Goal: Task Accomplishment & Management: Manage account settings

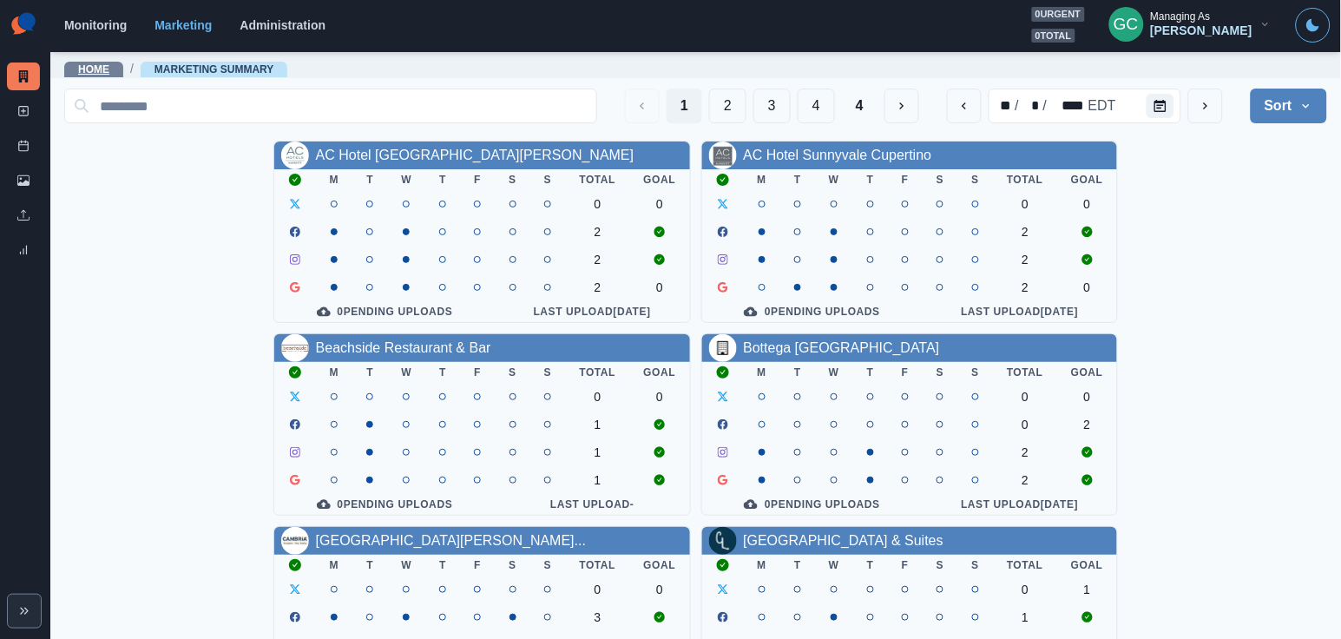
drag, startPoint x: 0, startPoint y: 0, endPoint x: 106, endPoint y: 62, distance: 122.5
click at [106, 63] on link "Home" at bounding box center [93, 69] width 31 height 12
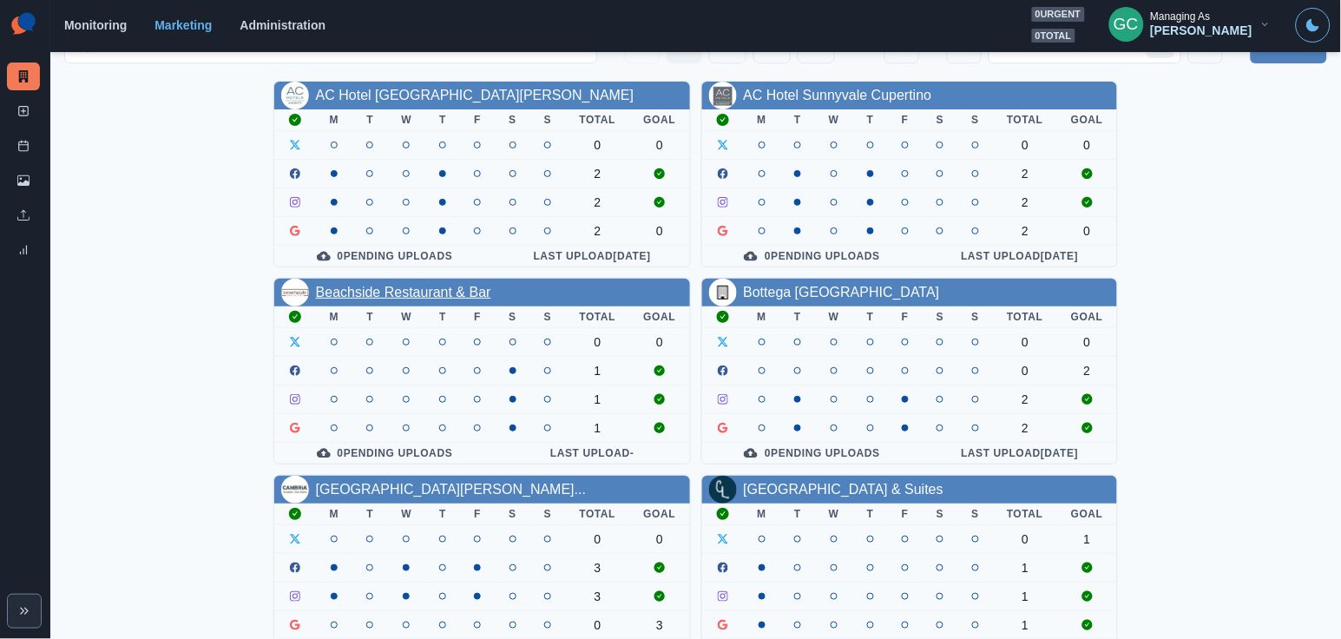
scroll to position [62, 0]
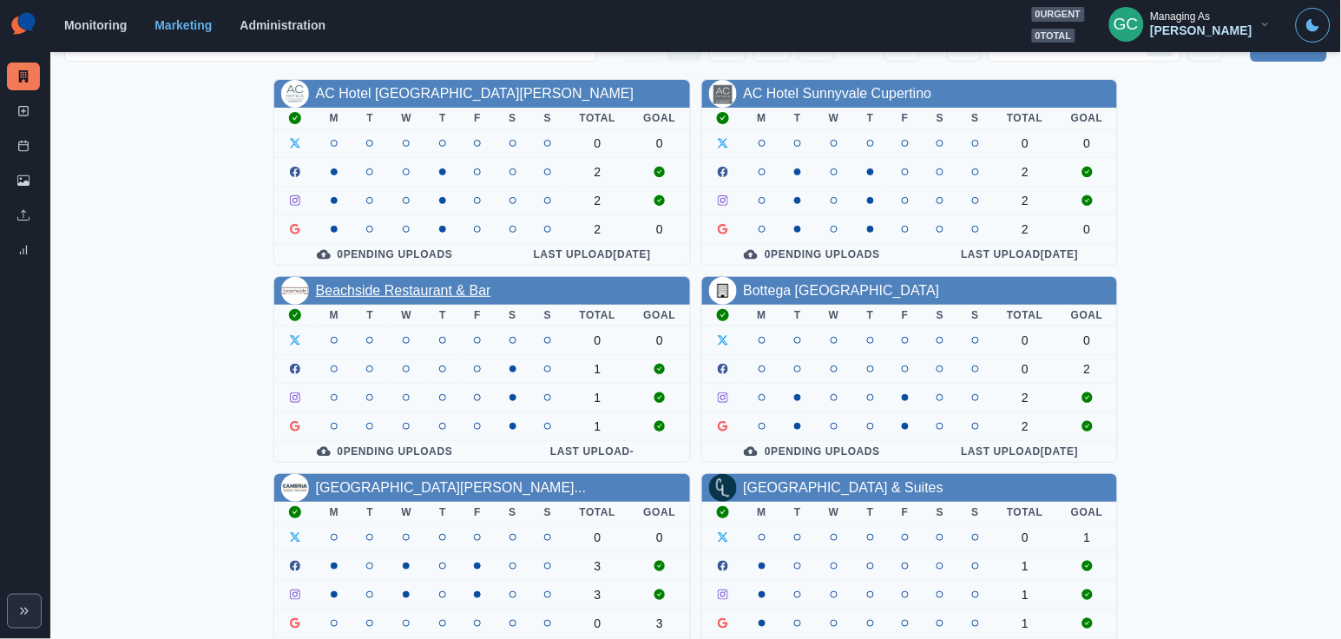
click at [442, 292] on link "Beachside Restaurant & Bar" at bounding box center [403, 290] width 175 height 15
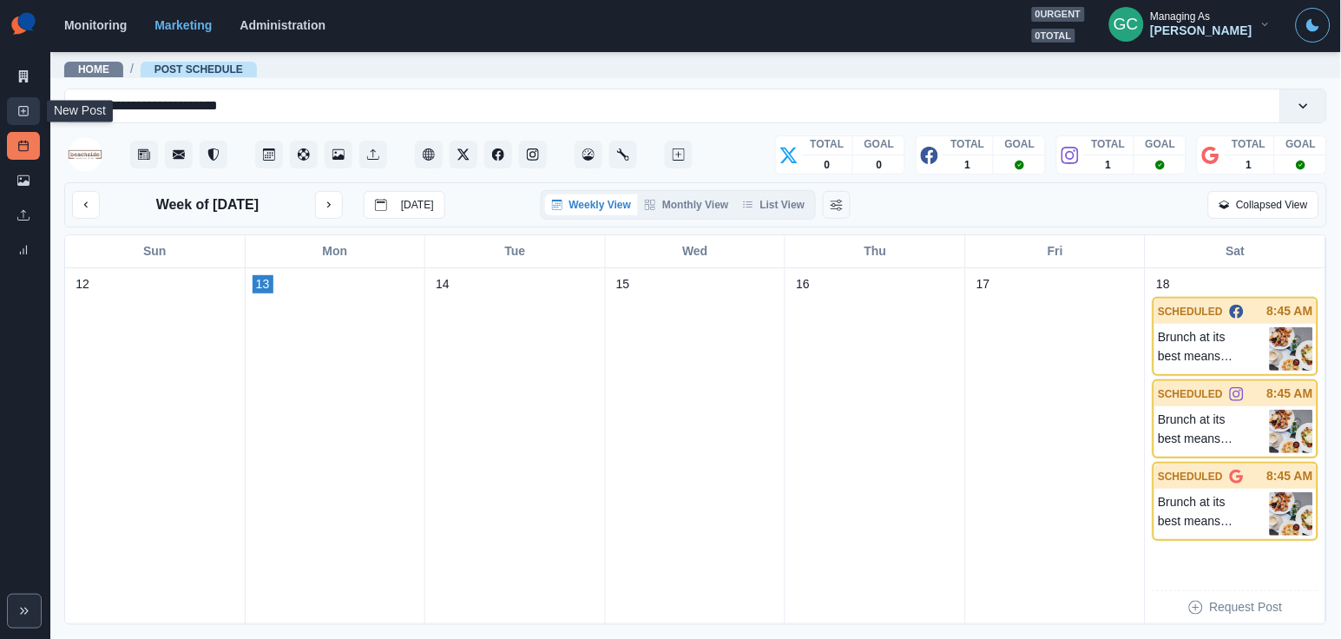
click at [26, 116] on link "New Post" at bounding box center [23, 111] width 33 height 28
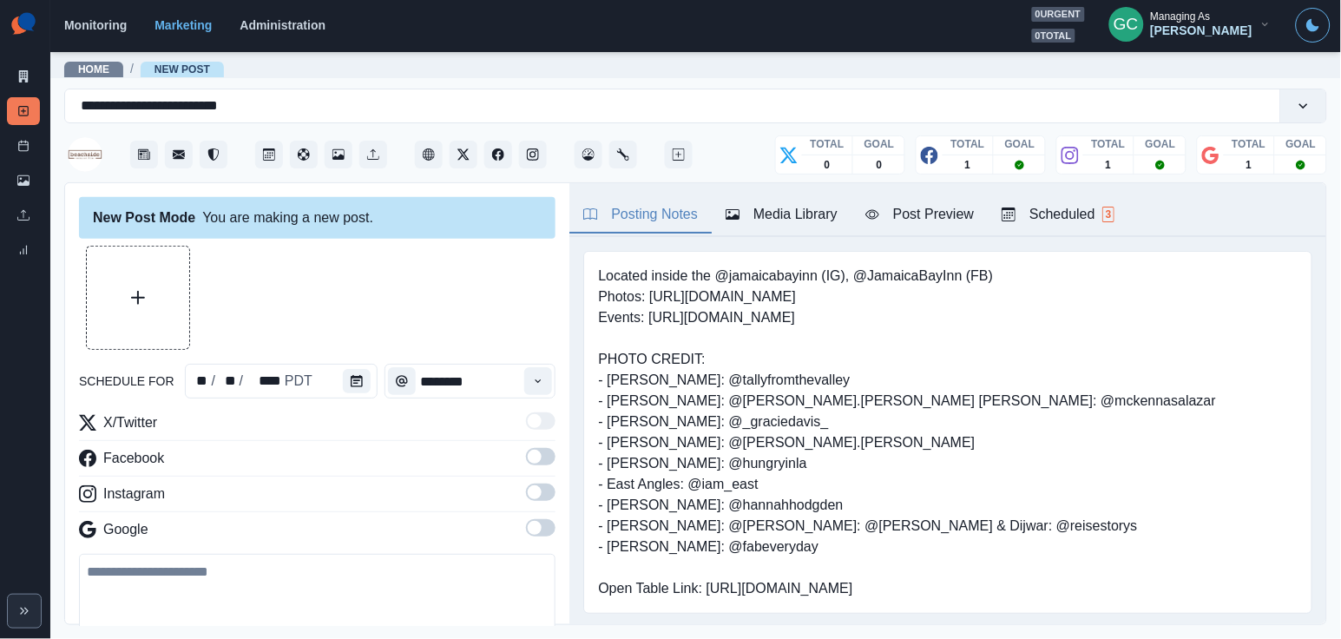
click at [1095, 234] on div "Posting Notes Media Library Post Preview Scheduled 3" at bounding box center [947, 210] width 757 height 54
click at [1089, 218] on div "Scheduled 3" at bounding box center [1057, 214] width 113 height 21
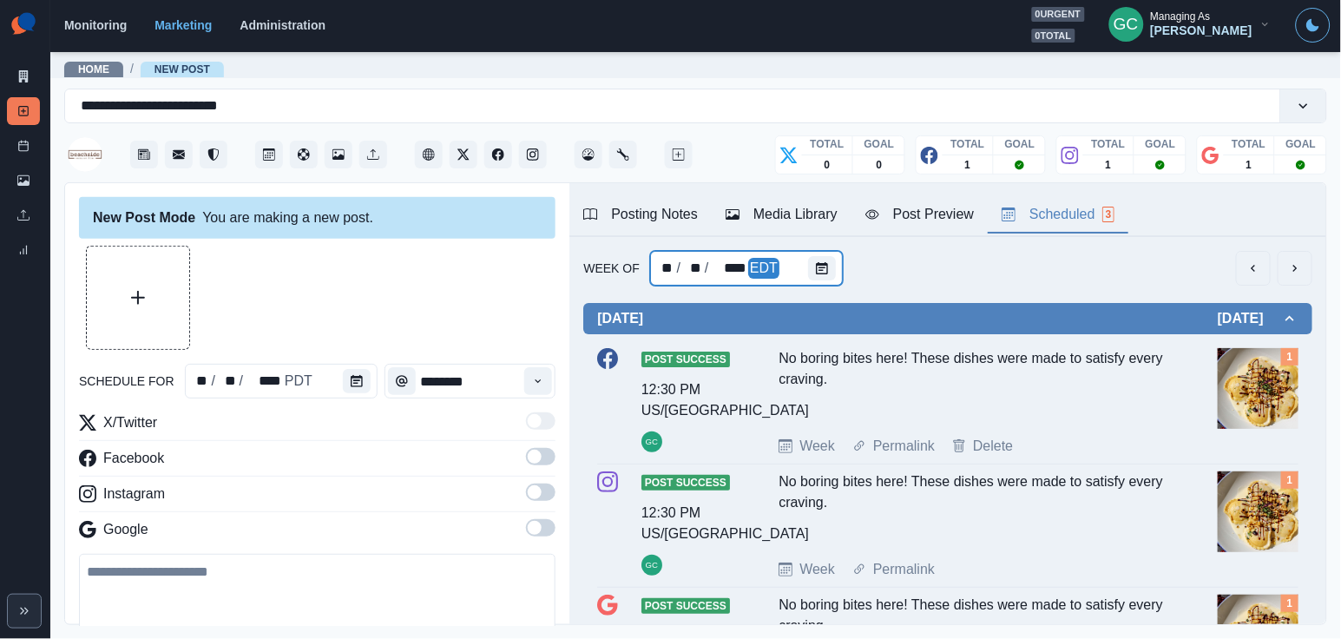
click at [797, 270] on div "** / ** / **** EDT" at bounding box center [746, 268] width 193 height 35
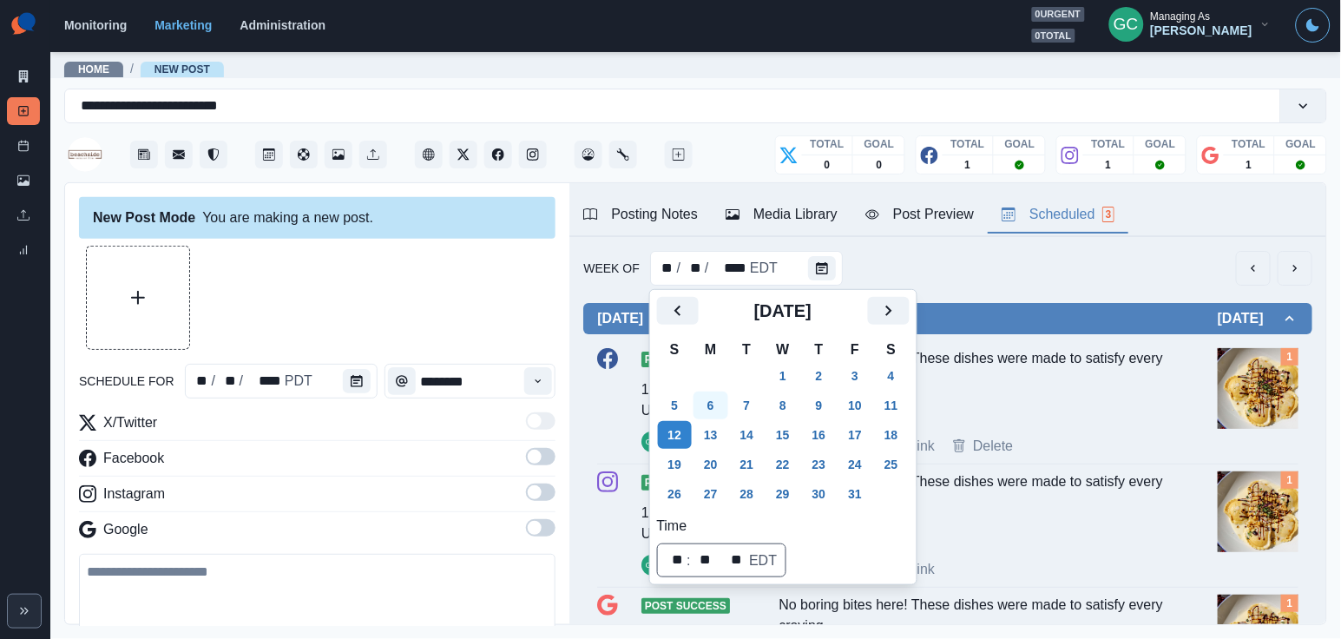
click at [714, 405] on button "6" at bounding box center [710, 405] width 35 height 28
click at [718, 436] on button "13" at bounding box center [710, 435] width 35 height 28
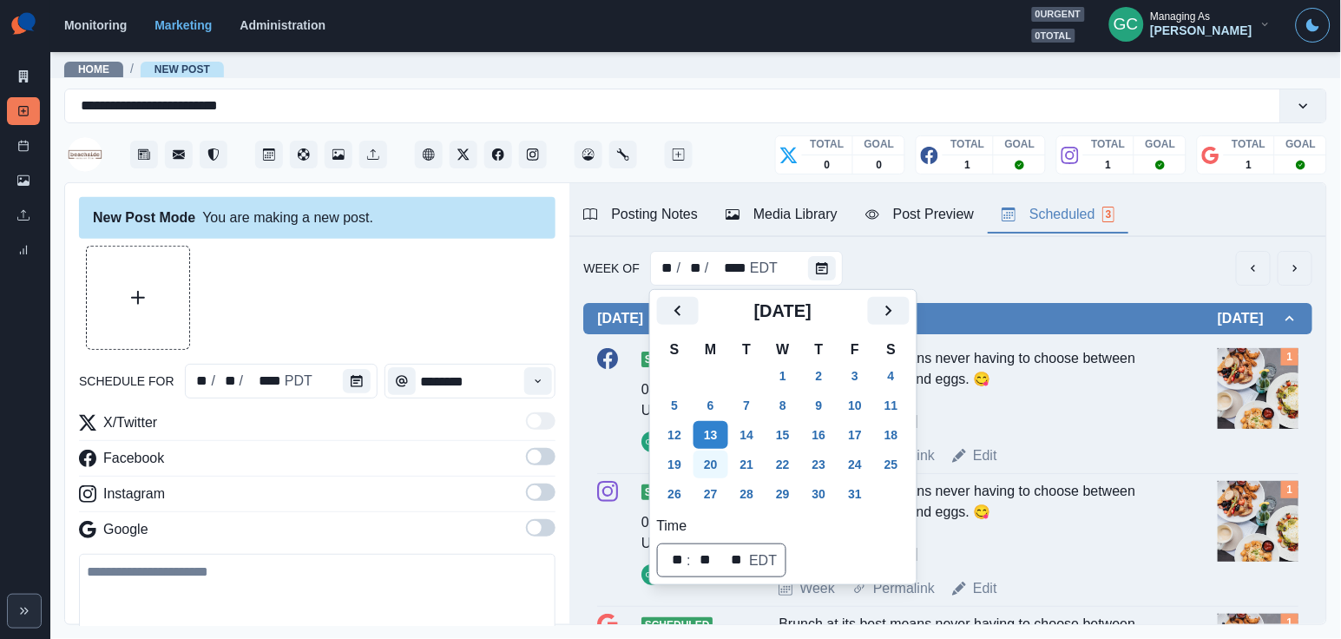
click at [719, 459] on button "20" at bounding box center [710, 464] width 35 height 28
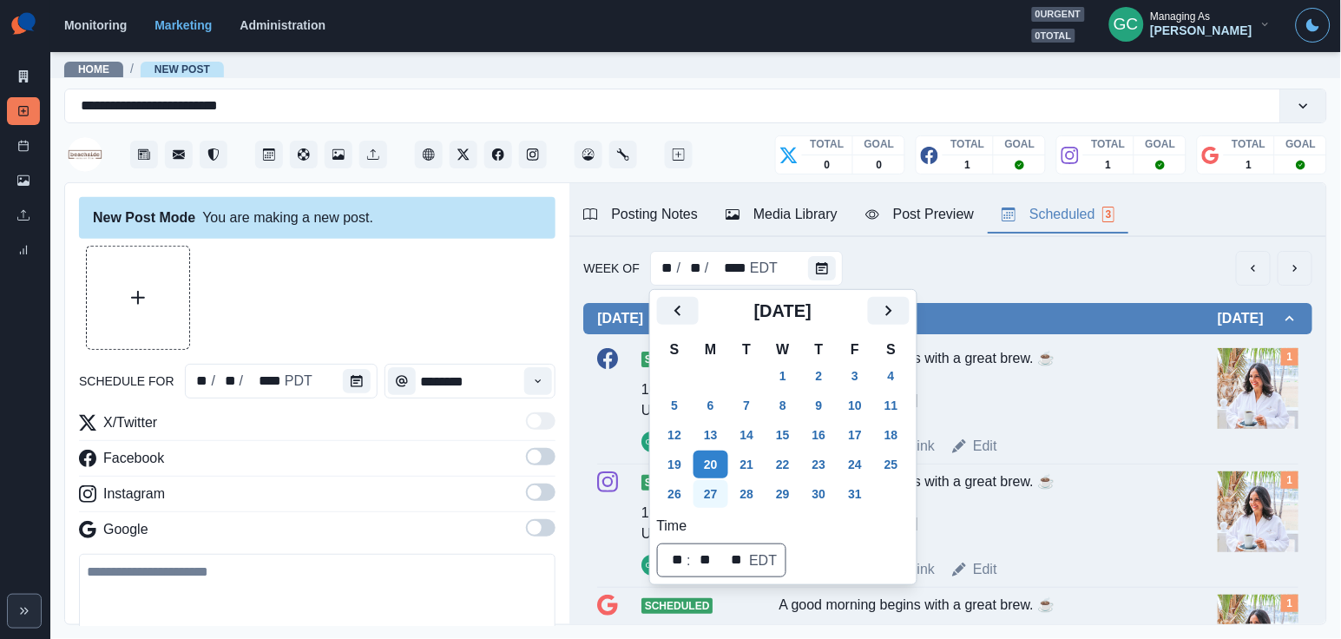
click at [719, 489] on button "27" at bounding box center [710, 494] width 35 height 28
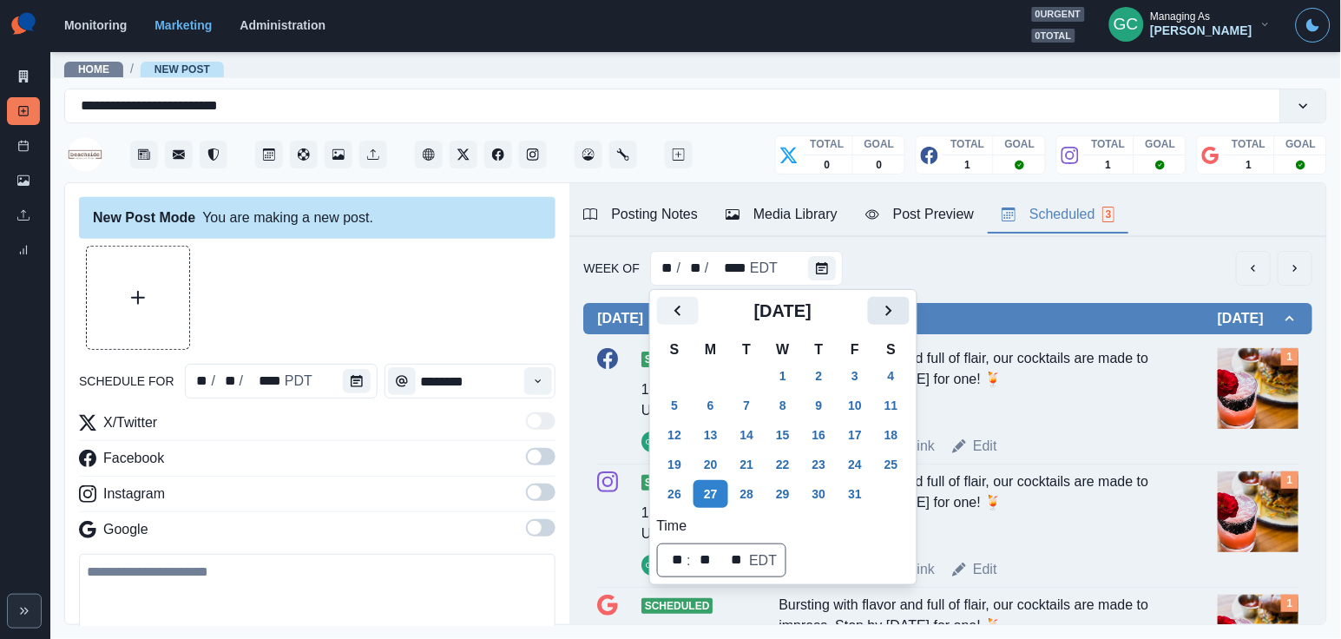
click at [899, 309] on icon "Next" at bounding box center [888, 310] width 21 height 21
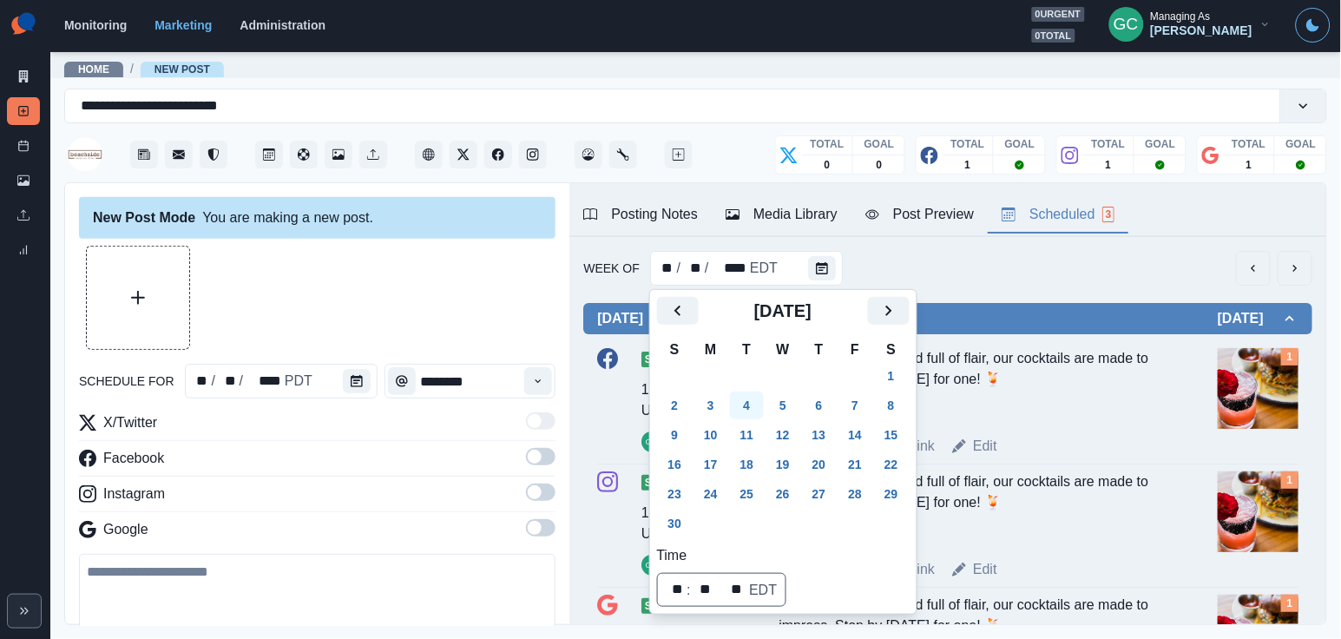
click at [760, 410] on button "4" at bounding box center [747, 405] width 35 height 28
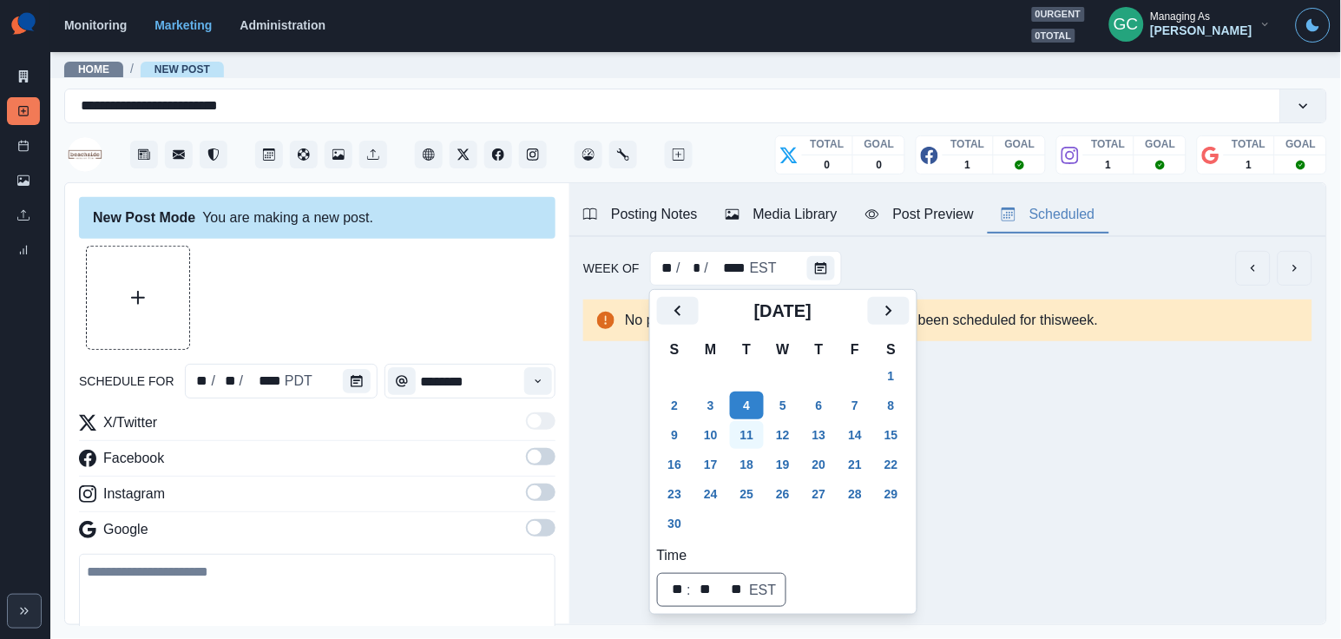
click at [757, 442] on button "11" at bounding box center [747, 435] width 35 height 28
click at [765, 402] on button "4" at bounding box center [747, 405] width 35 height 28
click at [346, 380] on button "Calendar" at bounding box center [357, 381] width 28 height 24
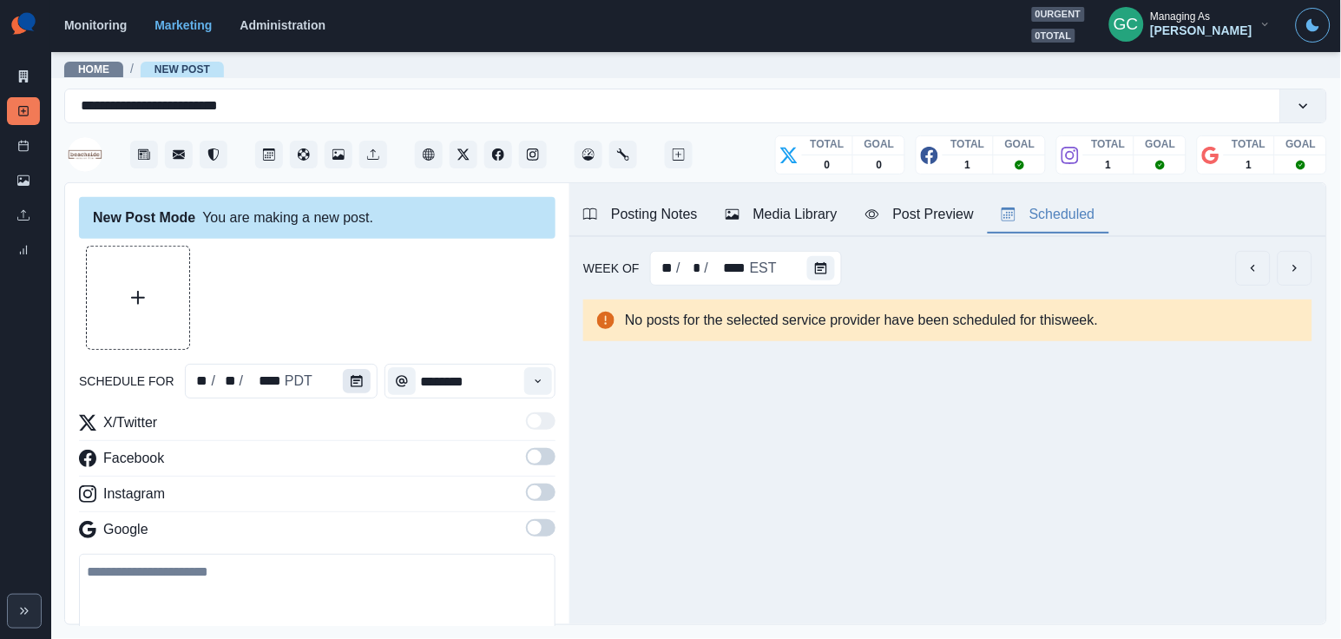
click at [346, 380] on button "Calendar" at bounding box center [357, 381] width 28 height 24
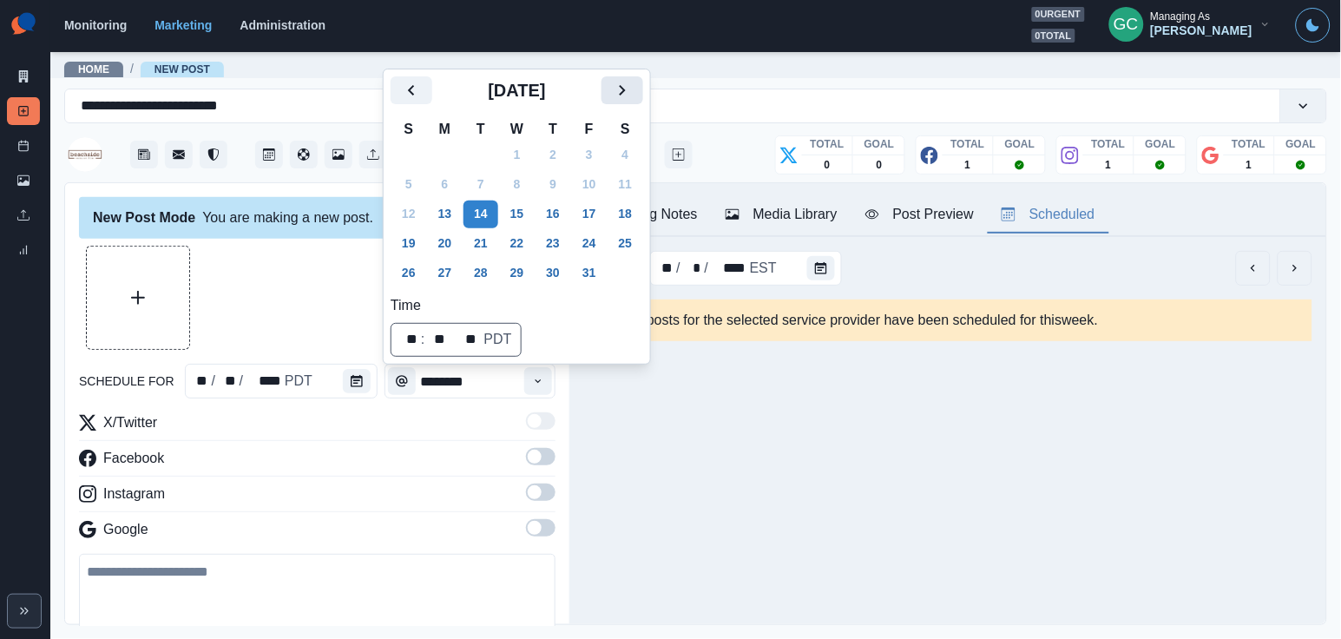
click at [629, 93] on icon "Next" at bounding box center [622, 90] width 21 height 21
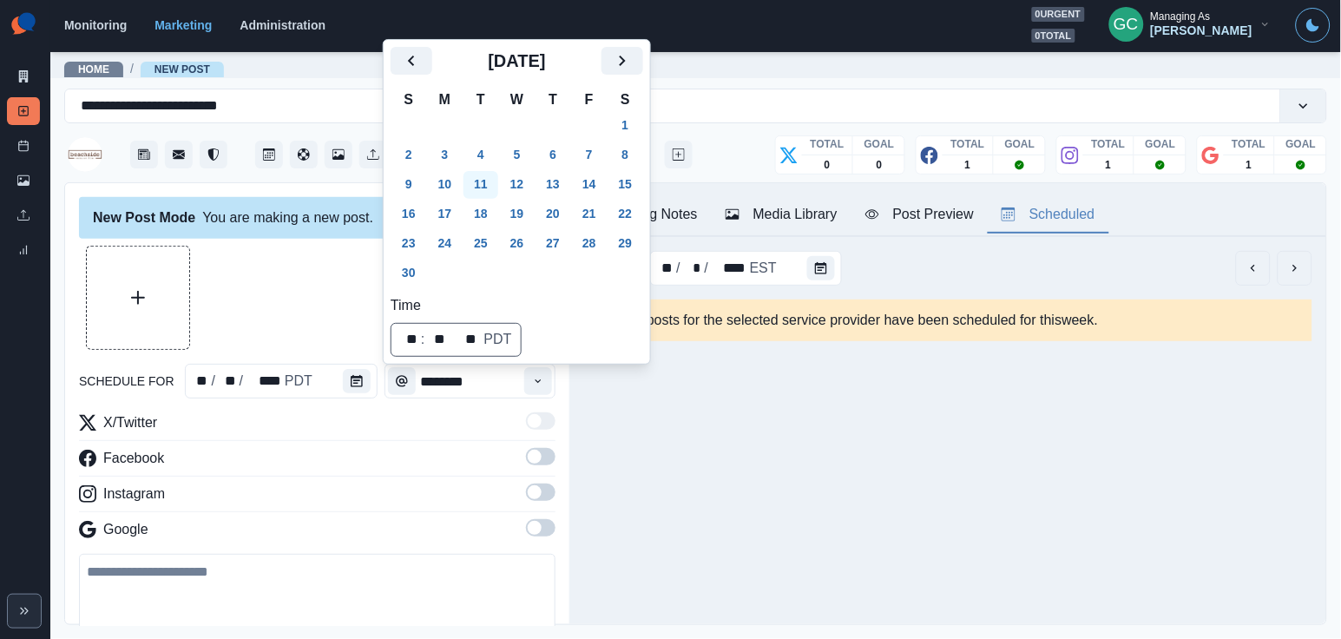
click at [478, 171] on button "11" at bounding box center [480, 185] width 35 height 28
click at [489, 153] on button "4" at bounding box center [480, 155] width 35 height 28
click at [546, 368] on button "Time" at bounding box center [538, 381] width 28 height 28
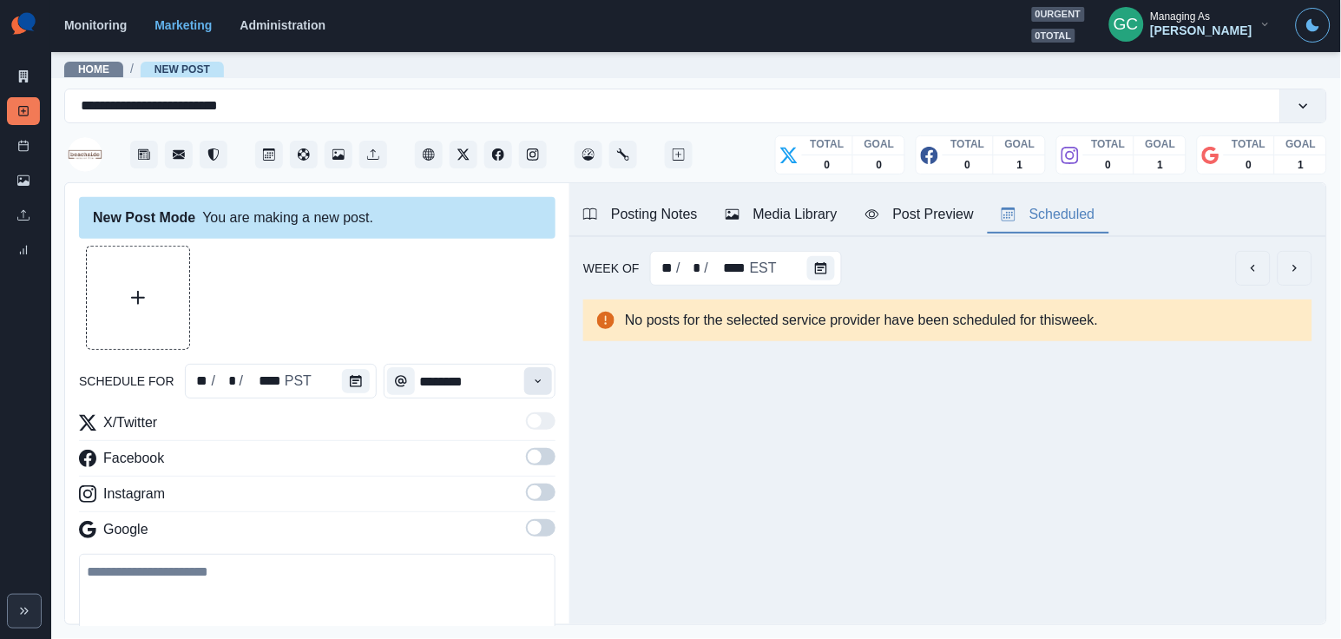
click at [546, 368] on button "Time" at bounding box center [538, 381] width 28 height 28
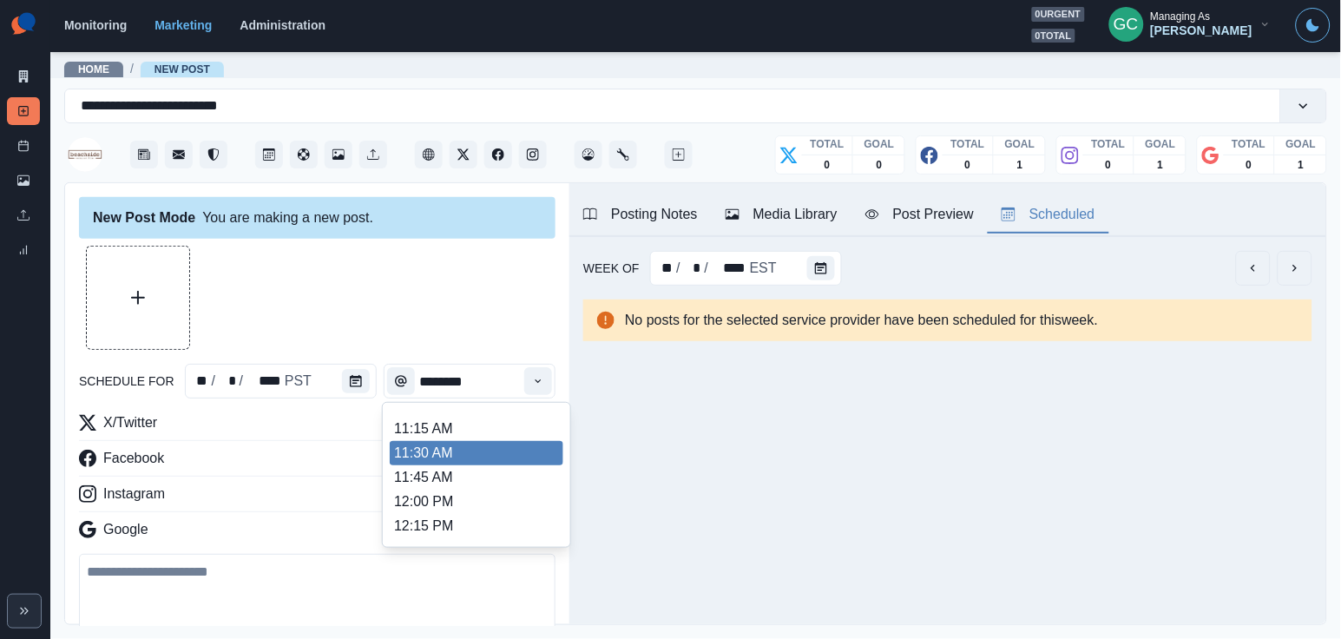
scroll to position [308, 0]
click at [519, 466] on li "11:30 AM" at bounding box center [477, 454] width 174 height 24
type input "********"
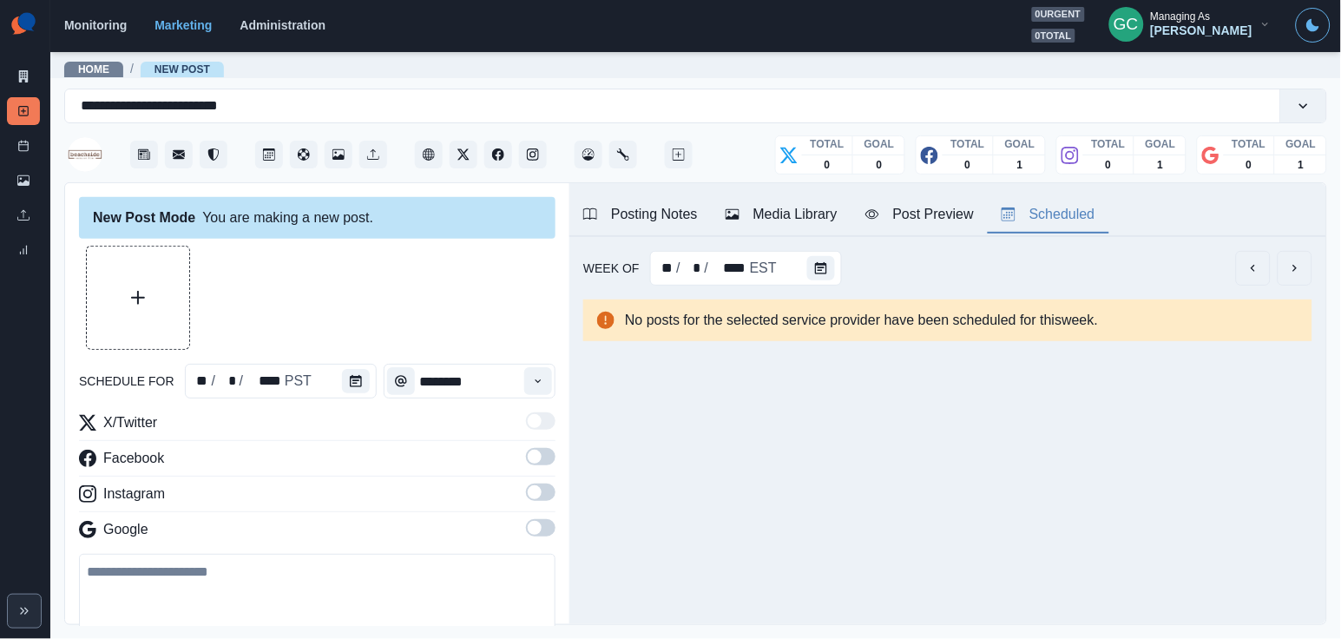
click at [812, 222] on div "Media Library" at bounding box center [781, 214] width 112 height 21
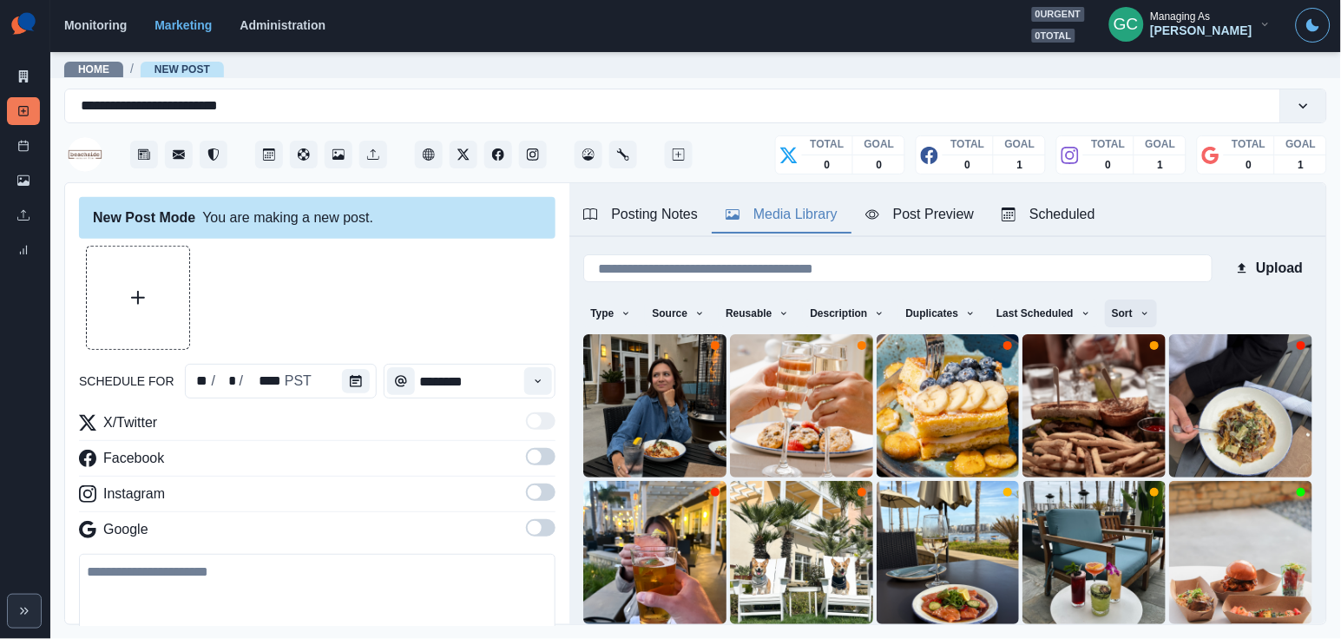
click at [1157, 308] on button "Sort" at bounding box center [1131, 313] width 52 height 28
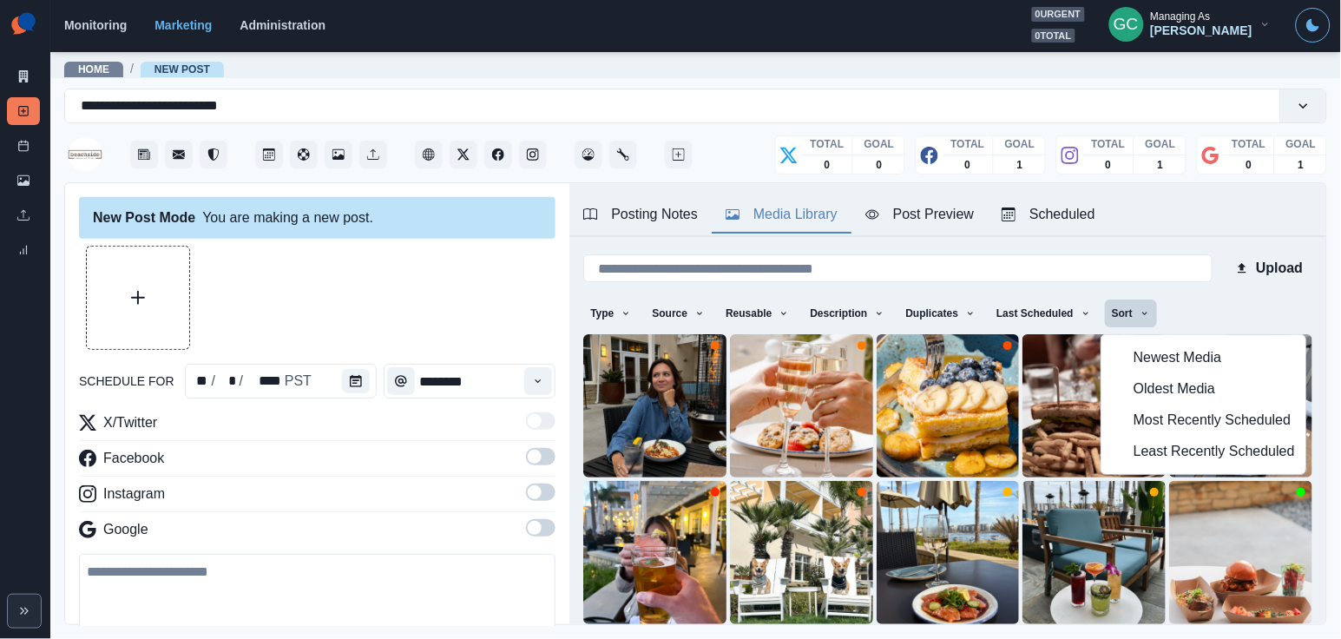
click at [1164, 351] on span "Newest Media" at bounding box center [1213, 357] width 161 height 21
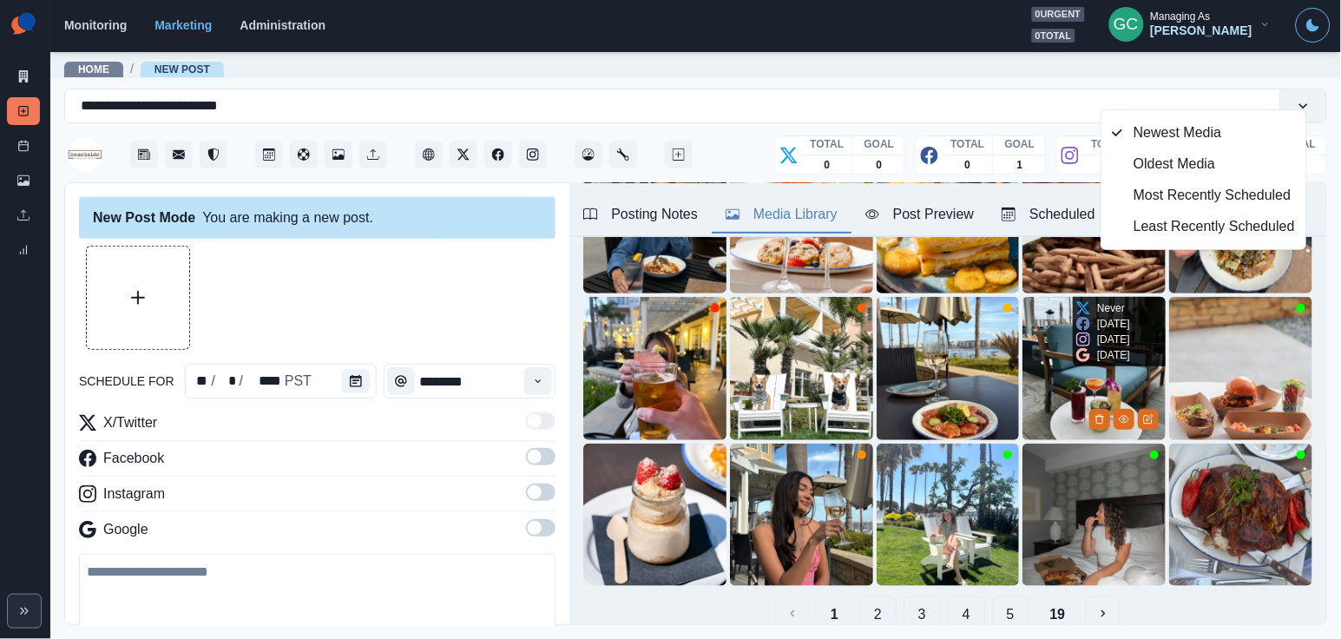
scroll to position [246, 0]
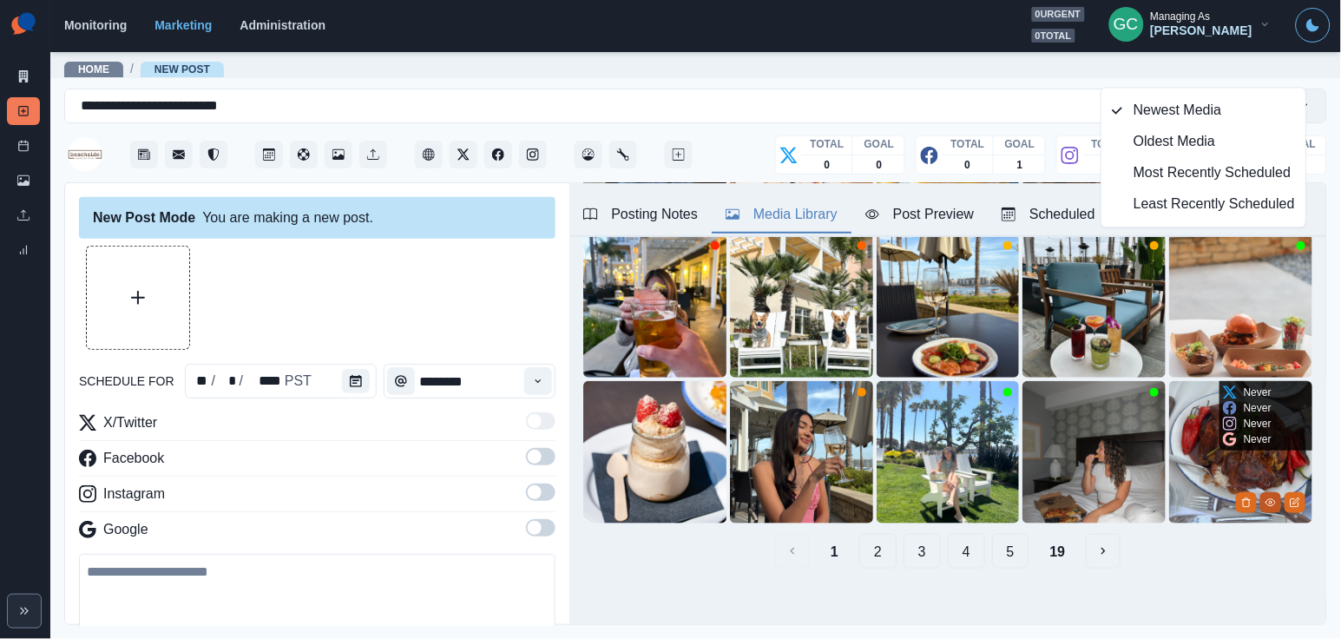
click at [1275, 506] on icon "View Media" at bounding box center [1270, 502] width 10 height 10
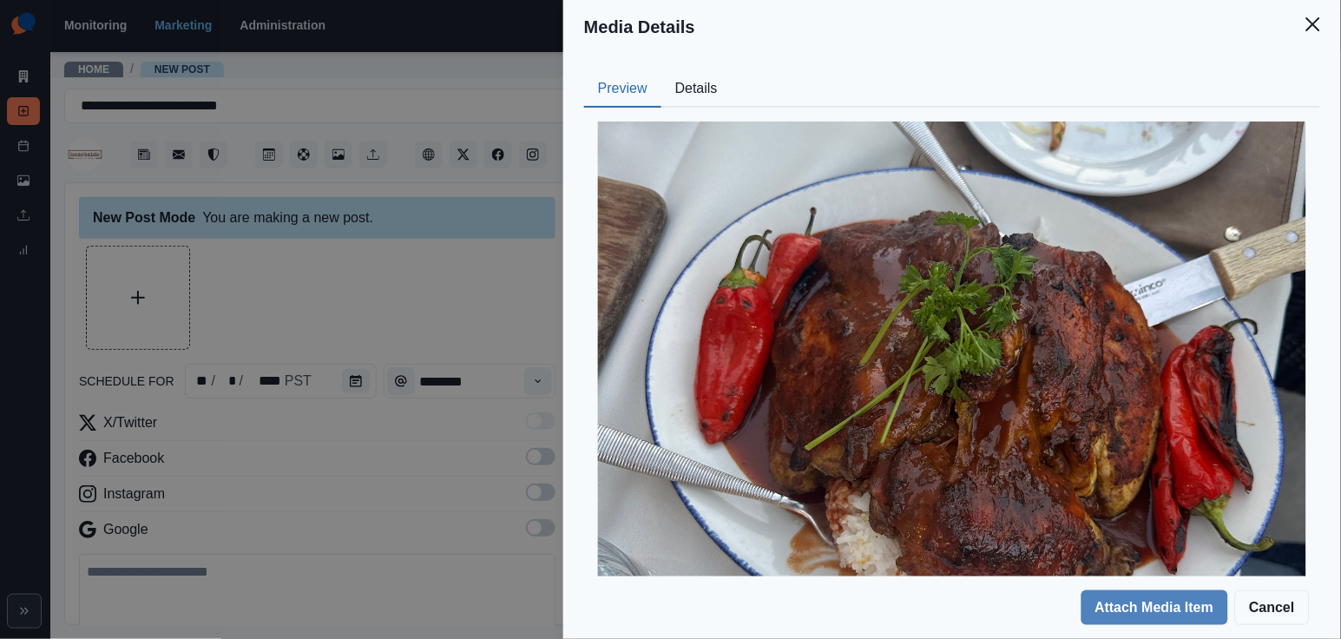
click at [693, 82] on button "Details" at bounding box center [696, 89] width 70 height 36
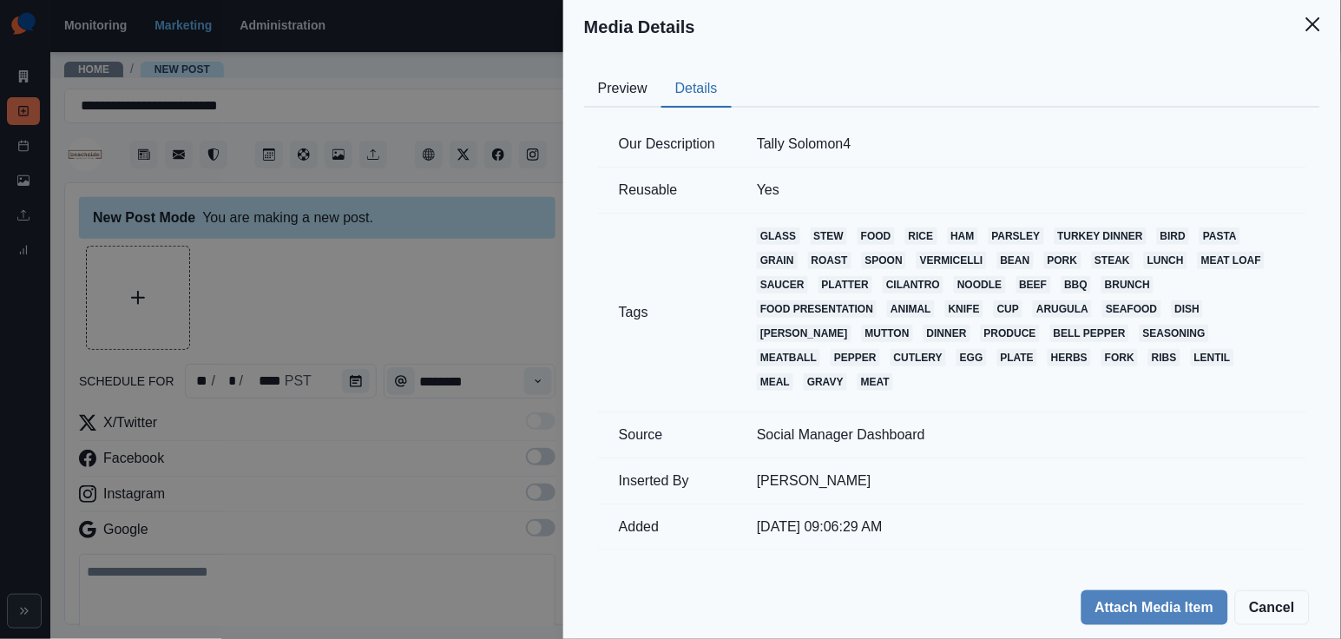
click at [640, 95] on button "Preview" at bounding box center [622, 89] width 77 height 36
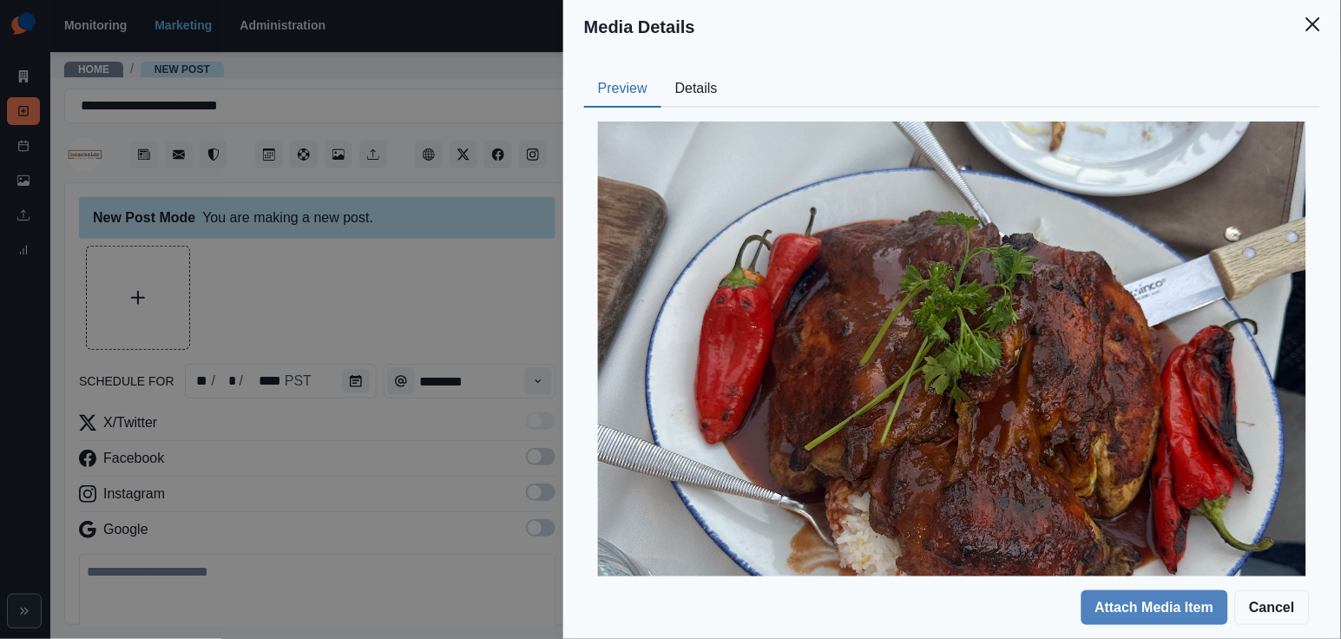
click at [496, 240] on div "Media Details Preview Details Our Description Tally Solomon4 Reusable Yes Tags …" at bounding box center [670, 319] width 1341 height 639
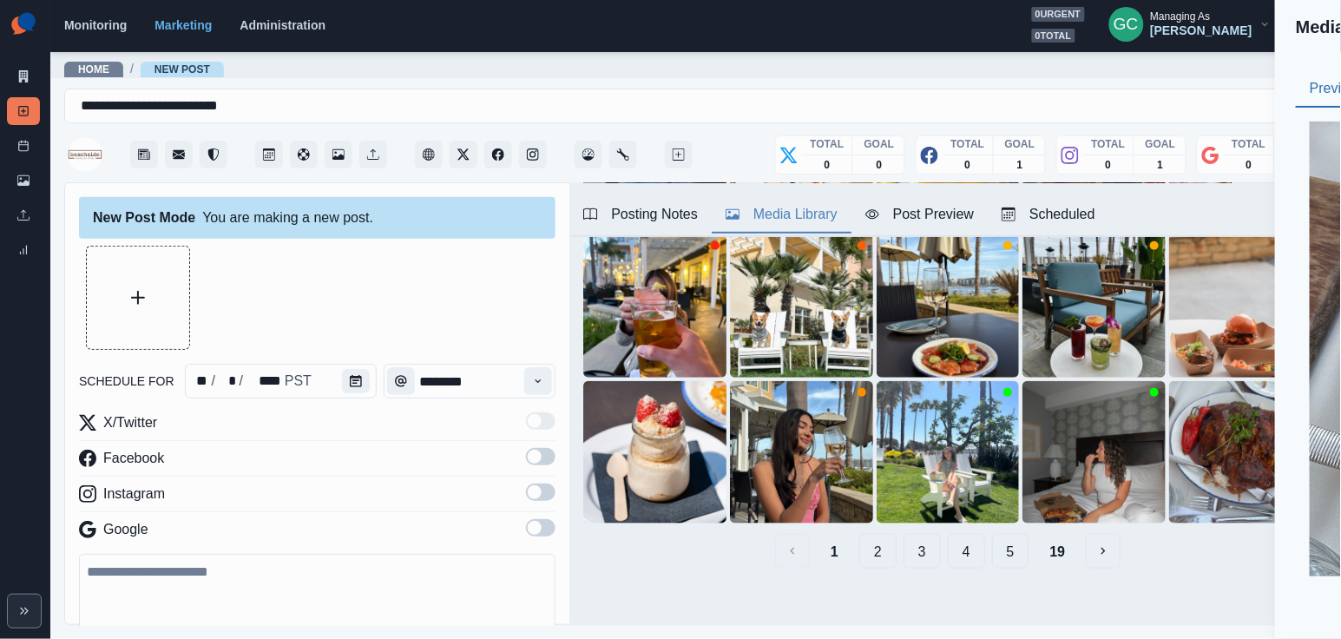
scroll to position [54, 0]
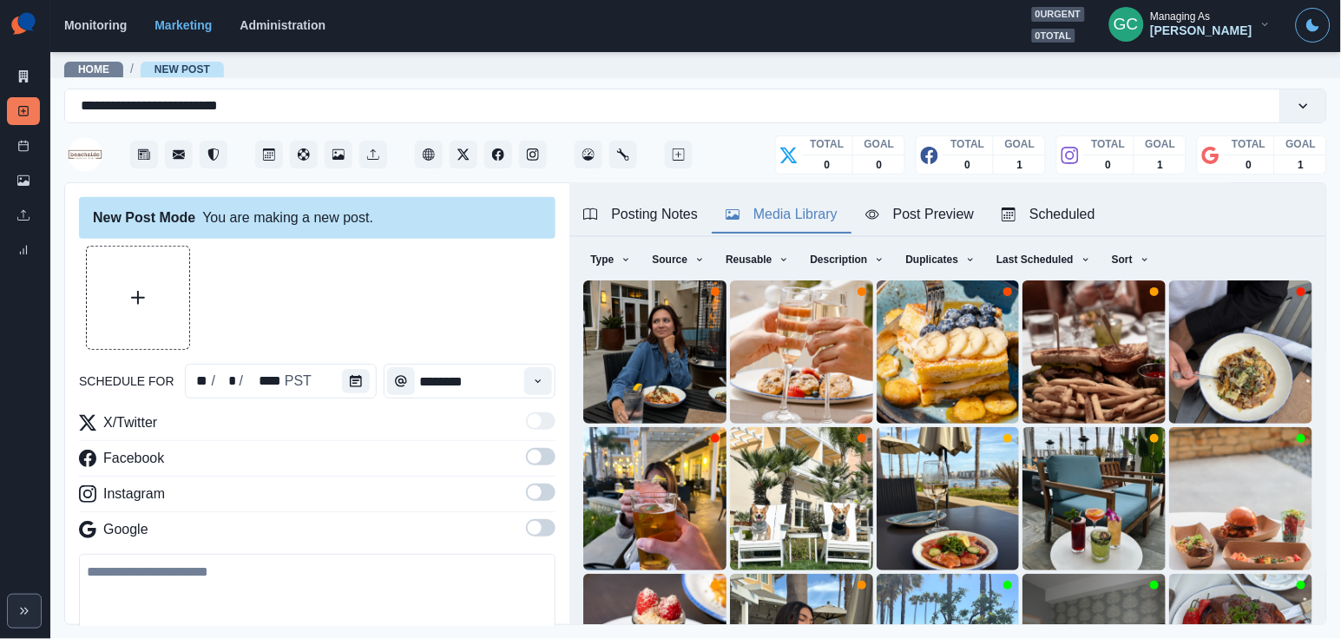
click at [644, 207] on div "Posting Notes" at bounding box center [640, 214] width 115 height 21
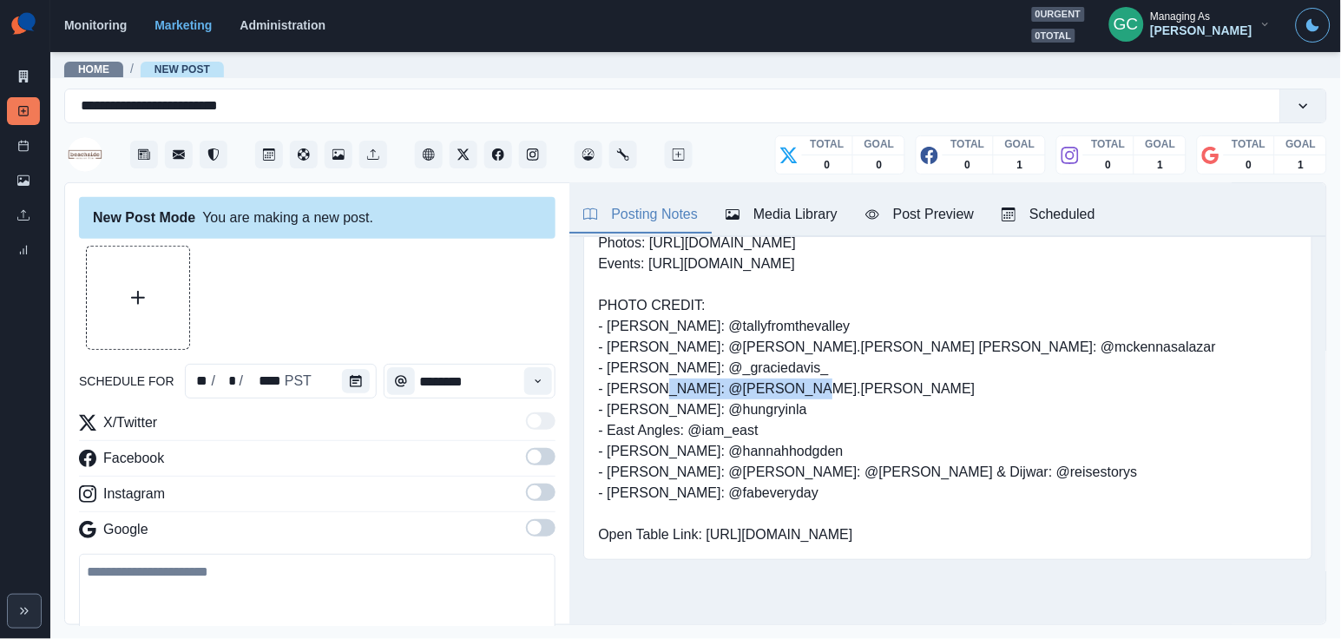
drag, startPoint x: 706, startPoint y: 350, endPoint x: 880, endPoint y: 350, distance: 173.6
click at [880, 350] on pre "Located inside the @jamaicabayinn (IG), @JamaicaBayInn (FB) Photos: https://www…" at bounding box center [907, 378] width 618 height 333
copy pre "@tallyfromthevalley"
click at [1061, 200] on button "Scheduled" at bounding box center [1048, 215] width 121 height 36
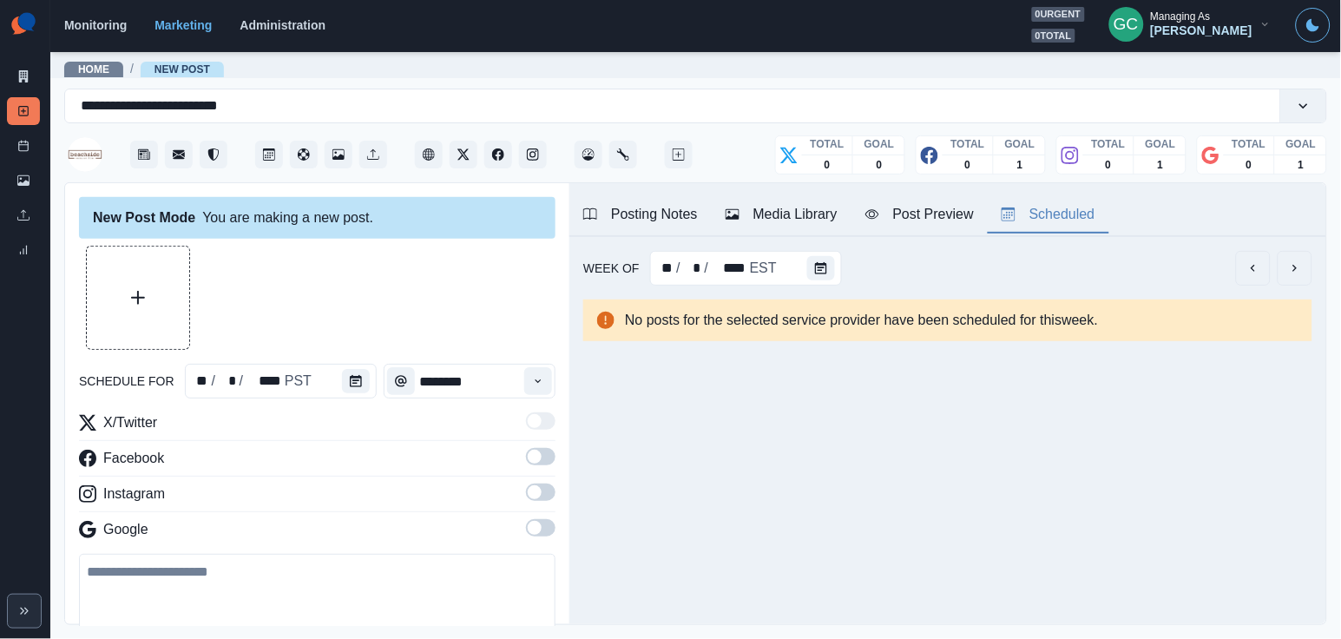
scroll to position [0, 0]
click at [771, 204] on div "Media Library" at bounding box center [781, 214] width 112 height 21
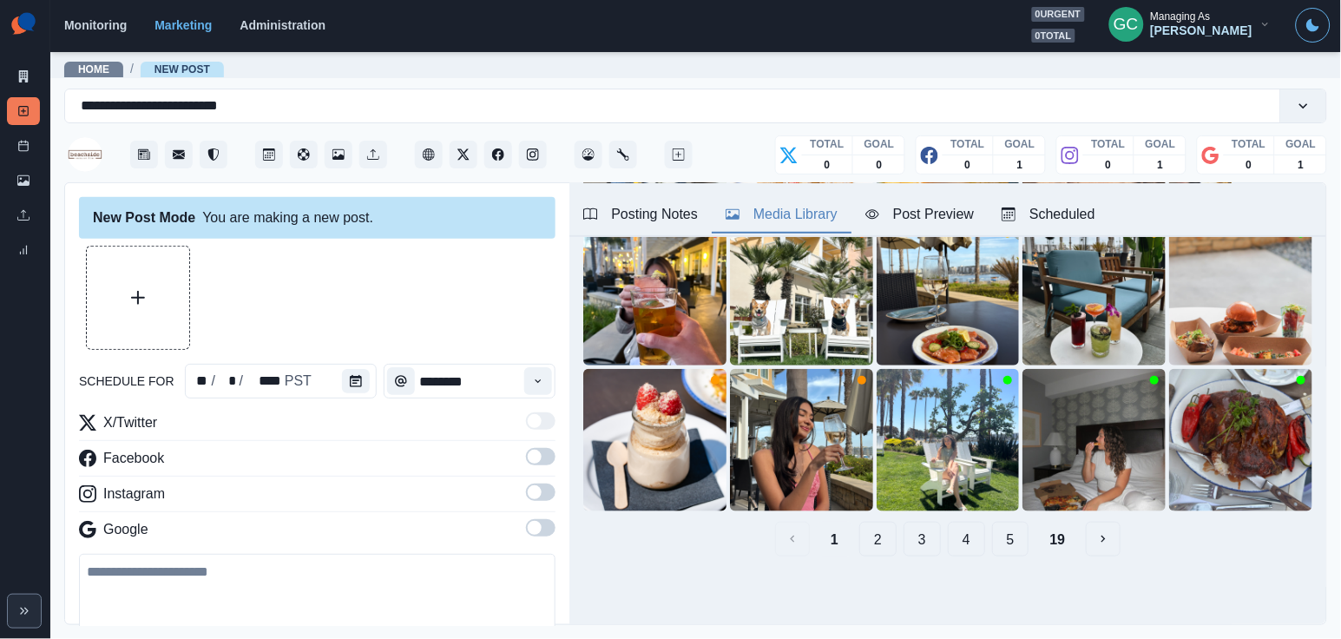
scroll to position [259, 0]
click at [1268, 498] on button "View Media" at bounding box center [1270, 490] width 21 height 21
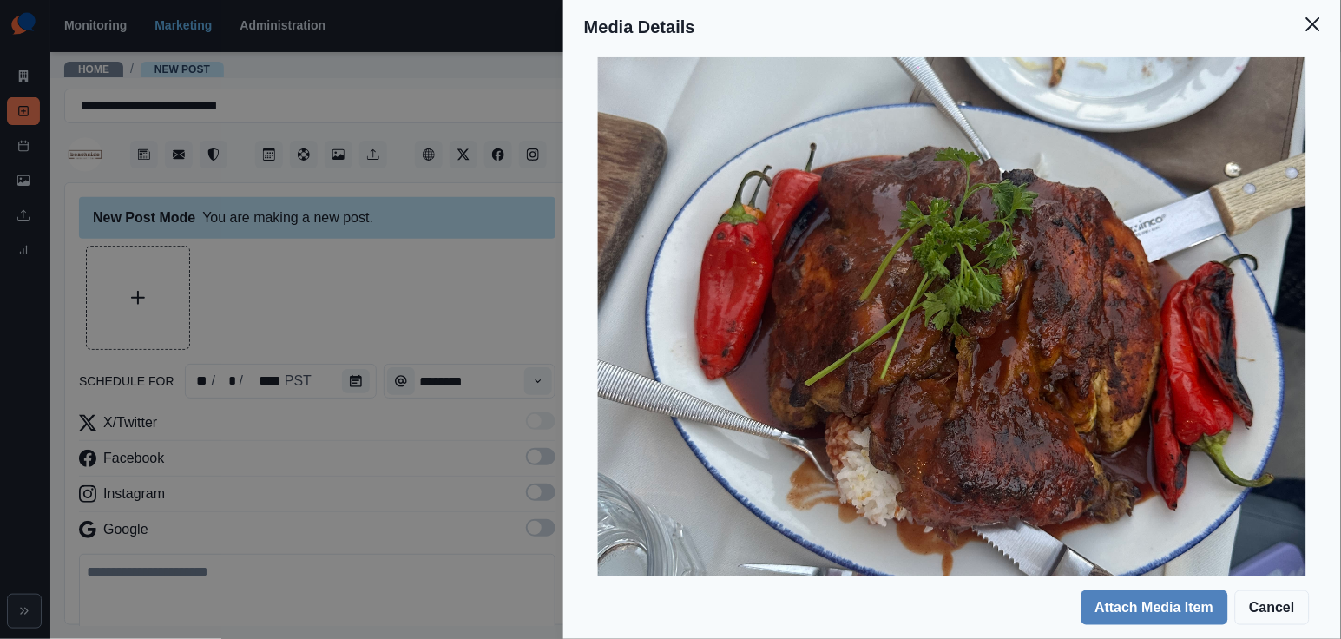
scroll to position [111, 0]
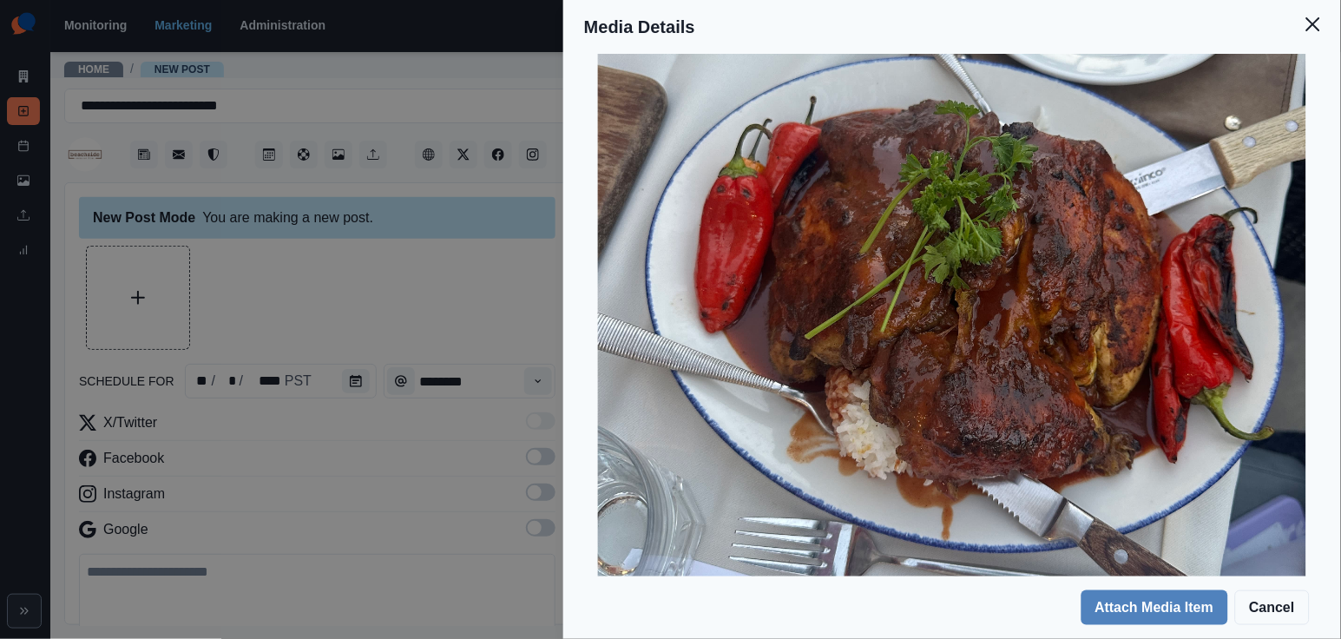
click at [423, 440] on div "Media Details Preview Details Our Description Tally Solomon4 Reusable Yes Tags …" at bounding box center [670, 319] width 1341 height 639
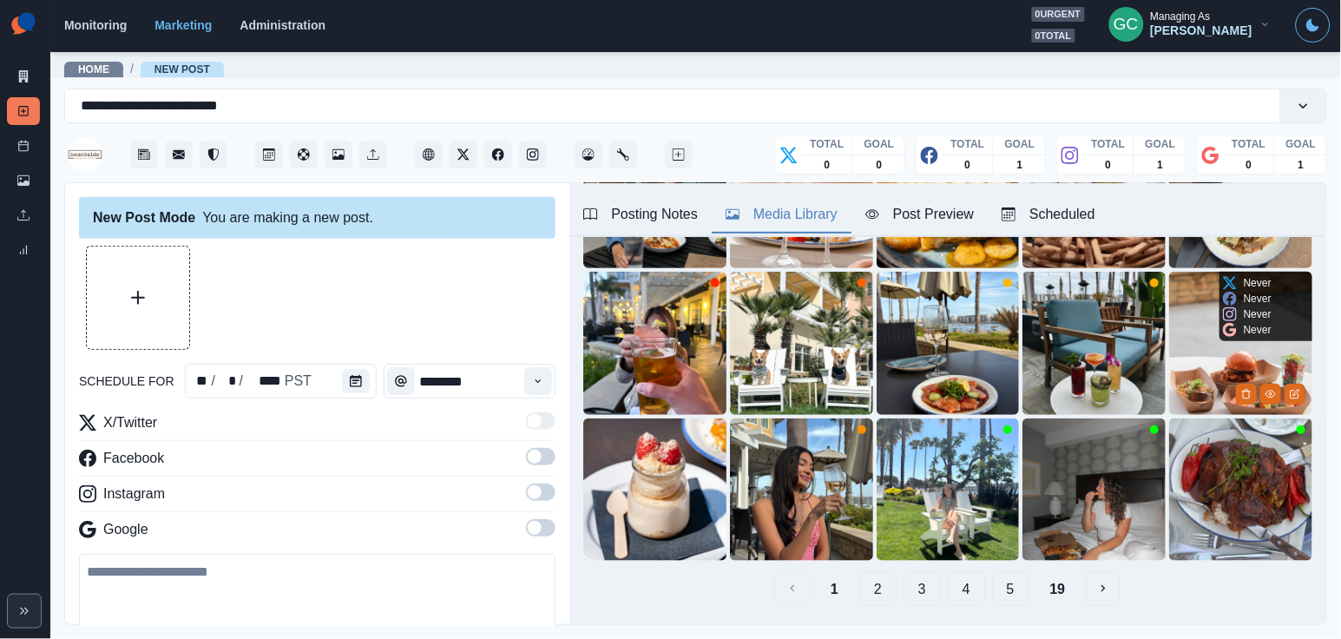
scroll to position [240, 0]
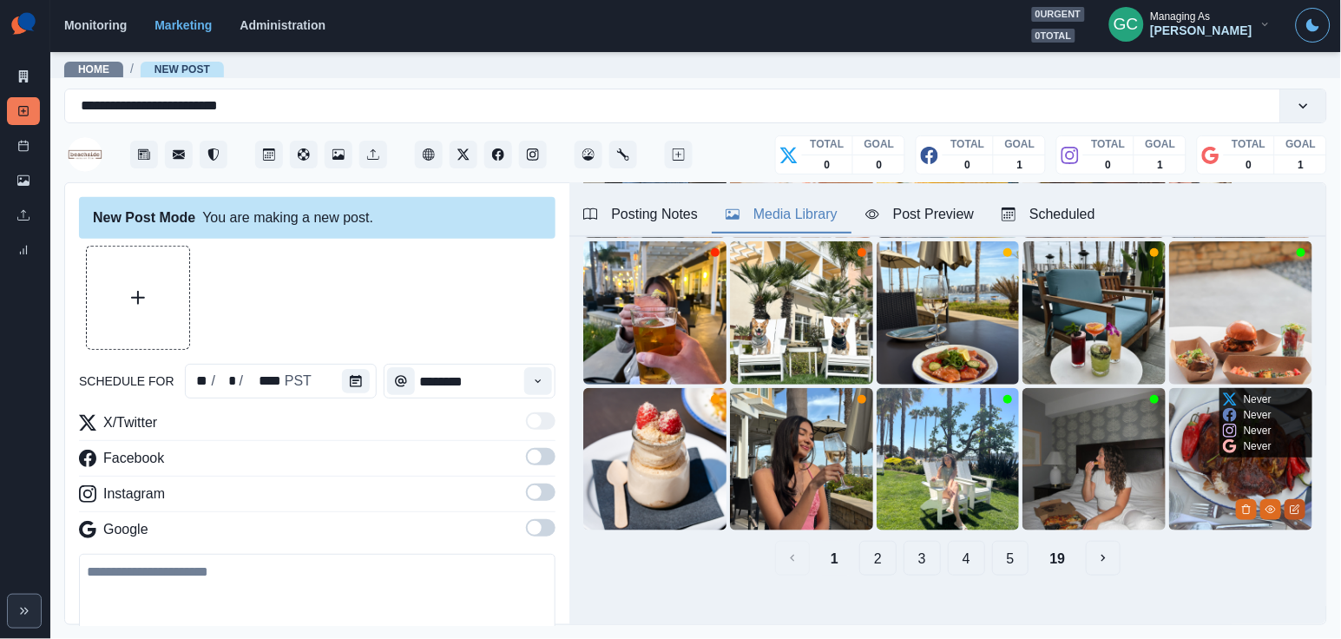
click at [1291, 512] on icon "Edit Media" at bounding box center [1295, 509] width 10 height 10
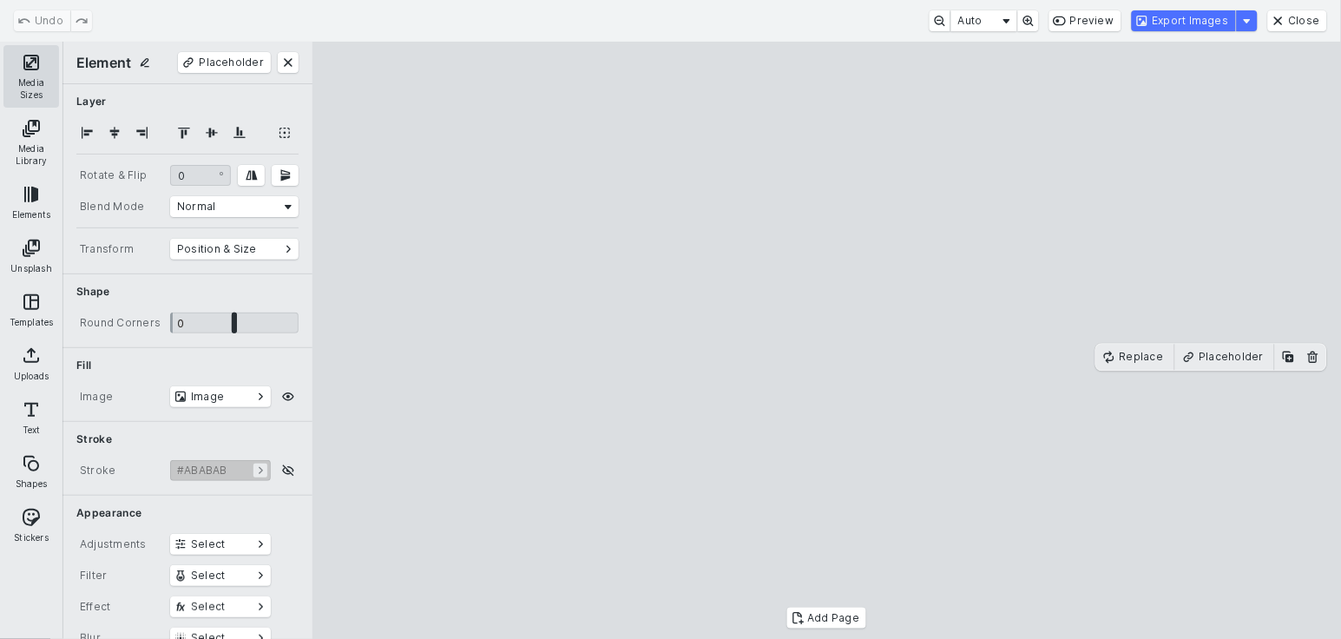
click at [27, 75] on button "Media Sizes" at bounding box center [31, 76] width 56 height 62
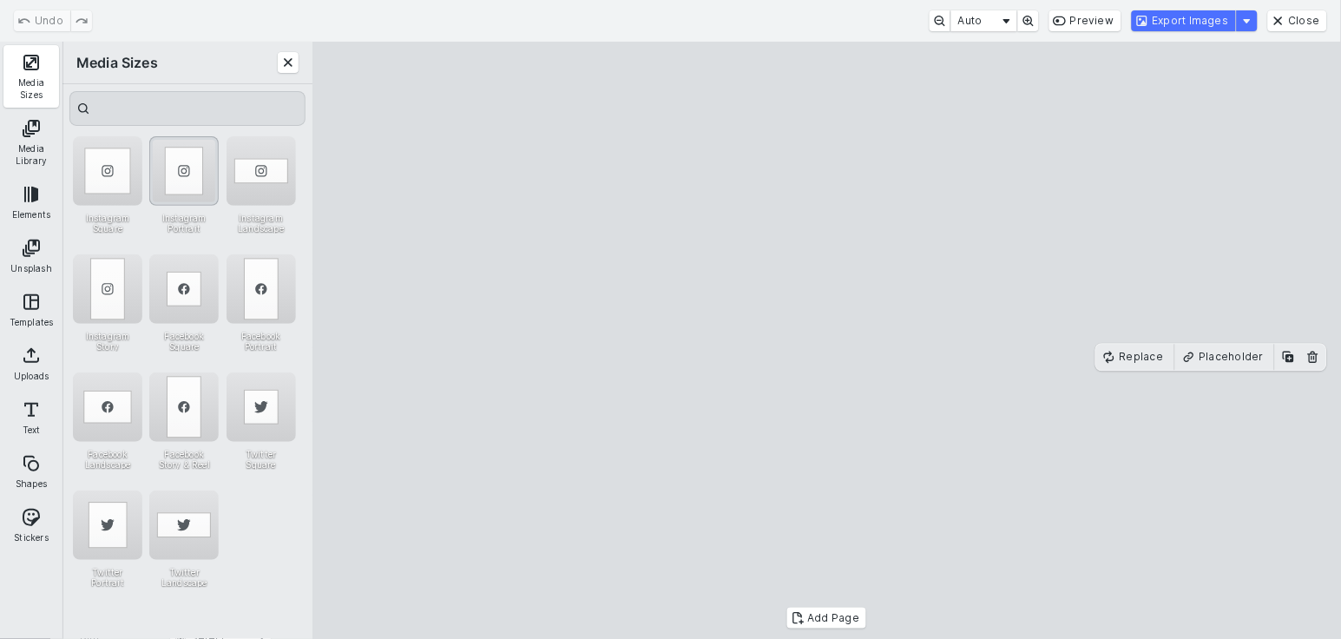
click at [186, 169] on div "Instagram Portrait" at bounding box center [183, 170] width 69 height 69
click at [274, 165] on div "Instagram Landscape" at bounding box center [260, 170] width 69 height 69
click at [200, 177] on div "Instagram Portrait" at bounding box center [183, 170] width 69 height 69
click at [827, 340] on cesdk-canvas "Editor canvas" at bounding box center [827, 340] width 0 height 0
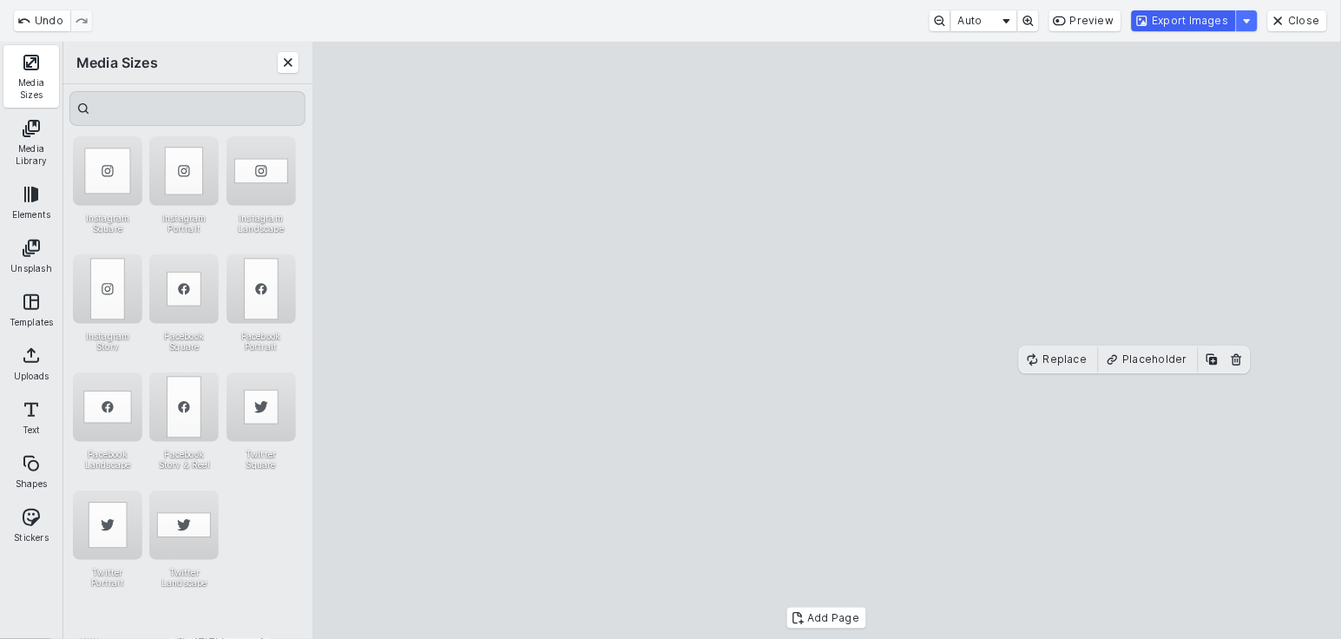
click at [1190, 16] on button "Export Images" at bounding box center [1184, 20] width 104 height 21
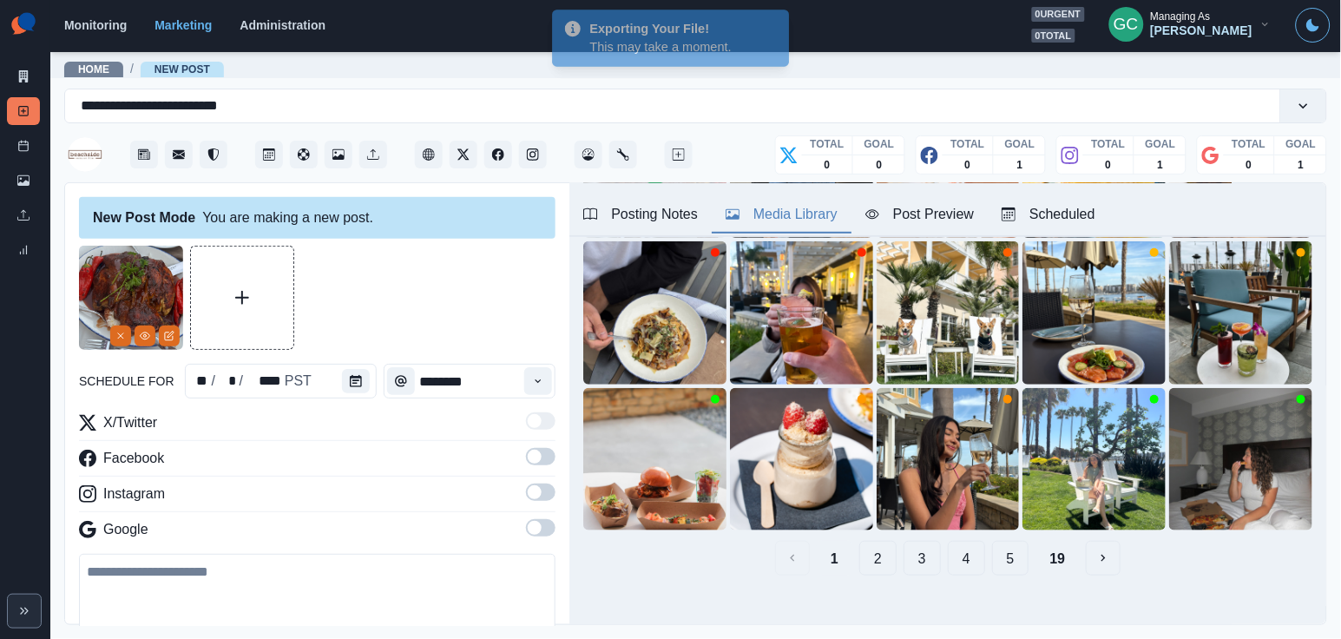
click at [883, 553] on button "2" at bounding box center [877, 558] width 37 height 35
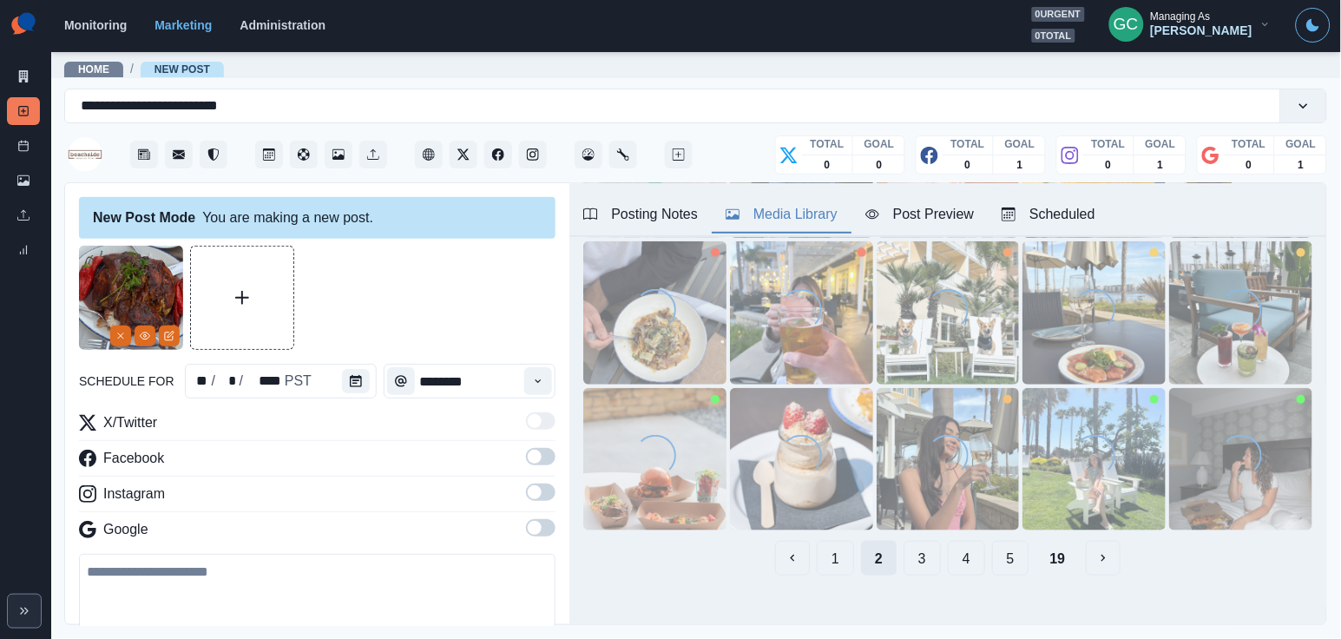
scroll to position [147, 0]
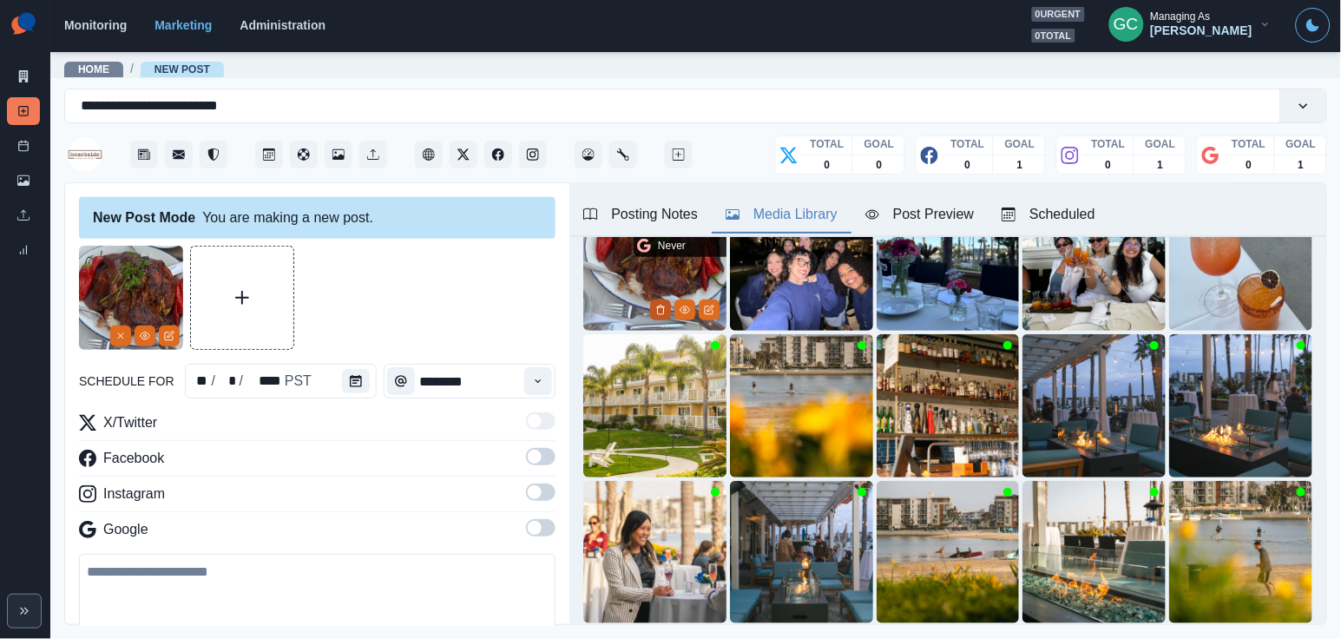
click at [670, 307] on button "Delete Media" at bounding box center [660, 309] width 21 height 21
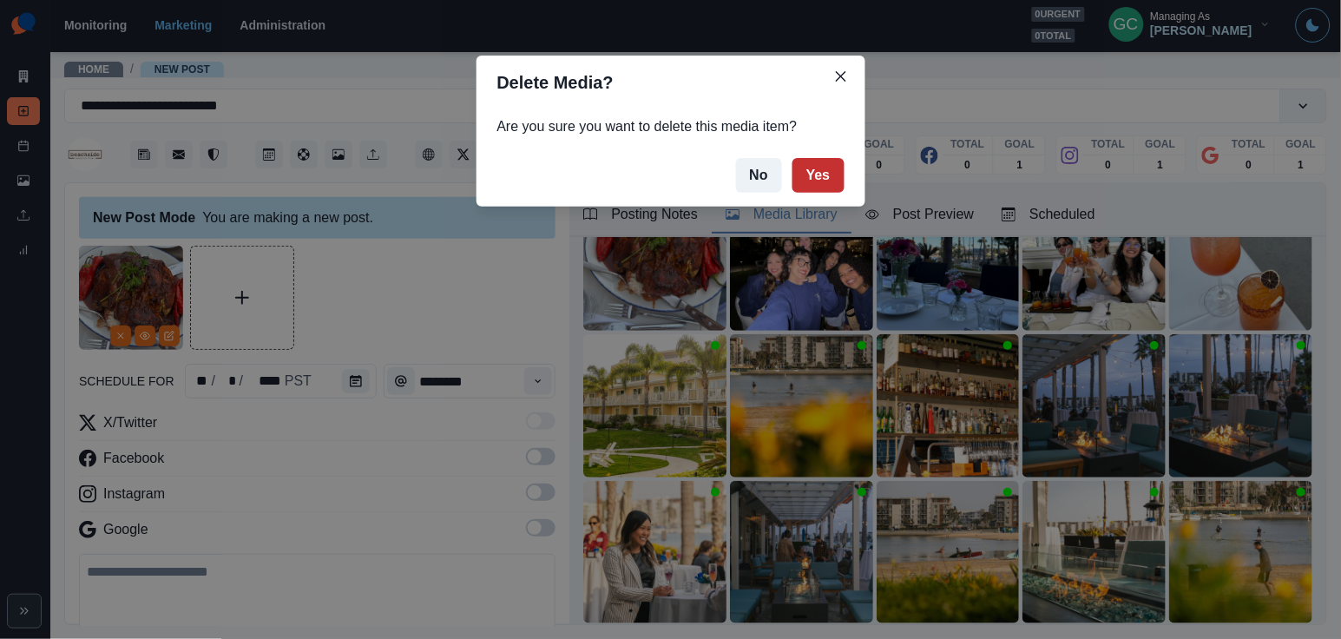
click at [818, 189] on button "Yes" at bounding box center [818, 175] width 52 height 35
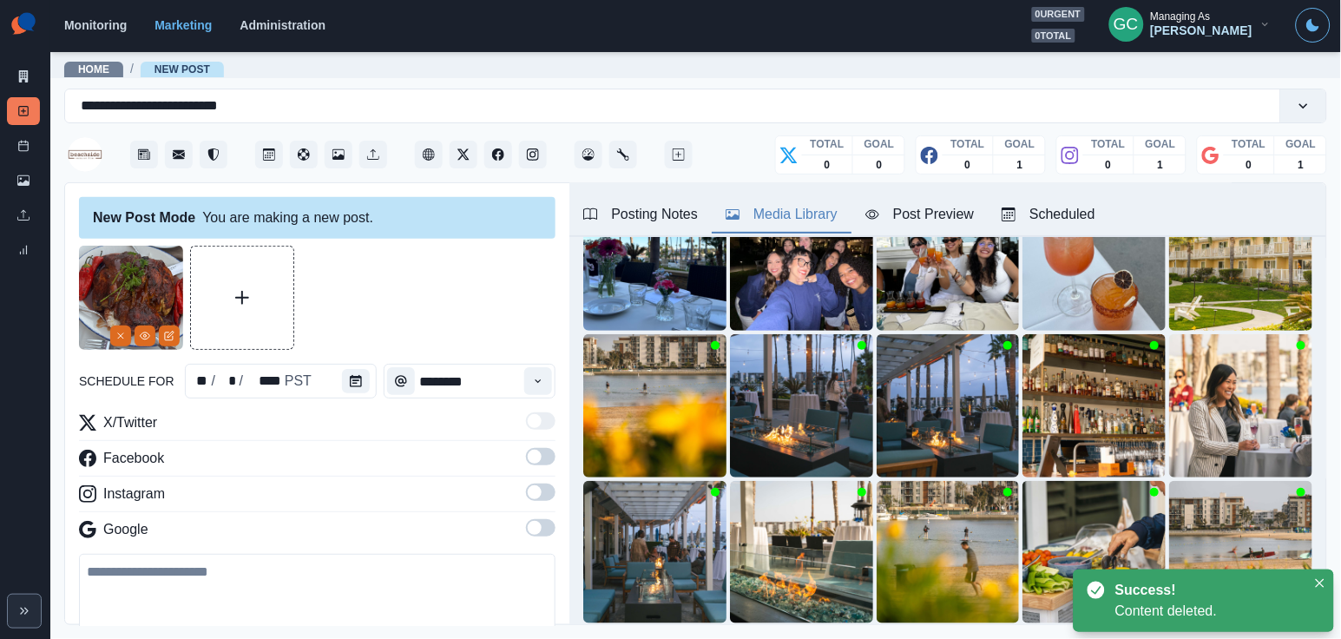
click at [548, 528] on span at bounding box center [541, 527] width 30 height 17
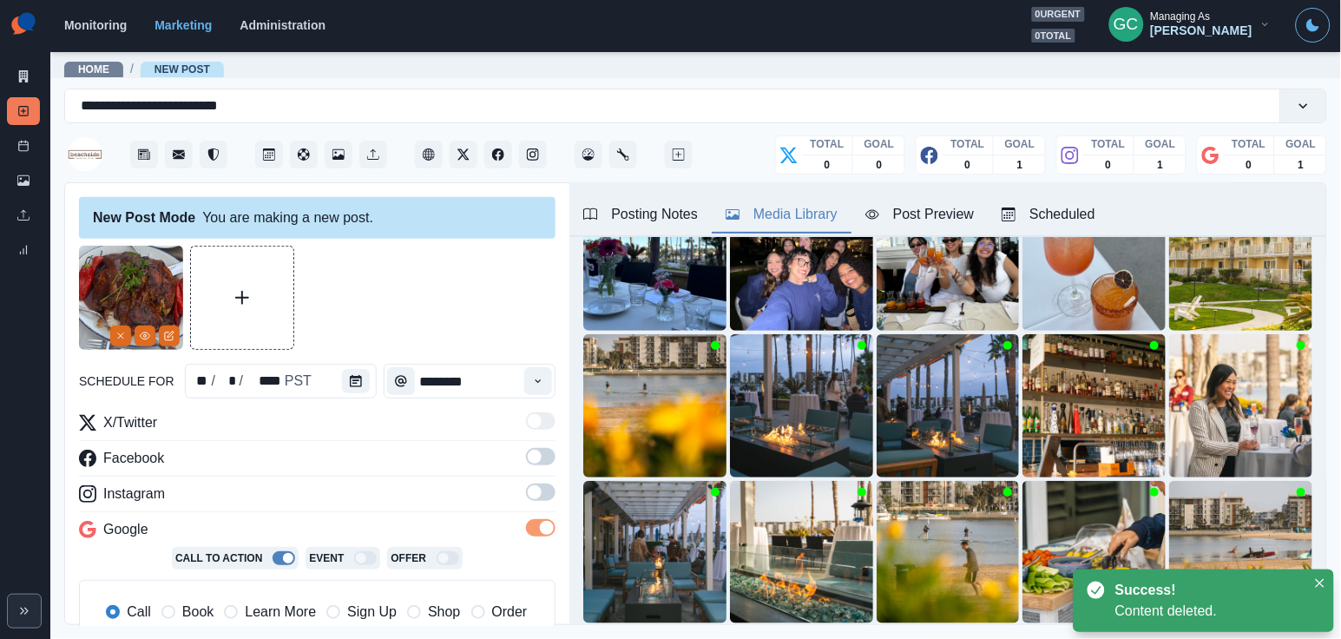
click at [548, 493] on span at bounding box center [541, 491] width 30 height 17
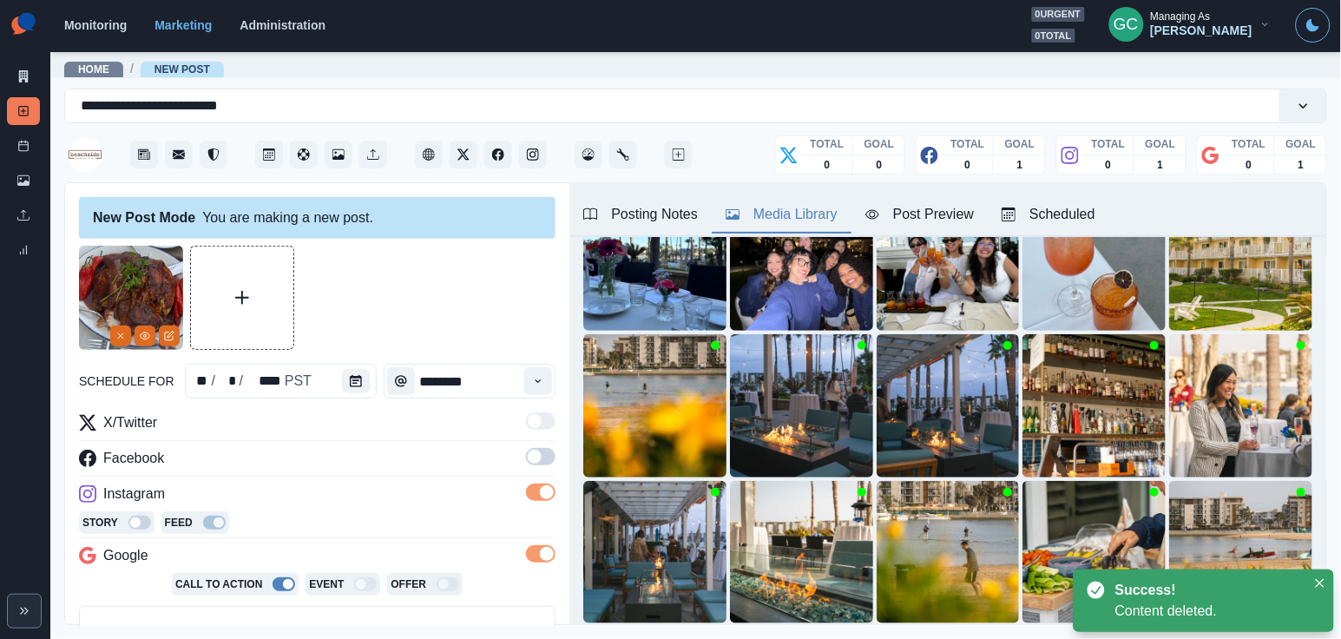
click at [547, 467] on label at bounding box center [541, 462] width 30 height 28
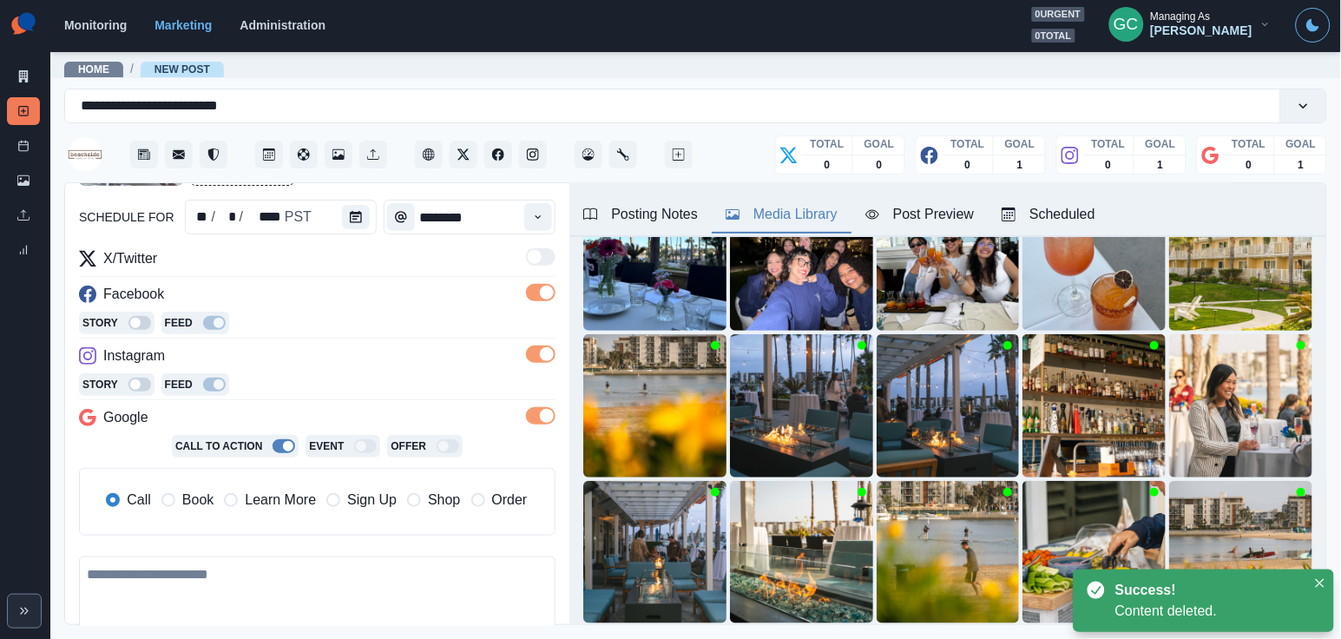
scroll to position [203, 0]
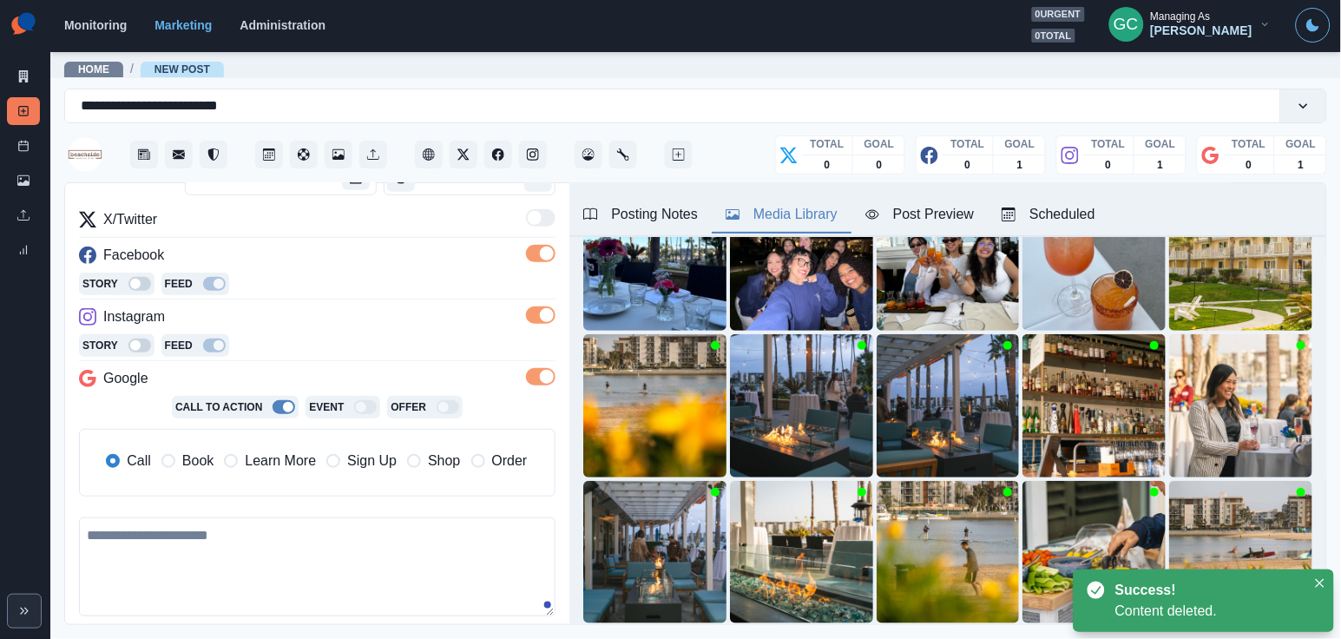
click at [362, 544] on textarea at bounding box center [317, 566] width 476 height 99
paste textarea "**********"
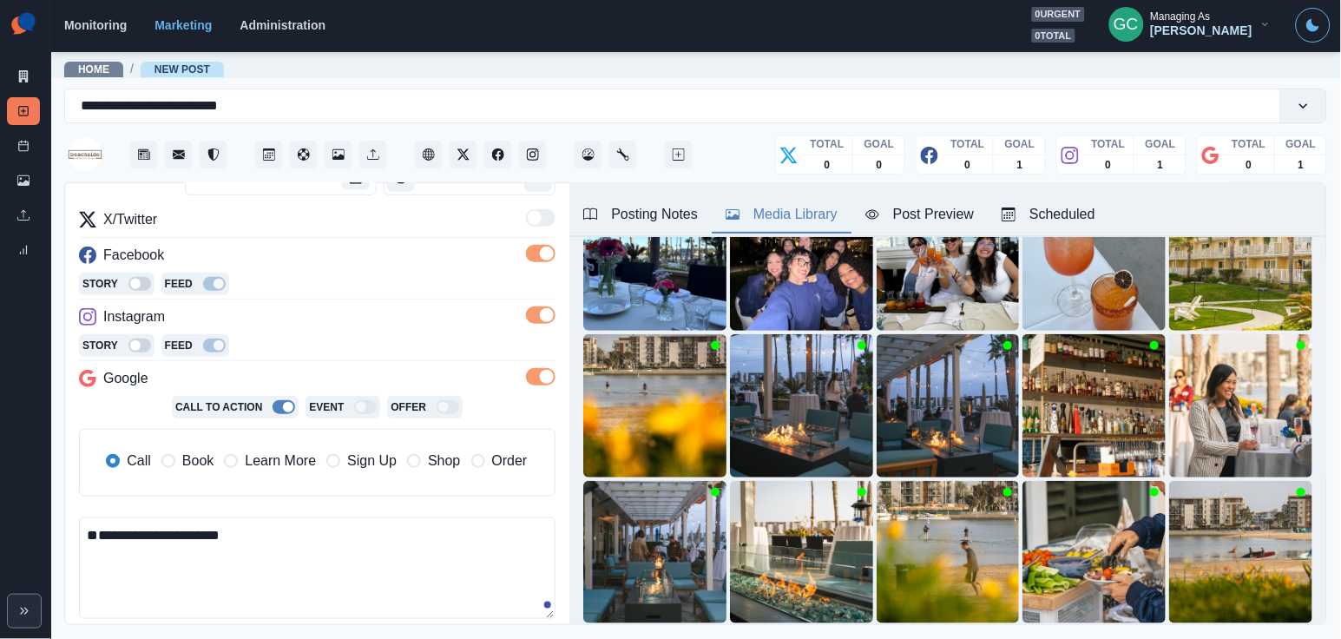
paste textarea "**********"
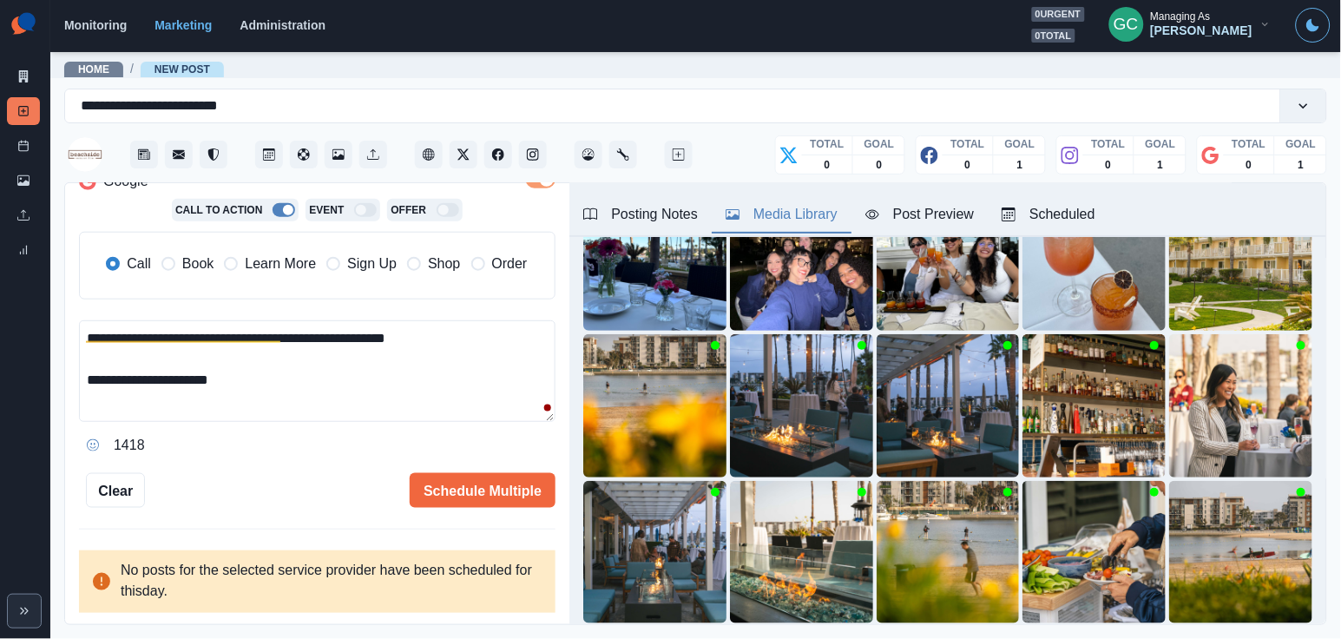
scroll to position [399, 0]
click at [420, 342] on textarea "**********" at bounding box center [317, 372] width 476 height 102
type textarea "**********"
click at [183, 106] on input "**********" at bounding box center [170, 105] width 179 height 21
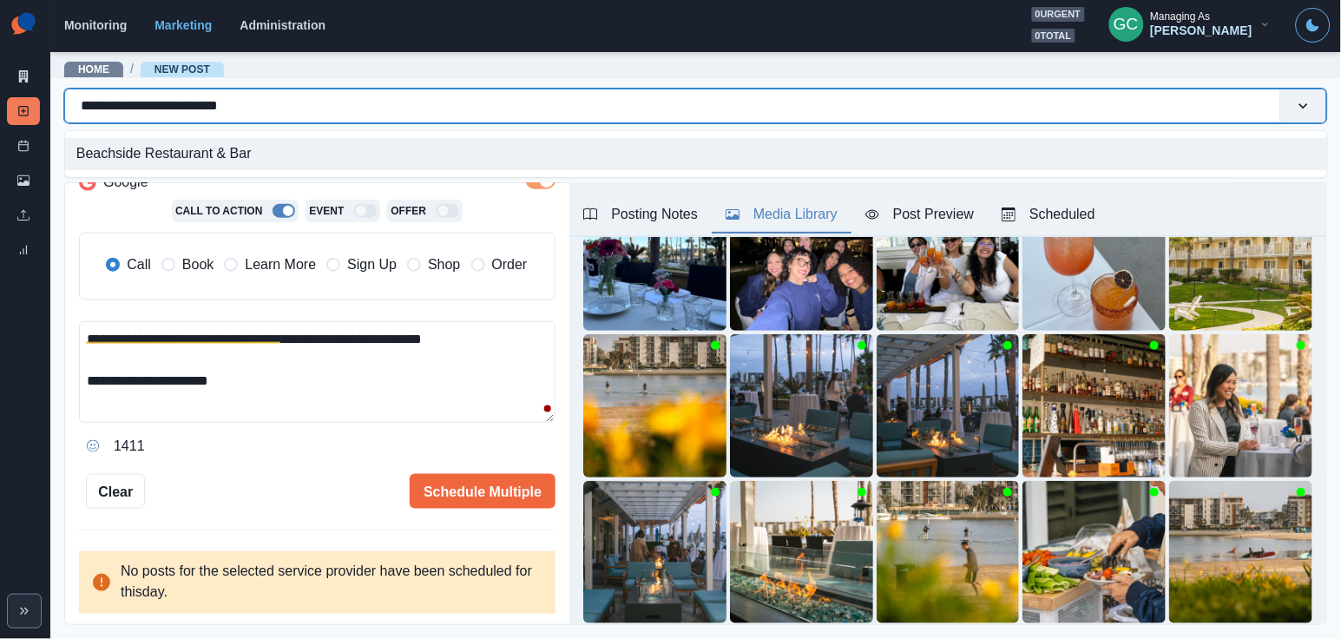
click at [183, 106] on input "**********" at bounding box center [170, 105] width 179 height 21
click at [460, 337] on textarea "**********" at bounding box center [317, 372] width 476 height 102
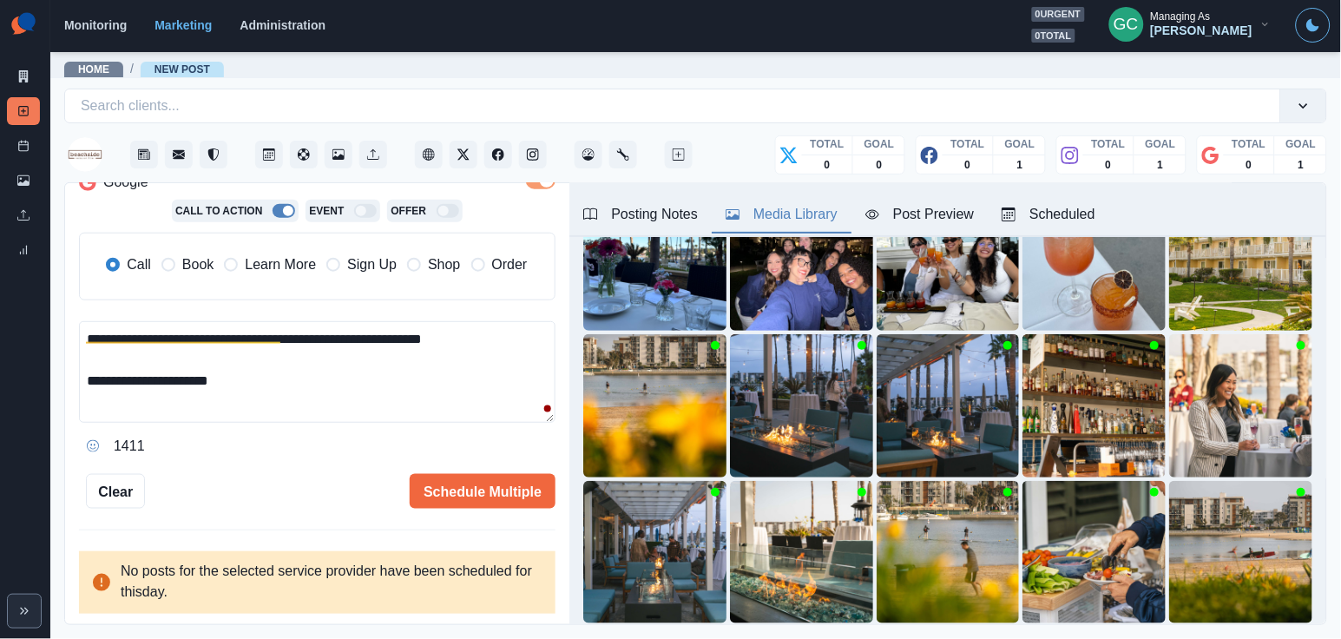
paste textarea "**********"
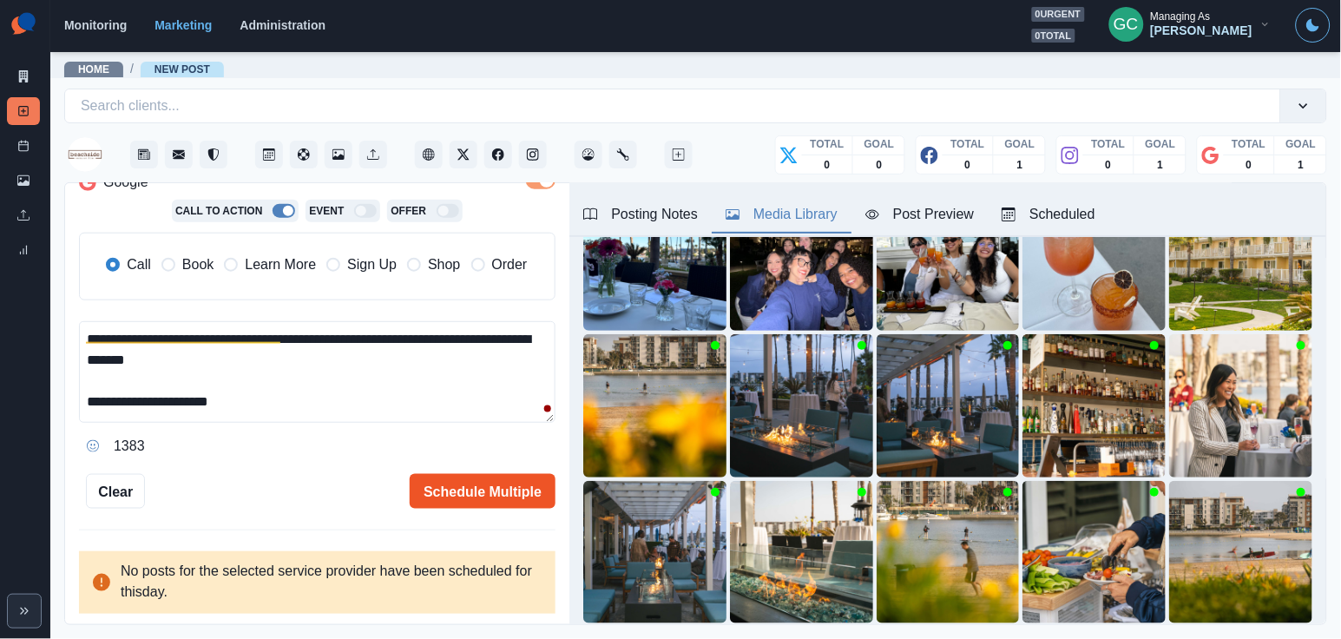
type textarea "**********"
click at [518, 482] on button "Schedule Multiple" at bounding box center [483, 491] width 146 height 35
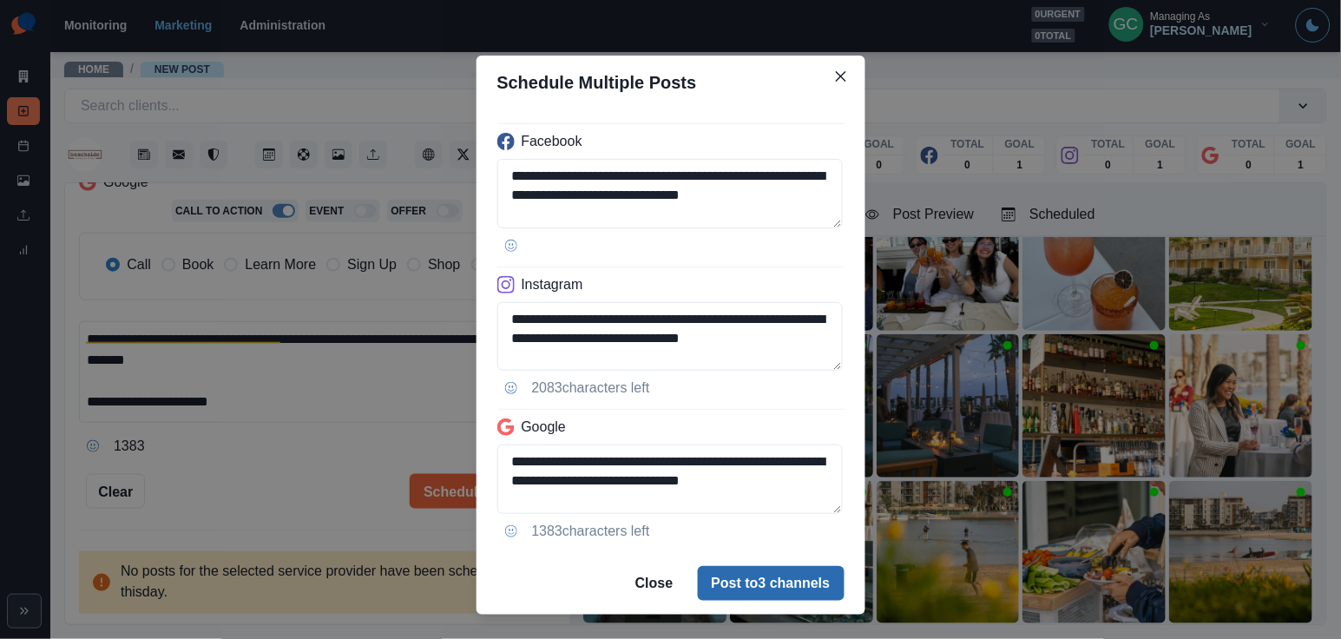
click at [761, 574] on button "Post to 3 channels" at bounding box center [771, 583] width 147 height 35
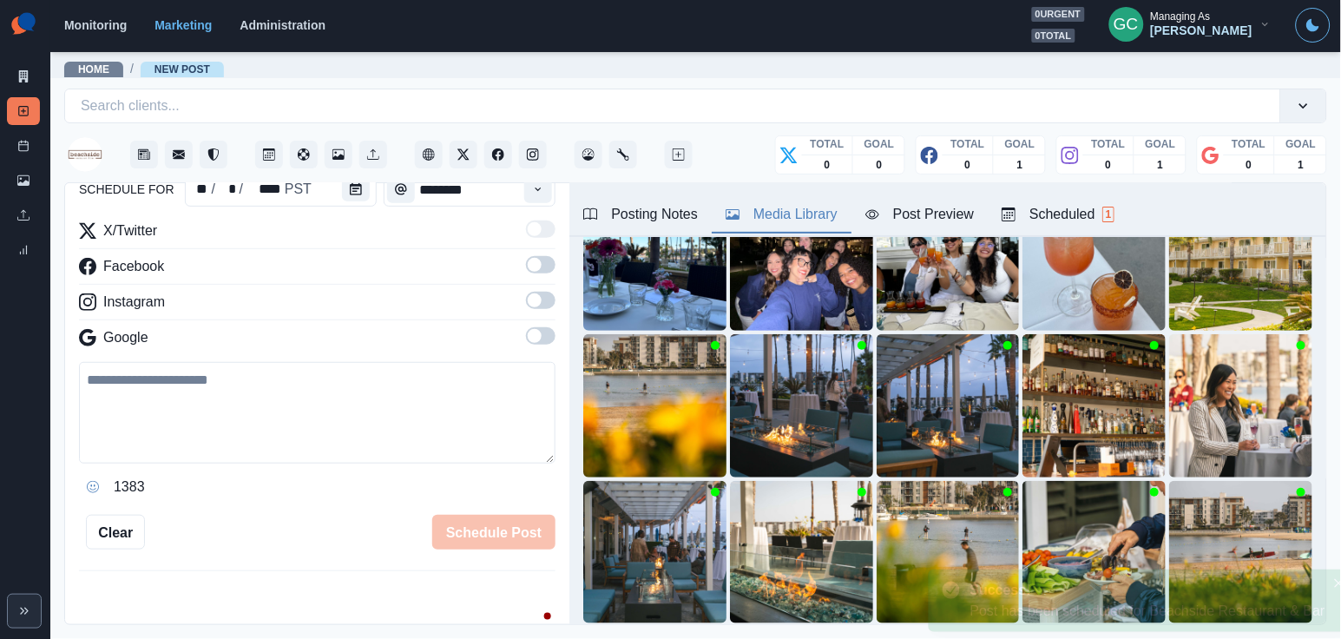
scroll to position [175, 0]
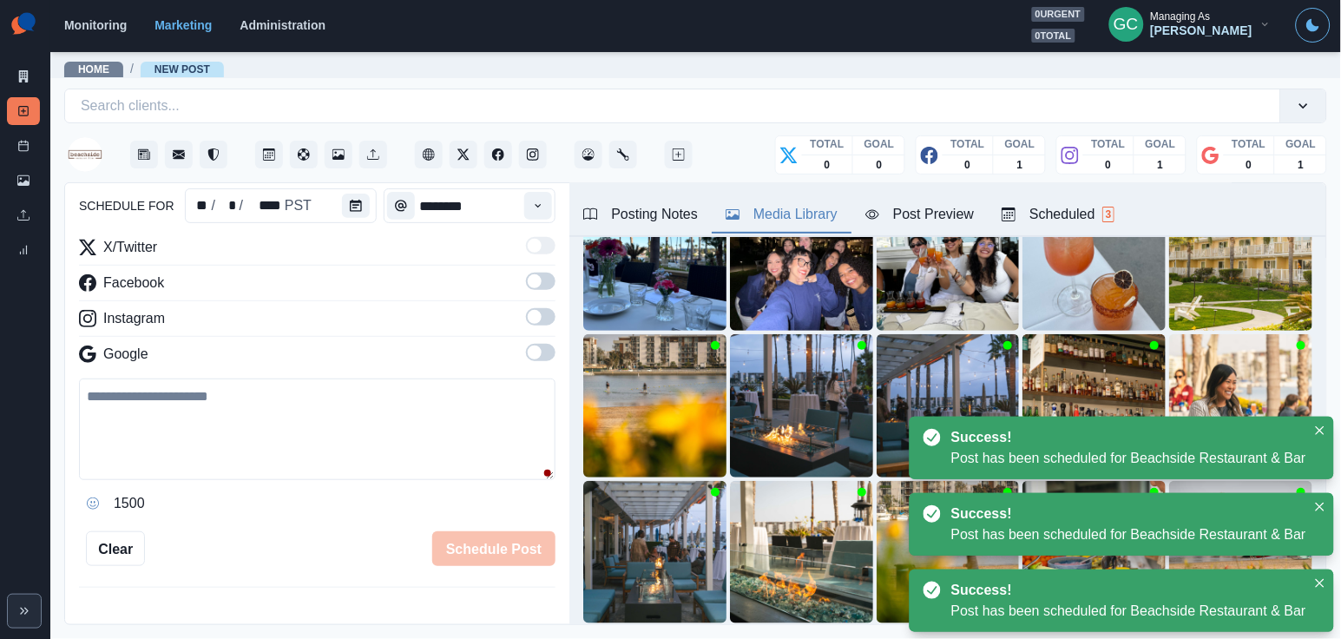
click at [1102, 218] on div "Scheduled 3" at bounding box center [1057, 214] width 113 height 21
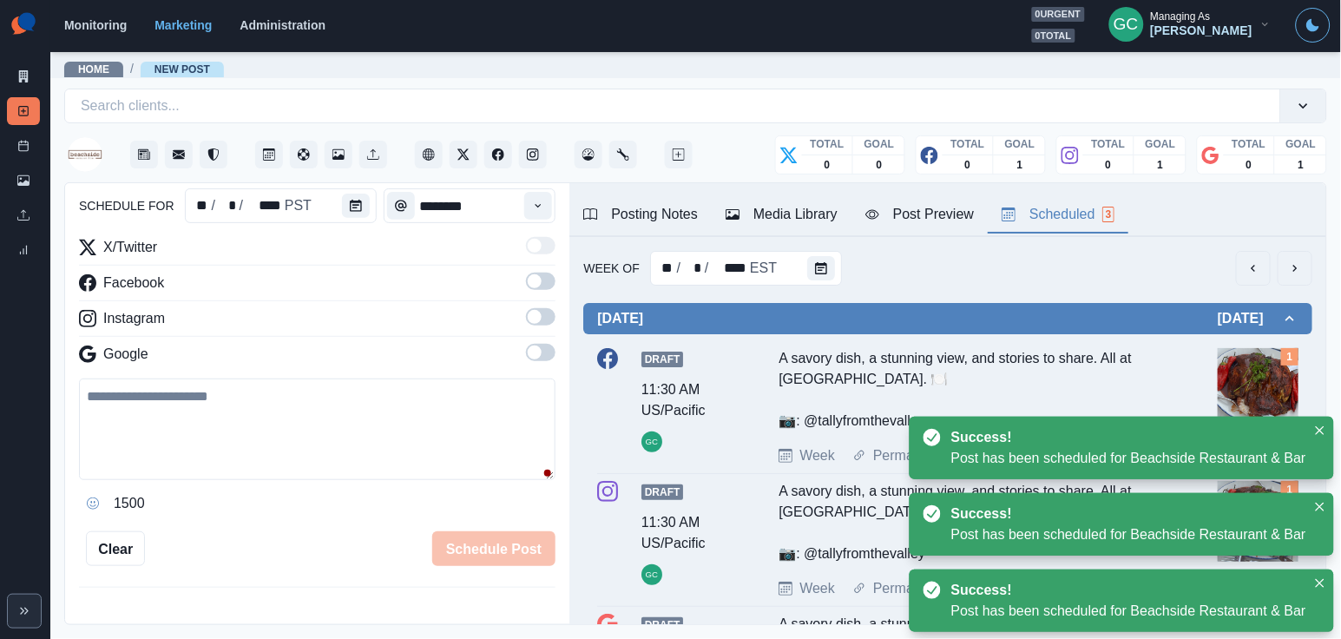
scroll to position [0, 0]
click at [825, 271] on button "Calendar" at bounding box center [821, 268] width 28 height 24
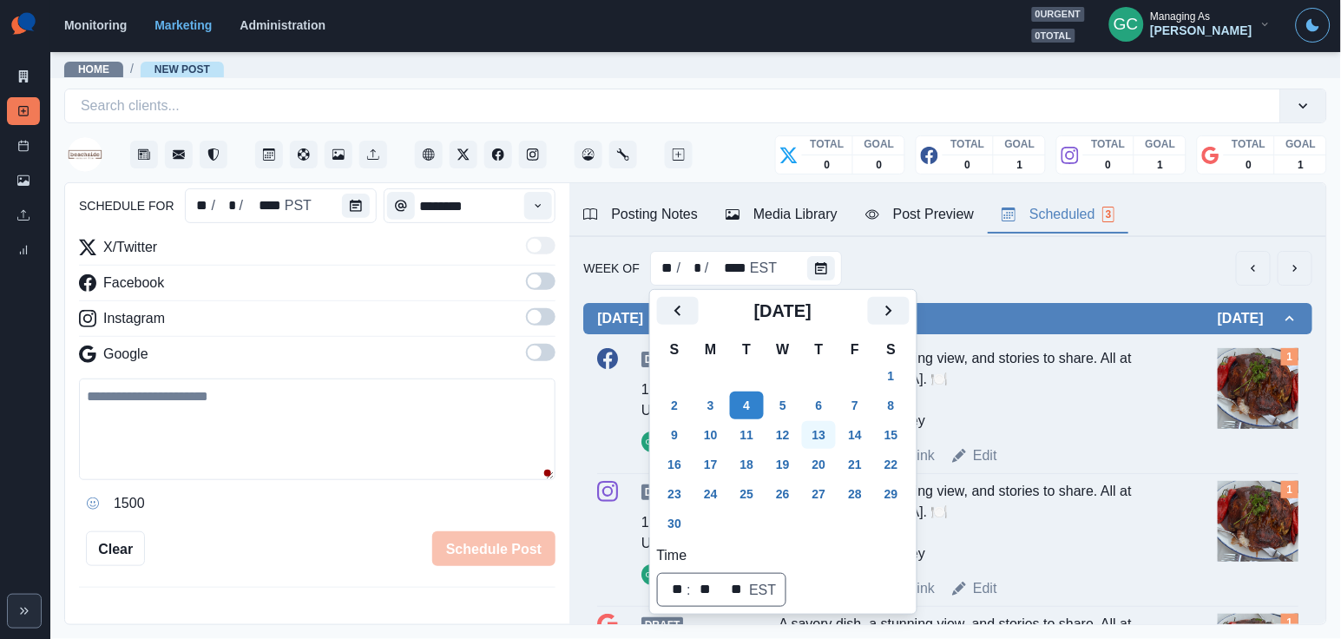
click at [829, 427] on button "13" at bounding box center [819, 435] width 35 height 28
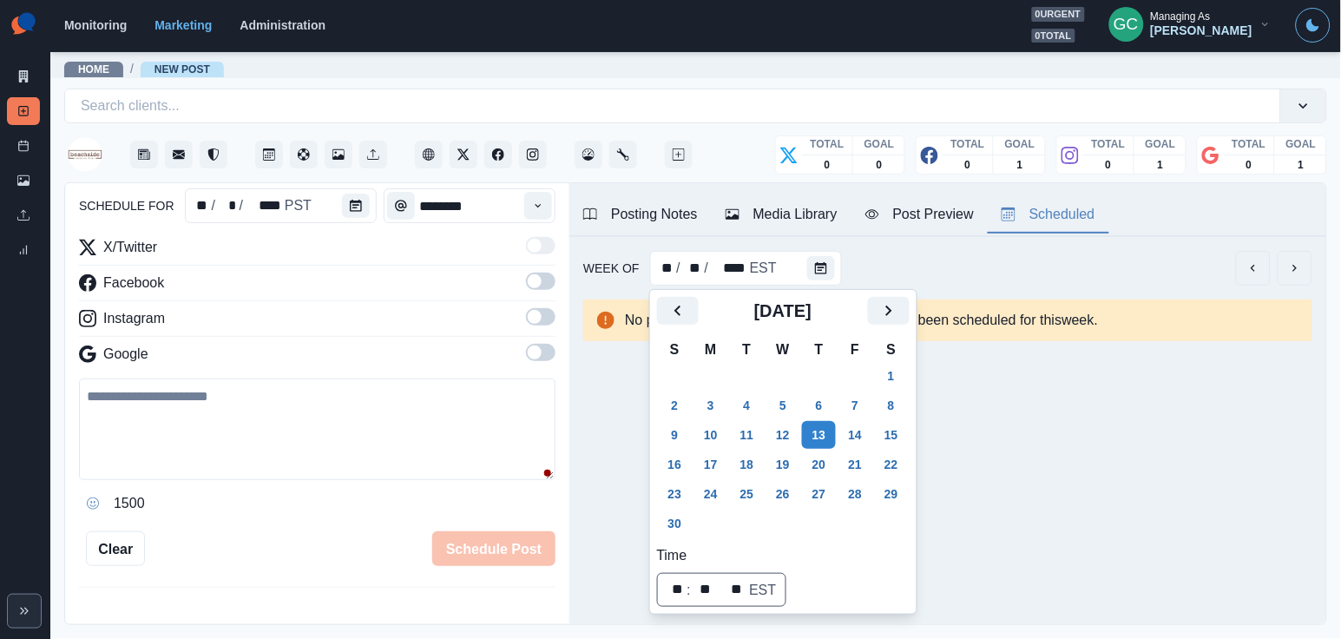
click at [379, 220] on div "schedule for ** / * / **** PST ********" at bounding box center [317, 205] width 476 height 35
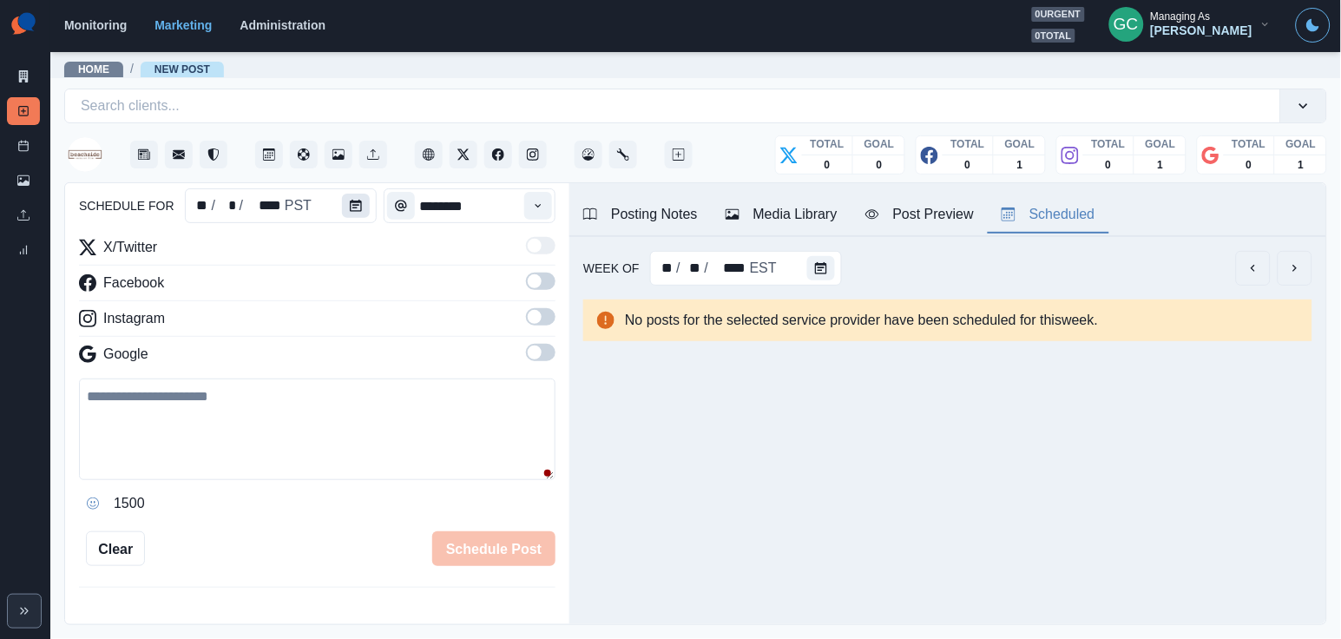
click at [364, 204] on button "Calendar" at bounding box center [356, 206] width 28 height 24
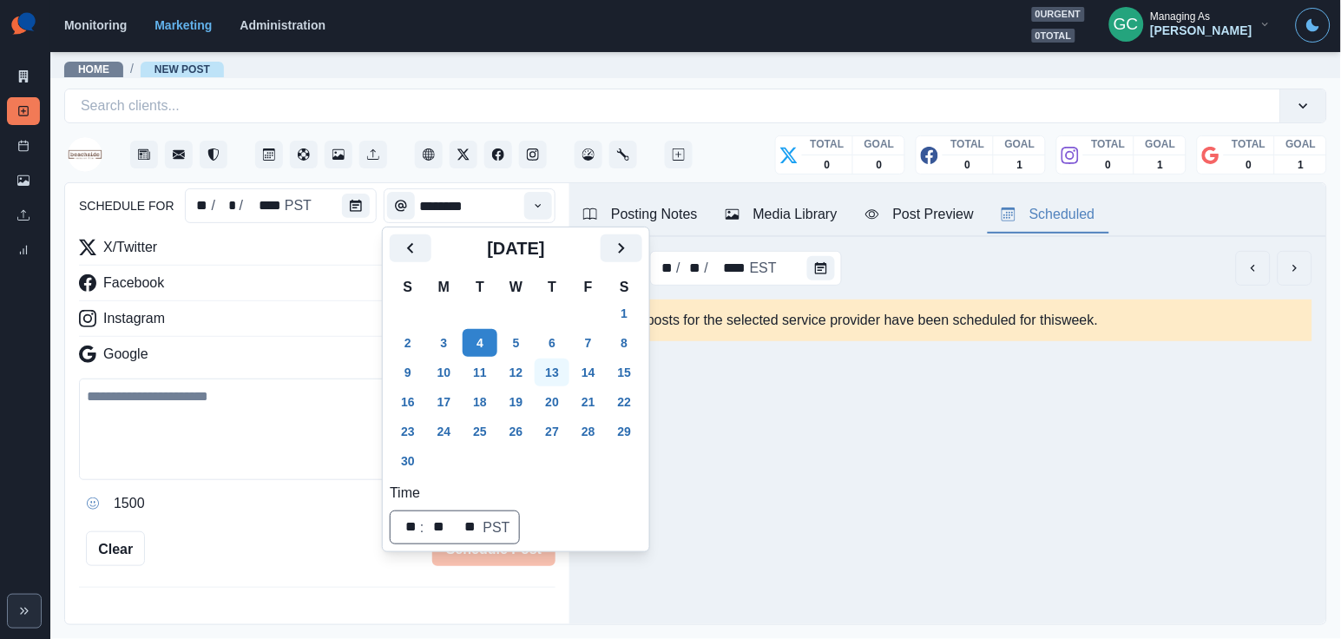
click at [569, 371] on button "13" at bounding box center [552, 372] width 35 height 28
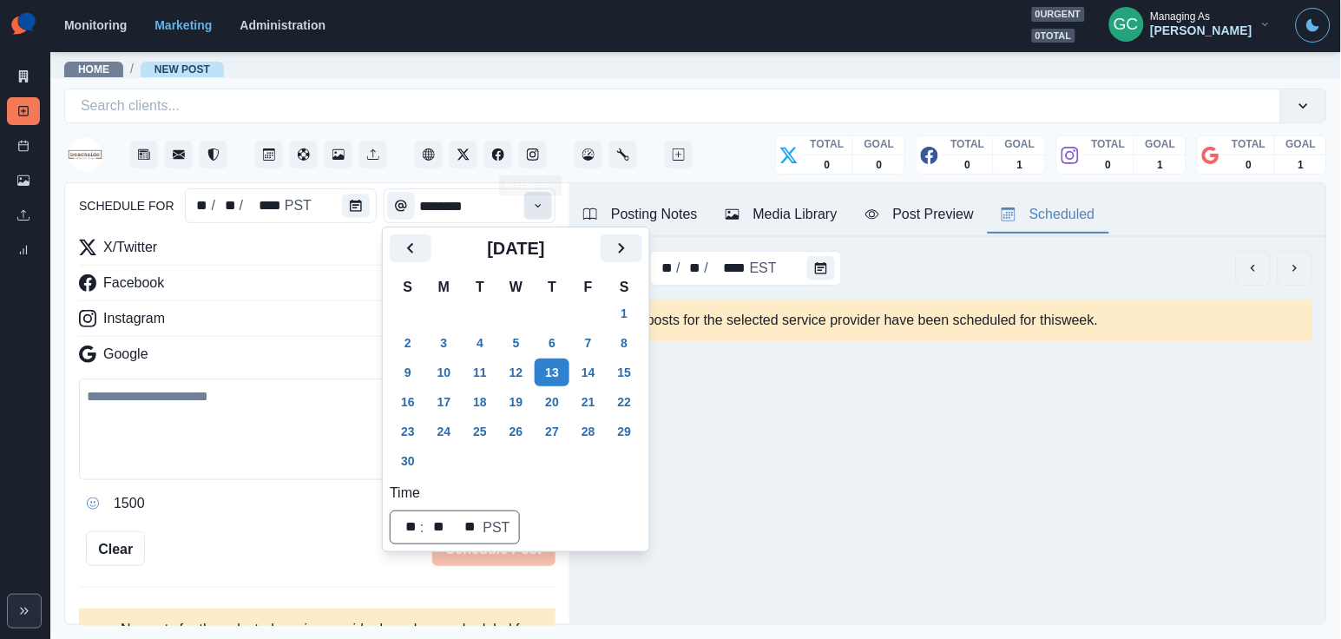
click at [535, 201] on icon "Time" at bounding box center [538, 206] width 12 height 12
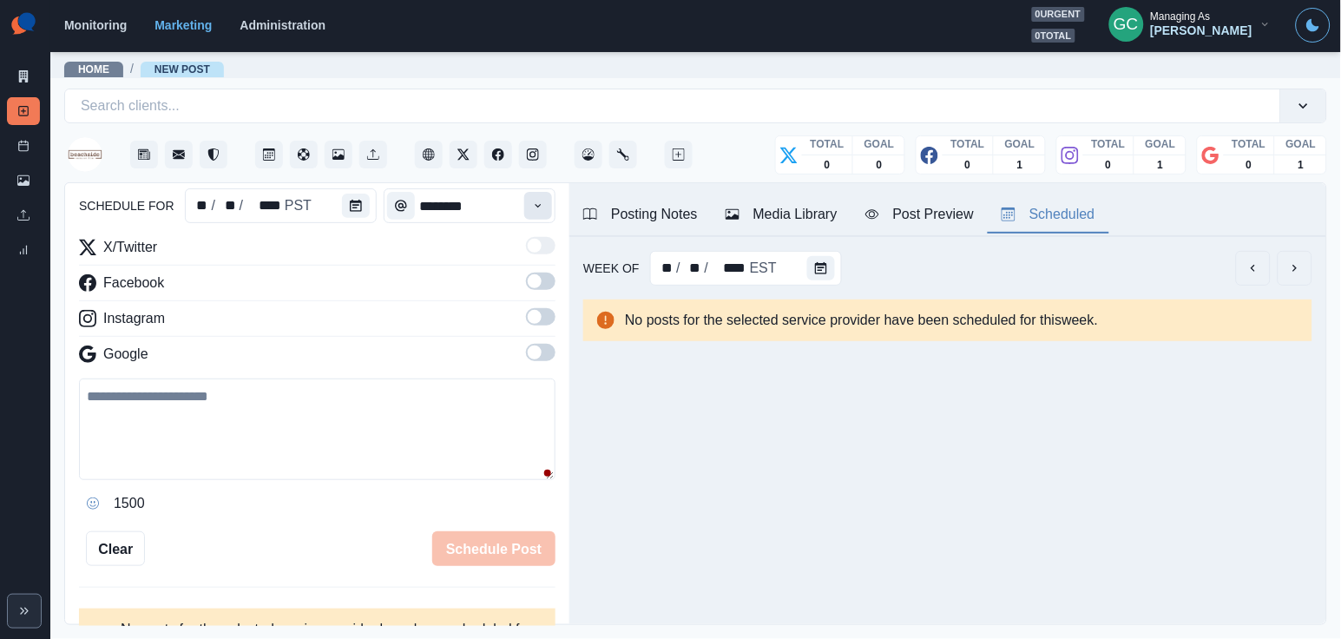
click at [535, 201] on icon "Time" at bounding box center [538, 206] width 12 height 12
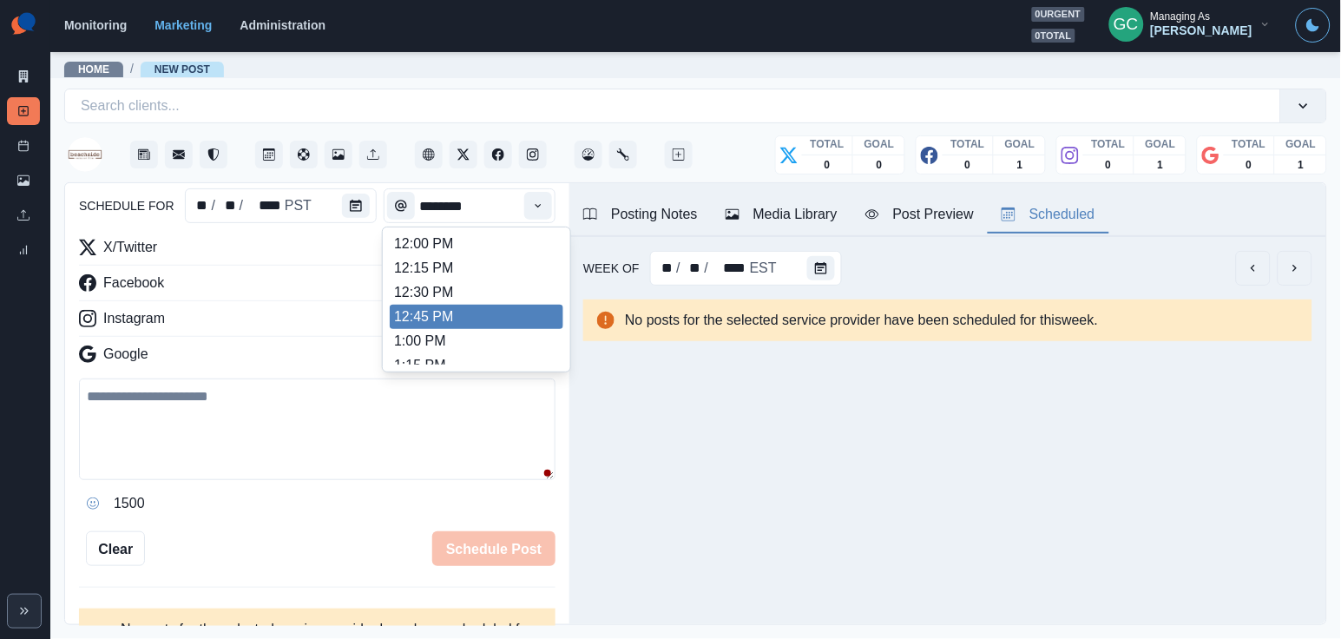
click at [492, 329] on li "12:45 PM" at bounding box center [477, 317] width 174 height 24
type input "********"
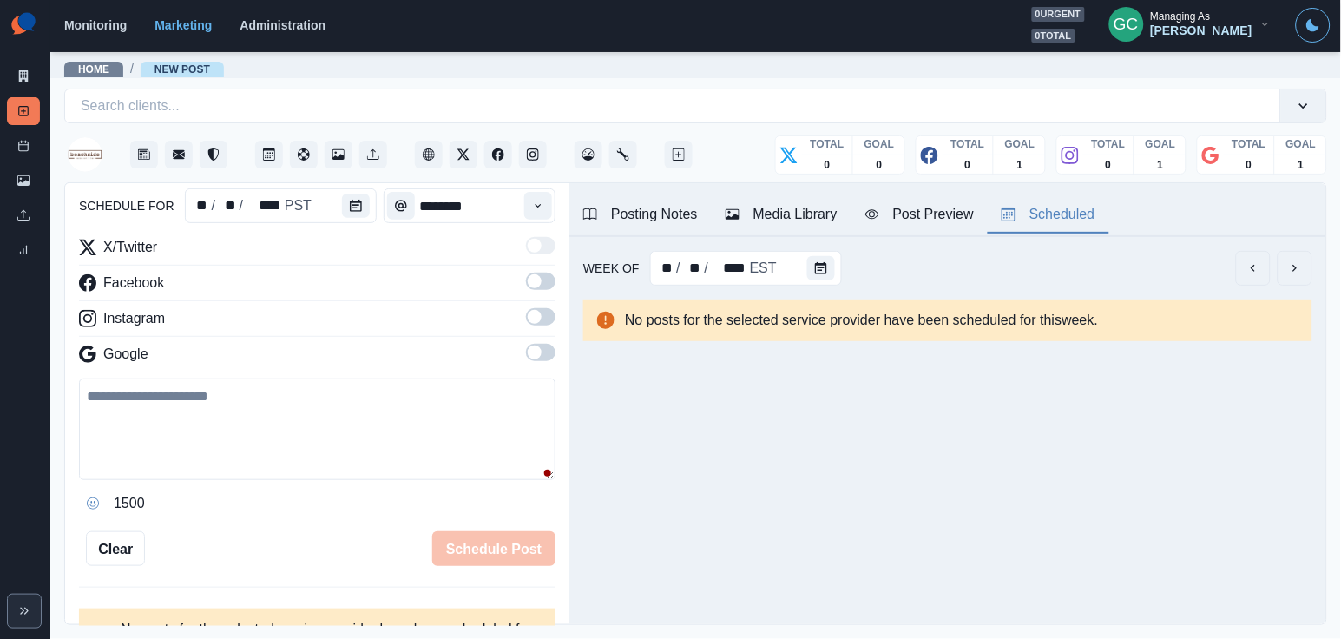
click at [535, 361] on span at bounding box center [541, 352] width 30 height 17
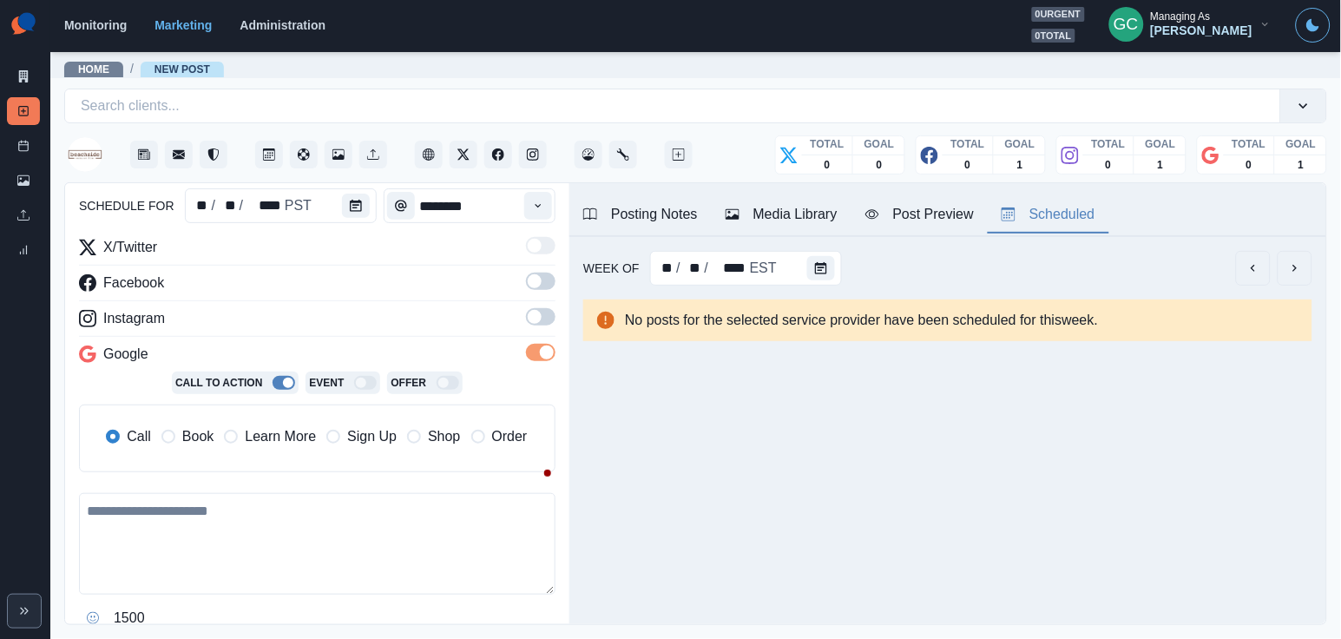
click at [546, 325] on span at bounding box center [541, 316] width 30 height 17
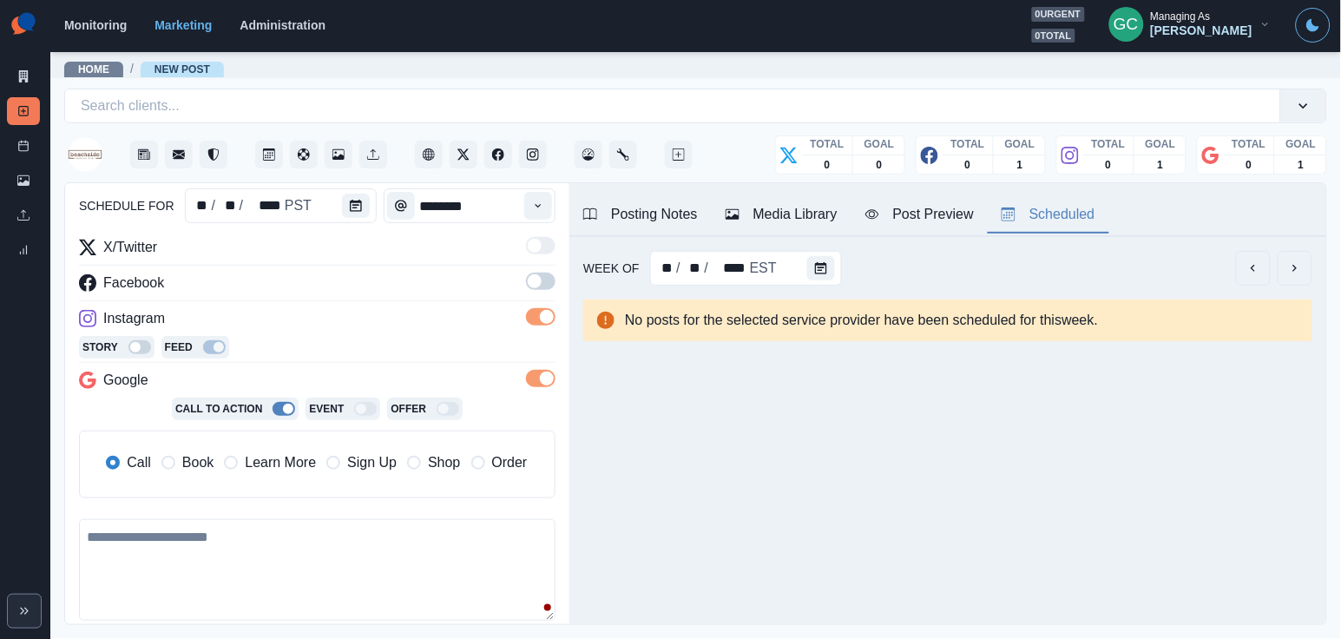
click at [546, 275] on span at bounding box center [541, 280] width 30 height 17
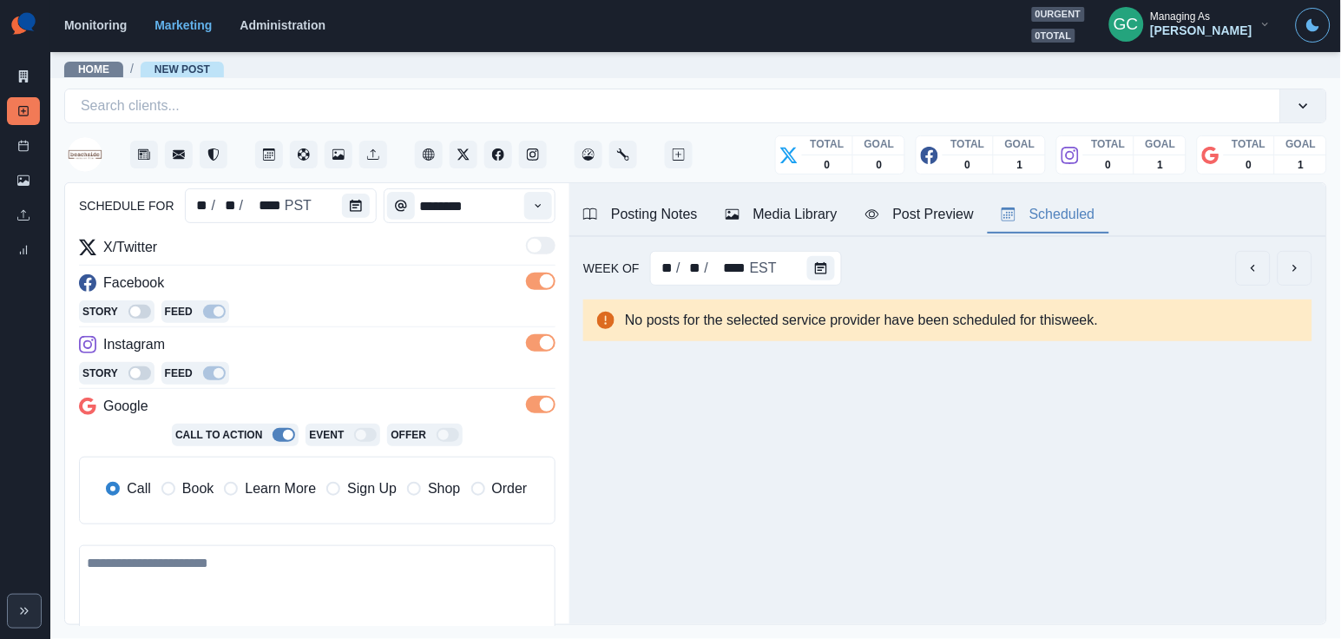
click at [293, 487] on span "Learn More" at bounding box center [280, 488] width 71 height 21
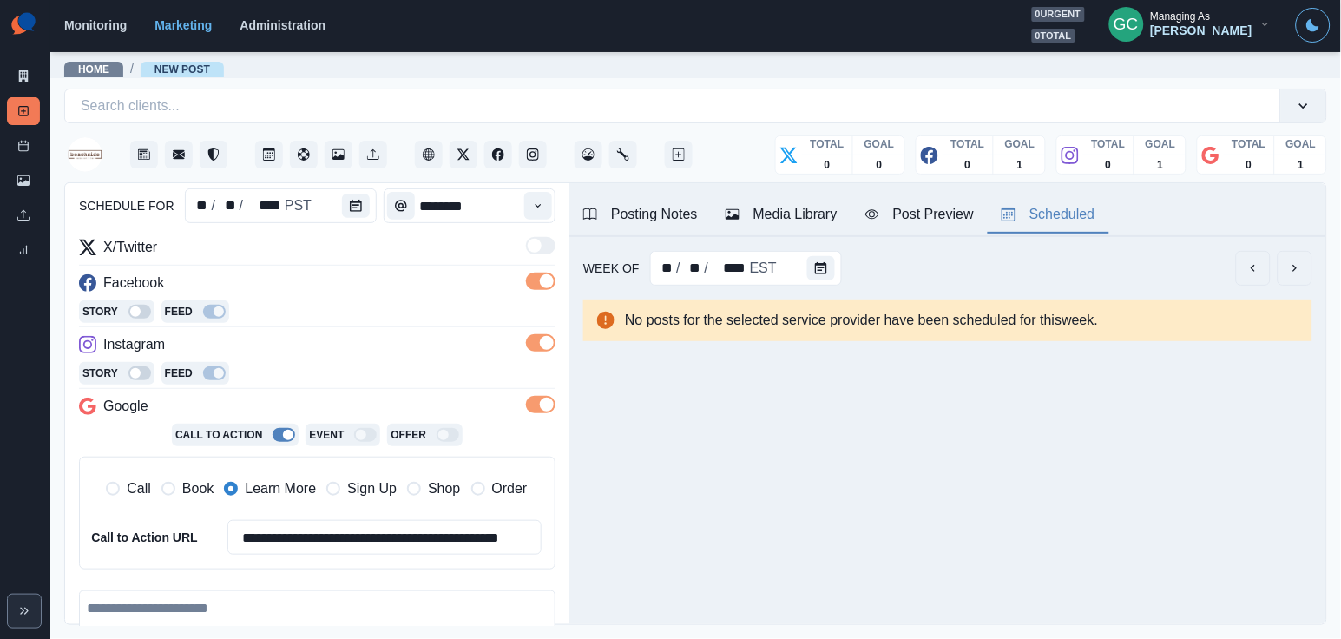
click at [808, 207] on div "Media Library" at bounding box center [781, 214] width 112 height 21
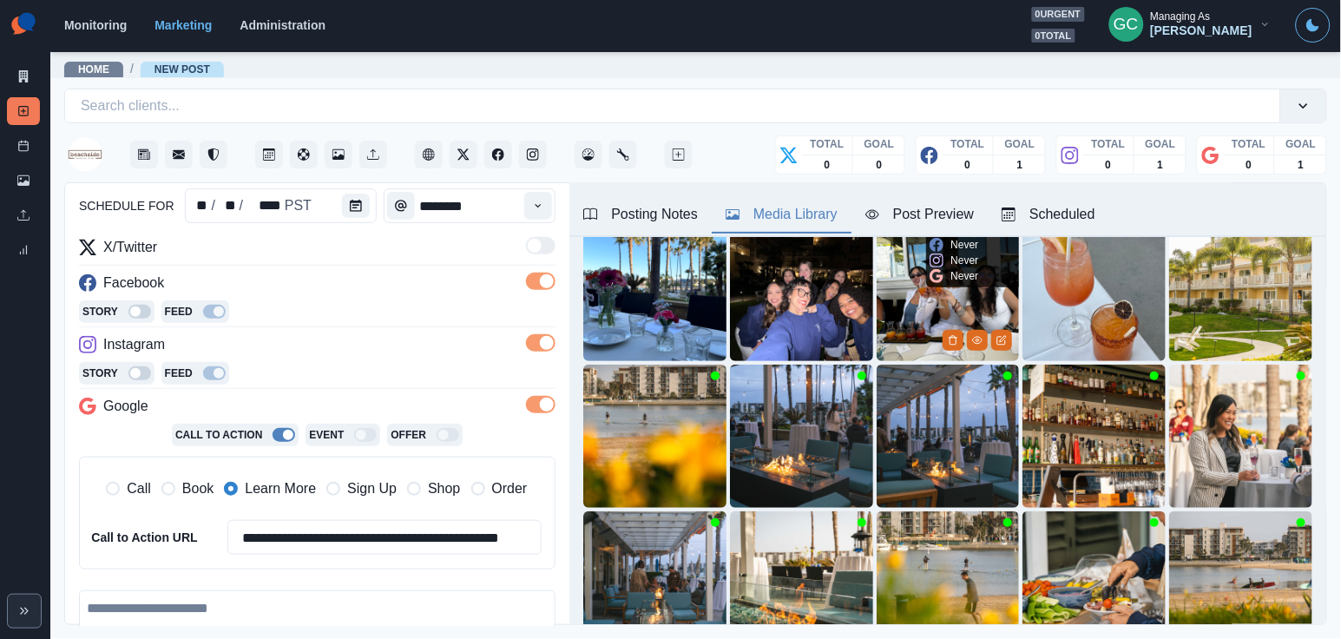
scroll to position [187, 0]
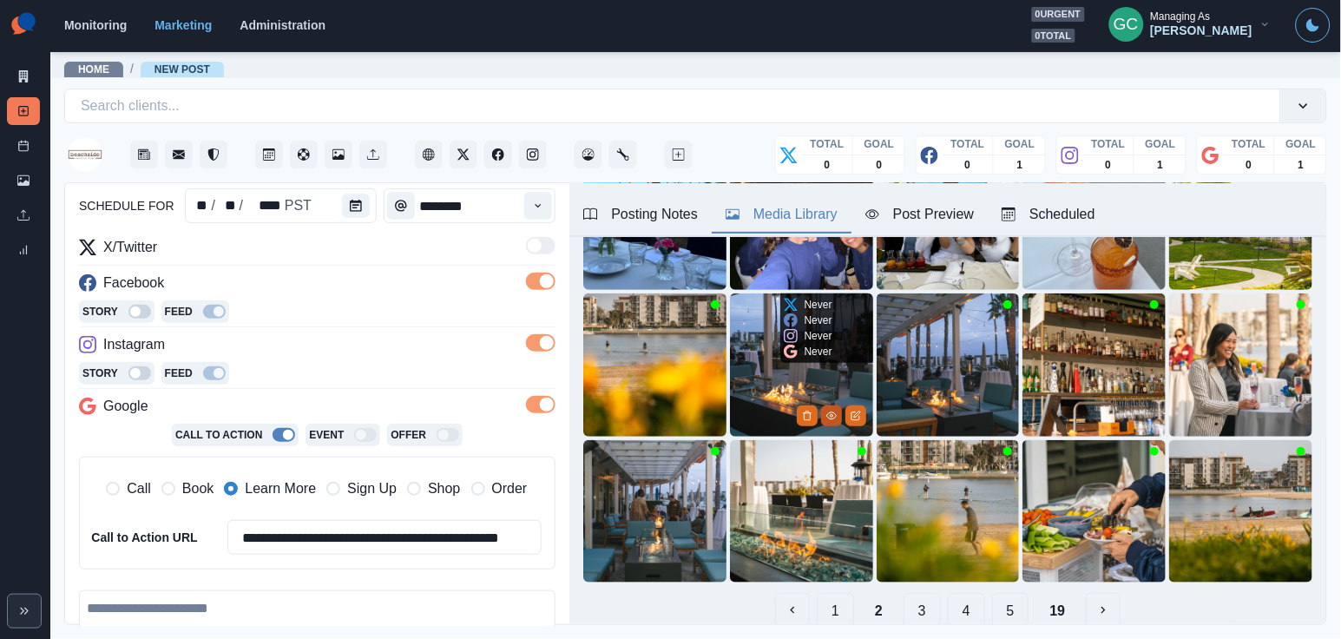
click at [830, 414] on icon "View Media" at bounding box center [831, 415] width 10 height 10
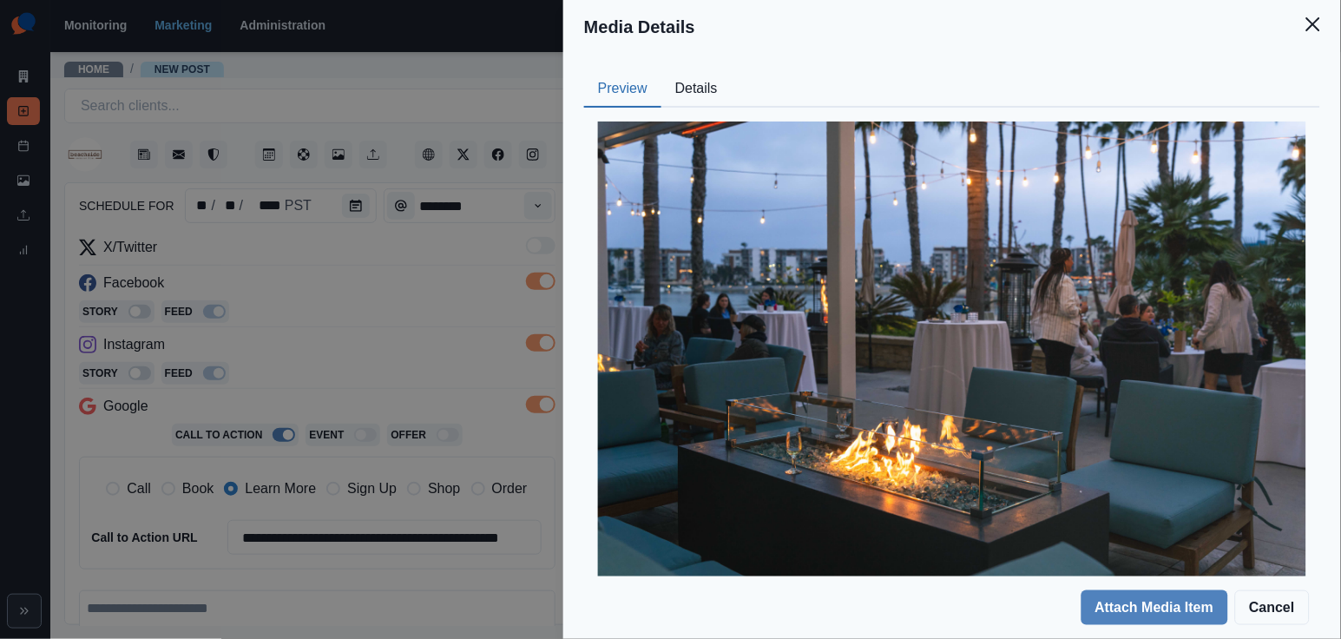
click at [699, 75] on button "Details" at bounding box center [696, 89] width 70 height 36
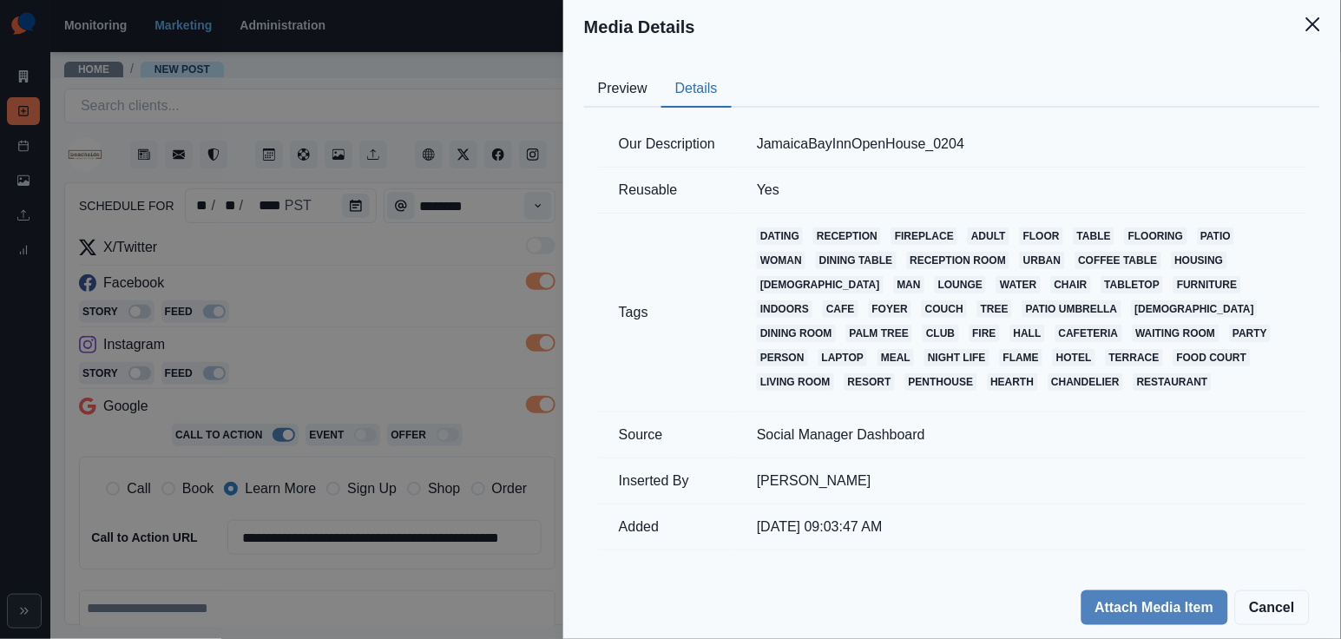
click at [622, 94] on button "Preview" at bounding box center [622, 89] width 77 height 36
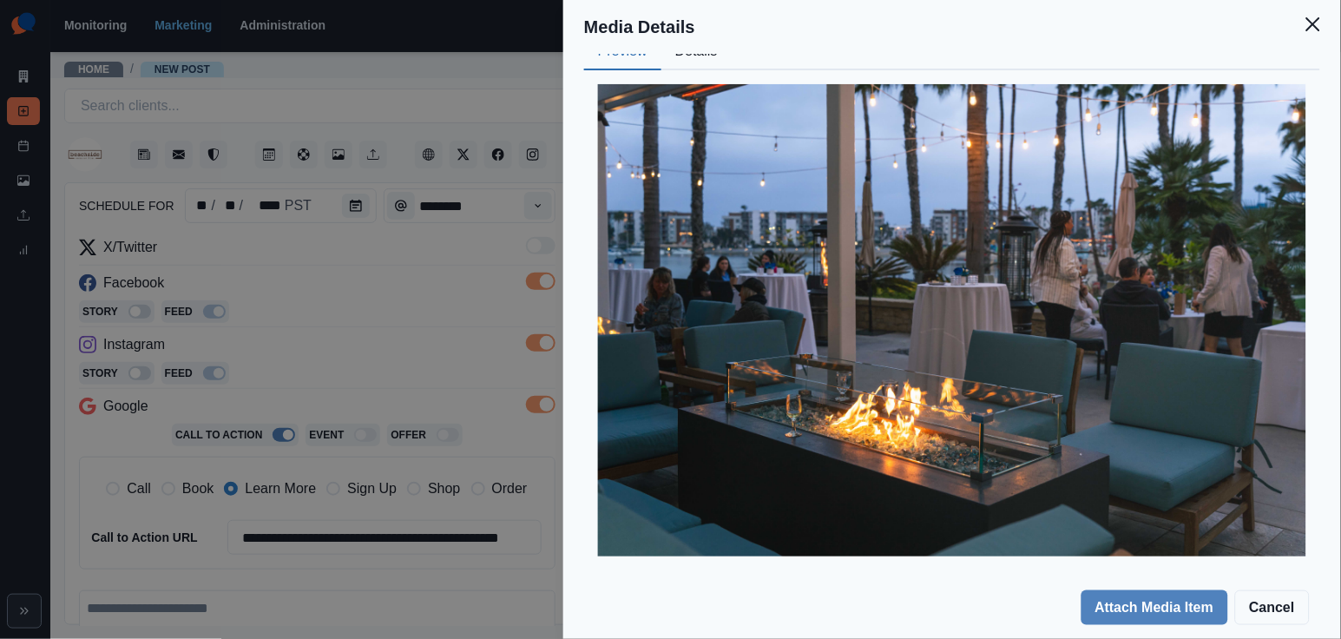
scroll to position [36, 0]
click at [395, 384] on div "Media Details Preview Details Our Description JamaicaBayInnOpenHouse_0204 Reusa…" at bounding box center [670, 319] width 1341 height 639
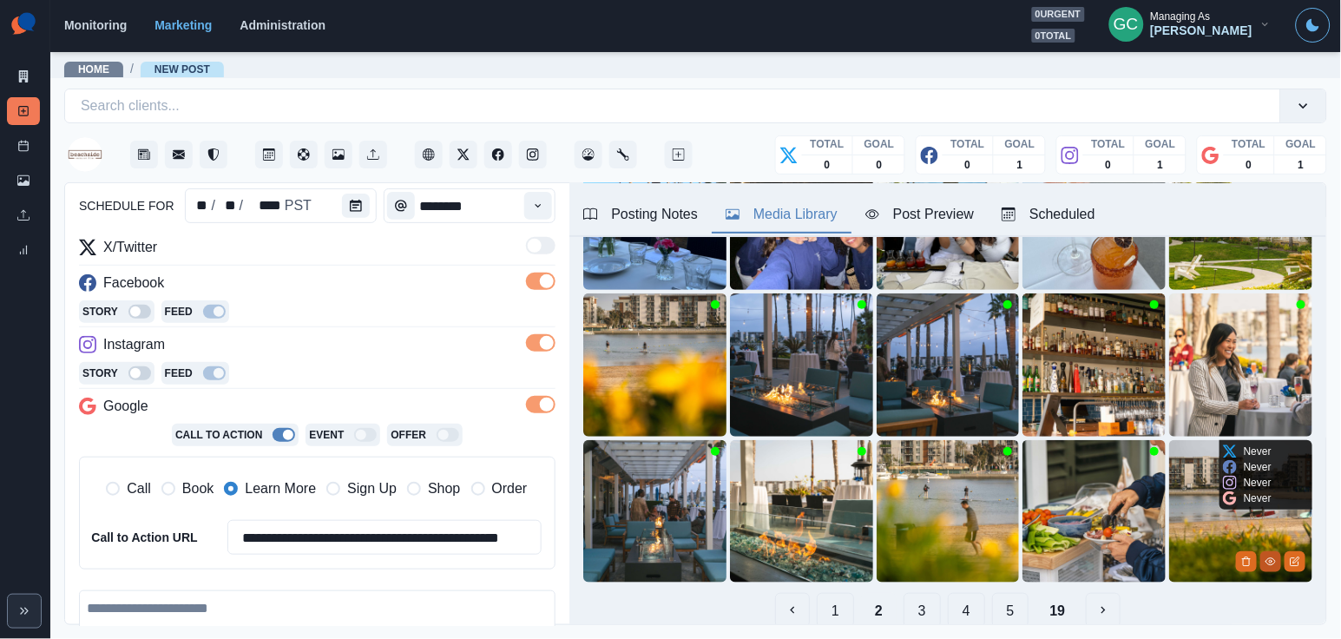
click at [1265, 561] on icon "View Media" at bounding box center [1270, 561] width 10 height 10
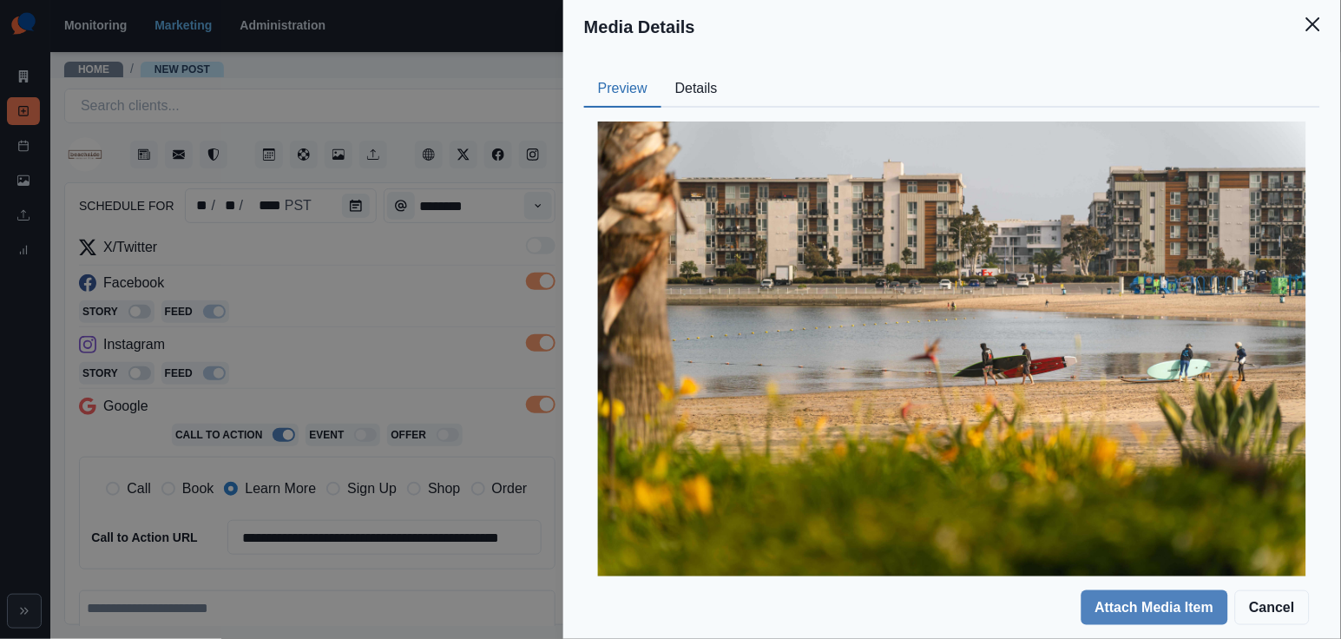
click at [698, 82] on button "Details" at bounding box center [696, 89] width 70 height 36
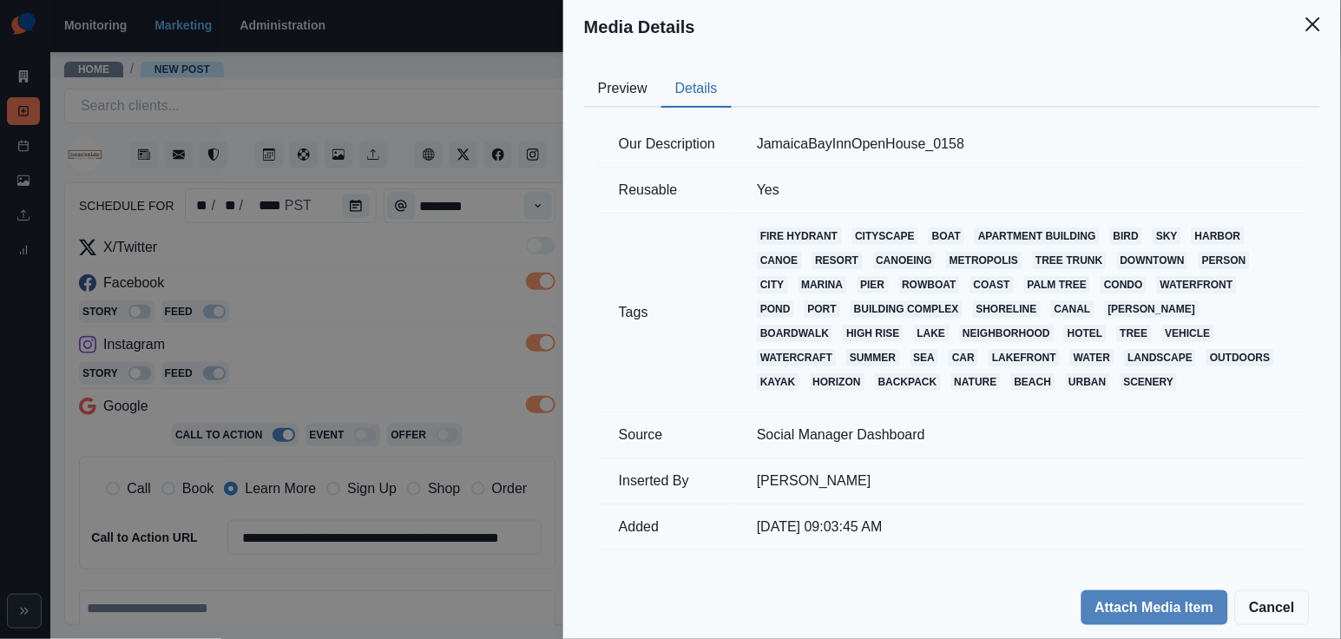
click at [622, 96] on button "Preview" at bounding box center [622, 89] width 77 height 36
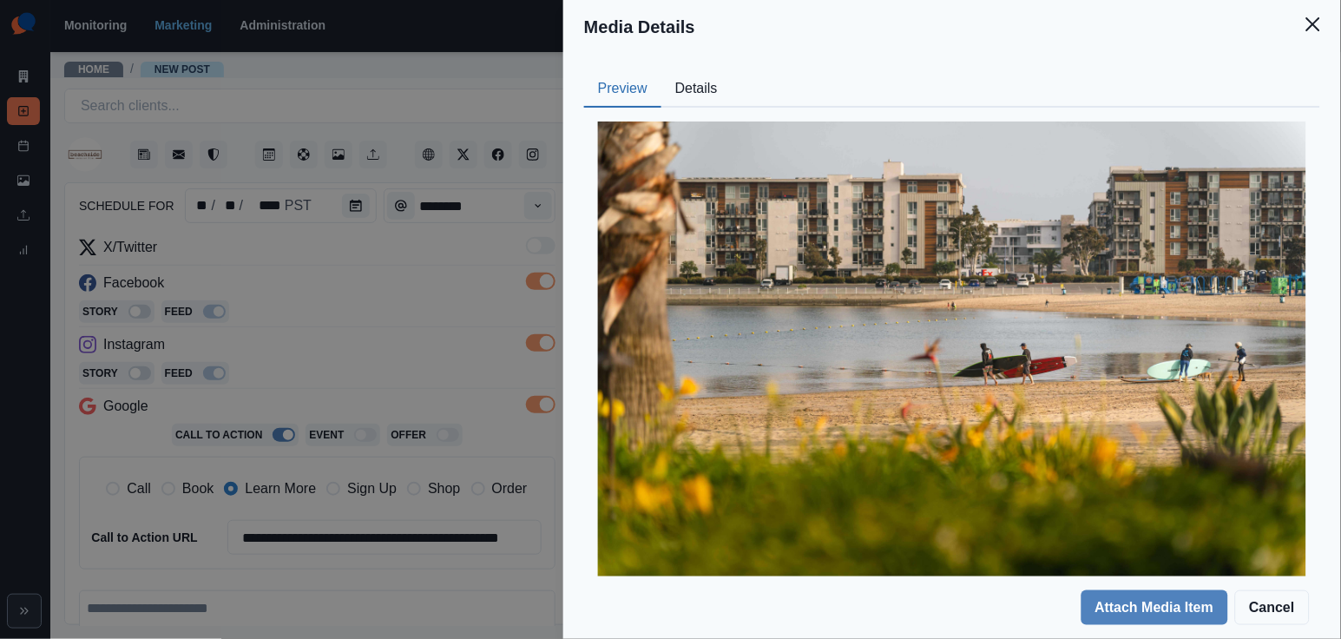
click at [414, 423] on div "Media Details Preview Details Our Description JamaicaBayInnOpenHouse_0158 Reusa…" at bounding box center [670, 319] width 1341 height 639
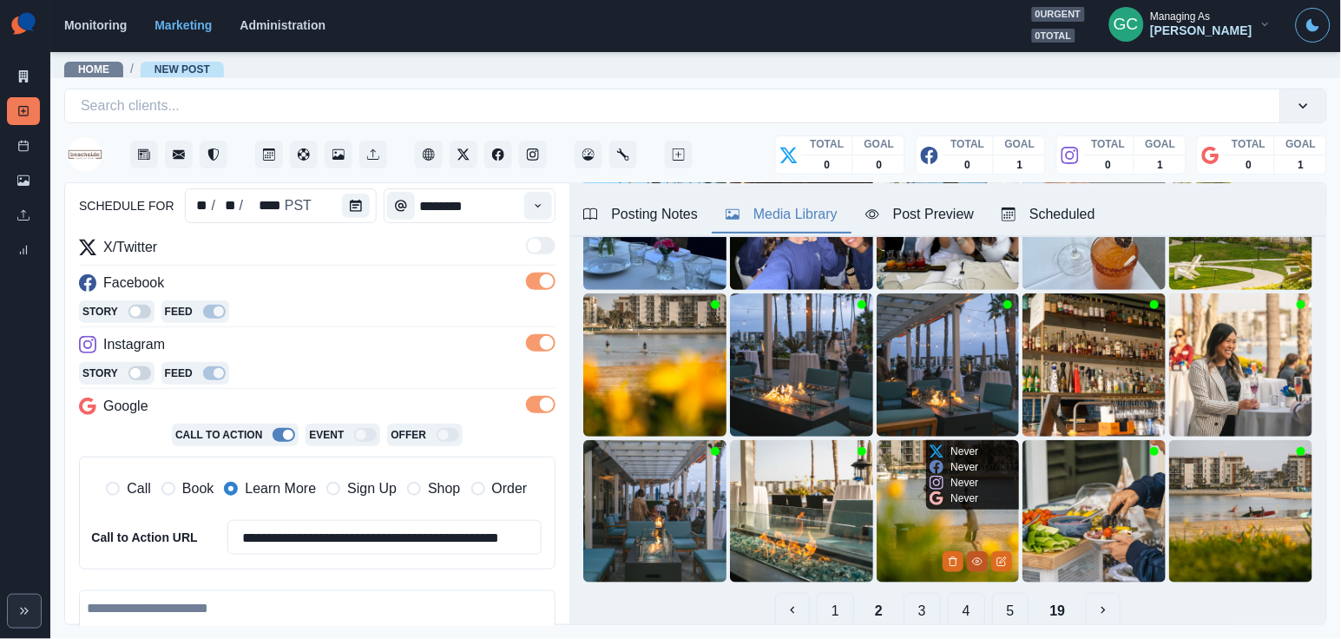
click at [976, 561] on icon "View Media" at bounding box center [977, 561] width 10 height 10
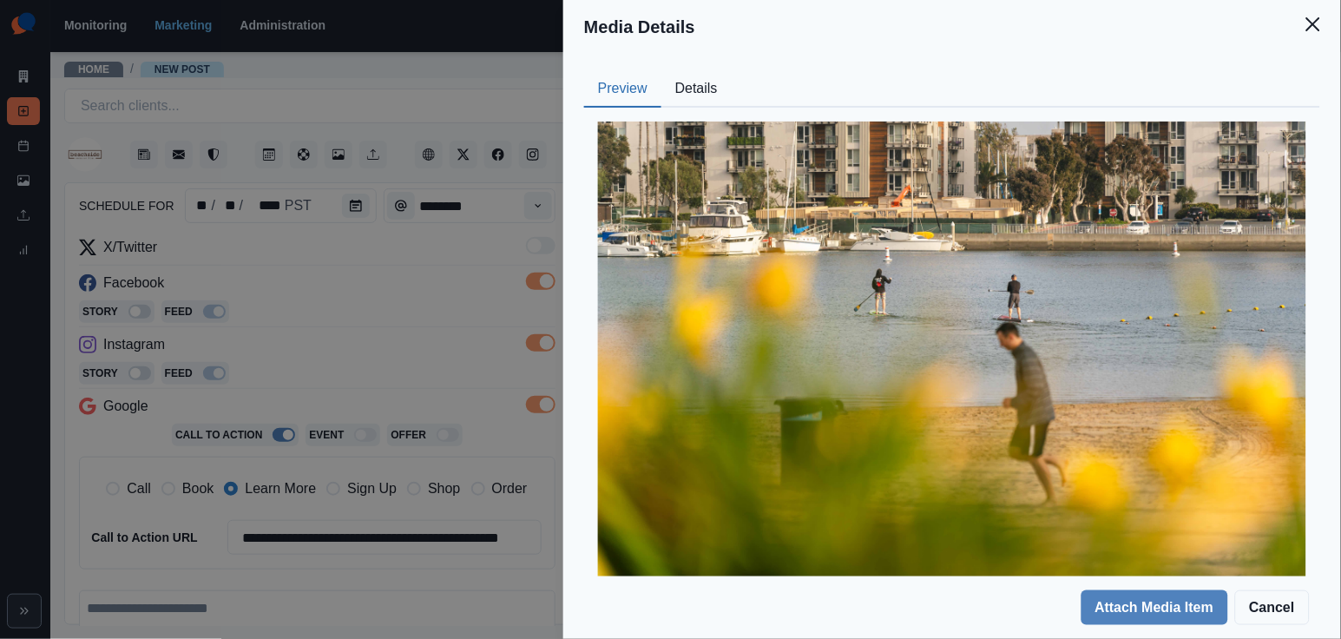
click at [693, 79] on button "Details" at bounding box center [696, 89] width 70 height 36
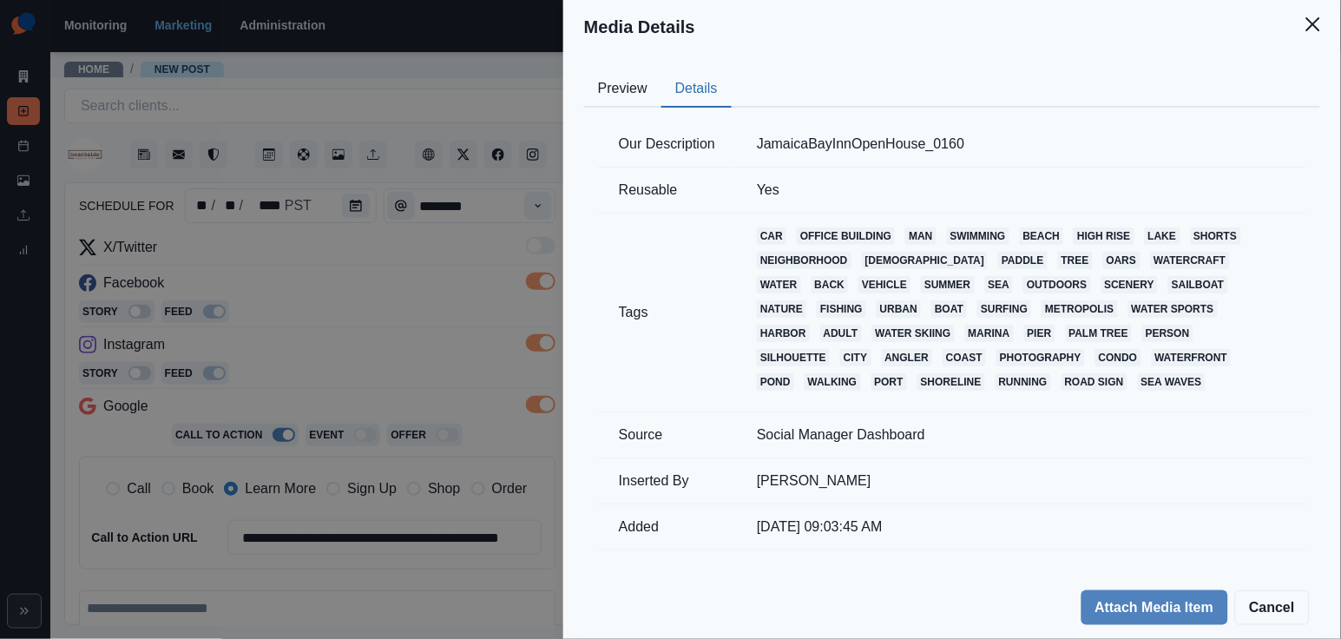
click at [615, 103] on button "Preview" at bounding box center [622, 89] width 77 height 36
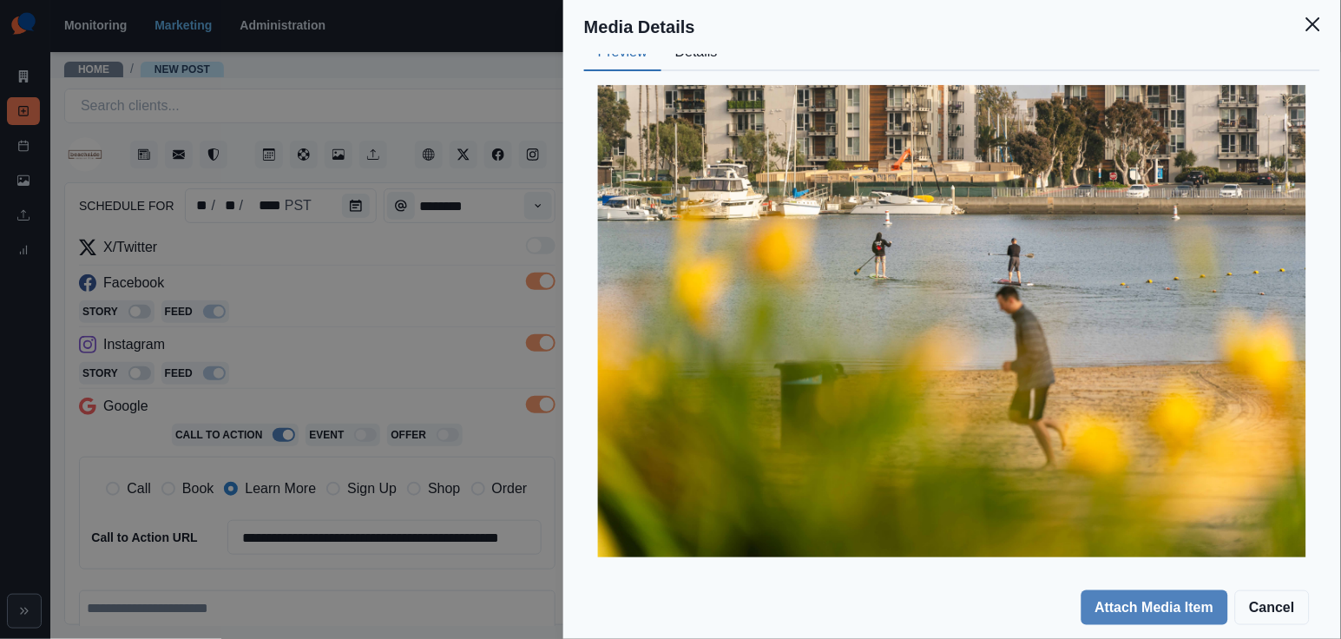
click at [426, 334] on div "Media Details Preview Details Our Description JamaicaBayInnOpenHouse_0160 Reusa…" at bounding box center [670, 319] width 1341 height 639
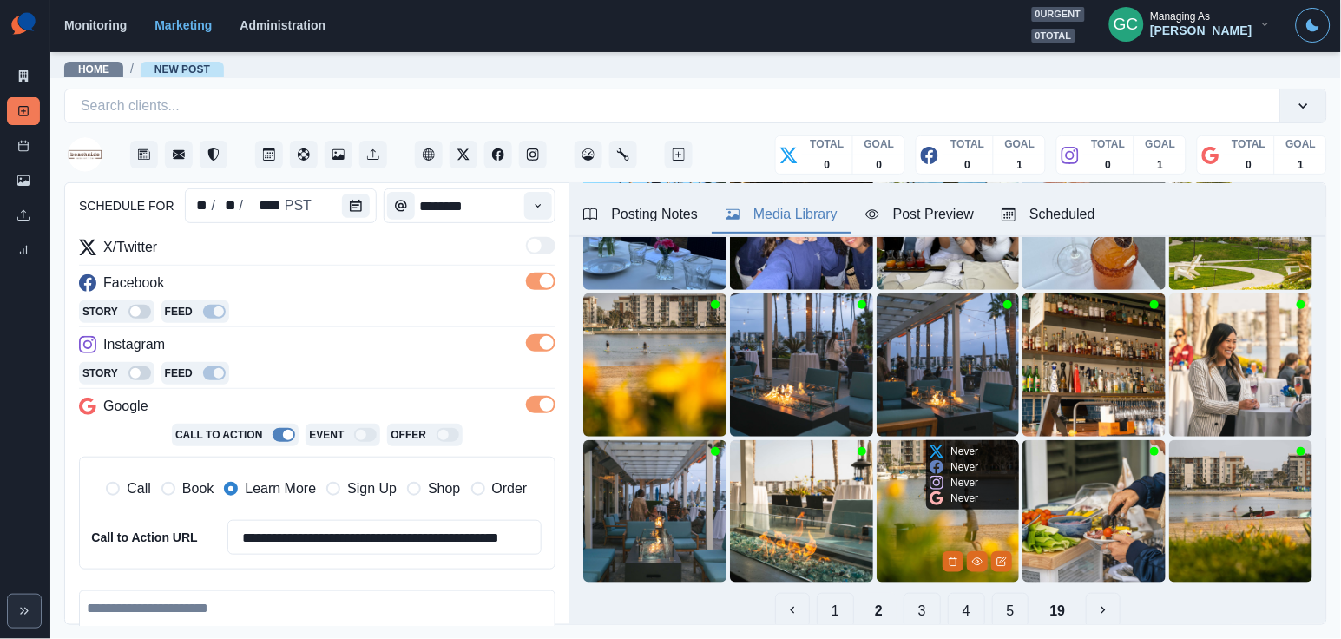
click at [891, 528] on img at bounding box center [947, 511] width 143 height 143
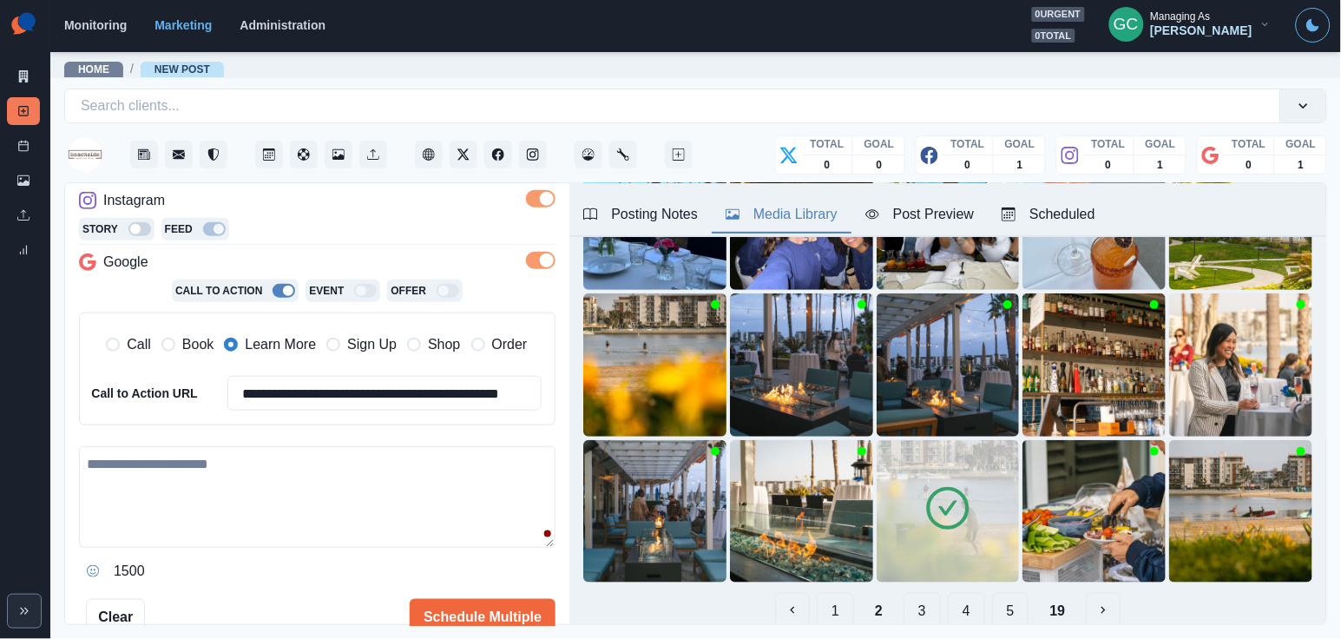
scroll to position [325, 0]
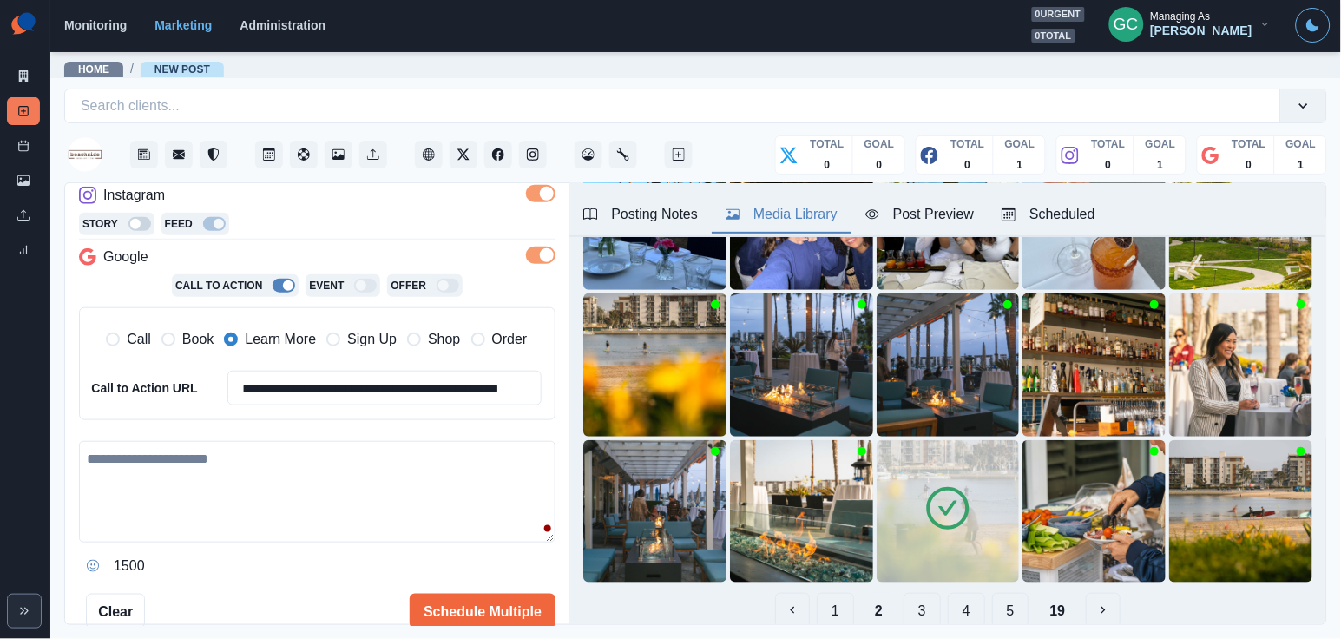
click at [261, 473] on textarea at bounding box center [317, 492] width 476 height 102
paste textarea "**********"
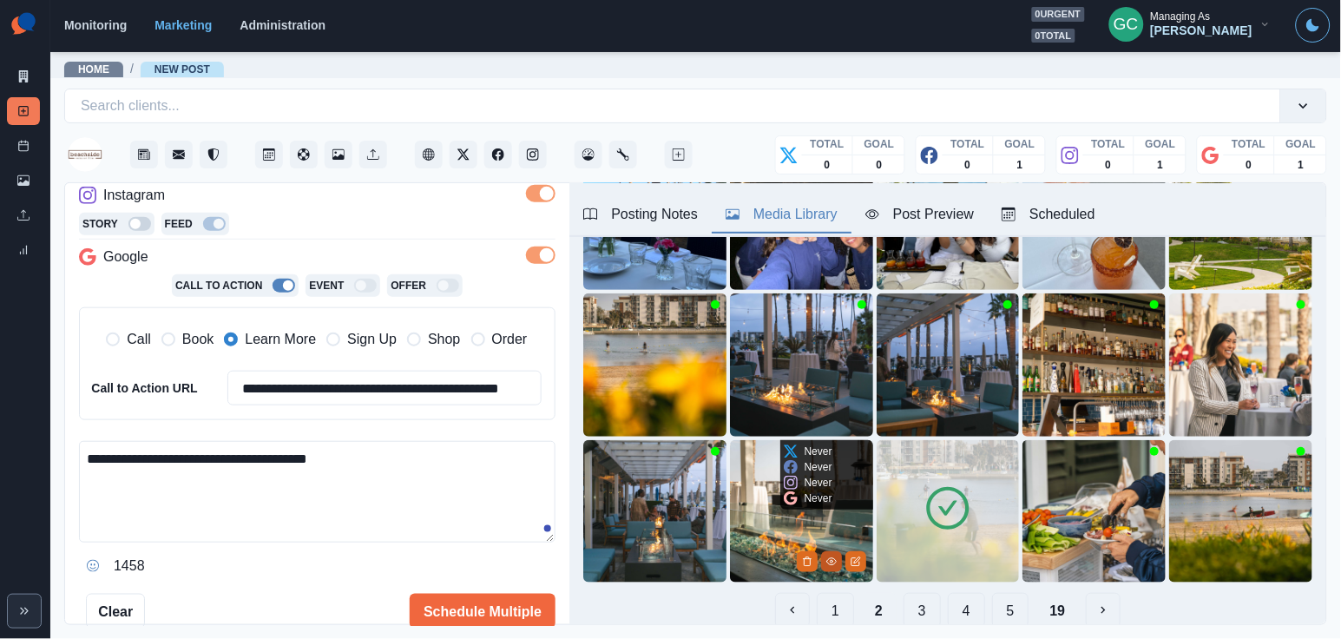
type textarea "**********"
click at [830, 555] on button "View Media" at bounding box center [831, 561] width 21 height 21
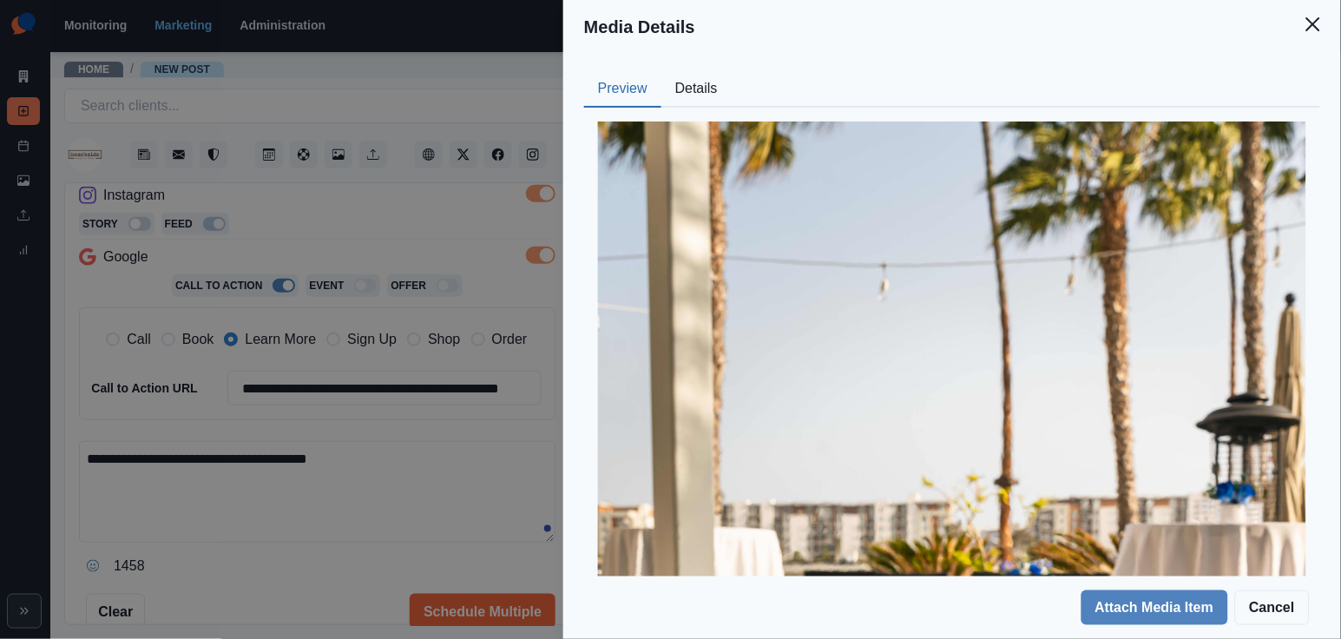
click at [705, 93] on button "Details" at bounding box center [696, 89] width 70 height 36
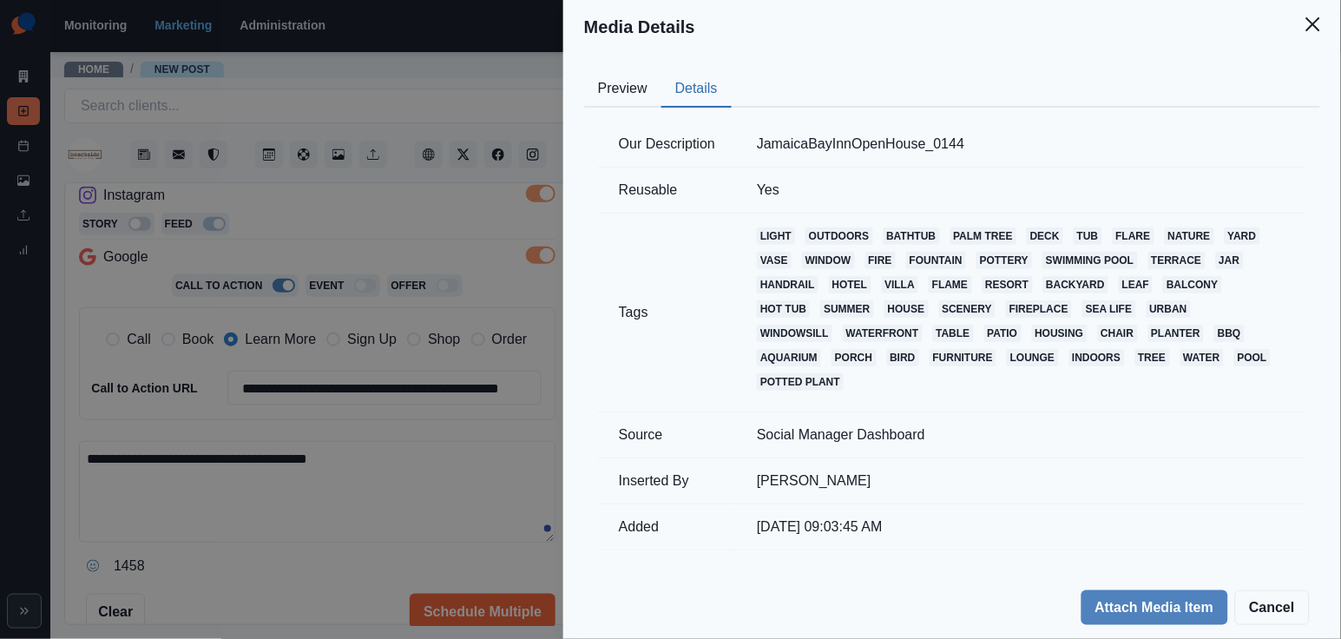
click at [602, 82] on button "Preview" at bounding box center [622, 89] width 77 height 36
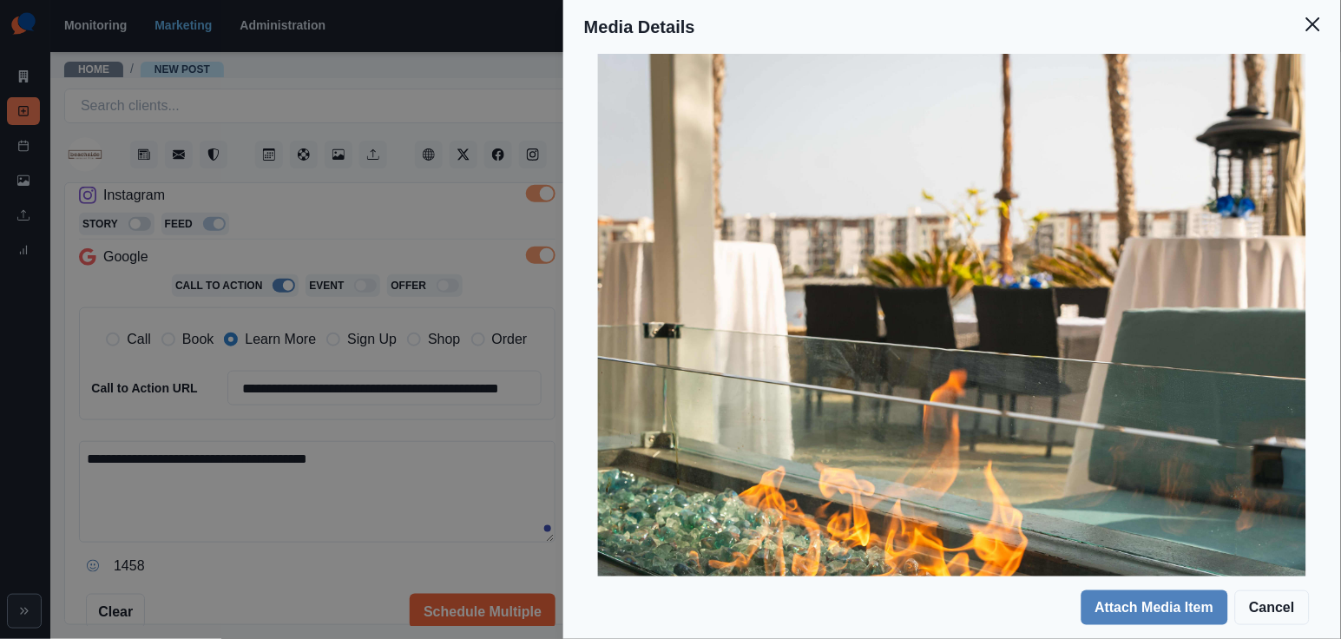
scroll to position [469, 0]
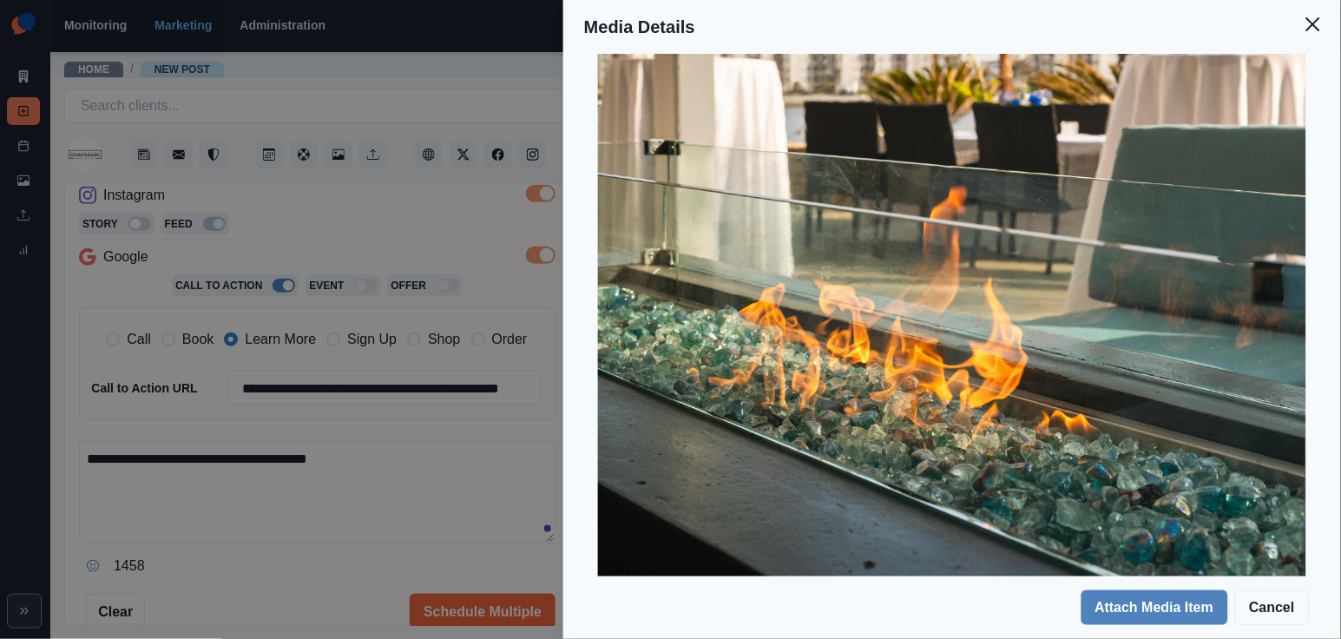
click at [446, 384] on div "Media Details Preview Details Our Description JamaicaBayInnOpenHouse_0144 Reusa…" at bounding box center [670, 319] width 1341 height 639
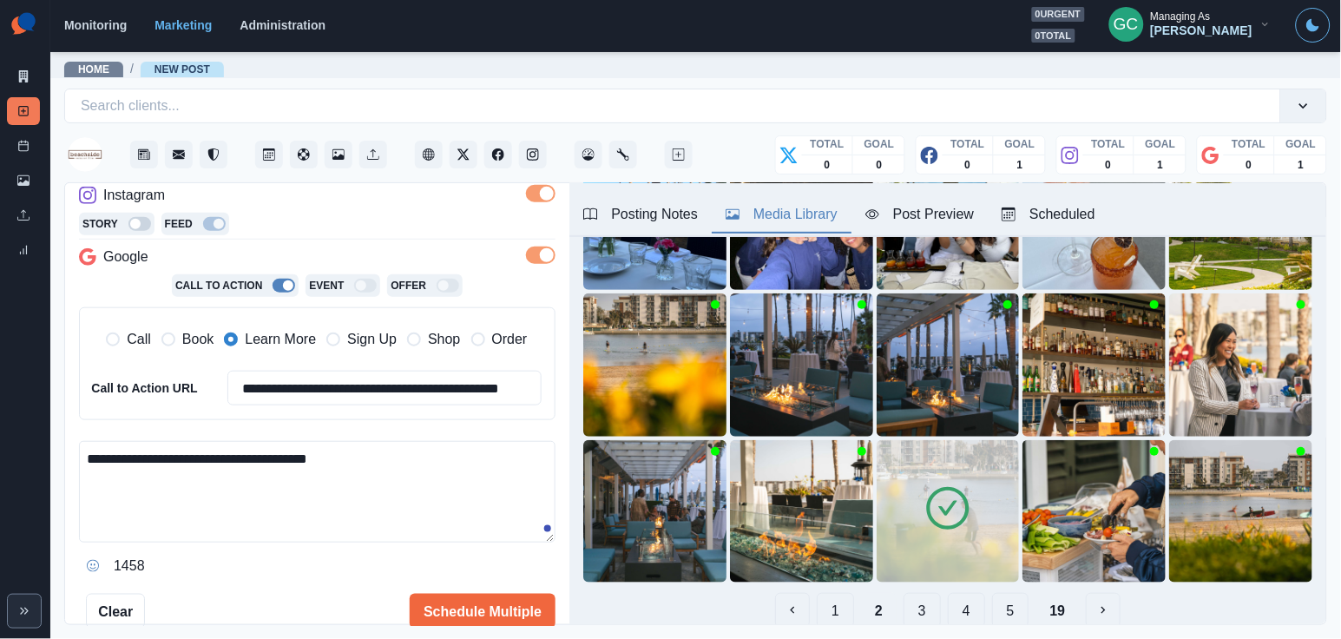
click at [670, 214] on div "Posting Notes" at bounding box center [640, 214] width 115 height 21
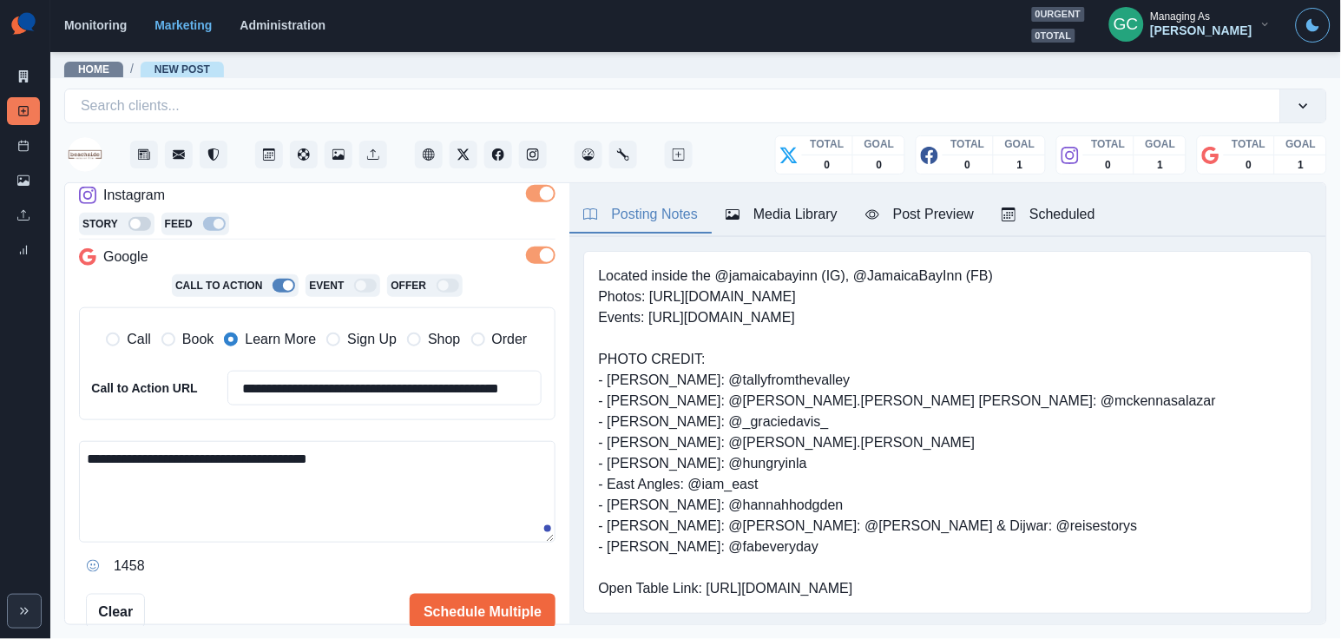
scroll to position [0, 0]
click at [831, 213] on div "Media Library" at bounding box center [781, 214] width 112 height 21
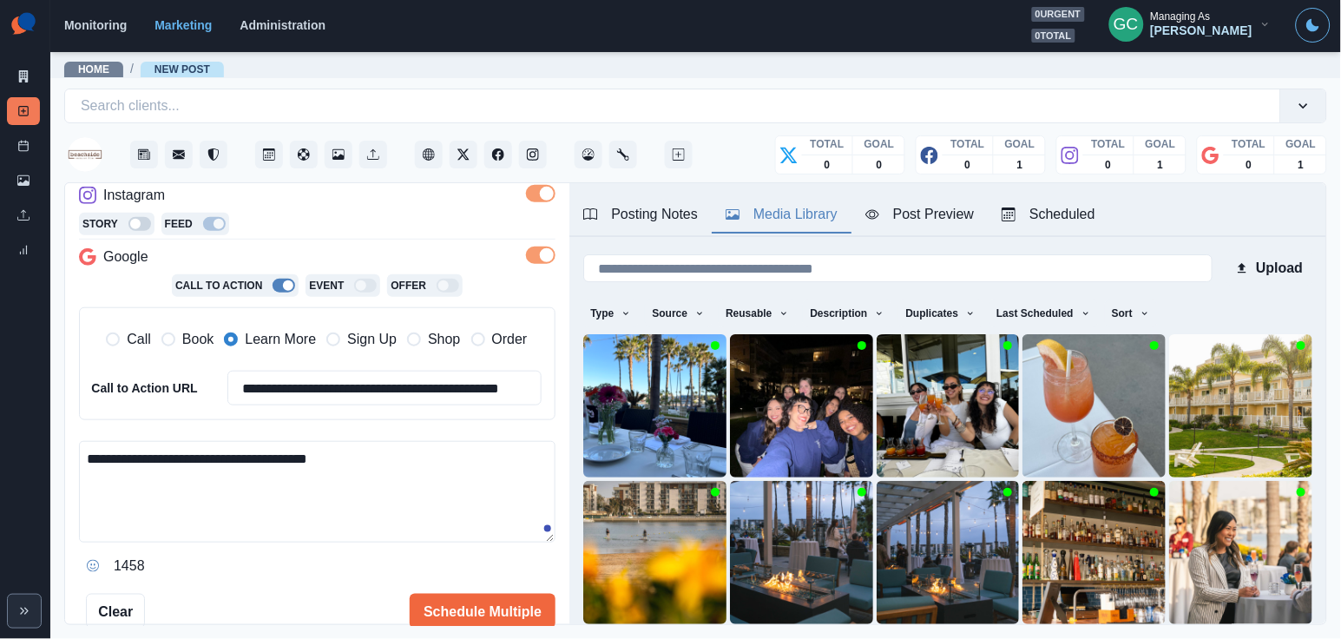
click at [659, 205] on div "Posting Notes" at bounding box center [640, 214] width 115 height 21
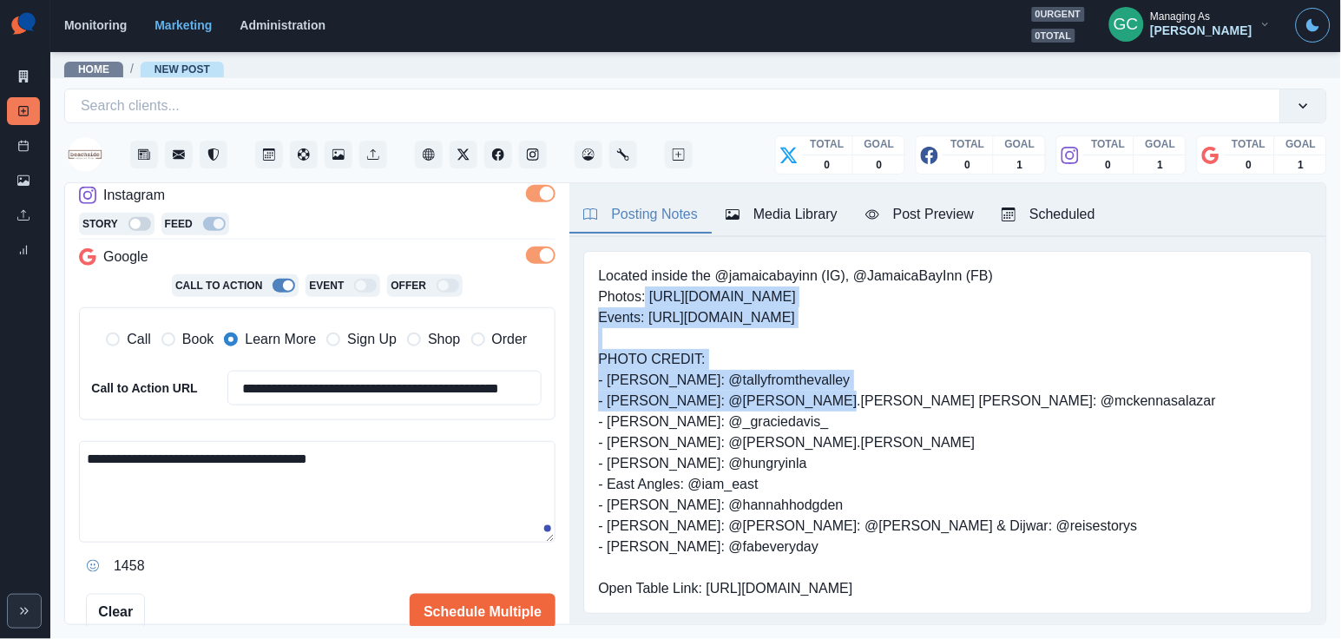
drag, startPoint x: 648, startPoint y: 297, endPoint x: 999, endPoint y: 319, distance: 351.3
click at [999, 319] on pre "Located inside the @jamaicabayinn (IG), @JamaicaBayInn (FB) Photos: https://www…" at bounding box center [907, 432] width 618 height 333
copy pre "https://www.dropbox.com/scl/fo/pp9ypfn2ea7qr4254tfym/ACaW0h82WG-ZF4-t_fup3Ic?rl…"
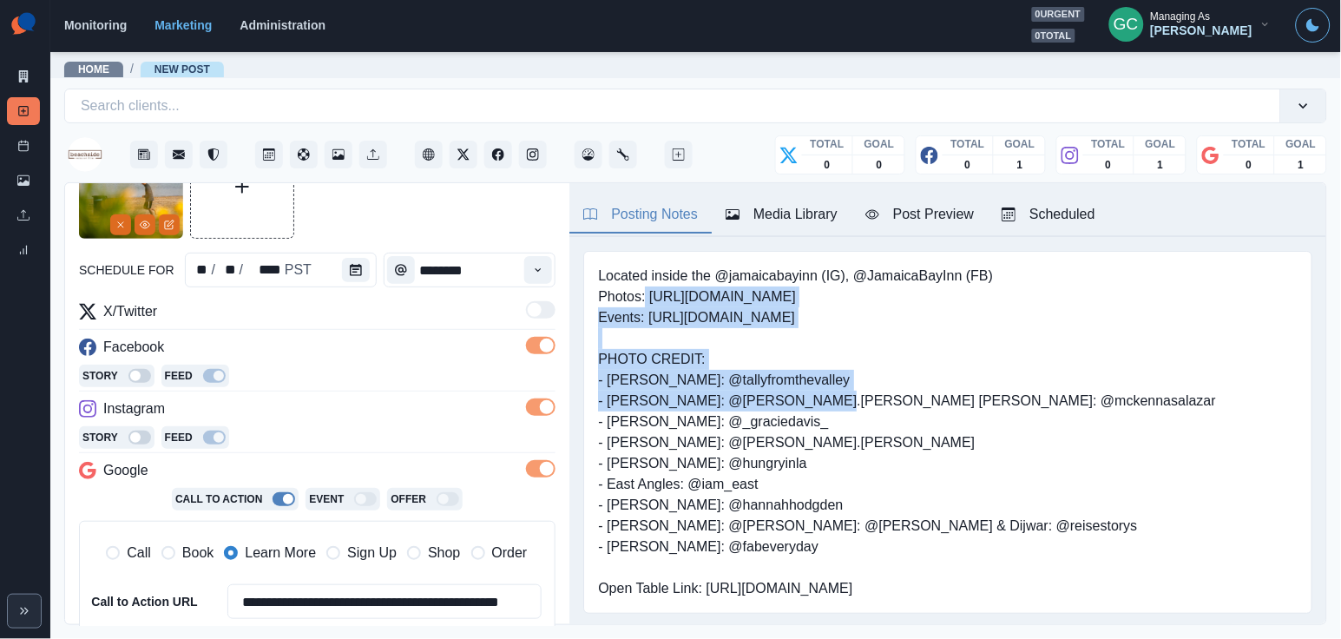
scroll to position [10, 0]
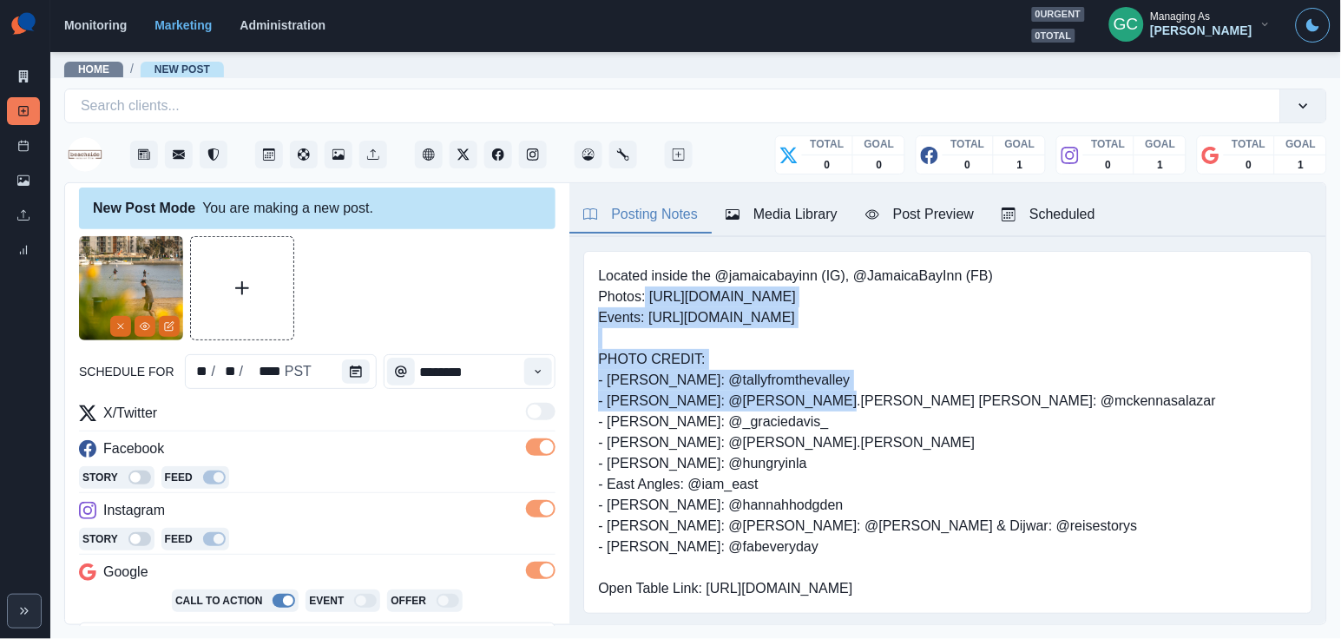
click at [801, 227] on button "Media Library" at bounding box center [782, 215] width 140 height 36
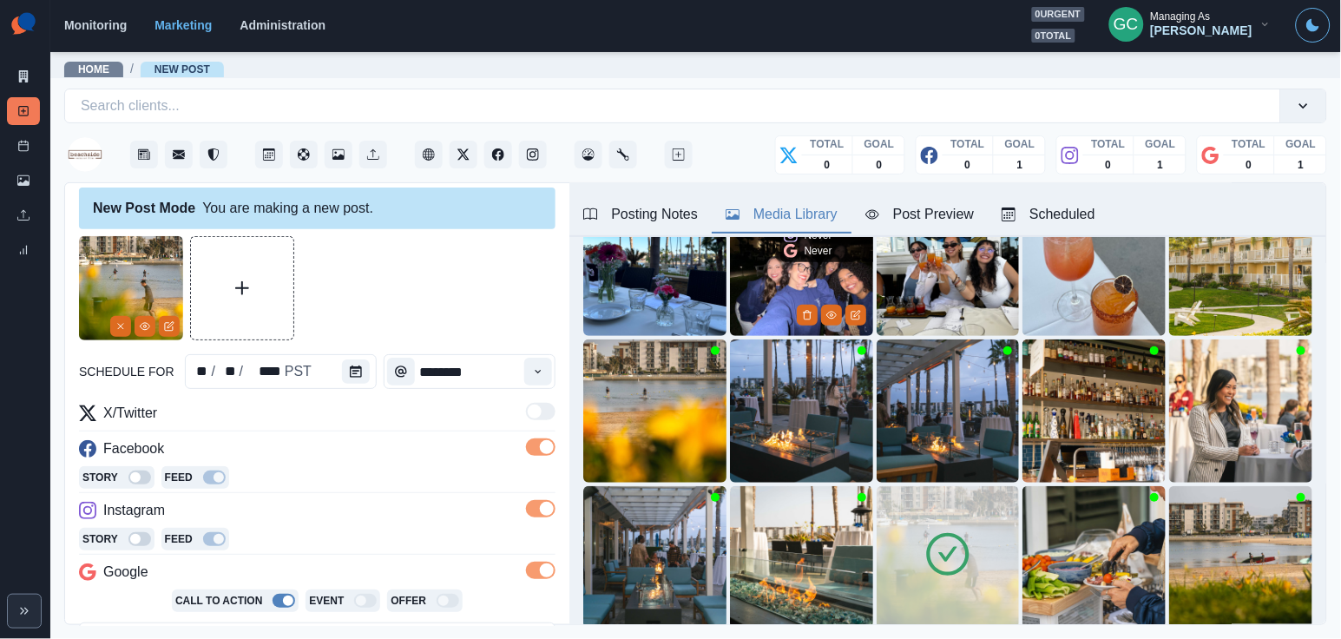
scroll to position [148, 0]
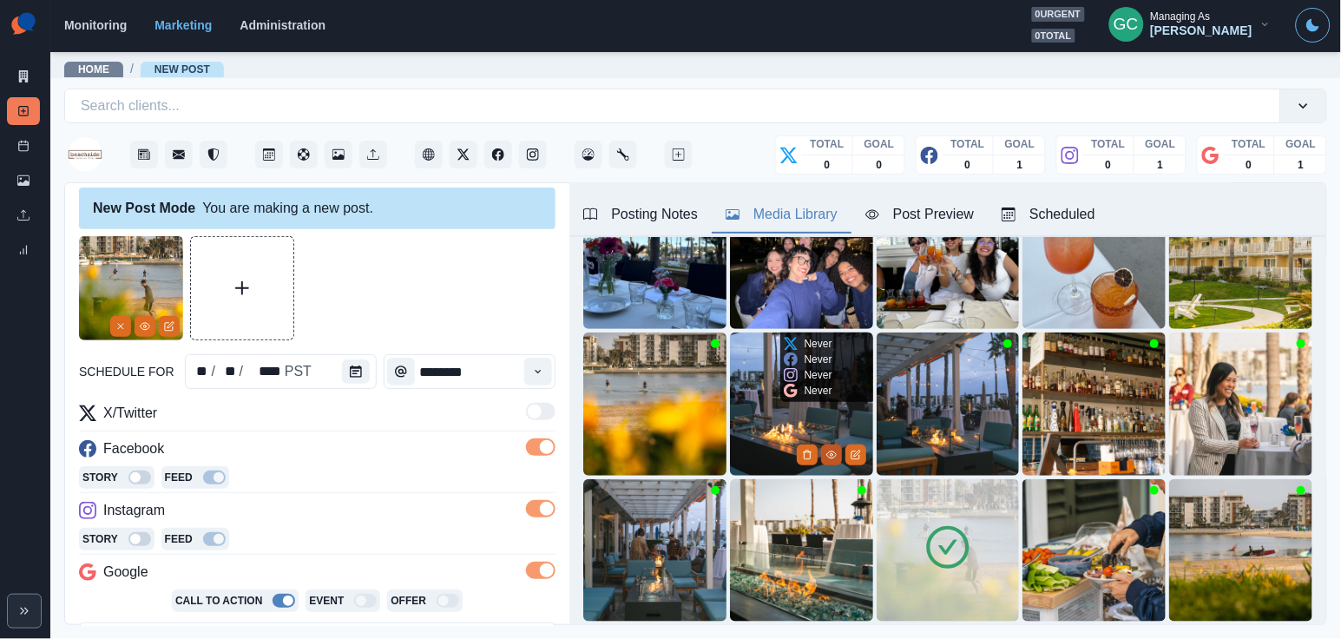
click at [835, 450] on icon "View Media" at bounding box center [831, 455] width 10 height 10
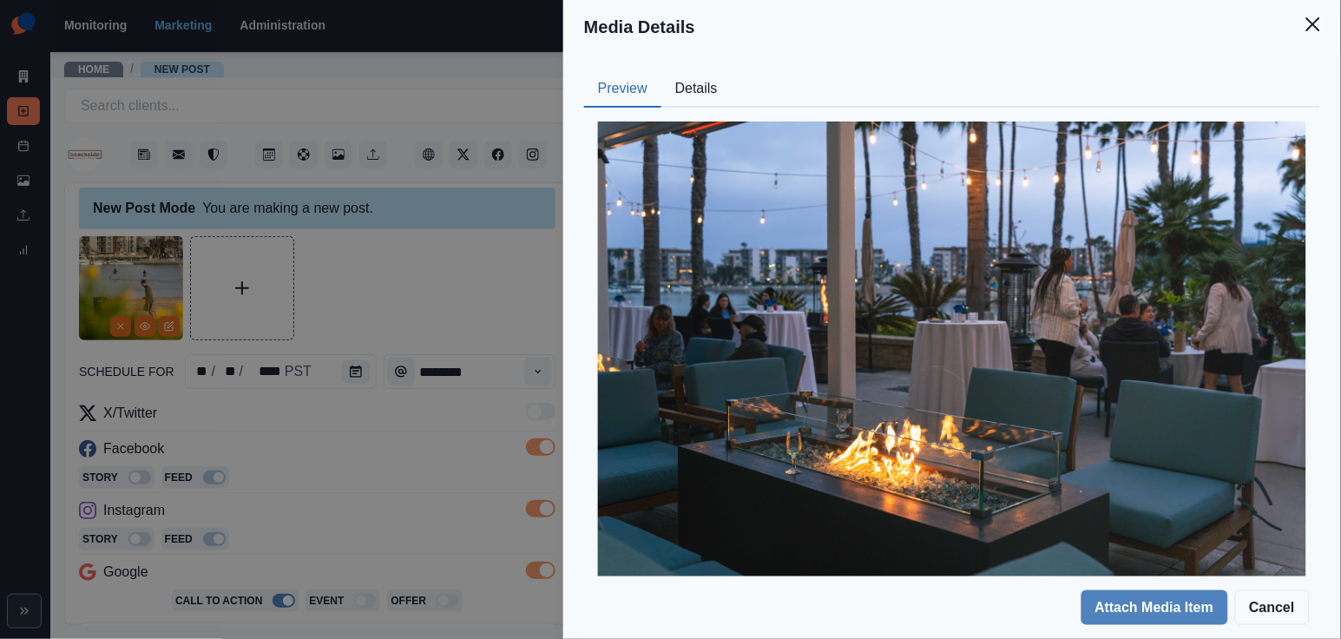
click at [498, 293] on div "Media Details Preview Details Our Description JamaicaBayInnOpenHouse_0204 Reusa…" at bounding box center [670, 319] width 1341 height 639
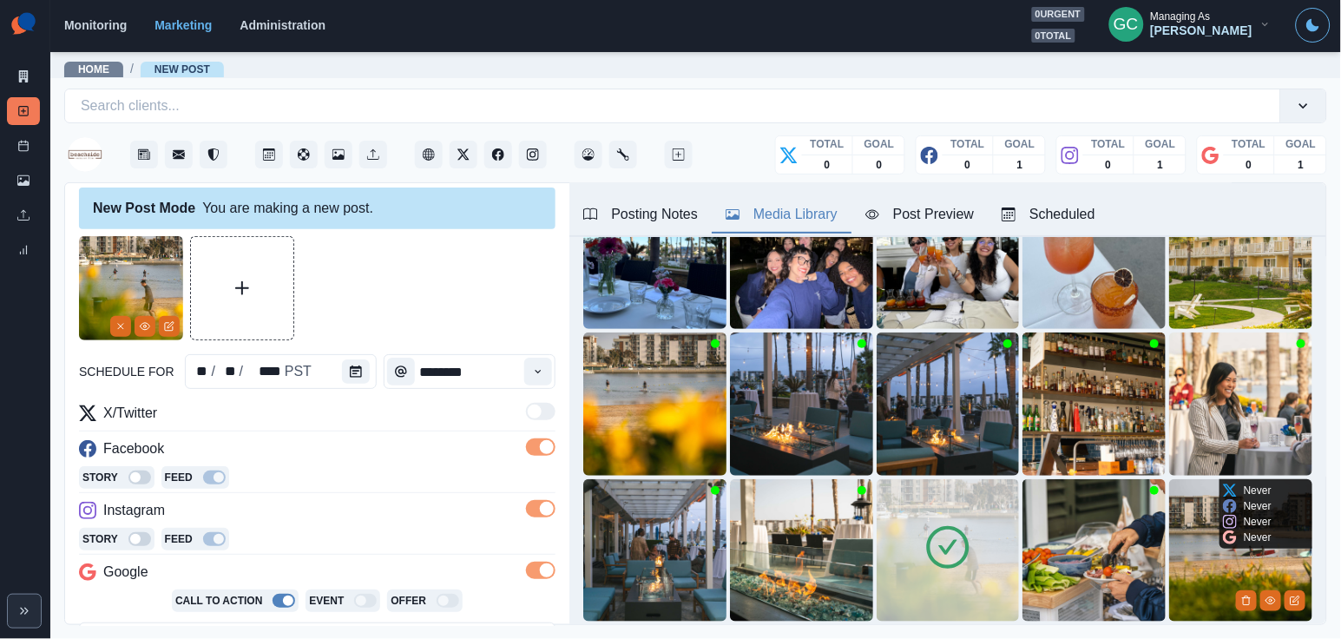
click at [1214, 565] on img at bounding box center [1240, 550] width 143 height 143
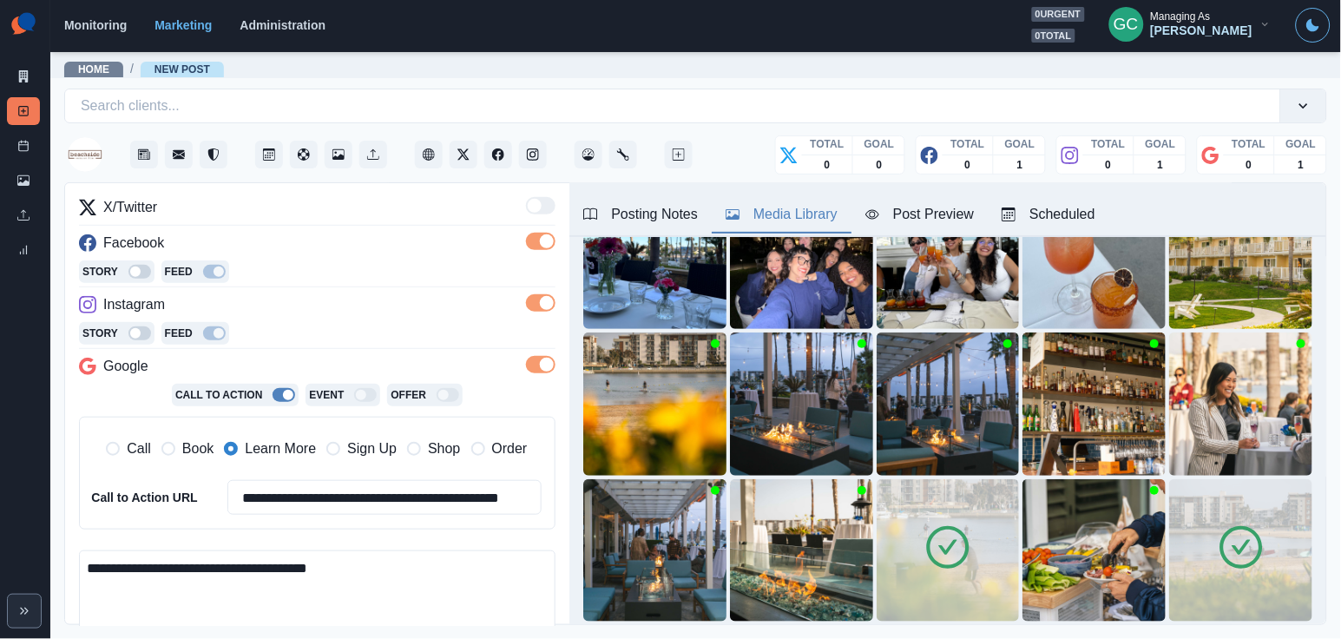
scroll to position [232, 0]
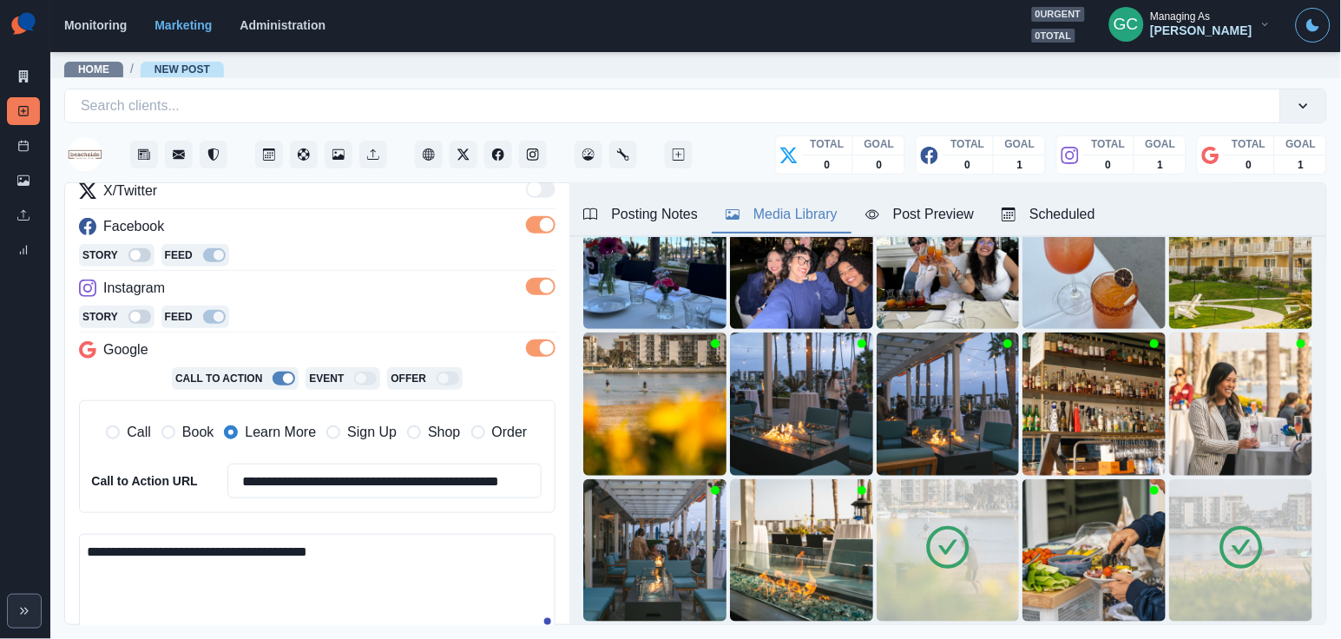
click at [1095, 204] on div "Scheduled" at bounding box center [1048, 214] width 94 height 21
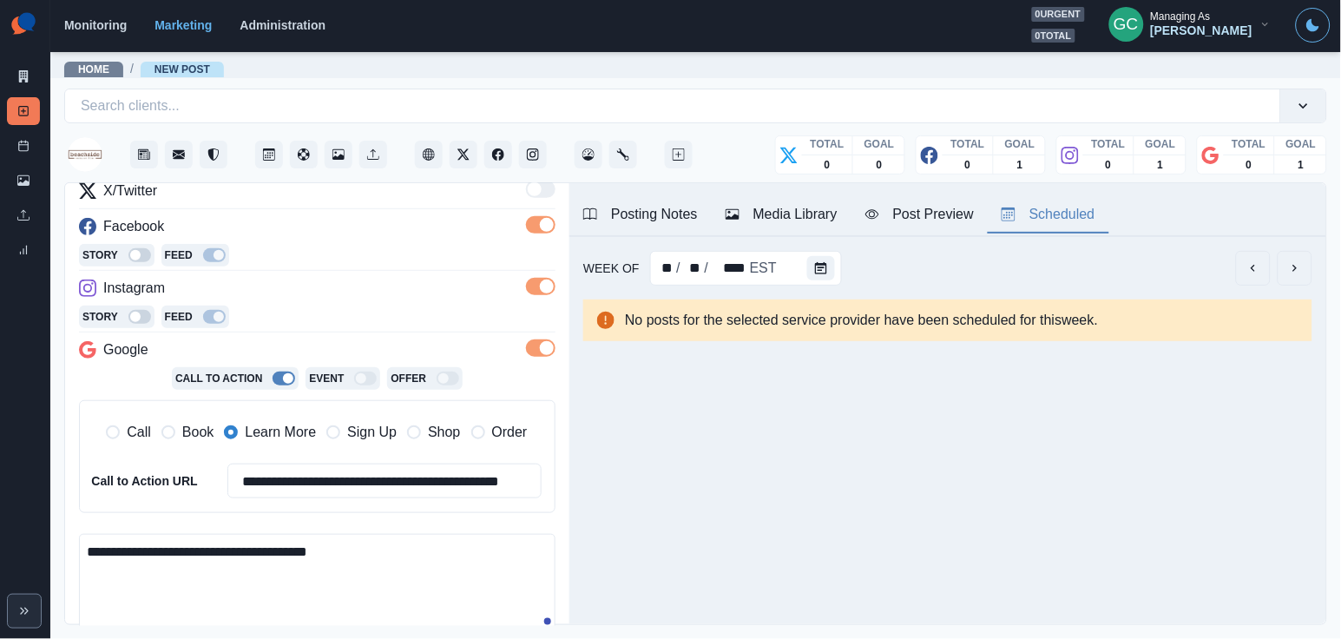
scroll to position [0, 0]
click at [820, 279] on div at bounding box center [824, 268] width 35 height 35
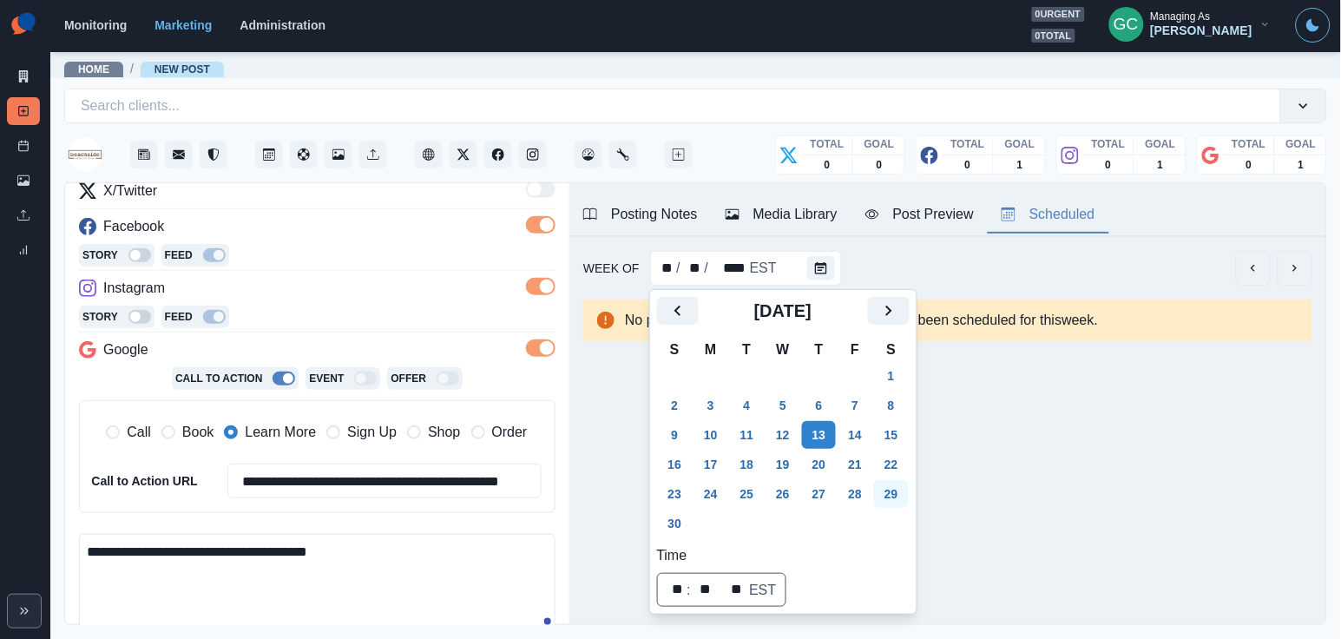
click at [899, 501] on button "29" at bounding box center [891, 494] width 35 height 28
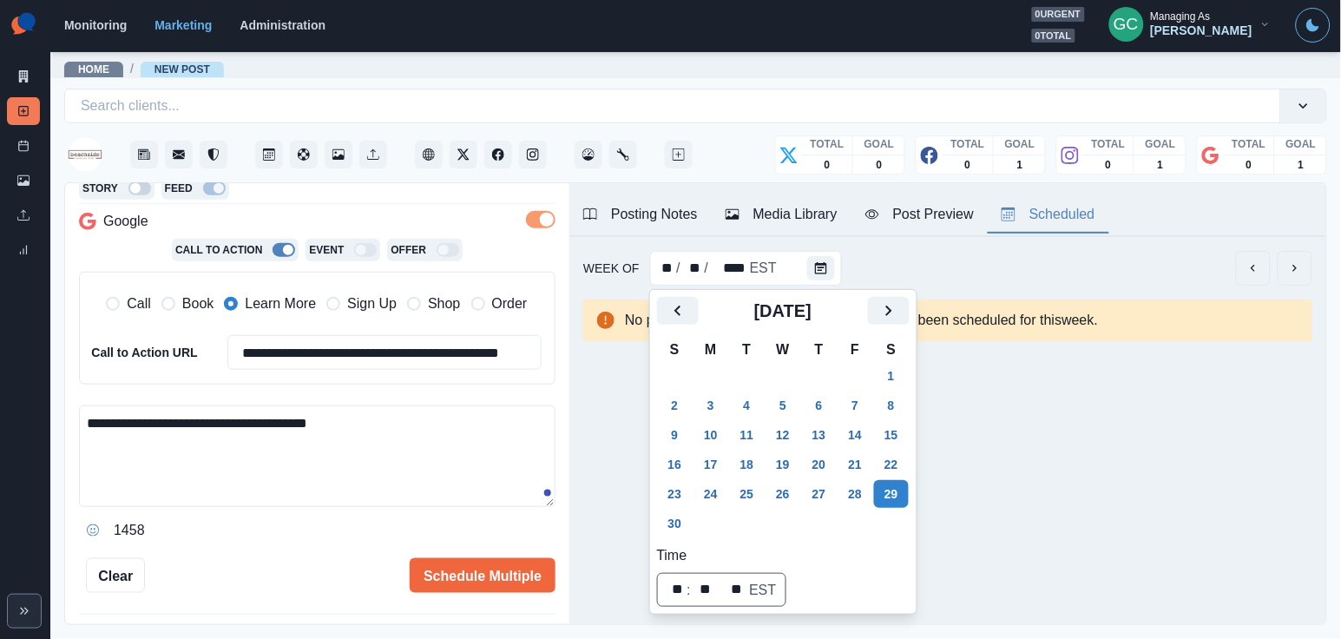
scroll to position [405, 0]
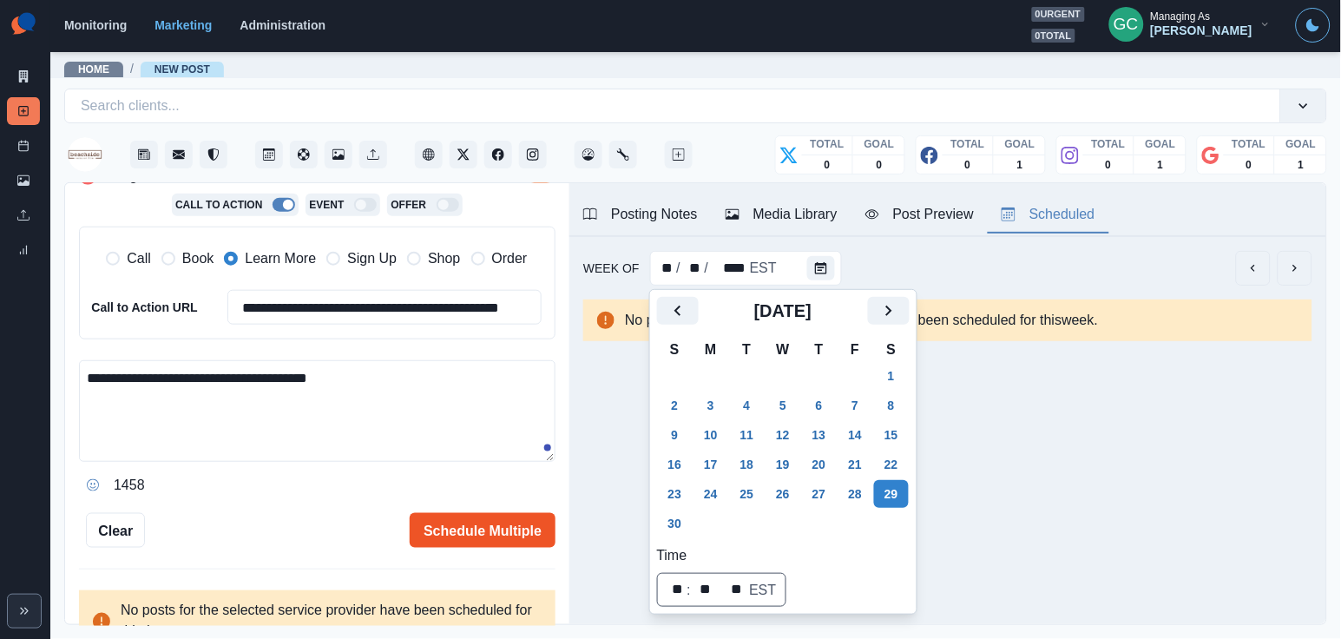
click at [489, 527] on button "Schedule Multiple" at bounding box center [483, 530] width 146 height 35
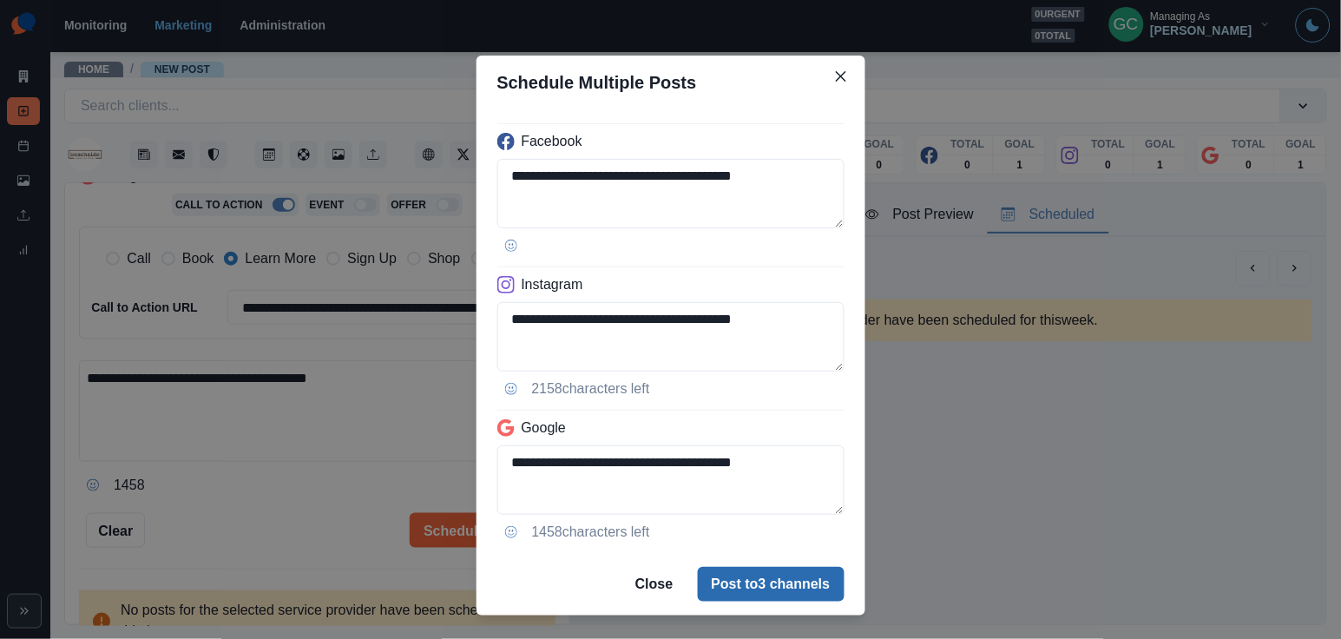
click at [744, 580] on button "Post to 3 channels" at bounding box center [771, 584] width 147 height 35
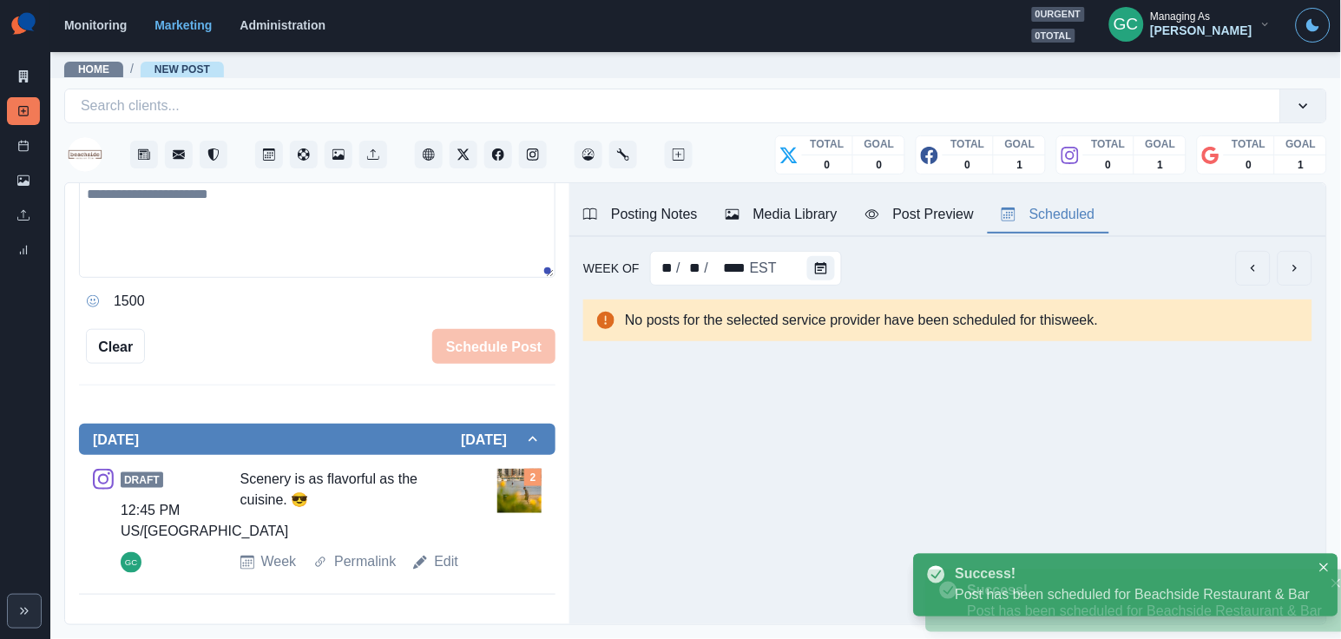
scroll to position [175, 0]
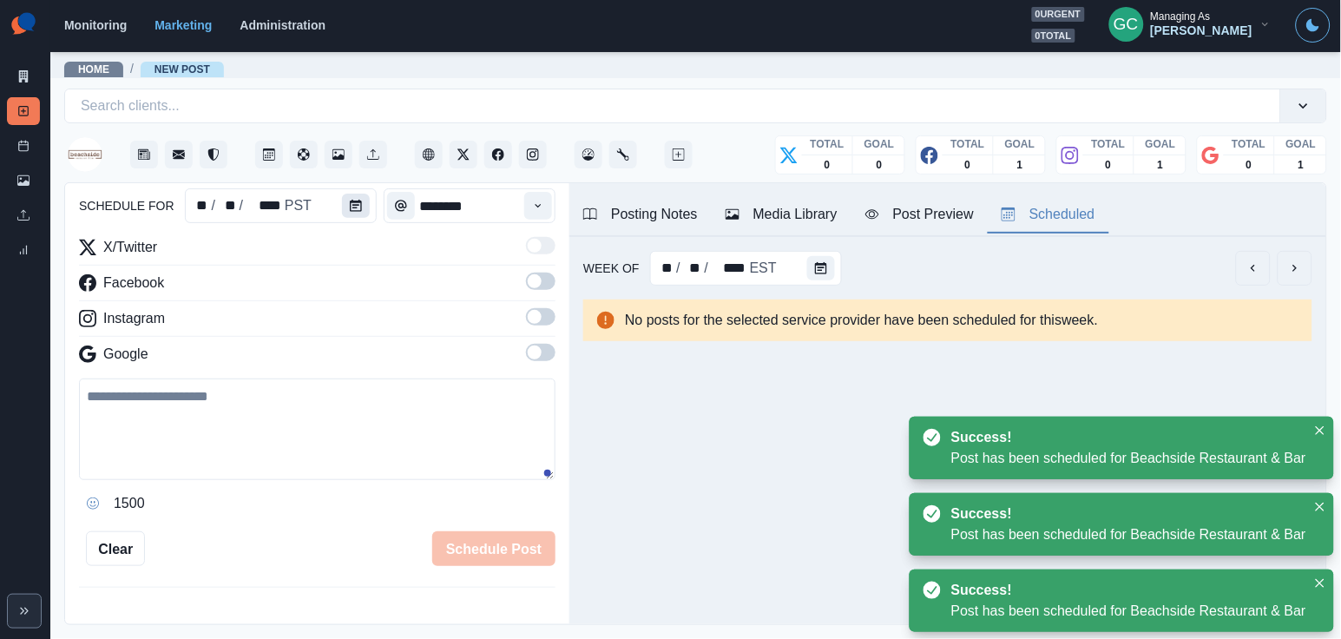
click at [354, 212] on button "Calendar" at bounding box center [356, 206] width 28 height 24
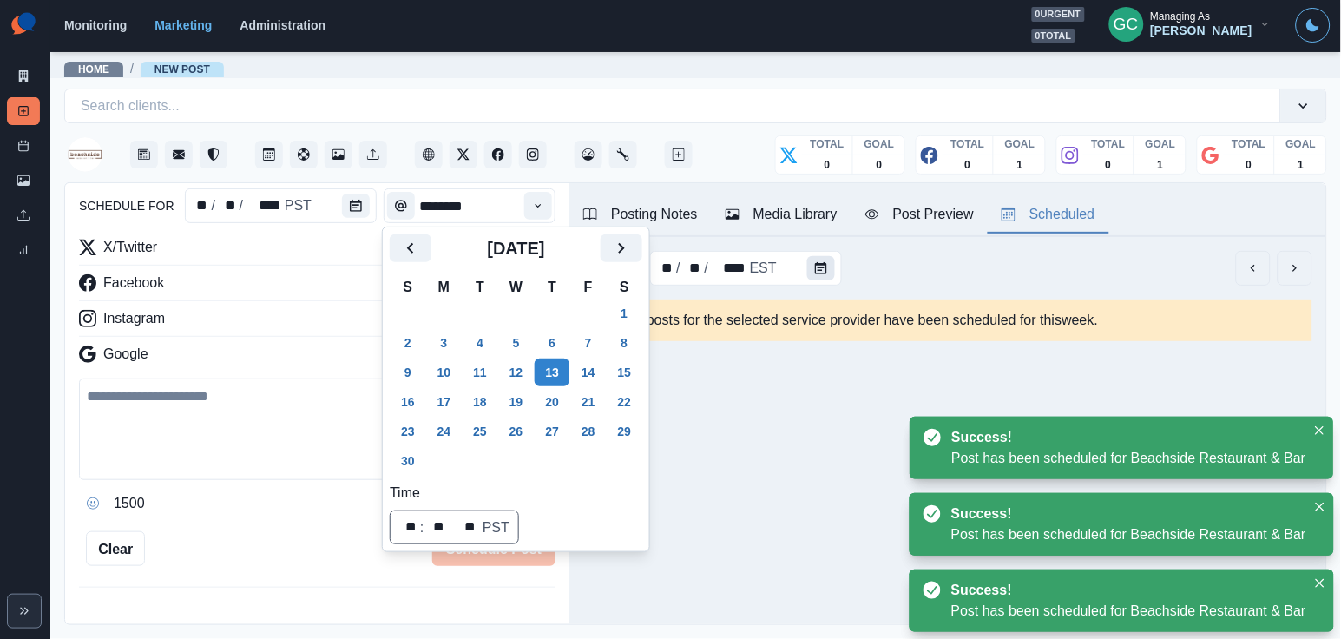
click at [824, 270] on icon "Calendar" at bounding box center [821, 268] width 12 height 12
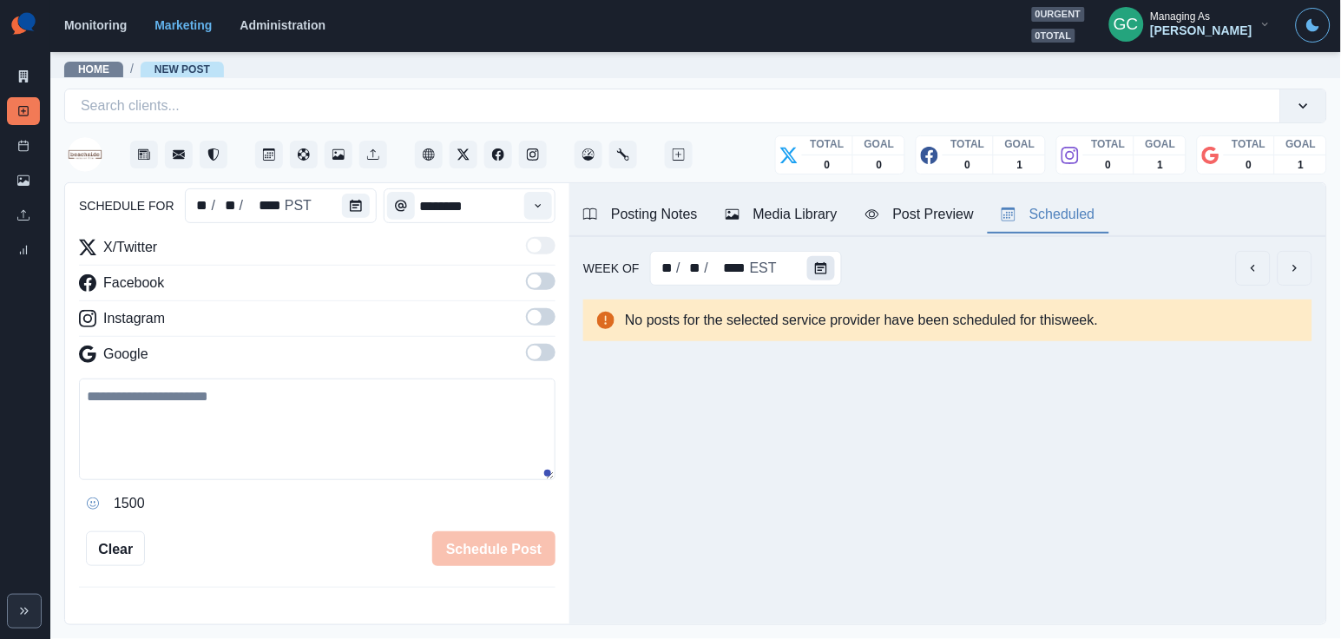
click at [824, 270] on icon "Calendar" at bounding box center [821, 268] width 12 height 12
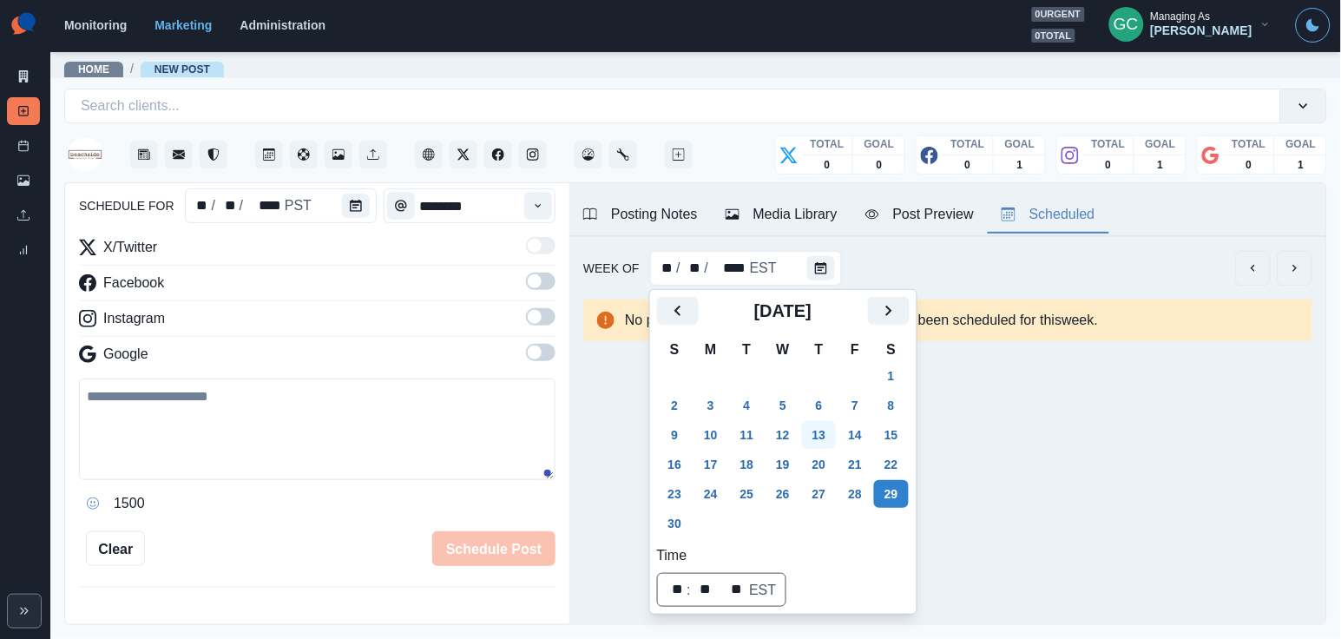
click at [815, 435] on button "13" at bounding box center [819, 435] width 35 height 28
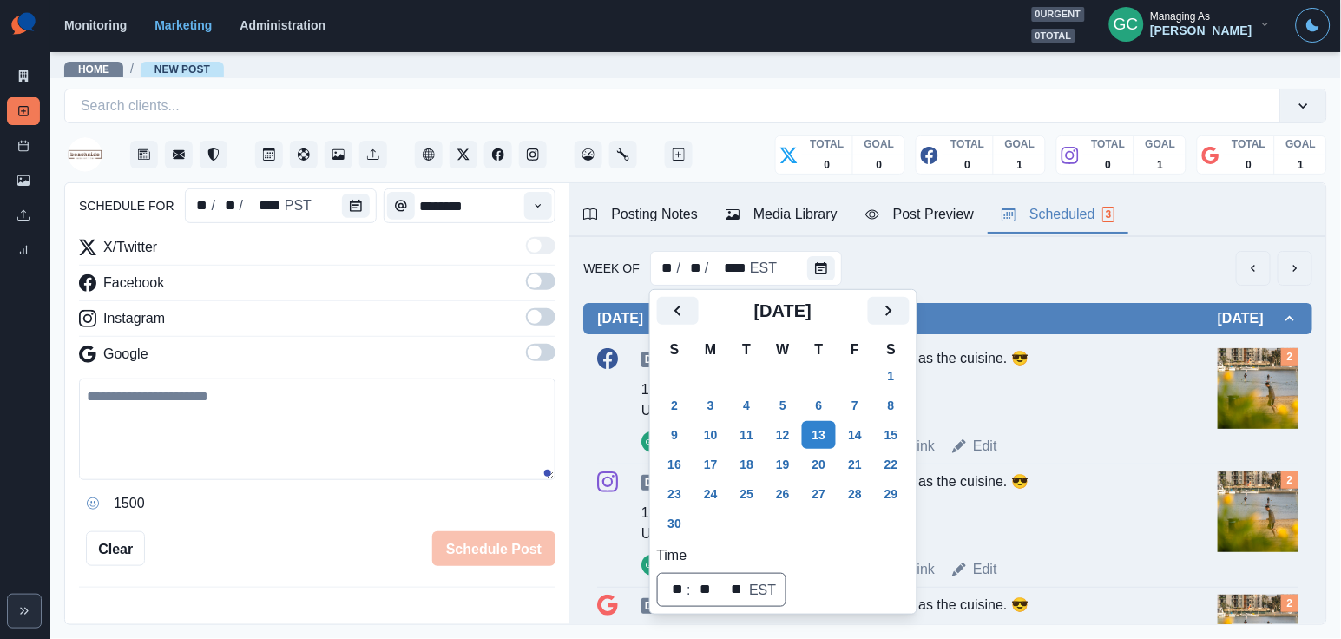
click at [1034, 422] on div "Scenery is as flavorful as the cuisine. 😎" at bounding box center [972, 385] width 388 height 74
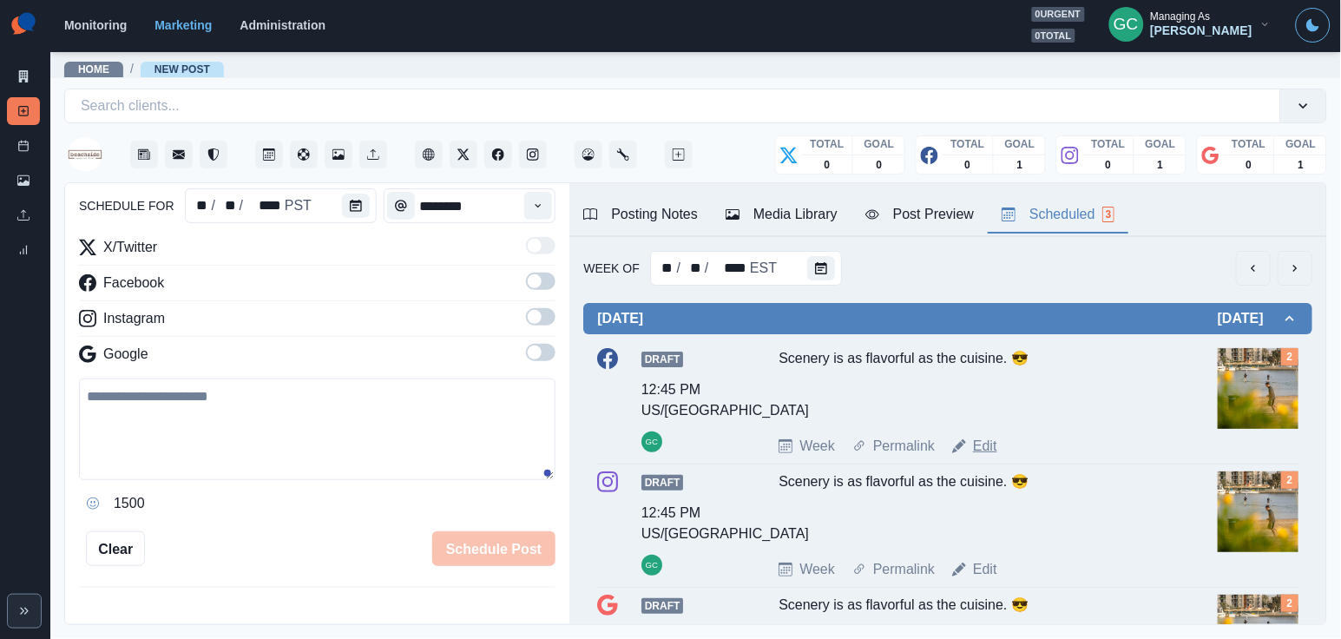
click at [985, 453] on link "Edit" at bounding box center [985, 446] width 24 height 21
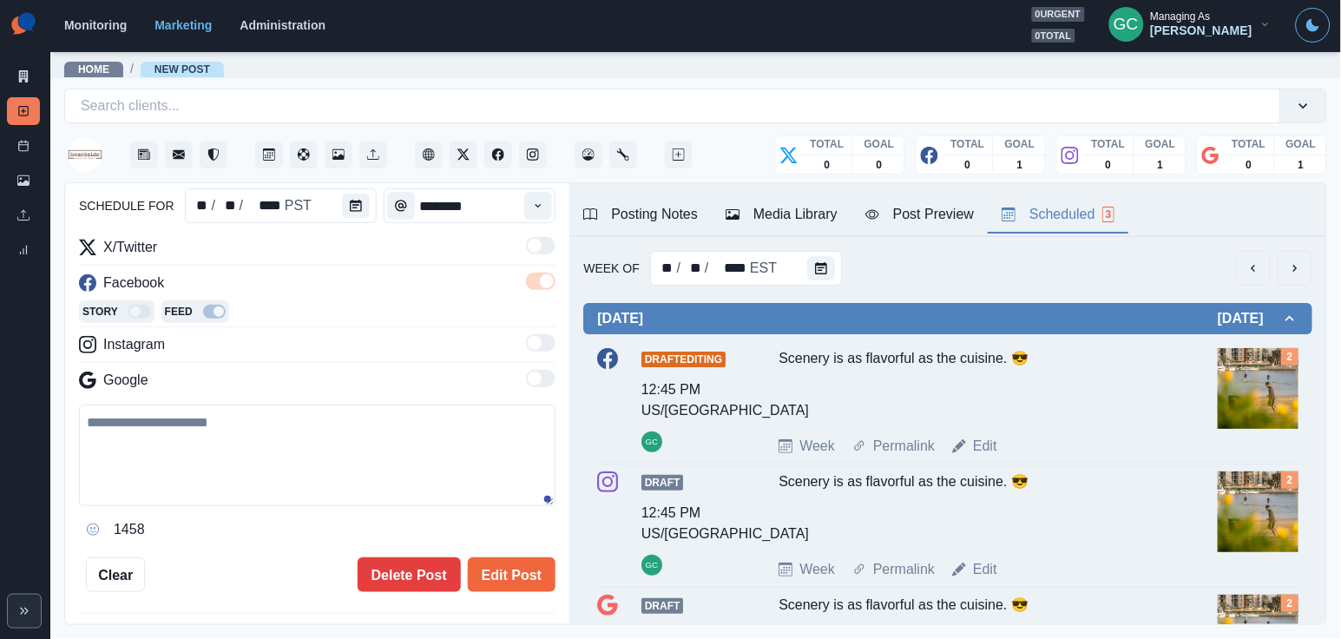
type textarea "**********"
click at [353, 209] on icon "Calendar" at bounding box center [356, 206] width 12 height 12
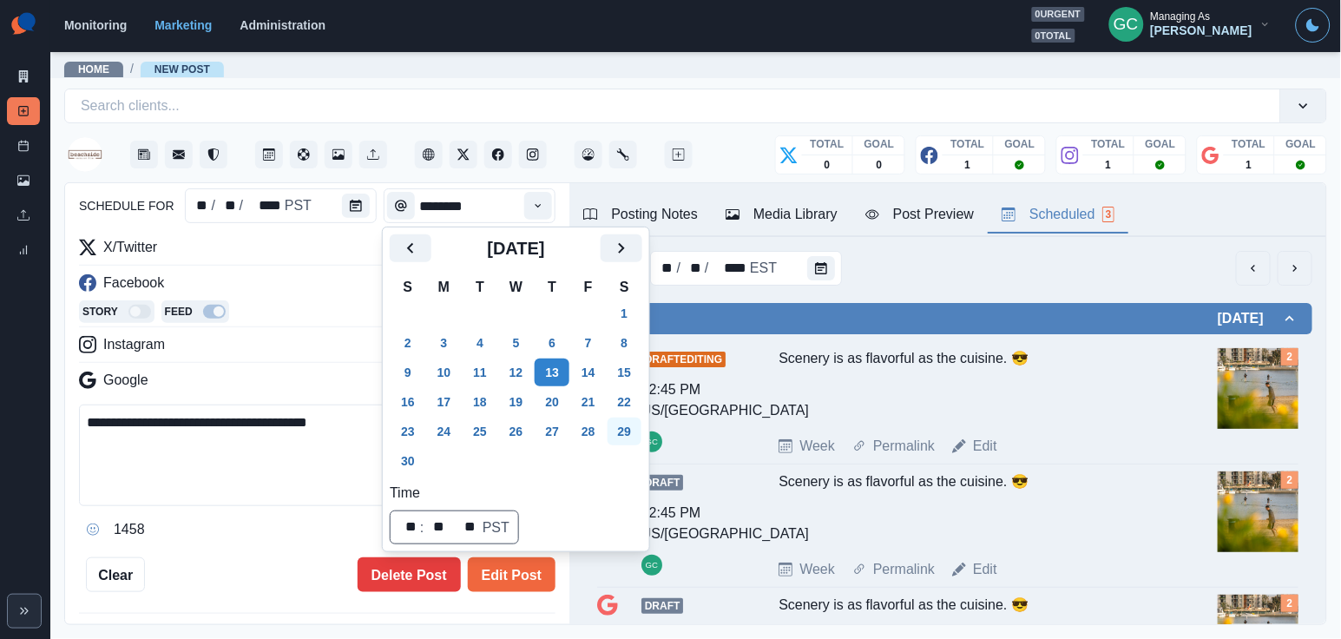
click at [642, 429] on button "29" at bounding box center [624, 431] width 35 height 28
click at [519, 576] on button "Edit Post" at bounding box center [512, 574] width 88 height 35
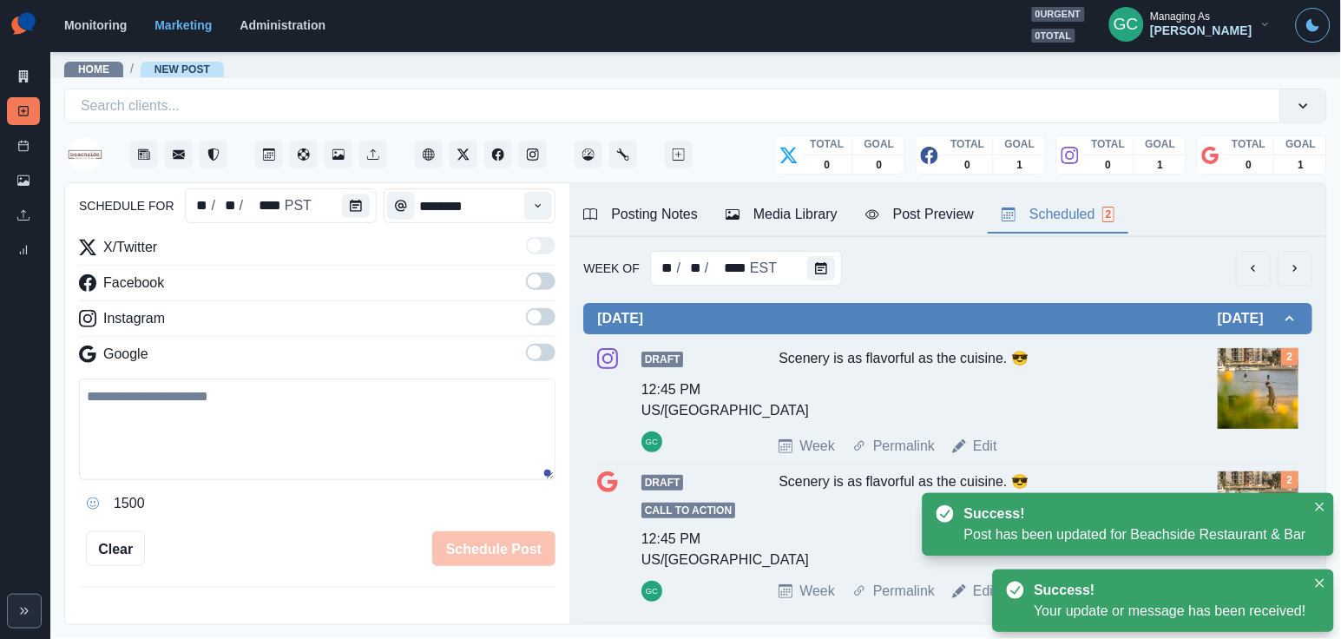
click at [984, 463] on div "Draft 12:45 PM US/Pacific GC Scenery is as flavorful as the cuisine. 😎 Week Per…" at bounding box center [947, 402] width 701 height 123
click at [984, 454] on link "Edit" at bounding box center [985, 446] width 24 height 21
type textarea "**********"
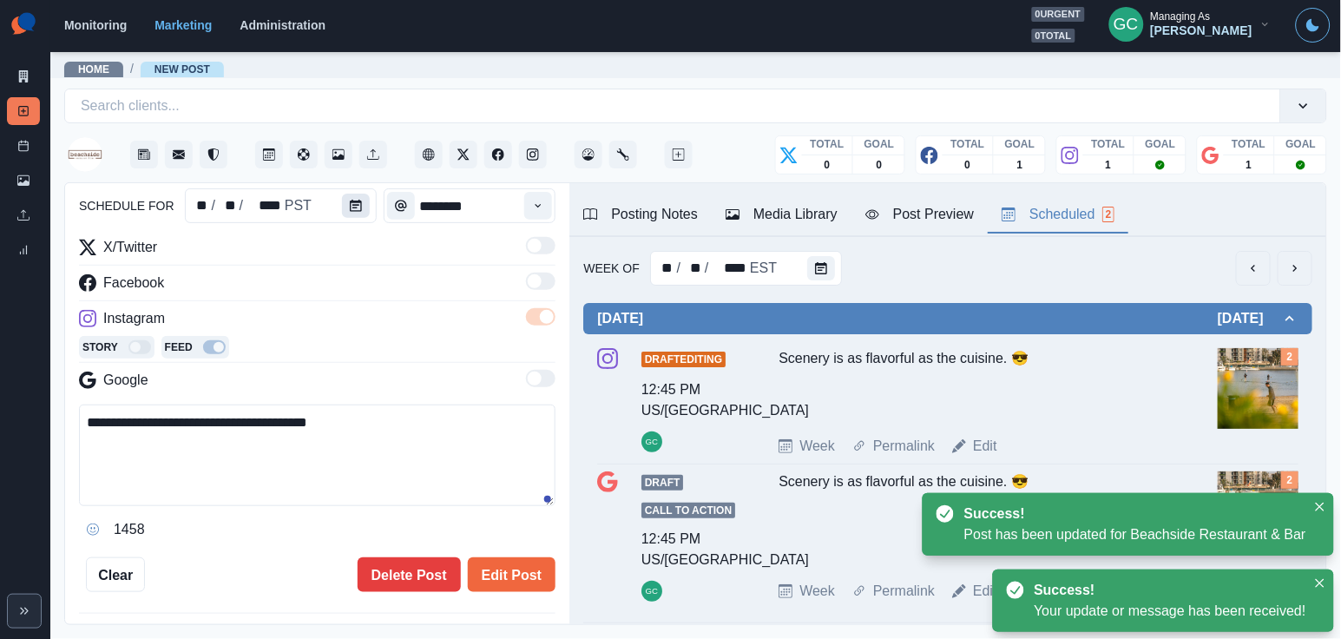
click at [360, 207] on button "Calendar" at bounding box center [356, 206] width 28 height 24
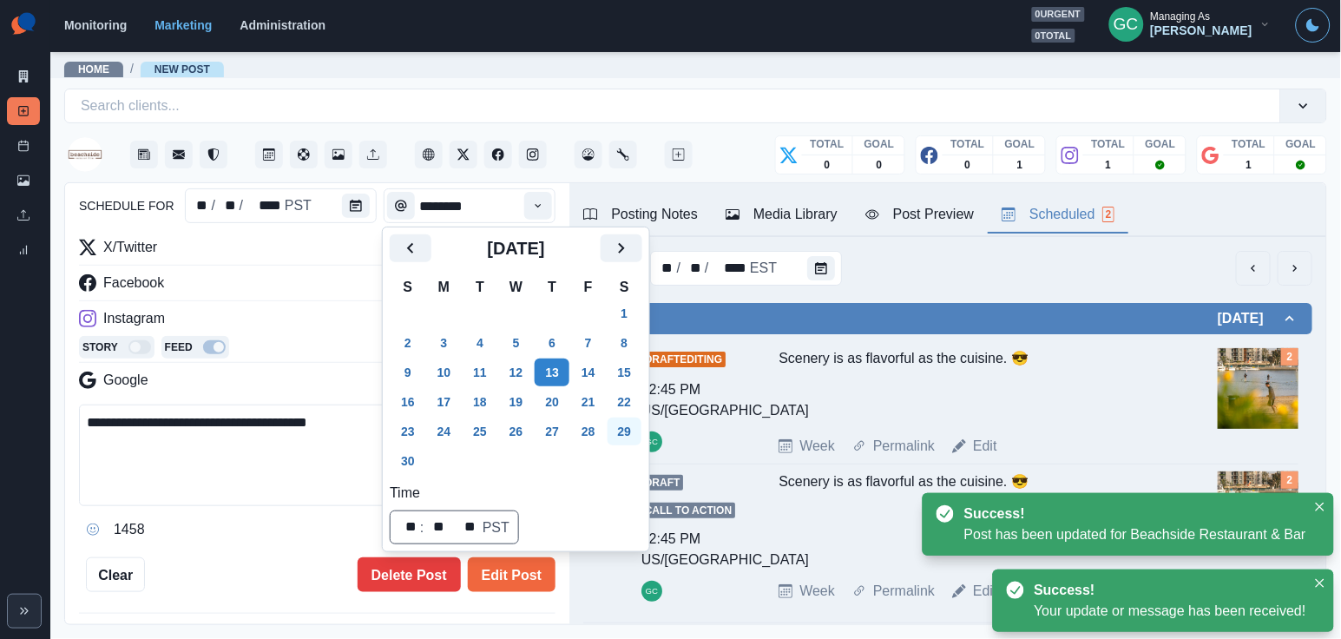
click at [642, 421] on button "29" at bounding box center [624, 431] width 35 height 28
click at [533, 570] on button "Edit Post" at bounding box center [512, 574] width 88 height 35
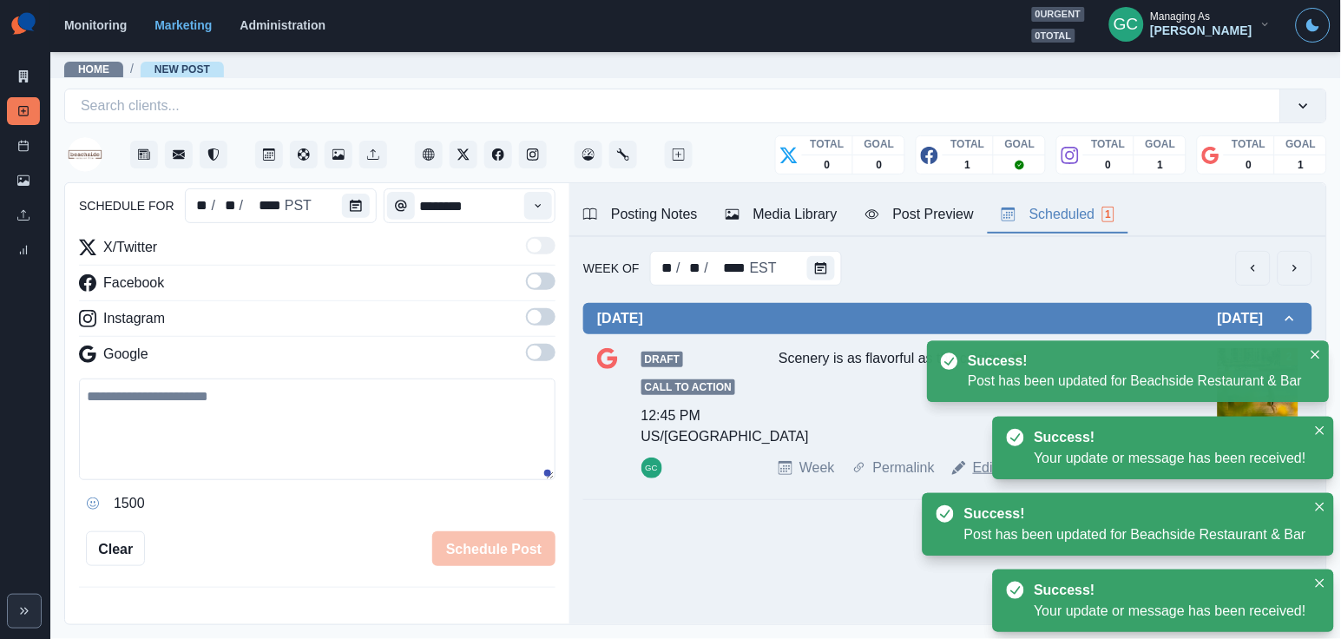
click at [975, 469] on link "Edit" at bounding box center [985, 467] width 24 height 21
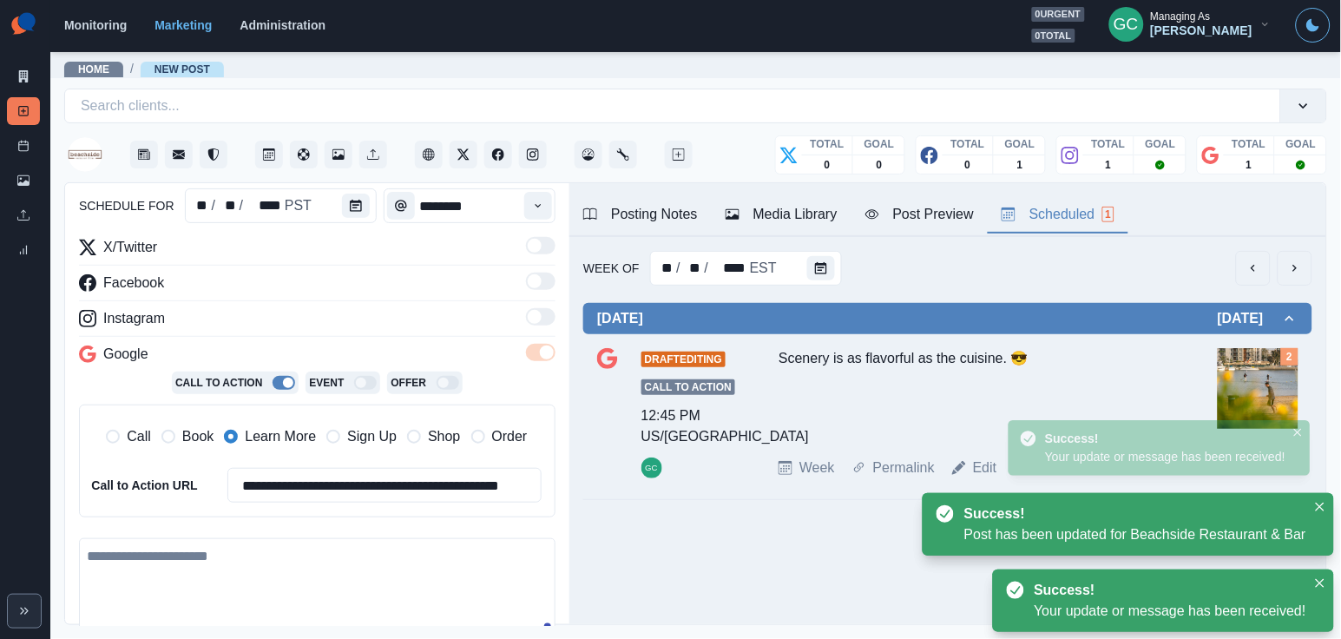
type textarea "**********"
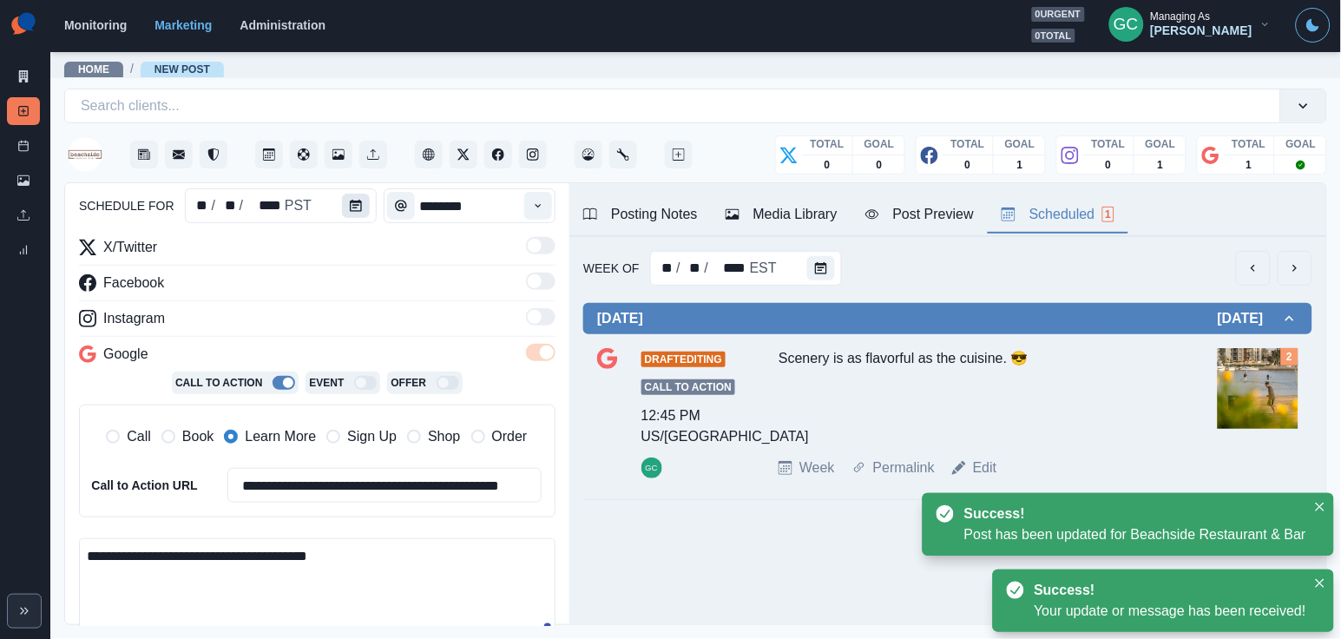
click at [353, 200] on icon "Calendar" at bounding box center [356, 206] width 12 height 12
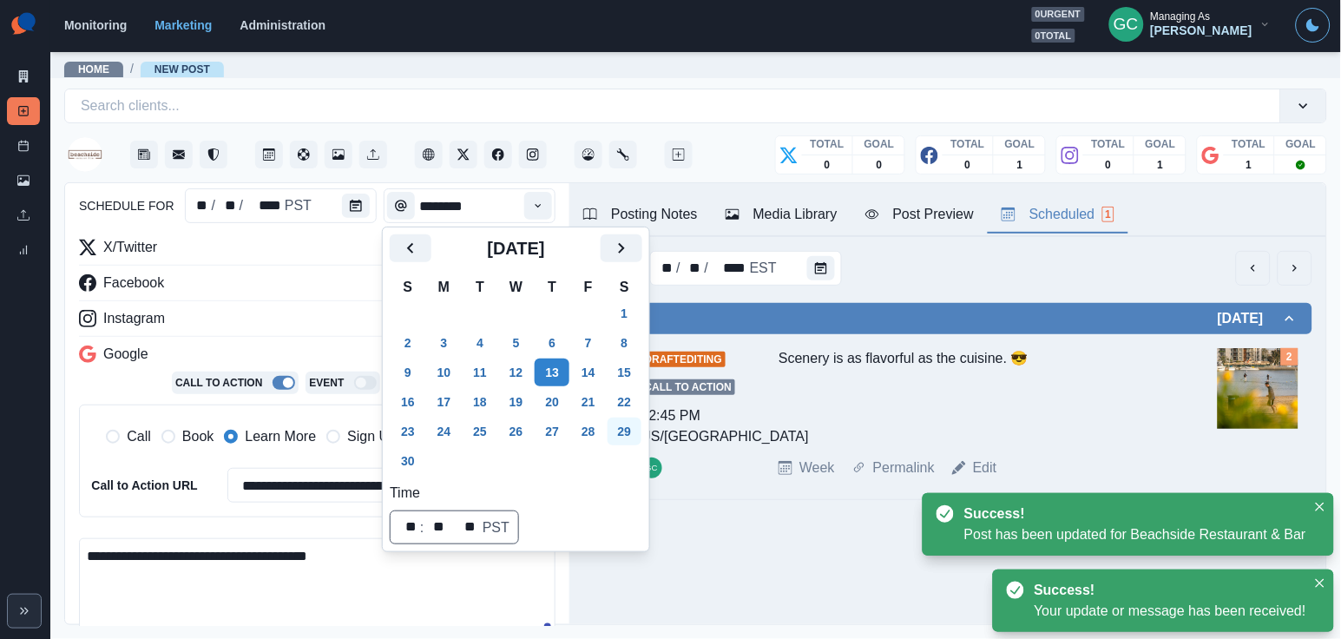
click at [639, 424] on button "29" at bounding box center [624, 431] width 35 height 28
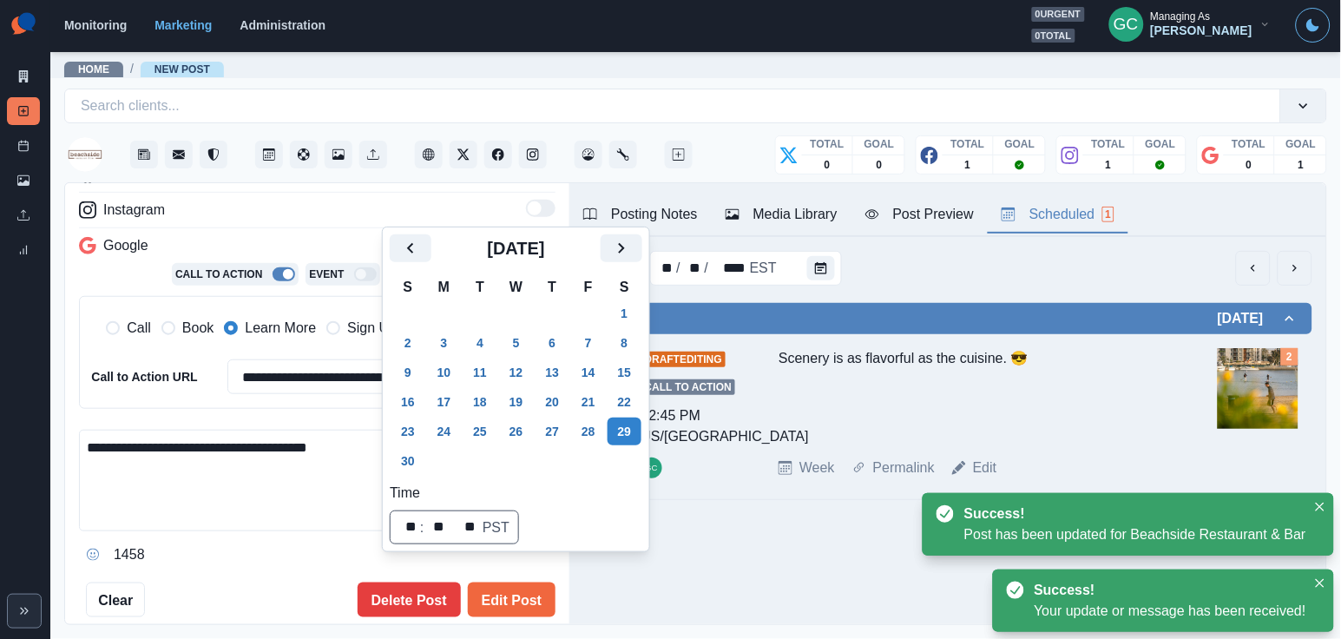
scroll to position [301, 0]
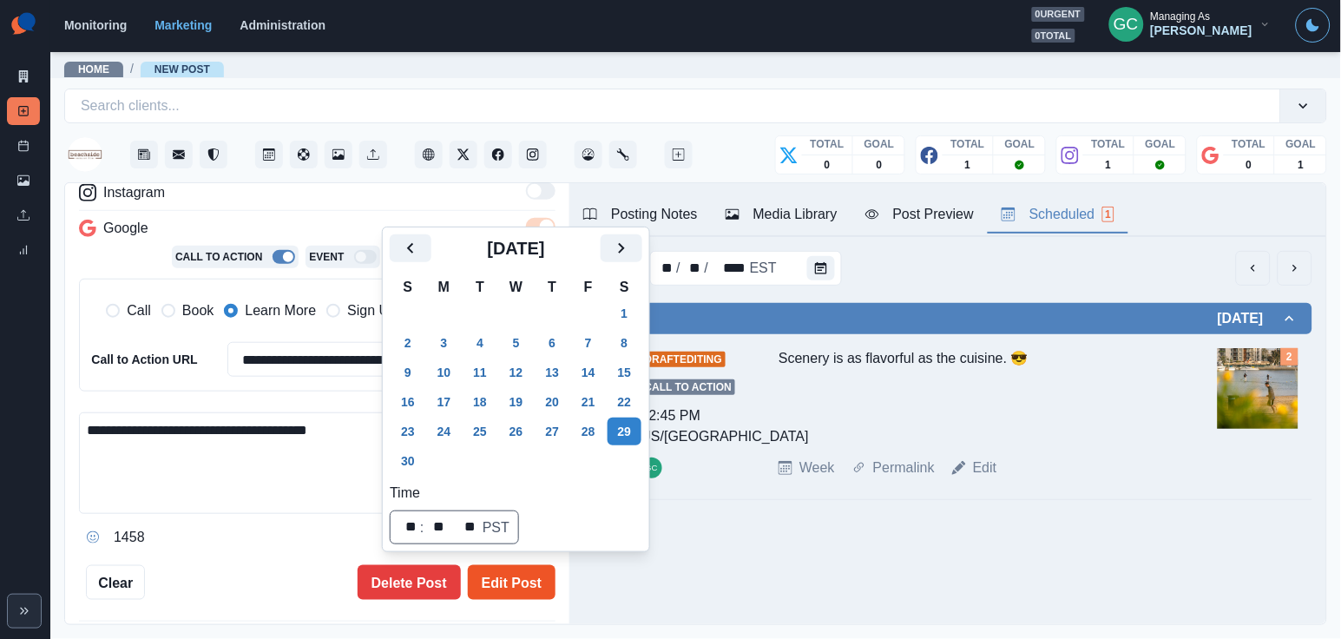
click at [515, 586] on button "Edit Post" at bounding box center [512, 582] width 88 height 35
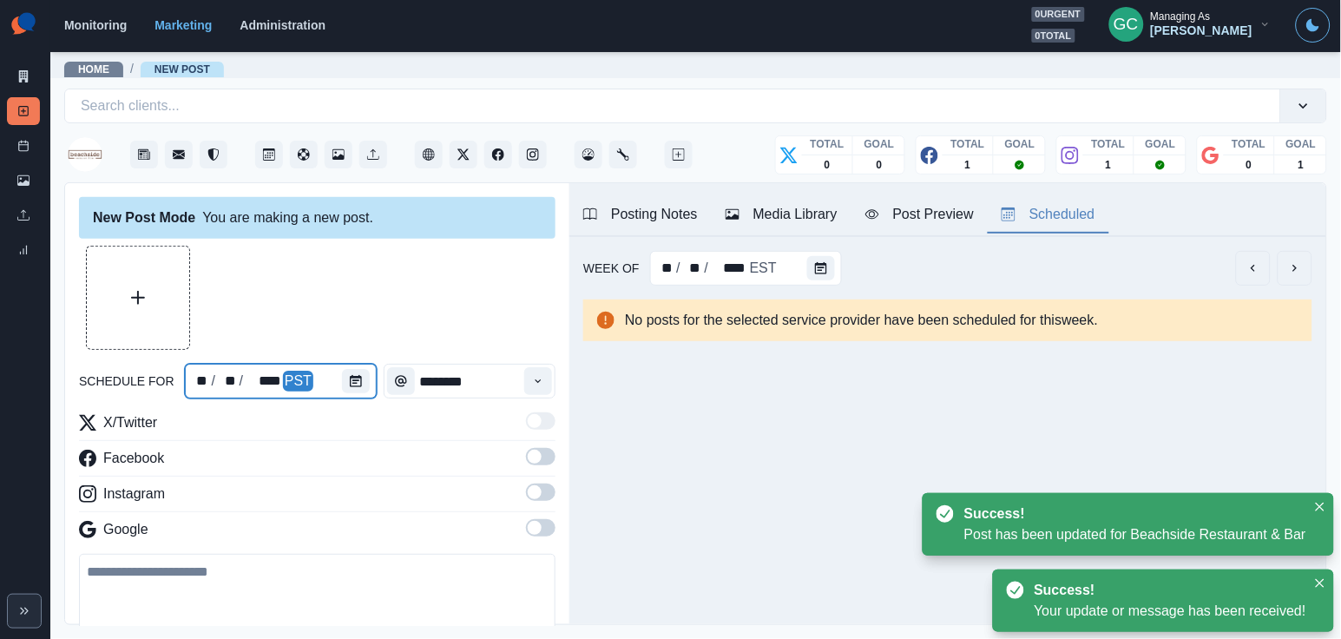
click at [361, 367] on div at bounding box center [359, 381] width 35 height 35
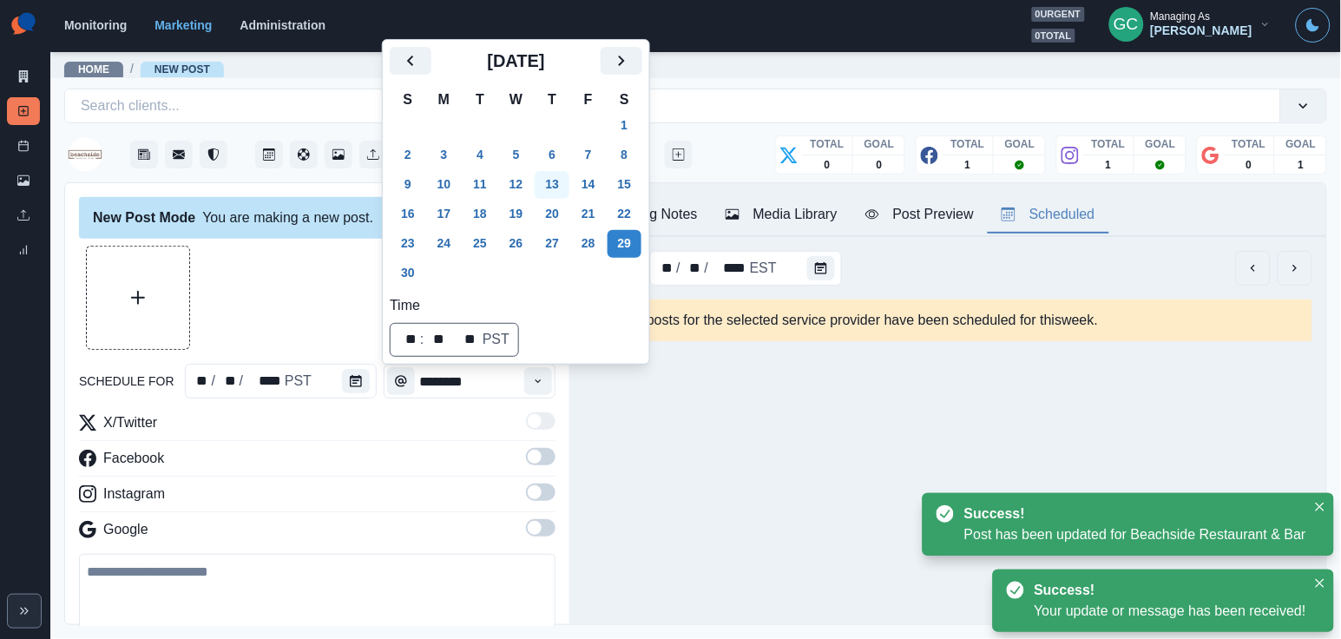
click at [569, 184] on button "13" at bounding box center [552, 185] width 35 height 28
click at [529, 379] on button "Time" at bounding box center [538, 381] width 28 height 28
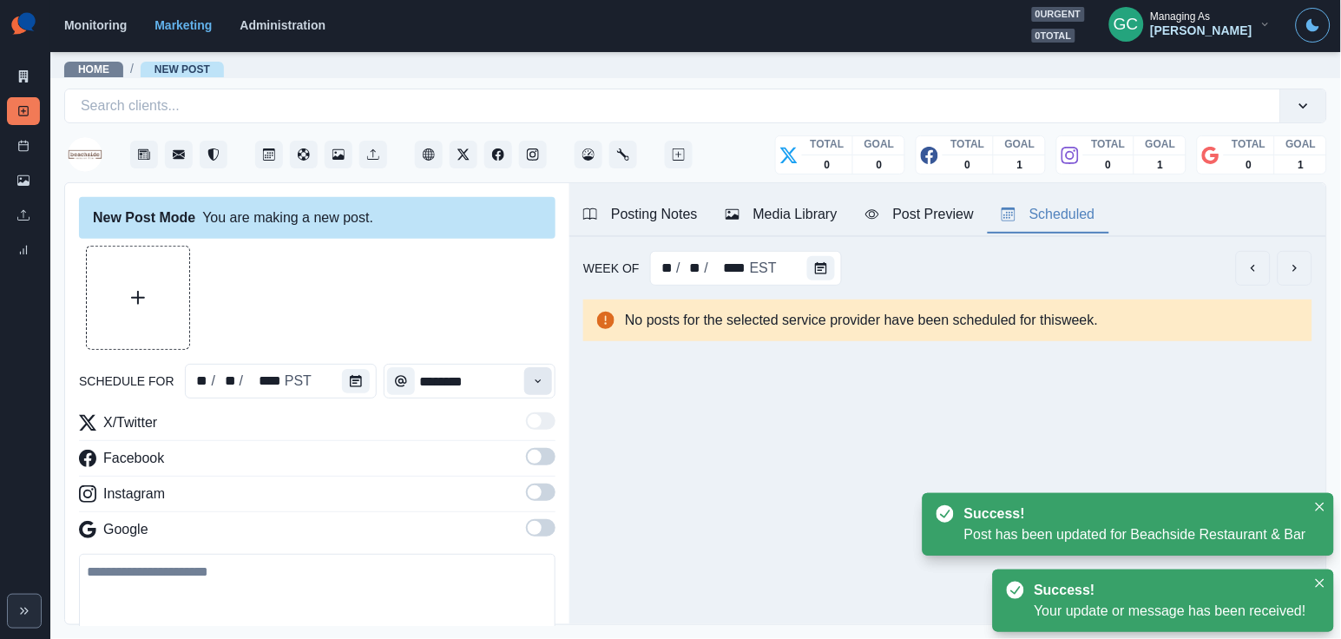
click at [529, 379] on button "Time" at bounding box center [538, 381] width 28 height 28
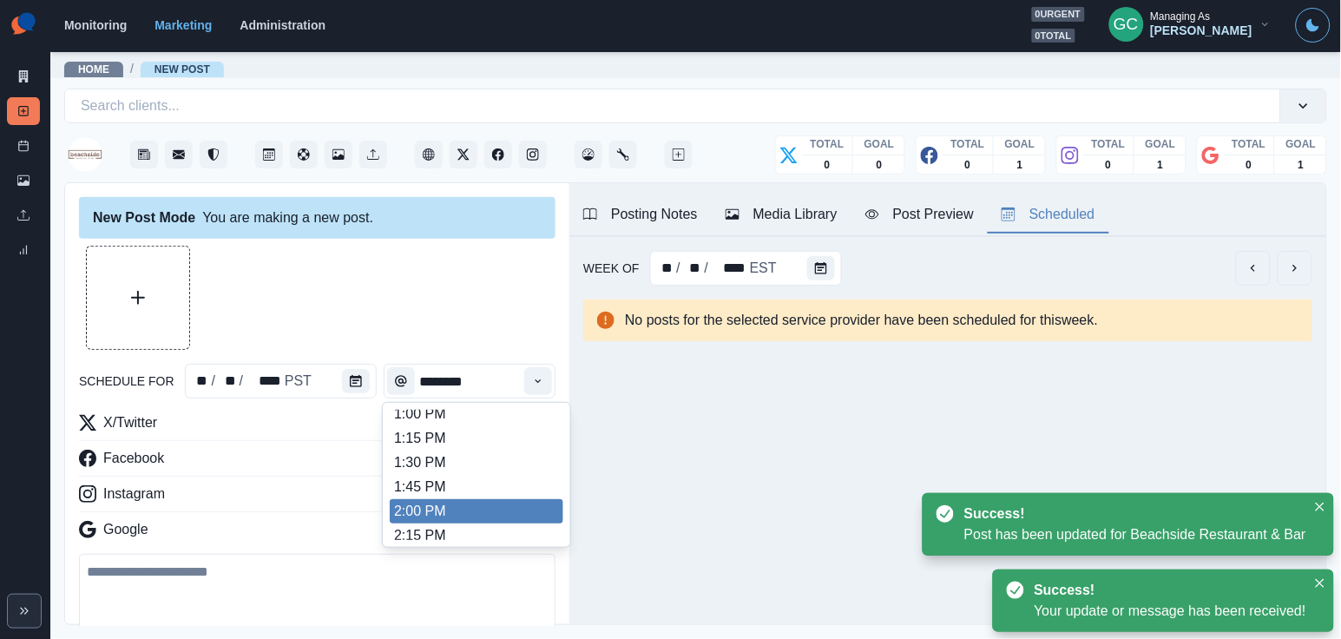
scroll to position [493, 0]
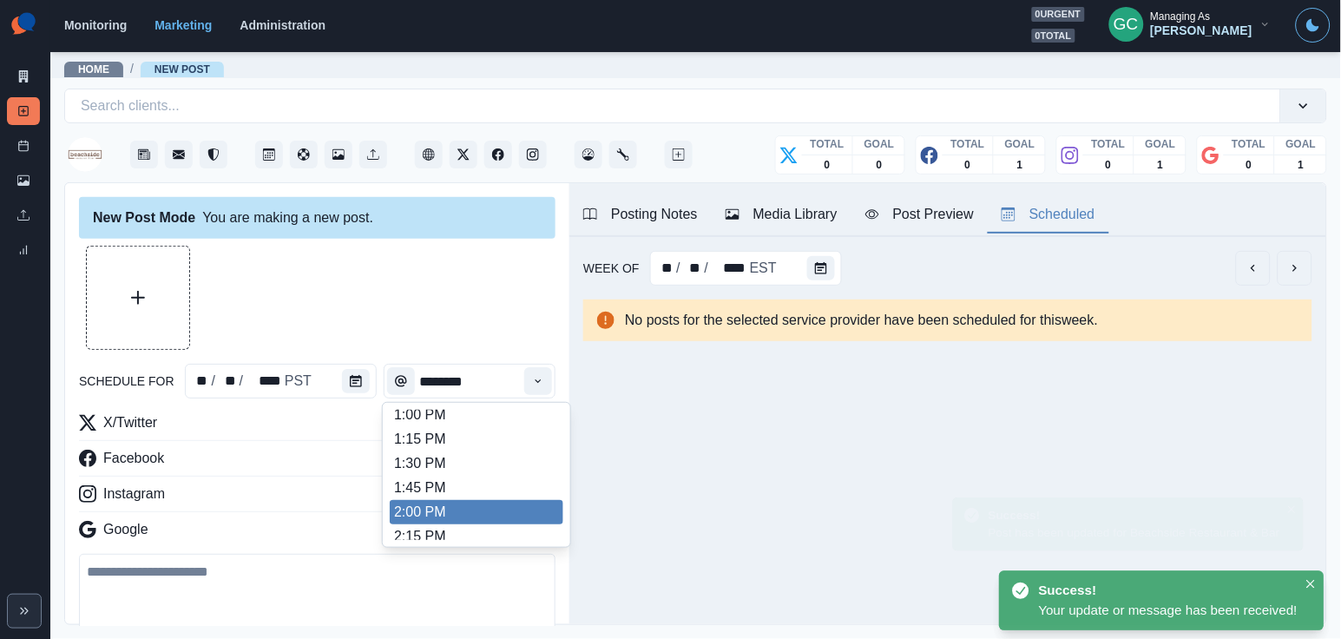
click at [464, 516] on li "2:00 PM" at bounding box center [477, 512] width 174 height 24
type input "*******"
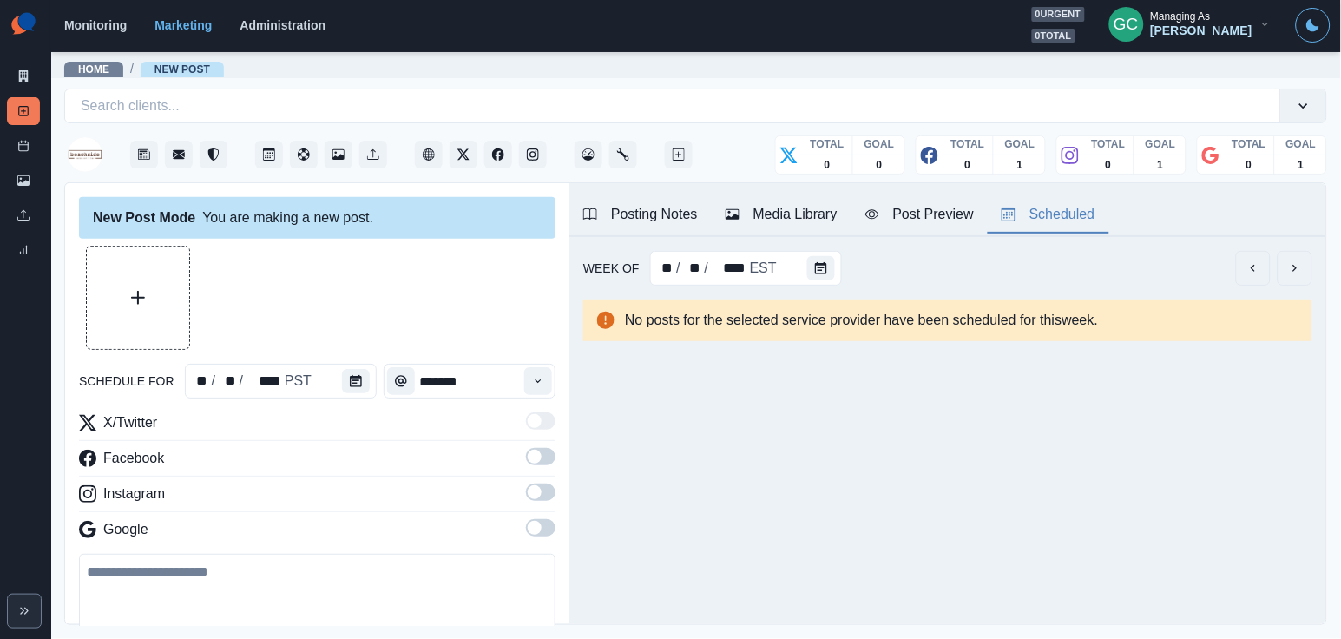
click at [539, 522] on span at bounding box center [541, 527] width 30 height 17
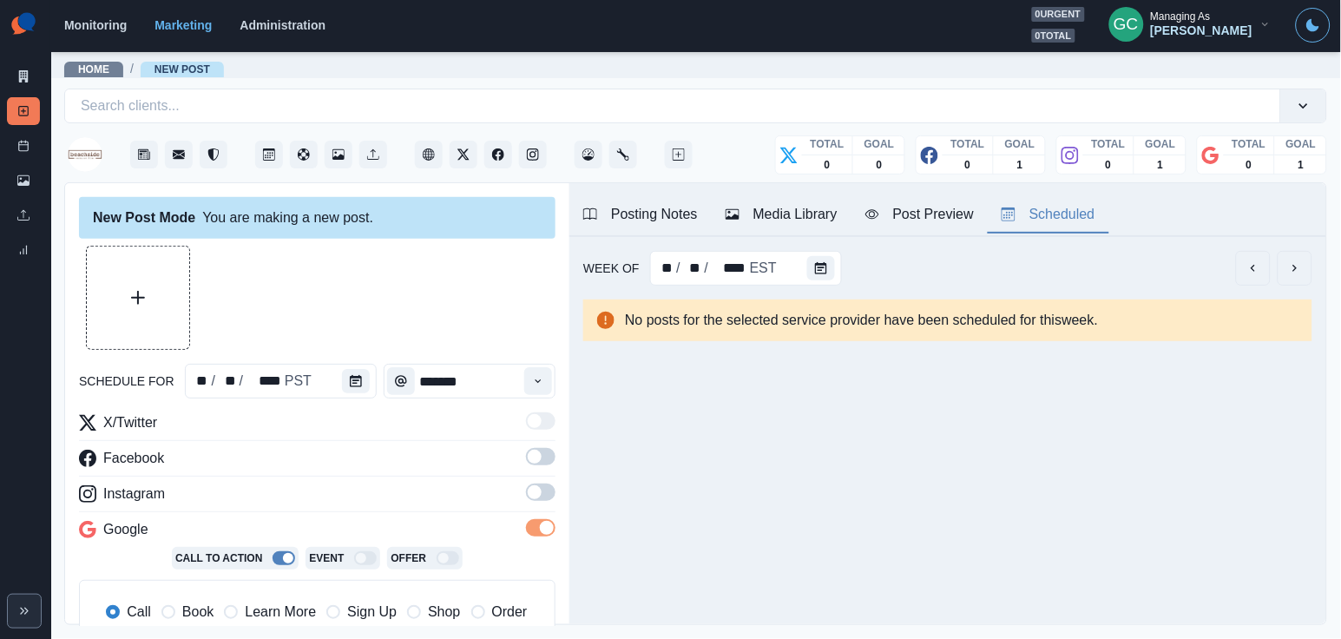
click at [539, 495] on span at bounding box center [535, 492] width 14 height 14
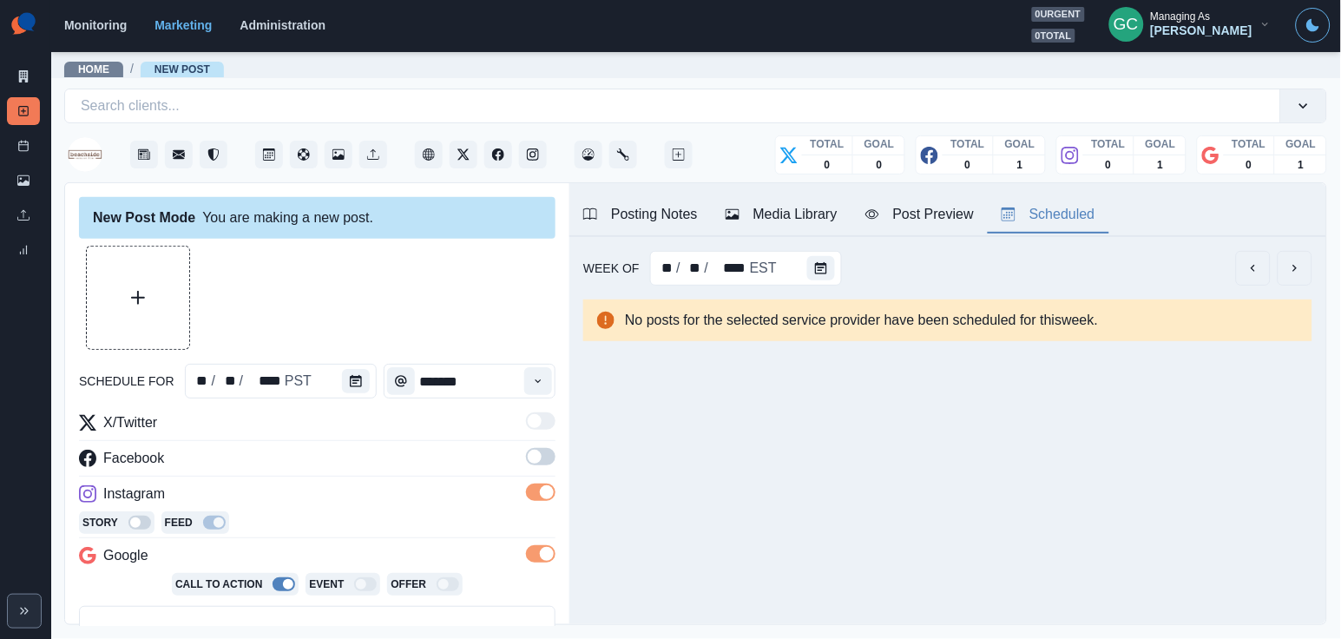
click at [539, 469] on label at bounding box center [541, 462] width 30 height 28
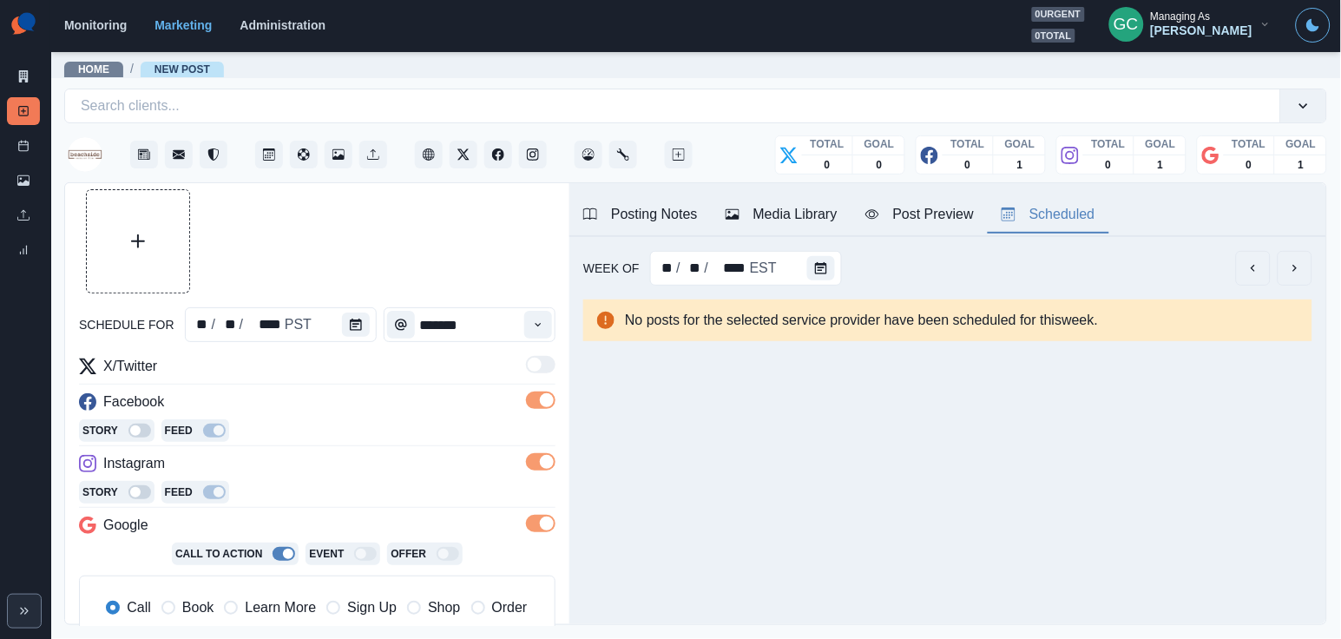
scroll to position [118, 0]
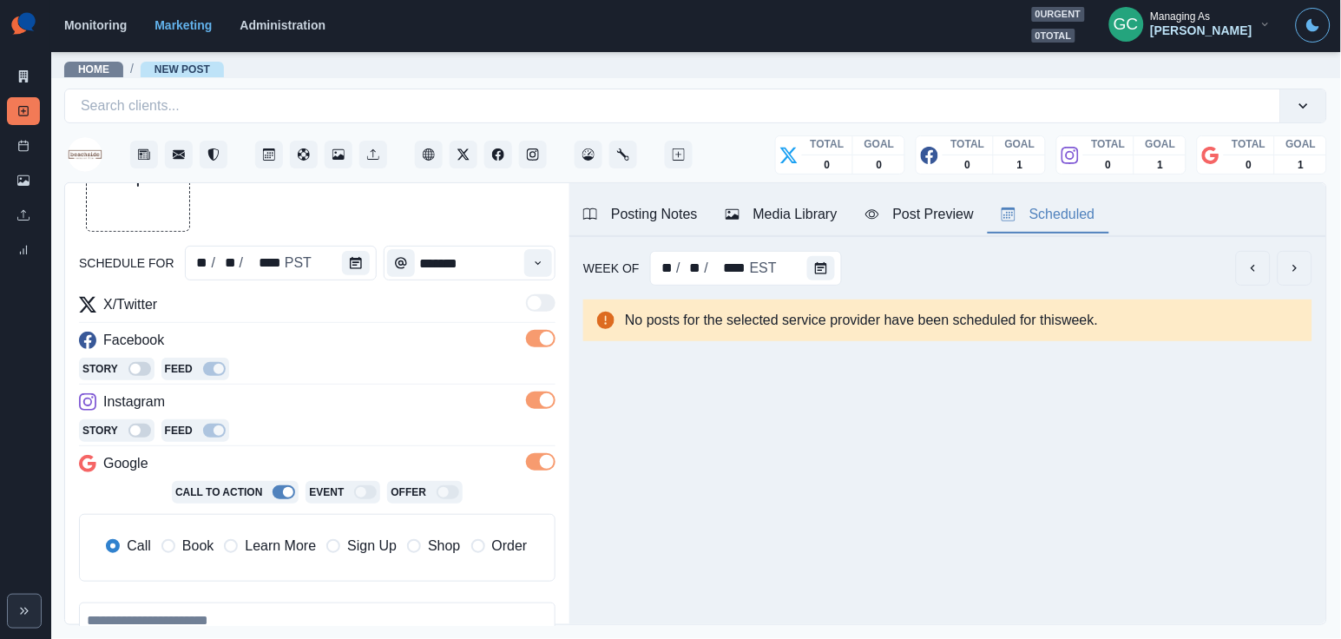
click at [288, 552] on span "Learn More" at bounding box center [280, 545] width 71 height 21
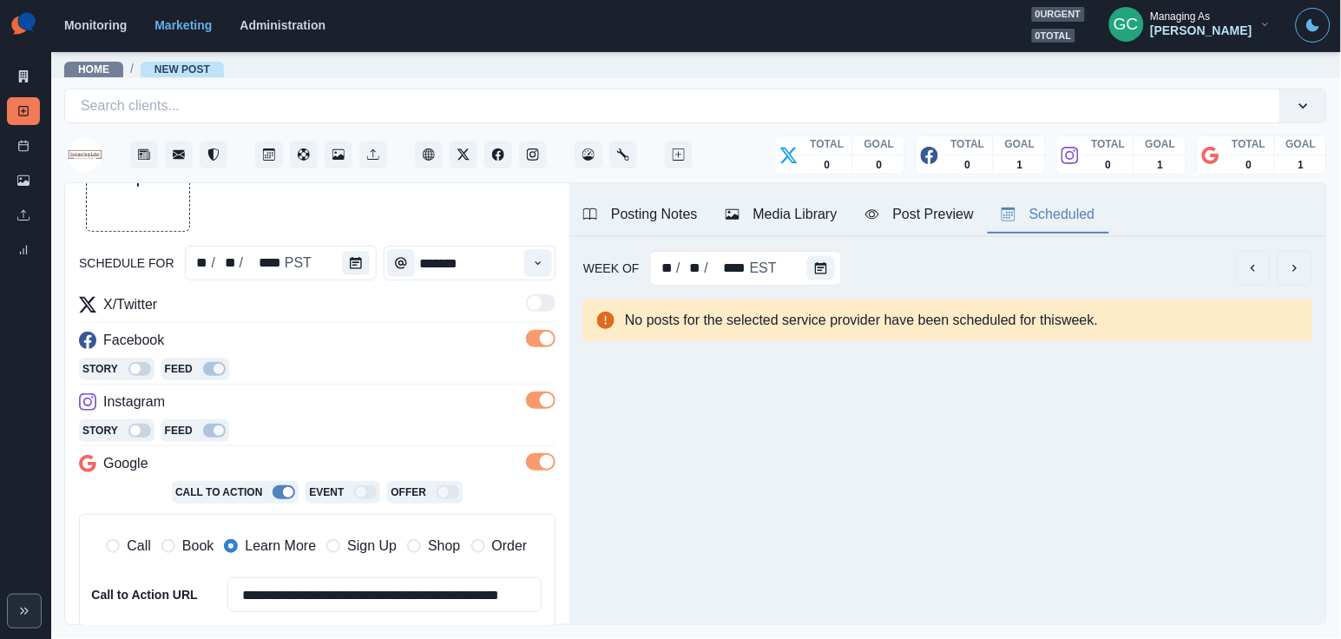
click at [802, 219] on div "Media Library" at bounding box center [781, 214] width 112 height 21
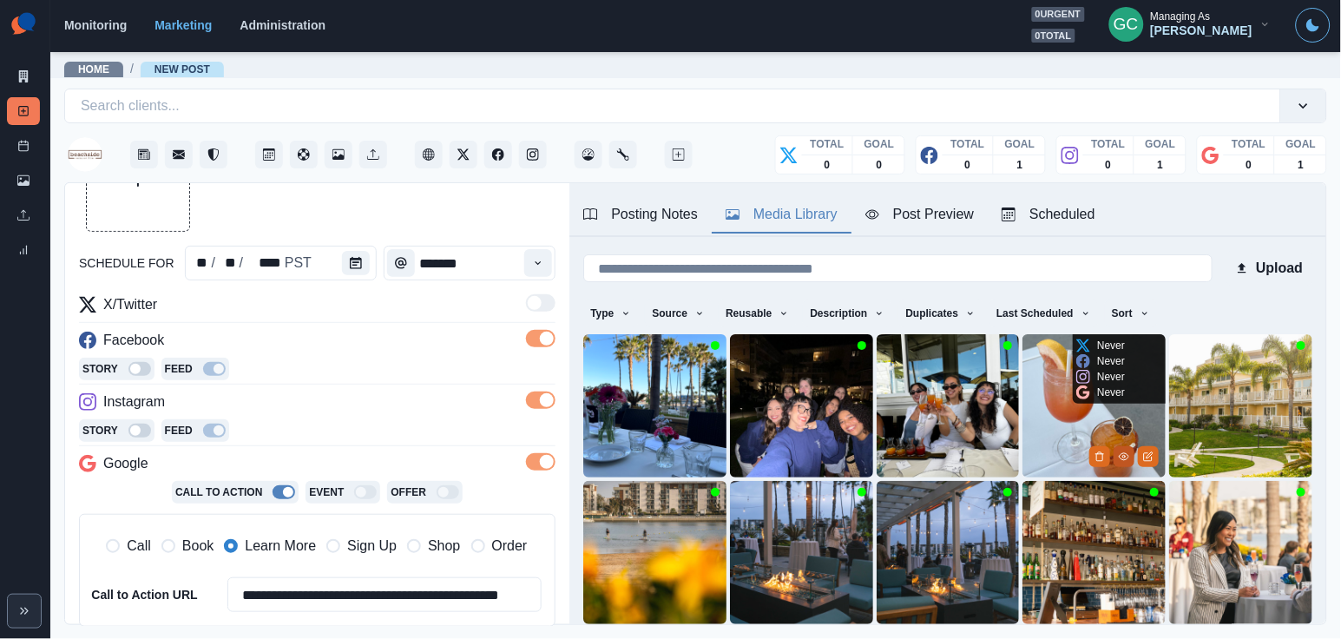
click at [1118, 461] on button "View Media" at bounding box center [1123, 456] width 21 height 21
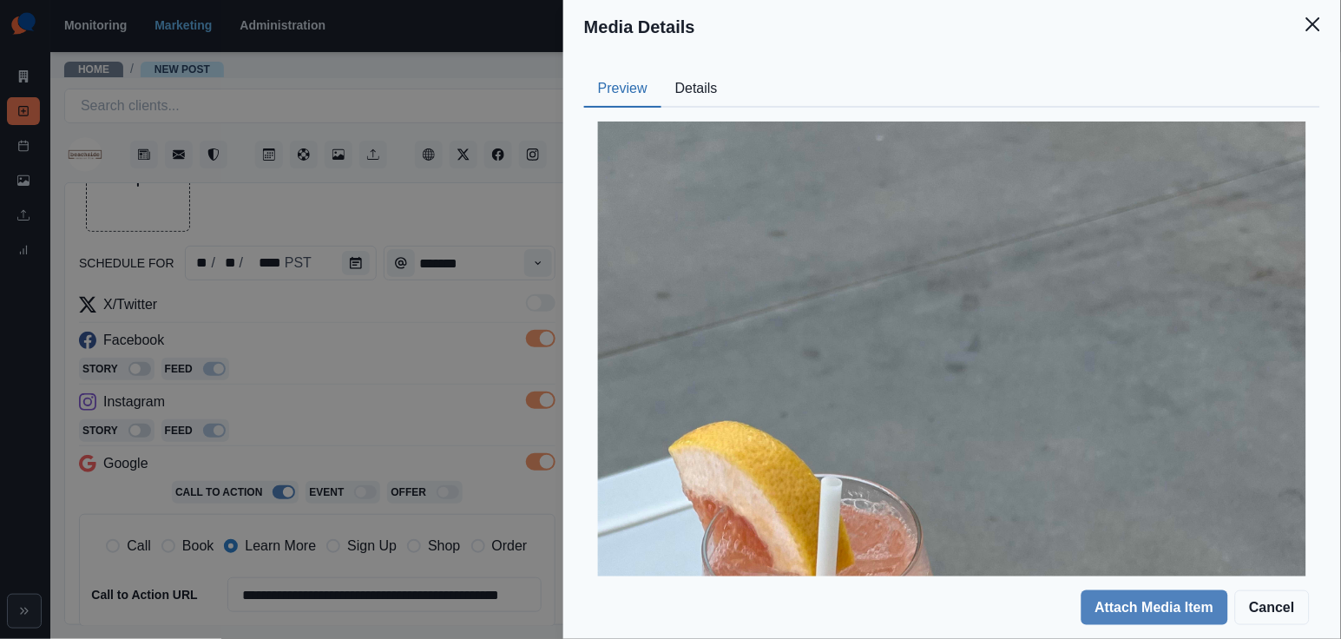
click at [697, 79] on button "Details" at bounding box center [696, 89] width 70 height 36
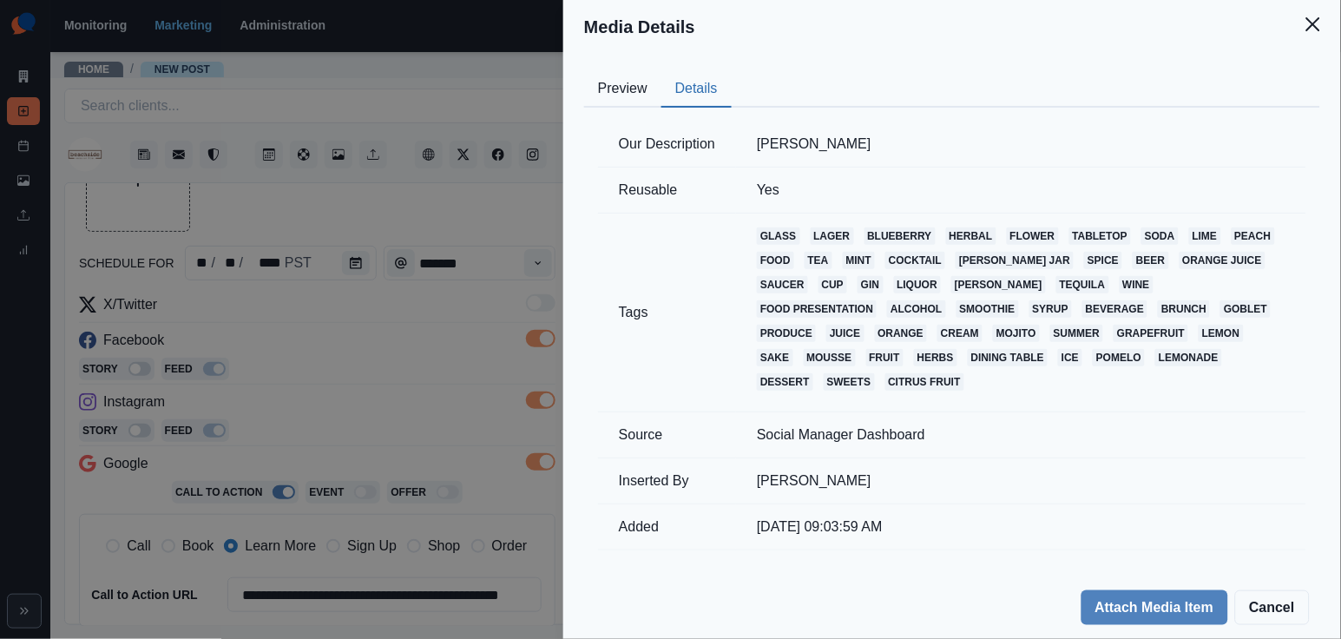
click at [627, 102] on button "Preview" at bounding box center [622, 89] width 77 height 36
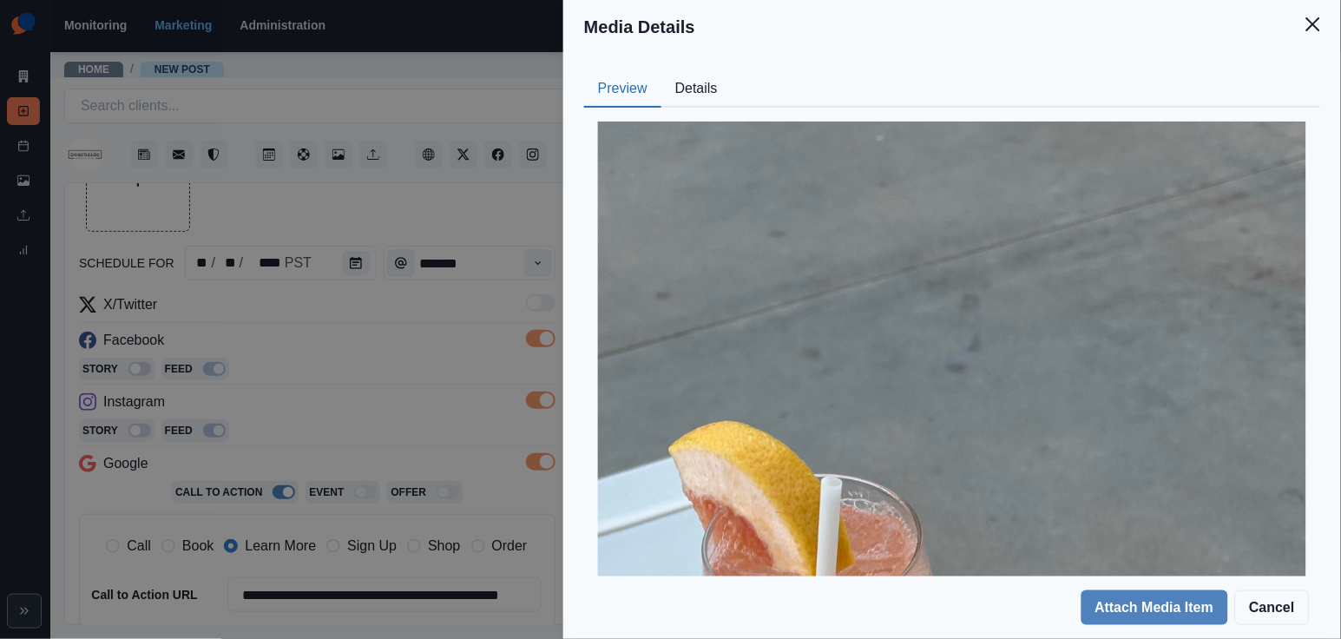
click at [482, 274] on div "Media Details Preview Details Our Description Jordan Hardman Reusable Yes Tags …" at bounding box center [670, 319] width 1341 height 639
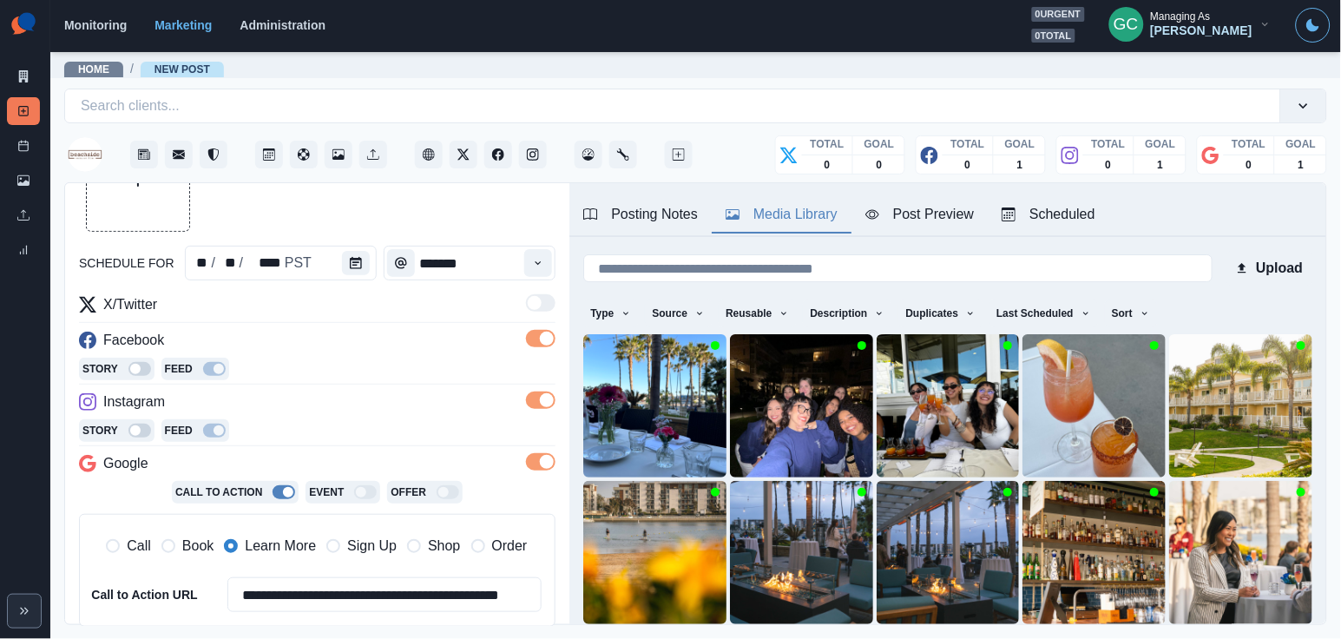
scroll to position [54, 0]
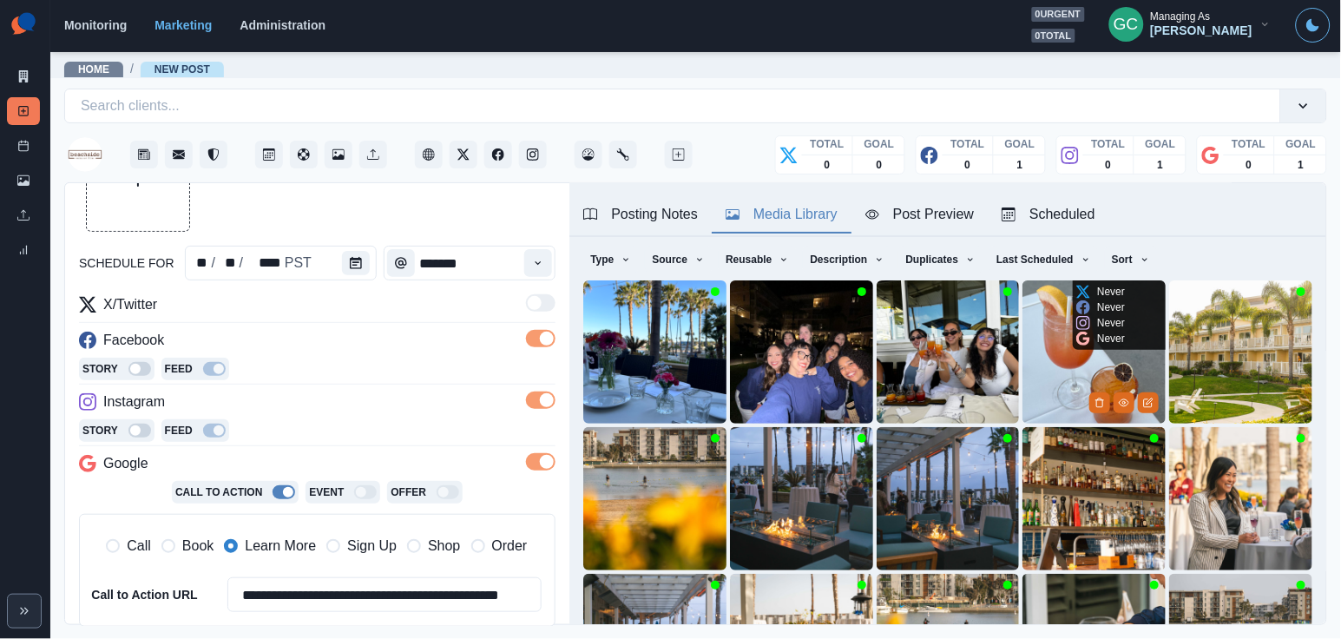
click at [1045, 353] on img at bounding box center [1093, 351] width 143 height 143
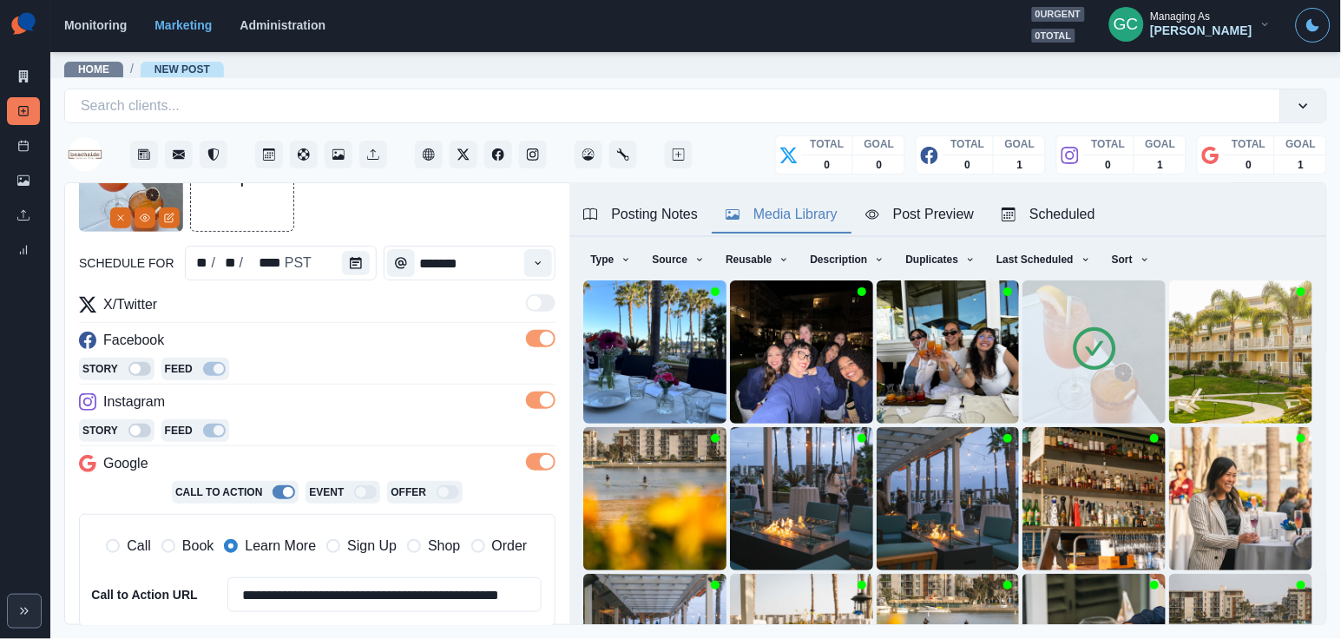
click at [641, 206] on div "Posting Notes" at bounding box center [640, 214] width 115 height 21
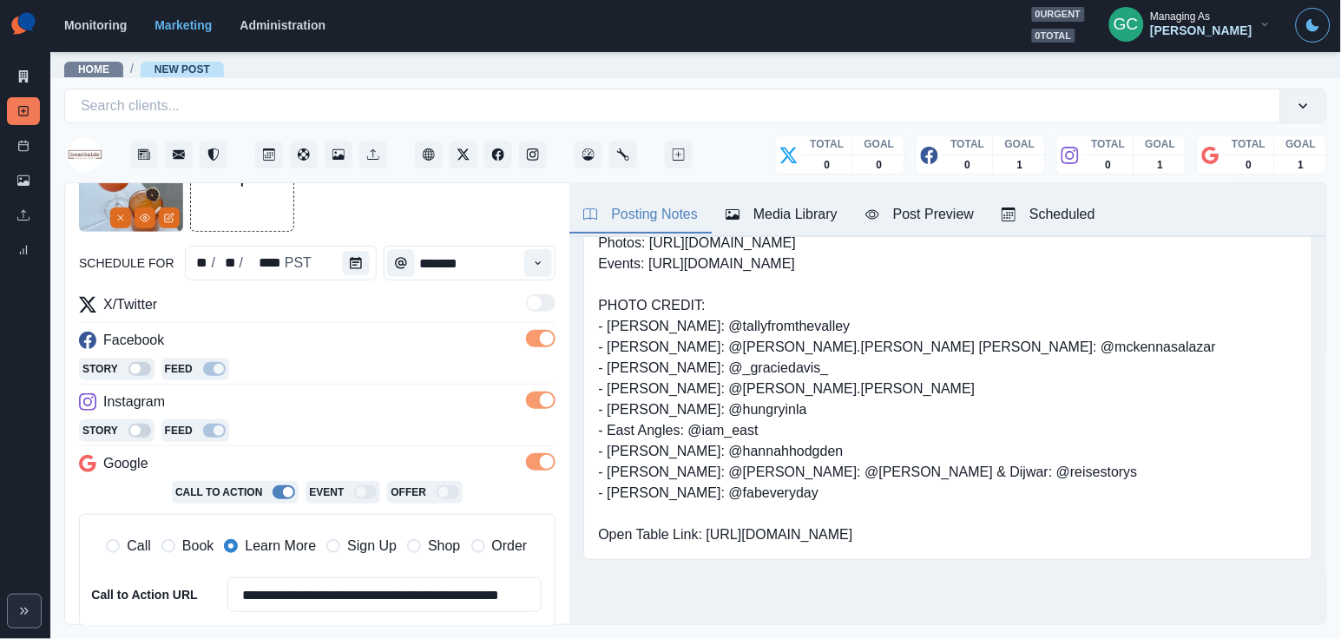
drag, startPoint x: 724, startPoint y: 547, endPoint x: 858, endPoint y: 547, distance: 134.5
click at [858, 545] on pre "Located inside the @jamaicabayinn (IG), @JamaicaBayInn (FB) Photos: https://www…" at bounding box center [907, 378] width 618 height 333
copy pre "@jordyyhard"
click at [176, 216] on button "Edit Media" at bounding box center [169, 217] width 21 height 21
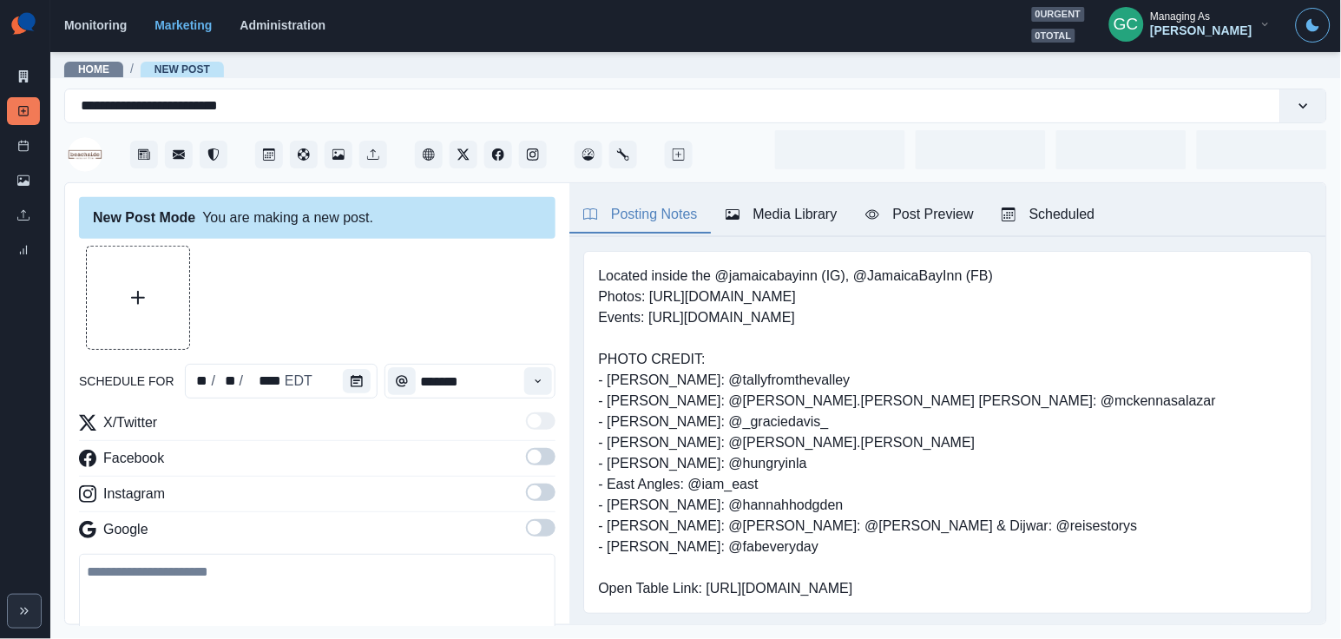
type input "********"
click at [329, 384] on div "** / ** / **** PDT" at bounding box center [281, 381] width 193 height 35
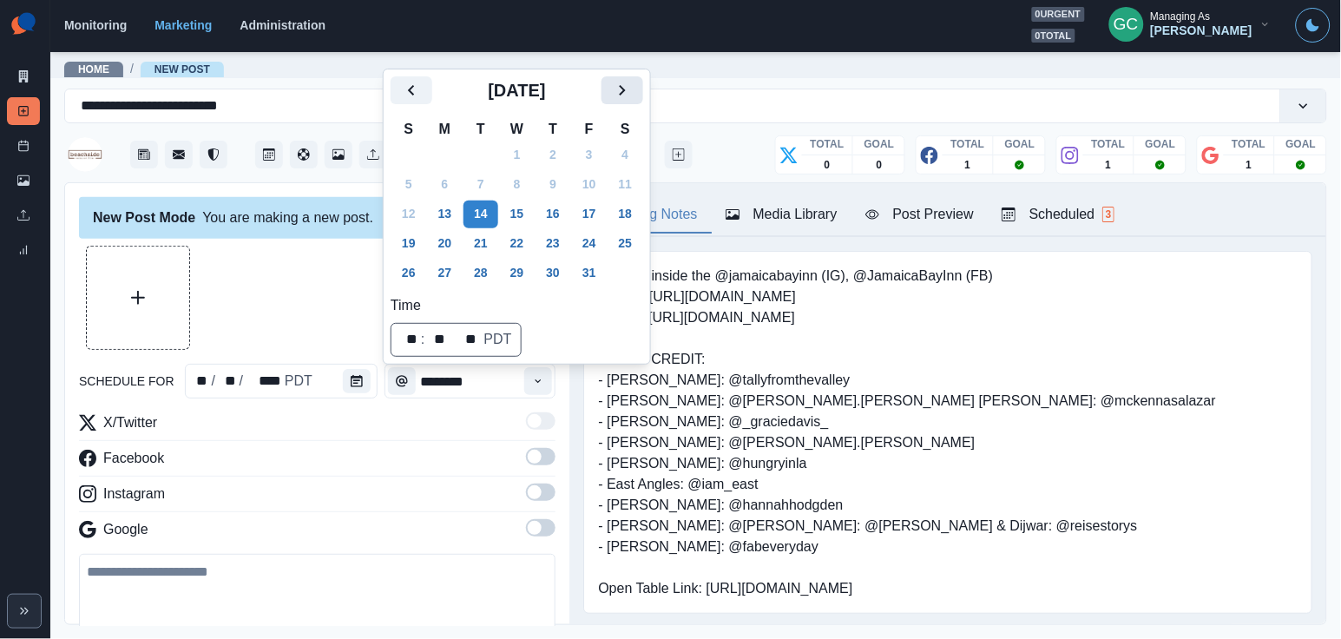
click at [633, 93] on icon "Next" at bounding box center [622, 90] width 21 height 21
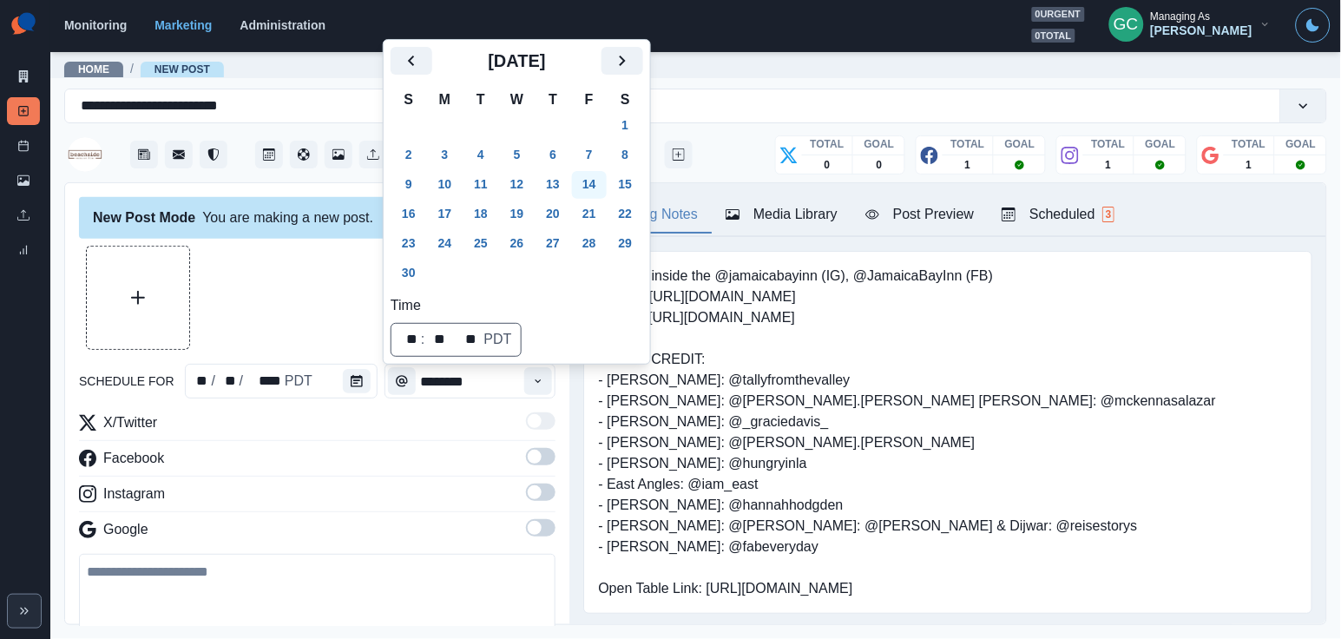
click at [603, 184] on button "14" at bounding box center [589, 185] width 35 height 28
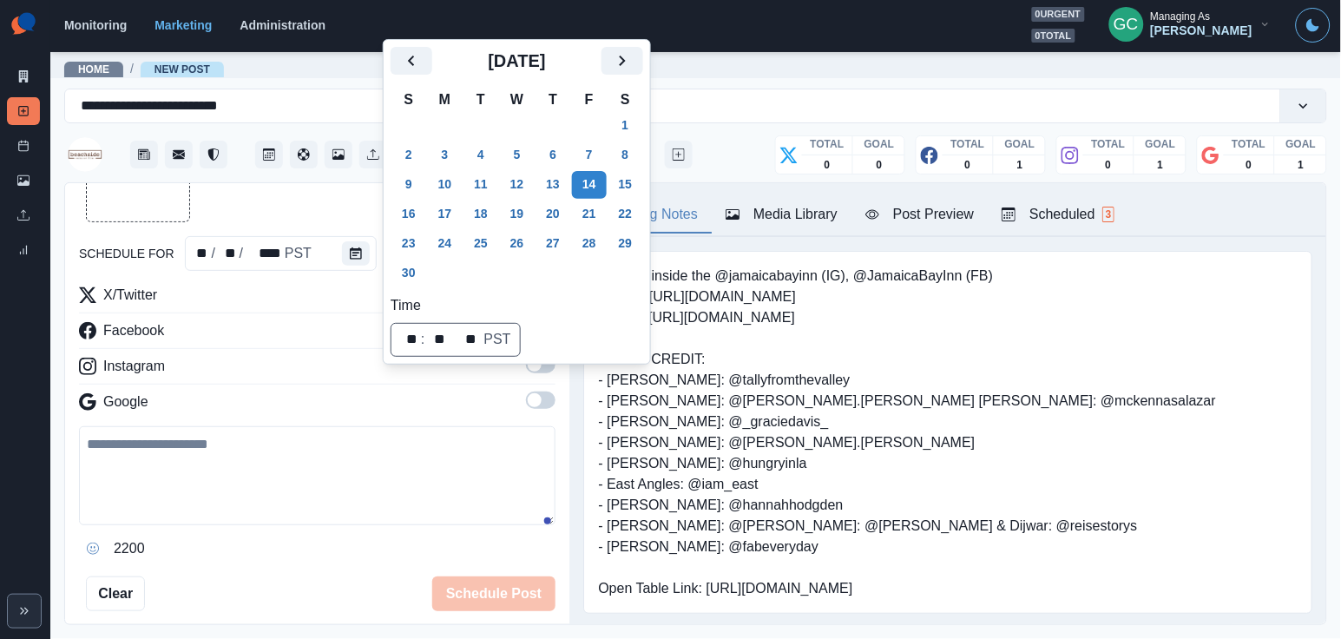
scroll to position [137, 0]
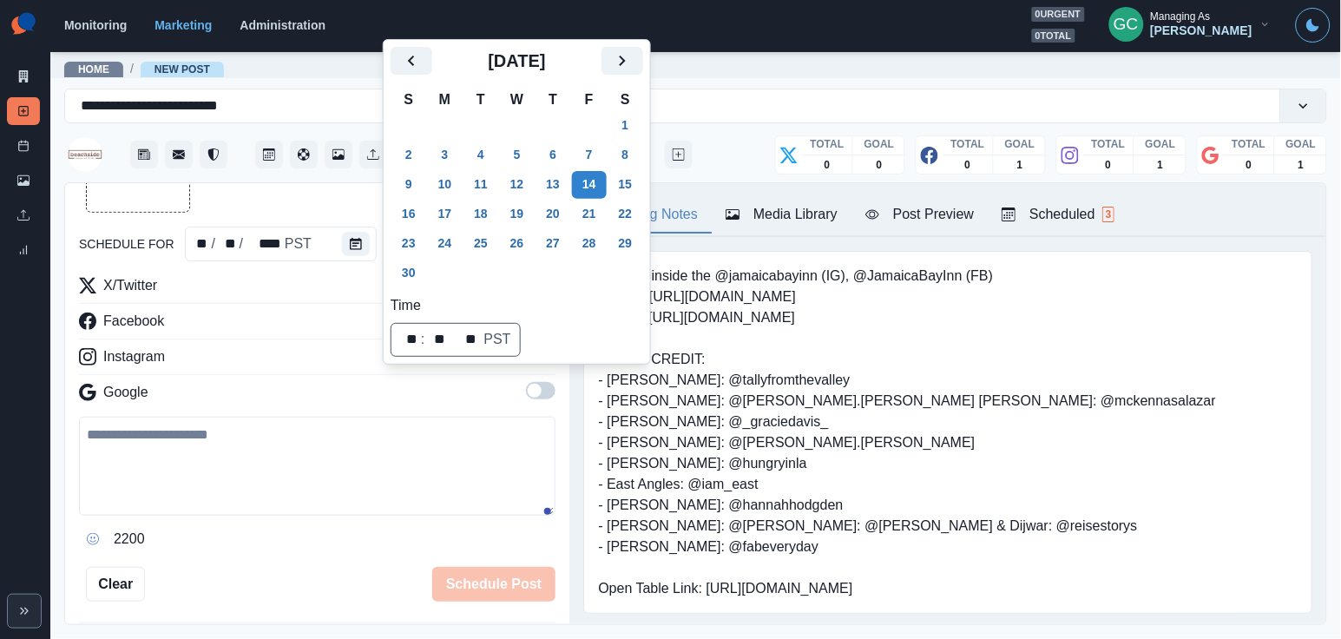
click at [375, 470] on textarea at bounding box center [317, 466] width 476 height 99
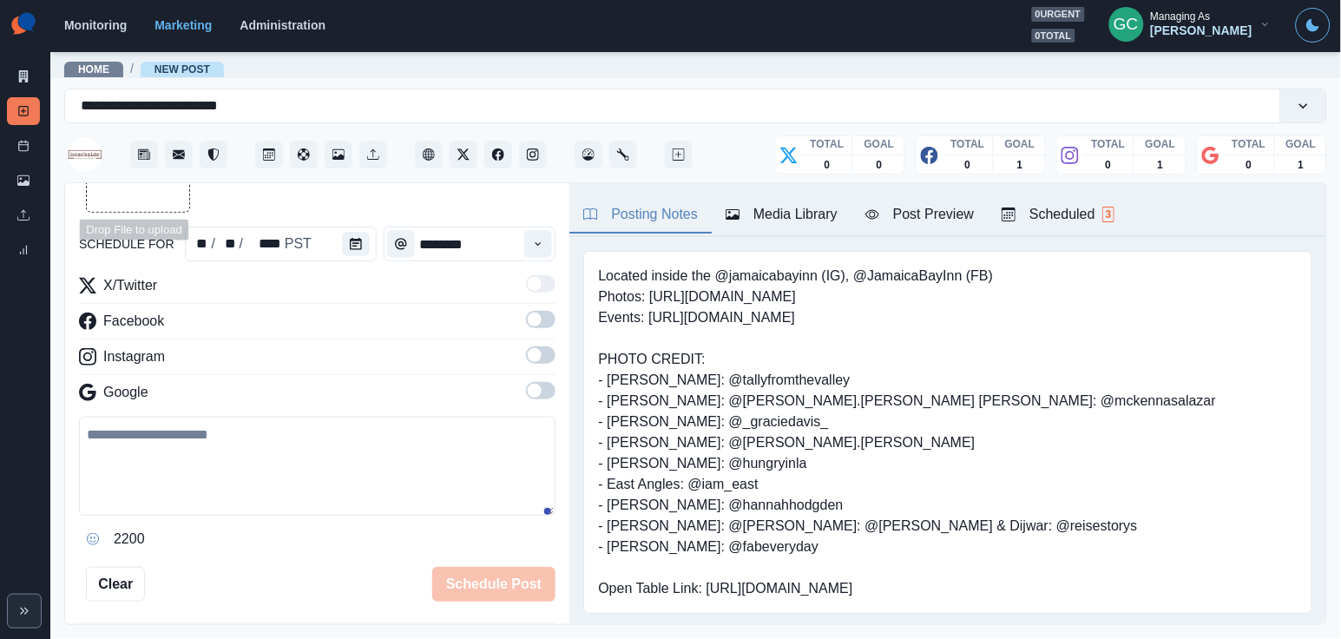
click at [375, 470] on textarea at bounding box center [317, 466] width 476 height 99
paste textarea "**********"
type textarea "**********"
click at [545, 394] on span at bounding box center [541, 390] width 30 height 17
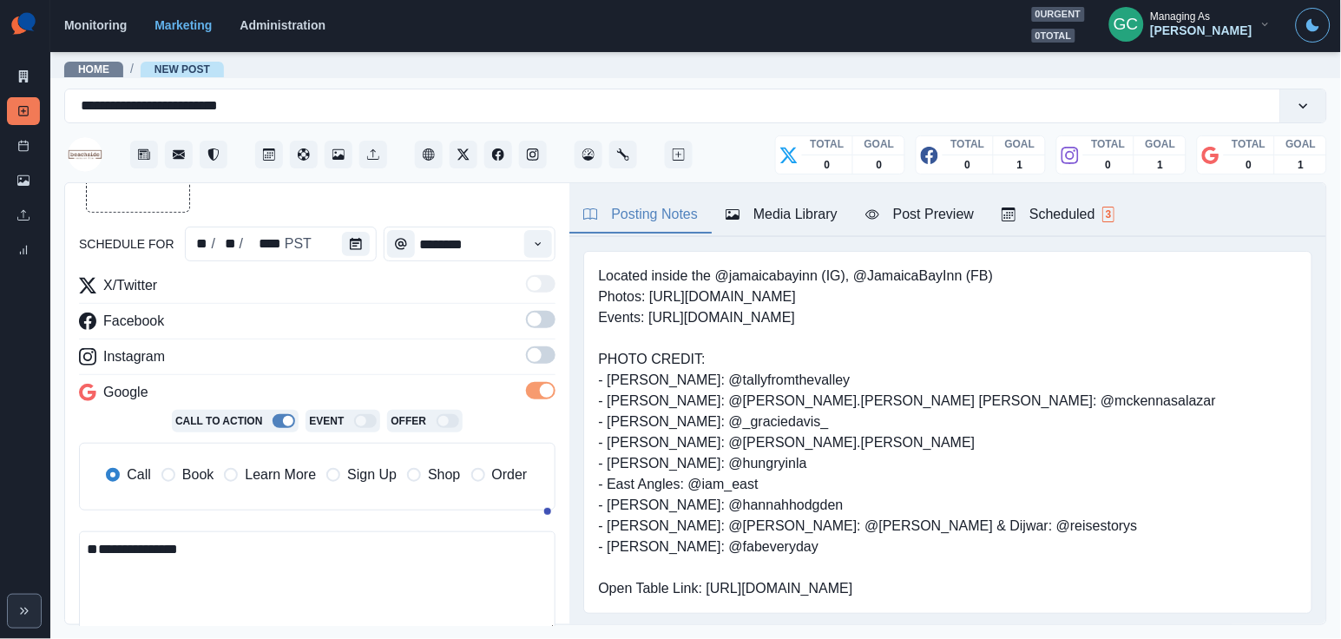
click at [545, 368] on label at bounding box center [541, 360] width 30 height 28
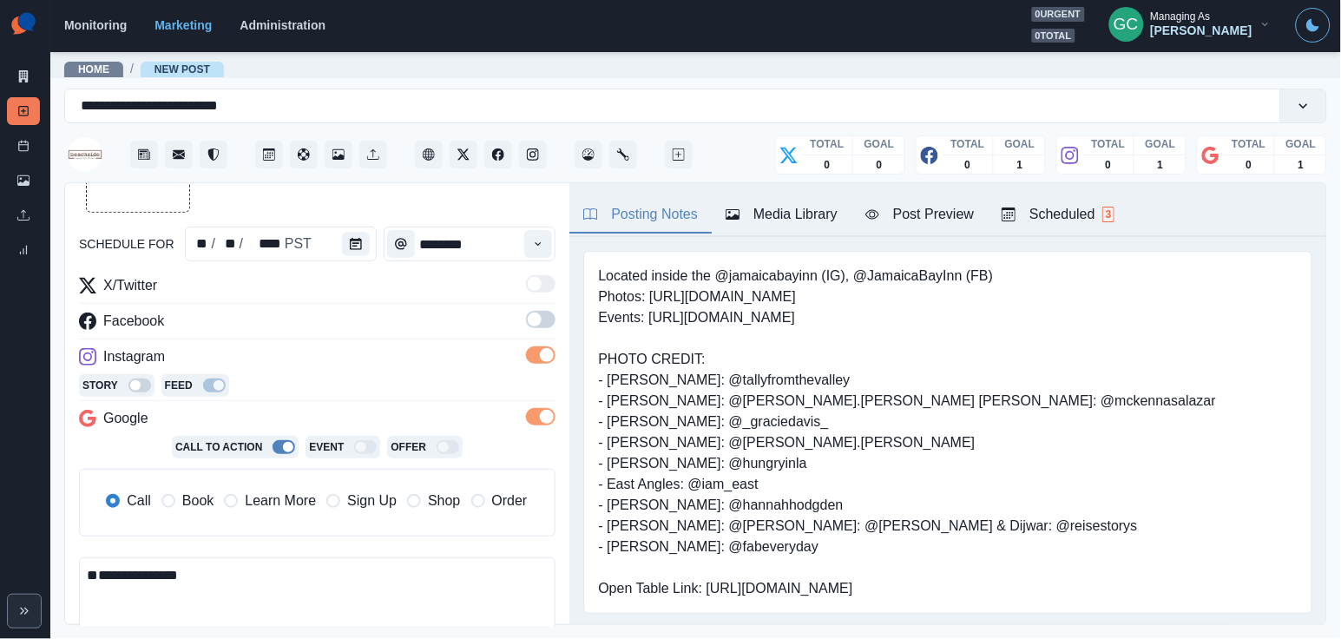
click at [544, 325] on span at bounding box center [541, 319] width 30 height 17
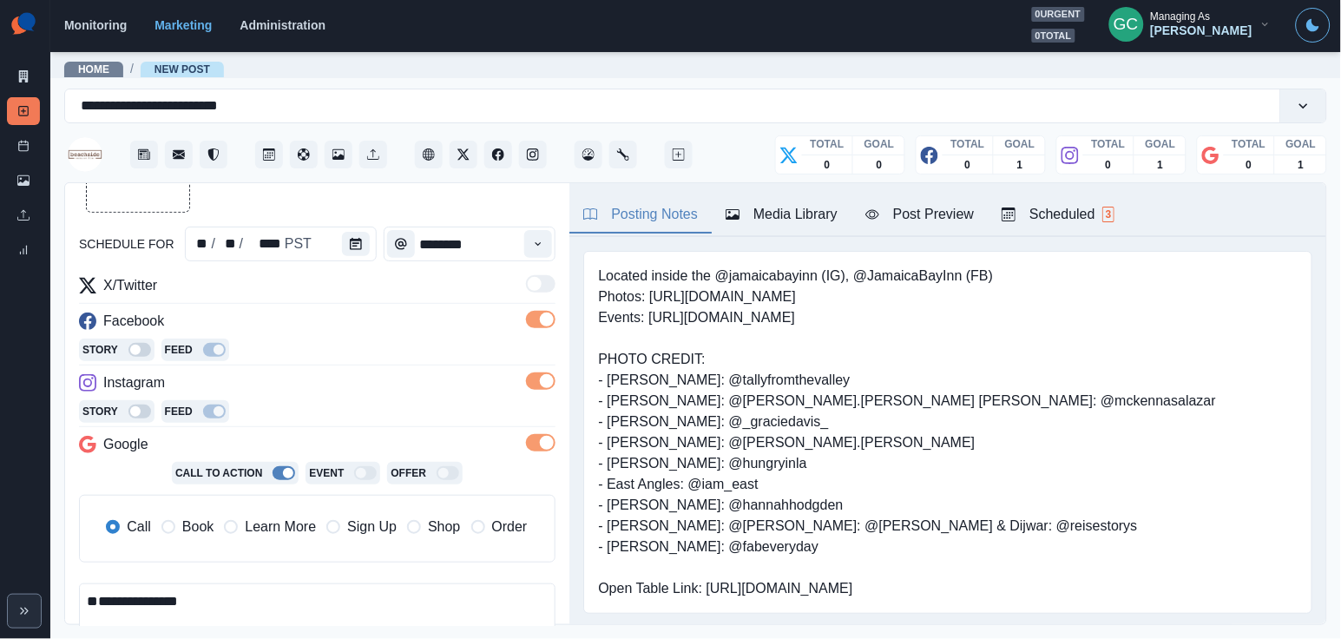
click at [303, 531] on span "Learn More" at bounding box center [280, 526] width 71 height 21
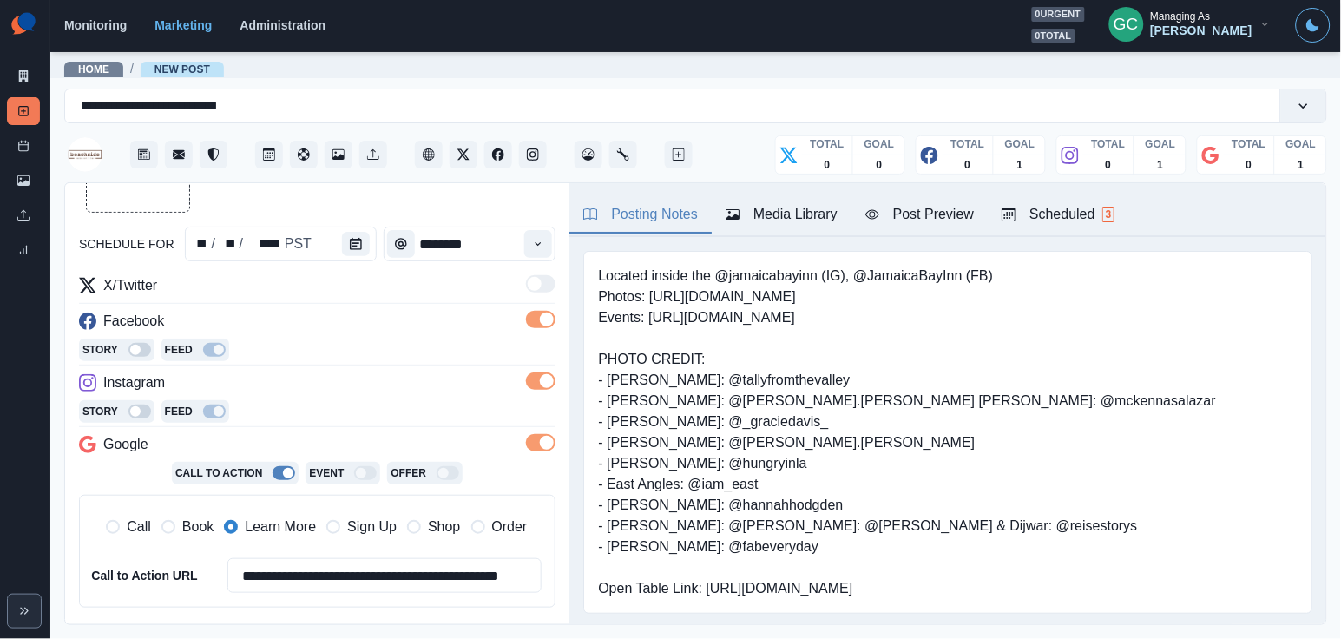
click at [1131, 174] on div "TOTAL GOAL 0 1" at bounding box center [1121, 149] width 130 height 52
click at [1075, 224] on div "Scheduled 3" at bounding box center [1057, 214] width 113 height 21
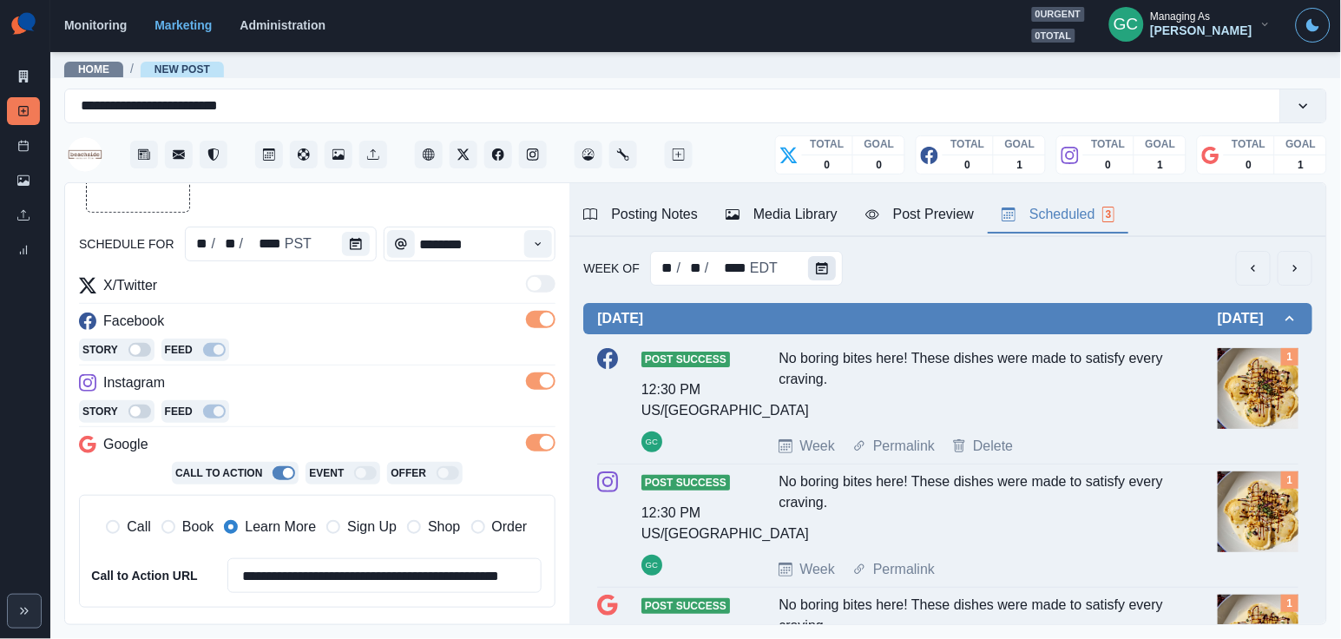
click at [822, 279] on button "Calendar" at bounding box center [822, 268] width 28 height 24
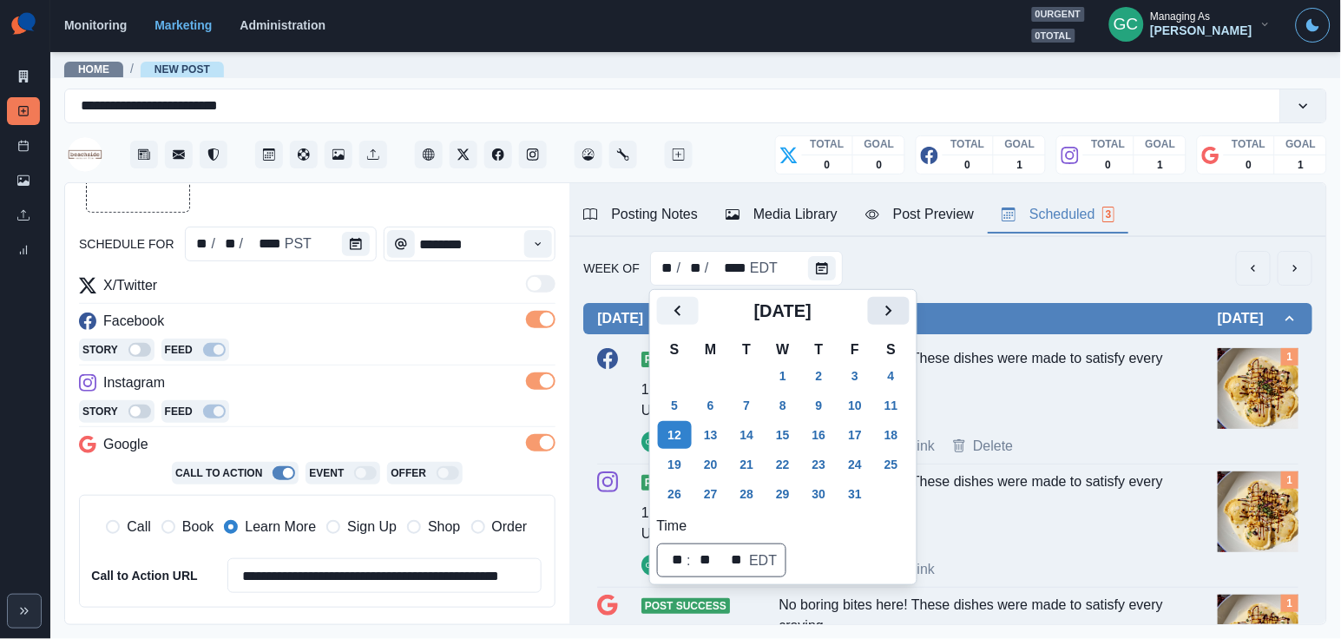
click at [909, 309] on button "Next" at bounding box center [889, 311] width 42 height 28
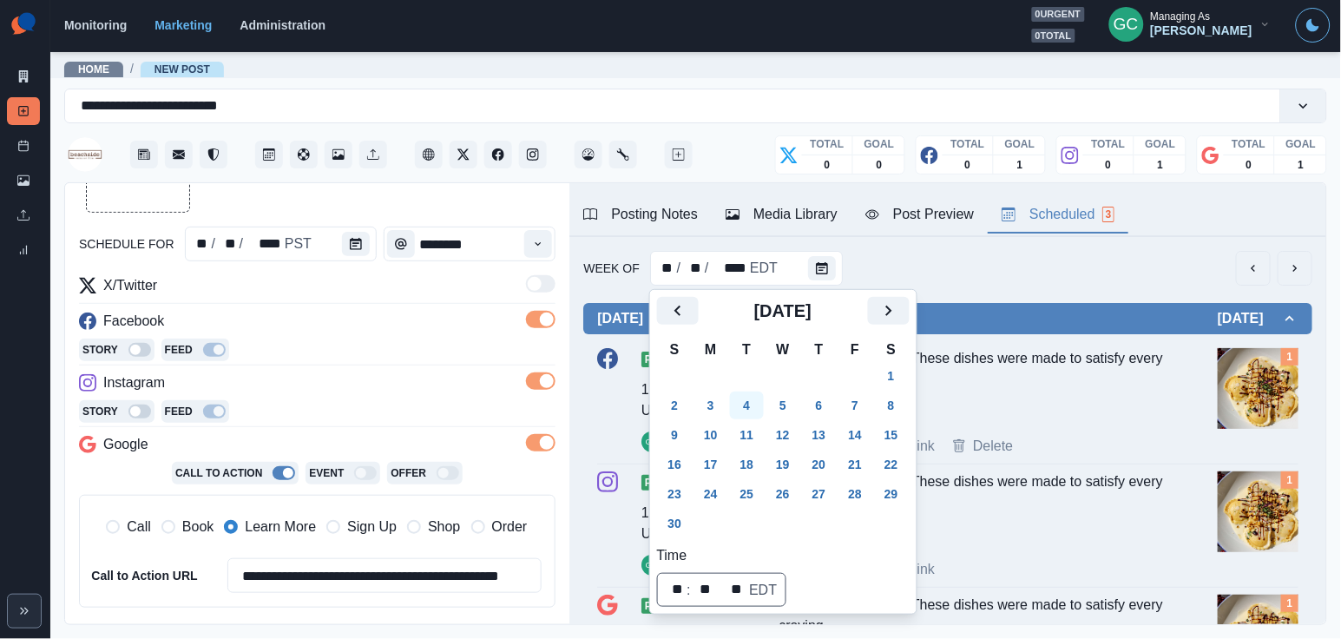
click at [752, 410] on button "4" at bounding box center [747, 405] width 35 height 28
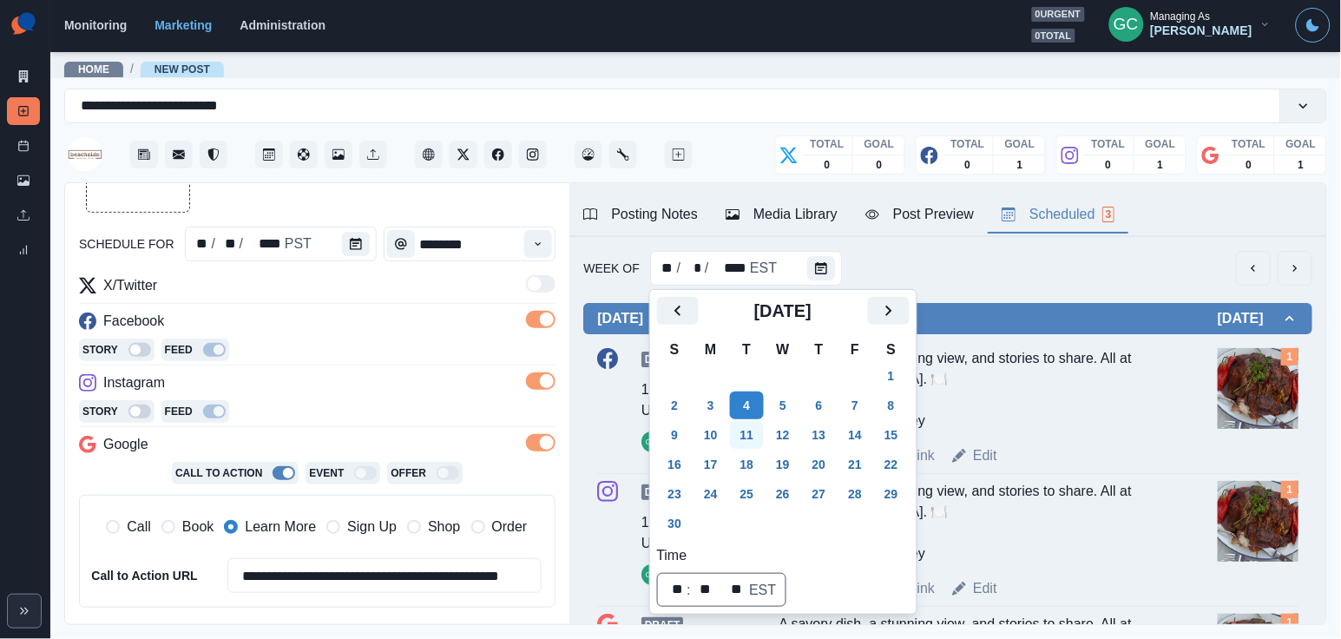
click at [751, 433] on button "11" at bounding box center [747, 435] width 35 height 28
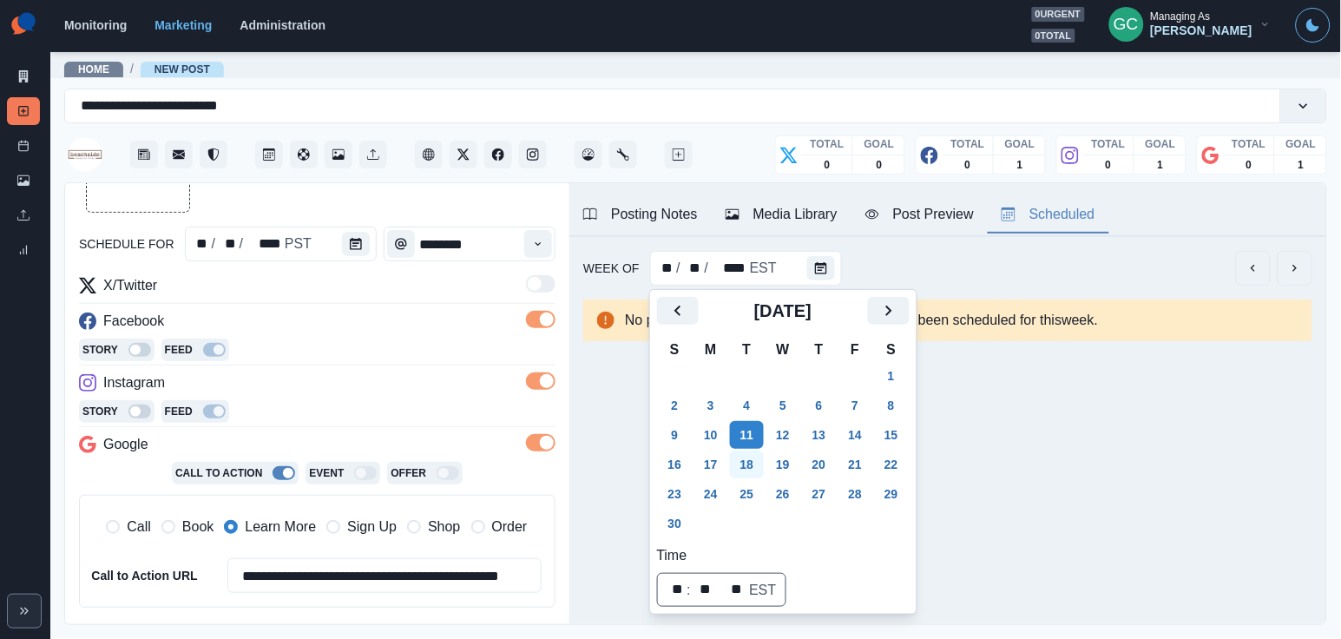
click at [745, 461] on button "18" at bounding box center [747, 464] width 35 height 28
click at [751, 485] on button "25" at bounding box center [747, 494] width 35 height 28
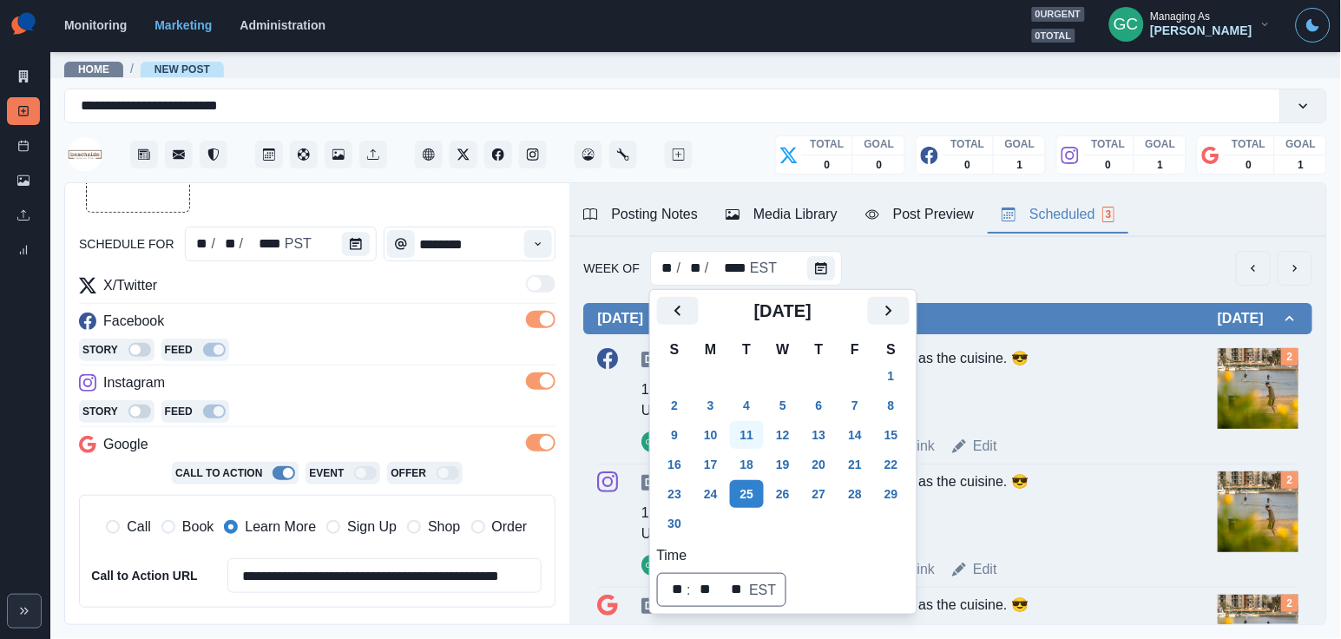
click at [753, 438] on button "11" at bounding box center [747, 435] width 35 height 28
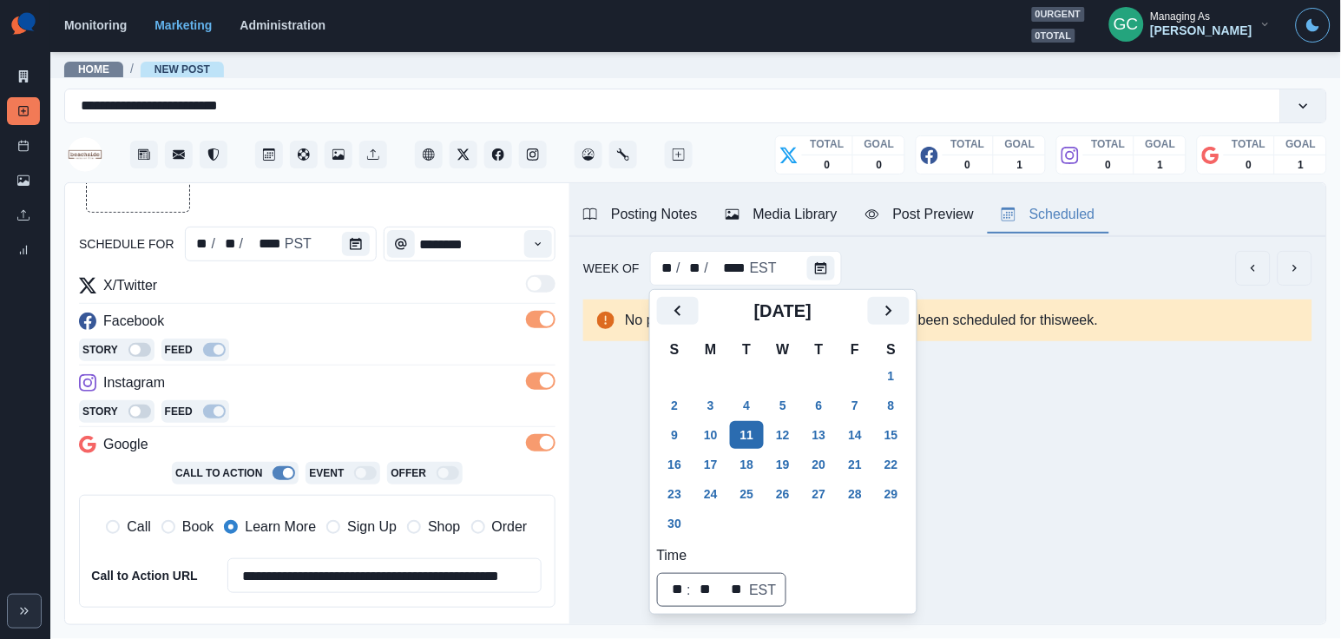
click at [757, 419] on tbody "26 27 28 29 30 31 1 2 3 4 5 6 7 8 9 10 11 12 13 14 15 16 17 18 19 20 21 22 23 2…" at bounding box center [783, 449] width 253 height 177
click at [756, 405] on button "4" at bounding box center [747, 405] width 35 height 28
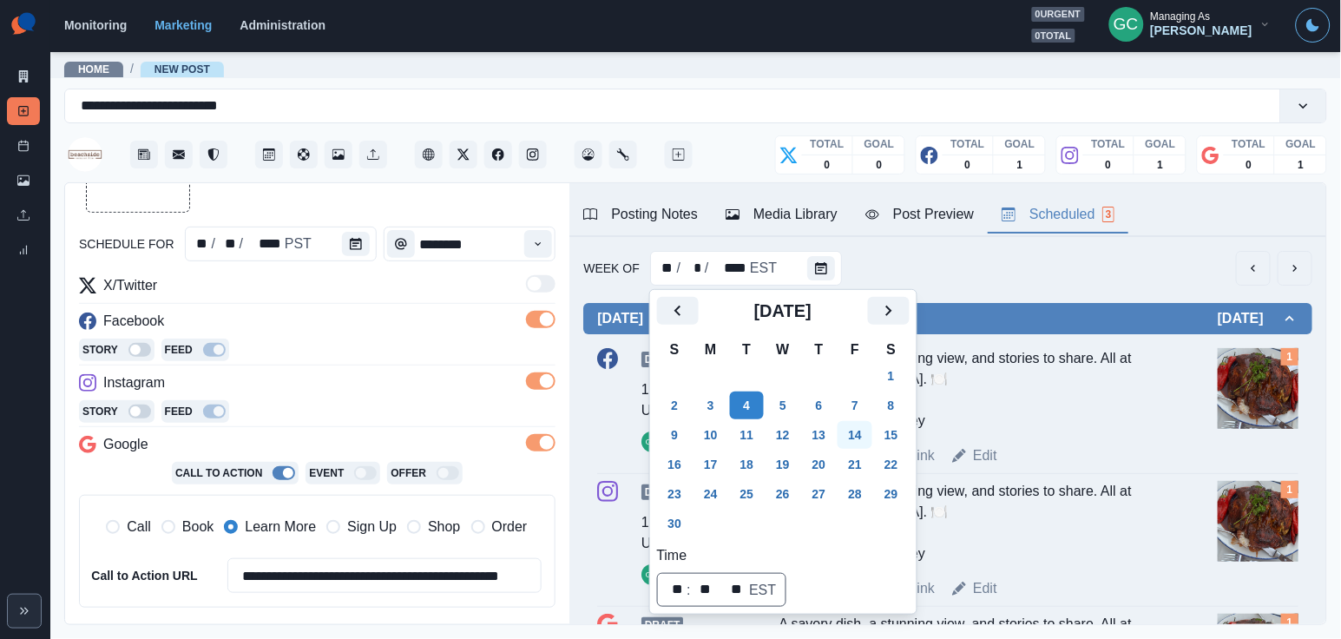
click at [872, 435] on button "14" at bounding box center [854, 435] width 35 height 28
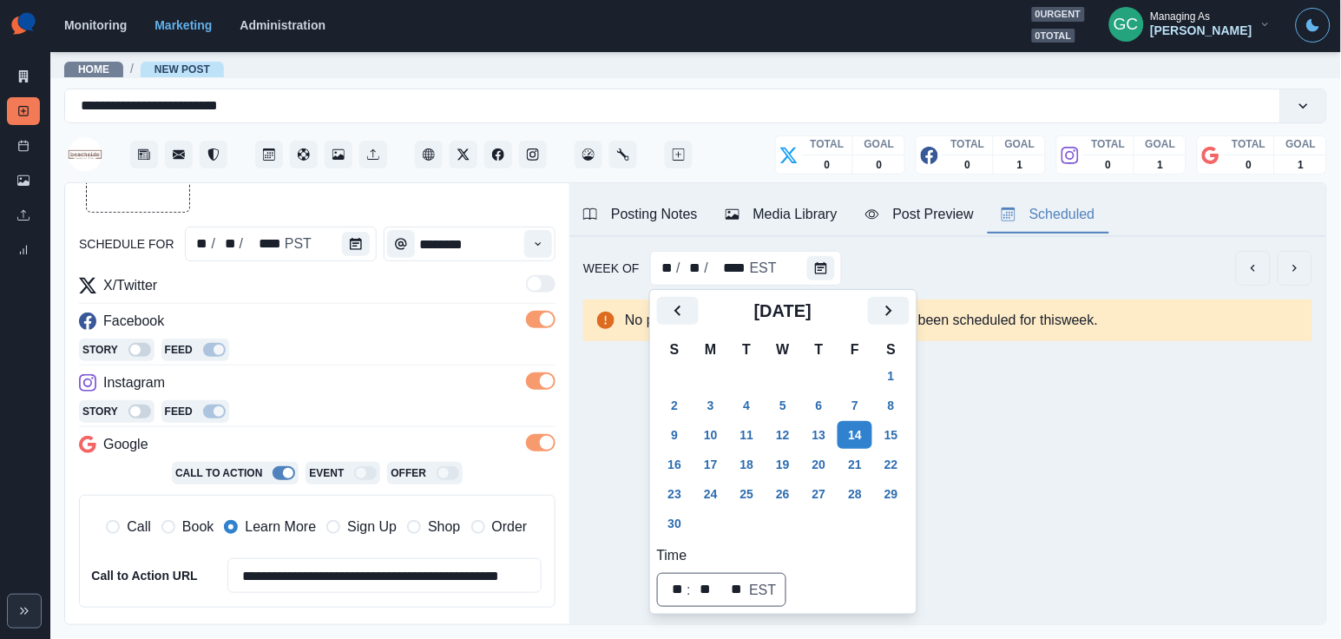
click at [413, 361] on div "Story Feed" at bounding box center [317, 351] width 476 height 26
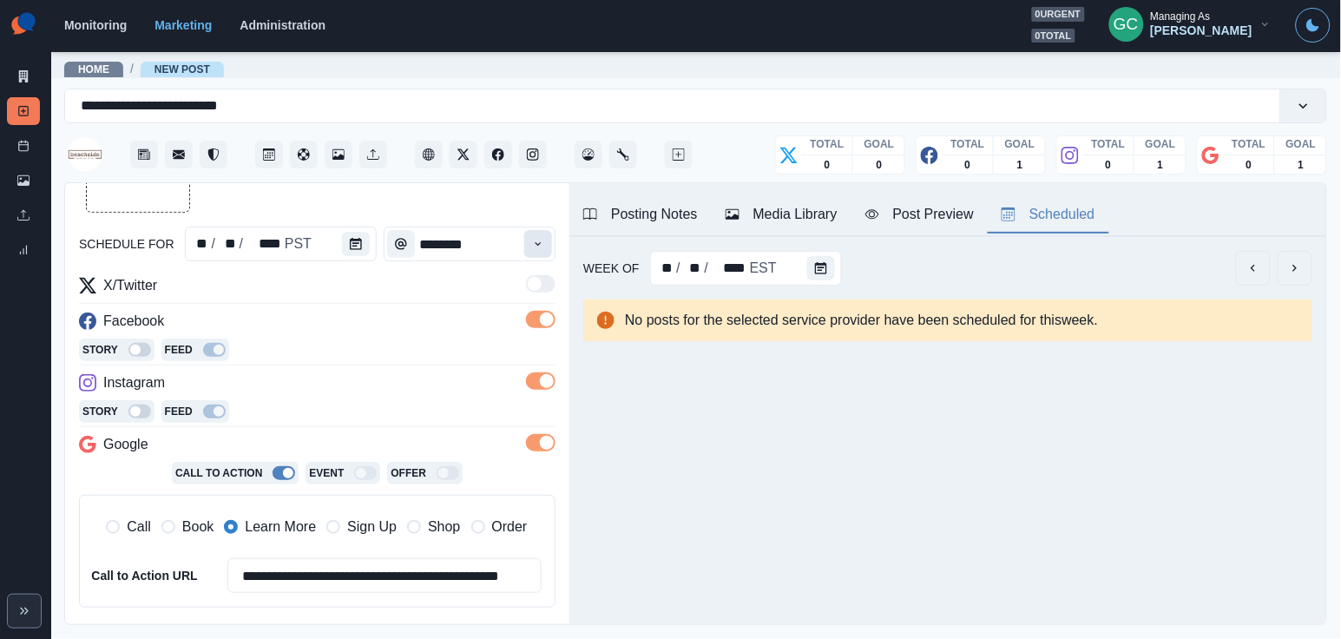
click at [540, 245] on icon "Time" at bounding box center [538, 244] width 12 height 12
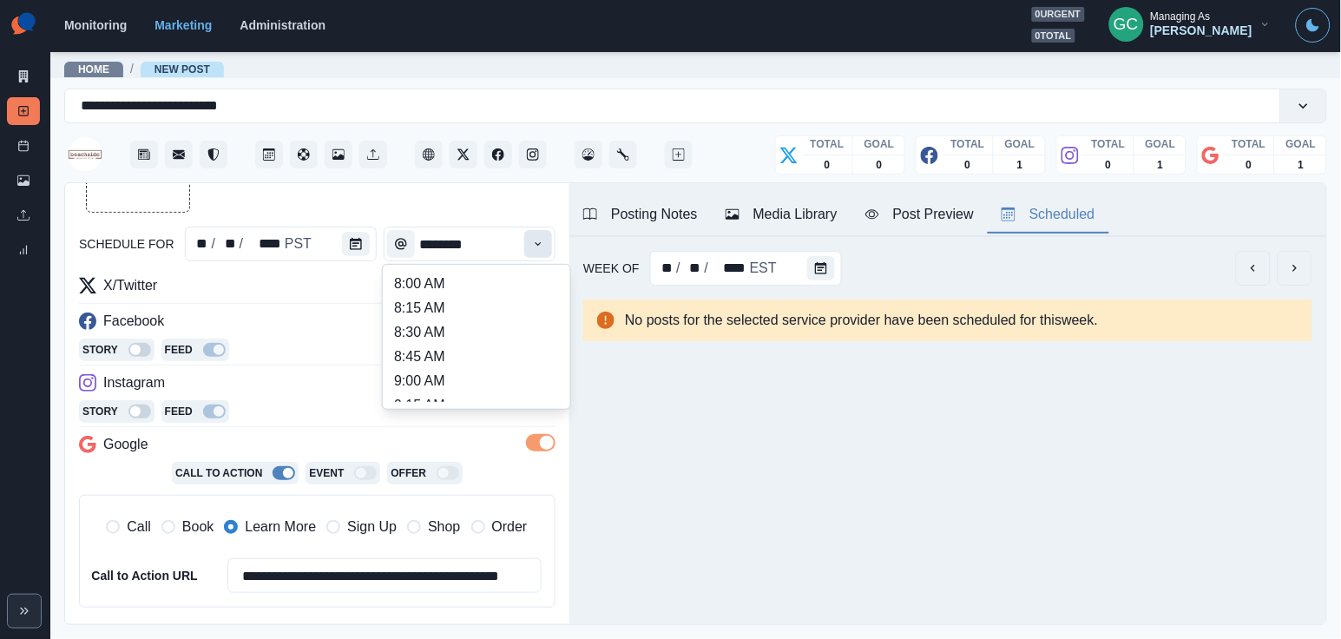
click at [540, 245] on icon "Time" at bounding box center [538, 244] width 12 height 12
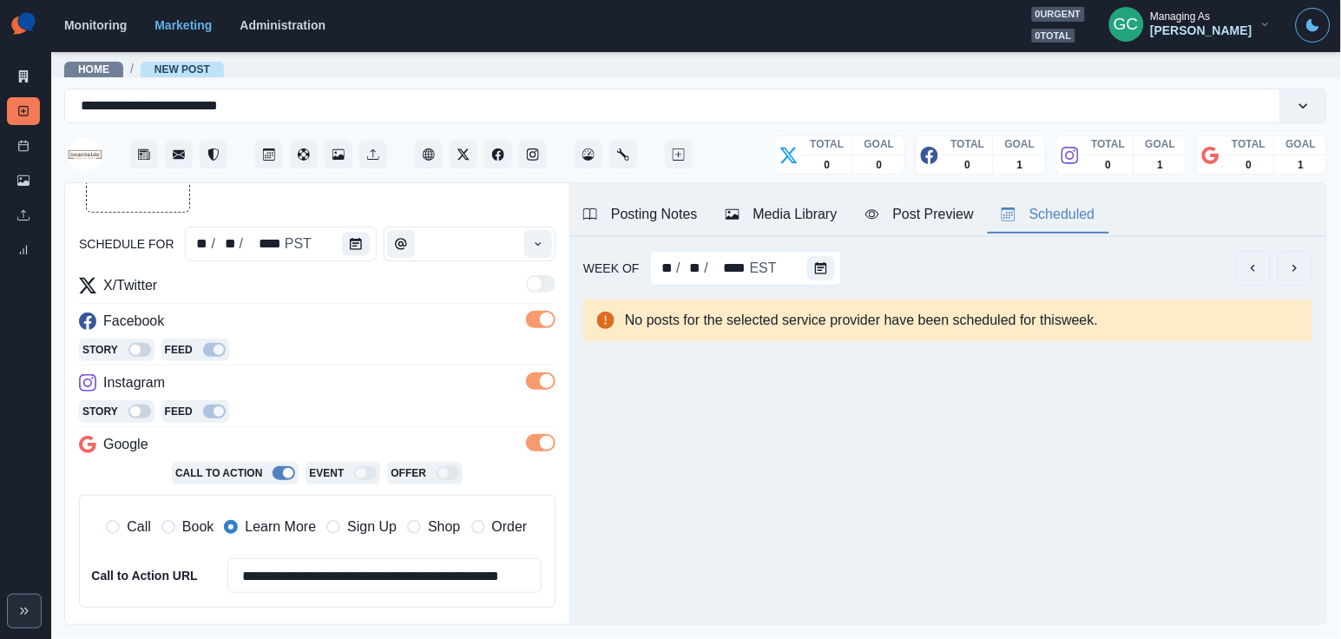
click at [553, 234] on div "Time" at bounding box center [538, 243] width 35 height 35
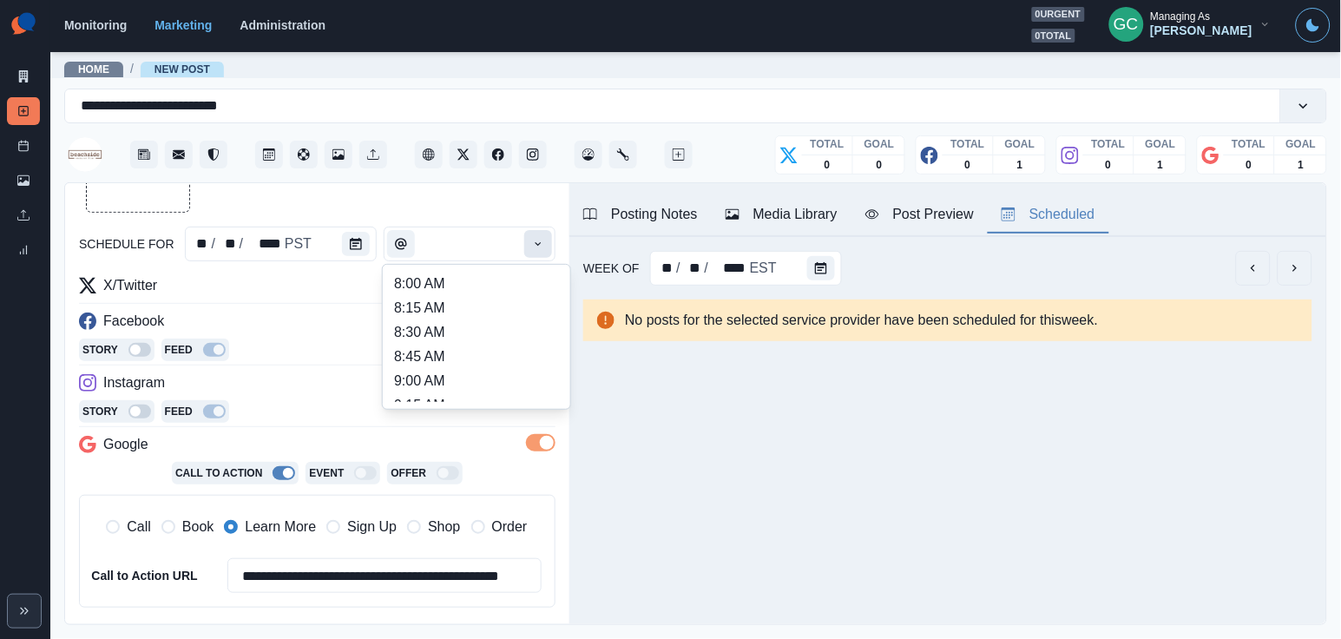
click at [547, 239] on button "Time" at bounding box center [538, 244] width 28 height 28
click at [459, 352] on li "11:45 AM" at bounding box center [477, 340] width 174 height 24
type input "********"
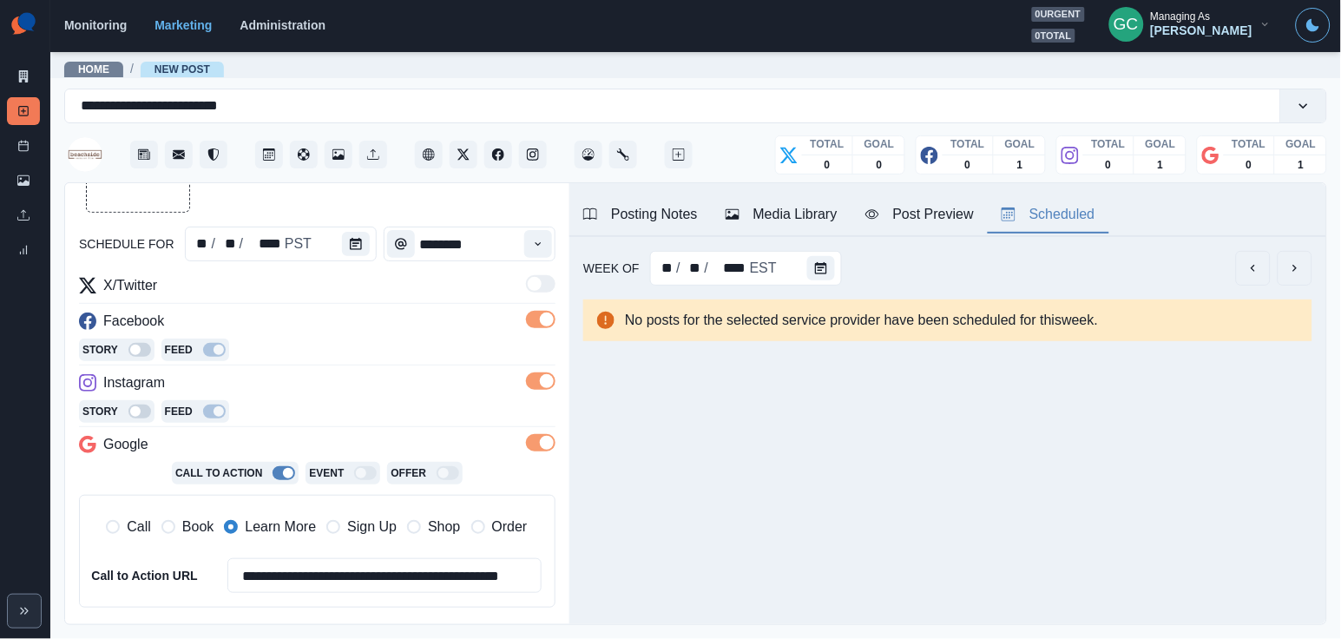
click at [793, 219] on div "Media Library" at bounding box center [781, 214] width 112 height 21
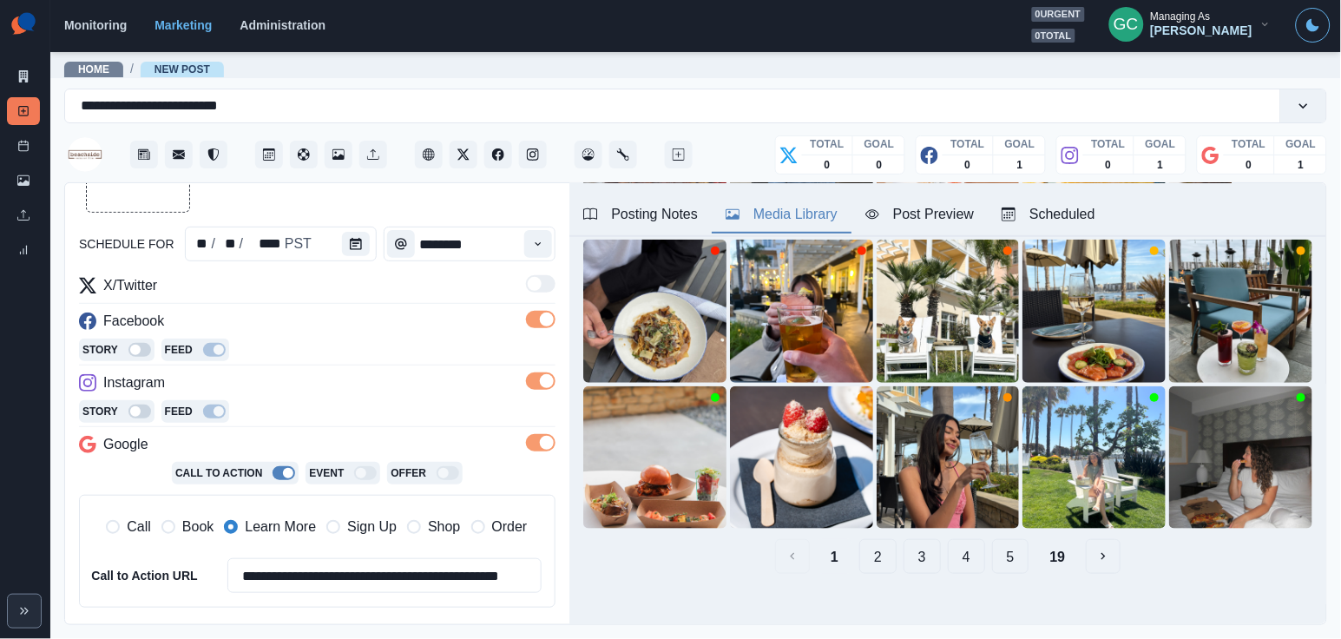
scroll to position [249, 0]
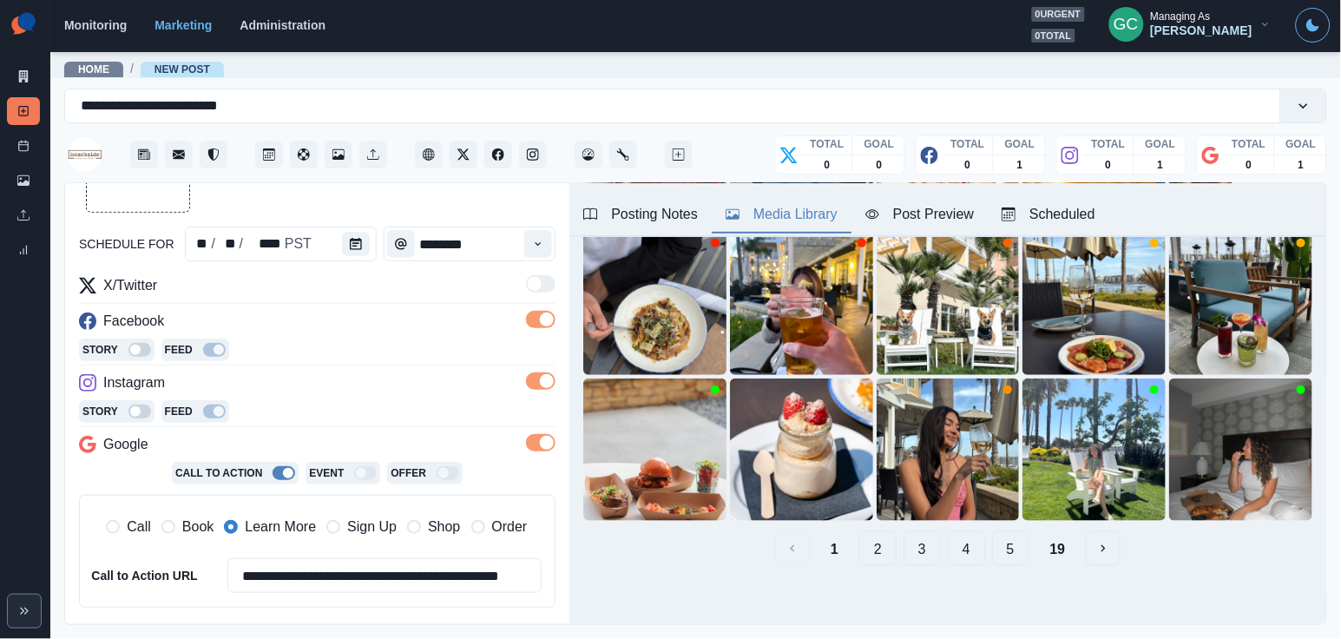
click at [888, 541] on button "2" at bounding box center [877, 548] width 37 height 35
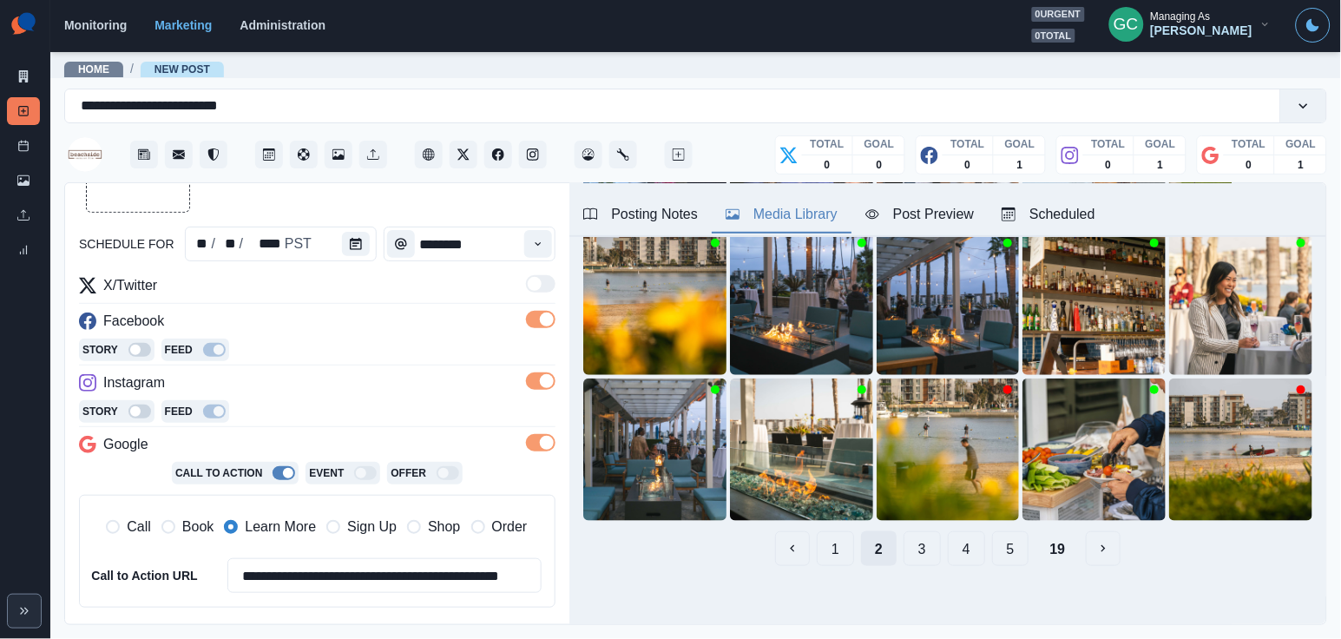
scroll to position [0, 0]
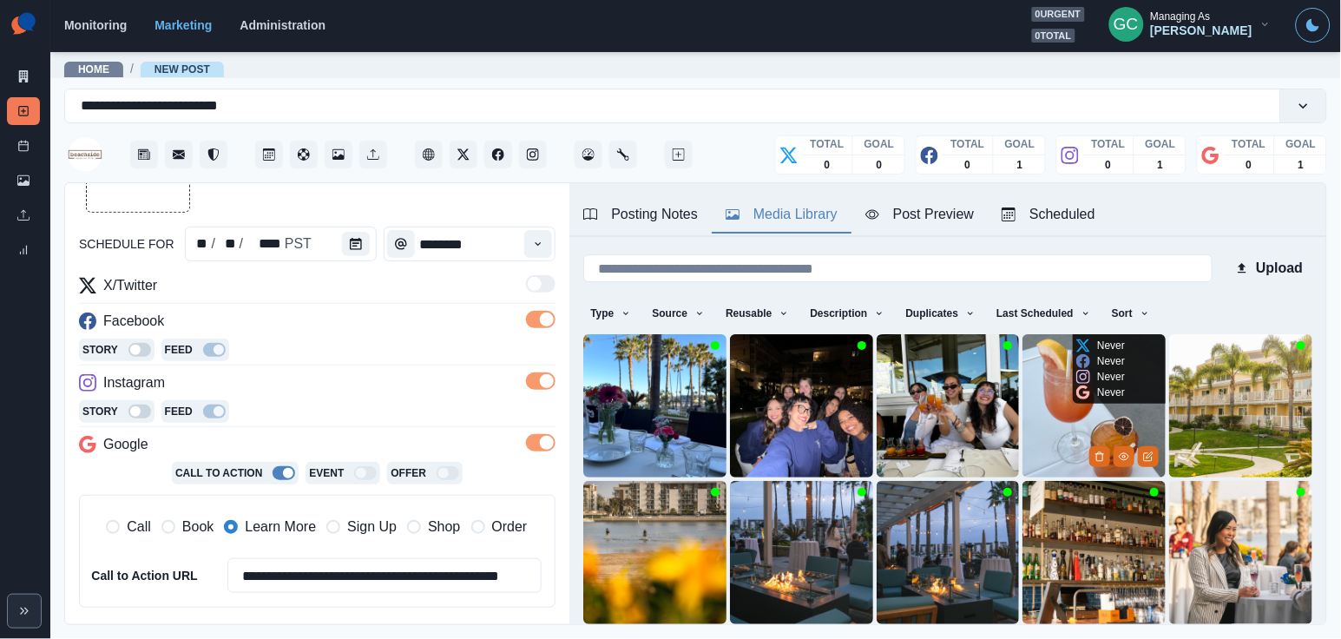
click at [1058, 415] on img at bounding box center [1093, 405] width 143 height 143
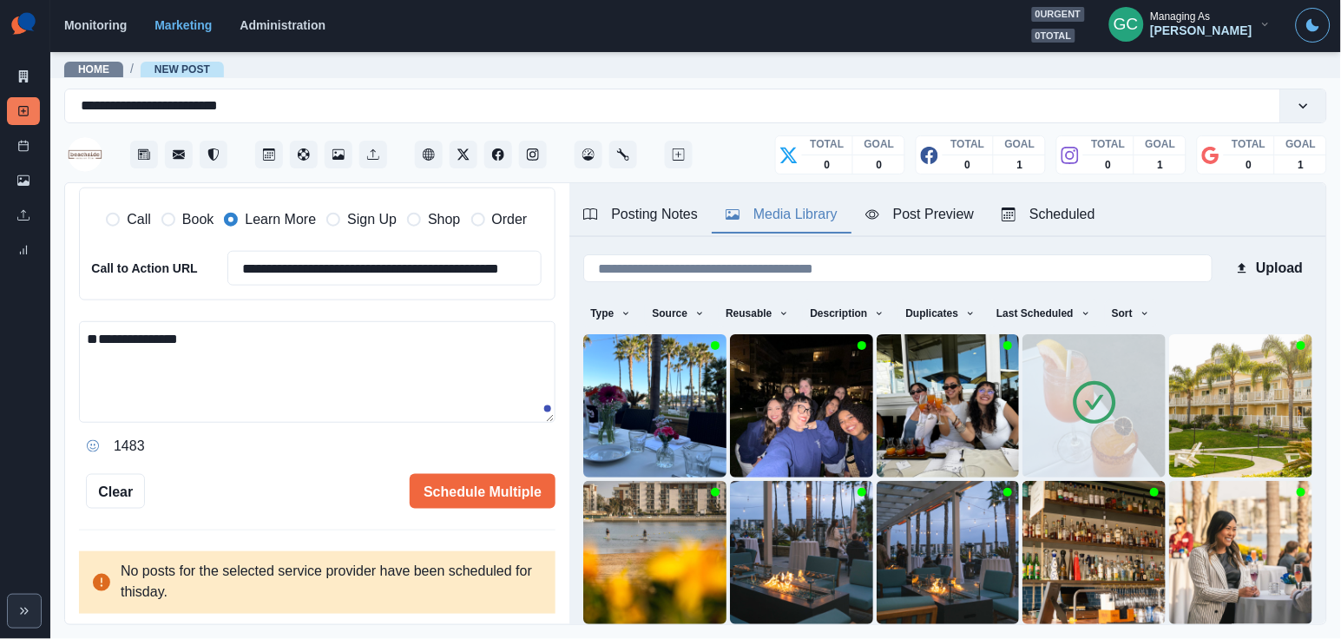
scroll to position [443, 0]
click at [250, 329] on textarea "**********" at bounding box center [317, 373] width 476 height 102
paste textarea "**********"
click at [171, 334] on textarea "**********" at bounding box center [317, 373] width 476 height 102
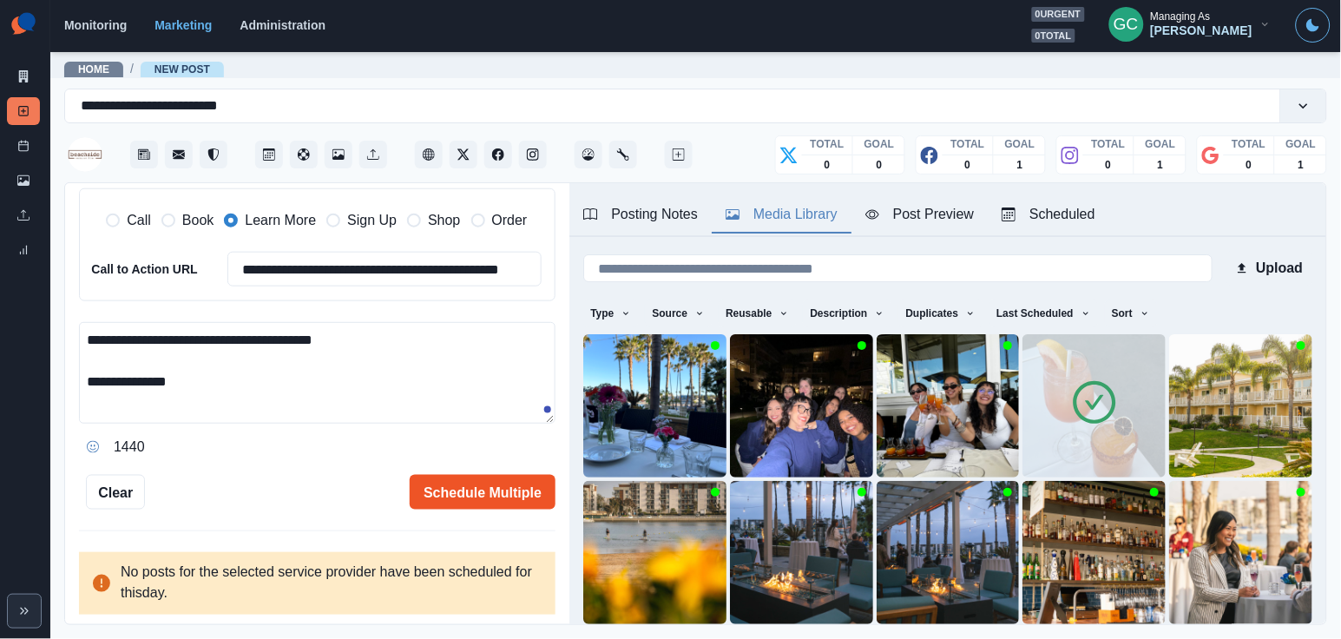
type textarea "**********"
click at [462, 488] on button "Schedule Multiple" at bounding box center [483, 492] width 146 height 35
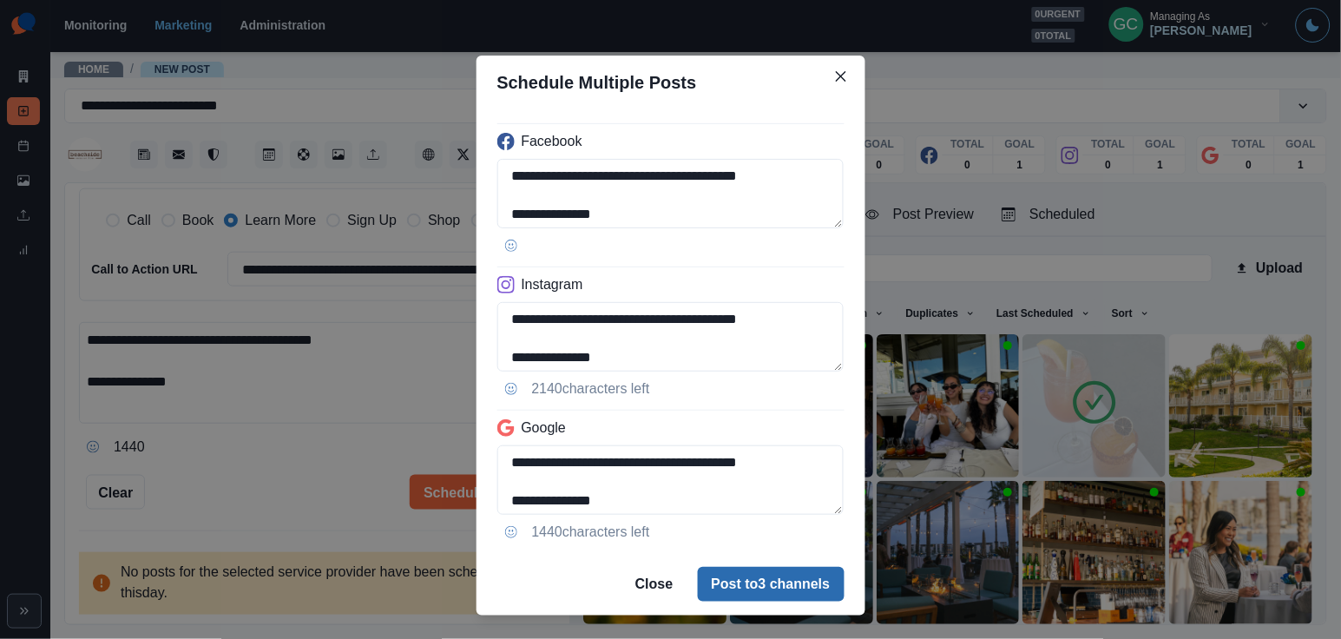
click at [726, 574] on button "Post to 3 channels" at bounding box center [771, 584] width 147 height 35
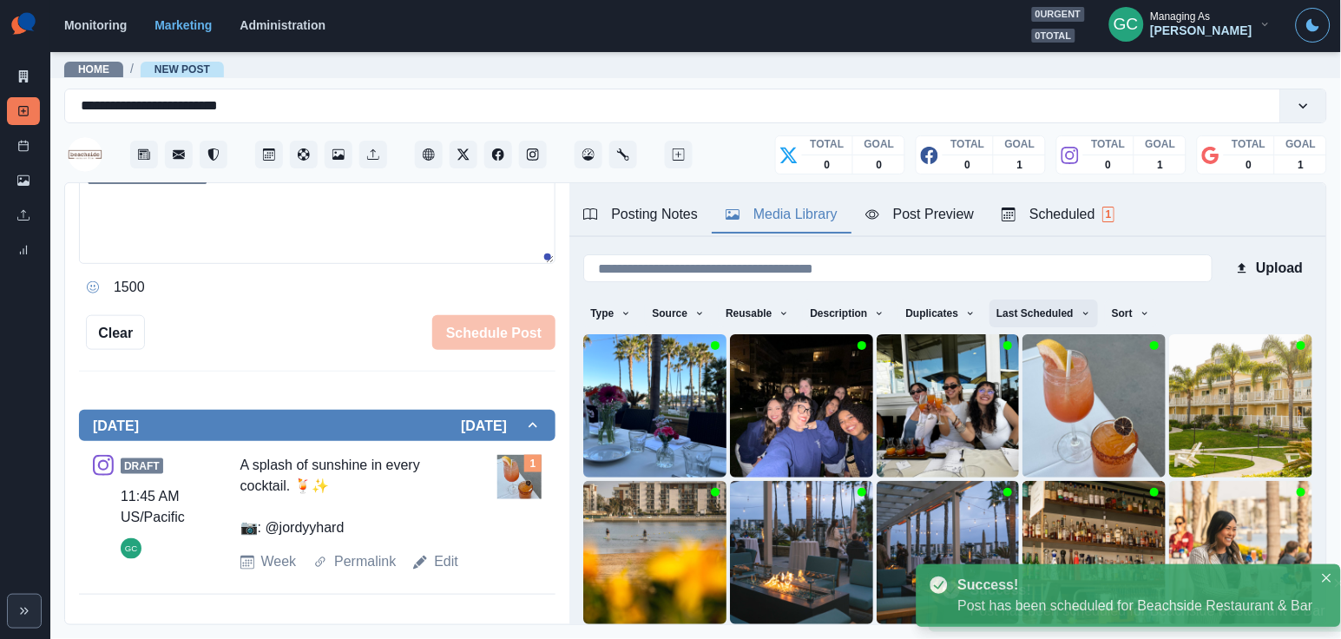
scroll to position [175, 0]
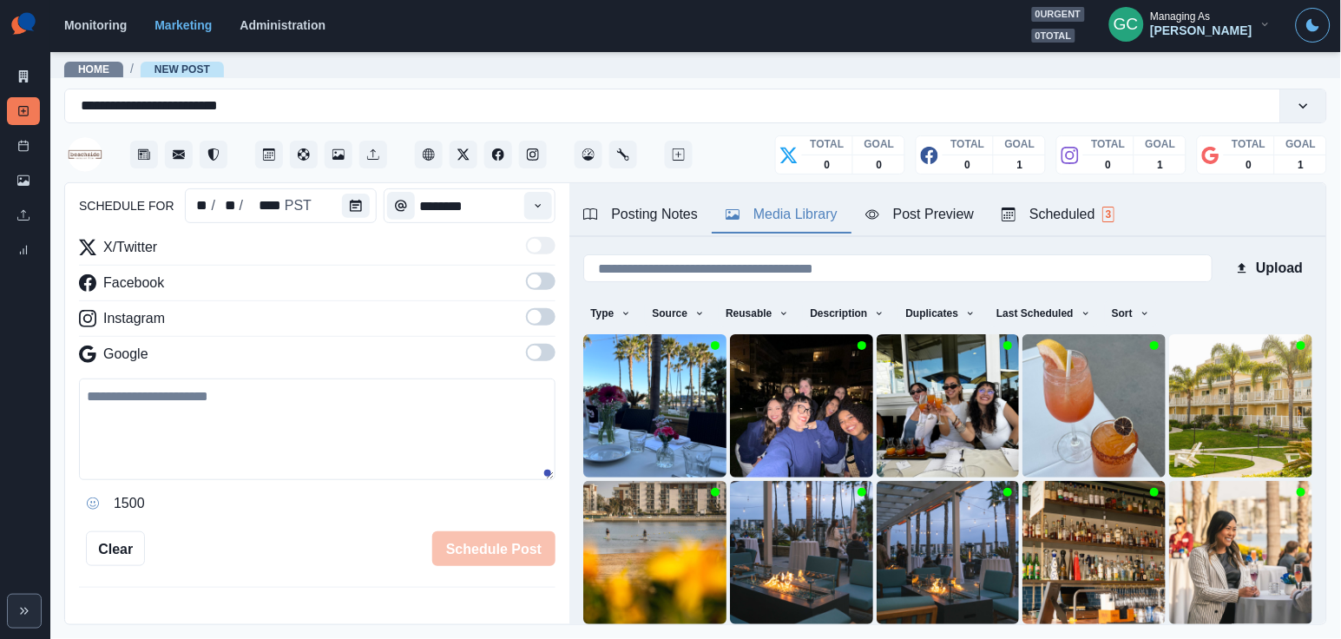
click at [541, 346] on span at bounding box center [541, 352] width 30 height 17
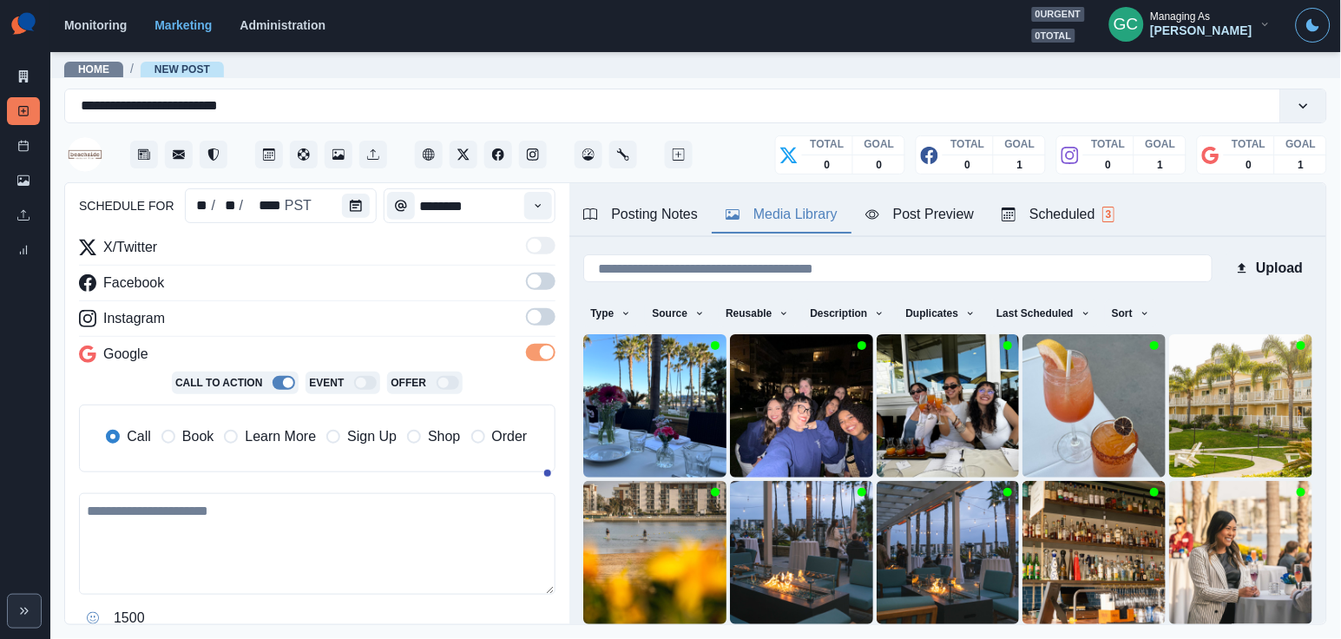
click at [540, 322] on span at bounding box center [535, 317] width 14 height 14
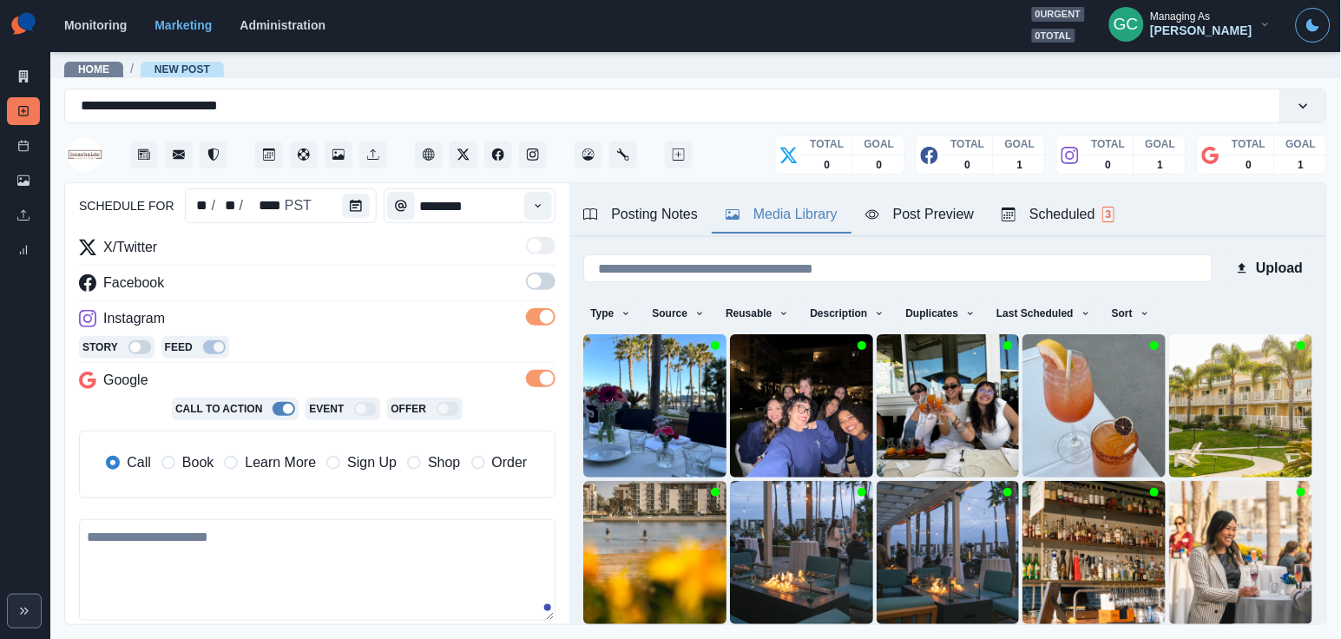
click at [540, 280] on span at bounding box center [535, 281] width 14 height 14
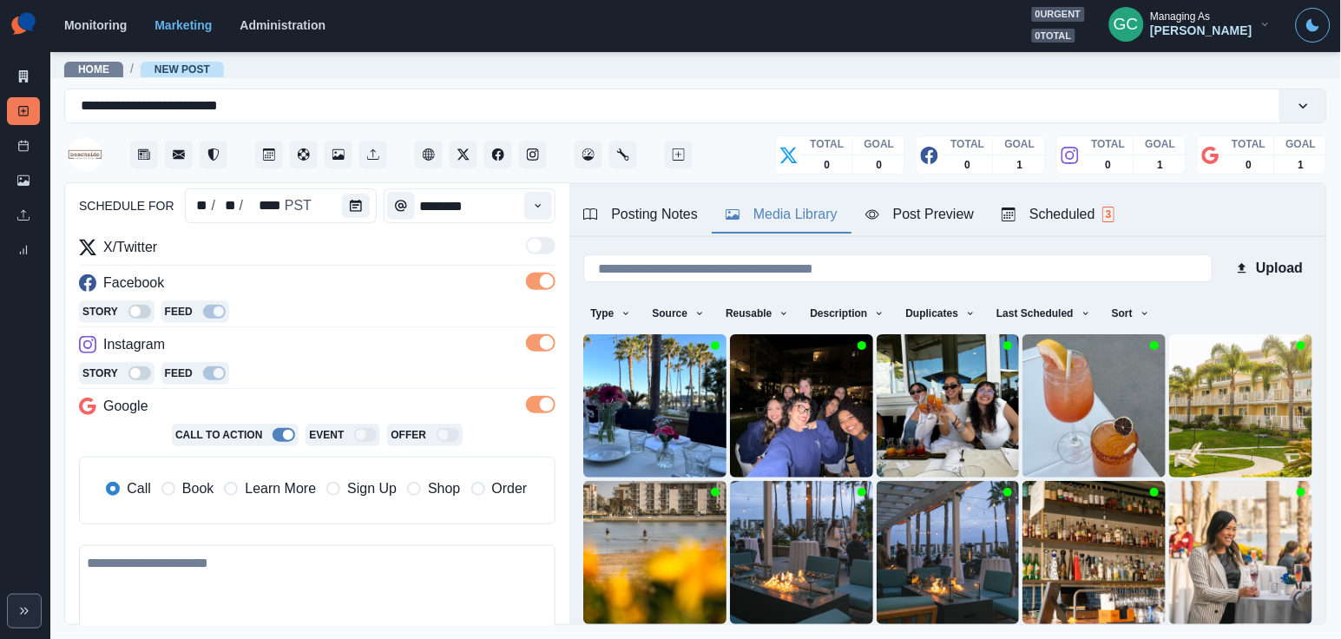
scroll to position [74, 0]
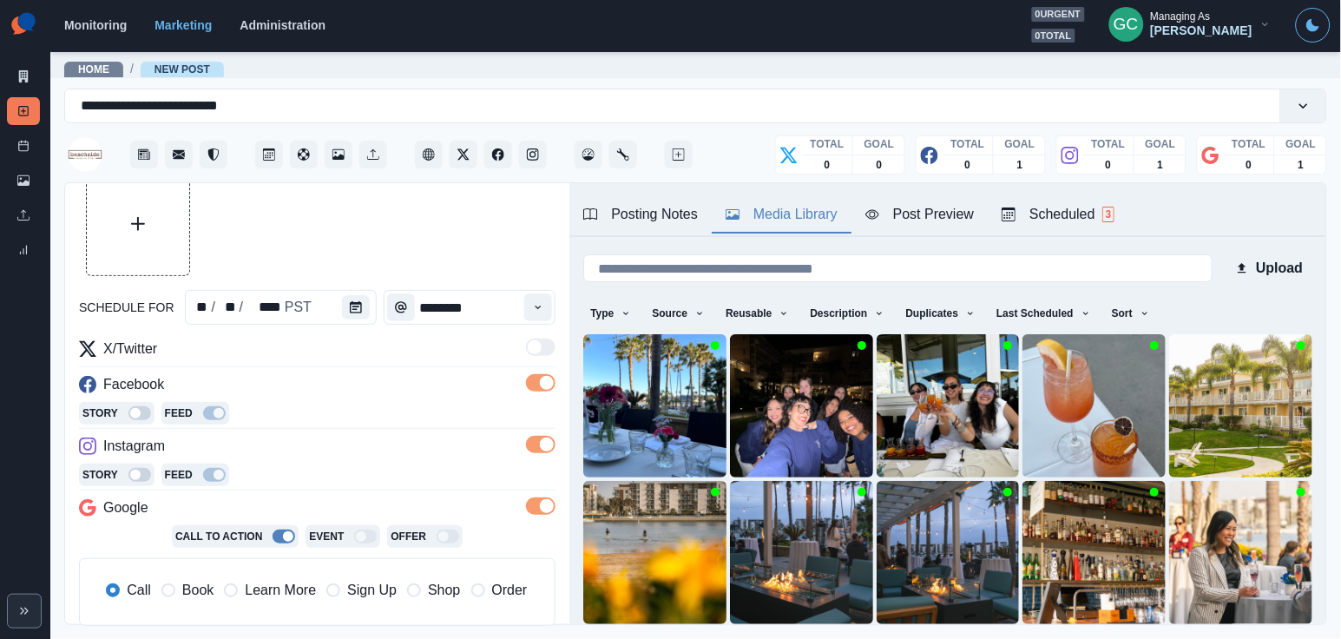
click at [287, 588] on span "Learn More" at bounding box center [280, 590] width 71 height 21
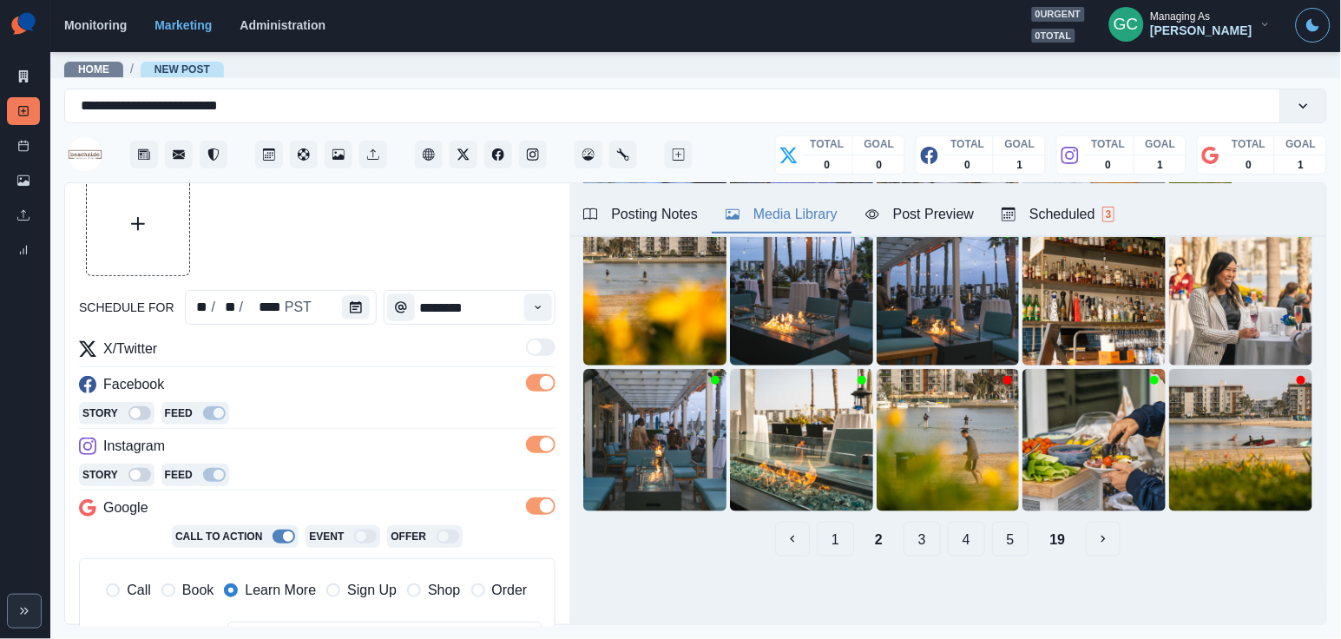
scroll to position [259, 0]
click at [1013, 541] on button "5" at bounding box center [1010, 539] width 37 height 35
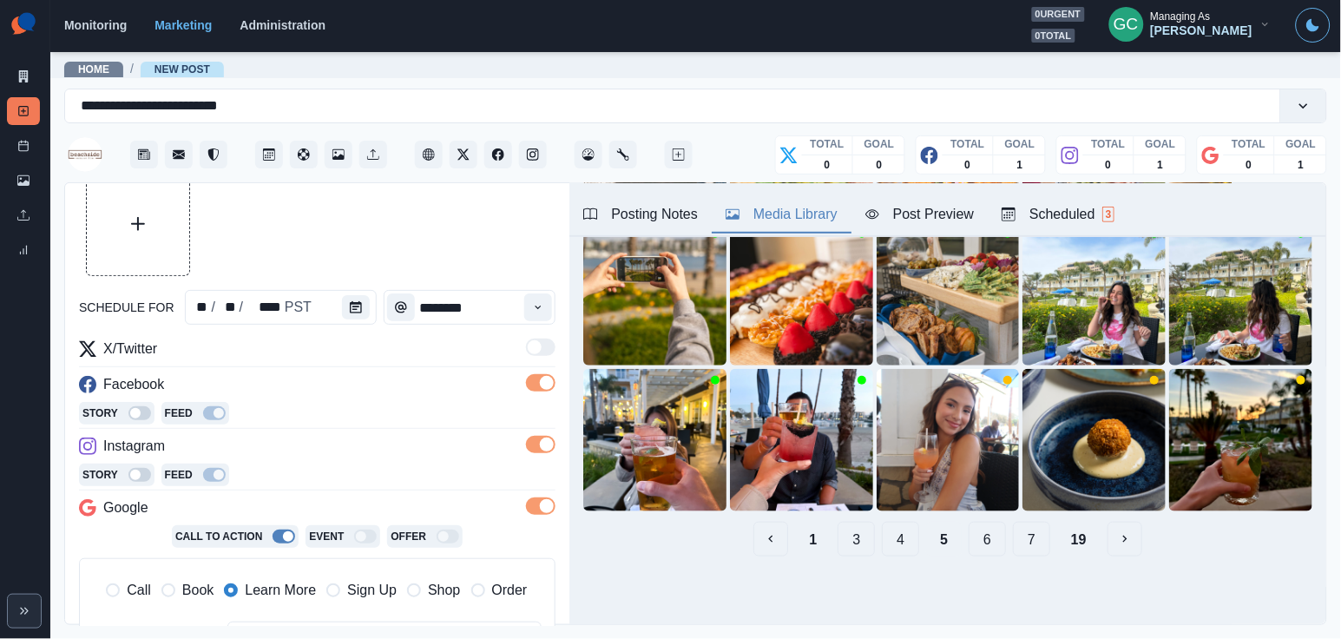
scroll to position [0, 0]
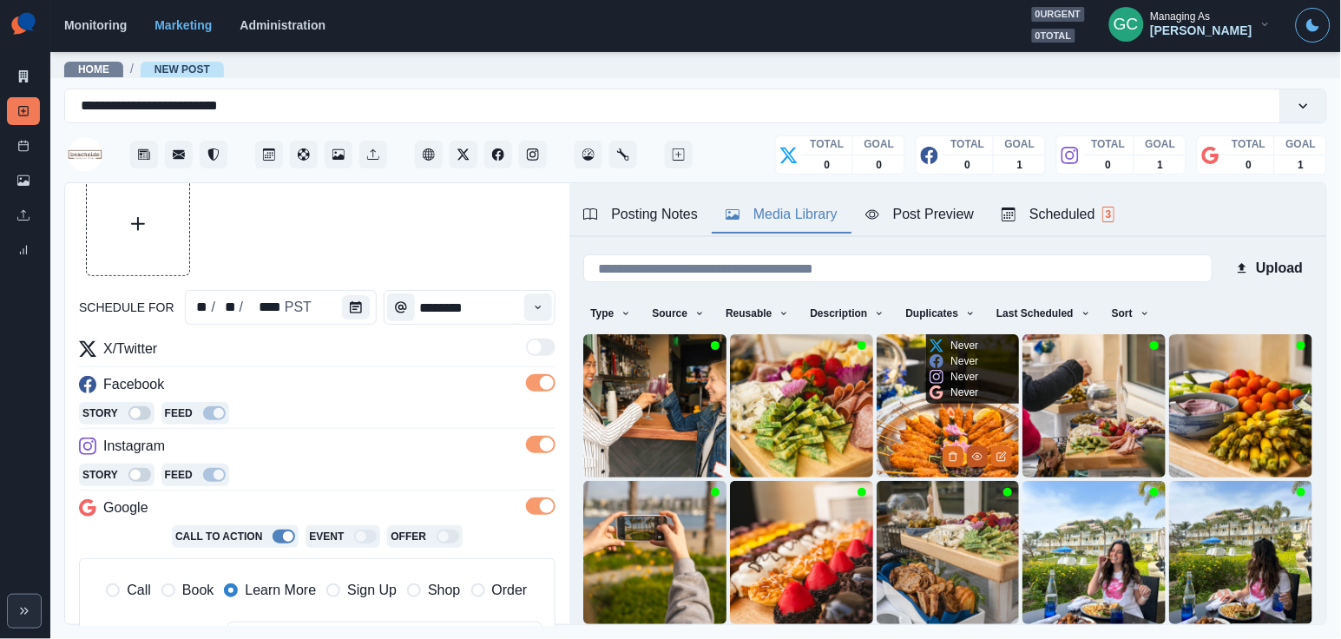
click at [975, 458] on icon "View Media" at bounding box center [978, 456] width 10 height 7
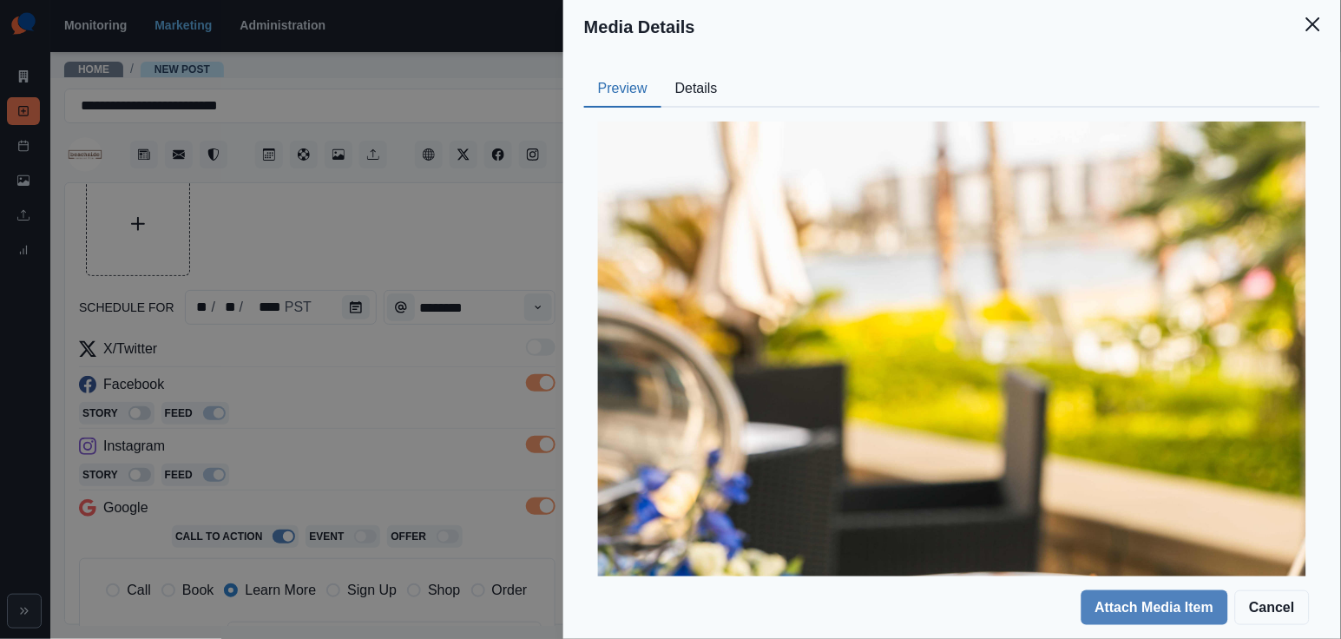
click at [700, 90] on button "Details" at bounding box center [696, 89] width 70 height 36
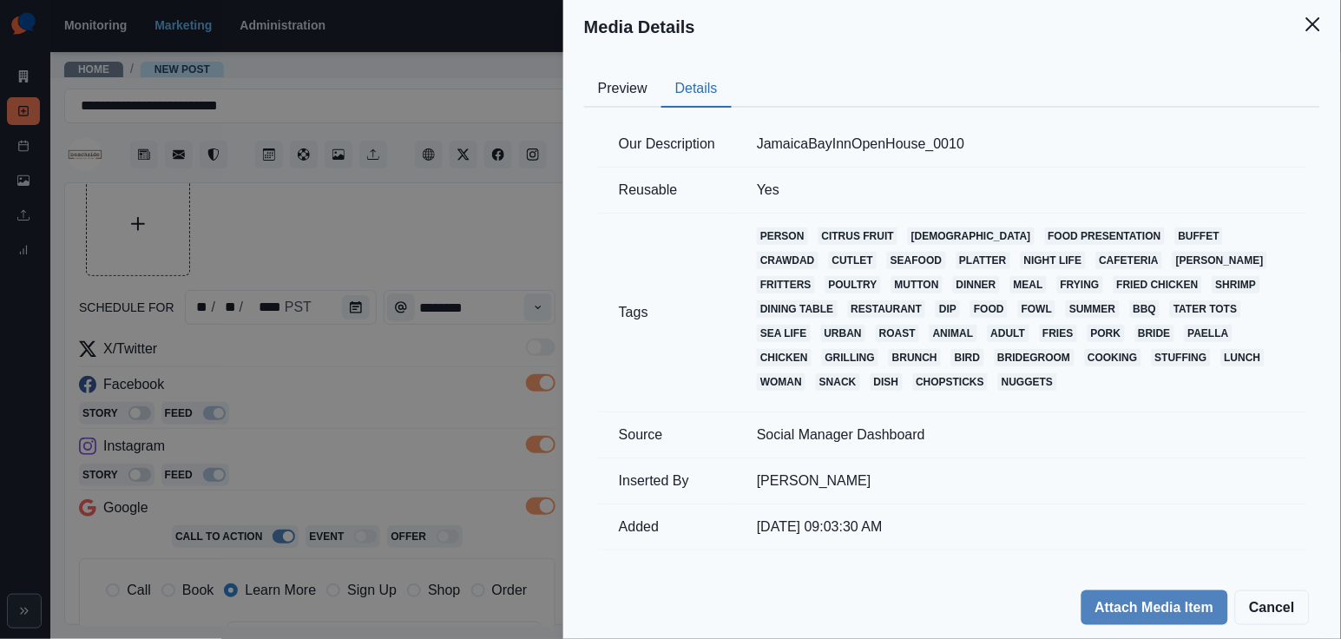
click at [615, 91] on button "Preview" at bounding box center [622, 89] width 77 height 36
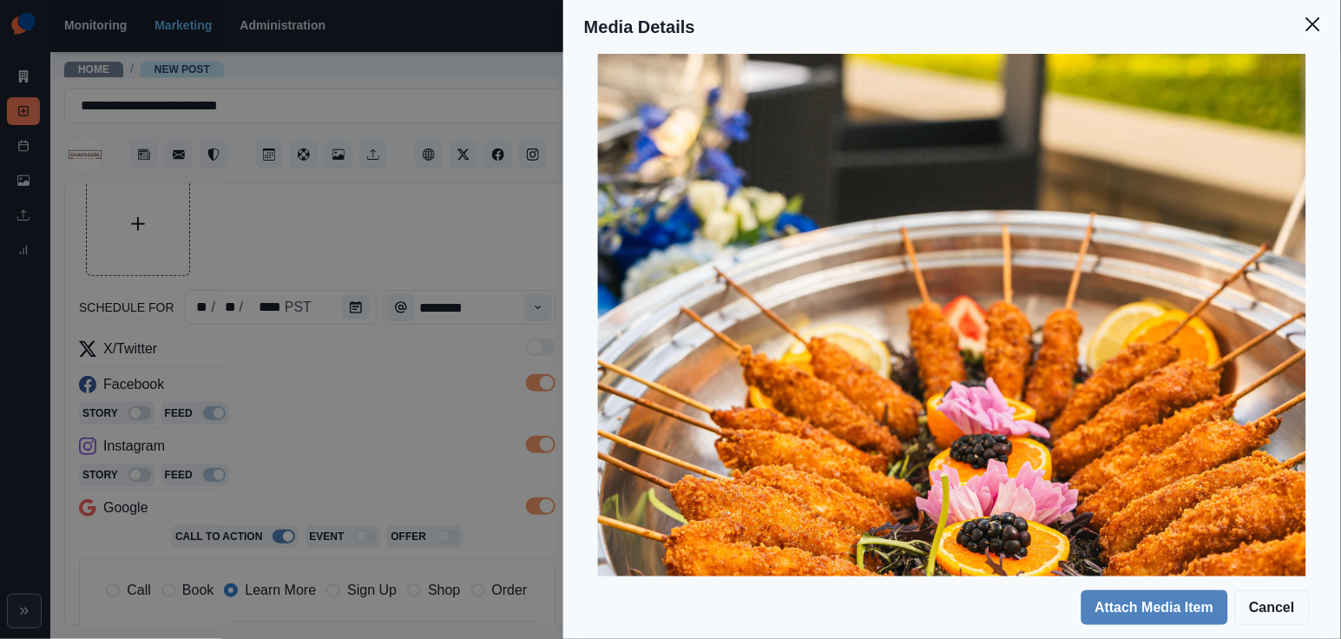
scroll to position [320, 0]
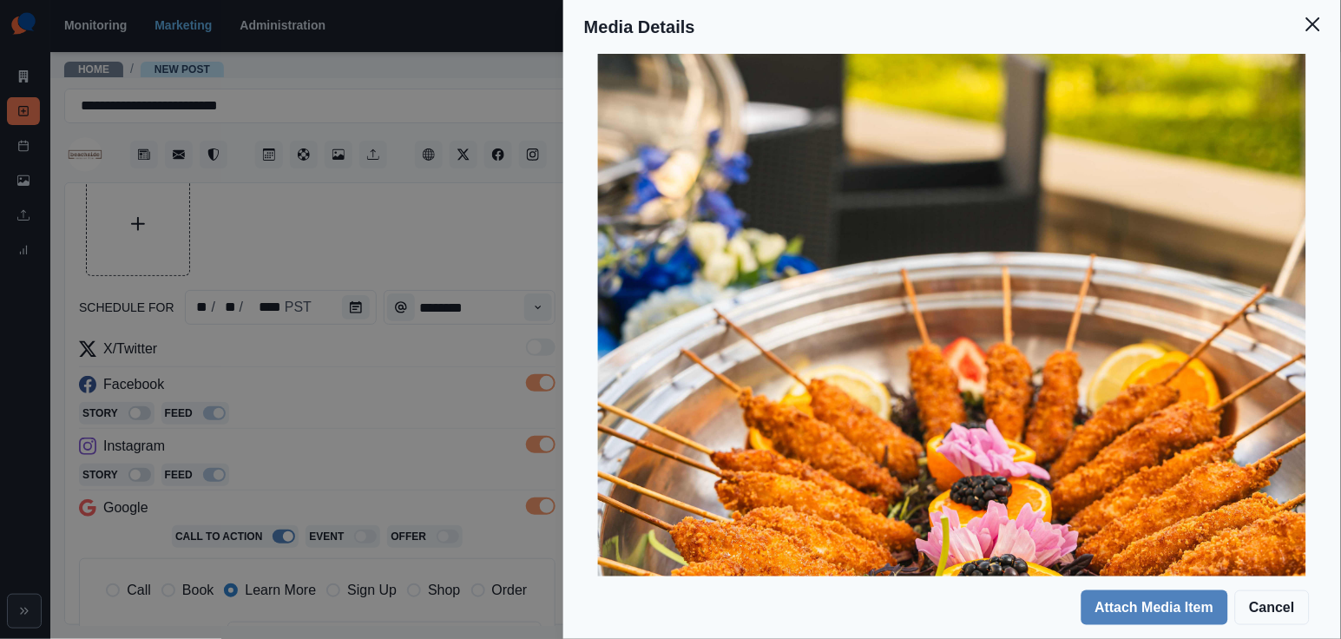
click at [442, 200] on div "Media Details Preview Details Our Description JamaicaBayInnOpenHouse_0010 Reusa…" at bounding box center [670, 319] width 1341 height 639
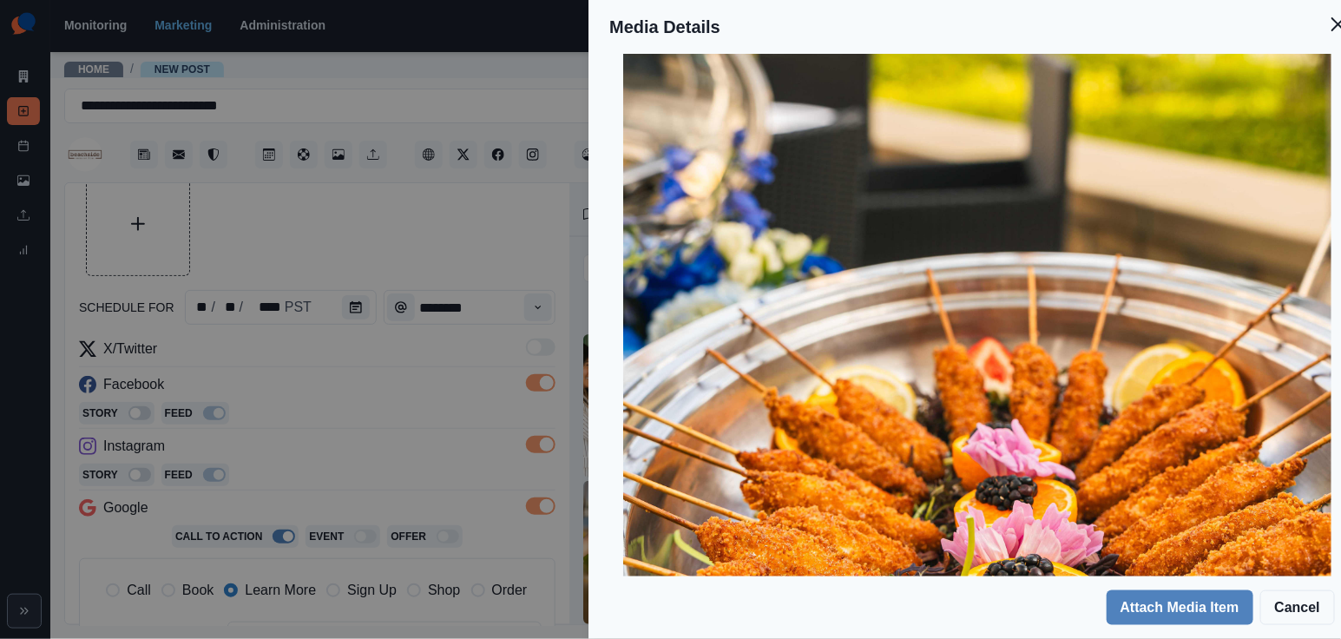
scroll to position [54, 0]
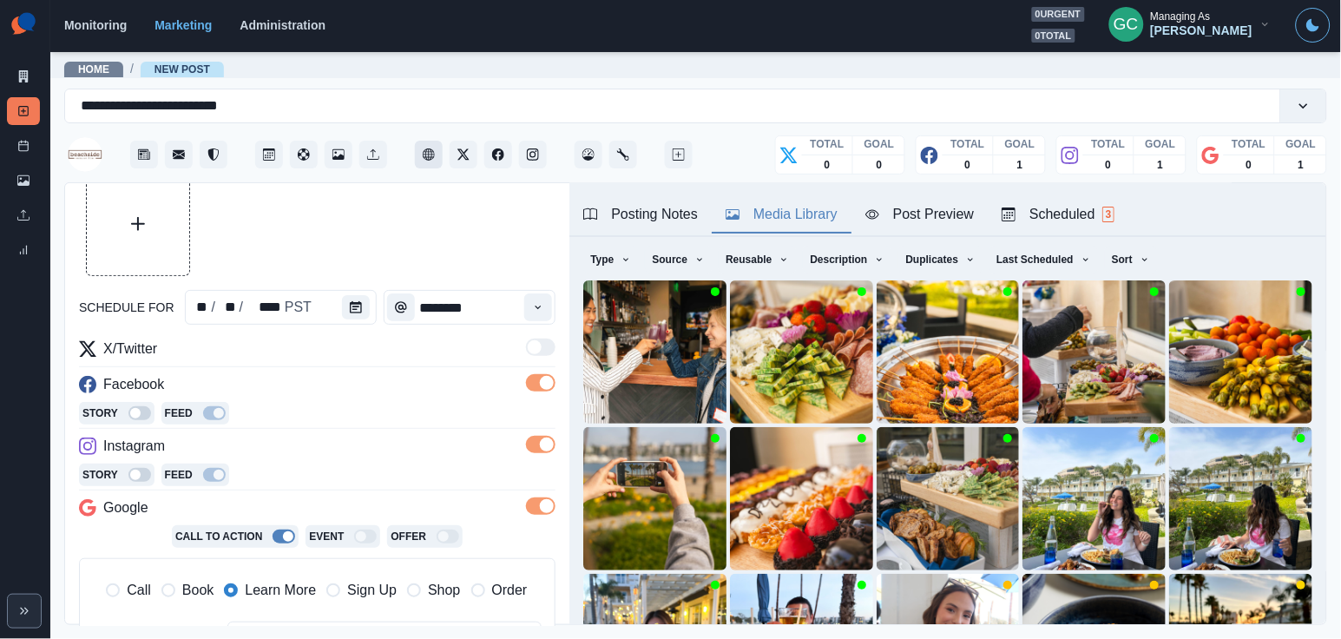
click at [429, 165] on button "Client Website" at bounding box center [429, 155] width 28 height 28
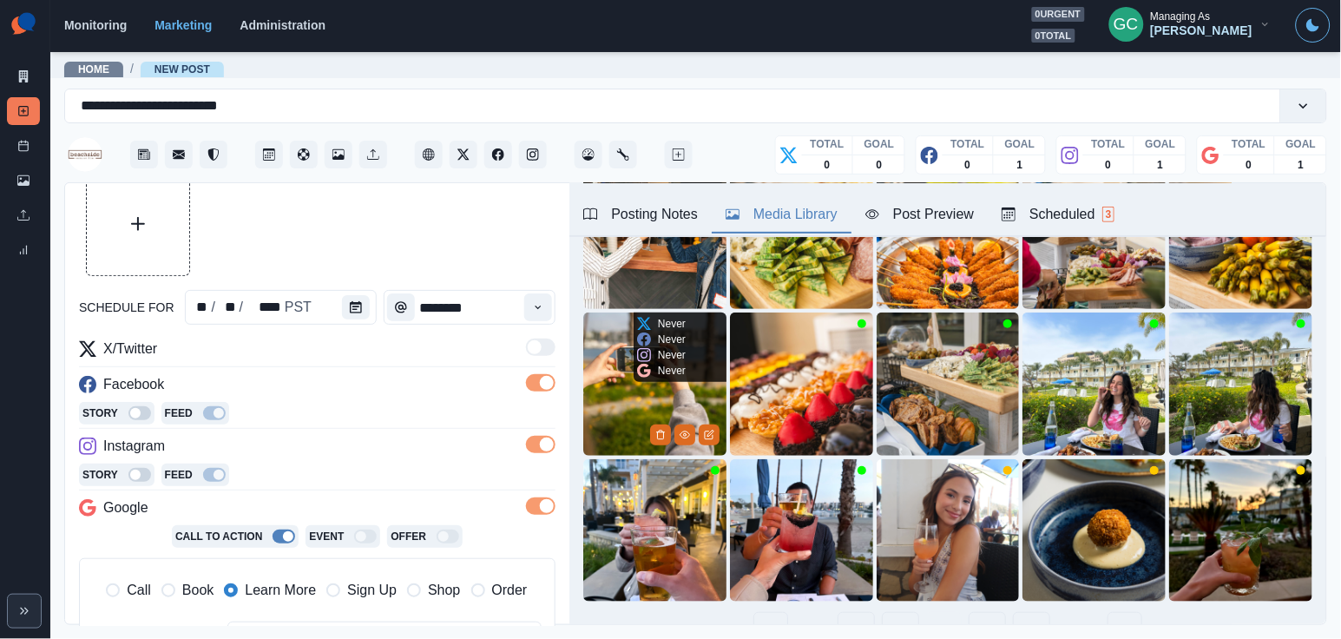
scroll to position [208, 0]
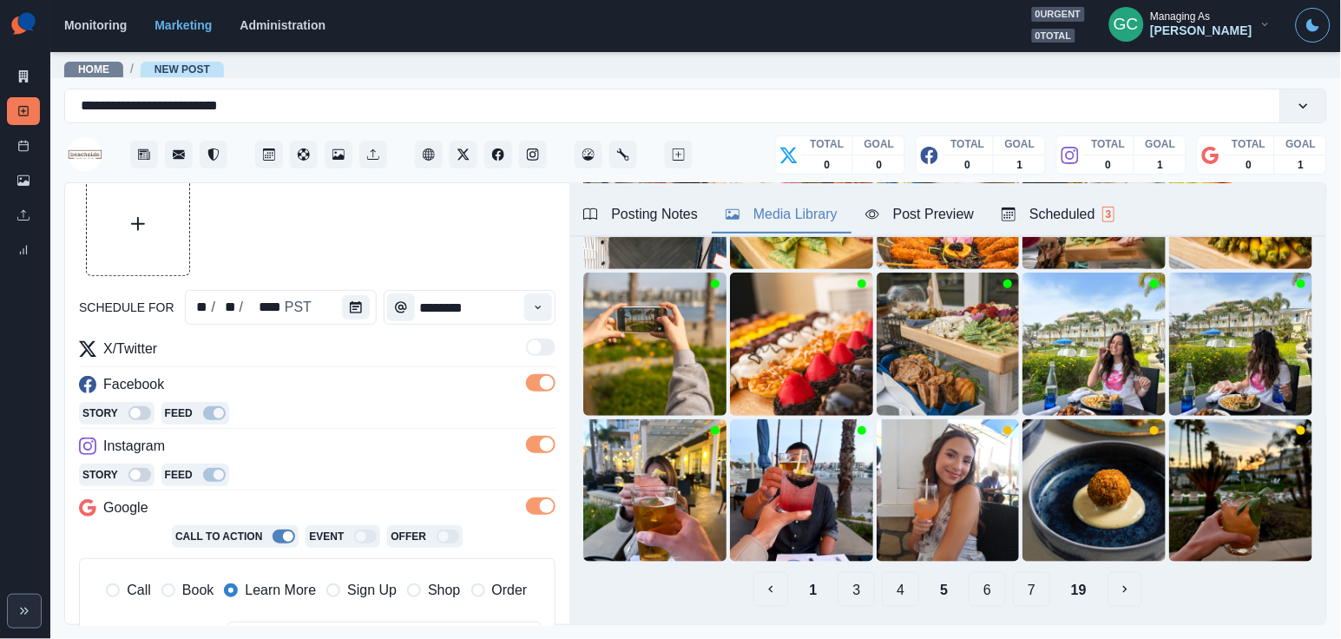
click at [845, 593] on button "3" at bounding box center [855, 589] width 37 height 35
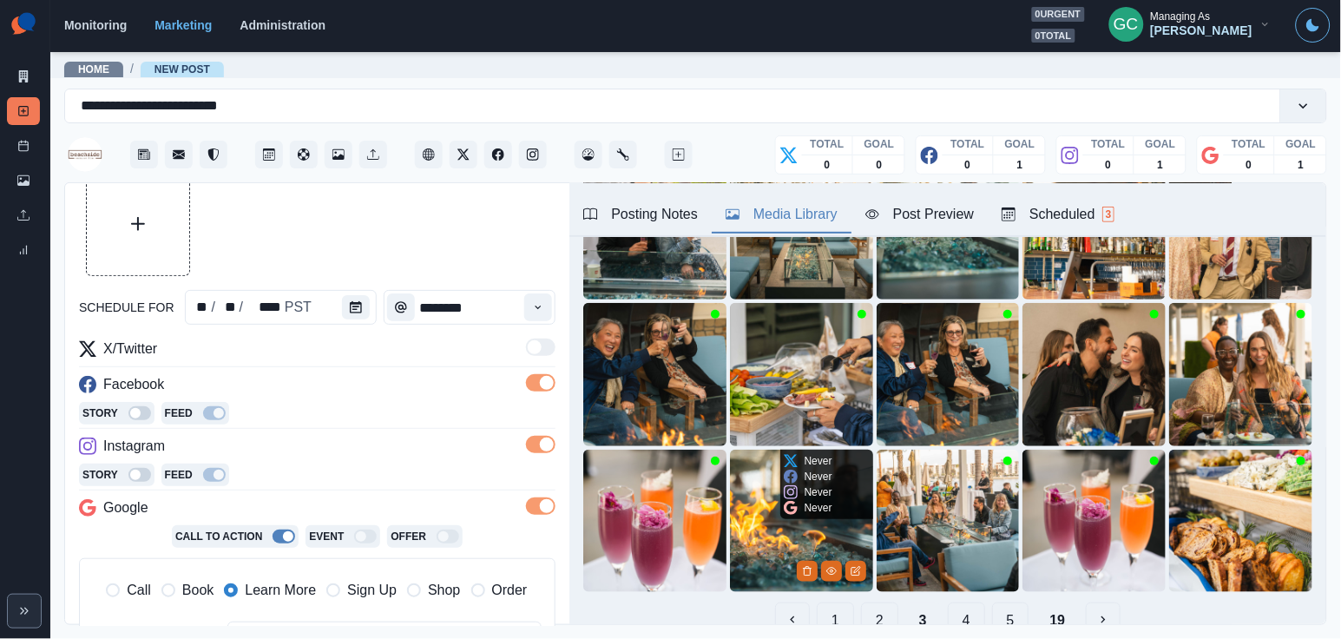
scroll to position [250, 0]
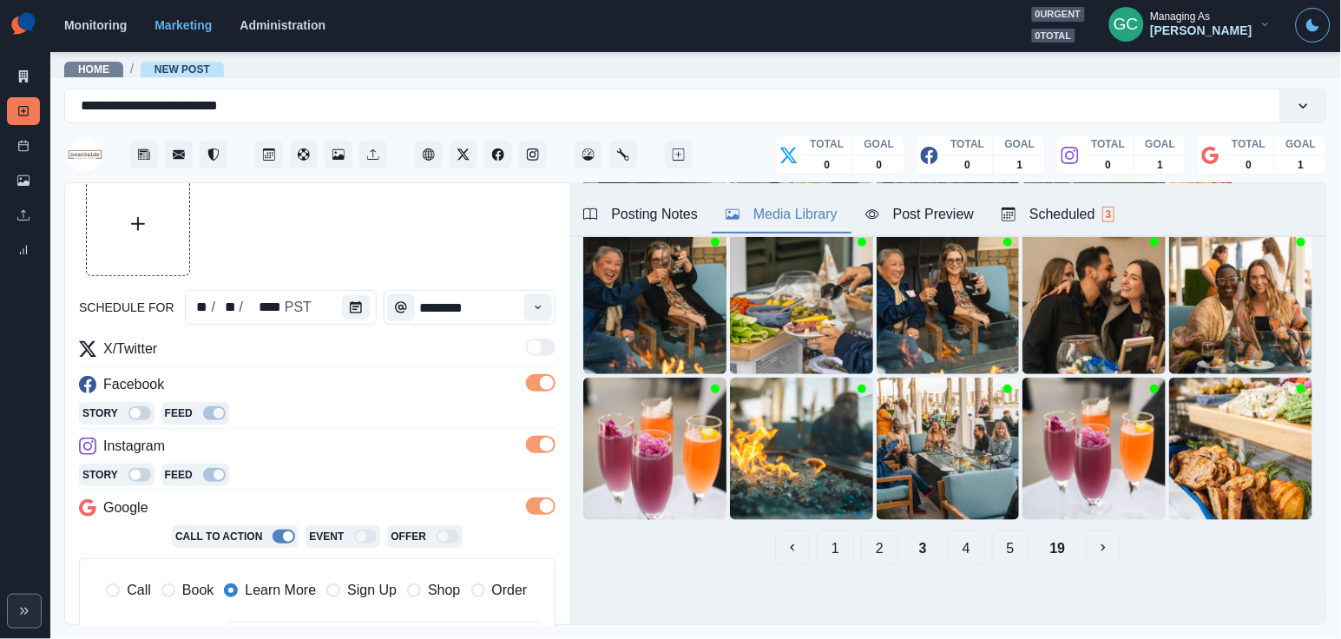
click at [958, 552] on button "4" at bounding box center [966, 547] width 37 height 35
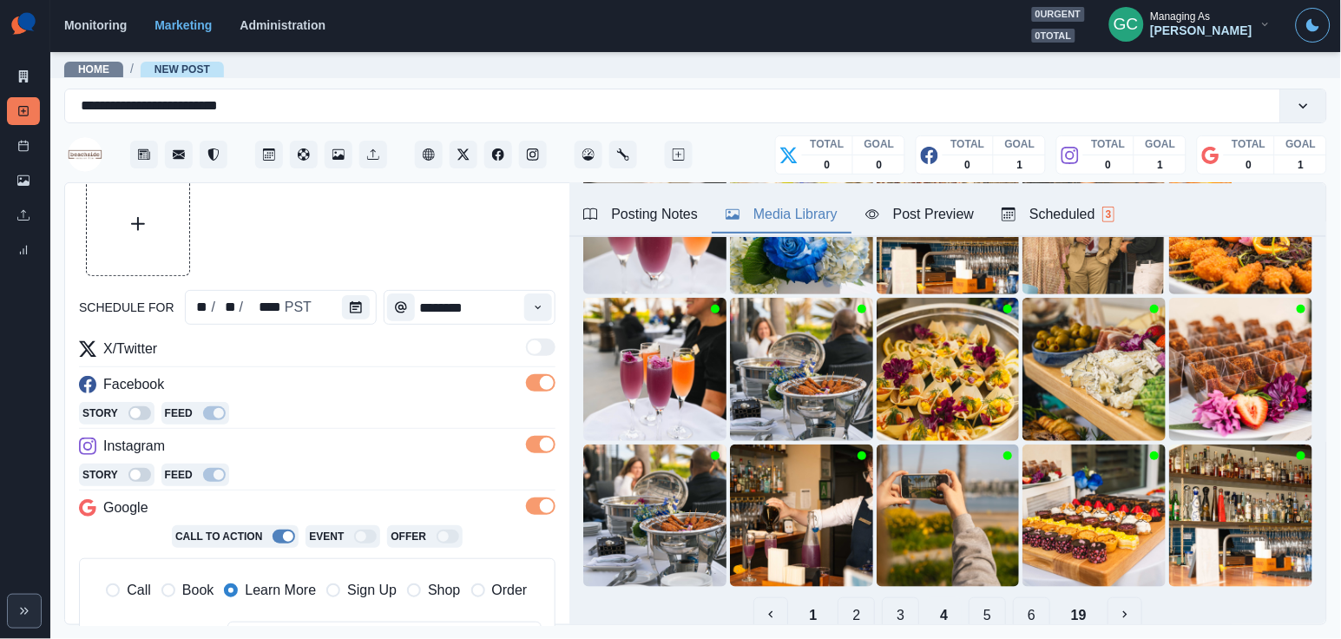
scroll to position [251, 0]
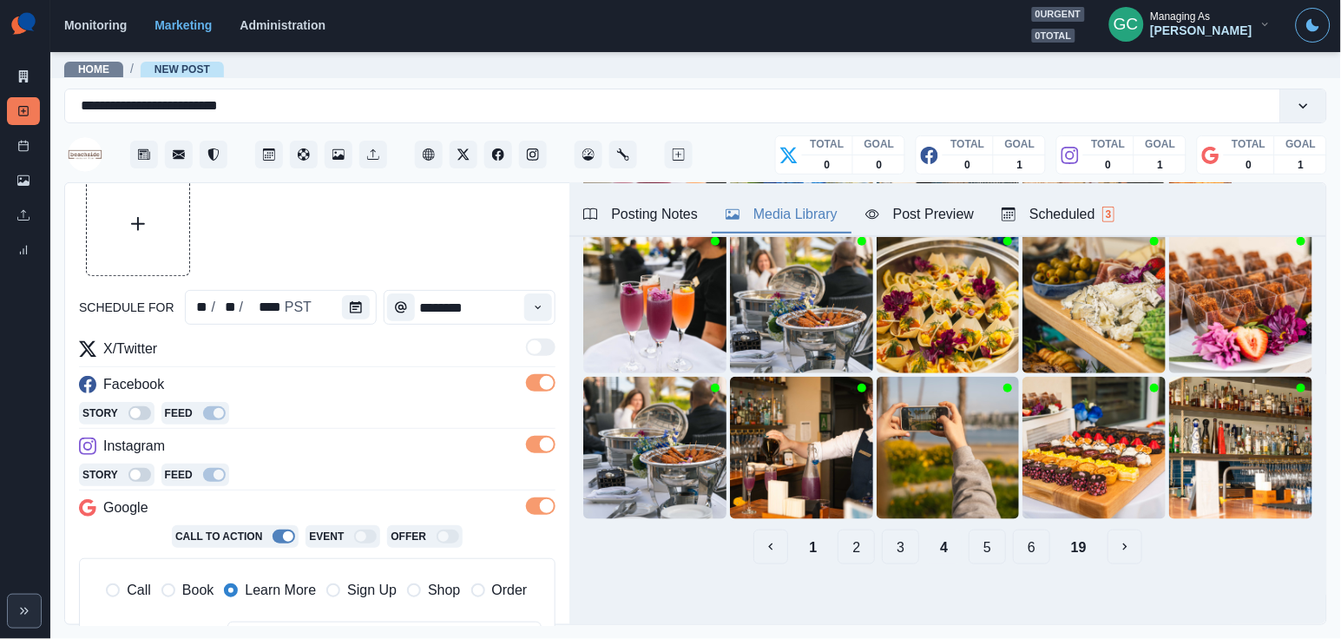
click at [988, 550] on button "5" at bounding box center [986, 546] width 37 height 35
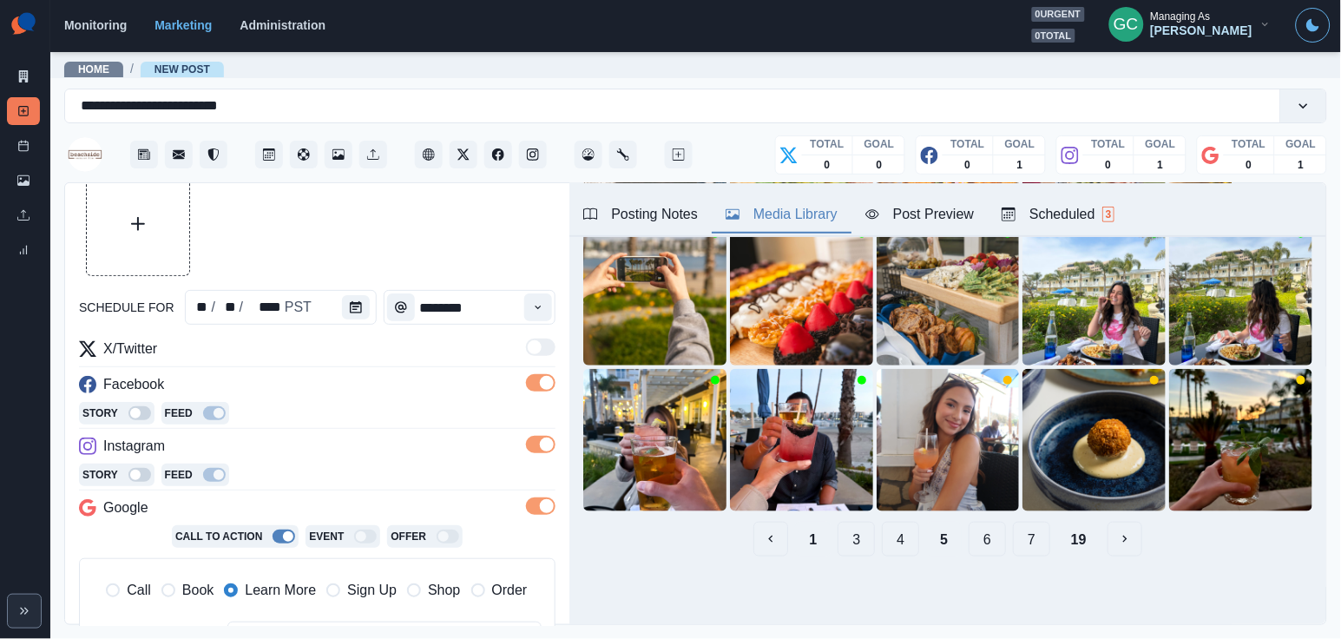
scroll to position [259, 0]
click at [818, 548] on button "1" at bounding box center [813, 539] width 36 height 35
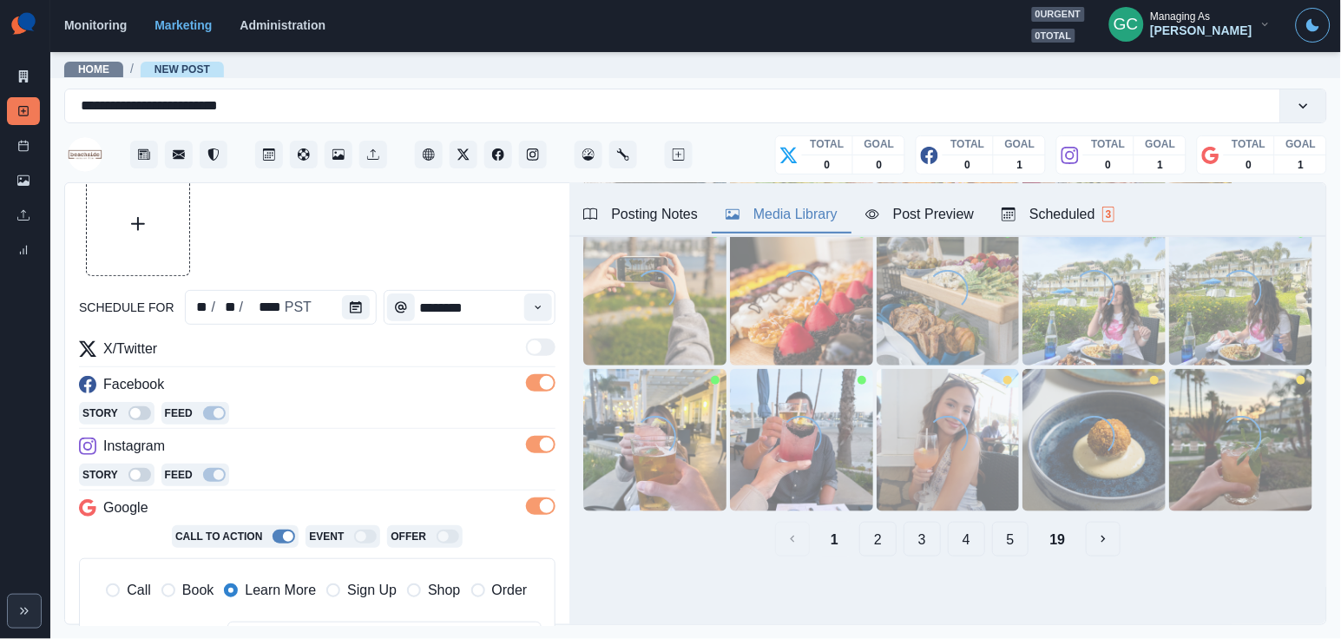
scroll to position [0, 0]
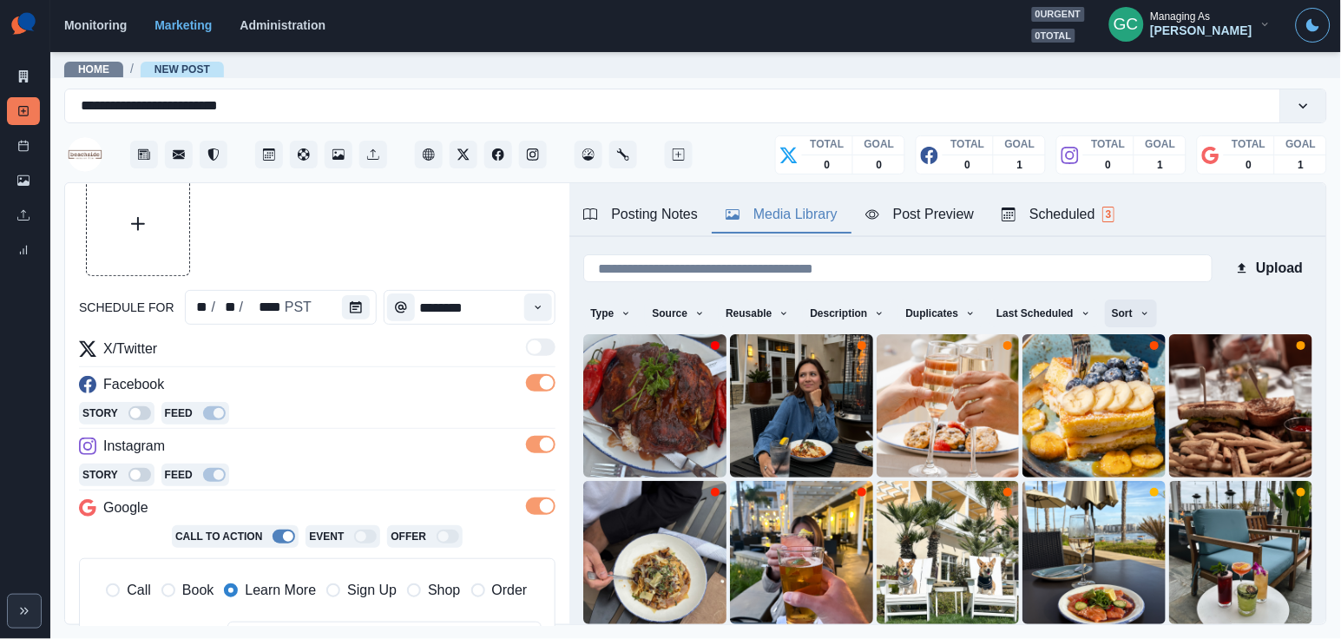
click at [1152, 305] on button "Sort" at bounding box center [1131, 313] width 52 height 28
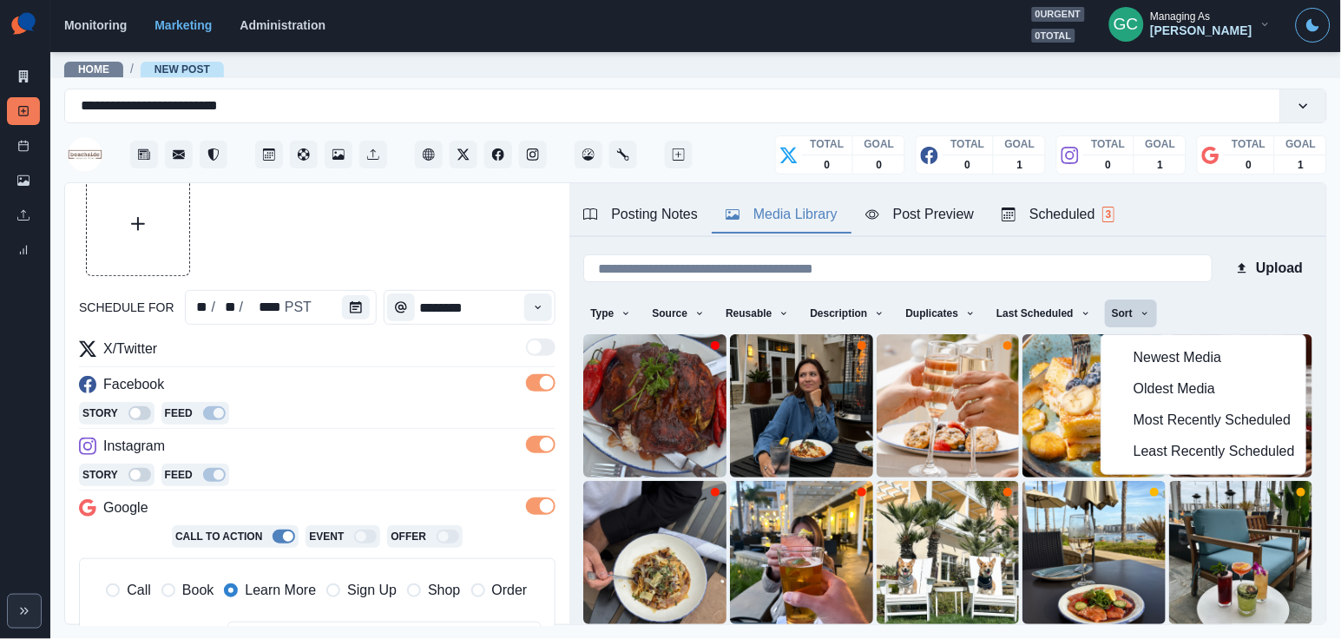
click at [1120, 461] on button "Least Recently Scheduled" at bounding box center [1204, 451] width 204 height 31
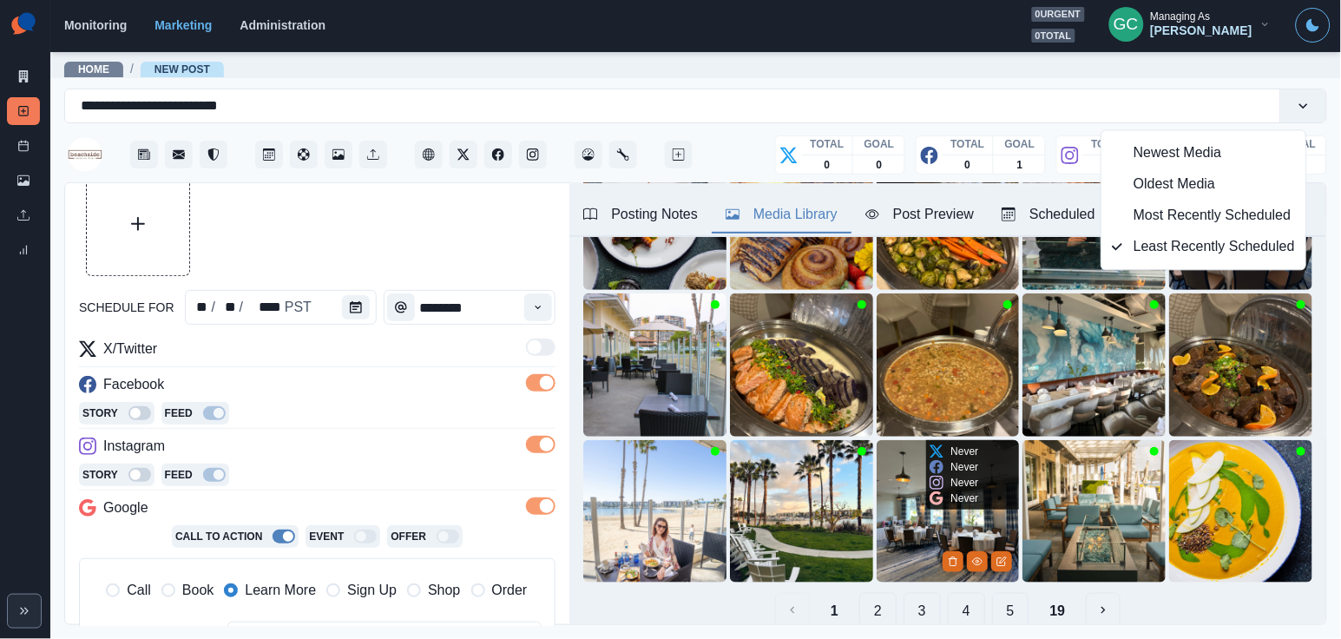
scroll to position [233, 0]
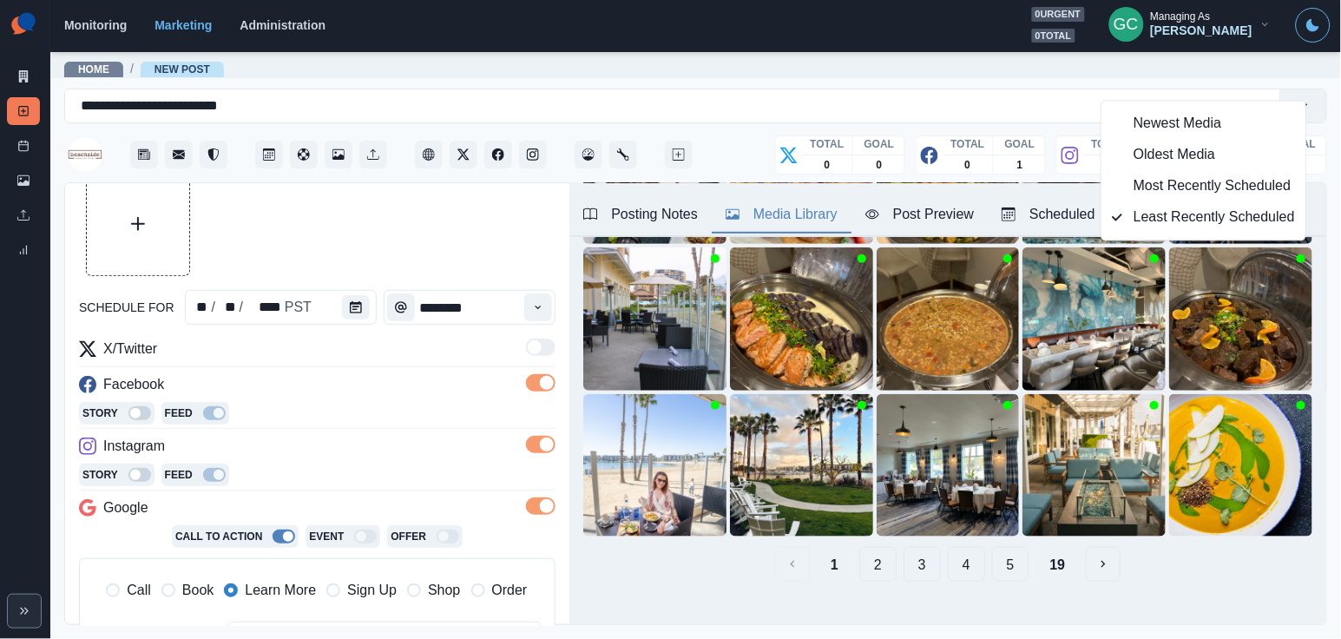
click at [964, 568] on button "4" at bounding box center [966, 564] width 37 height 35
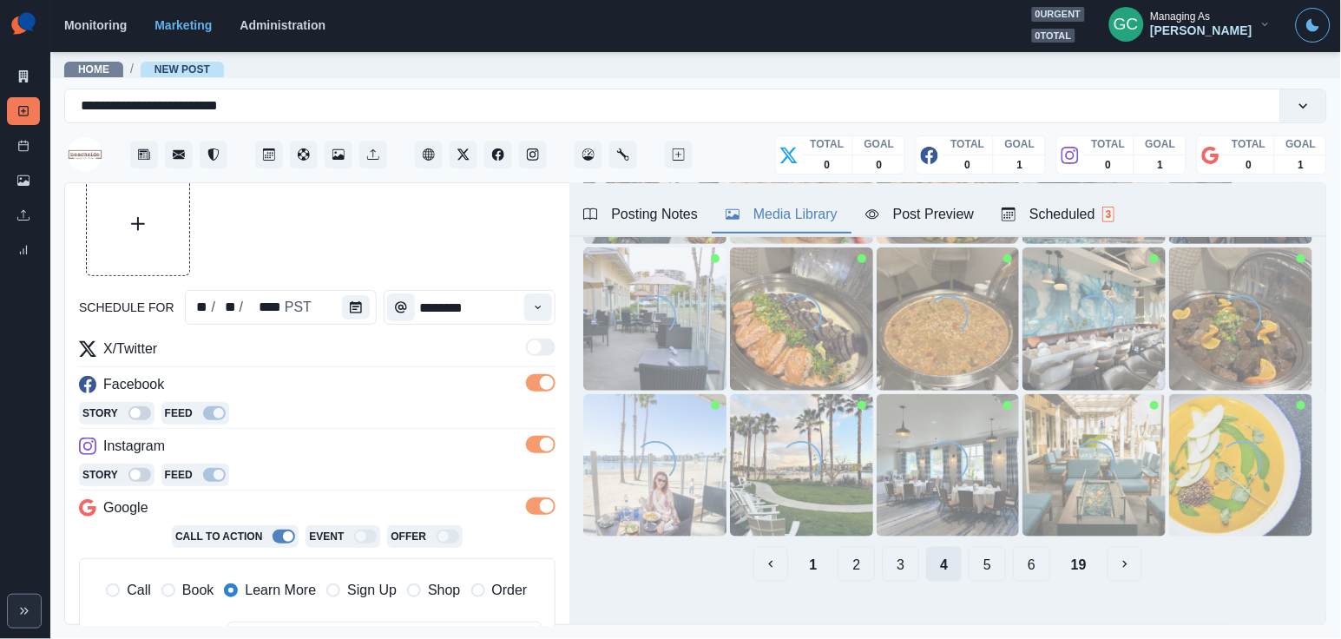
scroll to position [0, 0]
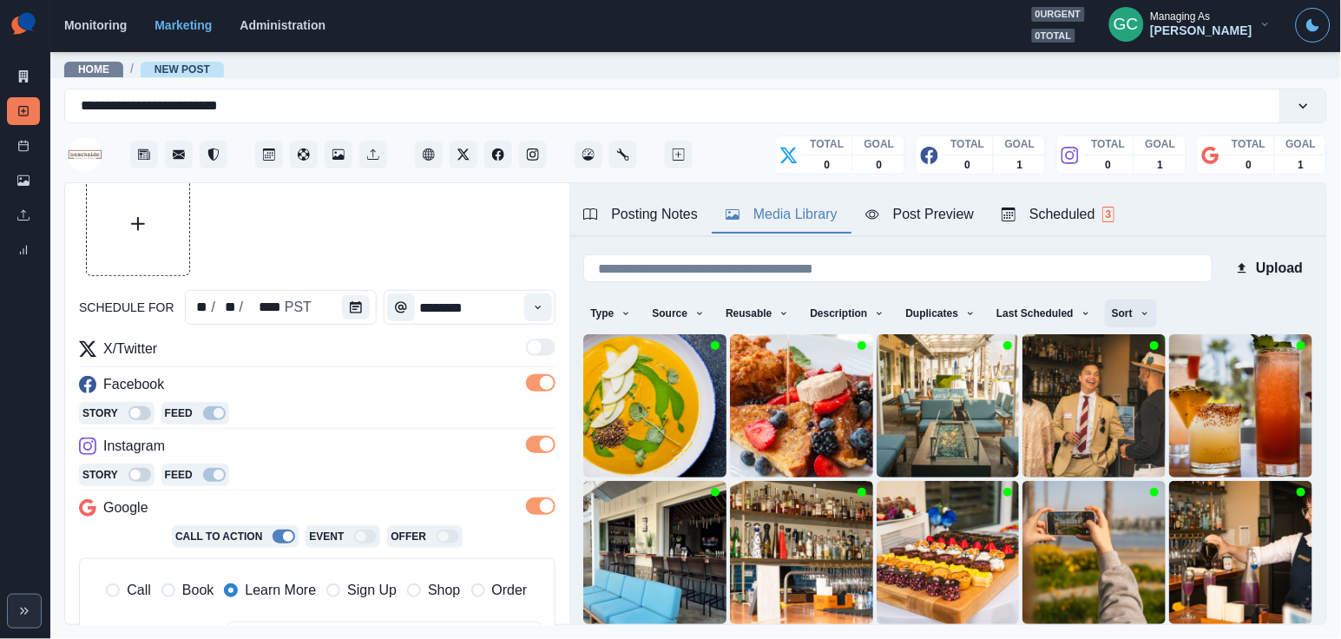
click at [1157, 304] on button "Sort" at bounding box center [1131, 313] width 52 height 28
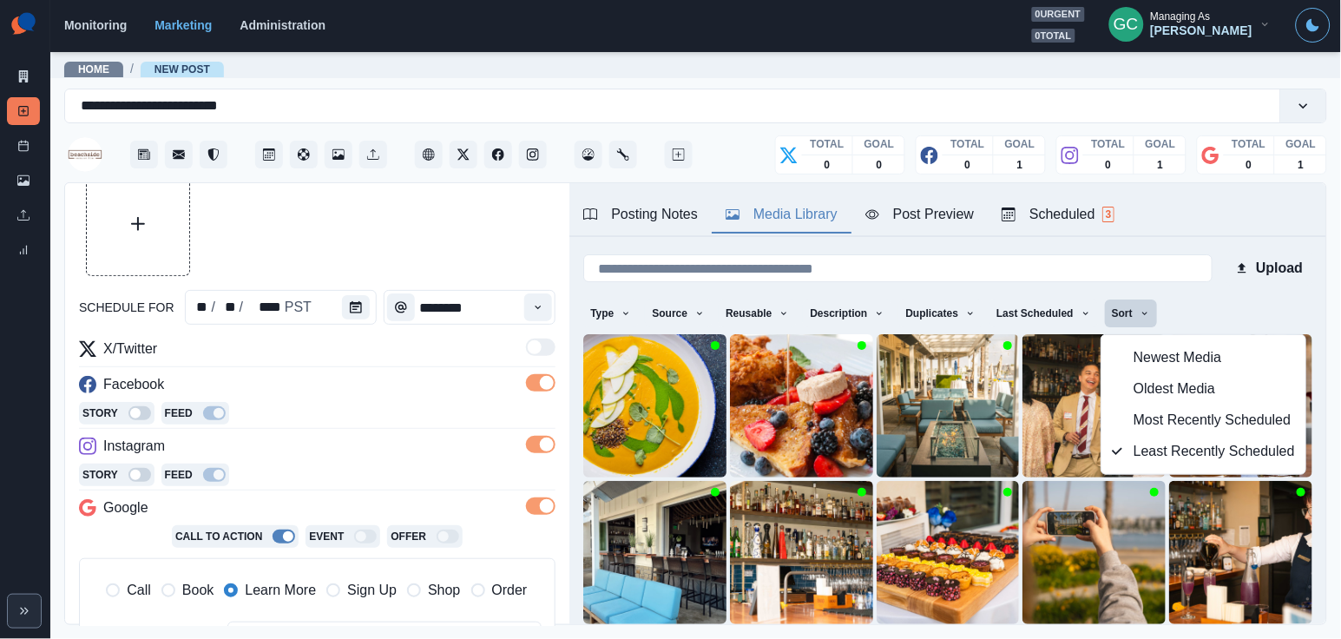
click at [1134, 343] on button "Newest Media" at bounding box center [1204, 357] width 204 height 31
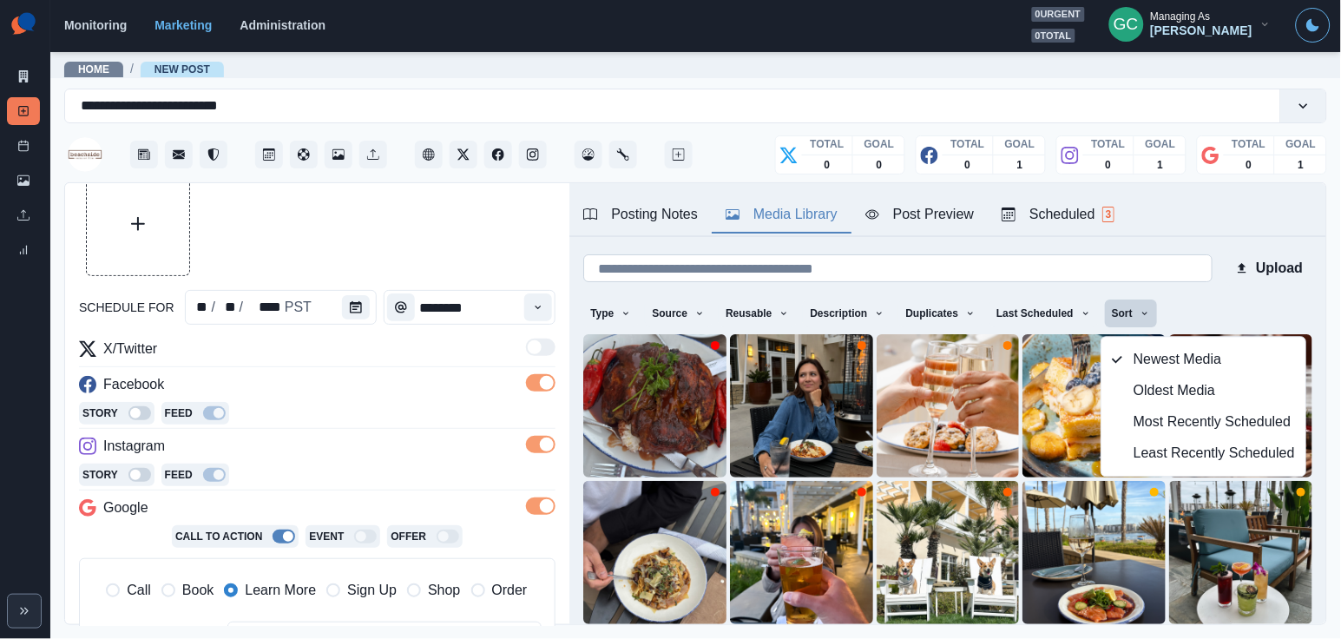
click at [850, 263] on input at bounding box center [897, 268] width 628 height 28
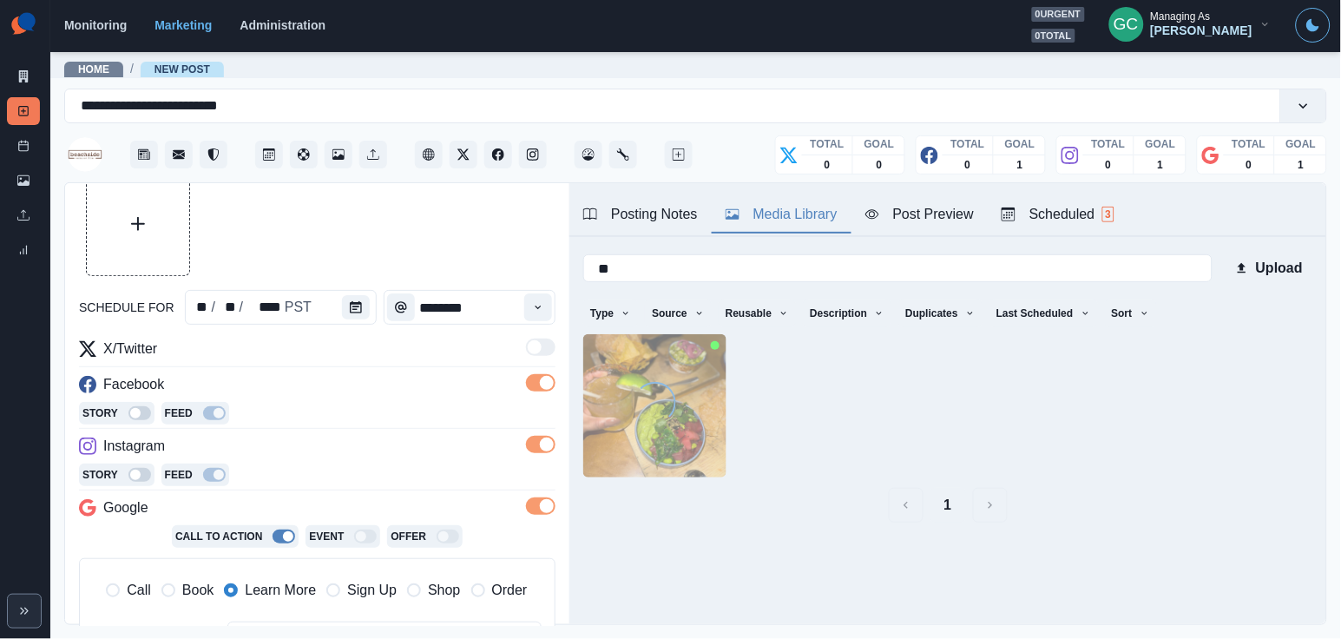
type input "*"
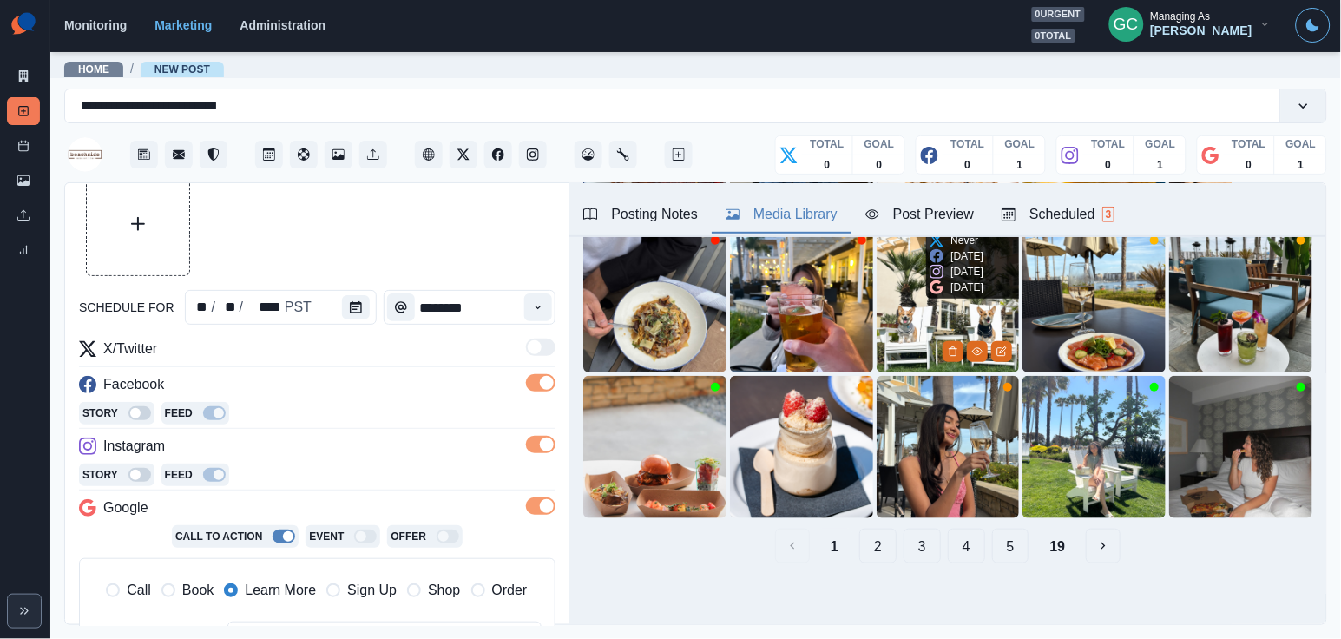
scroll to position [255, 0]
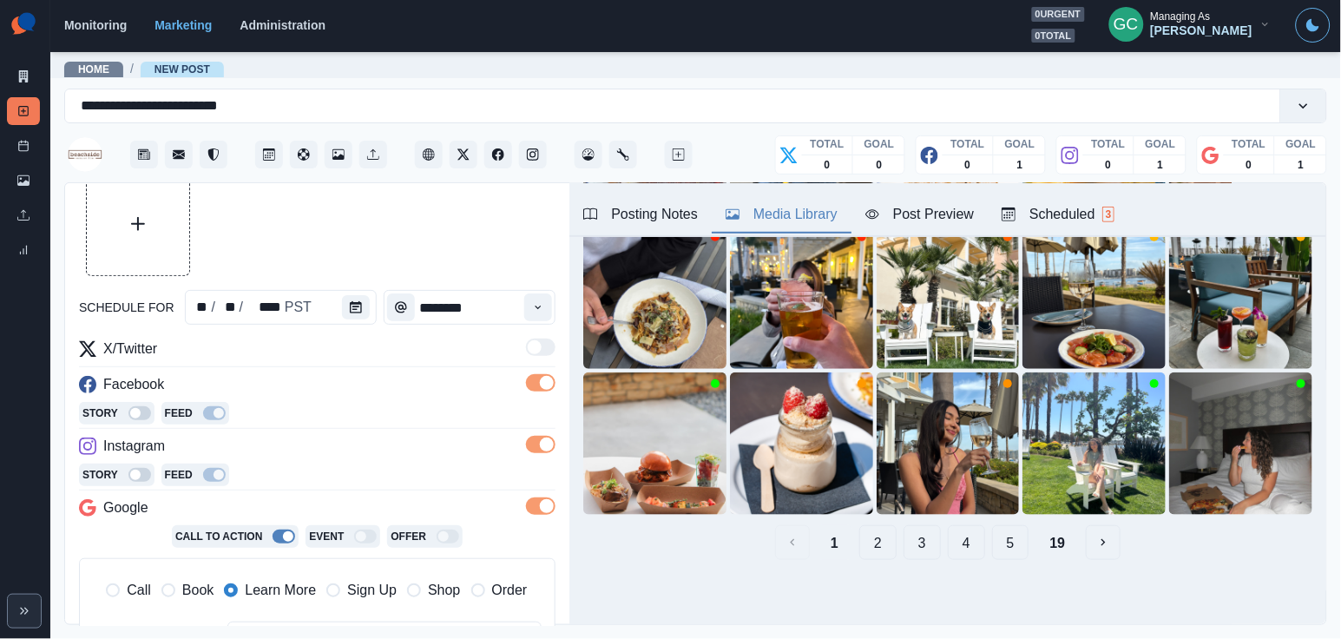
click at [934, 552] on button "3" at bounding box center [921, 542] width 37 height 35
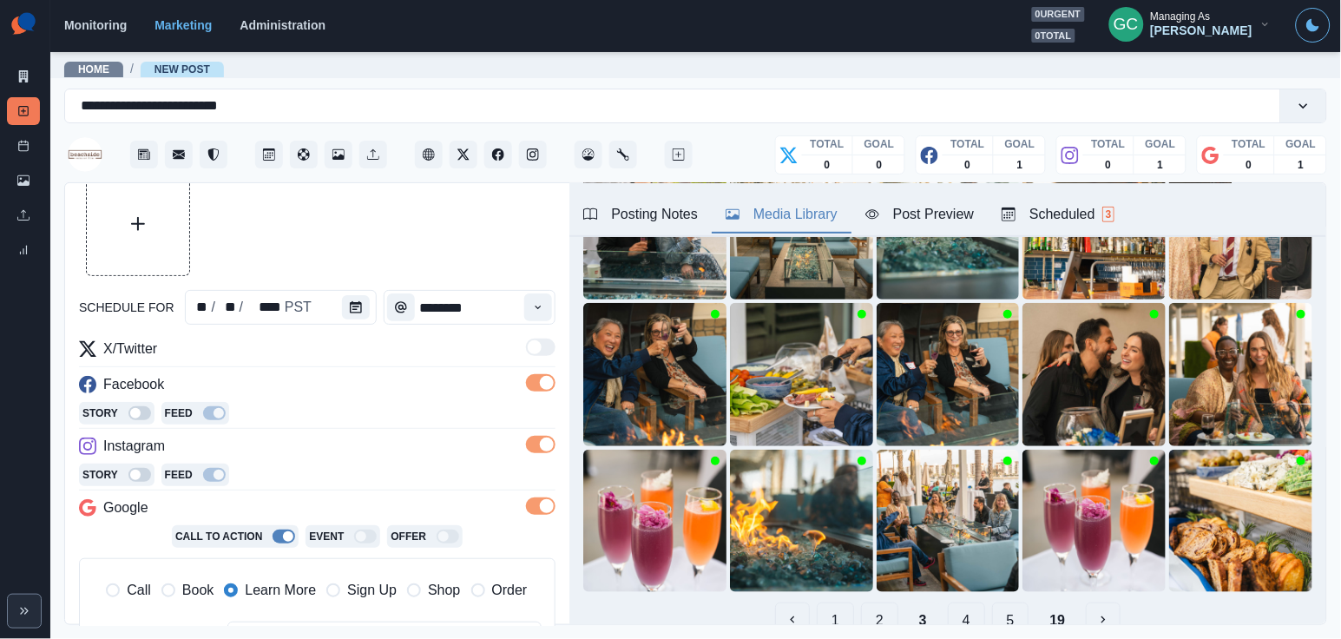
scroll to position [205, 0]
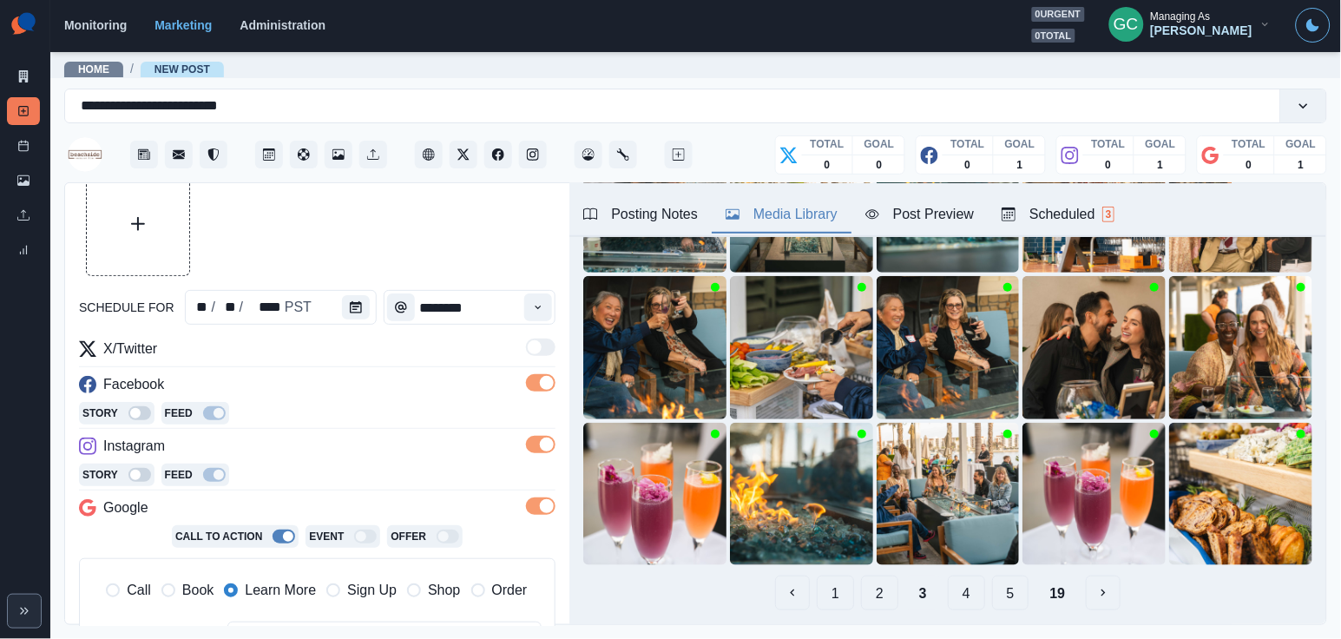
click at [1010, 593] on button "5" at bounding box center [1010, 592] width 37 height 35
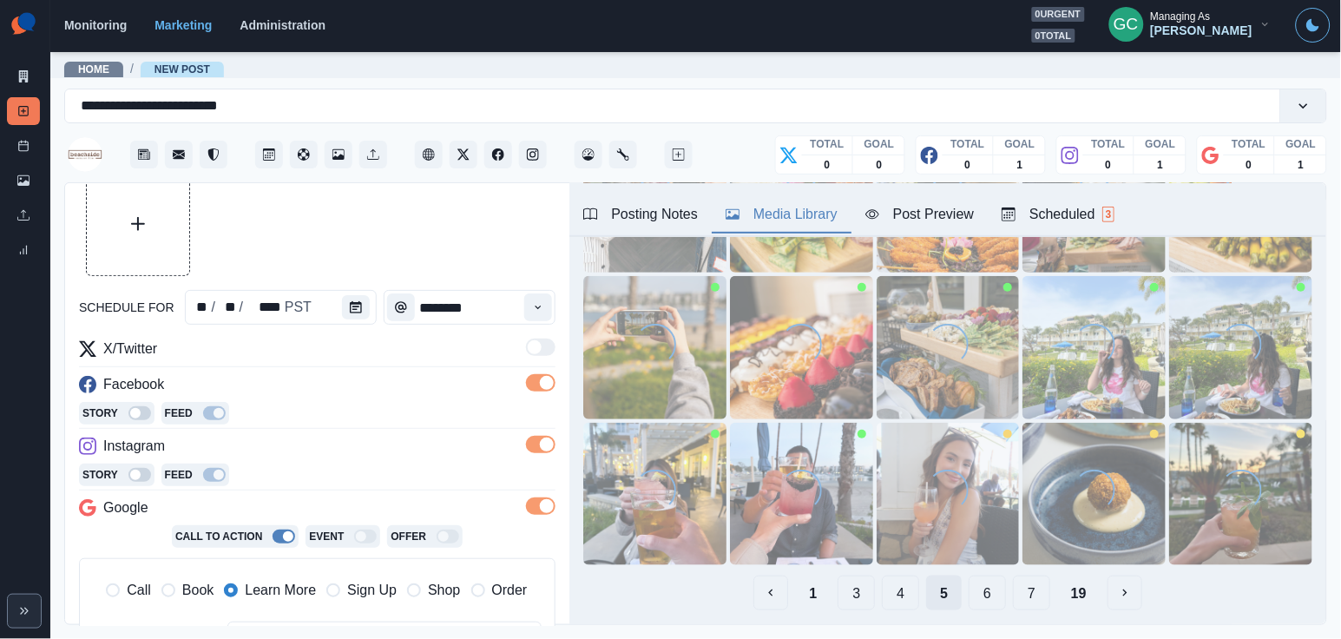
scroll to position [0, 0]
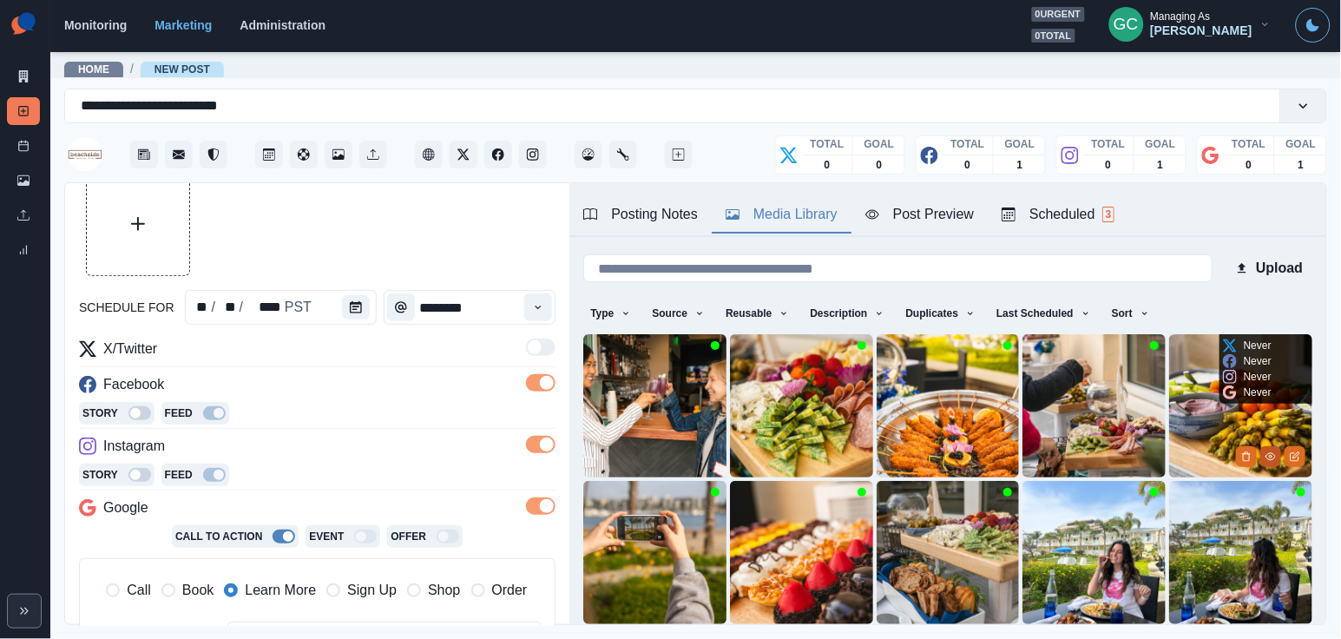
click at [1270, 452] on icon "View Media" at bounding box center [1270, 456] width 10 height 10
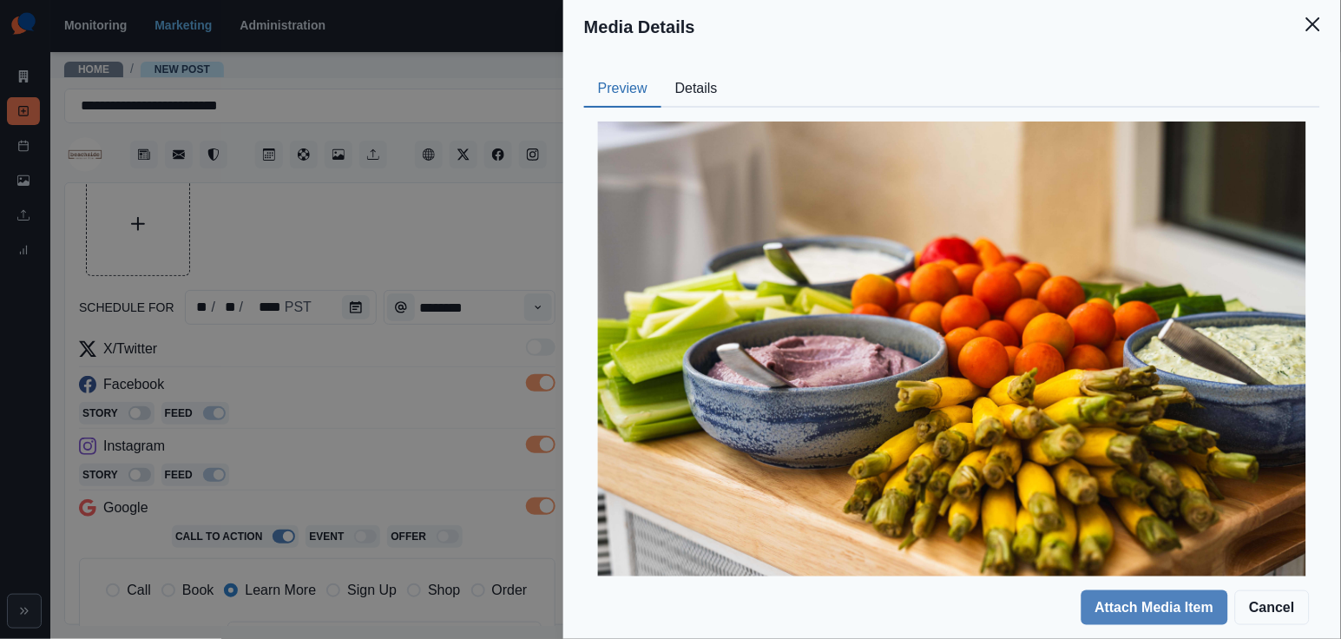
scroll to position [36, 0]
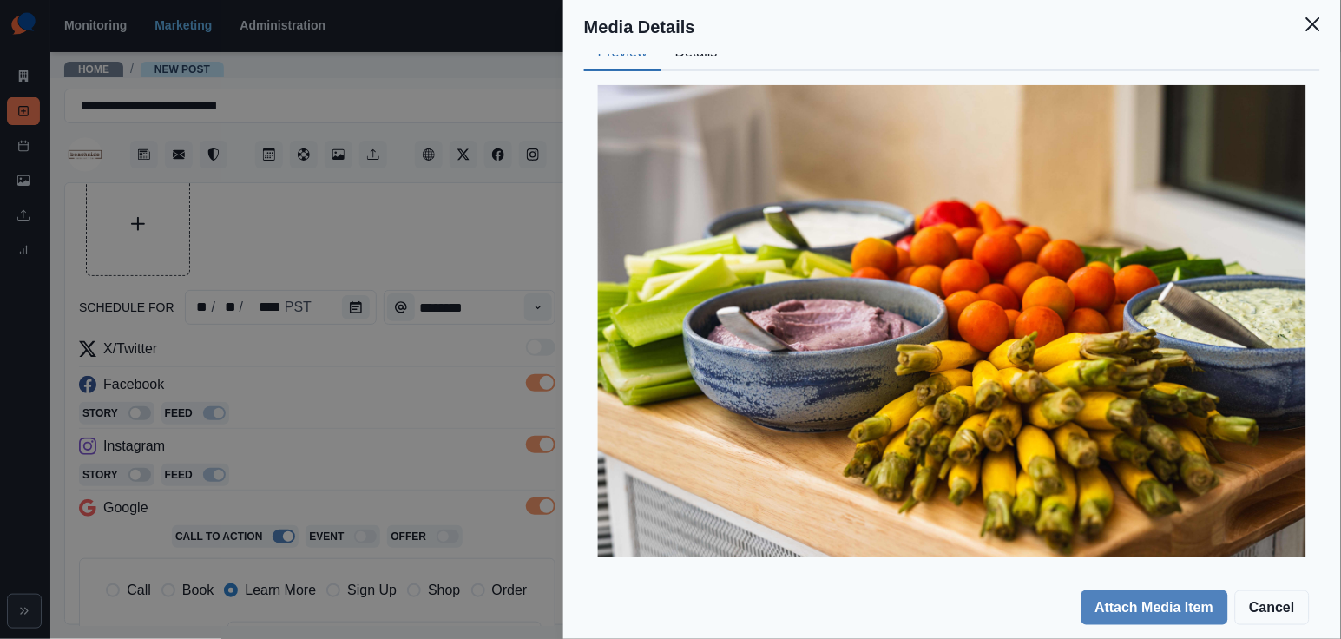
click at [398, 365] on div "Media Details Preview Details Our Description JamaicaBayInnOpenHouse_0002 Reusa…" at bounding box center [670, 319] width 1341 height 639
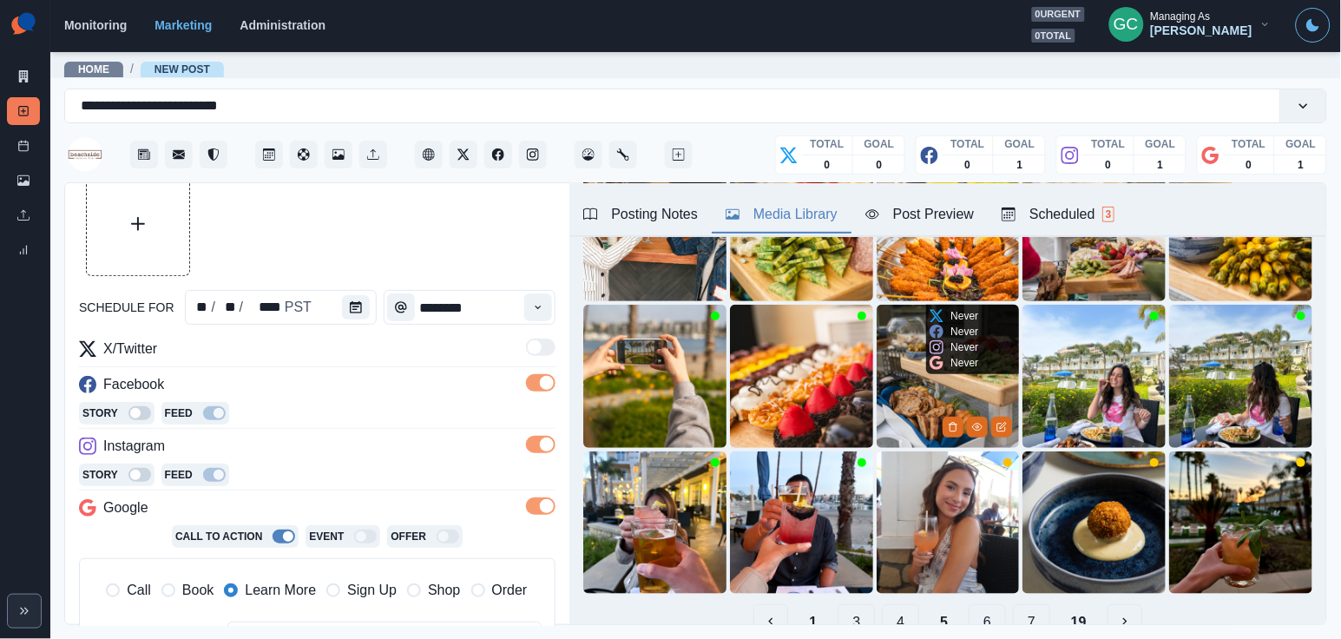
scroll to position [69, 0]
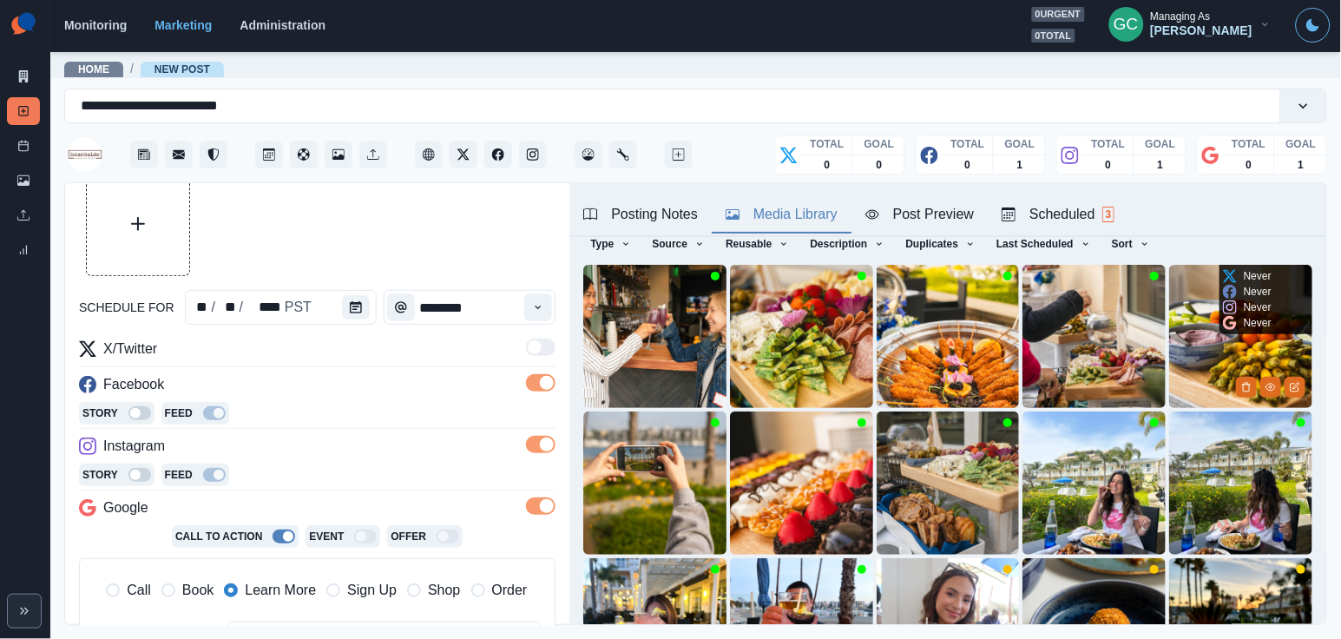
click at [1212, 348] on img at bounding box center [1240, 336] width 143 height 143
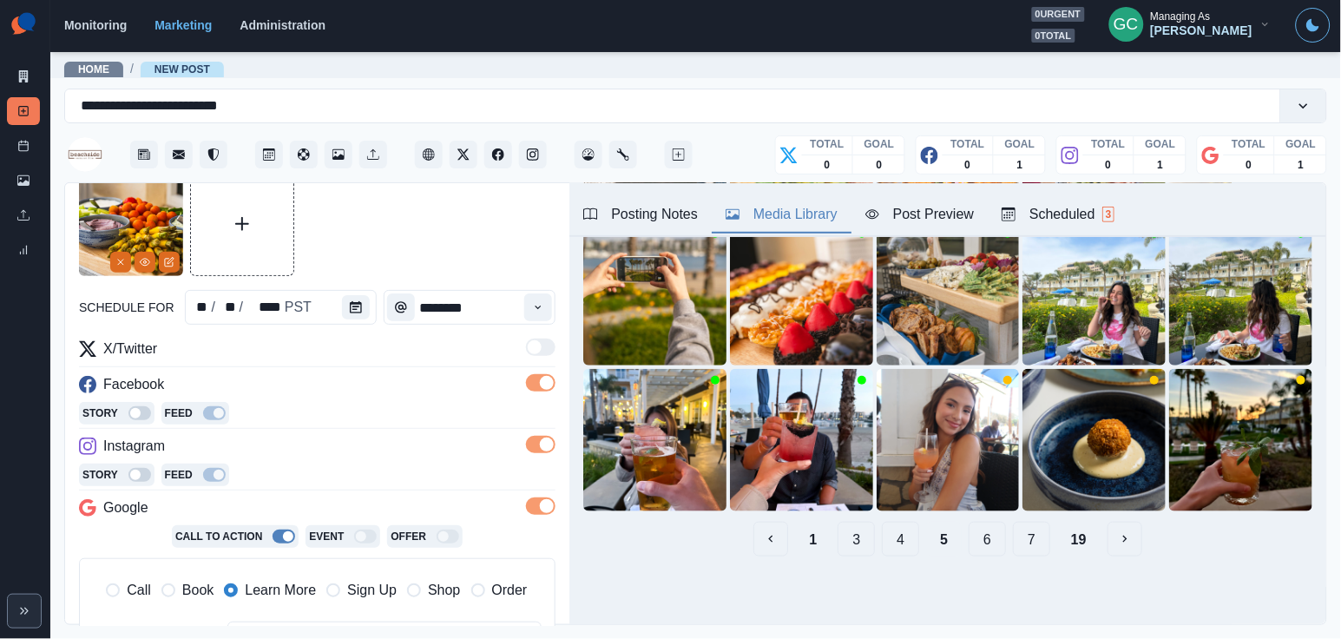
scroll to position [259, 0]
click at [991, 546] on button "6" at bounding box center [986, 539] width 37 height 35
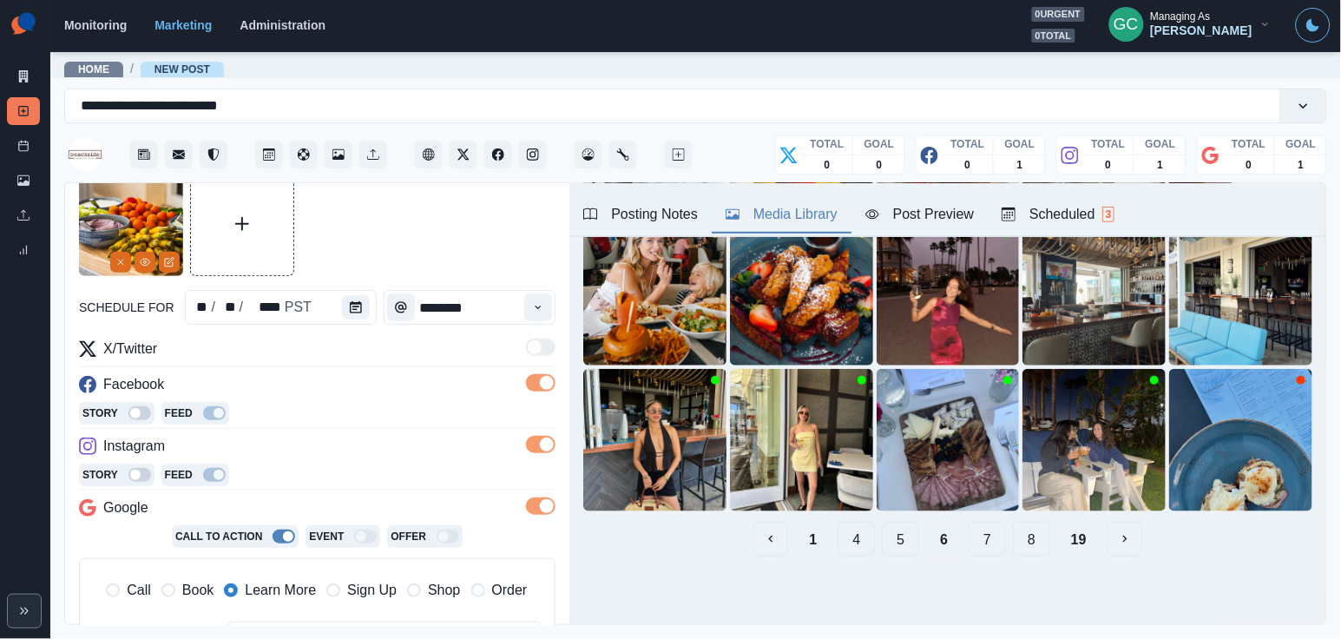
click at [994, 541] on button "7" at bounding box center [986, 539] width 37 height 35
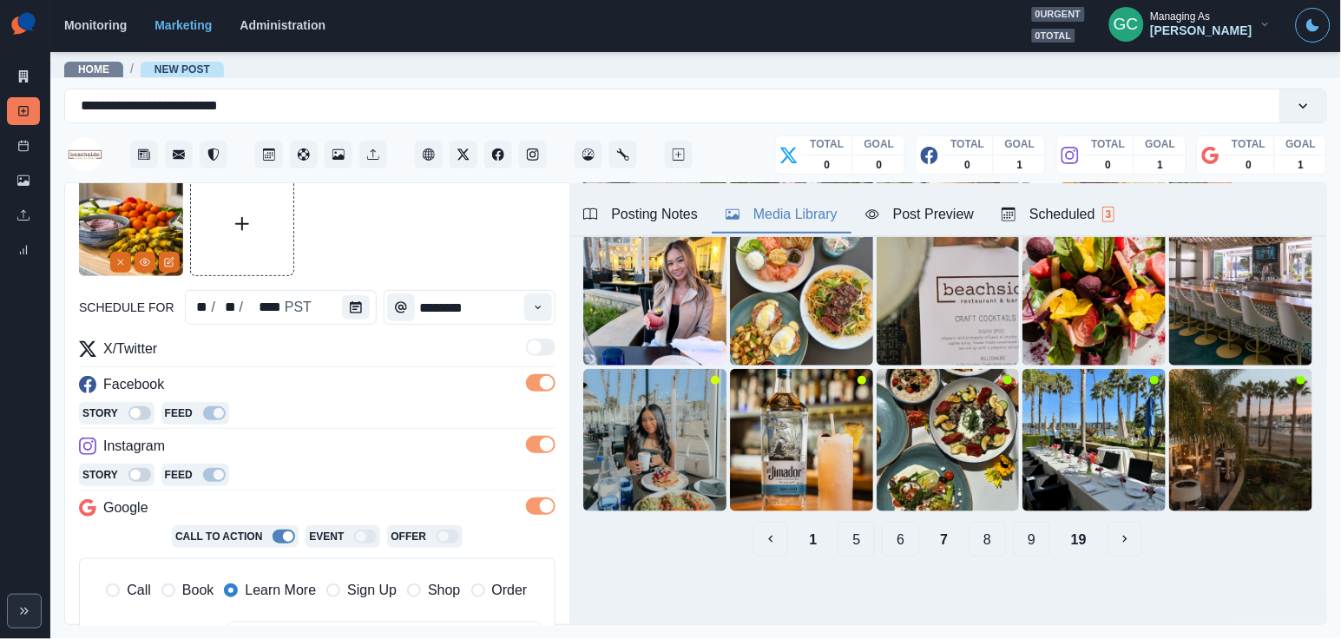
click at [1002, 536] on button "8" at bounding box center [986, 539] width 37 height 35
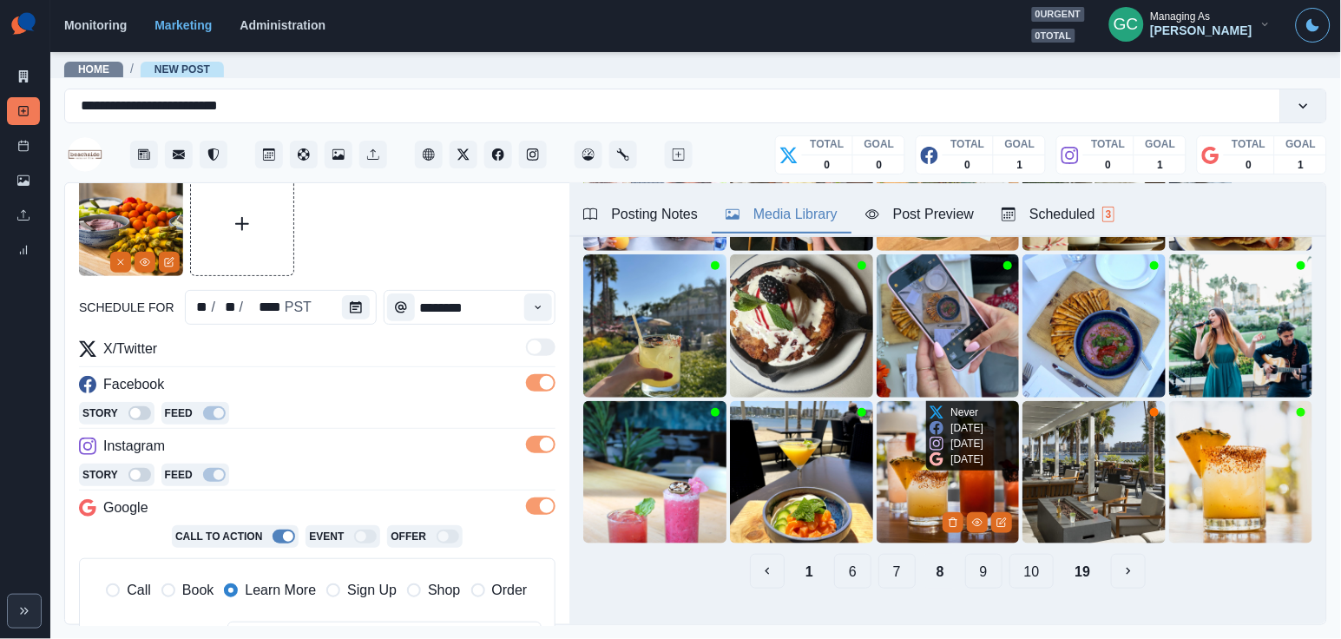
scroll to position [212, 0]
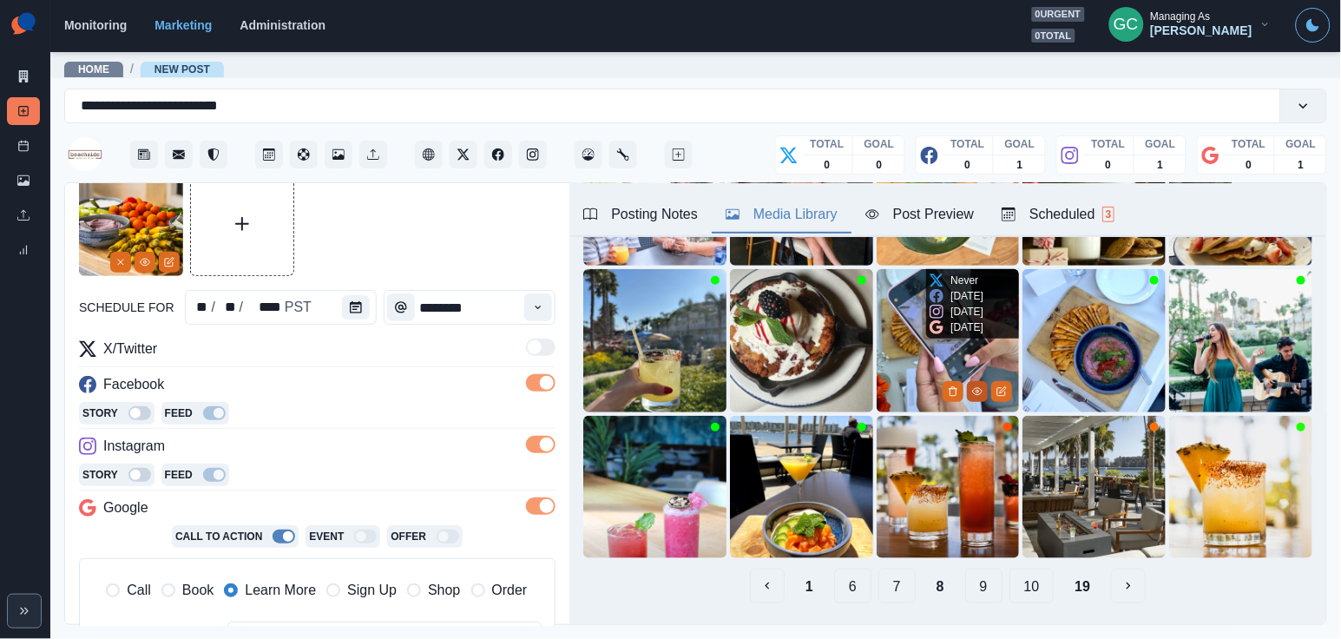
click at [978, 386] on icon "View Media" at bounding box center [977, 391] width 10 height 10
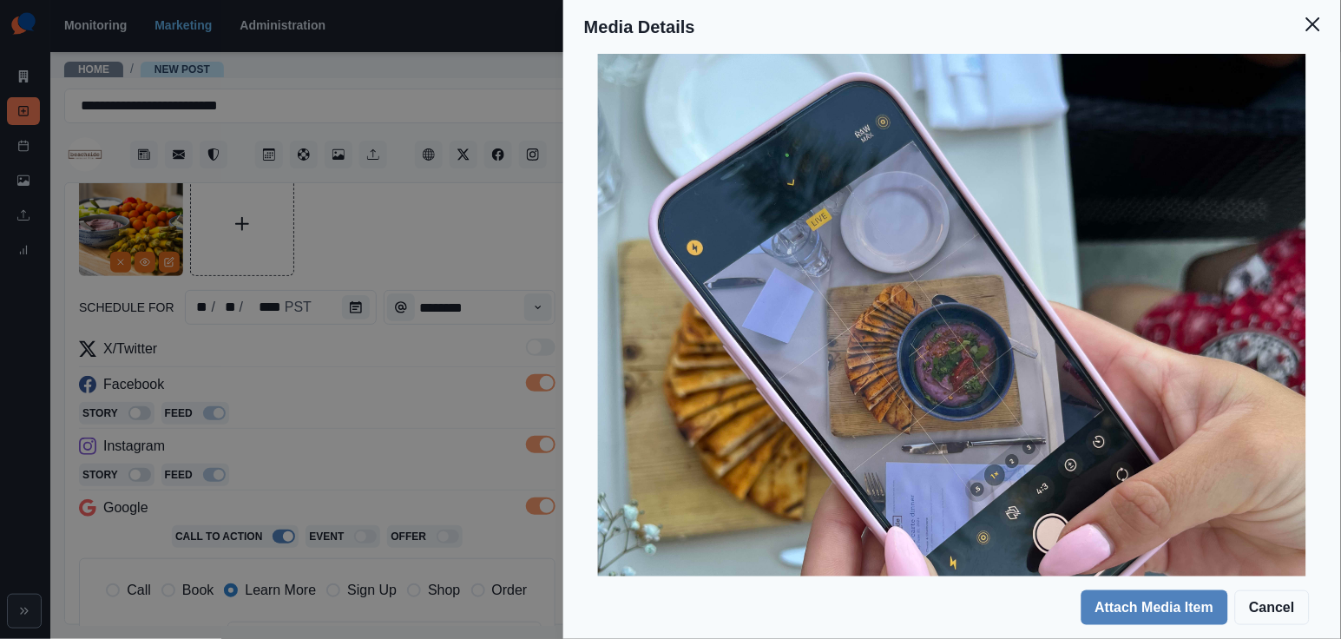
scroll to position [149, 0]
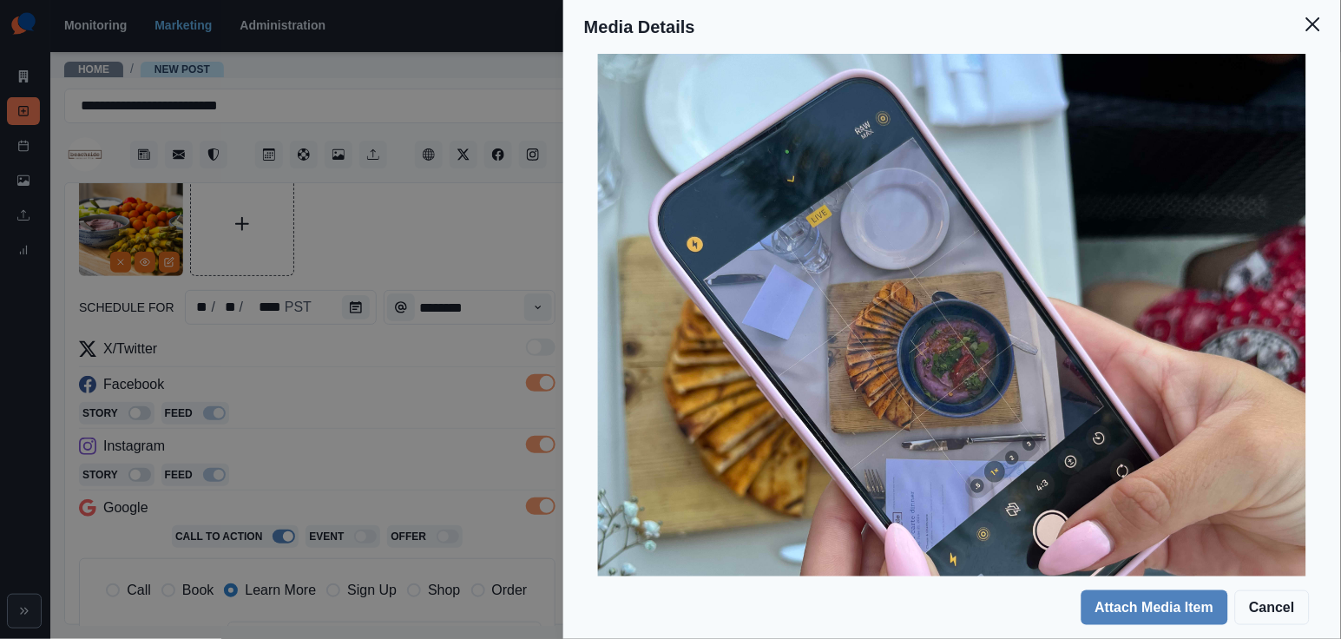
click at [449, 328] on div "Media Details Preview Details Our Description IMG_9515 Reusable Yes Tags electr…" at bounding box center [670, 319] width 1341 height 639
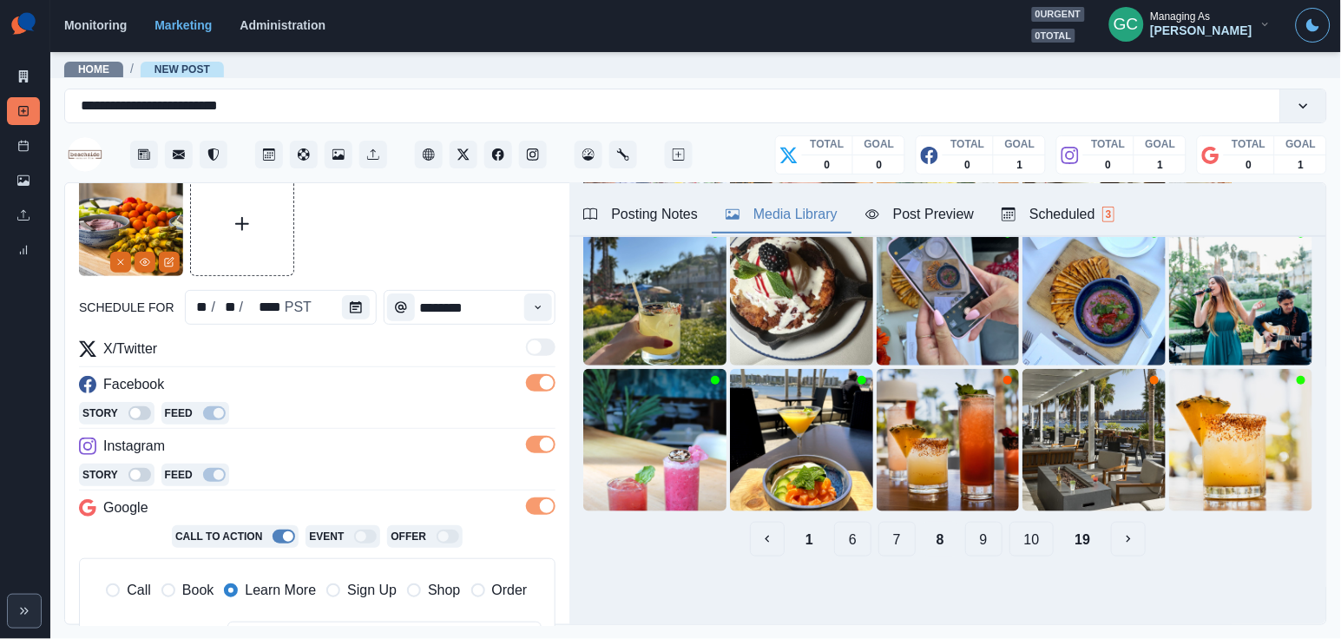
scroll to position [259, 0]
click at [984, 541] on button "9" at bounding box center [983, 539] width 37 height 35
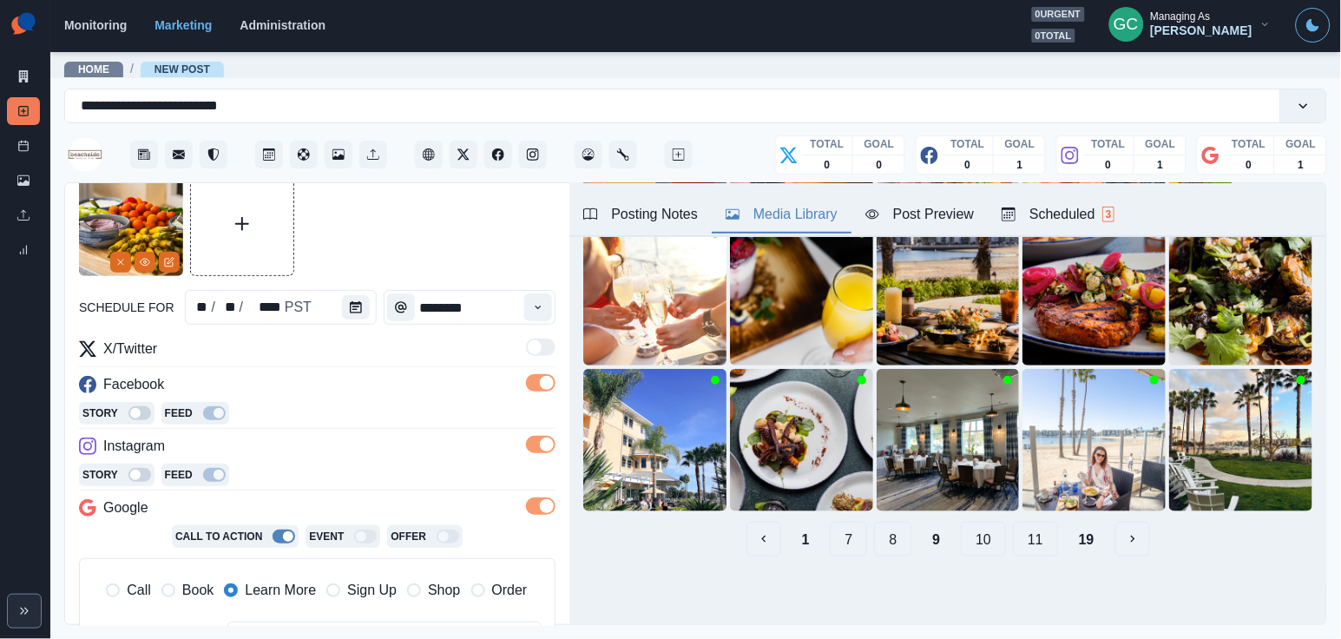
click at [1034, 541] on button "11" at bounding box center [1035, 539] width 45 height 35
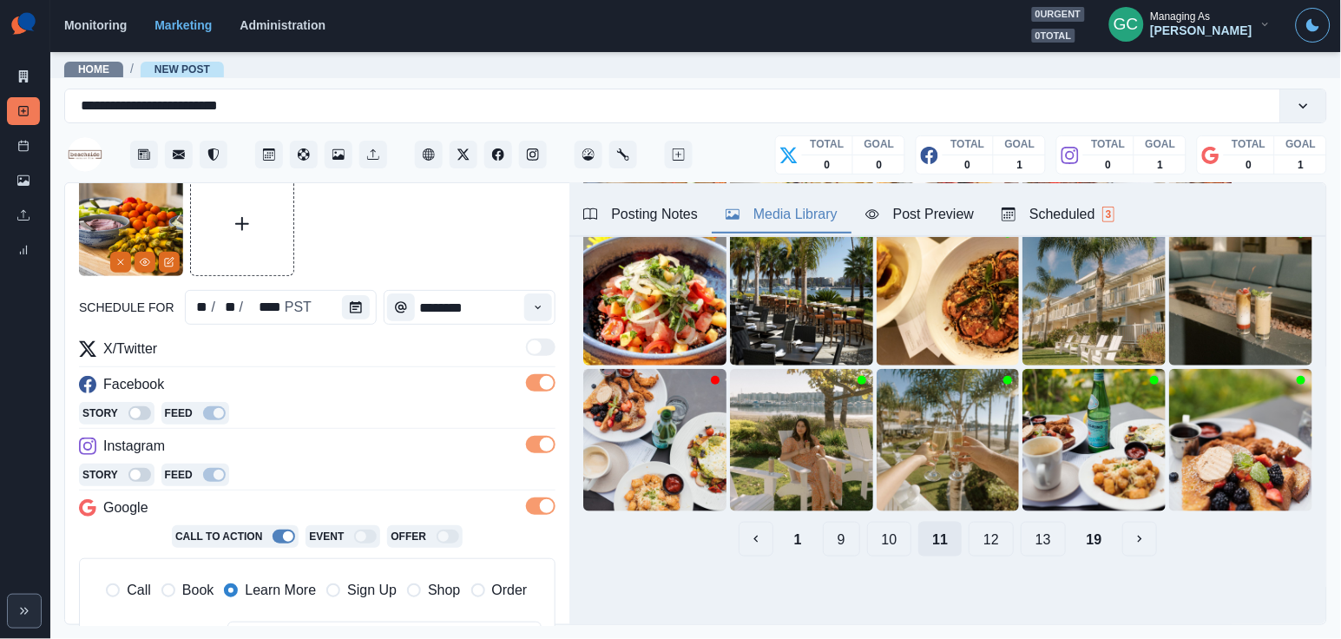
scroll to position [0, 0]
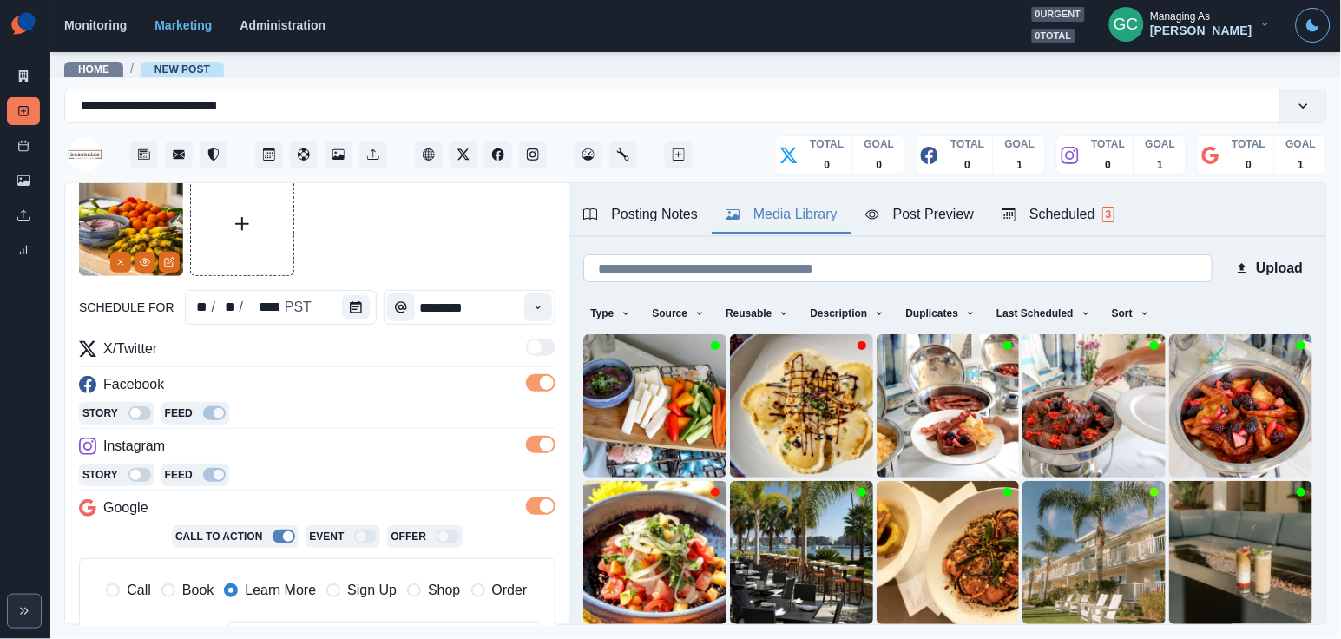
click at [818, 268] on input at bounding box center [897, 268] width 628 height 28
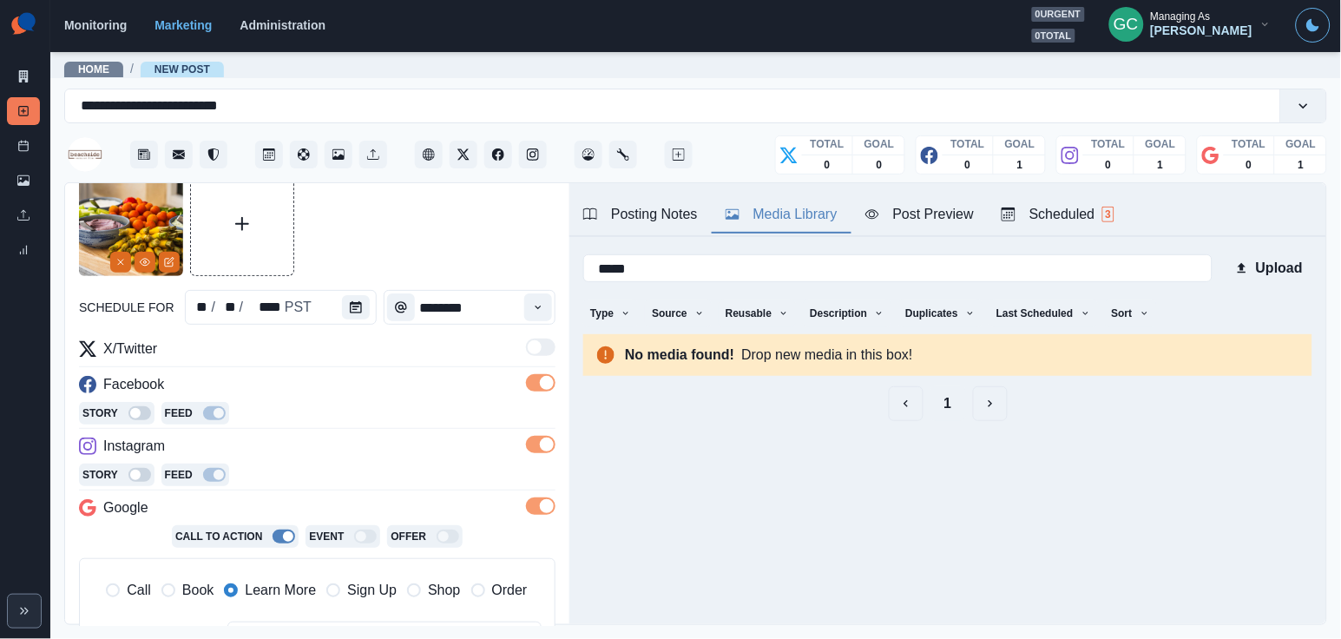
type input "*****"
click at [943, 392] on button "1" at bounding box center [948, 403] width 36 height 35
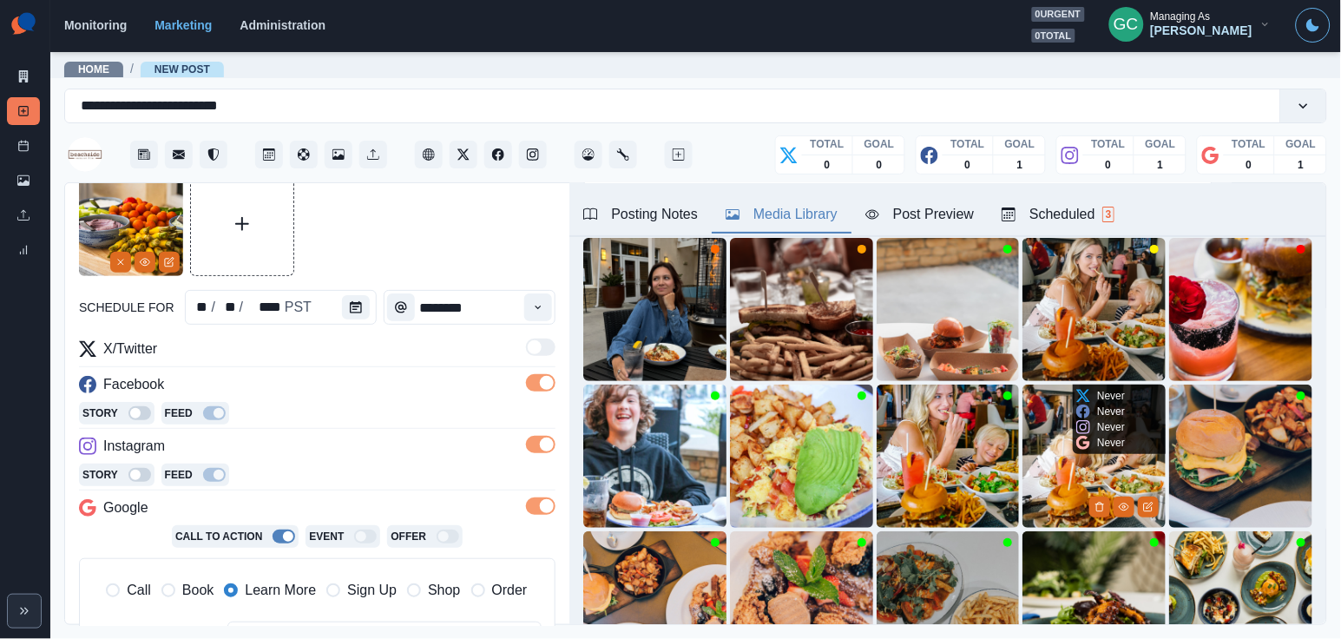
scroll to position [77, 0]
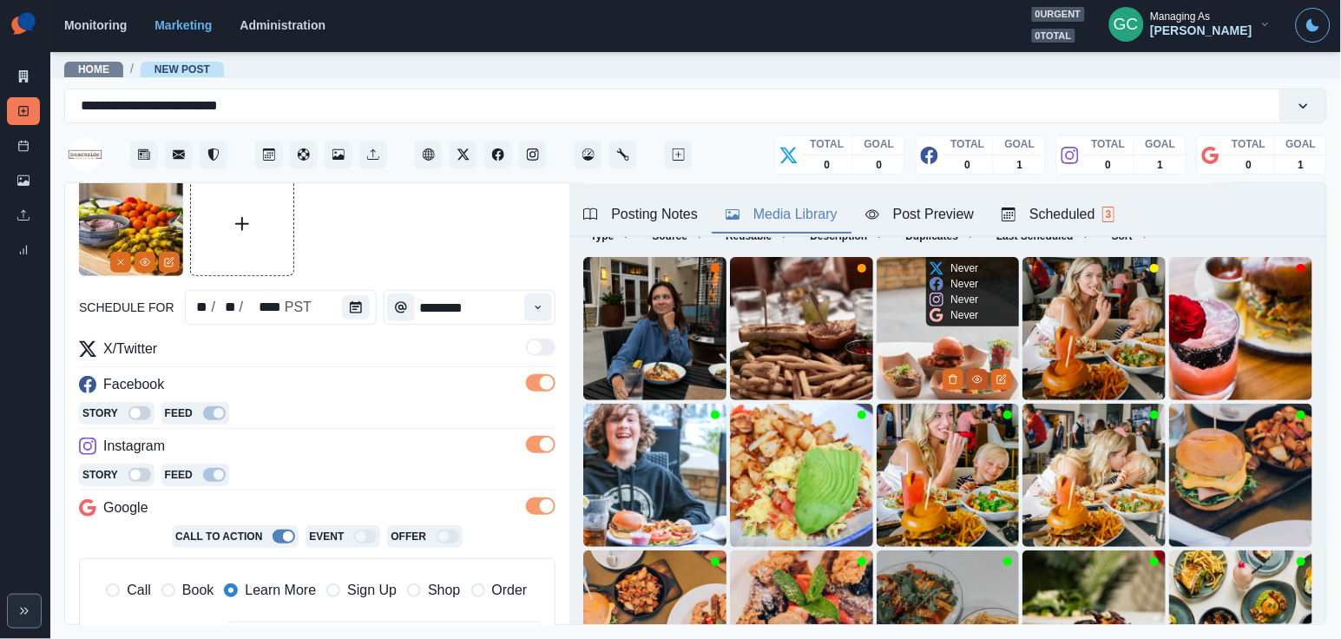
click at [973, 377] on icon "View Media" at bounding box center [977, 379] width 10 height 10
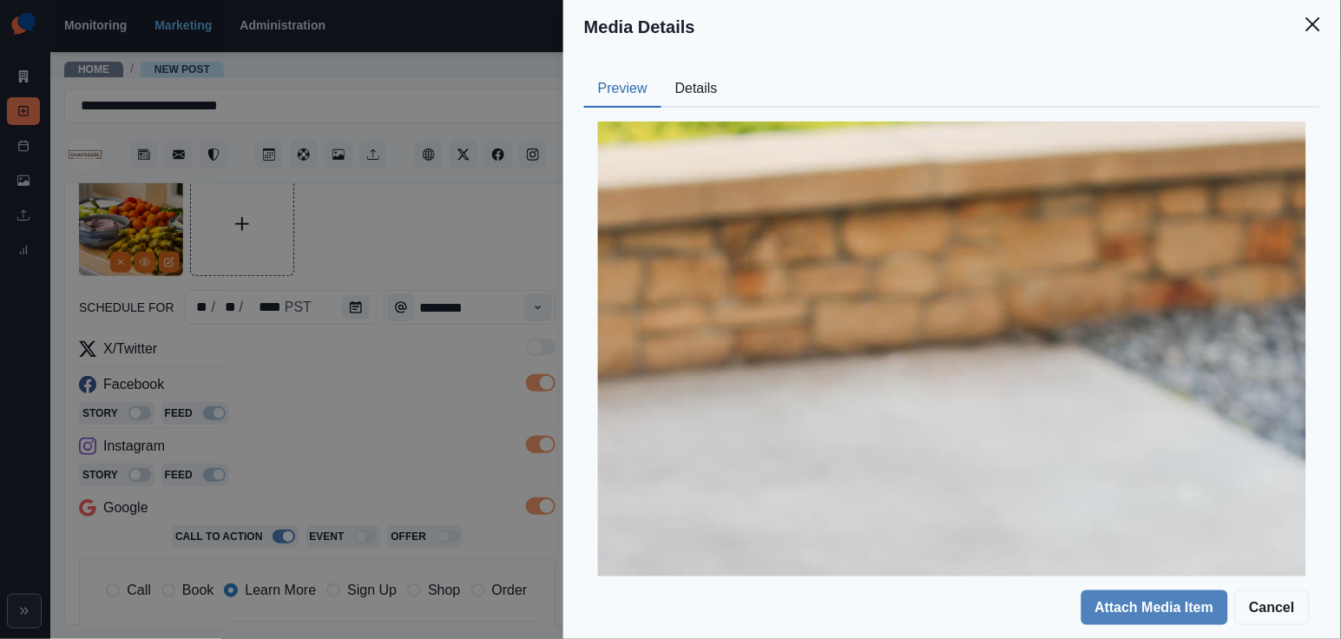
click at [701, 78] on button "Details" at bounding box center [696, 89] width 70 height 36
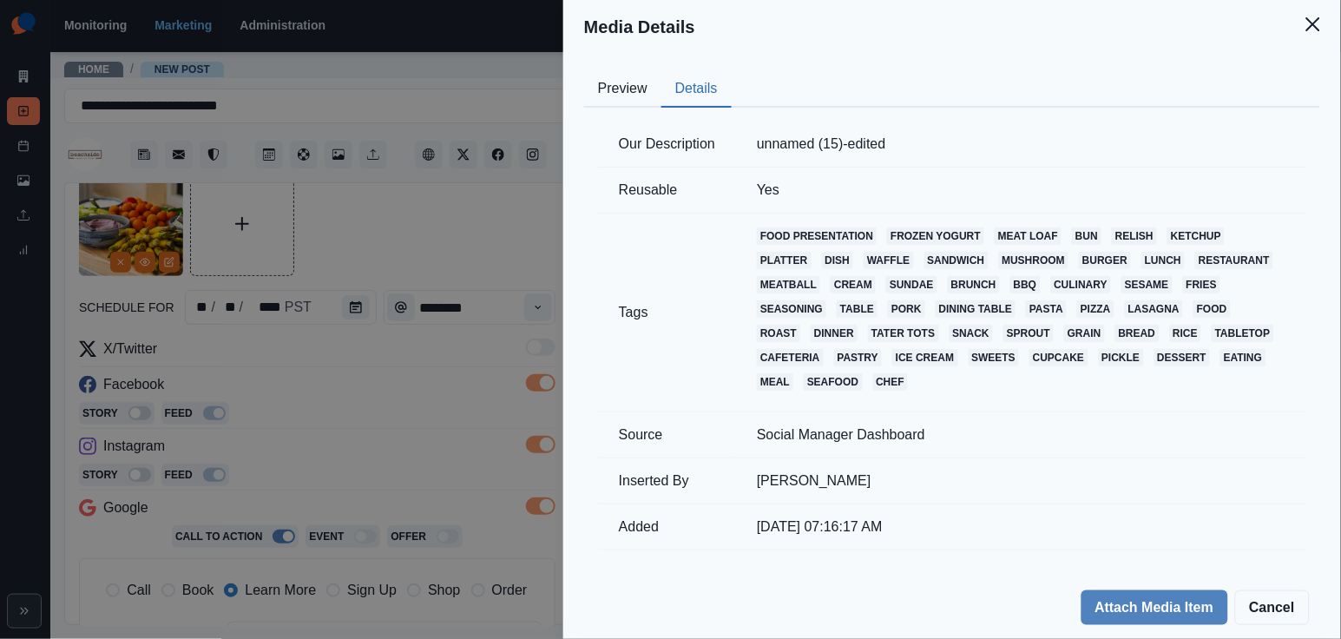
click at [633, 88] on button "Preview" at bounding box center [622, 89] width 77 height 36
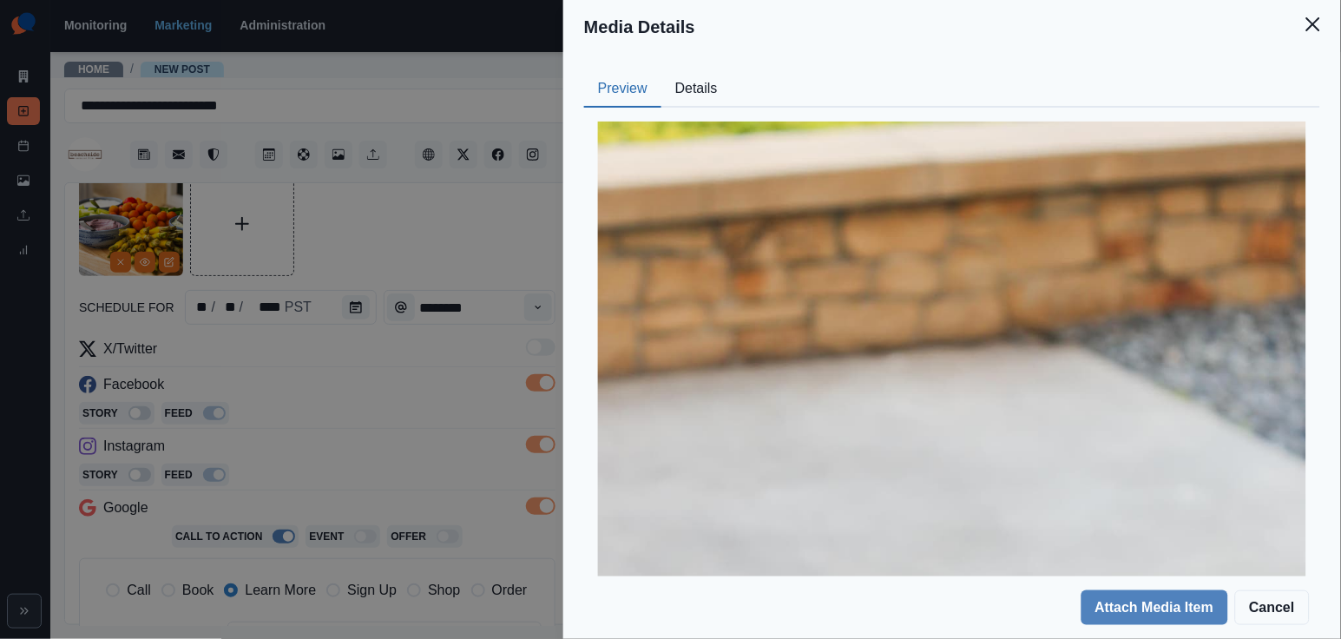
scroll to position [0, 0]
click at [655, 88] on button "Preview" at bounding box center [622, 89] width 77 height 36
click at [456, 229] on div "Media Details Preview Details Our Description unnamed (15)-edited Reusable Yes …" at bounding box center [670, 319] width 1341 height 639
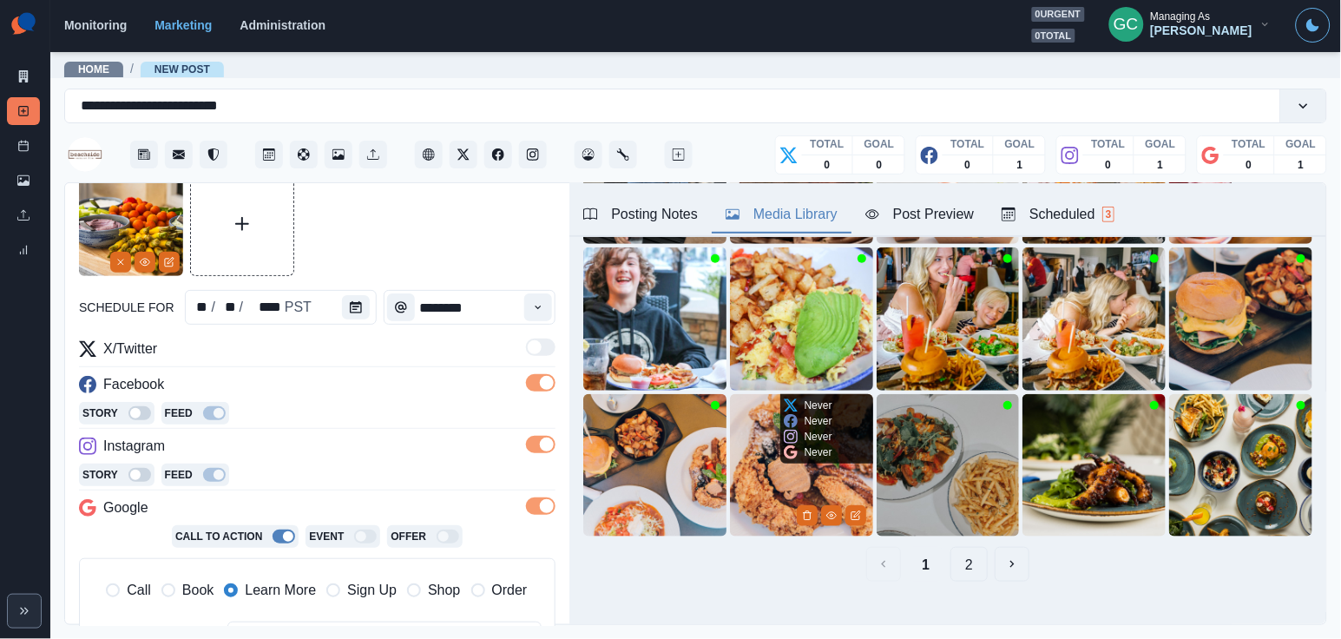
scroll to position [244, 0]
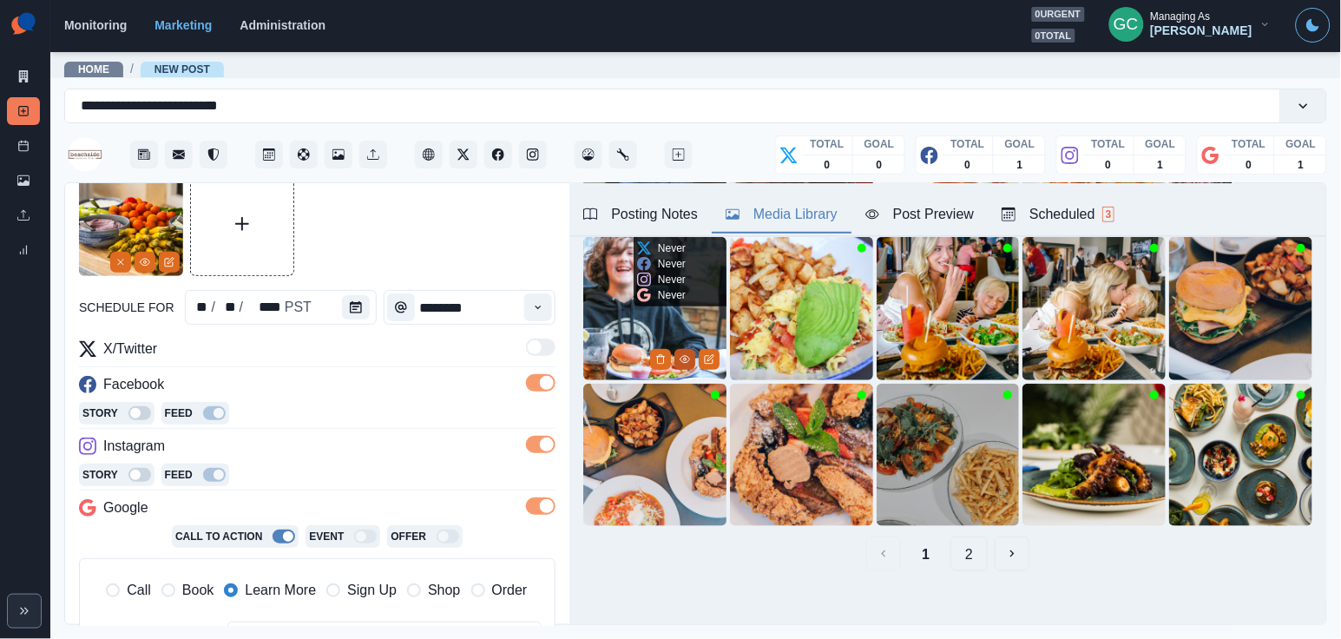
click at [683, 367] on button "View Media" at bounding box center [684, 359] width 21 height 21
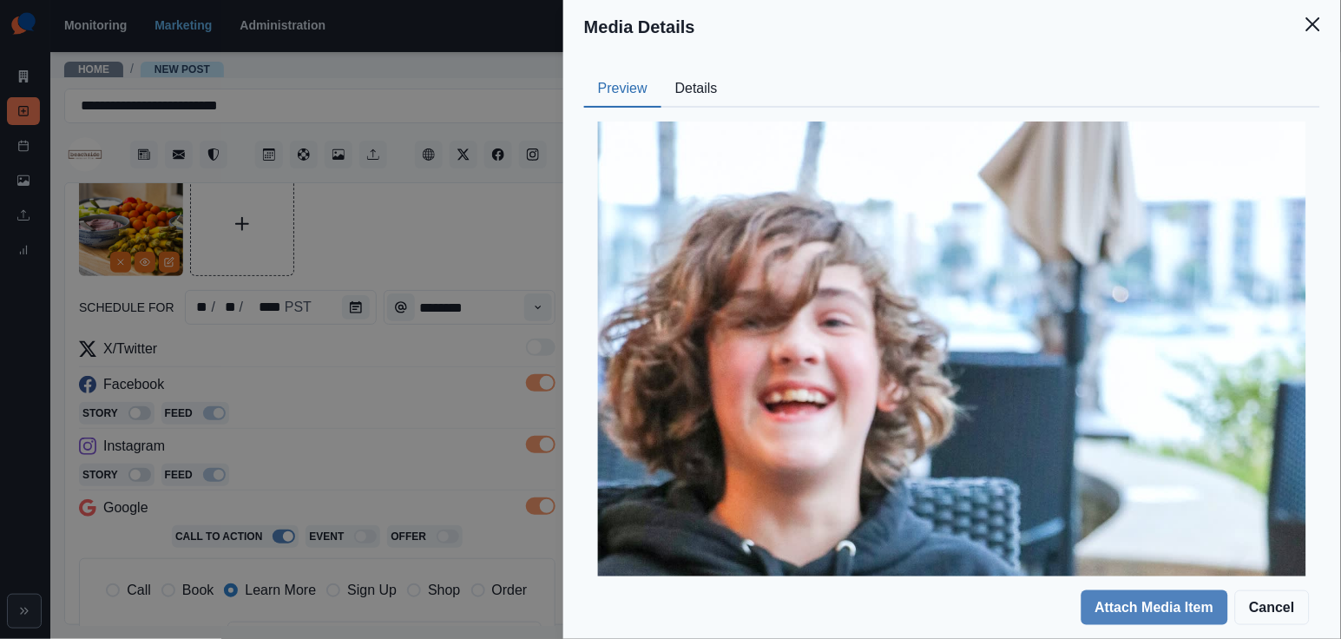
click at [741, 89] on div "Preview Details" at bounding box center [952, 89] width 736 height 36
click at [712, 89] on button "Details" at bounding box center [696, 89] width 70 height 36
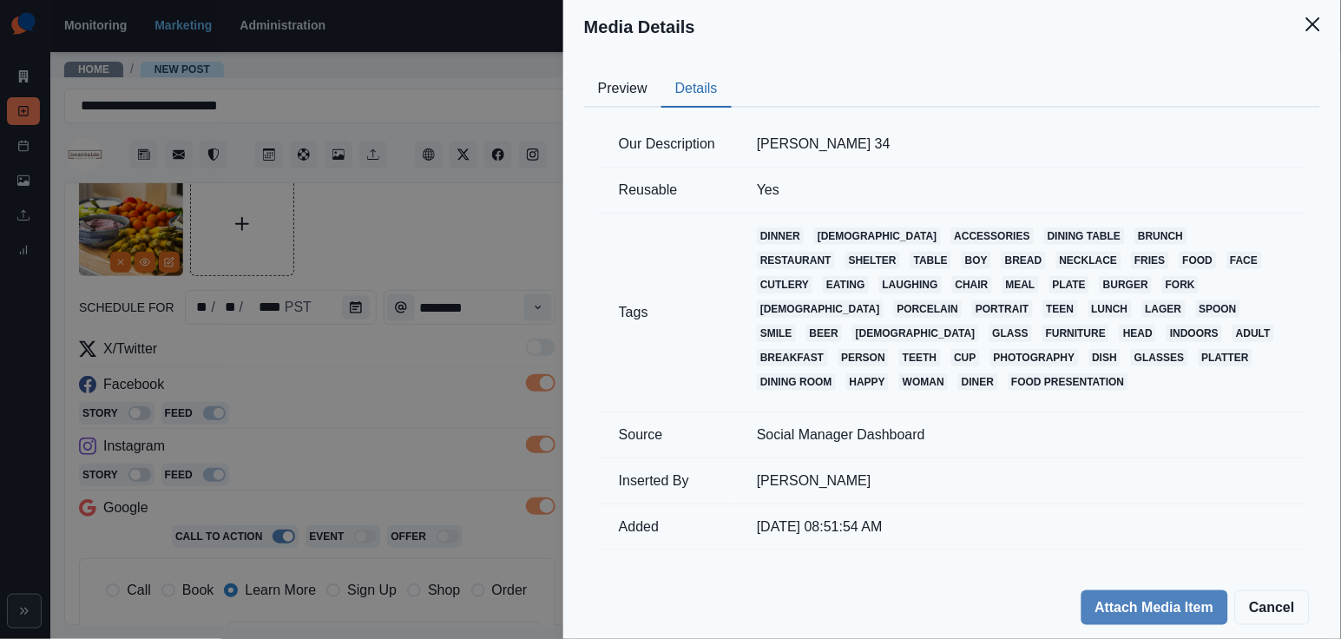
click at [620, 88] on button "Preview" at bounding box center [622, 89] width 77 height 36
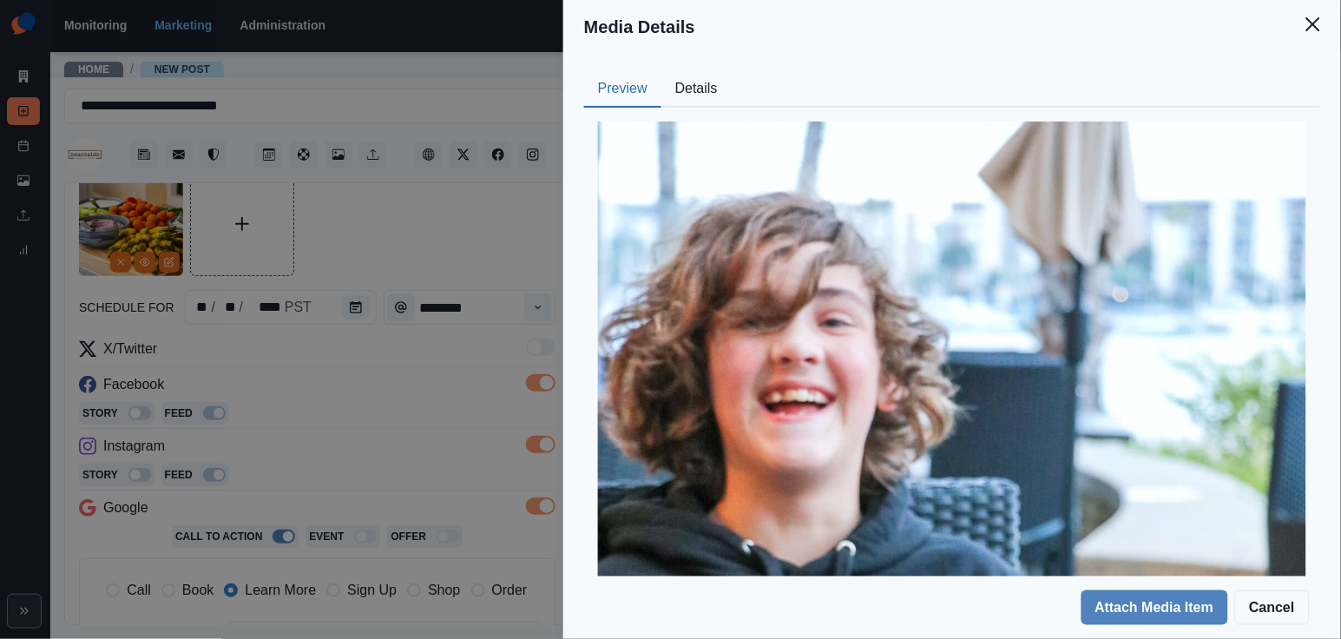
click at [446, 291] on div "Media Details Preview Details Our Description Ramona Cruz-Peters 34 Reusable Ye…" at bounding box center [670, 319] width 1341 height 639
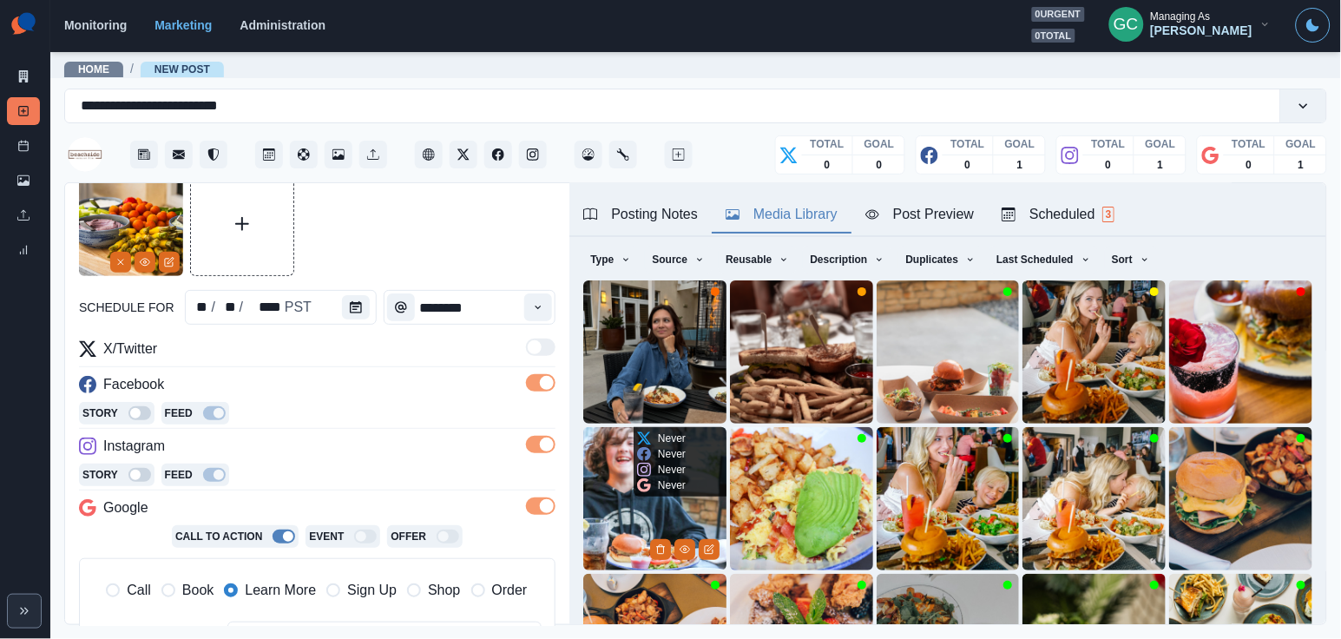
click at [602, 502] on img at bounding box center [654, 498] width 143 height 143
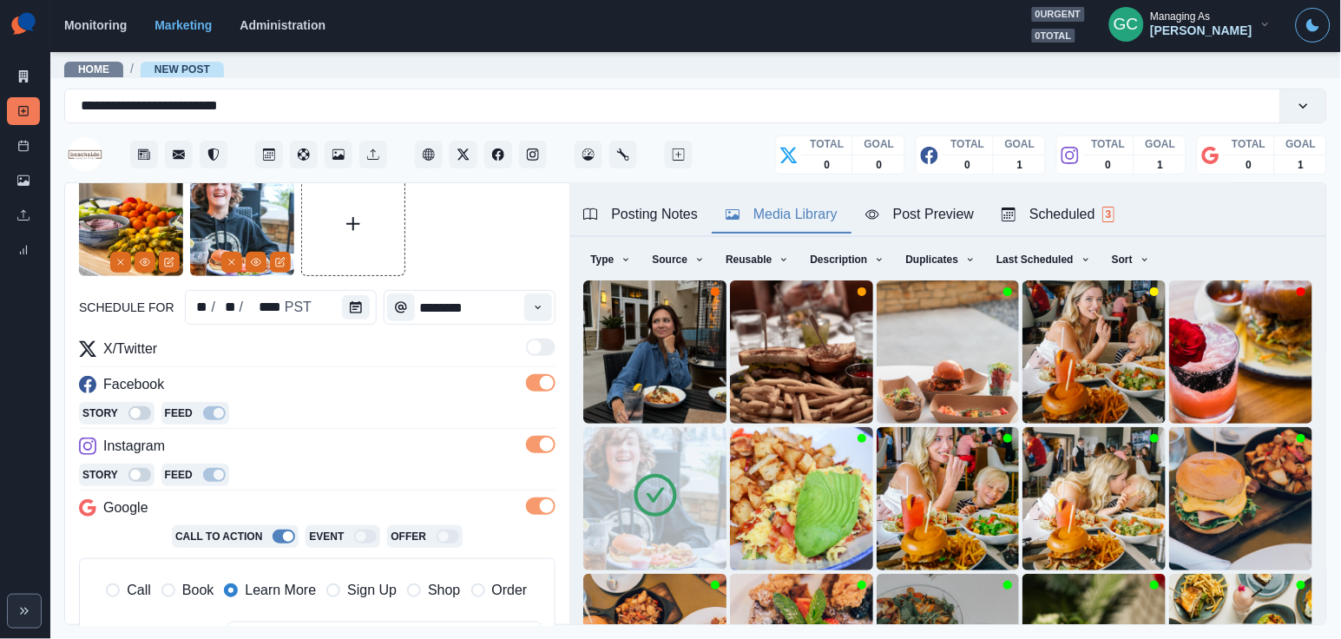
click at [672, 221] on div "Posting Notes" at bounding box center [640, 214] width 115 height 21
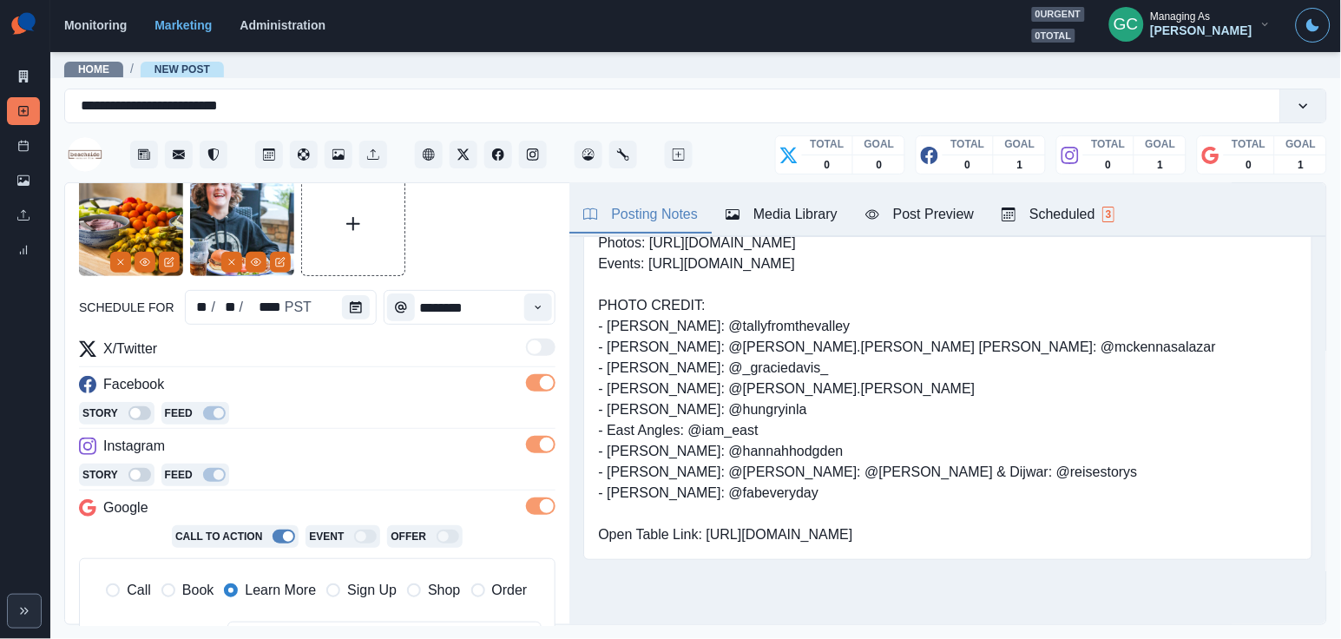
drag, startPoint x: 753, startPoint y: 585, endPoint x: 847, endPoint y: 583, distance: 93.7
click at [846, 545] on pre "Located inside the @jamaicabayinn (IG), @JamaicaBayInn (FB) Photos: https://www…" at bounding box center [907, 378] width 618 height 333
copy pre "@fabeveryday"
click at [126, 261] on button "Remove" at bounding box center [120, 262] width 21 height 21
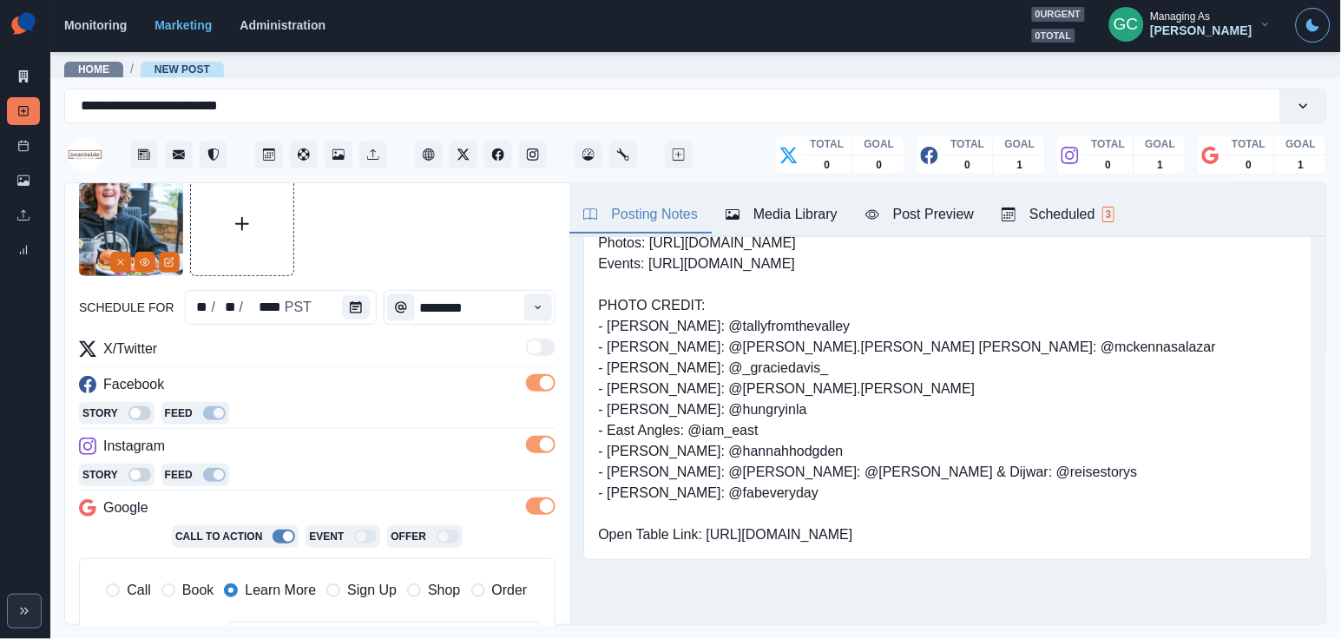
scroll to position [444, 0]
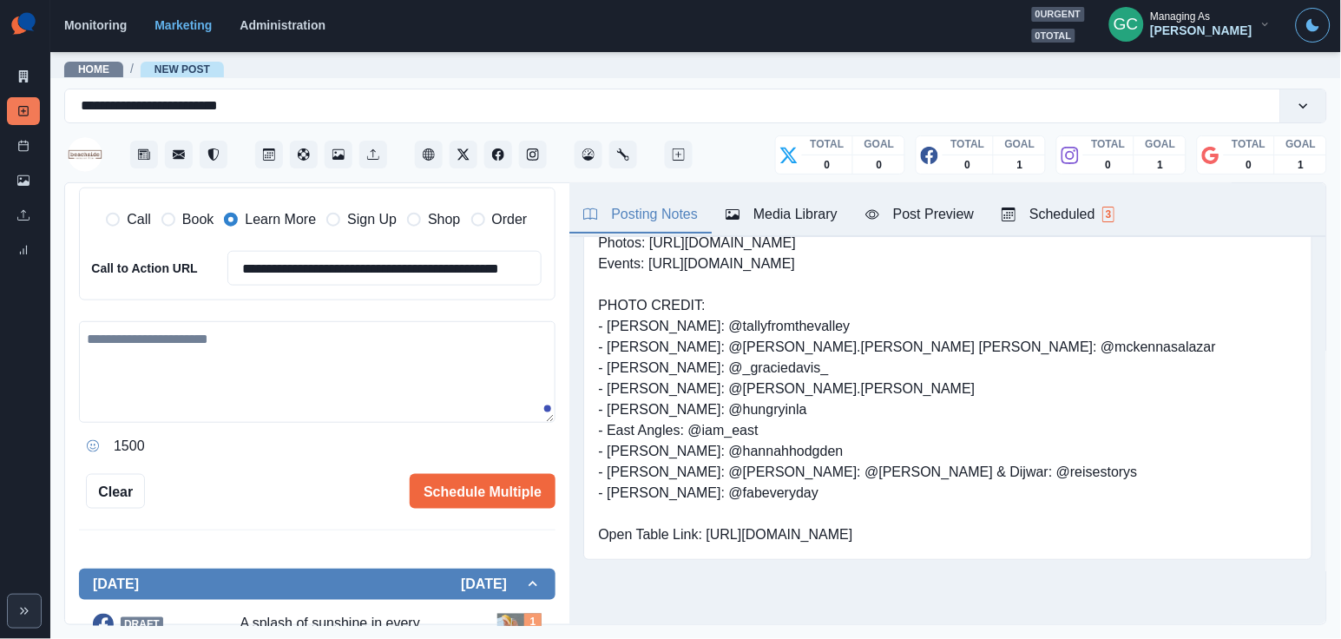
click at [267, 397] on textarea at bounding box center [317, 372] width 476 height 102
paste textarea "**********"
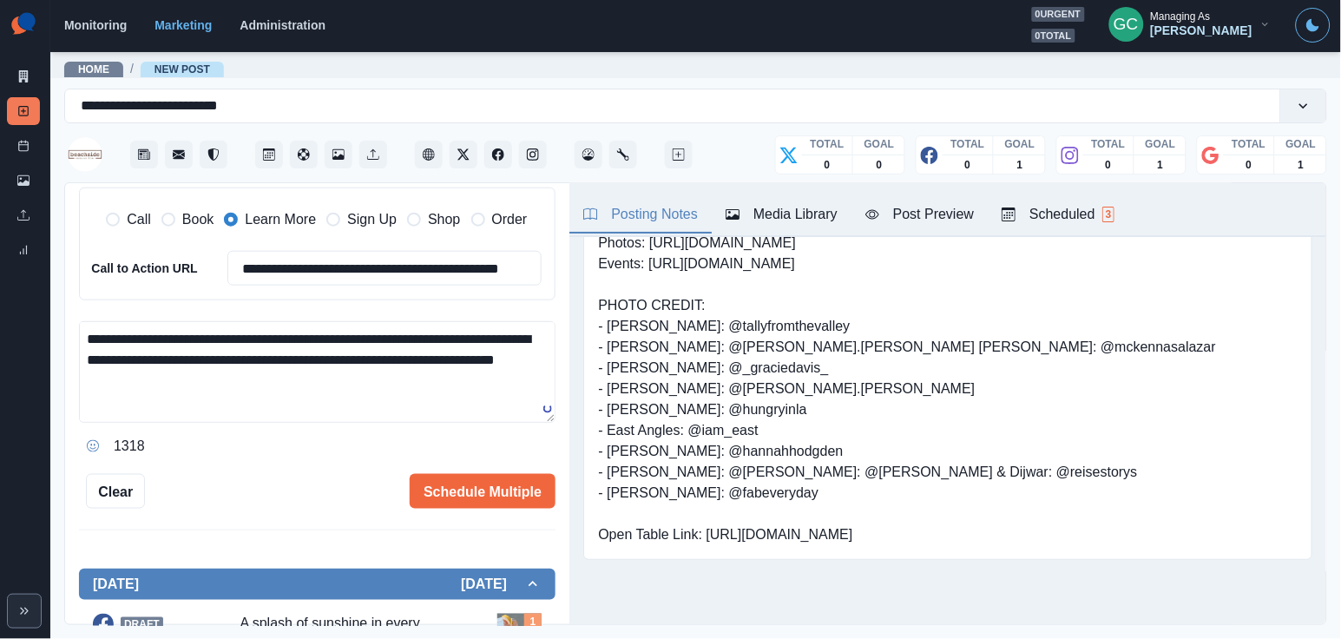
scroll to position [10, 0]
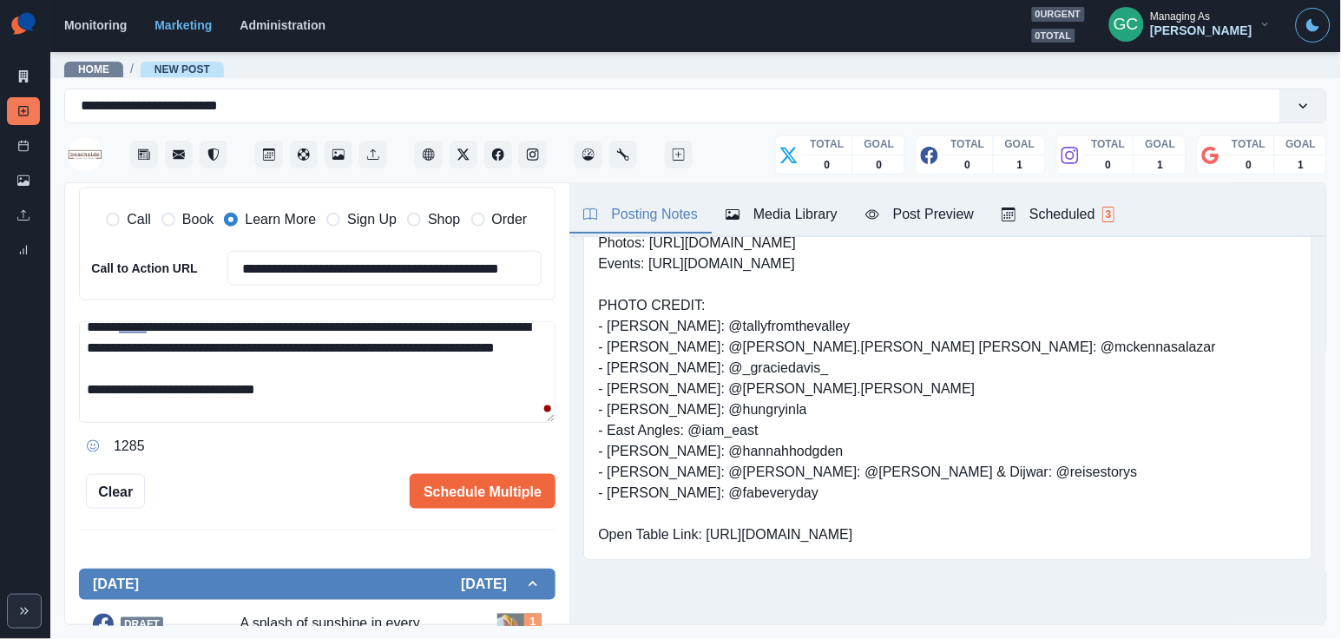
paste textarea "**********"
type textarea "**********"
click at [359, 269] on input "**********" at bounding box center [384, 268] width 314 height 35
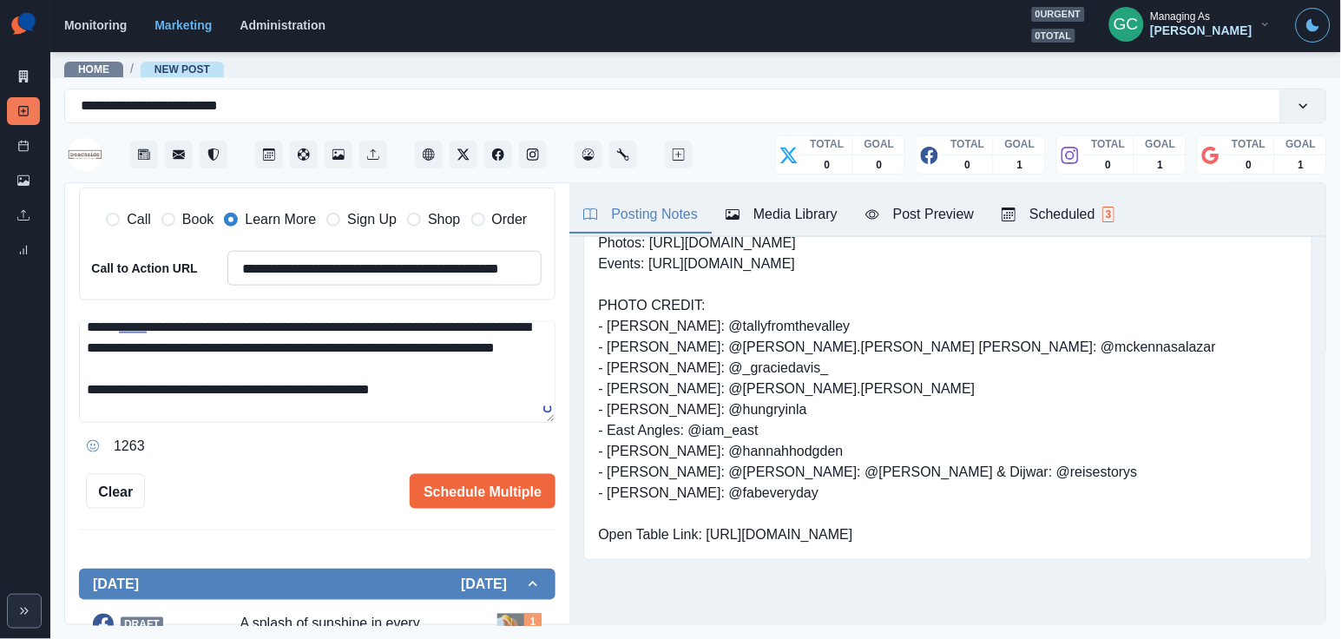
paste input
type input "**********"
click at [338, 412] on textarea "**********" at bounding box center [317, 372] width 476 height 102
type textarea "**********"
click at [479, 478] on button "Schedule Multiple" at bounding box center [483, 491] width 146 height 35
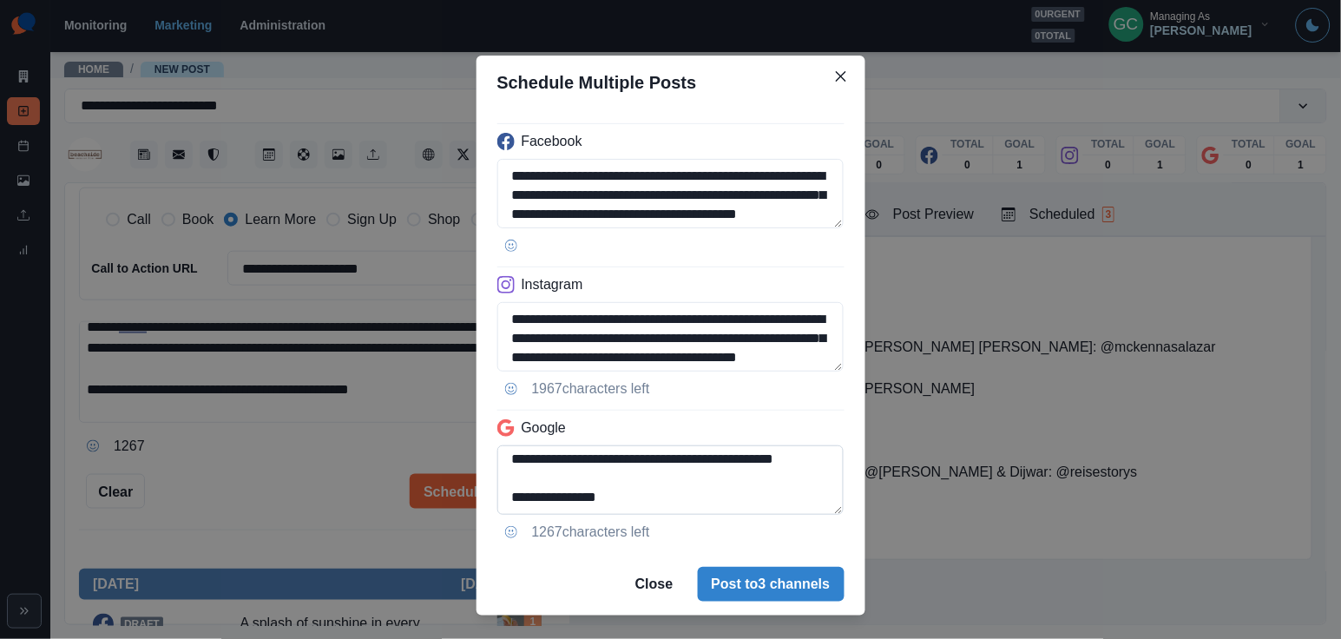
scroll to position [93, 0]
drag, startPoint x: 659, startPoint y: 485, endPoint x: 482, endPoint y: 475, distance: 176.5
click at [482, 475] on div "**********" at bounding box center [670, 330] width 389 height 443
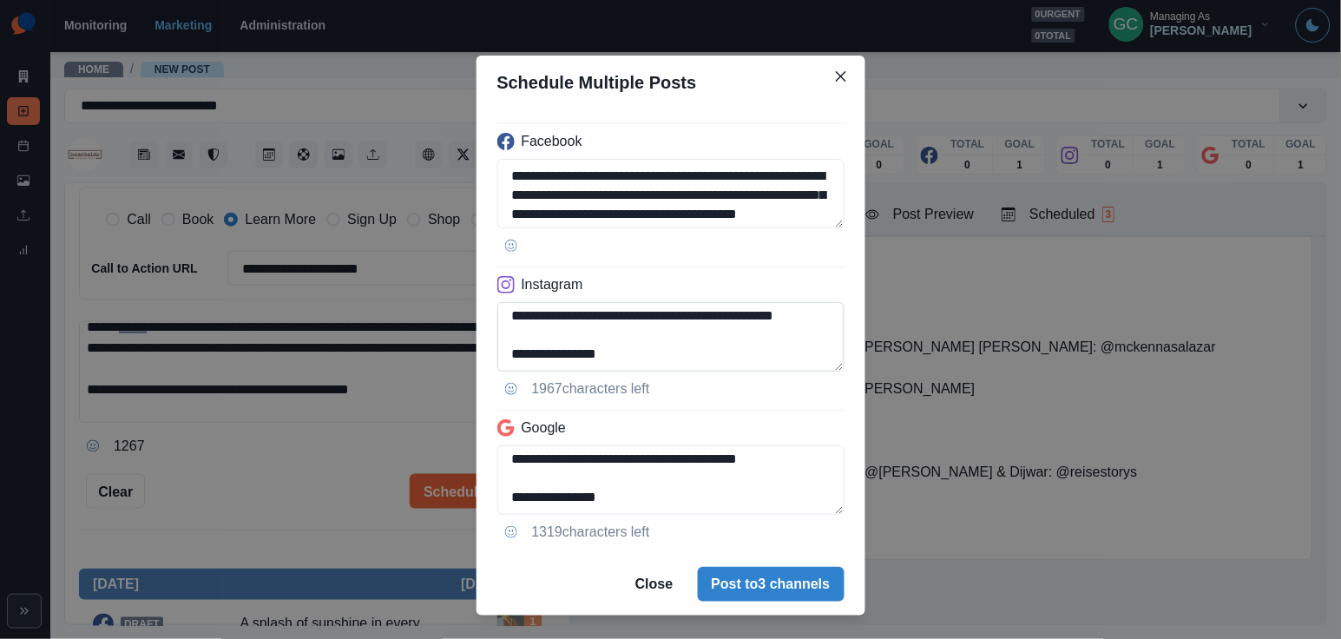
scroll to position [87, 0]
type textarea "**********"
drag, startPoint x: 676, startPoint y: 327, endPoint x: 684, endPoint y: 345, distance: 19.0
click at [684, 345] on textarea "**********" at bounding box center [670, 336] width 347 height 69
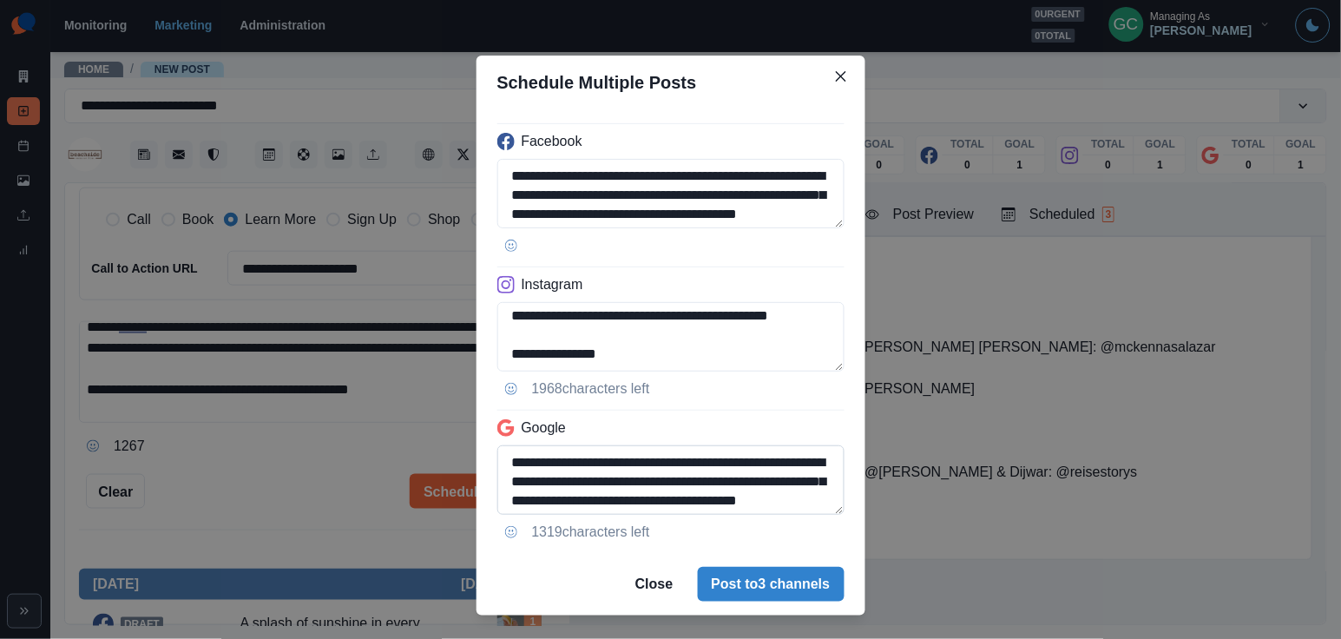
scroll to position [0, 0]
type textarea "**********"
click at [771, 572] on button "Post to 3 channels" at bounding box center [771, 584] width 147 height 35
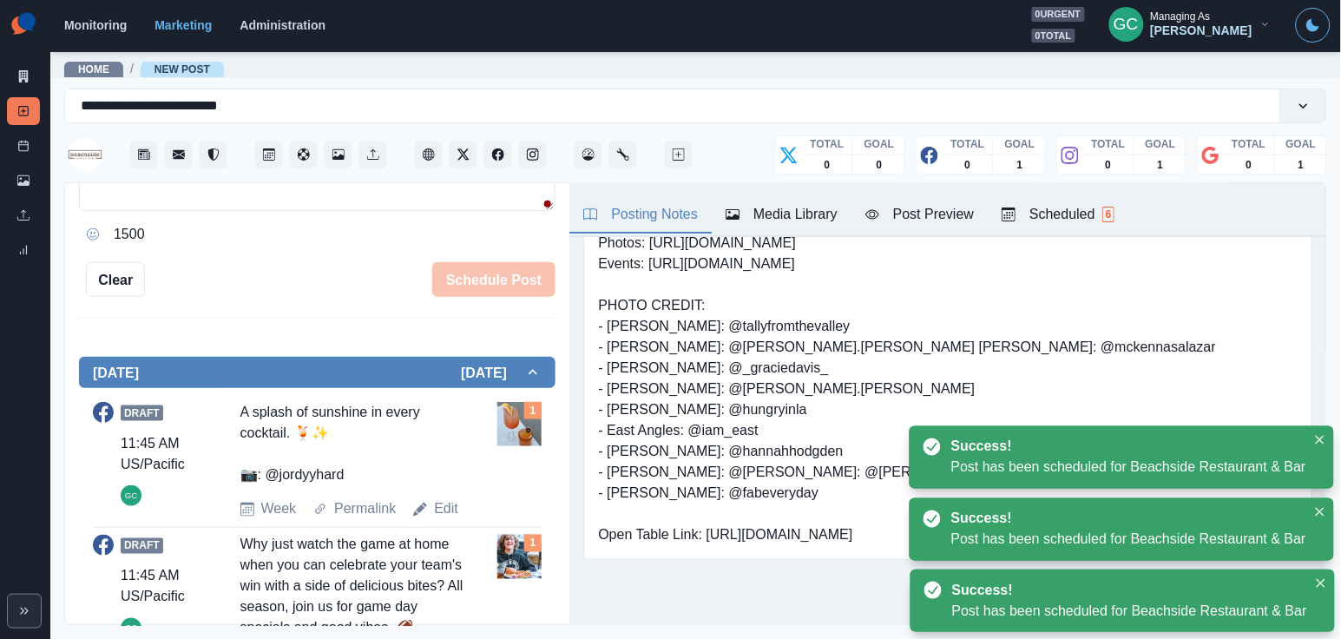
click at [1088, 220] on div "Scheduled 6" at bounding box center [1057, 214] width 113 height 21
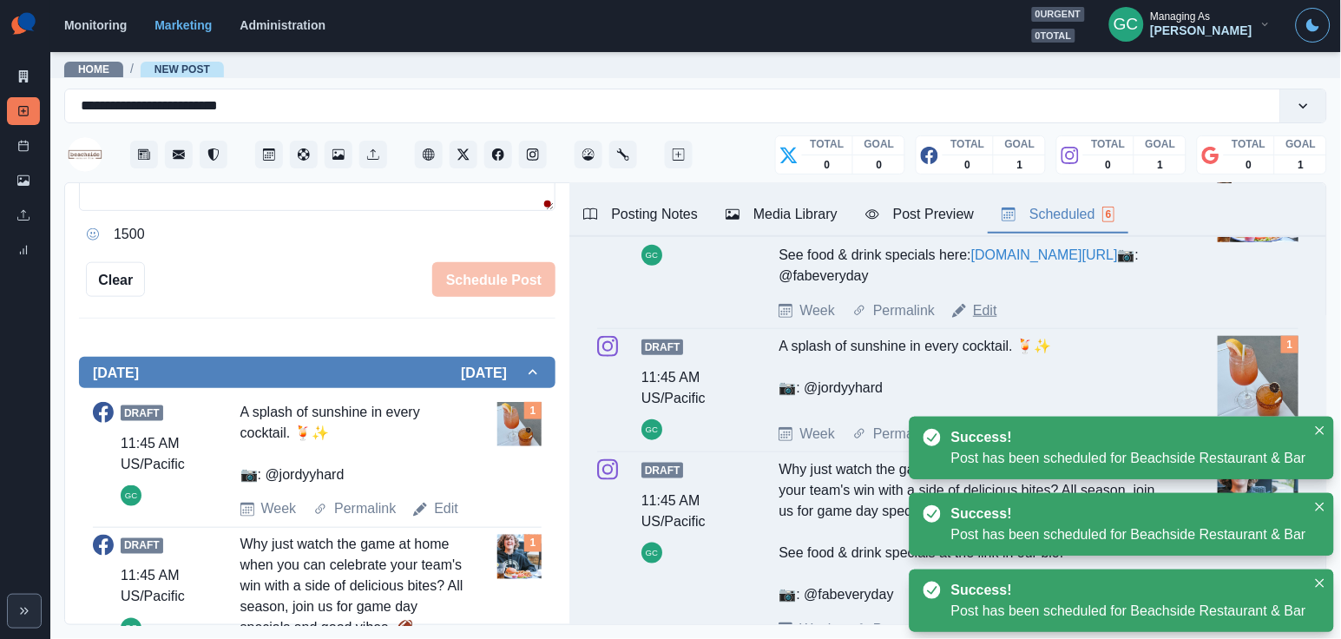
click at [994, 321] on link "Edit" at bounding box center [985, 310] width 24 height 21
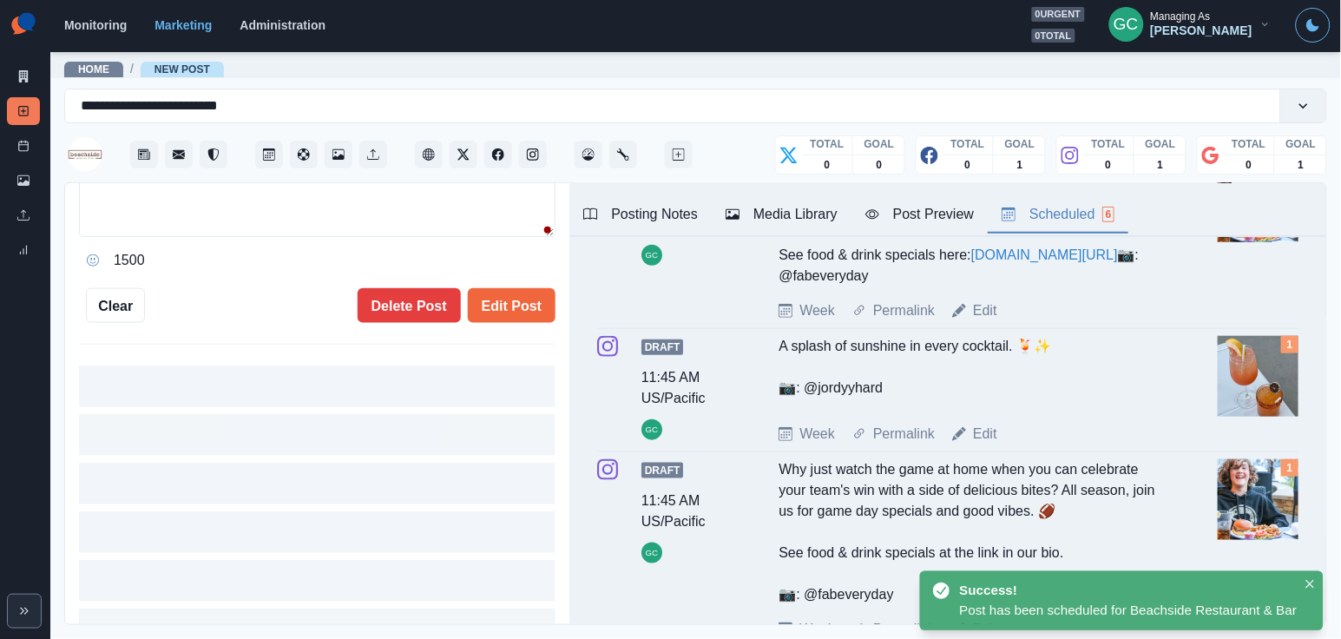
type textarea "**********"
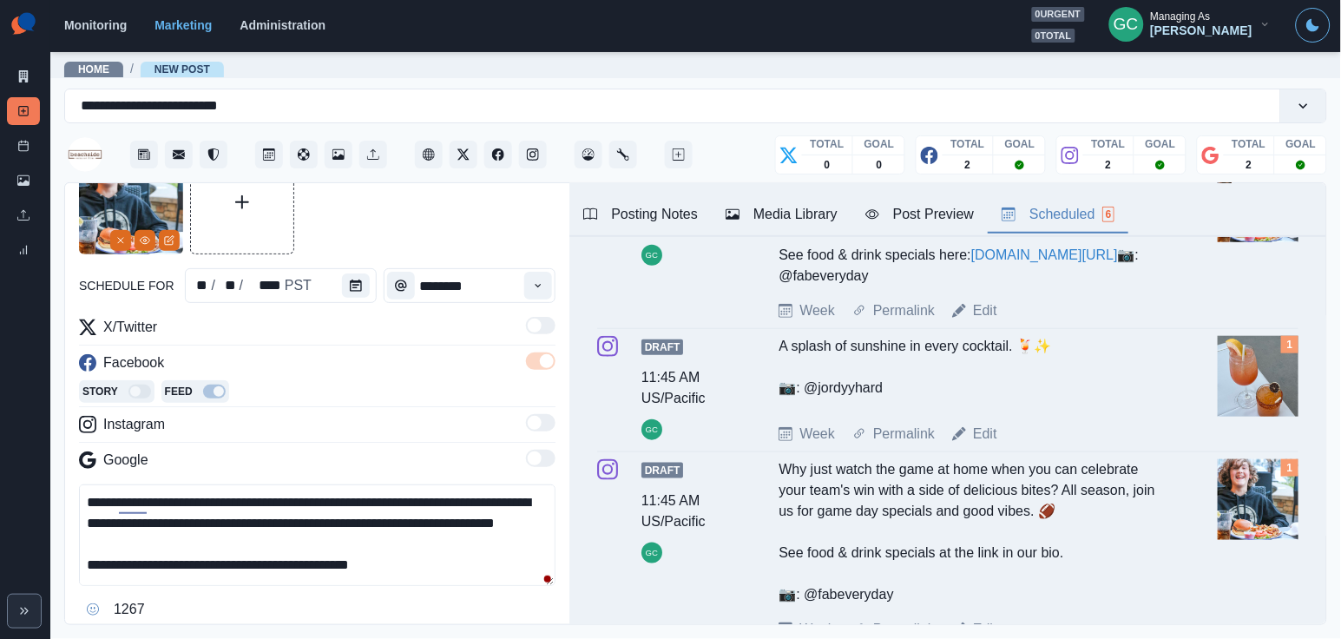
scroll to position [58, 0]
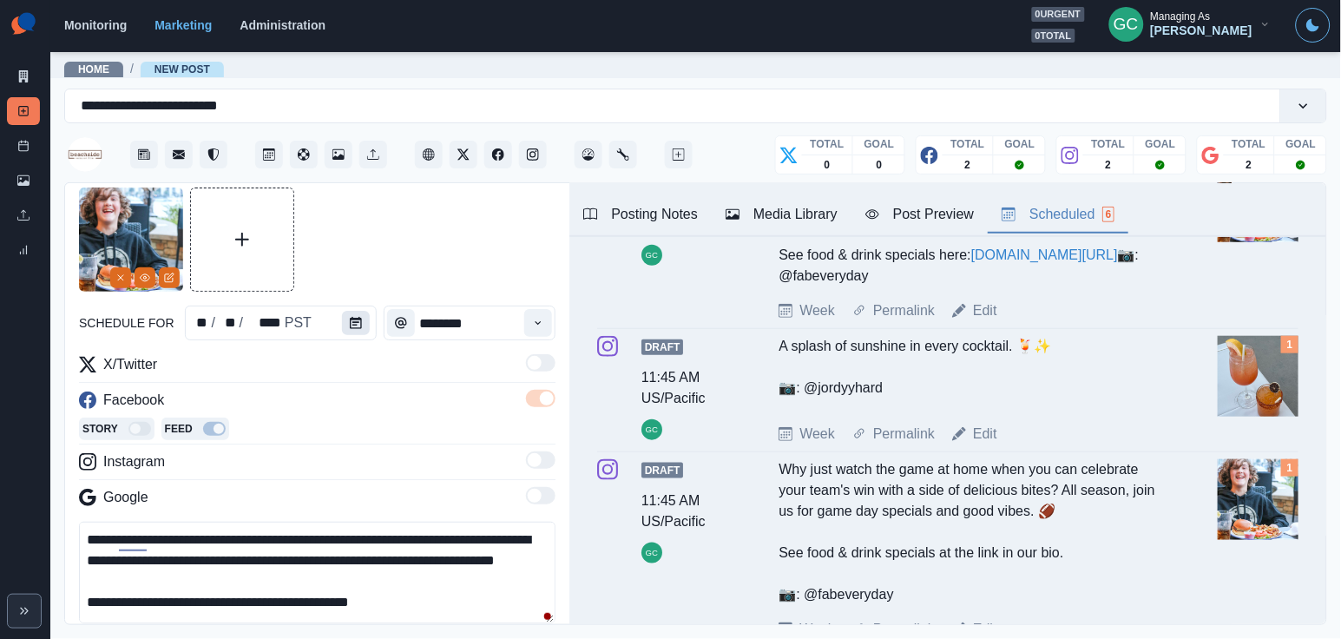
click at [350, 319] on icon "Calendar" at bounding box center [356, 323] width 12 height 12
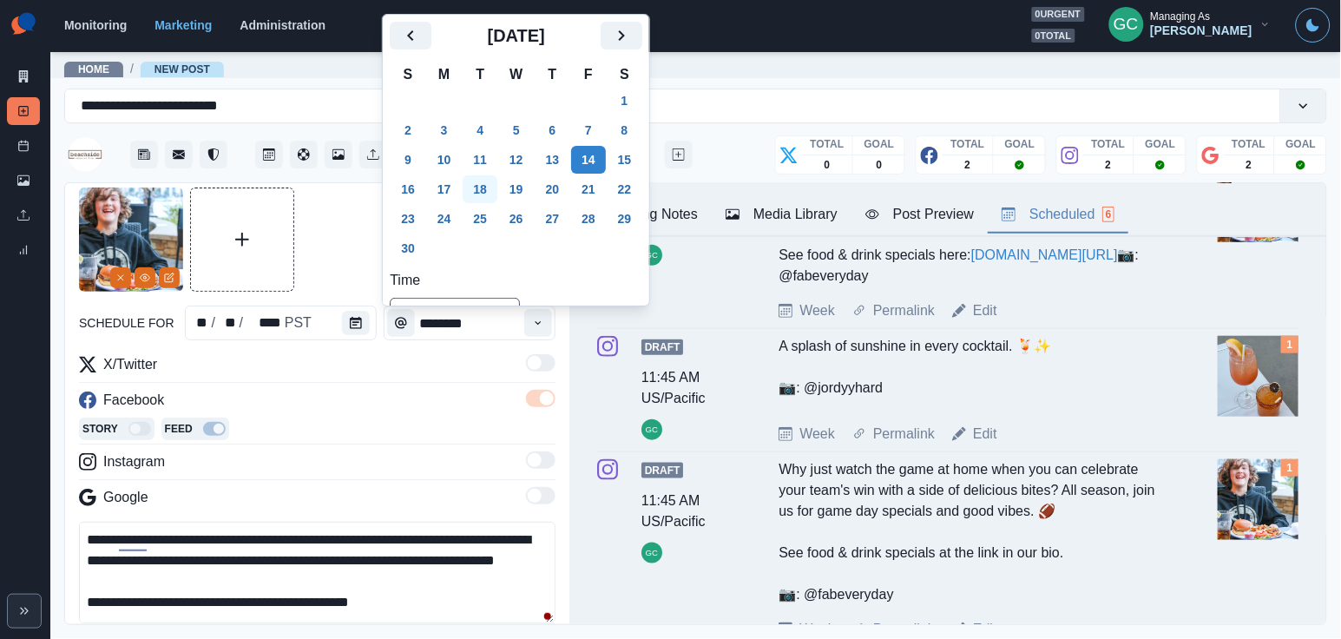
click at [482, 190] on button "18" at bounding box center [480, 189] width 35 height 28
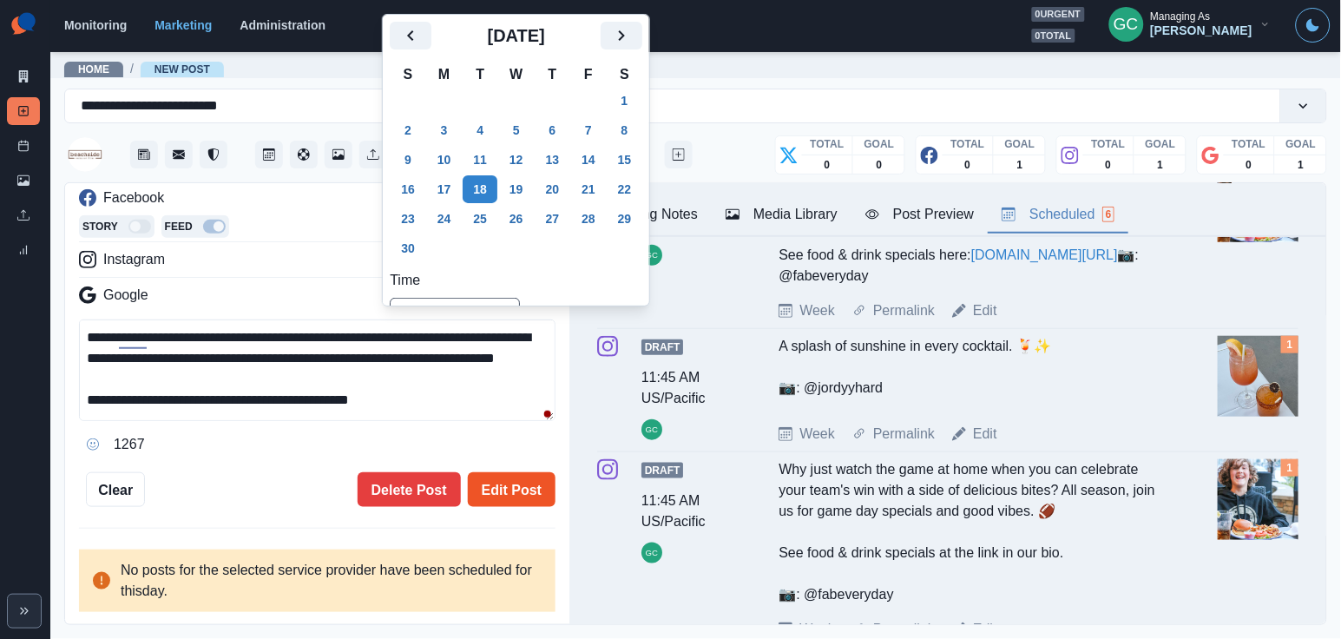
click at [524, 483] on button "Edit Post" at bounding box center [512, 489] width 88 height 35
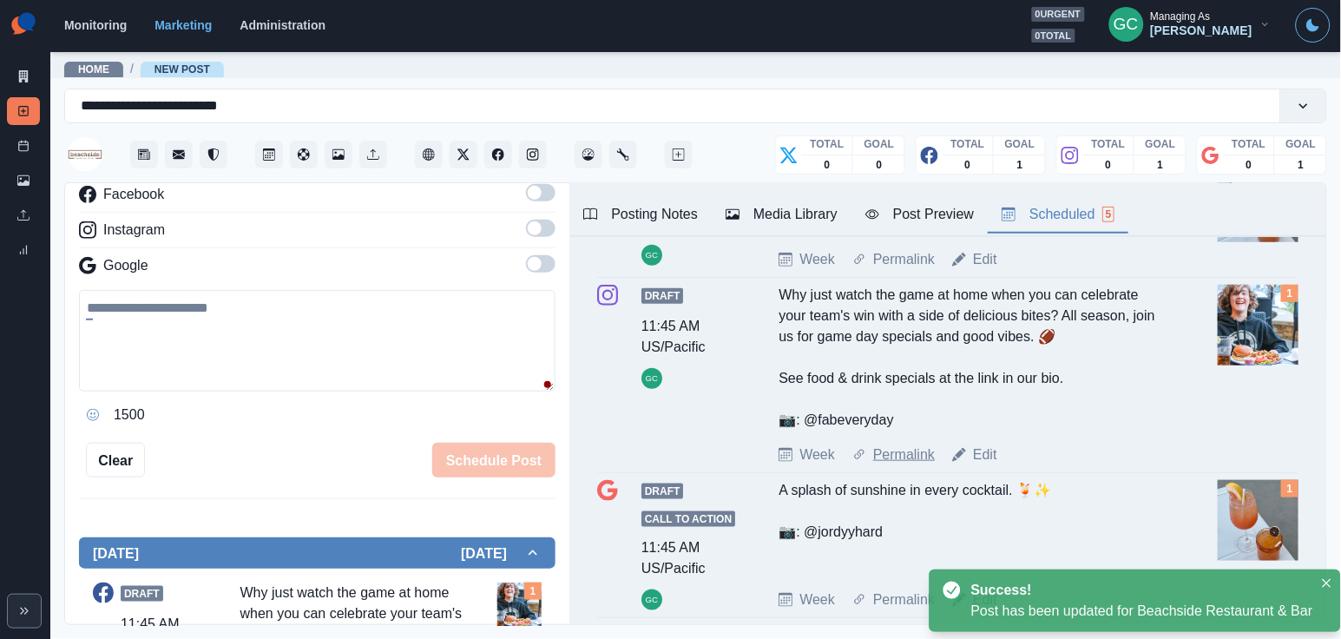
scroll to position [175, 0]
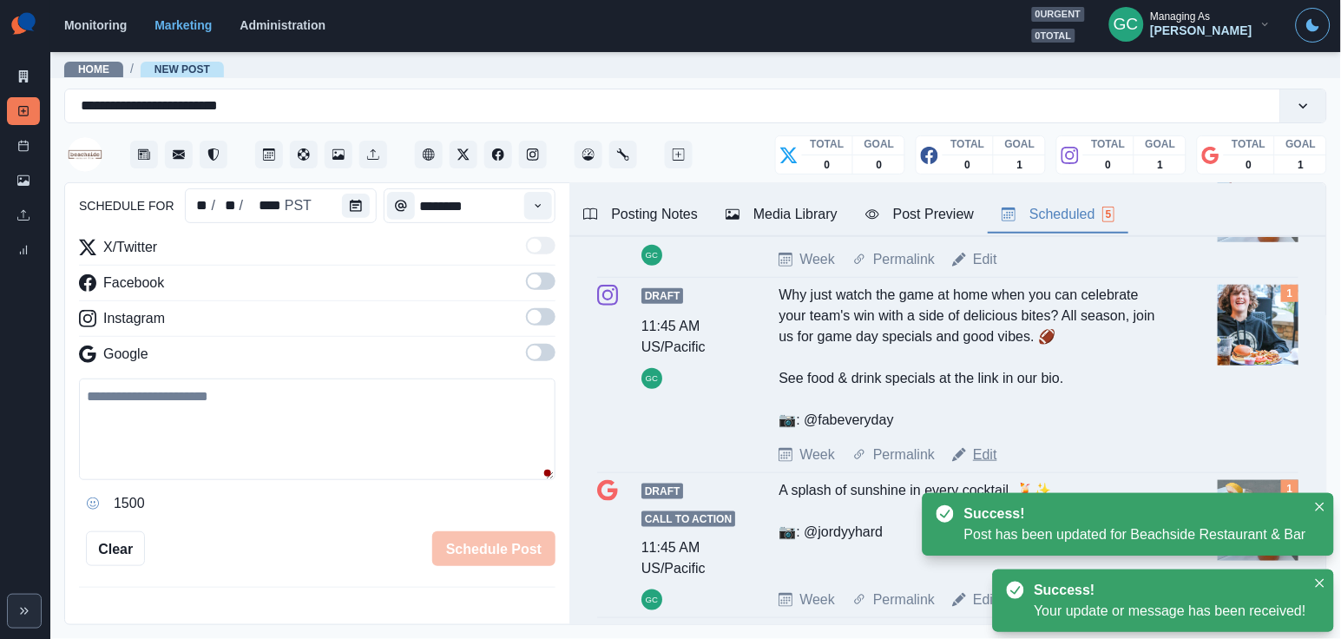
click at [981, 462] on link "Edit" at bounding box center [985, 454] width 24 height 21
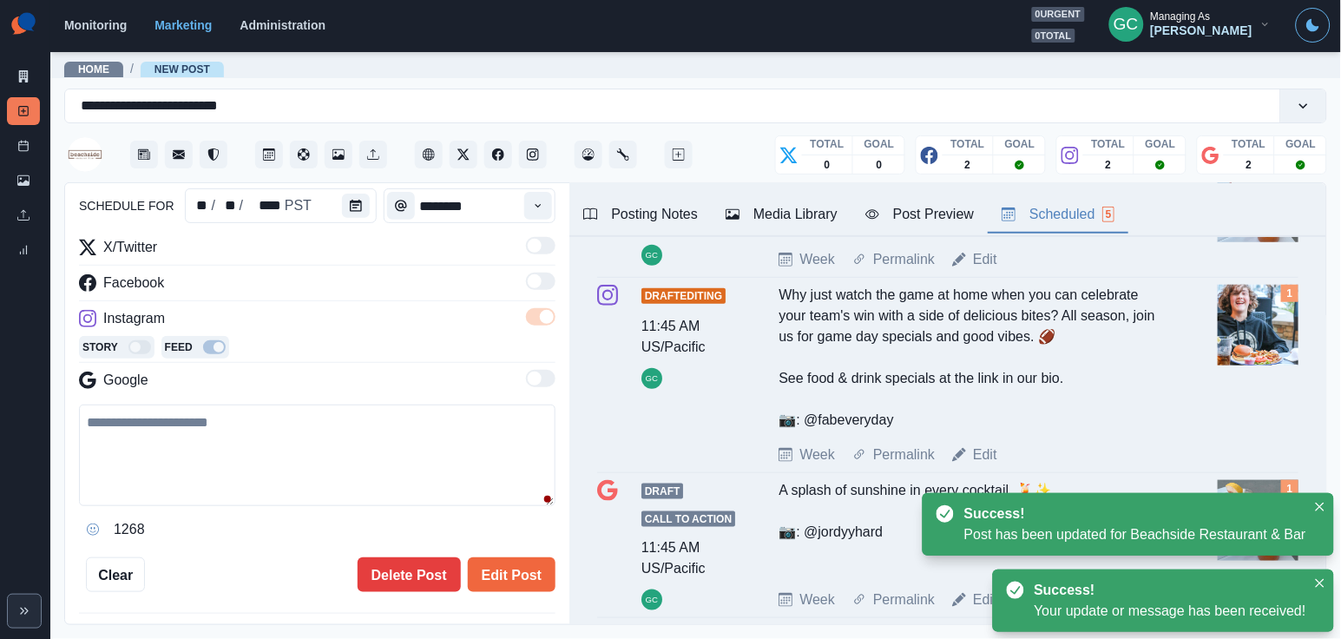
type textarea "**********"
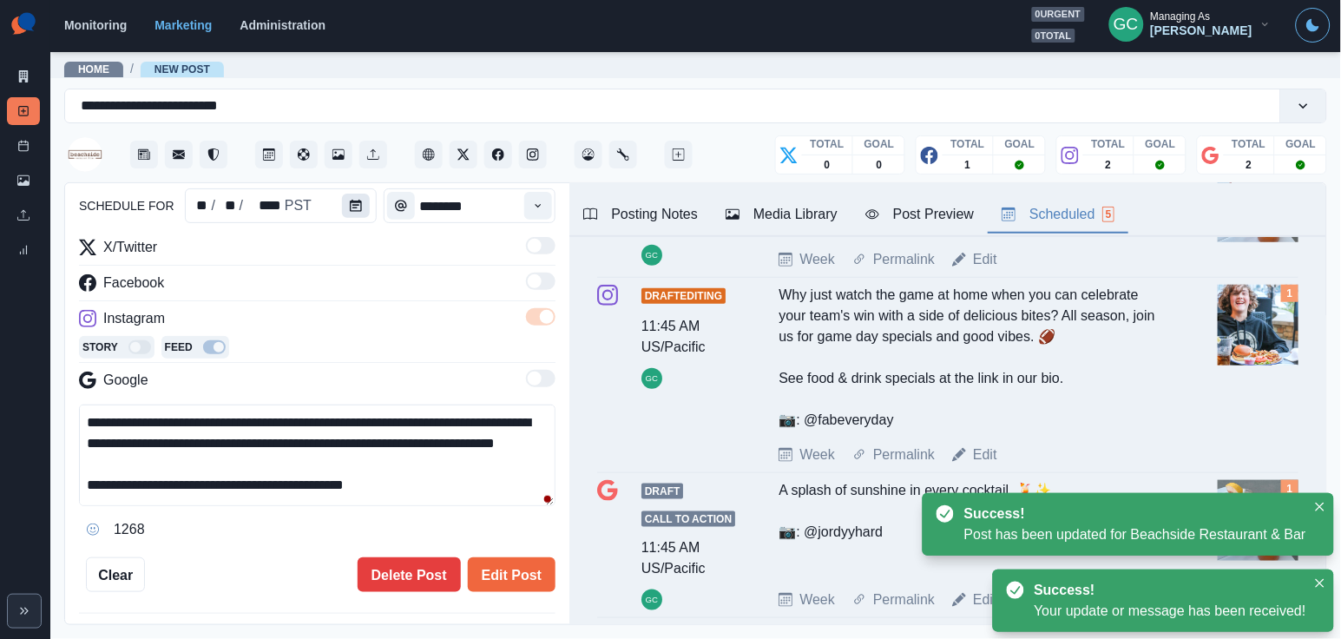
click at [354, 198] on button "Calendar" at bounding box center [356, 206] width 28 height 24
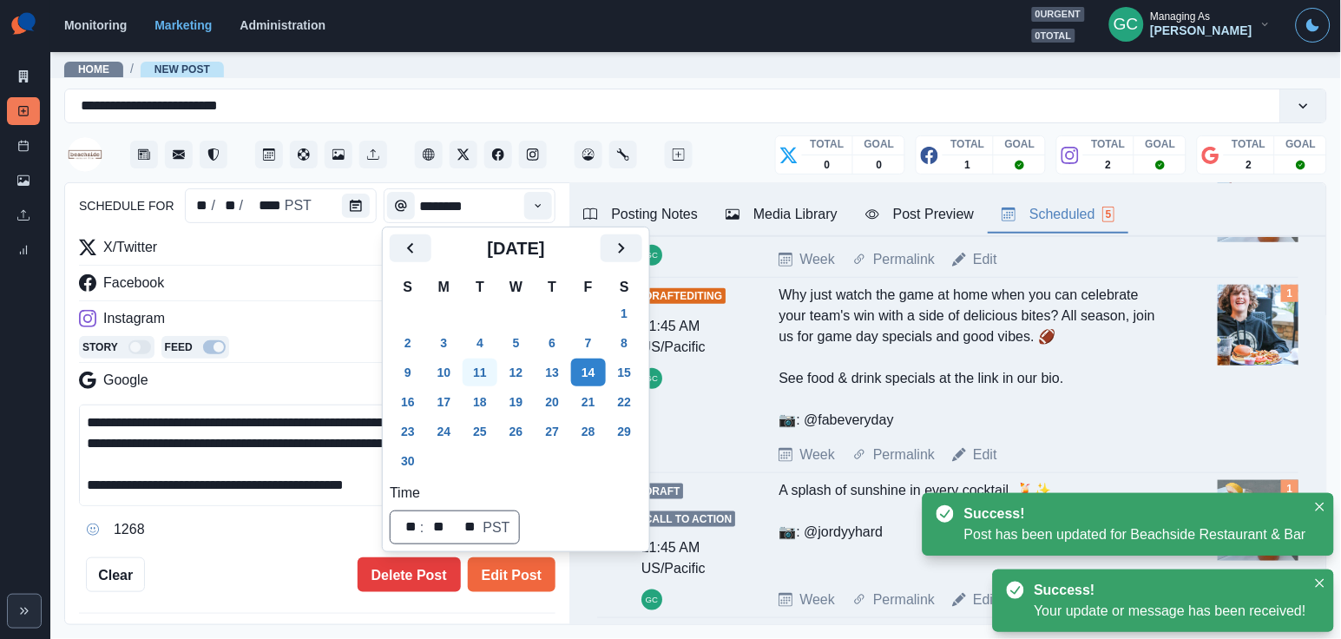
click at [484, 371] on button "11" at bounding box center [480, 372] width 35 height 28
click at [488, 394] on button "18" at bounding box center [480, 402] width 35 height 28
click at [512, 579] on button "Edit Post" at bounding box center [512, 574] width 88 height 35
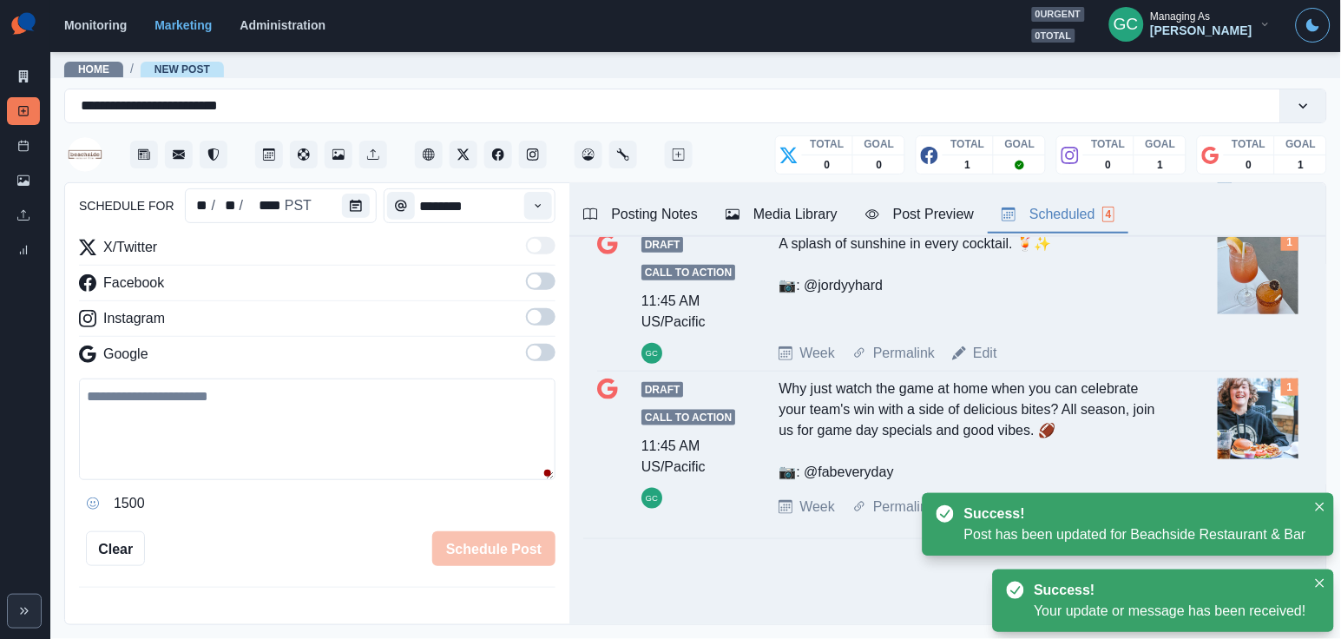
scroll to position [371, 0]
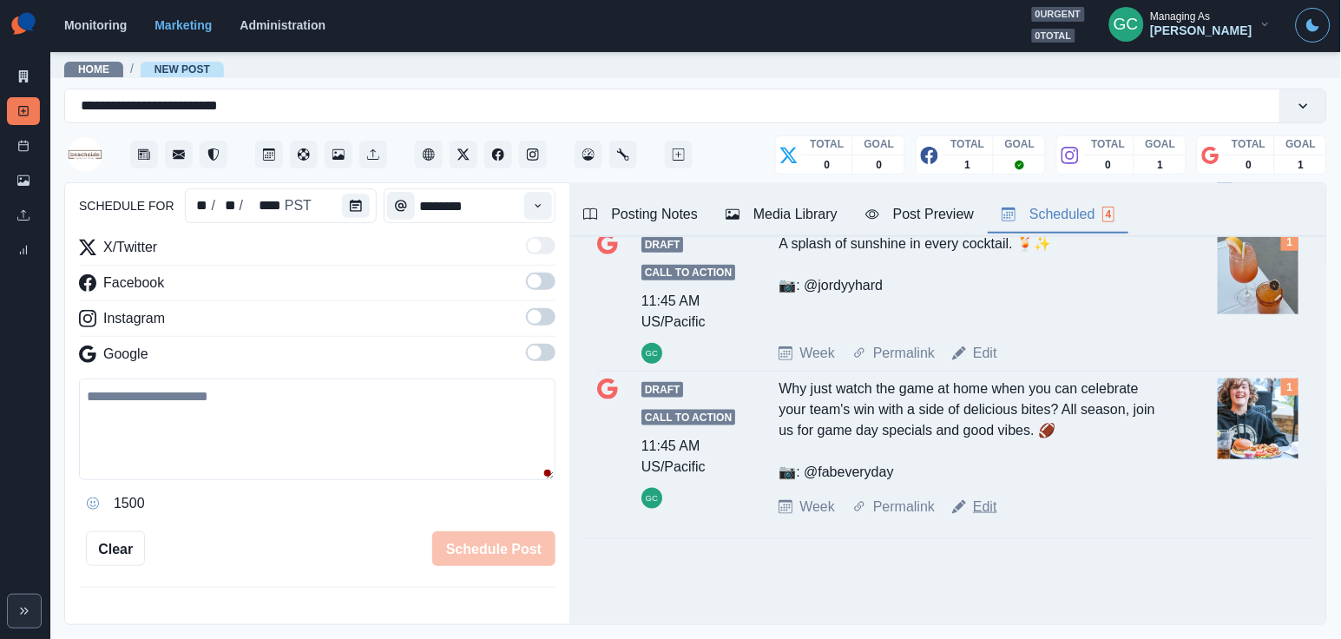
click at [992, 508] on link "Edit" at bounding box center [985, 506] width 24 height 21
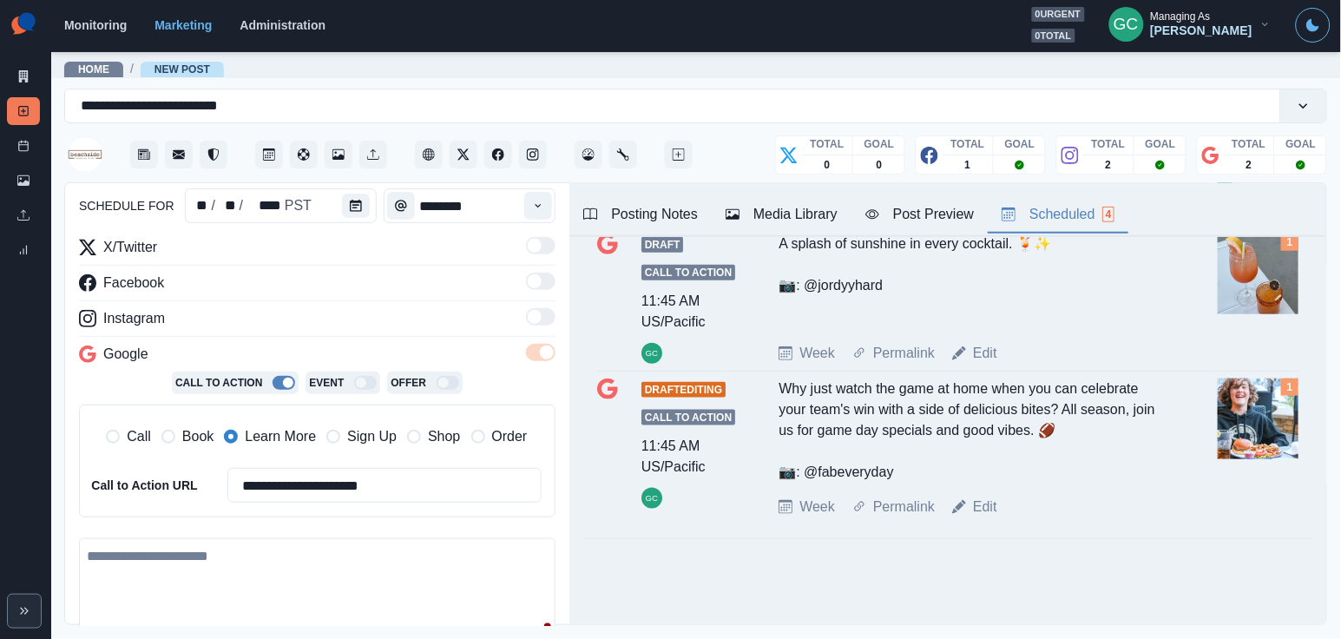
type textarea "**********"
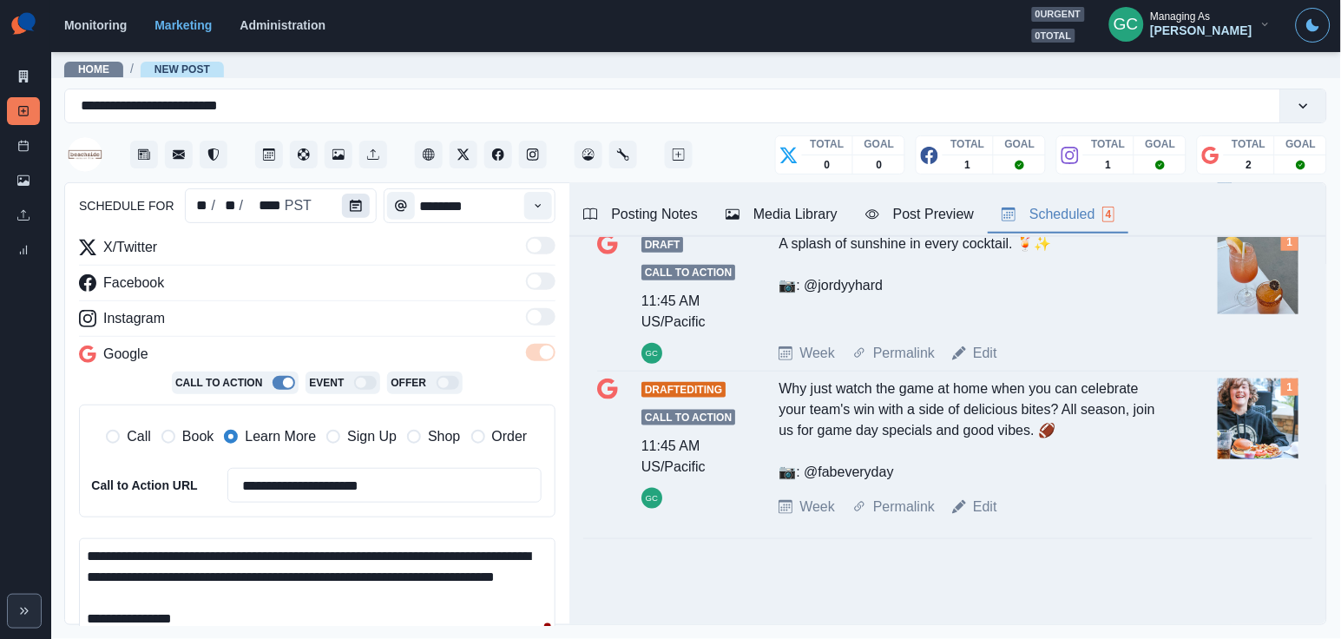
click at [356, 205] on icon "Calendar" at bounding box center [356, 206] width 12 height 12
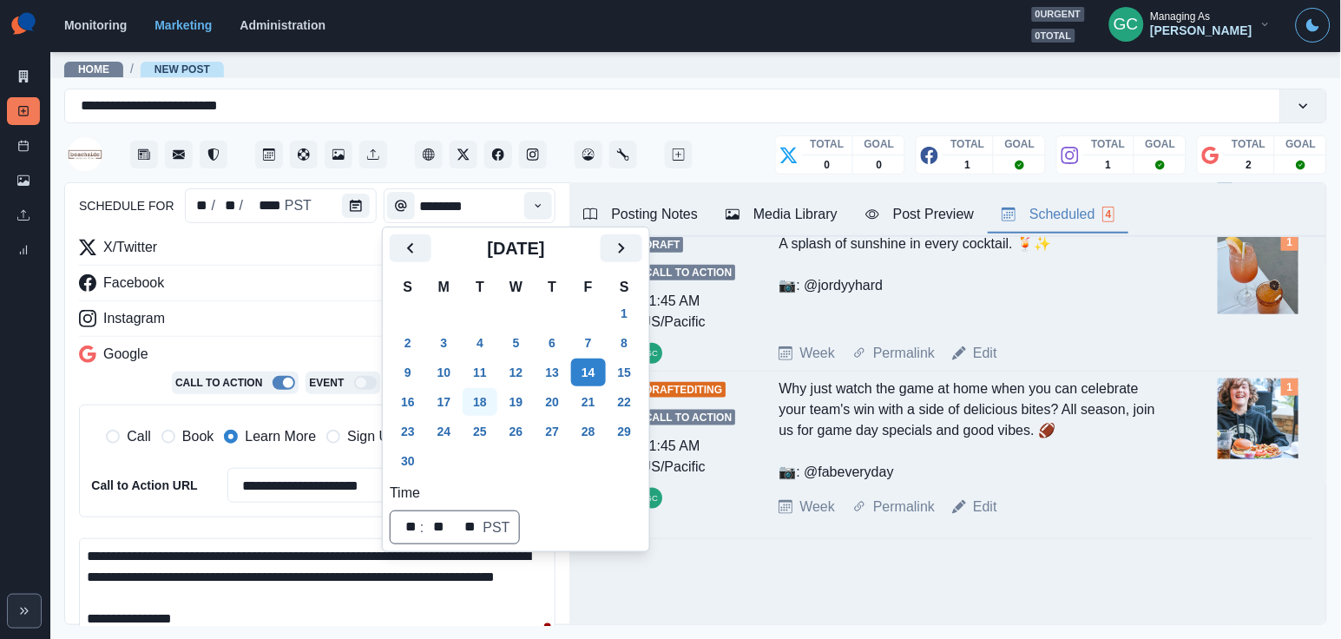
click at [489, 412] on button "18" at bounding box center [480, 402] width 35 height 28
click at [298, 318] on div "Instagram" at bounding box center [317, 322] width 476 height 28
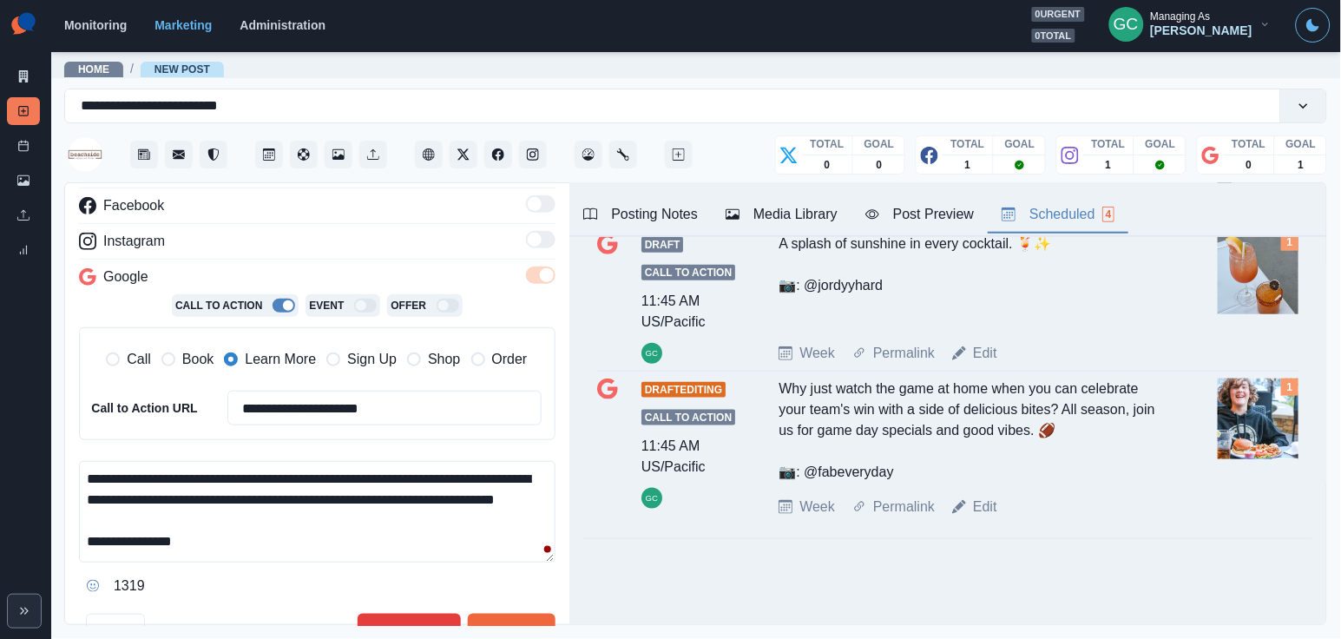
scroll to position [331, 0]
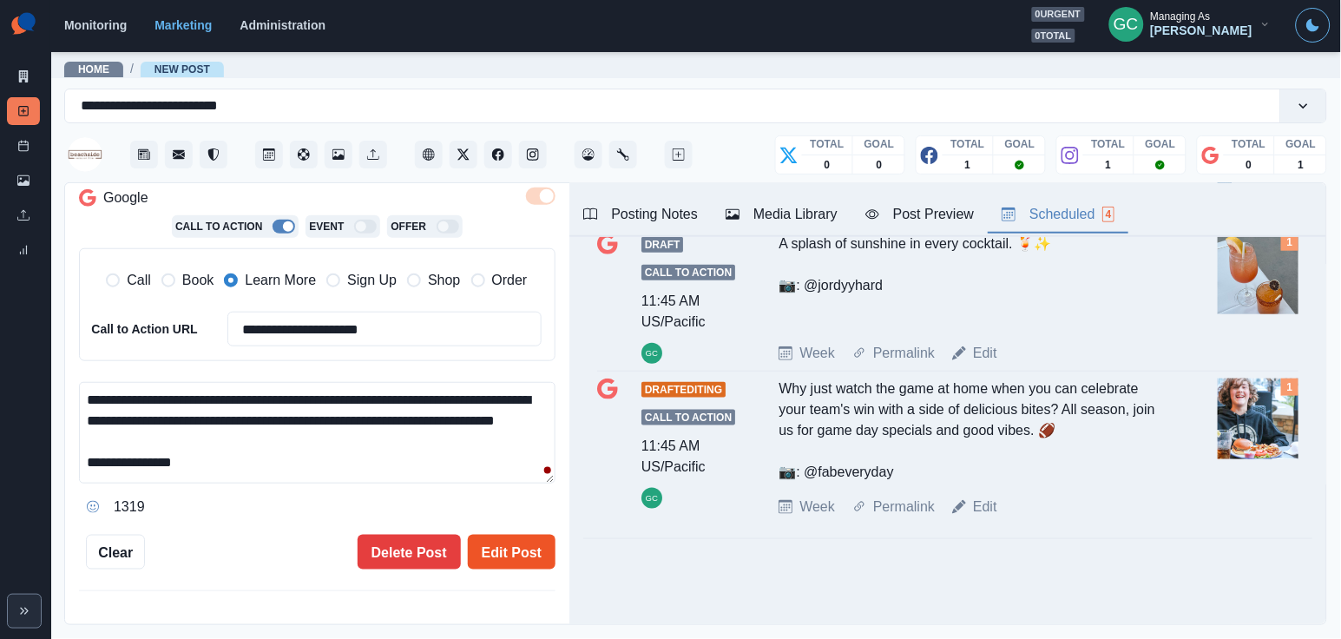
click at [504, 552] on button "Edit Post" at bounding box center [512, 552] width 88 height 35
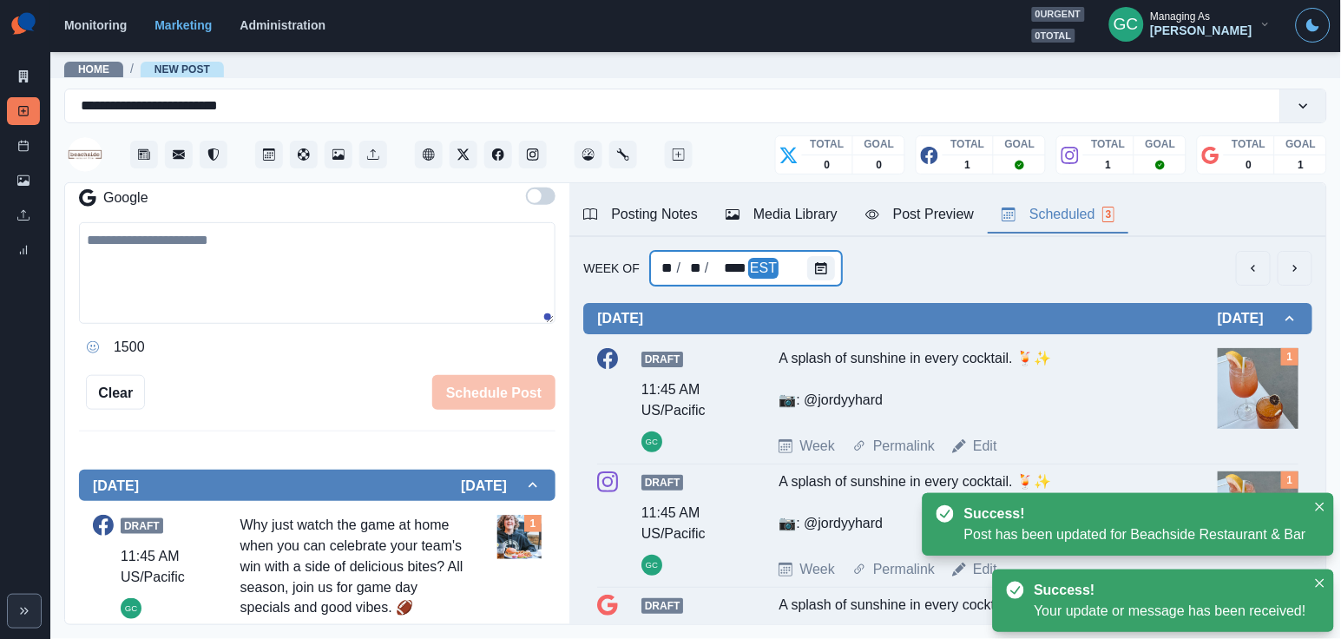
click at [802, 266] on div "** / ** / **** EST" at bounding box center [746, 268] width 192 height 35
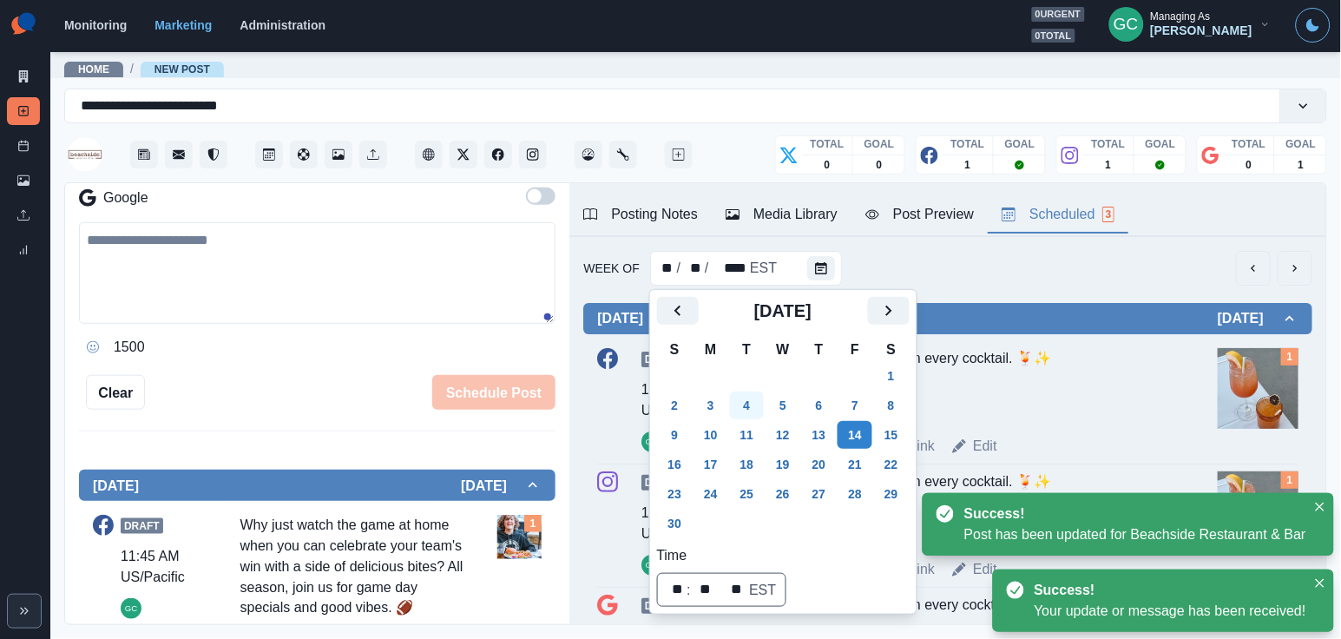
click at [750, 402] on button "4" at bounding box center [747, 405] width 35 height 28
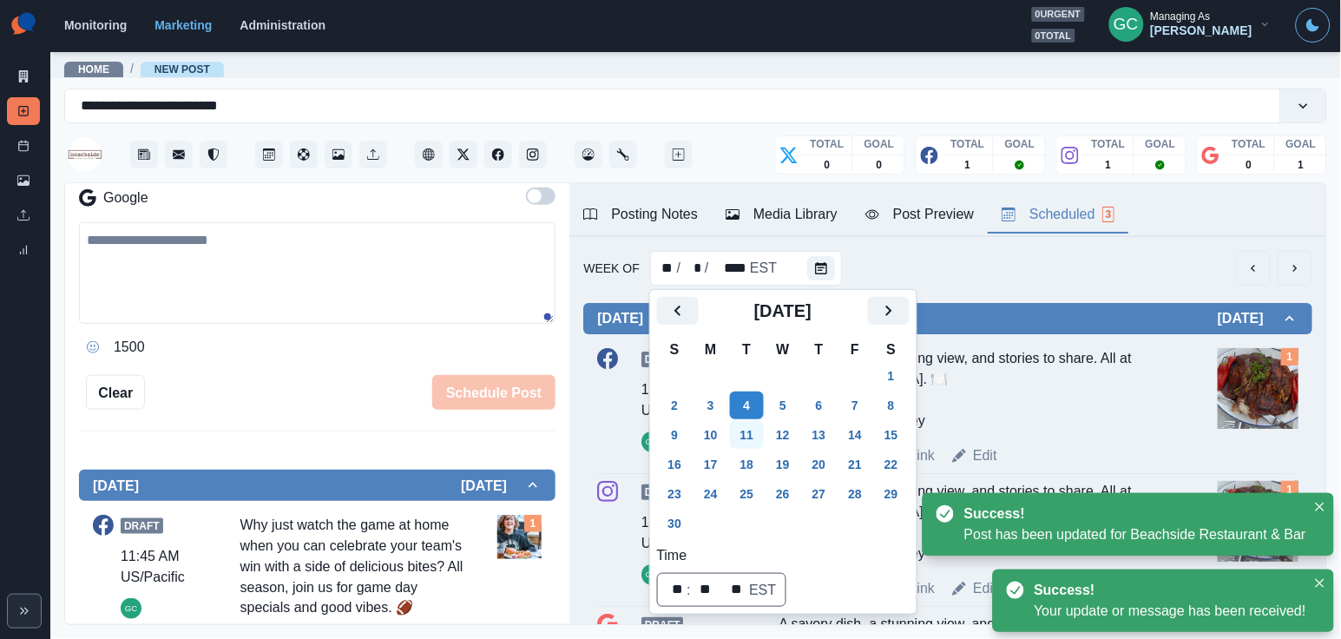
click at [749, 436] on button "11" at bounding box center [747, 435] width 35 height 28
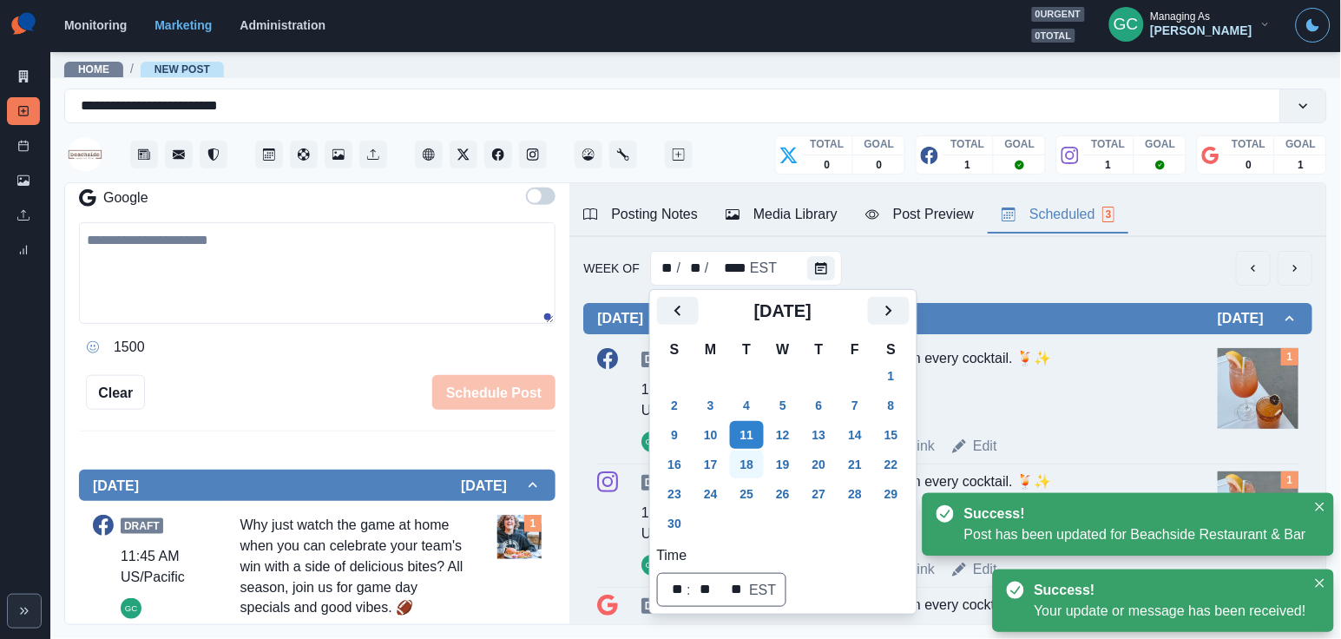
click at [749, 466] on button "18" at bounding box center [747, 464] width 35 height 28
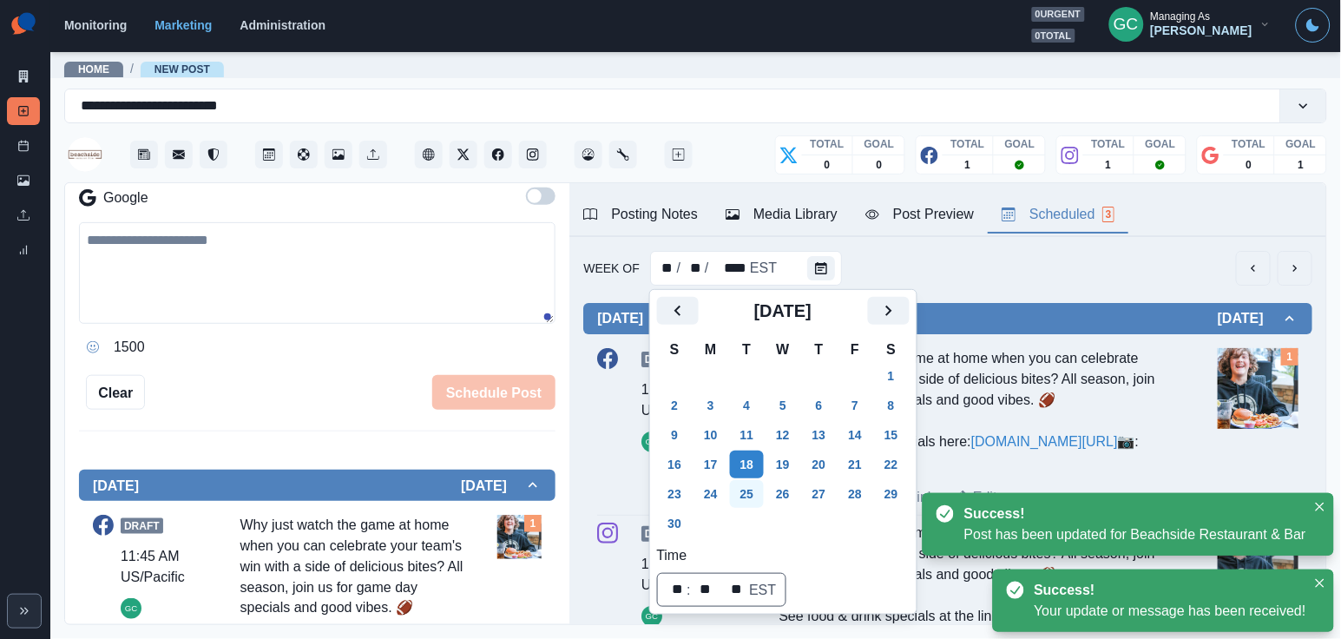
click at [748, 494] on button "25" at bounding box center [747, 494] width 35 height 28
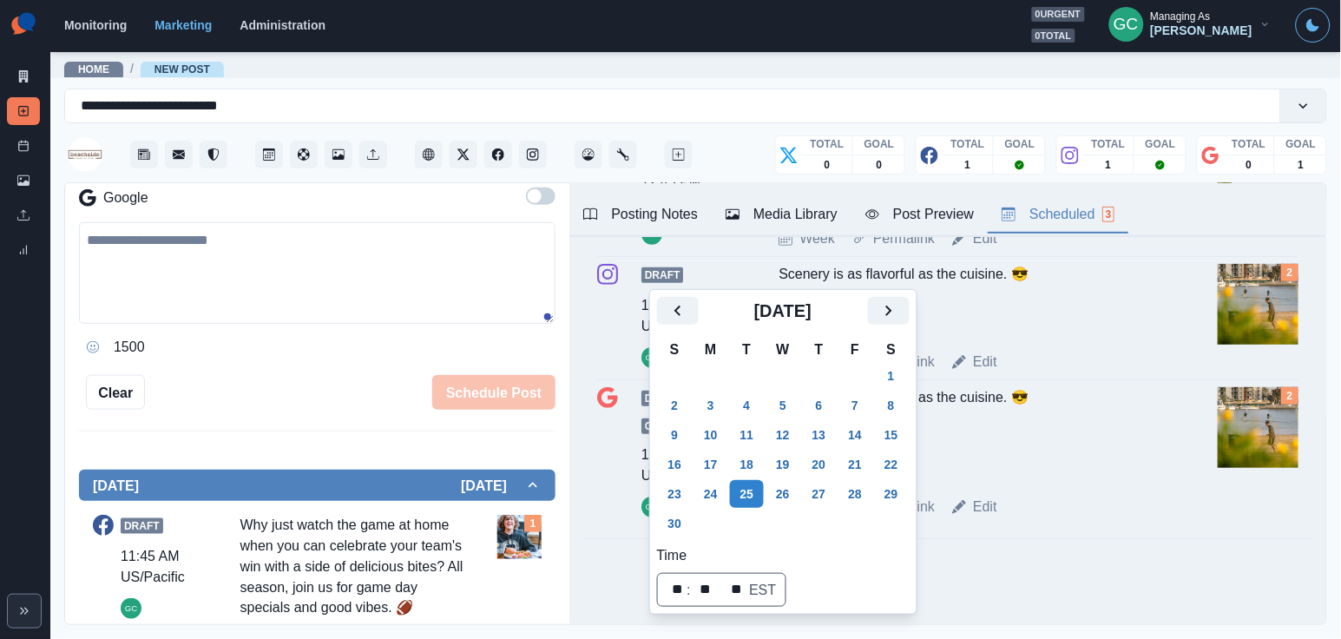
scroll to position [214, 0]
click at [899, 314] on icon "Next" at bounding box center [888, 310] width 21 height 21
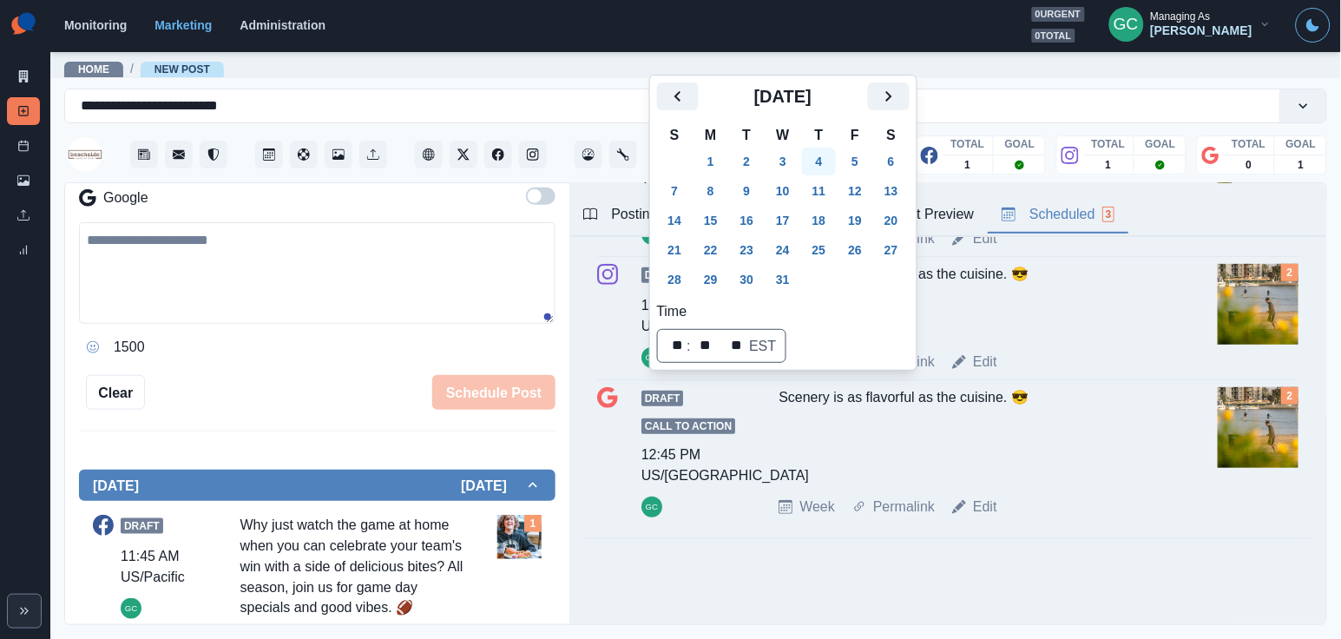
click at [829, 165] on button "4" at bounding box center [819, 162] width 35 height 28
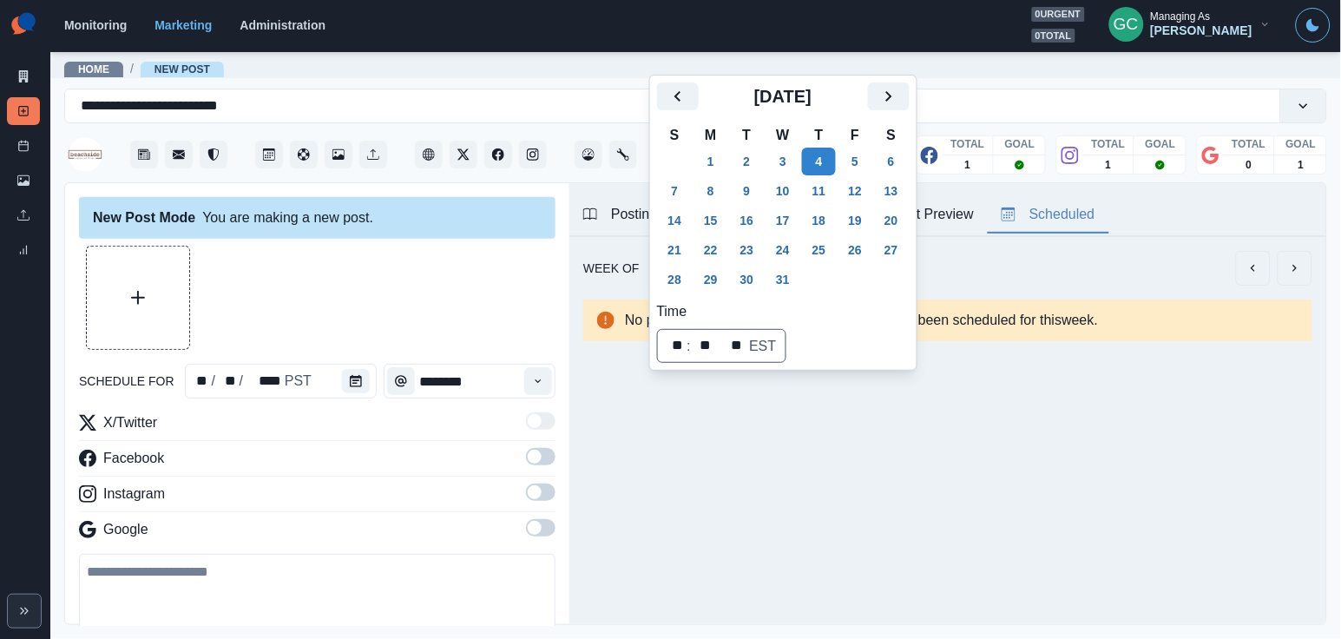
scroll to position [0, 0]
click at [357, 394] on div at bounding box center [359, 381] width 35 height 35
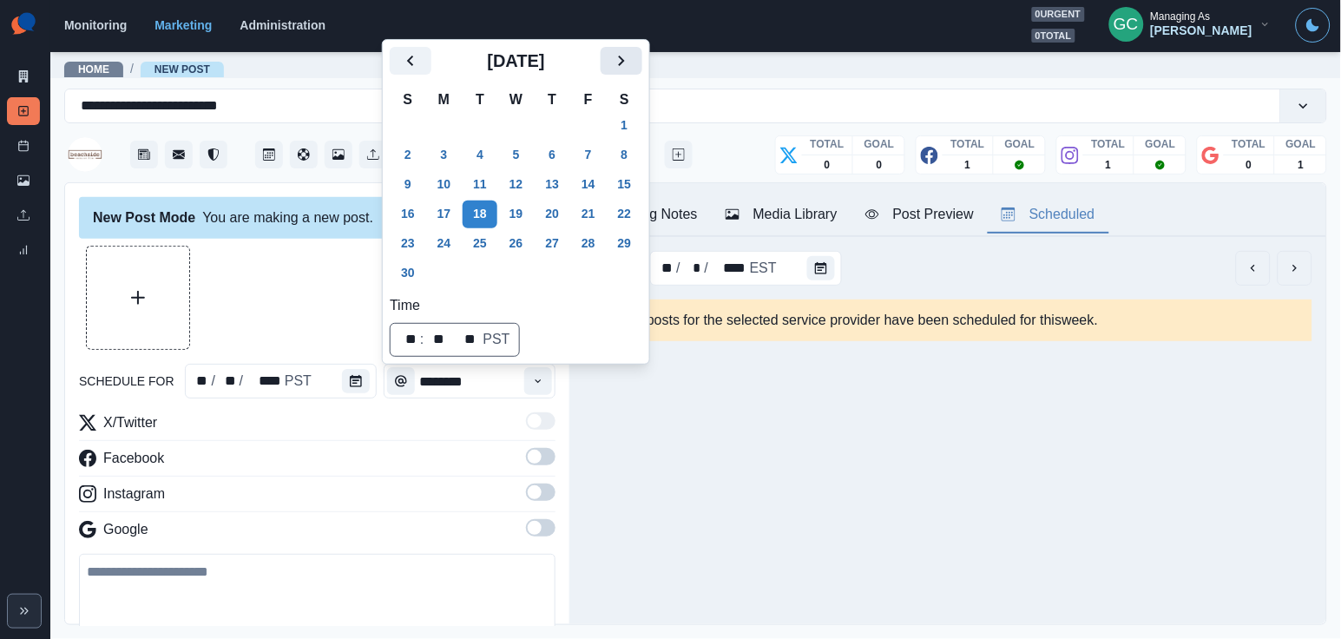
click at [632, 69] on icon "Next" at bounding box center [621, 60] width 21 height 21
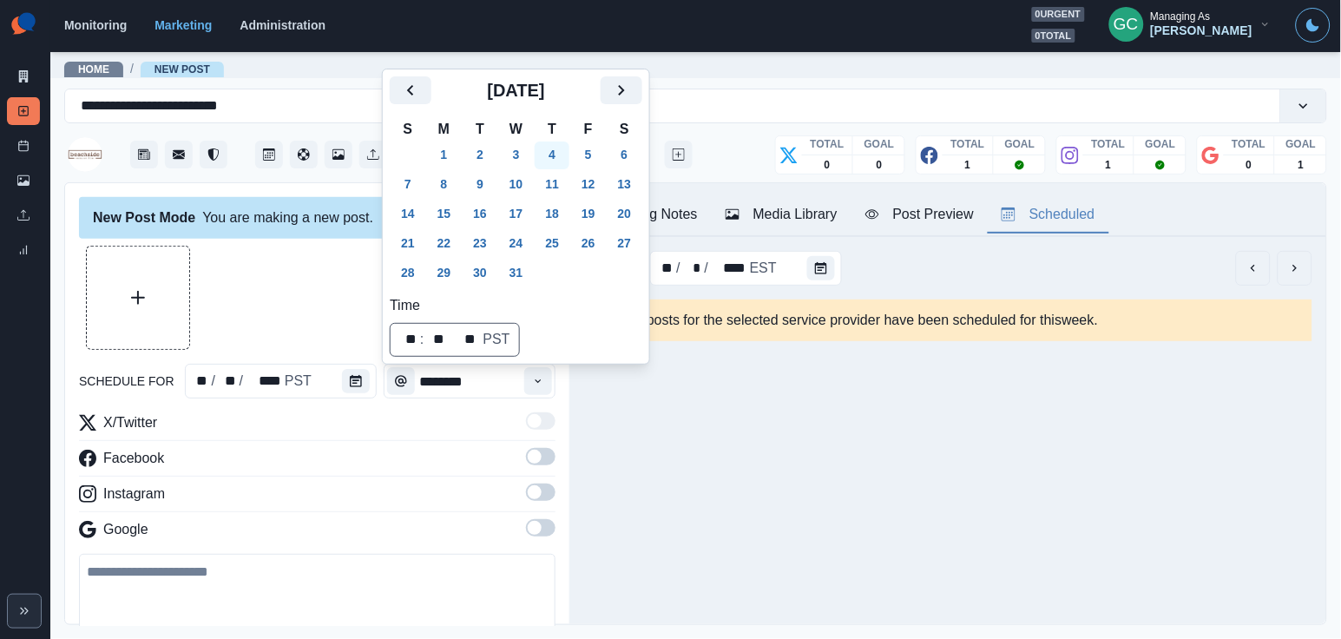
click at [560, 160] on button "4" at bounding box center [552, 155] width 35 height 28
click at [545, 377] on button "Time" at bounding box center [538, 381] width 28 height 28
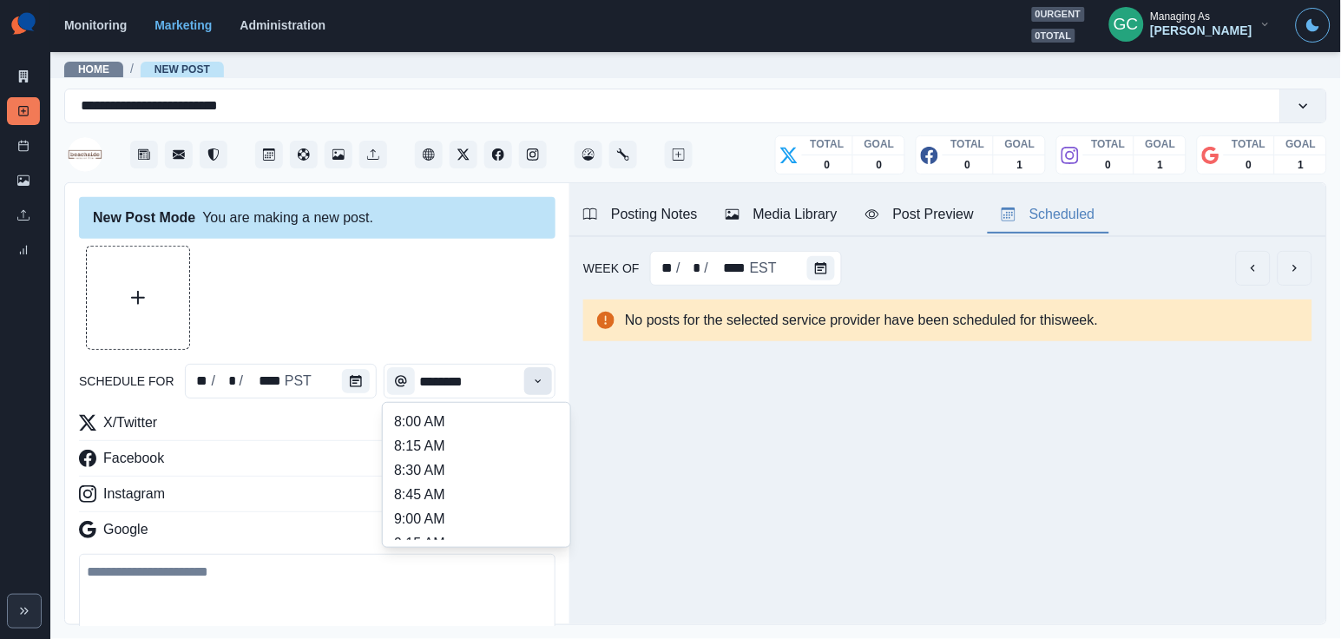
click at [545, 377] on button "Time" at bounding box center [538, 381] width 28 height 28
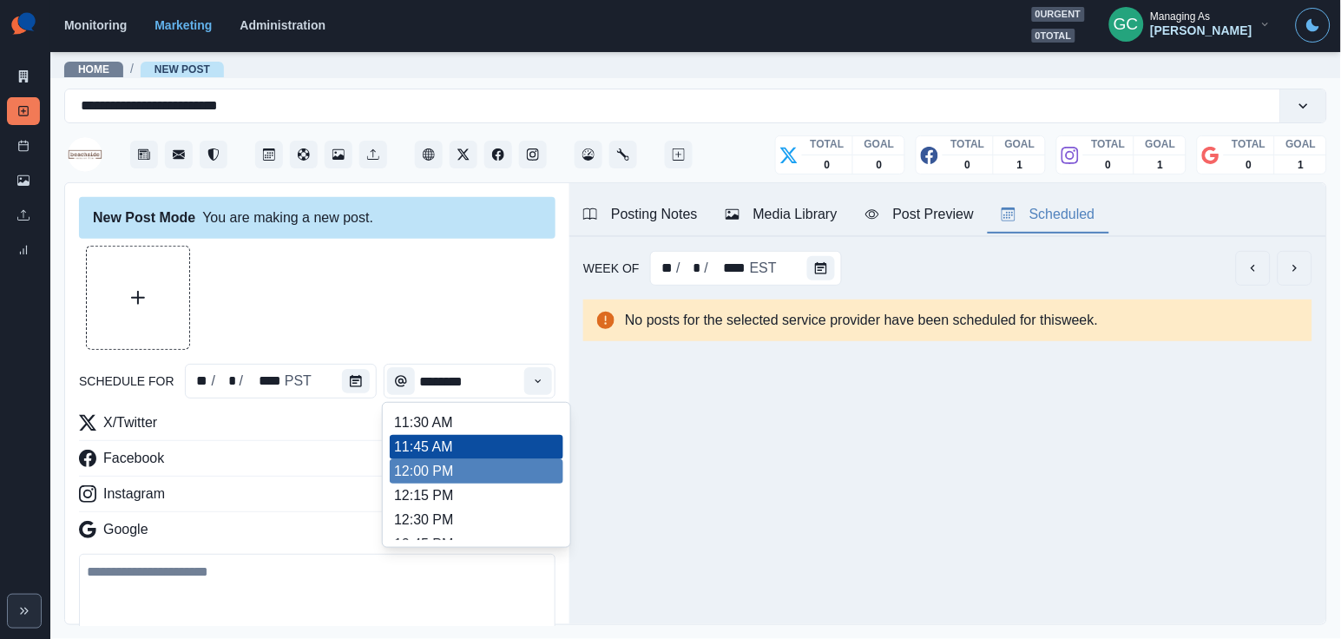
scroll to position [338, 0]
click at [487, 502] on li "12:15 PM" at bounding box center [477, 496] width 174 height 24
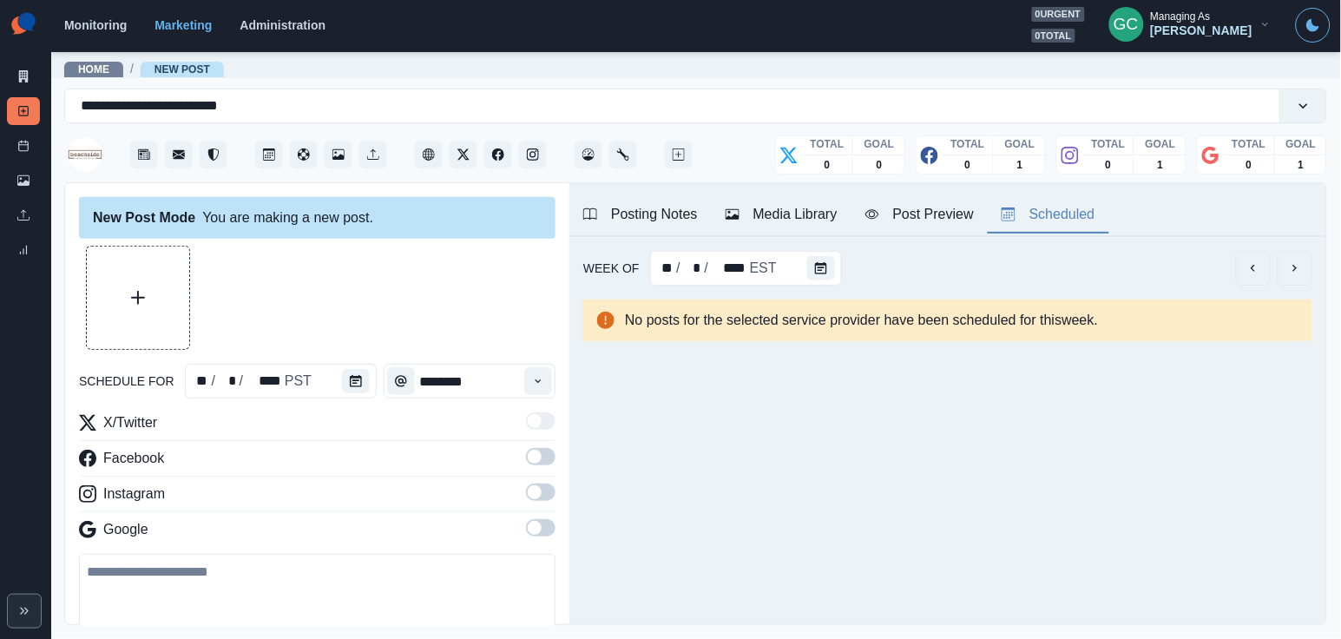
type input "********"
click at [546, 522] on span at bounding box center [541, 527] width 30 height 17
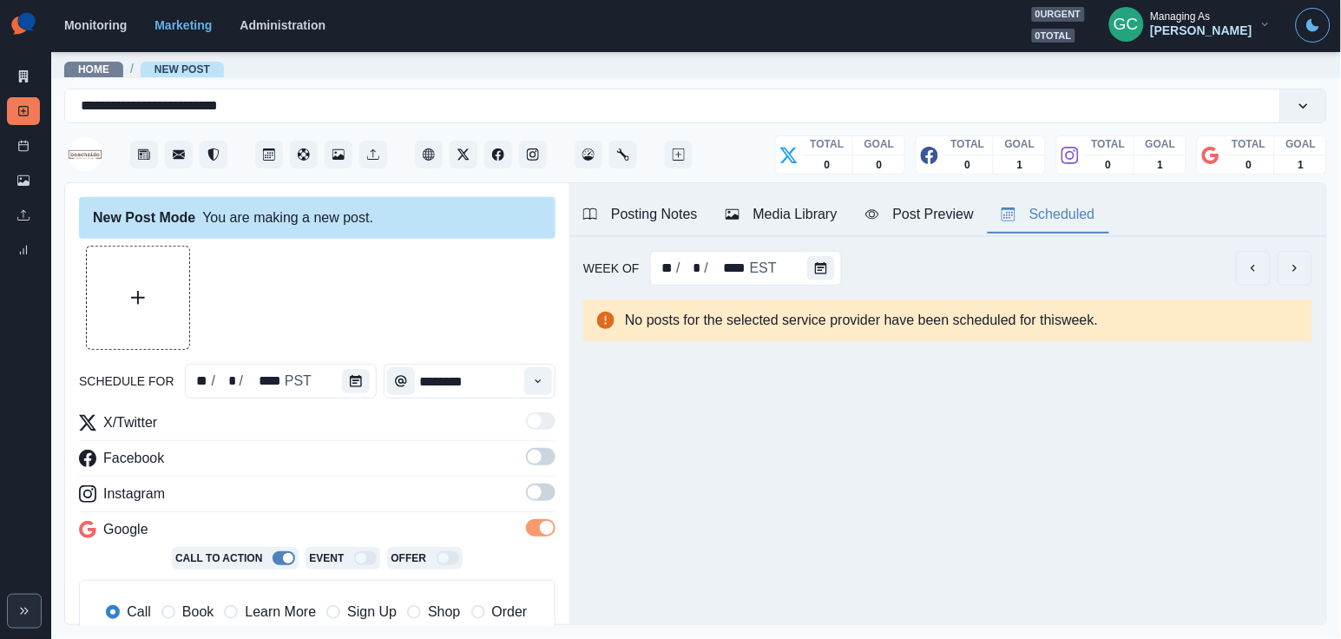
click at [546, 500] on span at bounding box center [541, 491] width 30 height 17
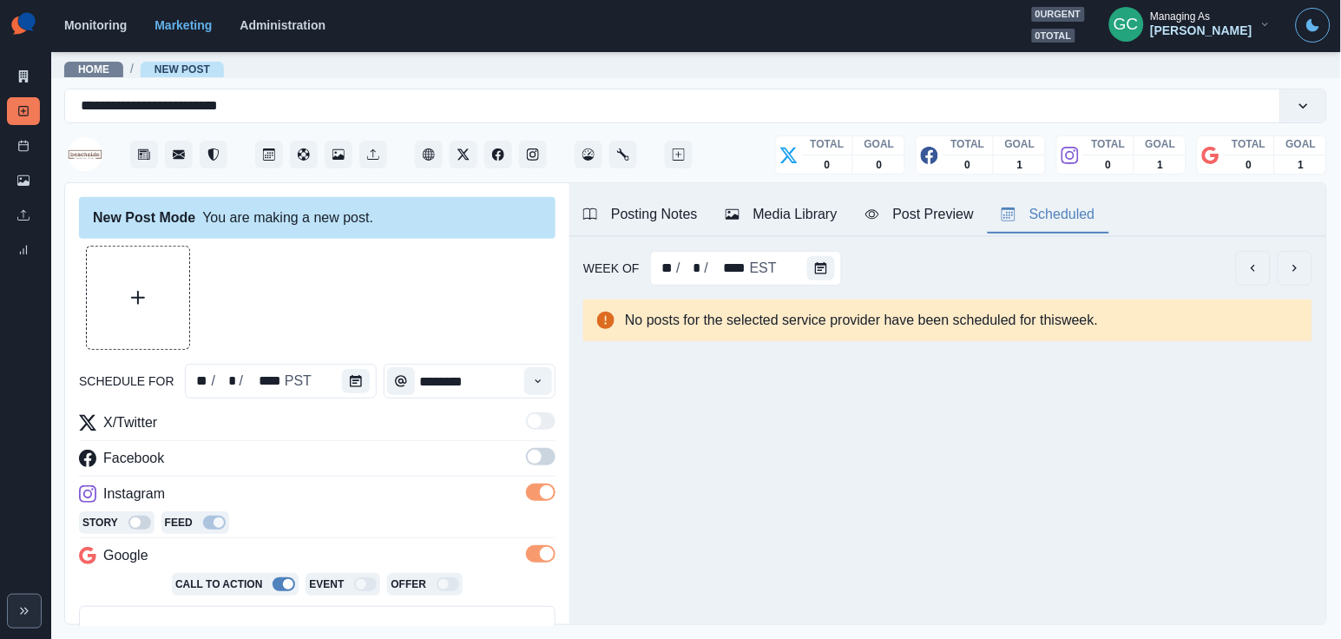
click at [546, 469] on label at bounding box center [541, 462] width 30 height 28
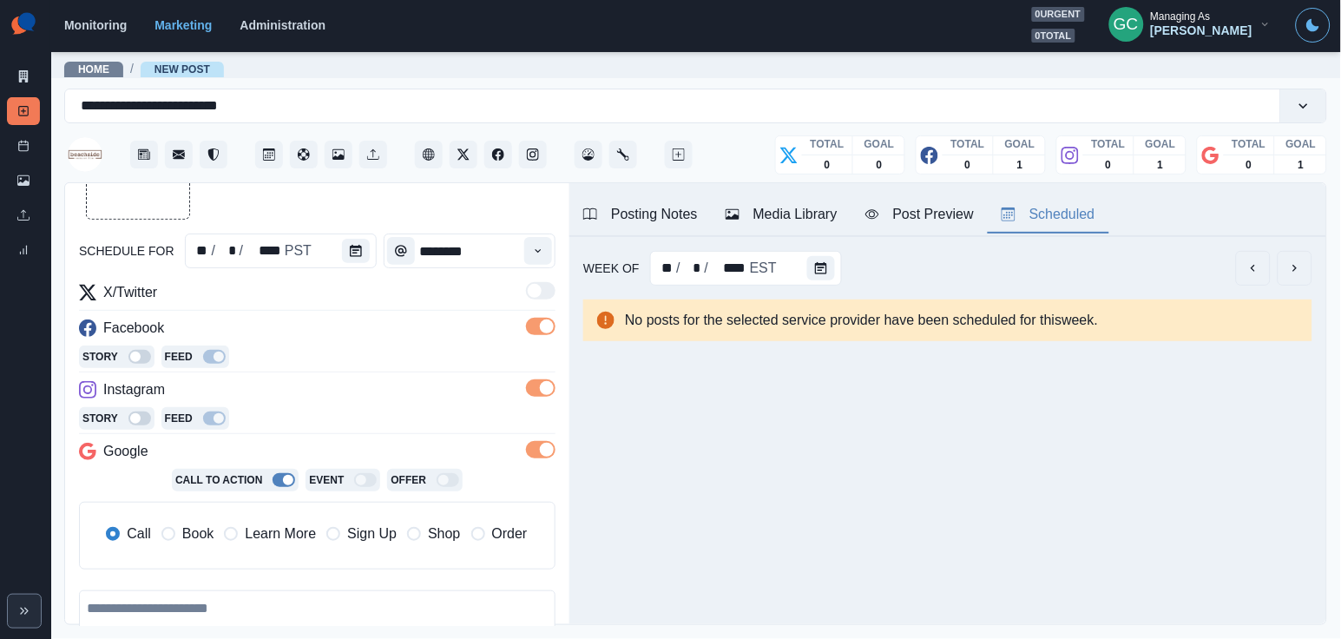
scroll to position [165, 0]
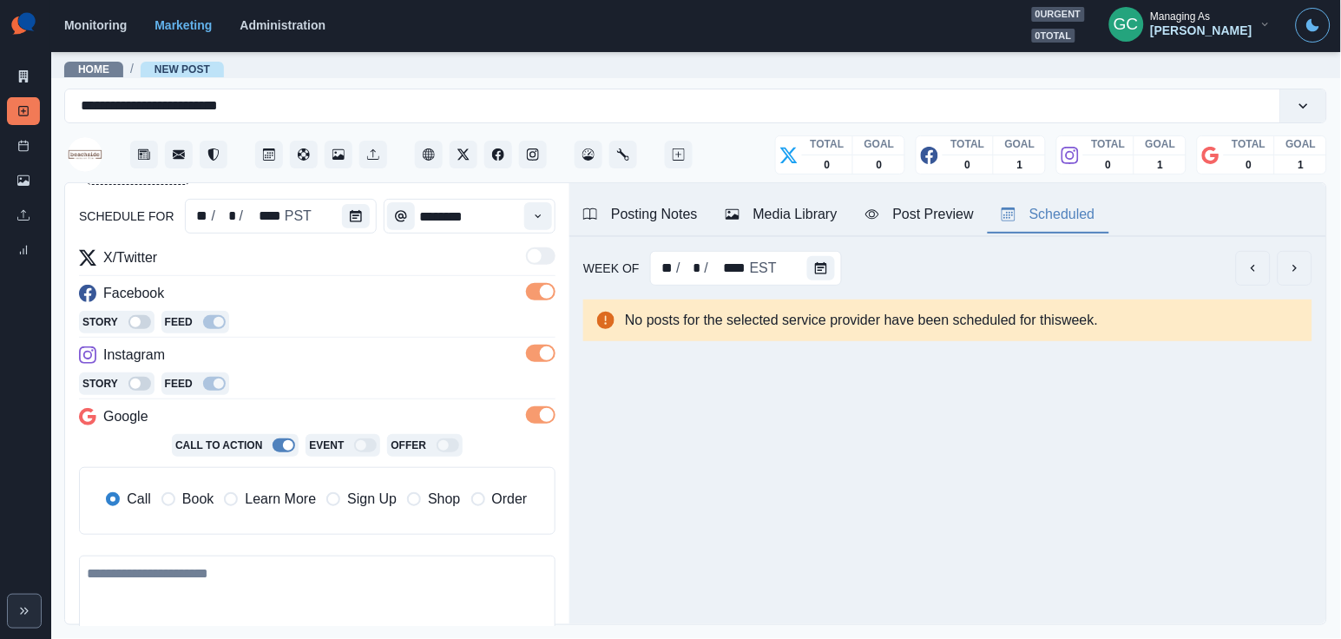
click at [305, 509] on span "Learn More" at bounding box center [280, 499] width 71 height 21
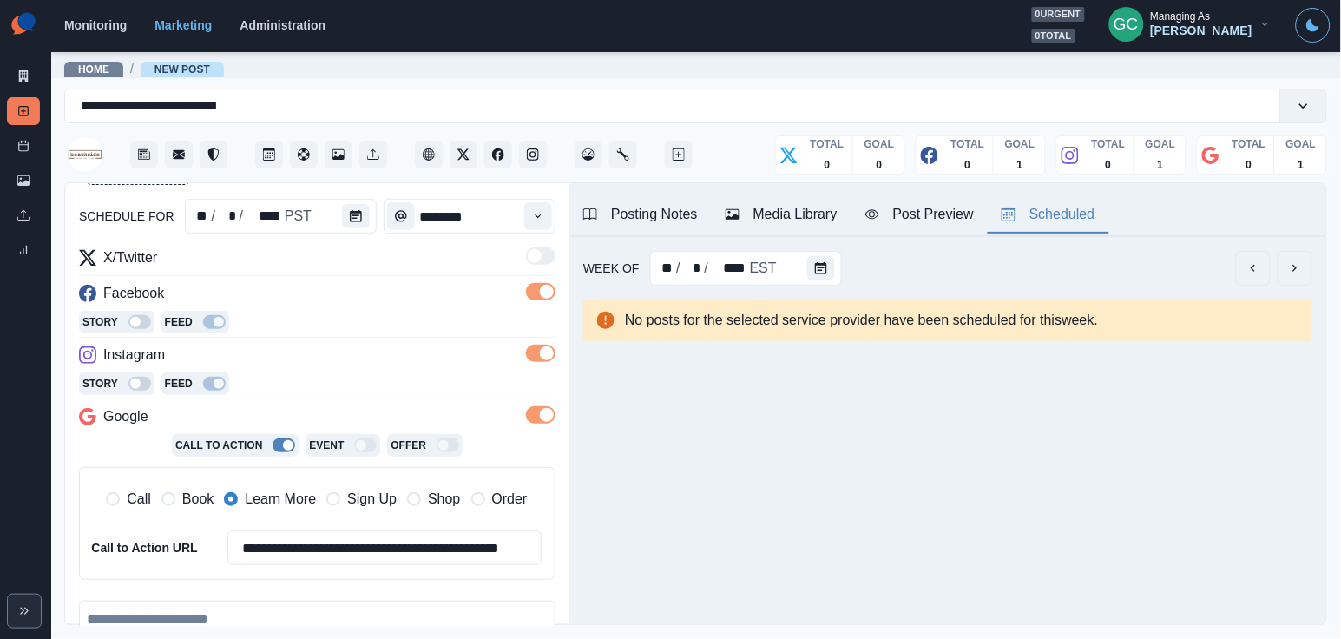
click at [759, 227] on button "Media Library" at bounding box center [782, 215] width 140 height 36
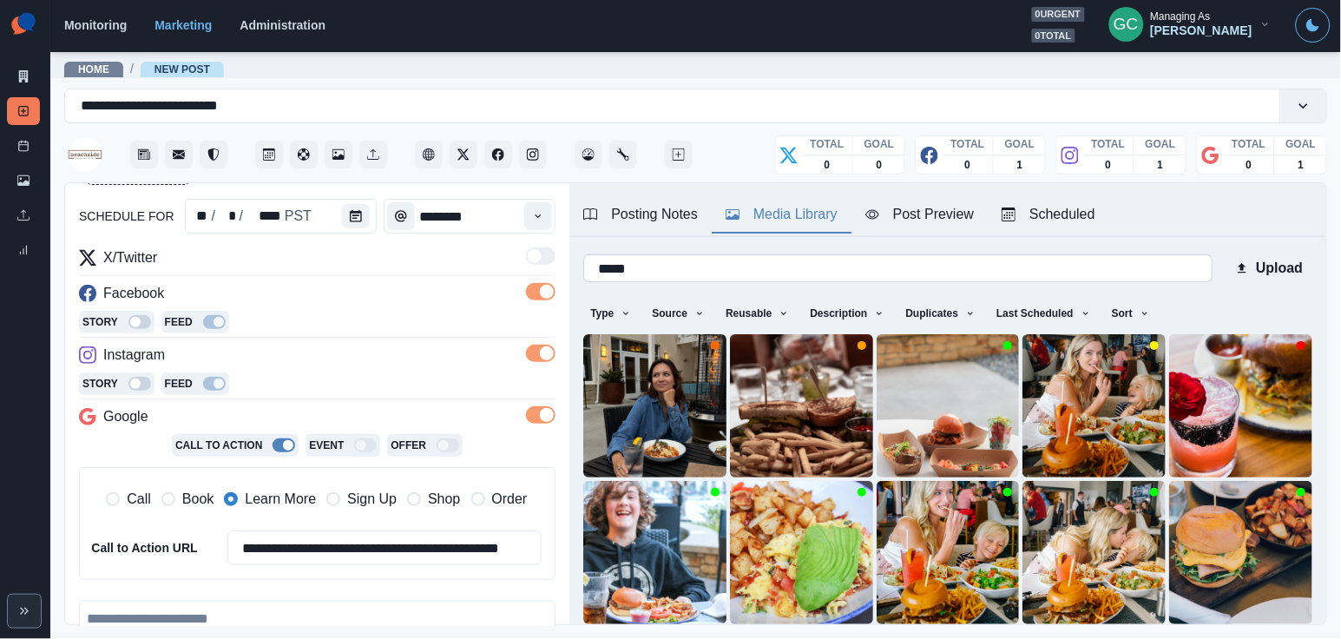
click at [934, 262] on input "*****" at bounding box center [897, 268] width 628 height 28
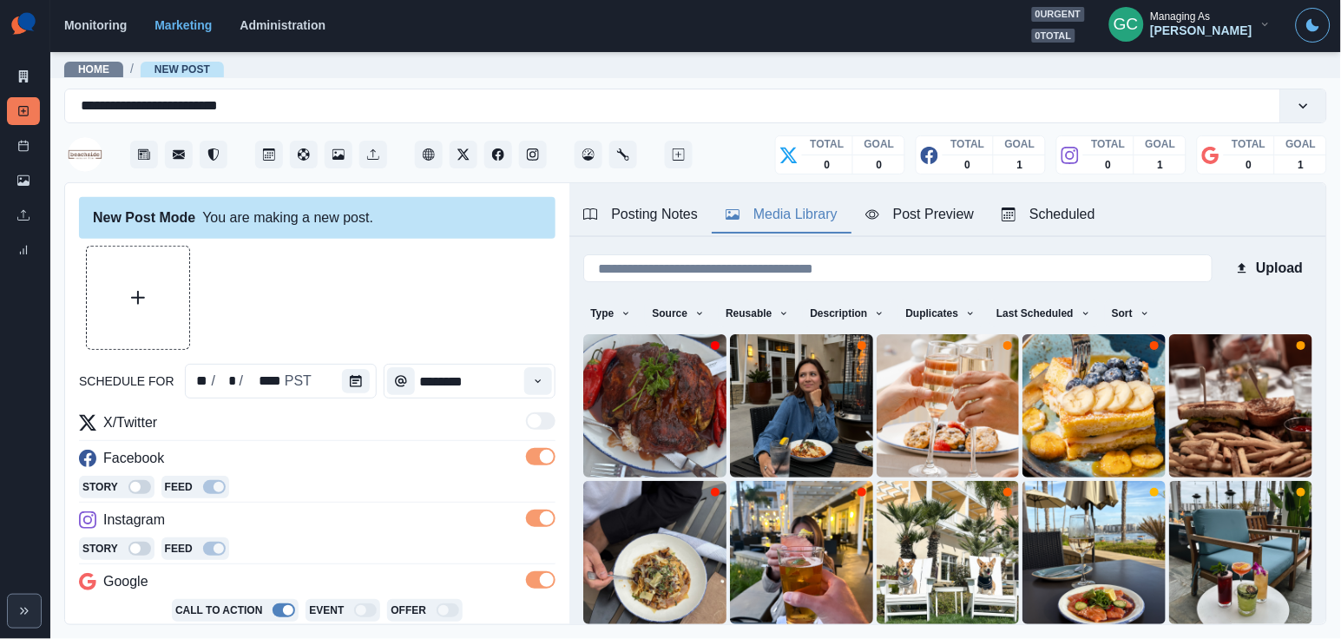
scroll to position [-1, 0]
click at [141, 299] on icon "Upload Media" at bounding box center [138, 298] width 14 height 14
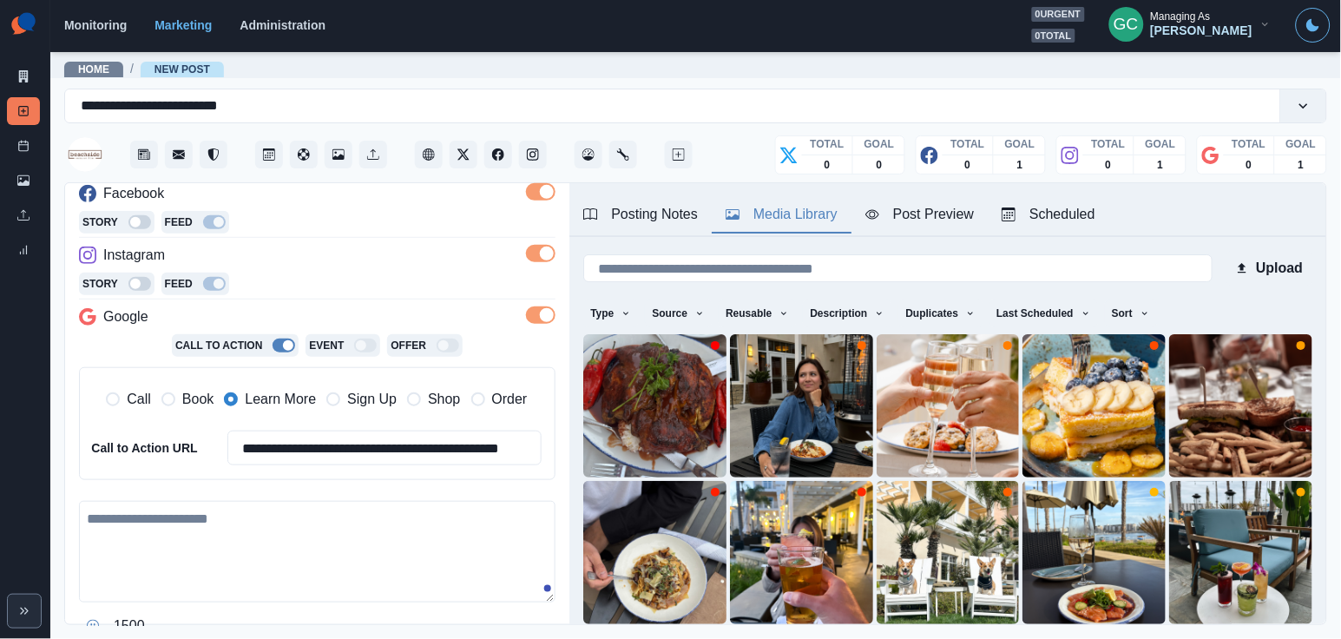
scroll to position [315, 0]
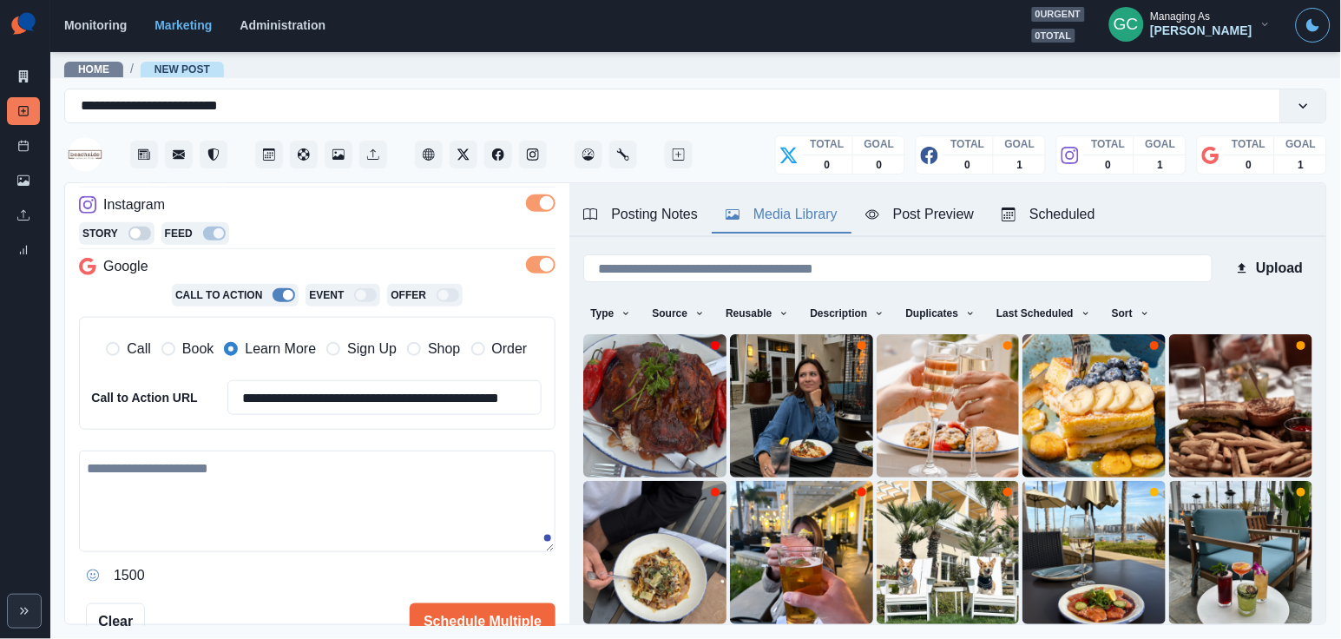
click at [216, 518] on textarea at bounding box center [317, 501] width 476 height 102
paste textarea "**********"
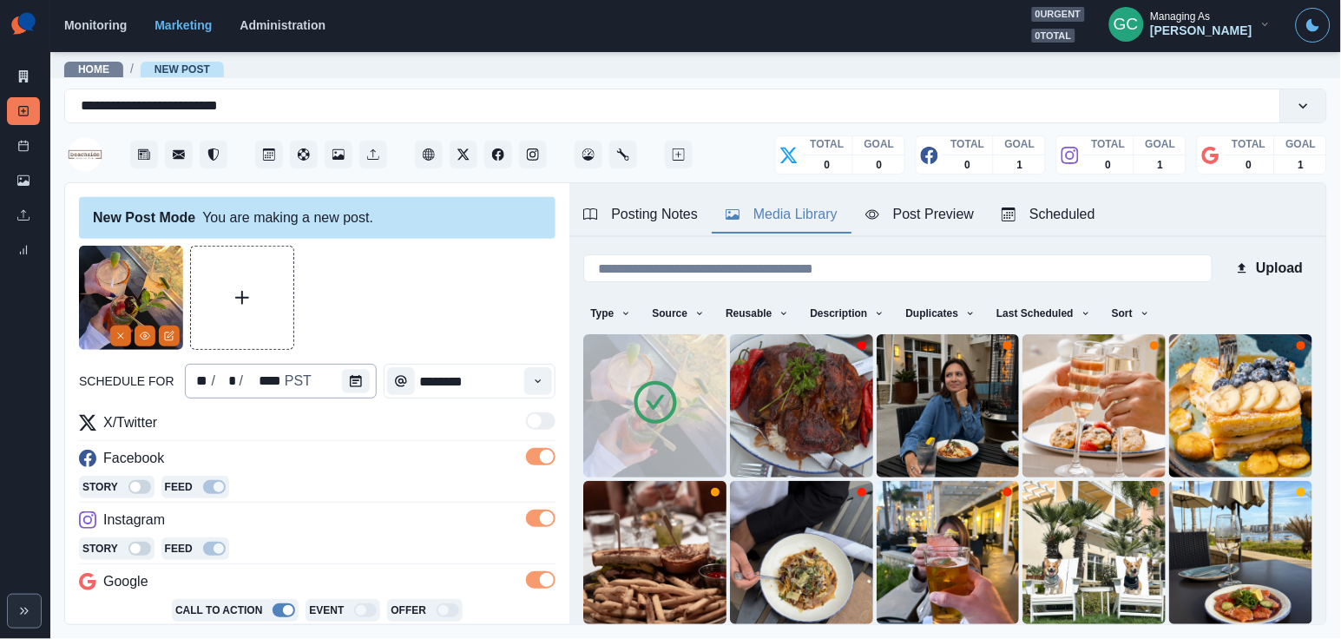
scroll to position [0, 0]
click at [148, 339] on icon "View Media" at bounding box center [145, 336] width 10 height 10
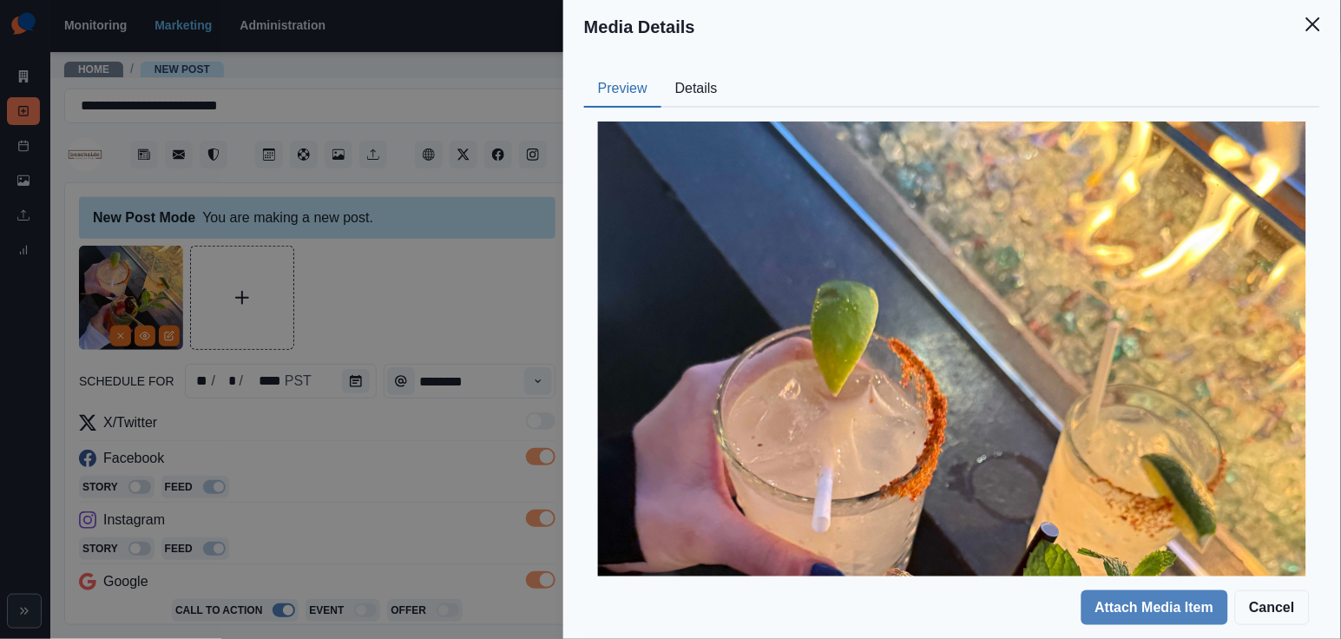
click at [385, 467] on div "Media Details Preview Details Our Description IMG_8888 Reusable Yes Tags ice cr…" at bounding box center [670, 319] width 1341 height 639
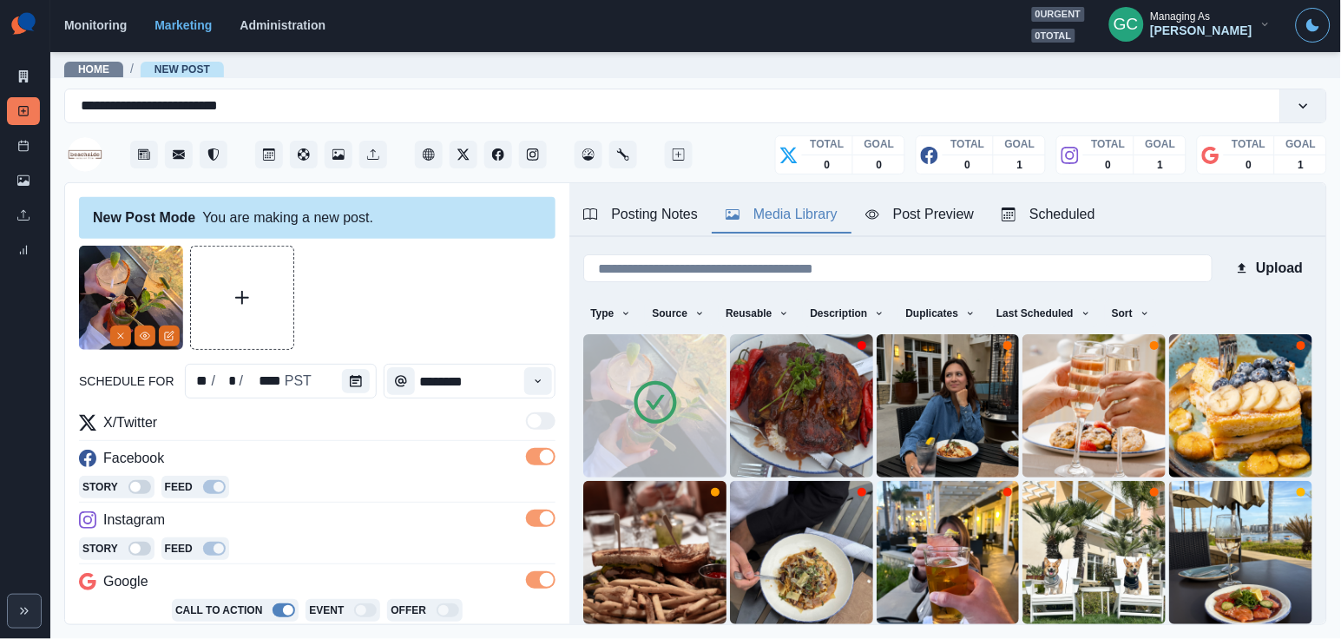
scroll to position [281, 0]
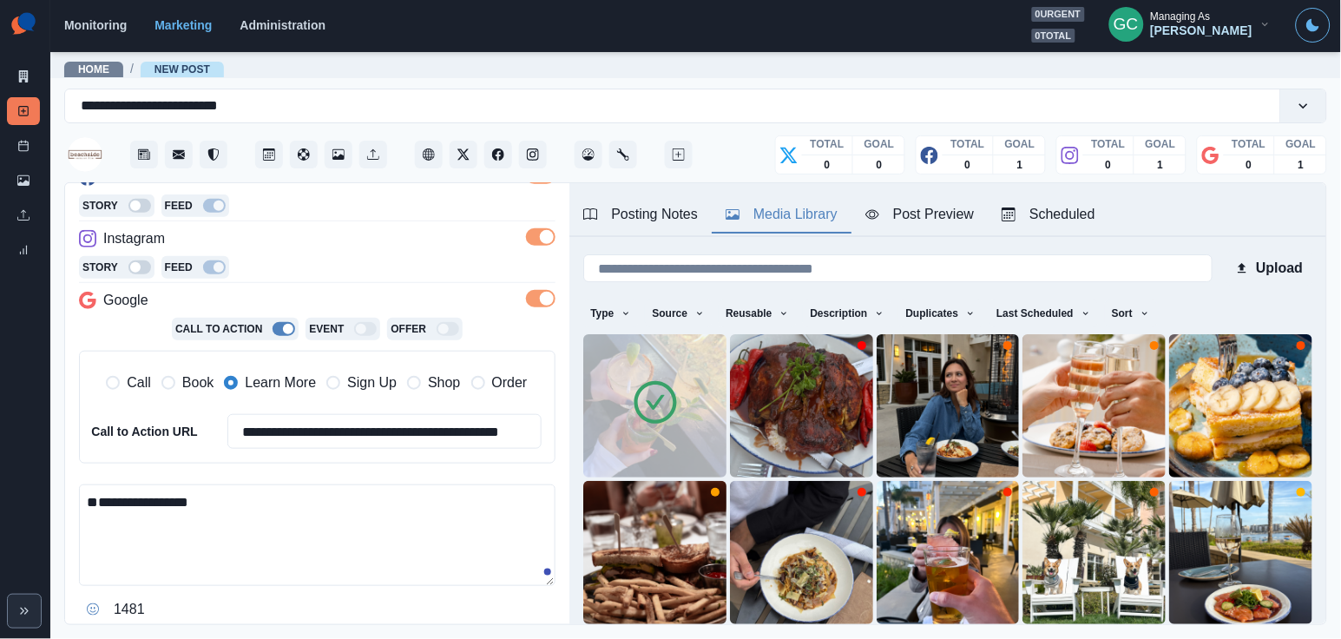
click at [270, 484] on textarea "**********" at bounding box center [317, 535] width 476 height 102
paste textarea "**********"
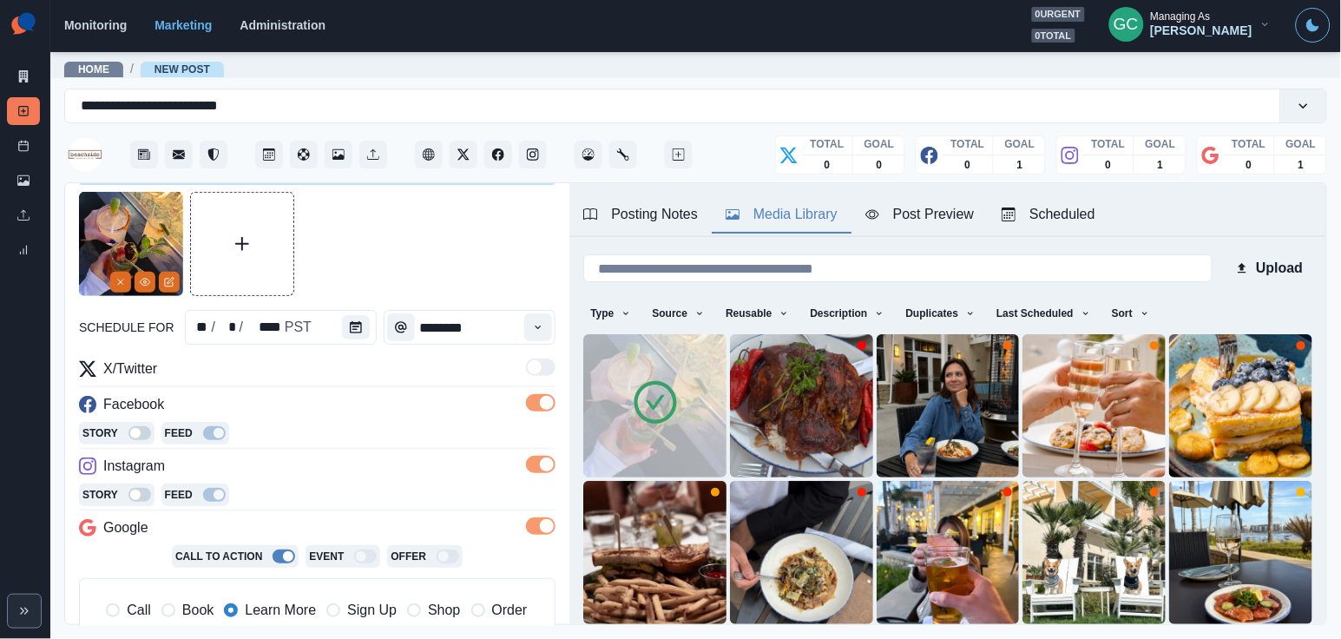
scroll to position [0, 0]
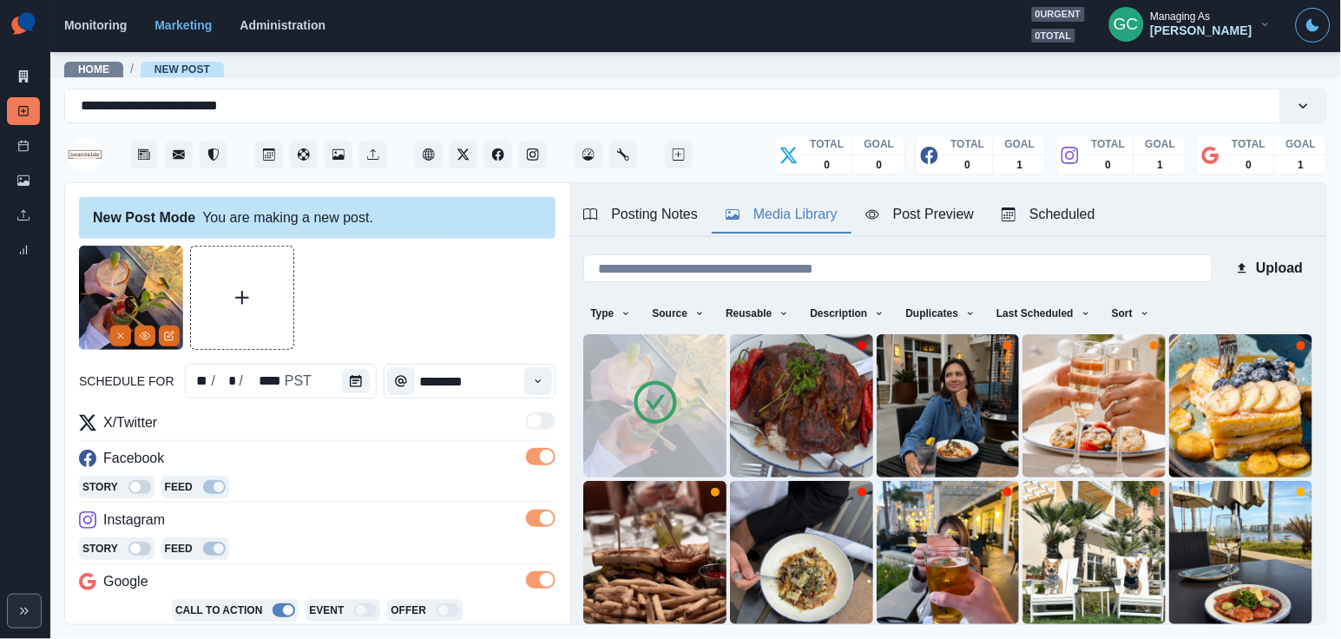
click at [1071, 215] on div "Scheduled" at bounding box center [1048, 214] width 94 height 21
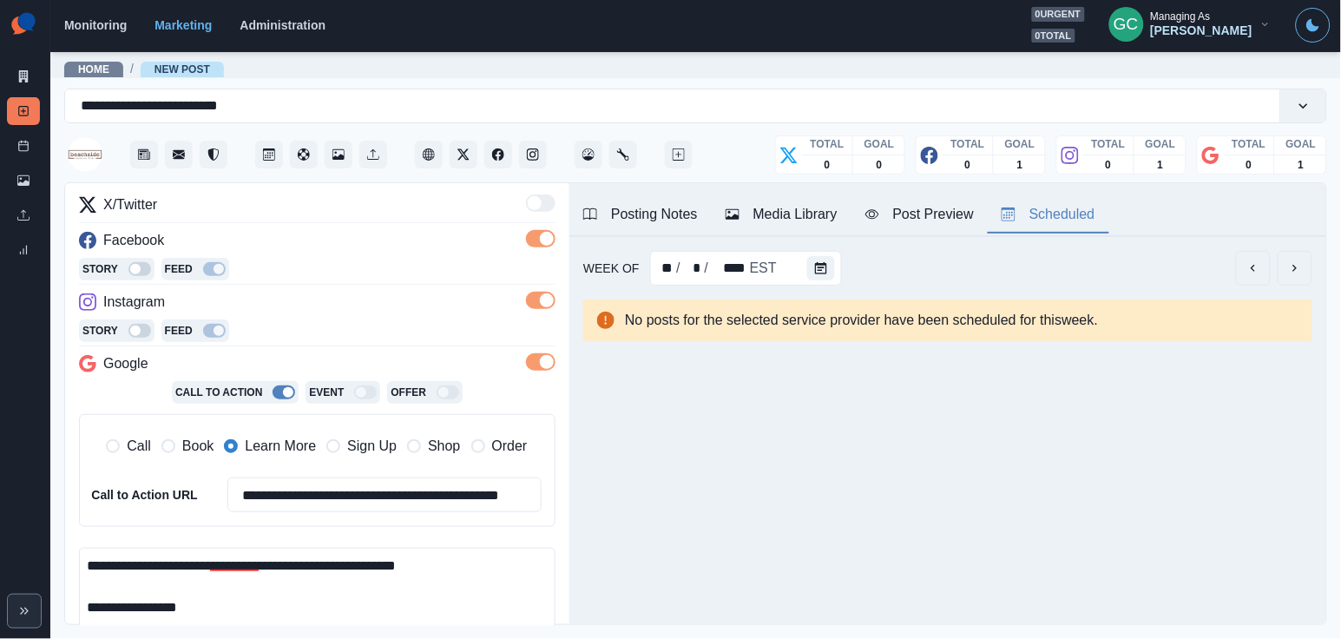
scroll to position [320, 0]
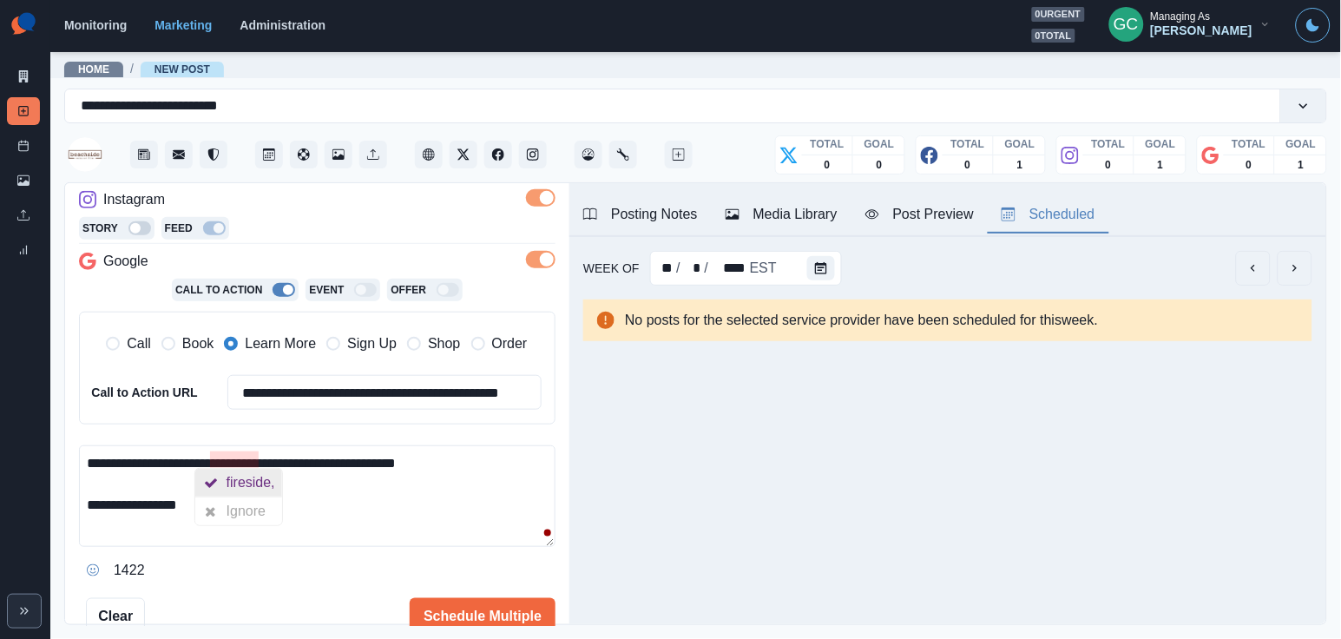
click at [255, 479] on div "fireside," at bounding box center [254, 483] width 56 height 28
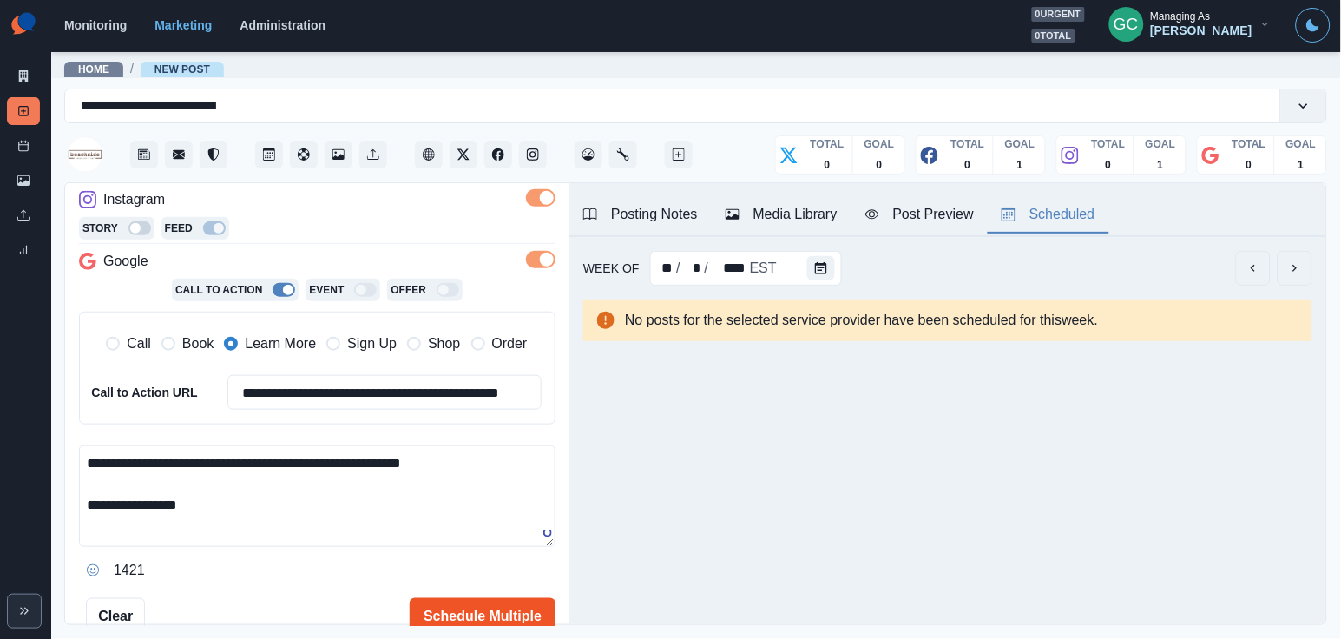
type textarea "**********"
click at [517, 610] on button "Schedule Multiple" at bounding box center [483, 615] width 146 height 35
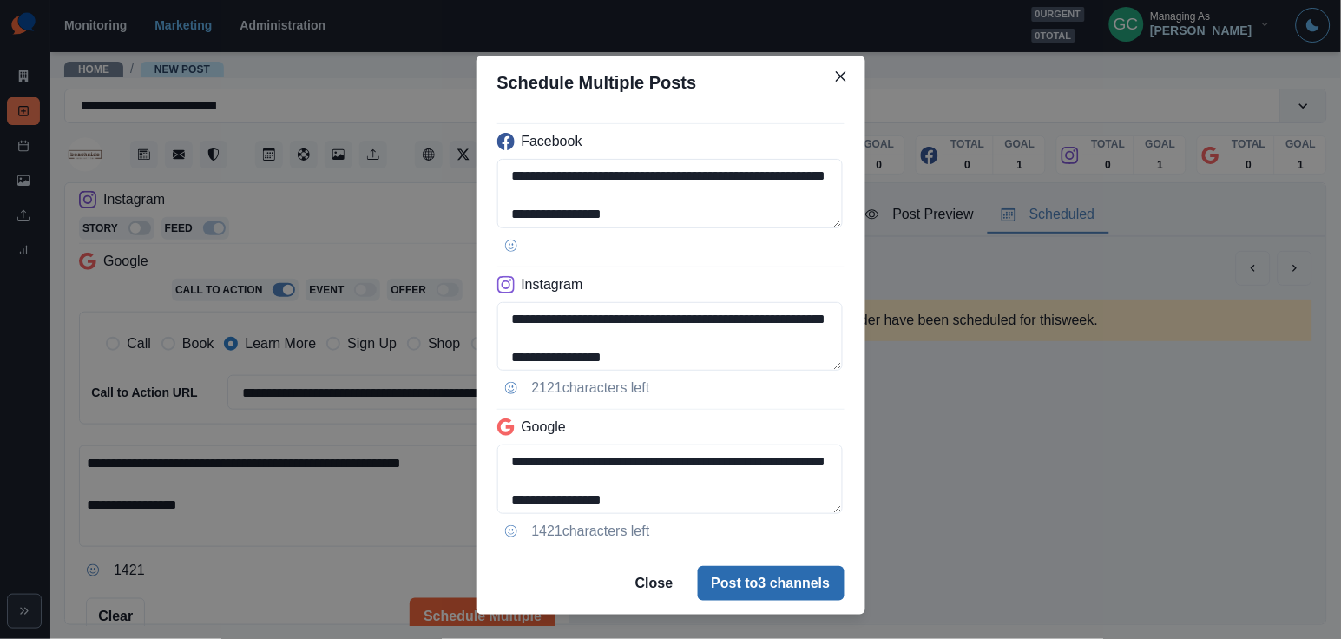
click at [794, 591] on button "Post to 3 channels" at bounding box center [771, 583] width 147 height 35
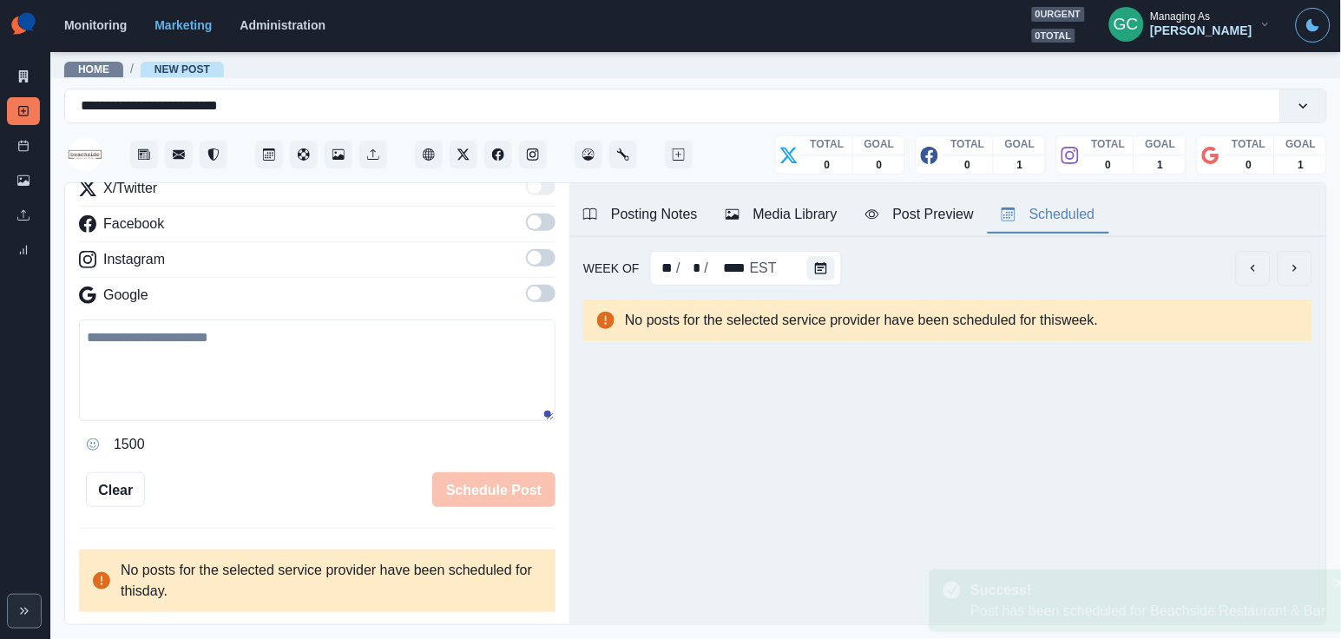
scroll to position [239, 0]
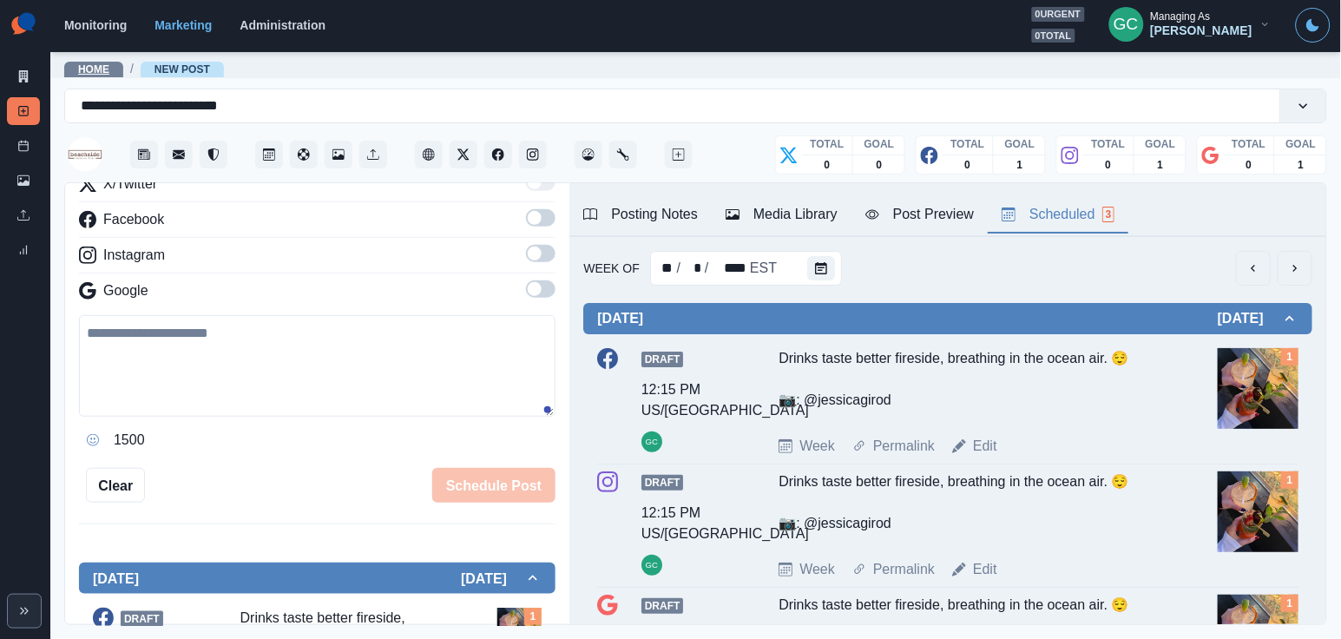
click at [107, 67] on link "Home" at bounding box center [93, 69] width 31 height 12
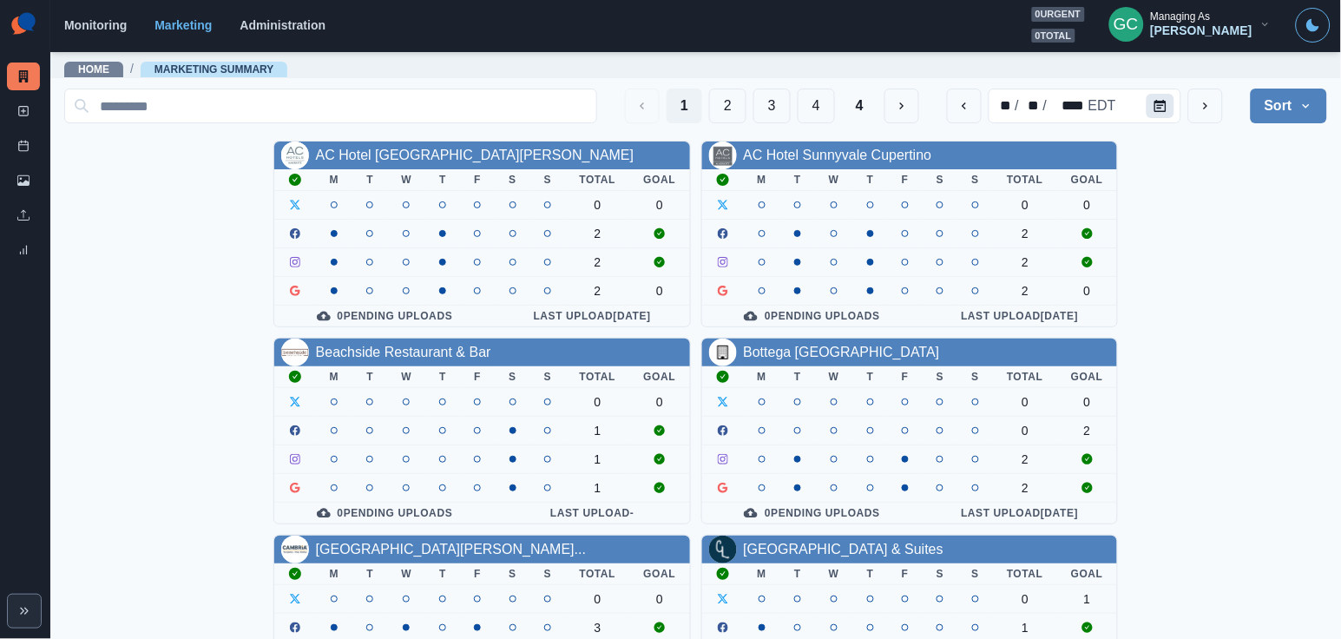
click at [1160, 111] on icon "Calendar" at bounding box center [1160, 106] width 12 height 12
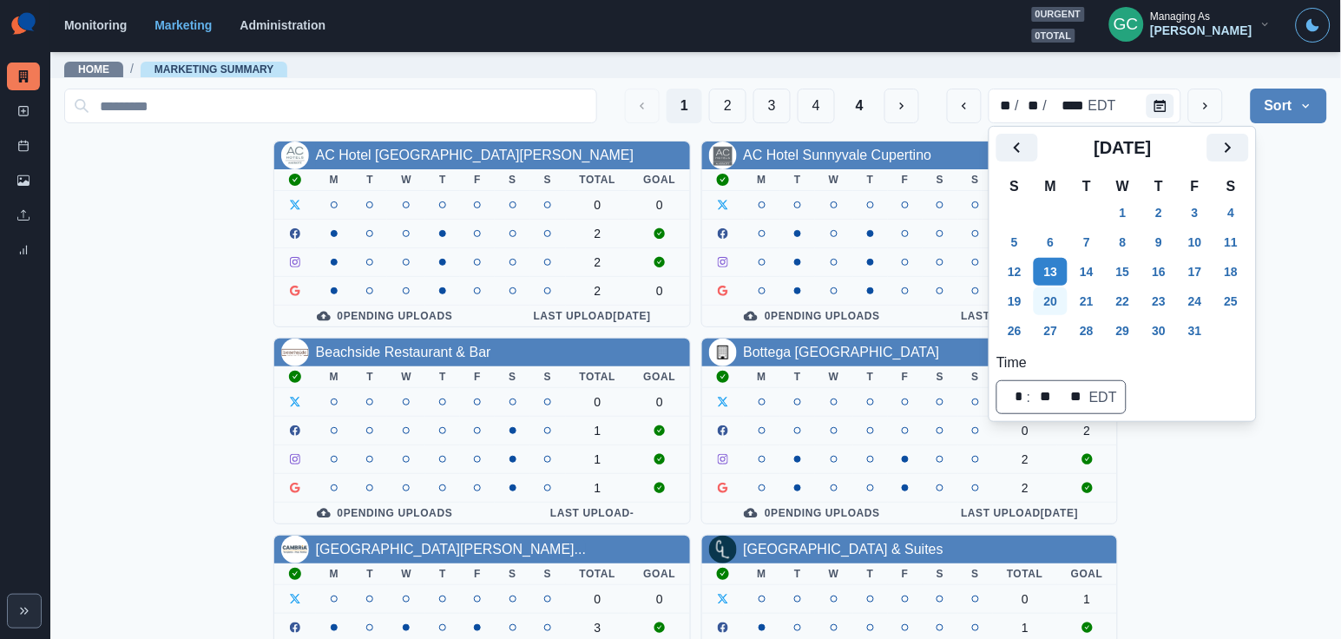
click at [1052, 307] on button "20" at bounding box center [1051, 301] width 35 height 28
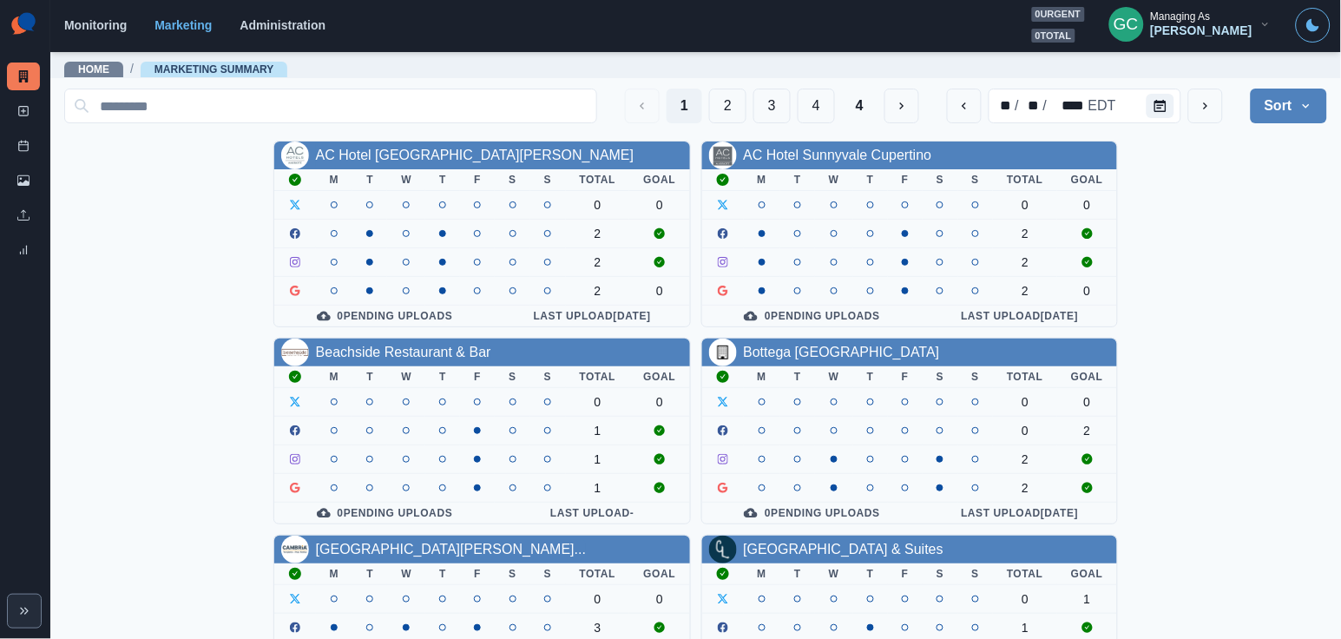
click at [743, 117] on div "1 2 3 4 4" at bounding box center [772, 106] width 294 height 35
click at [725, 107] on button "2" at bounding box center [727, 106] width 37 height 35
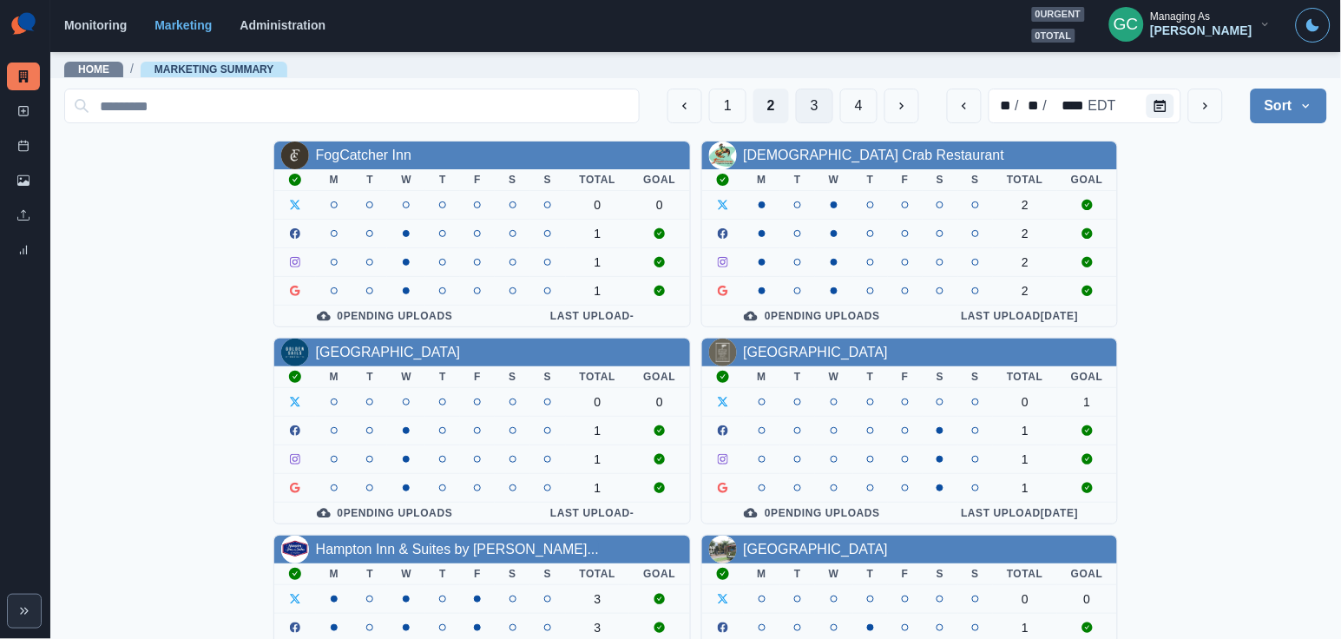
click at [809, 108] on button "3" at bounding box center [814, 106] width 37 height 35
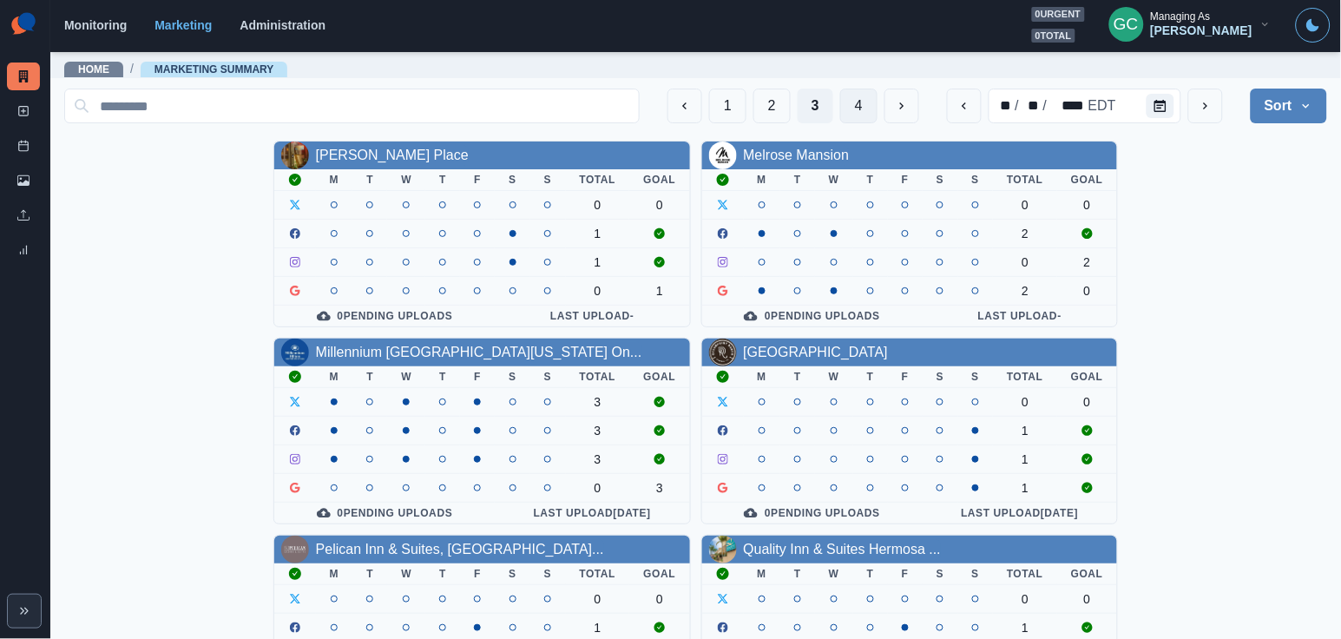
click at [853, 115] on button "4" at bounding box center [858, 106] width 37 height 35
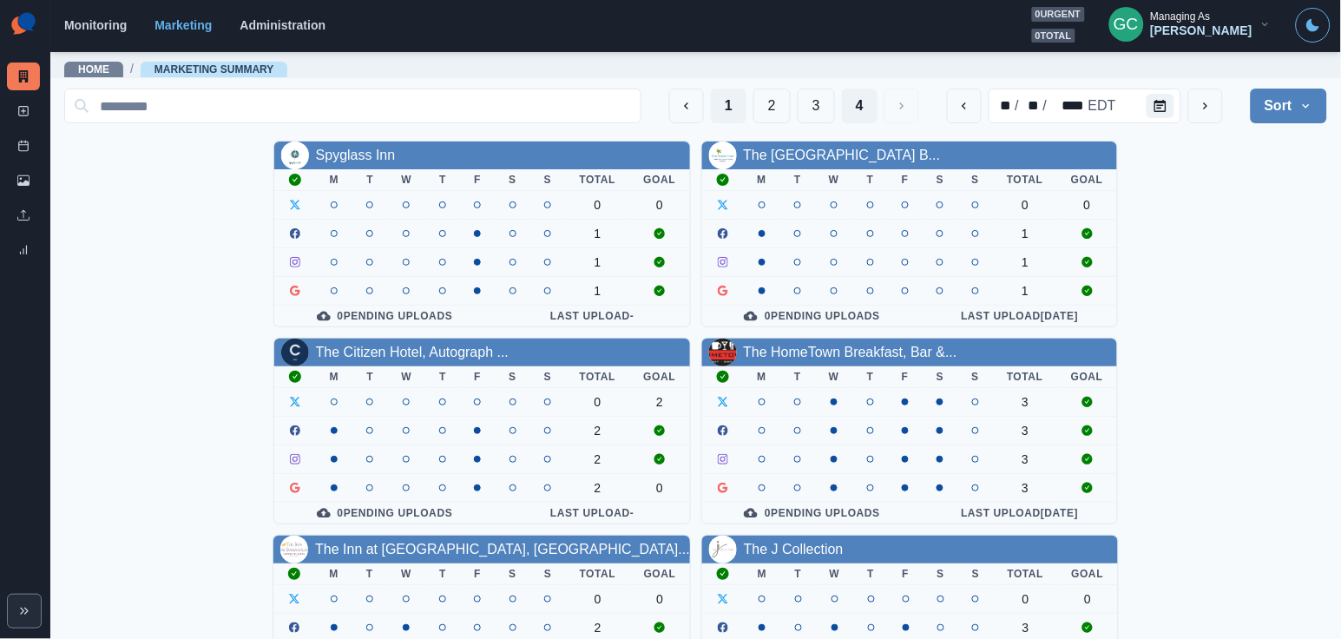
click at [732, 100] on button "1" at bounding box center [729, 106] width 36 height 35
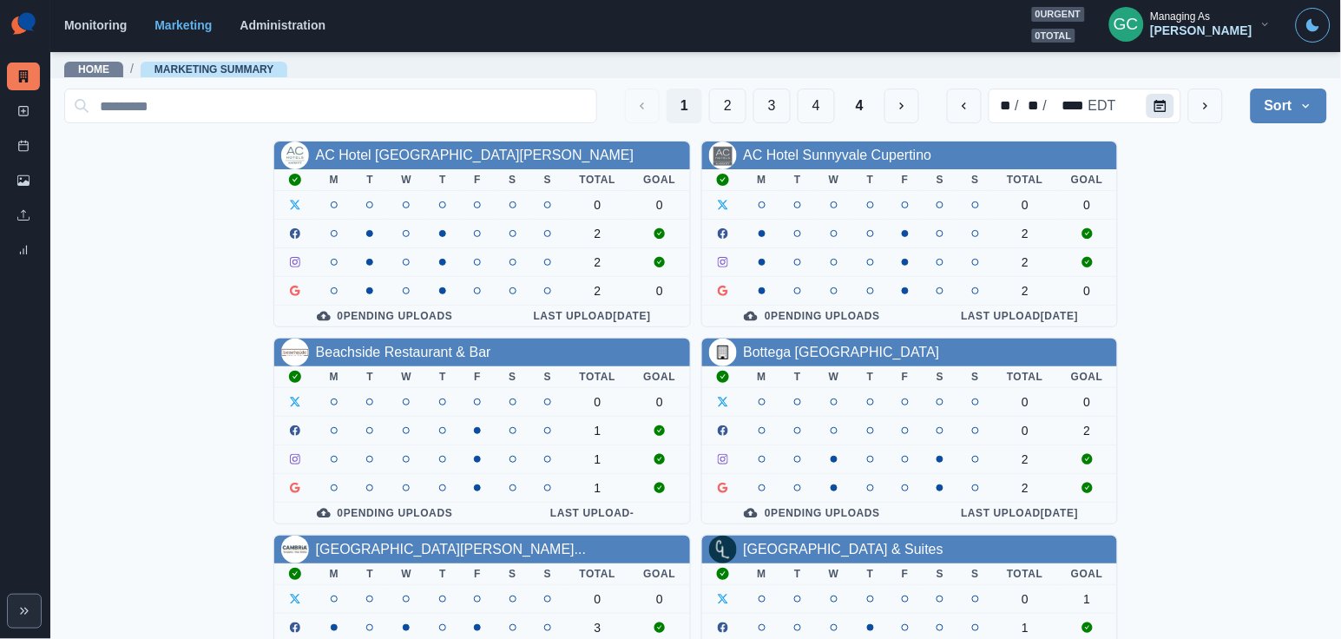
click at [1161, 108] on icon "Calendar" at bounding box center [1160, 106] width 12 height 12
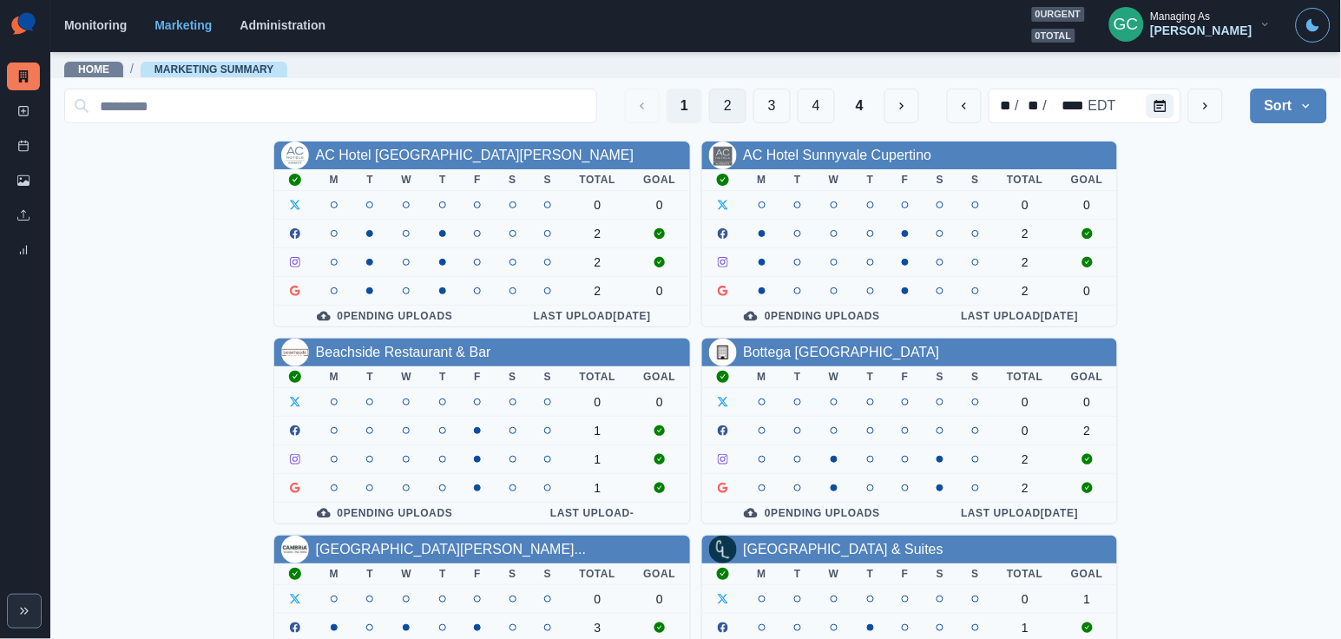
click at [727, 106] on button "2" at bounding box center [727, 106] width 37 height 35
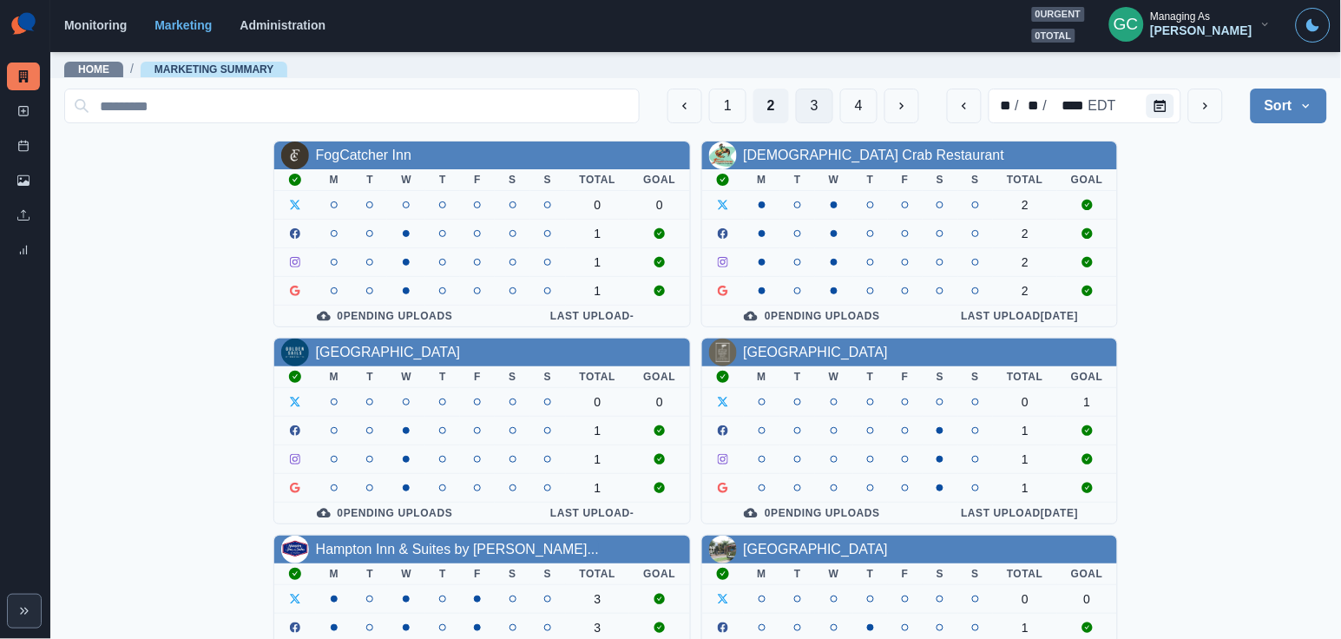
click at [813, 96] on button "3" at bounding box center [814, 106] width 37 height 35
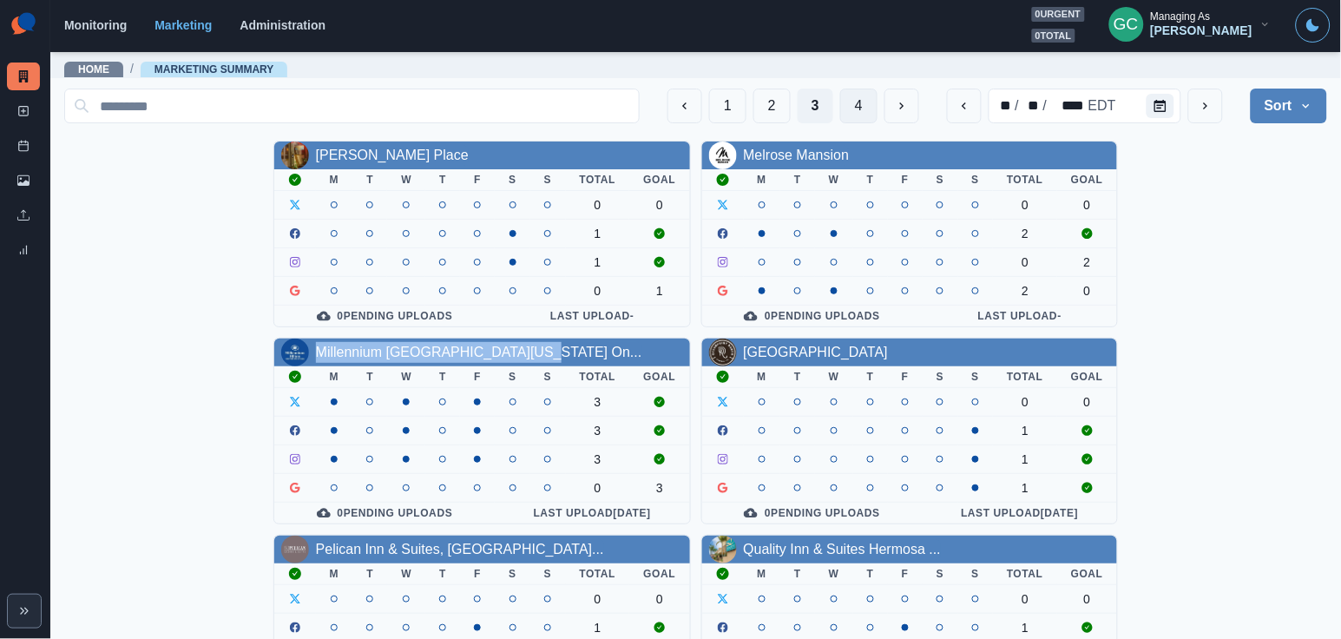
click at [860, 91] on button "4" at bounding box center [858, 106] width 37 height 35
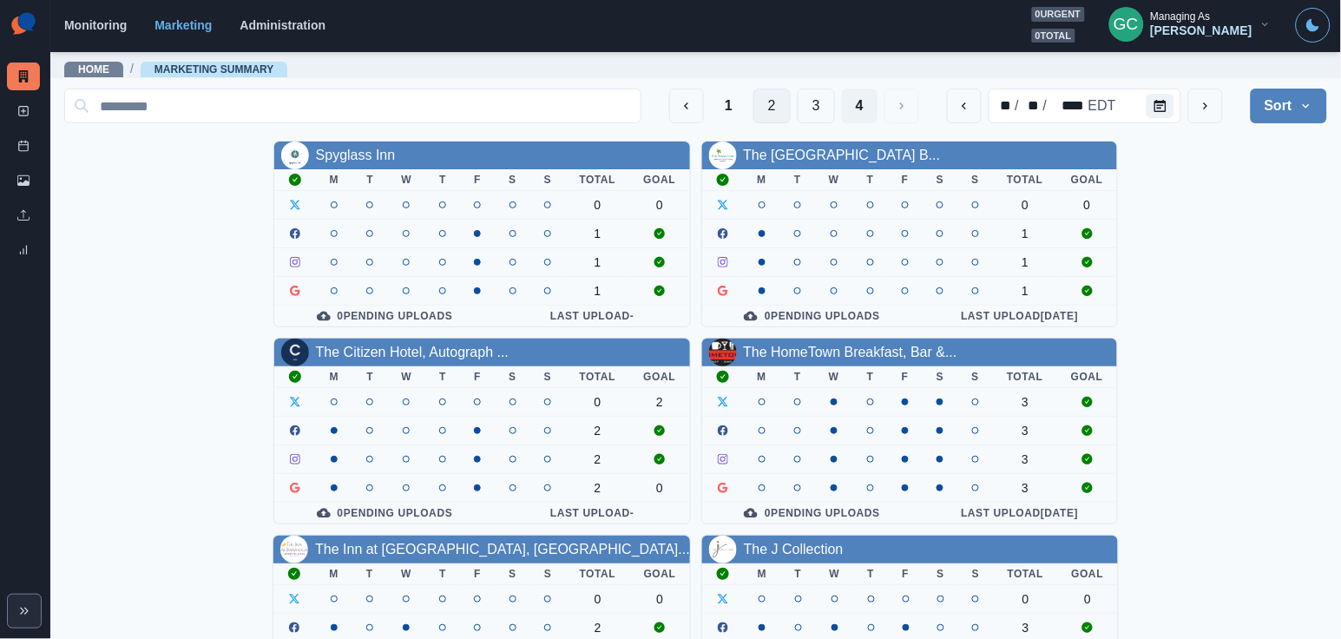
click at [727, 102] on button "1" at bounding box center [729, 106] width 36 height 35
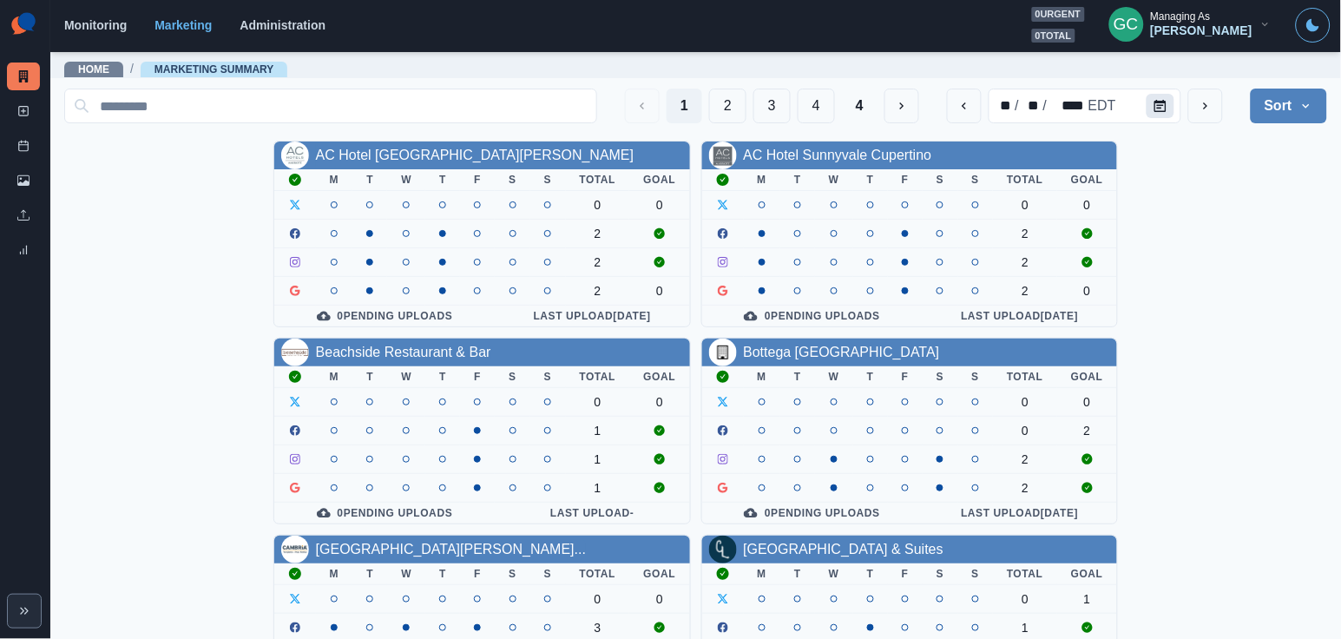
click at [1158, 103] on icon "Calendar" at bounding box center [1160, 106] width 12 height 12
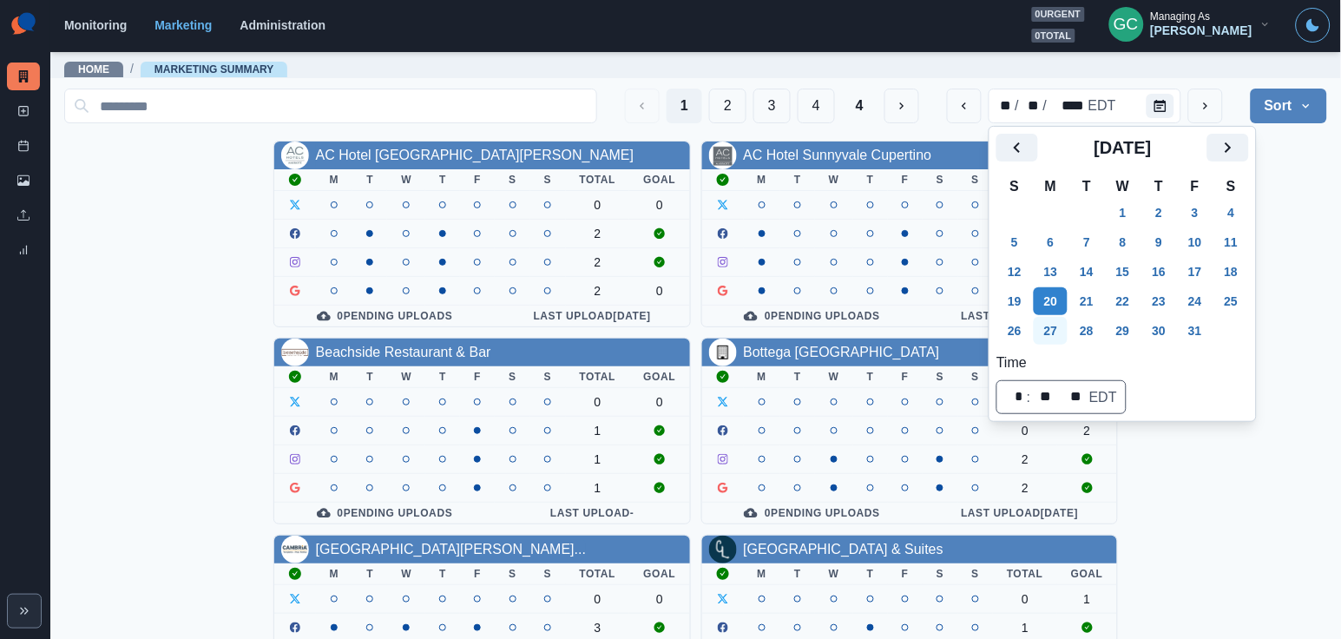
click at [1049, 328] on button "27" at bounding box center [1051, 331] width 35 height 28
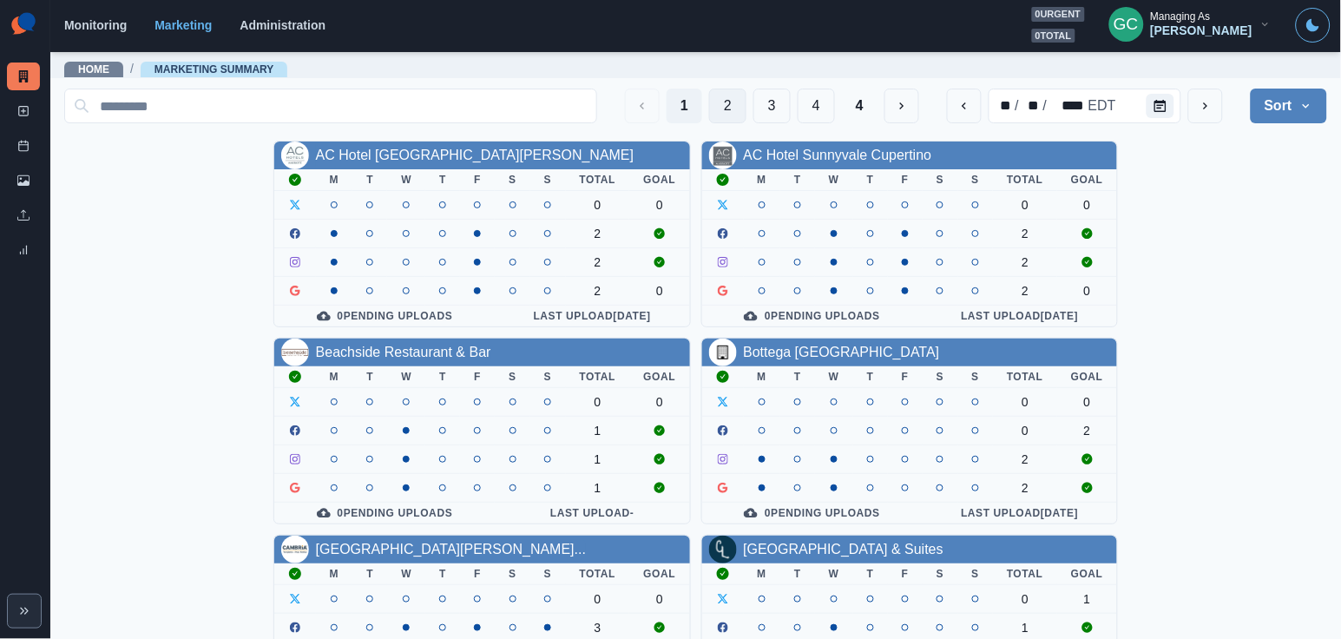
click at [725, 101] on button "2" at bounding box center [727, 106] width 37 height 35
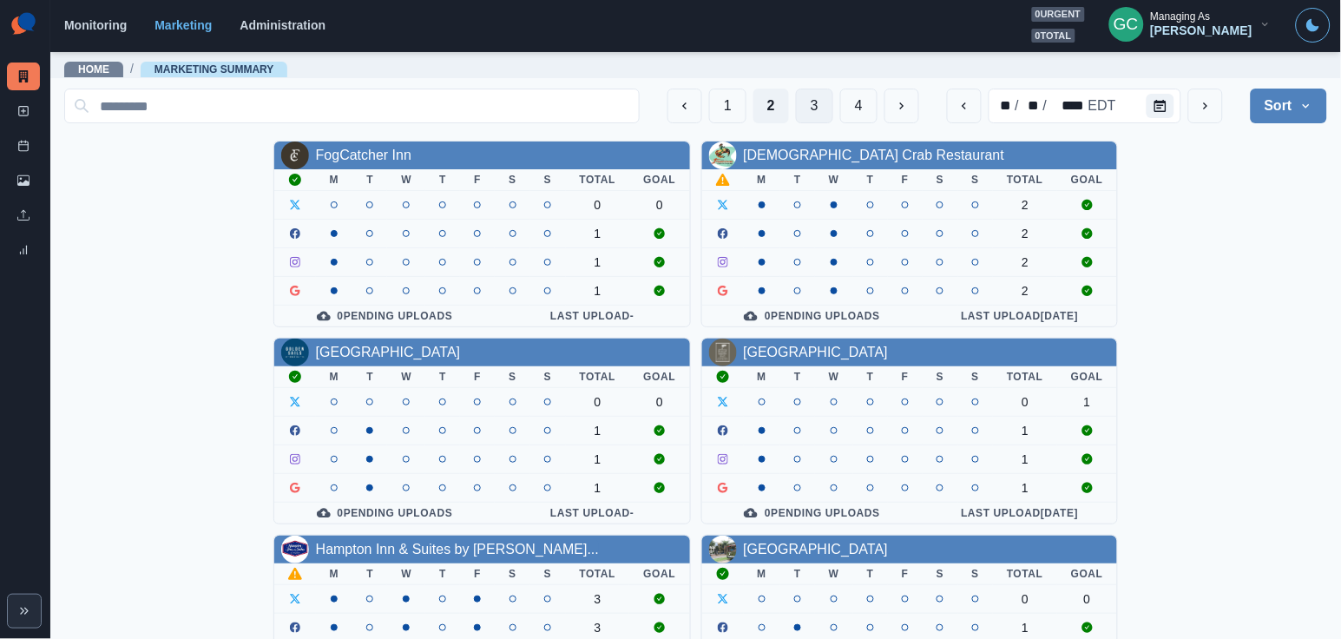
click at [803, 102] on button "3" at bounding box center [814, 106] width 37 height 35
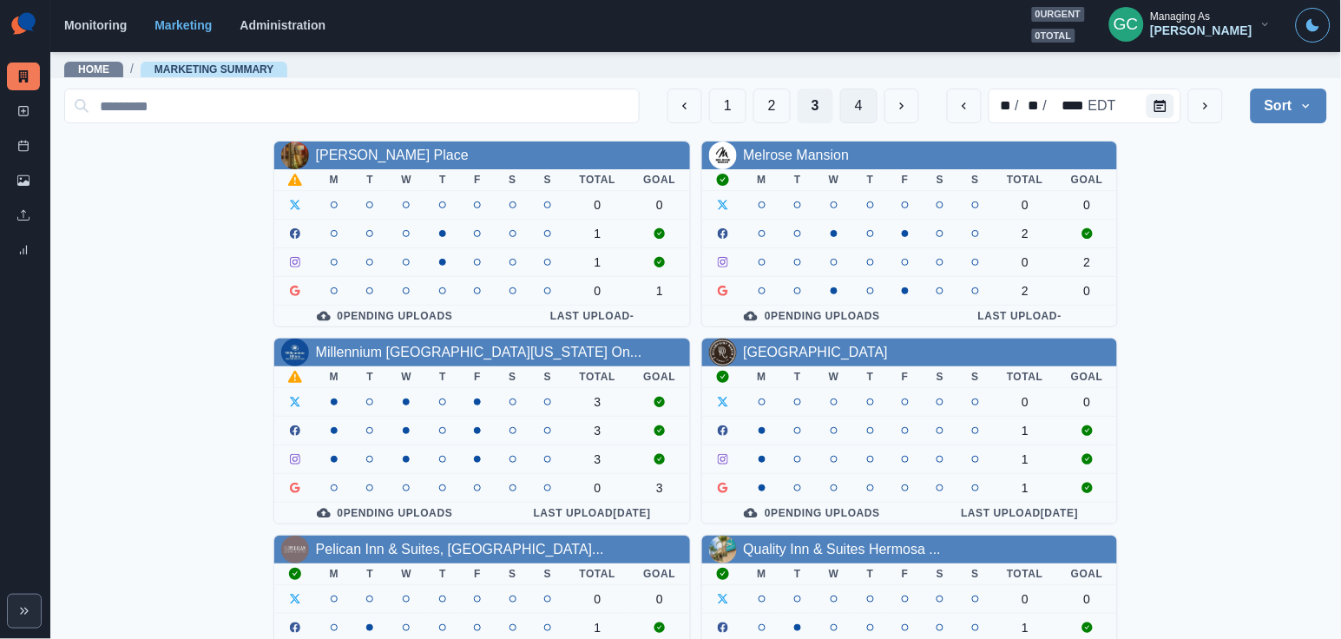
click at [863, 111] on button "4" at bounding box center [858, 106] width 37 height 35
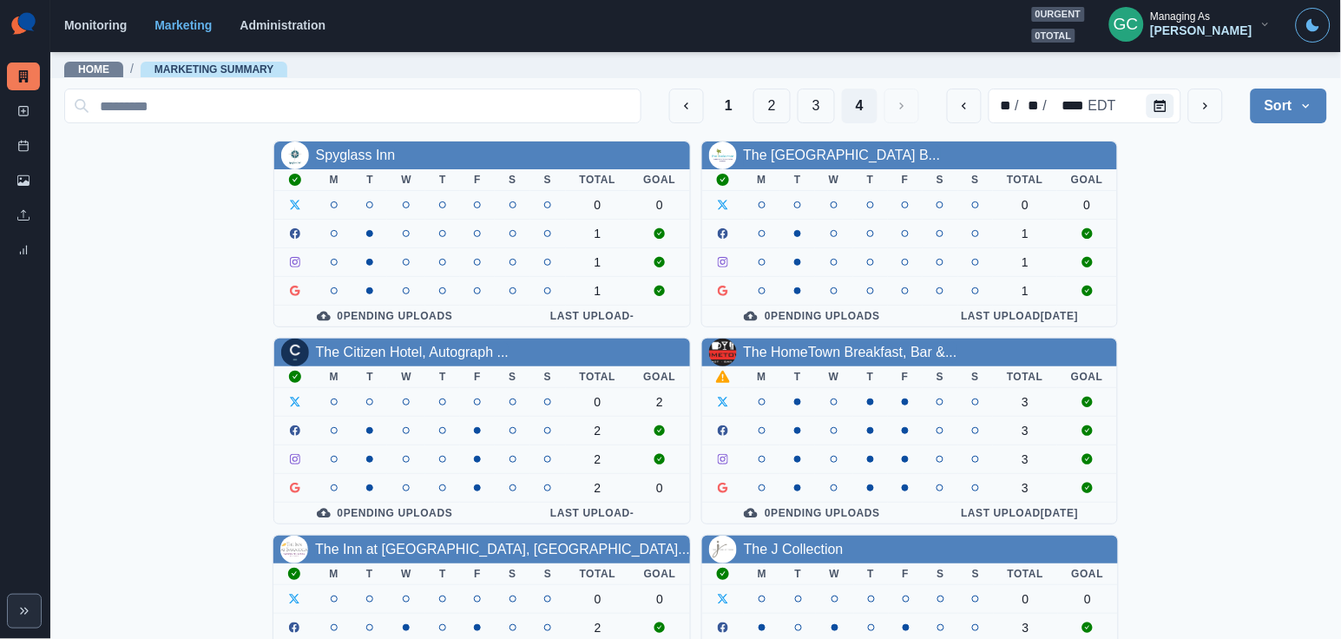
click at [733, 82] on div "1 2 3 4 ** / ** / **** EDT Sort Client Name Uploads Pending Post Approval" at bounding box center [695, 106] width 1263 height 49
click at [718, 95] on button "1" at bounding box center [729, 106] width 36 height 35
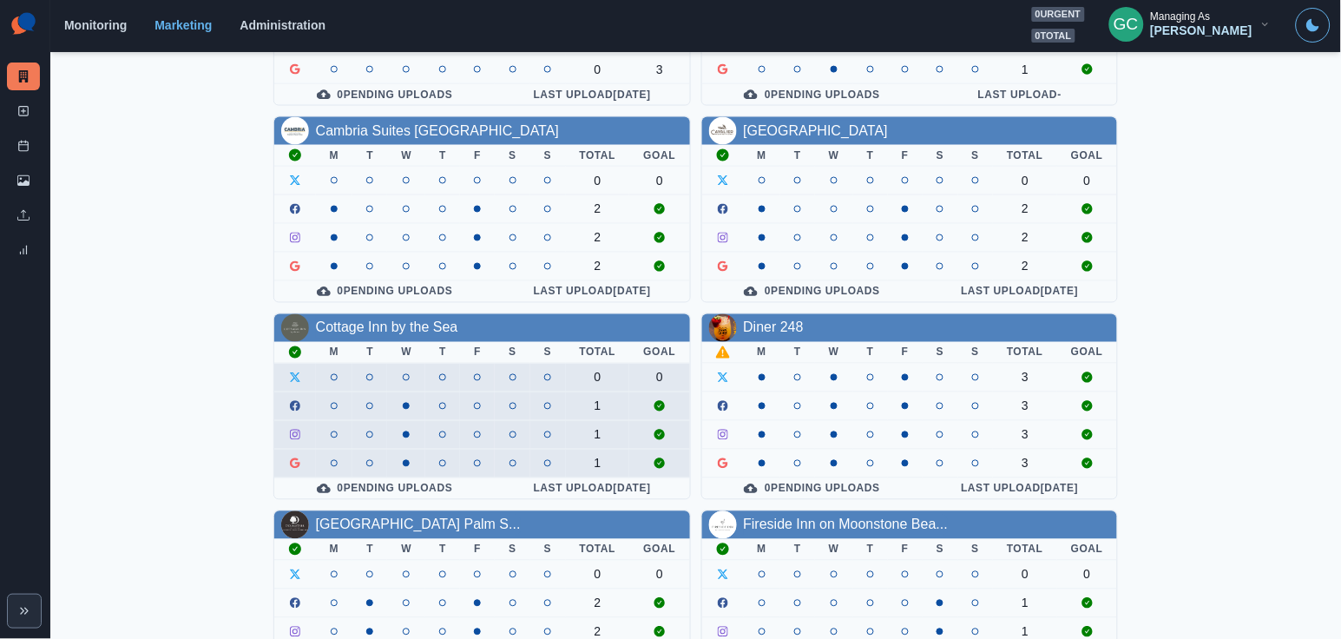
scroll to position [656, 0]
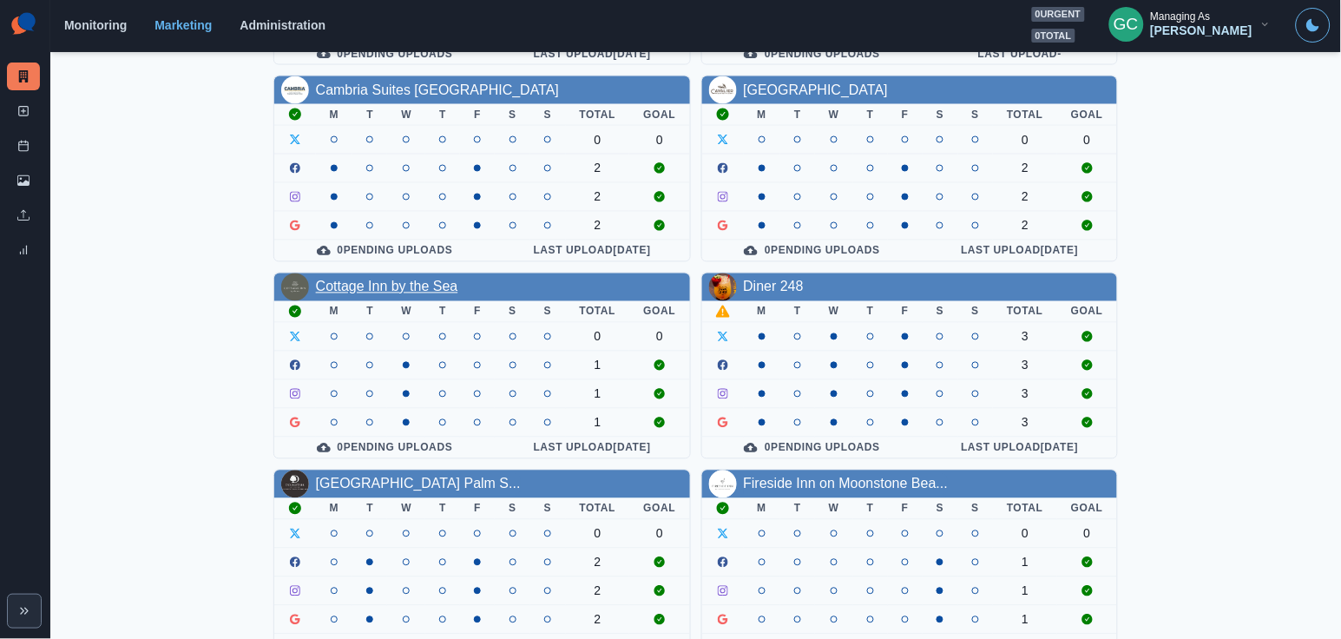
click at [443, 282] on link "Cottage Inn by the Sea" at bounding box center [387, 286] width 142 height 15
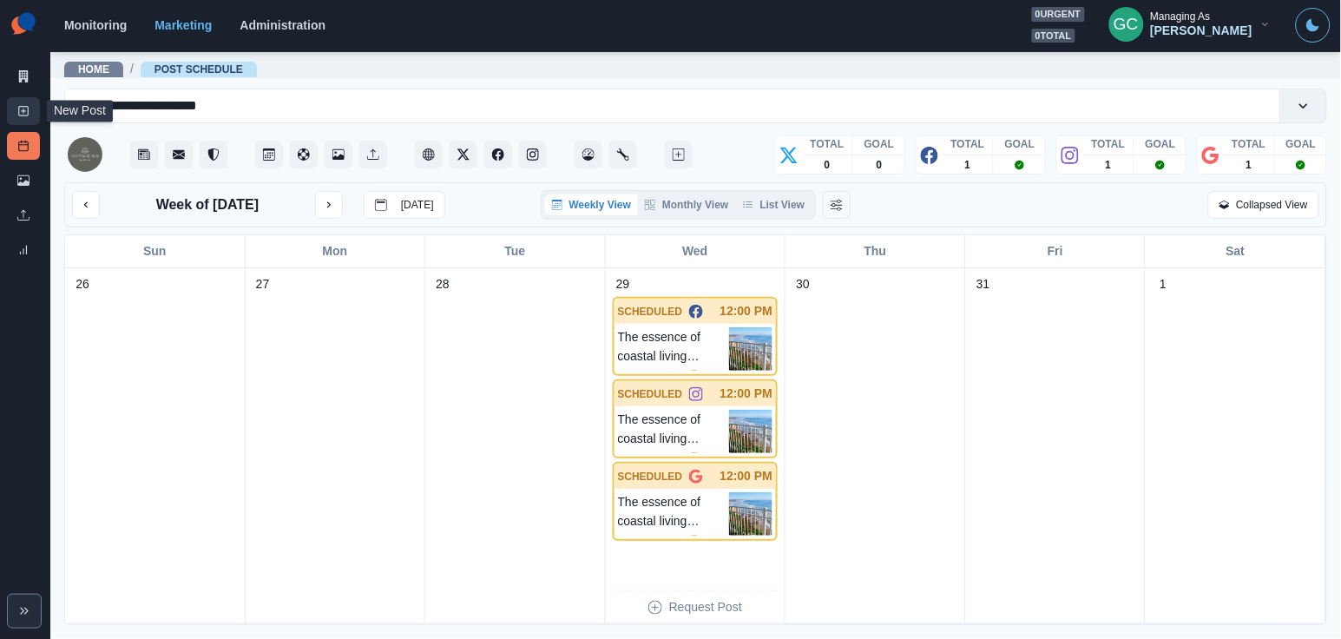
click at [18, 105] on icon at bounding box center [23, 111] width 12 height 12
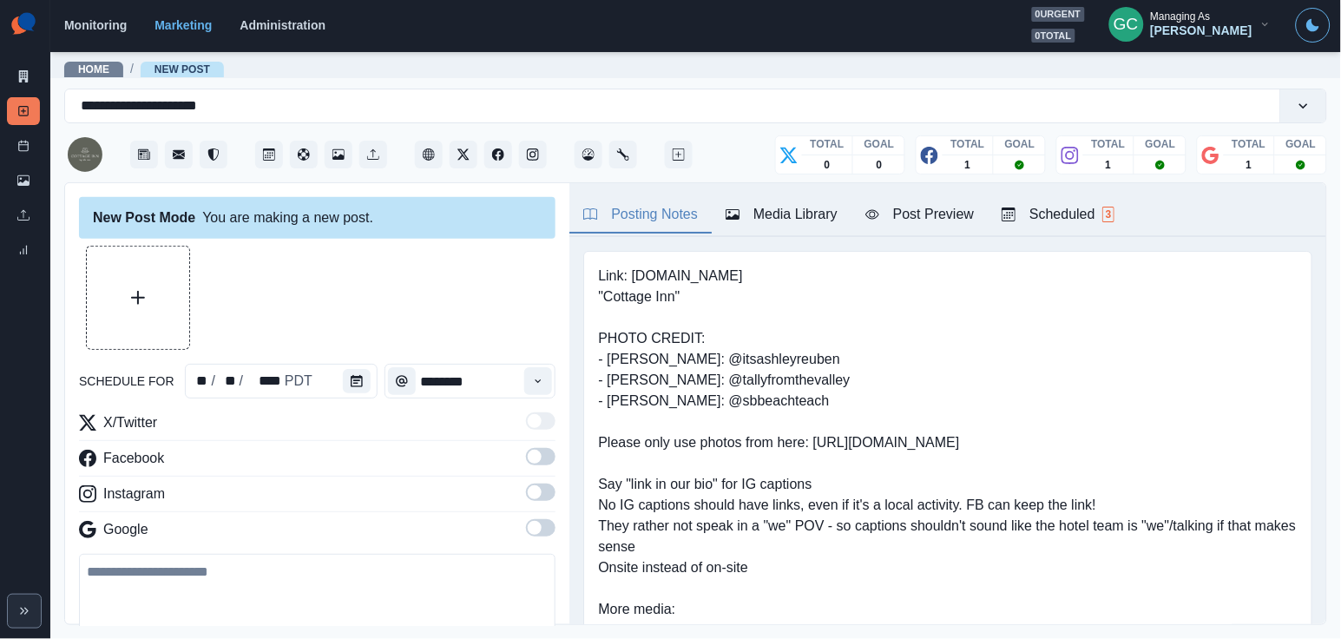
click at [1066, 221] on div "Scheduled 3" at bounding box center [1057, 214] width 113 height 21
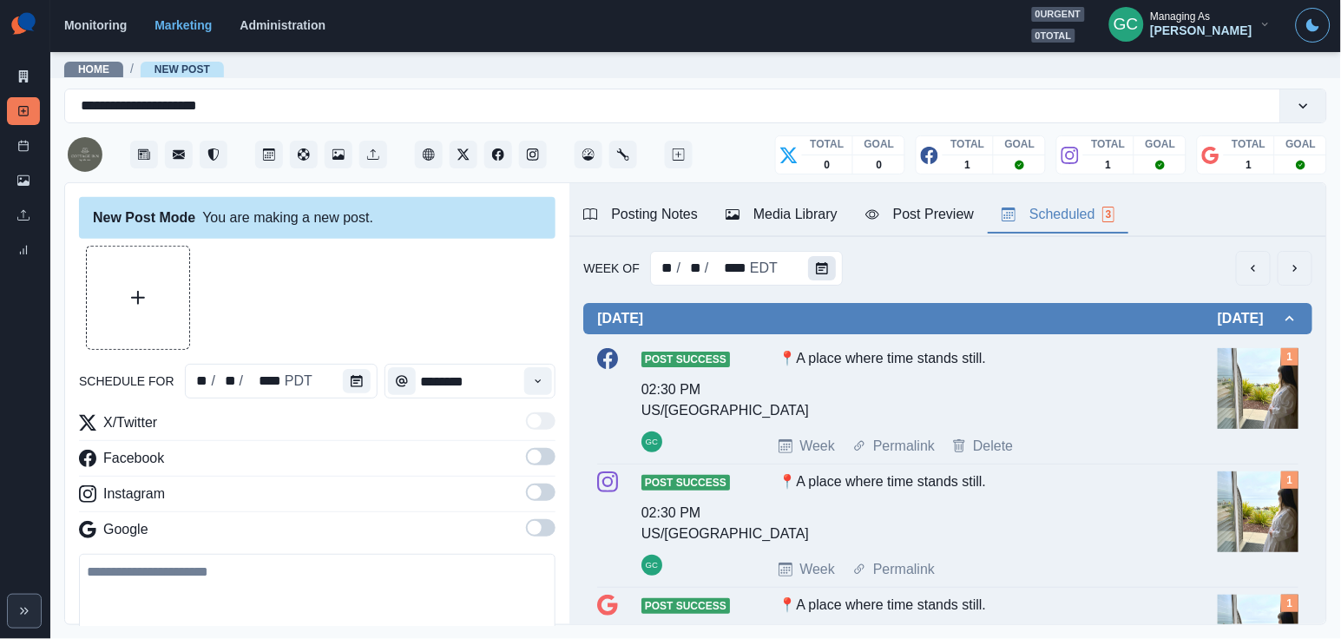
click at [819, 258] on button "Calendar" at bounding box center [822, 268] width 28 height 24
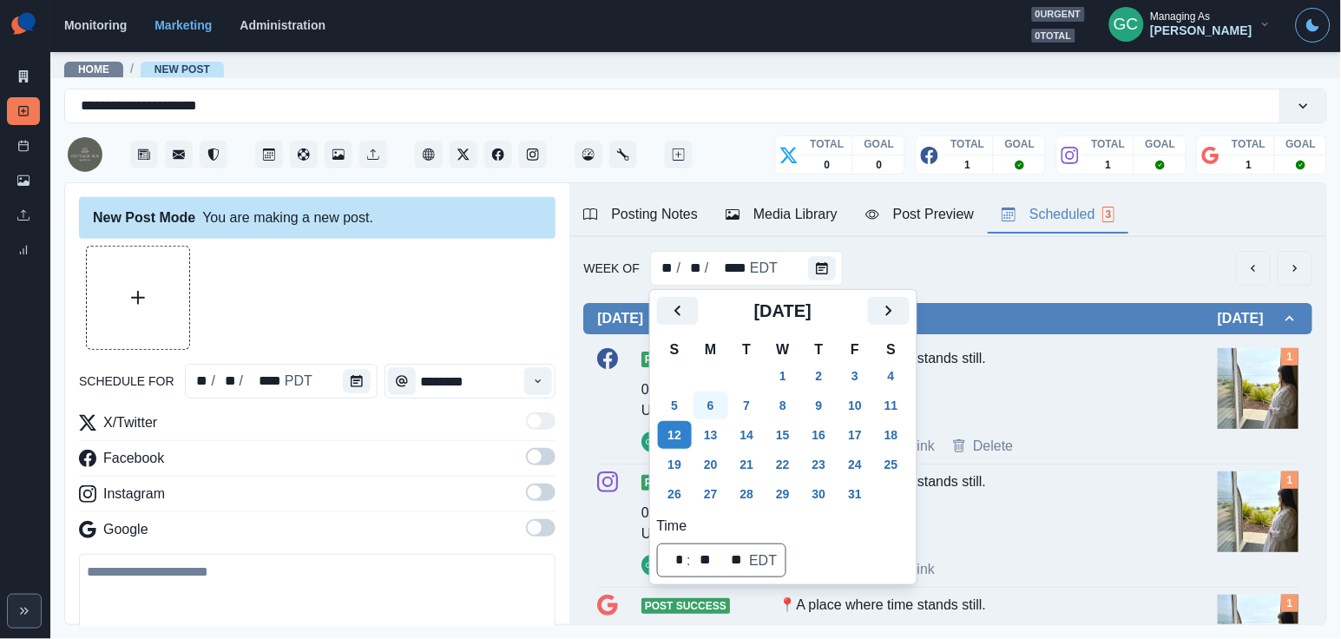
click at [715, 407] on button "6" at bounding box center [710, 405] width 35 height 28
click at [714, 426] on button "13" at bounding box center [710, 435] width 35 height 28
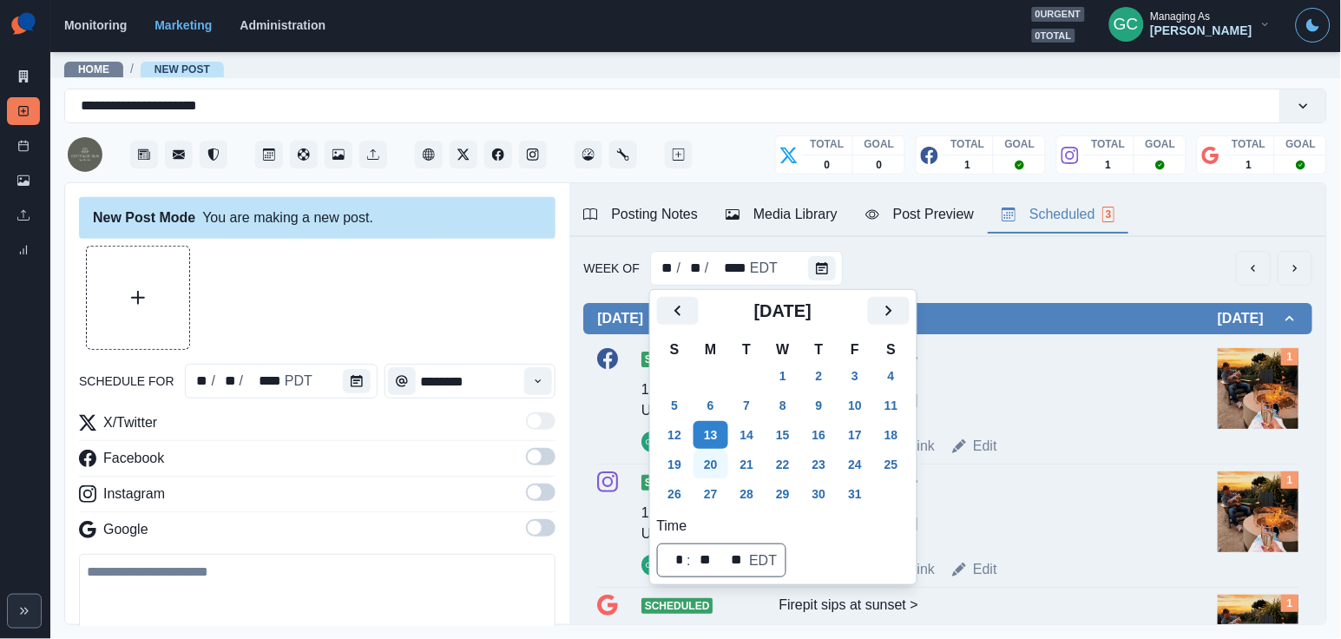
click at [721, 459] on button "20" at bounding box center [710, 464] width 35 height 28
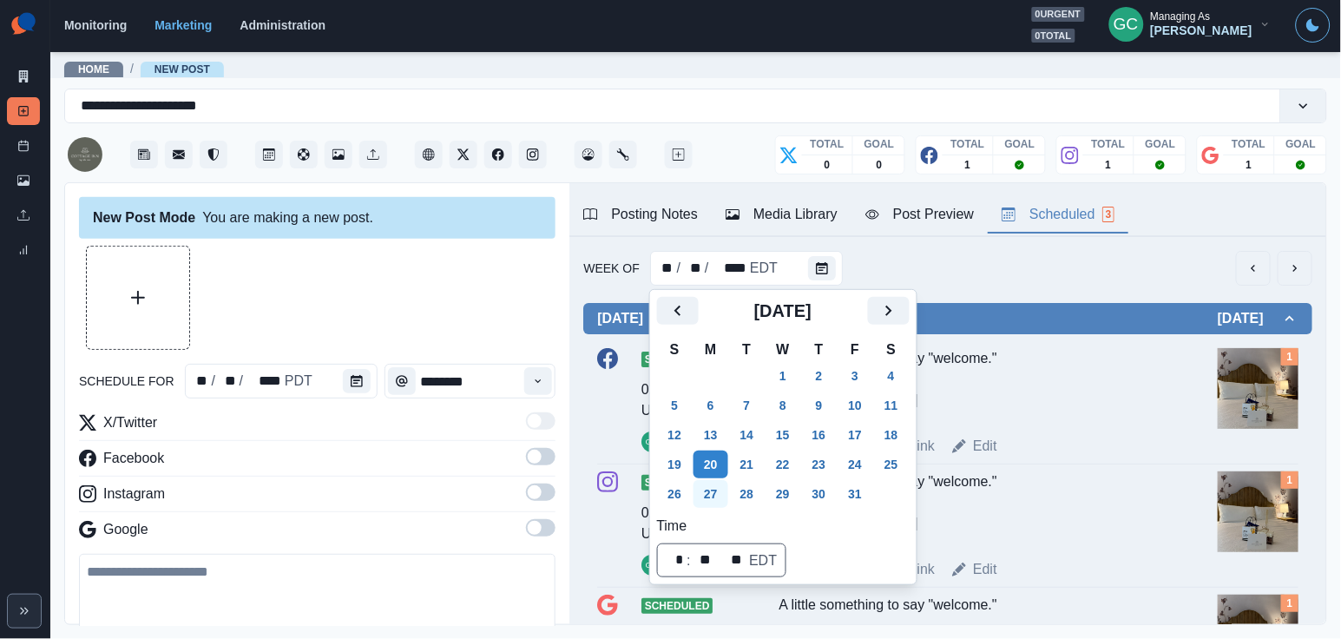
click at [715, 494] on button "27" at bounding box center [710, 494] width 35 height 28
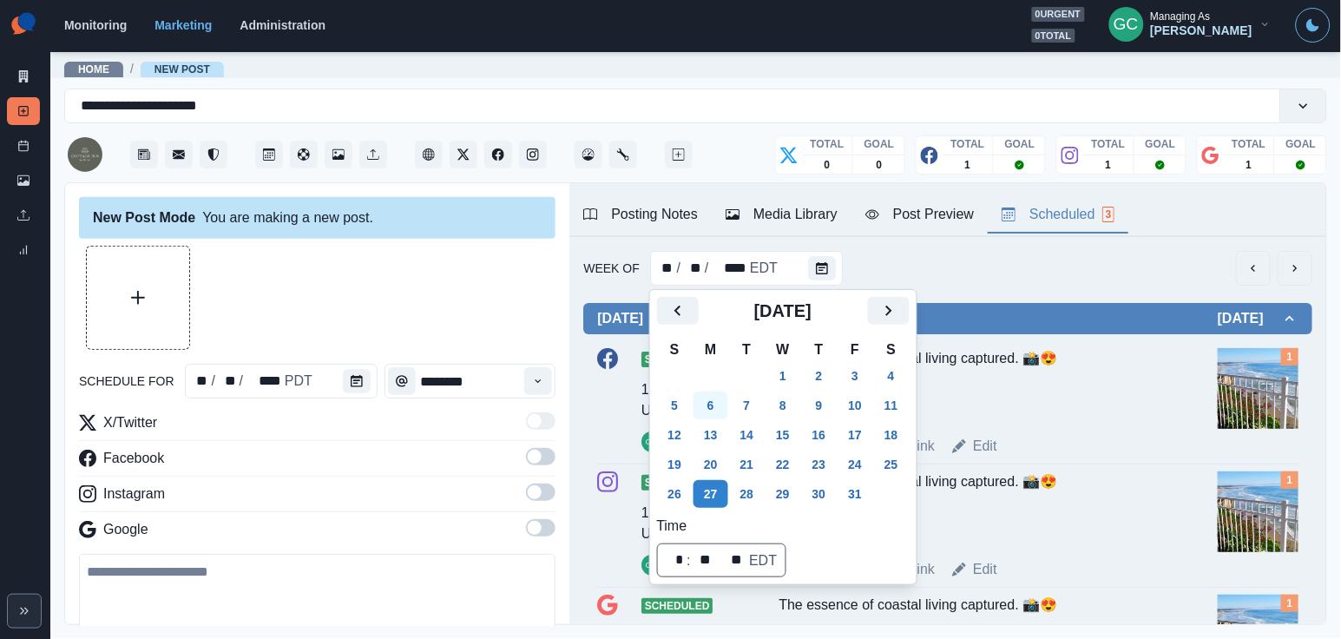
click at [712, 398] on button "6" at bounding box center [710, 405] width 35 height 28
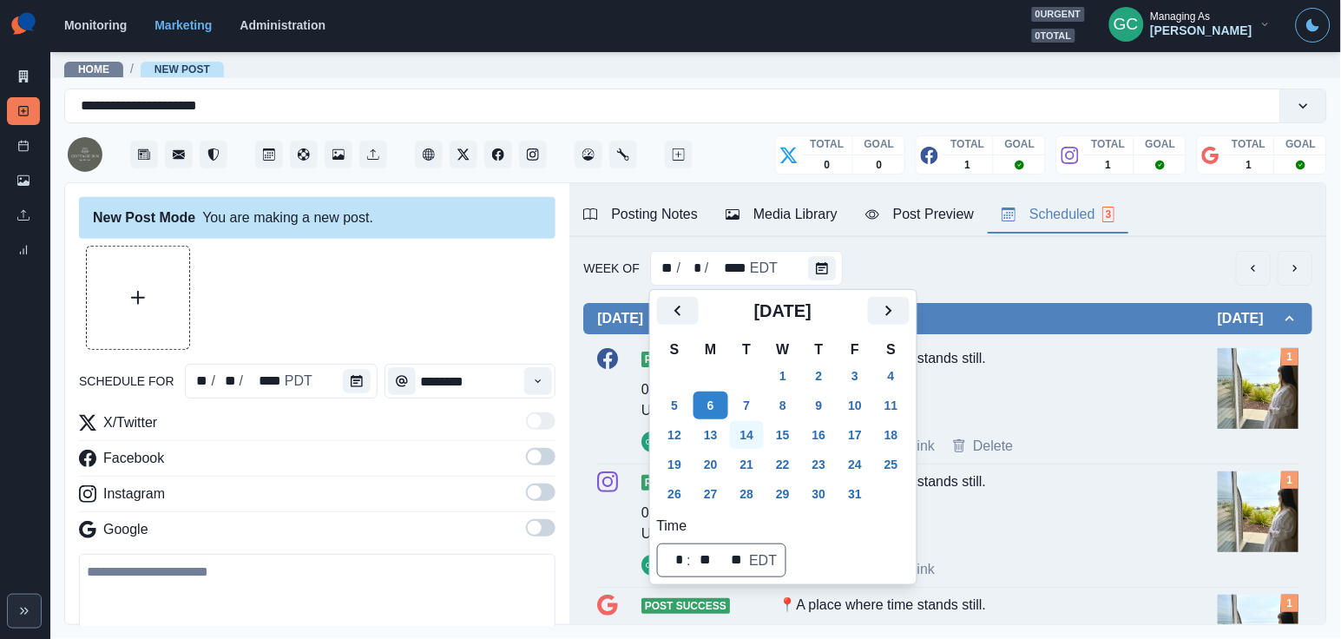
click at [751, 423] on button "14" at bounding box center [747, 435] width 35 height 28
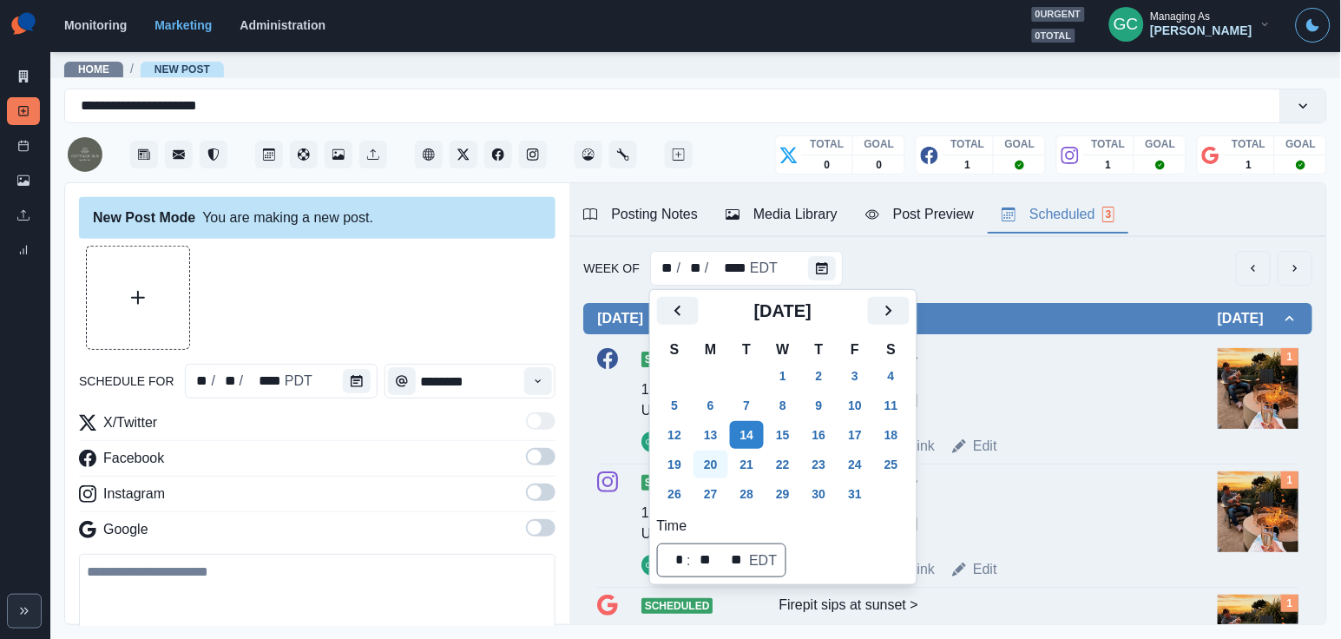
click at [718, 460] on button "20" at bounding box center [710, 464] width 35 height 28
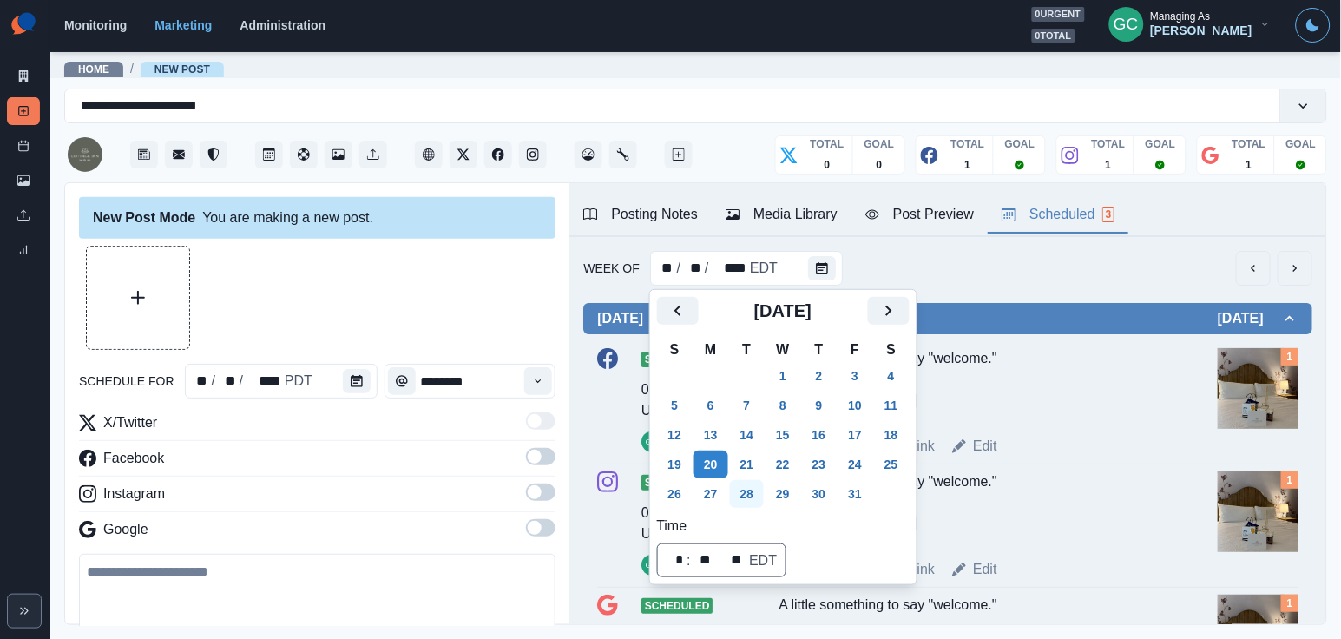
click at [738, 499] on button "28" at bounding box center [747, 494] width 35 height 28
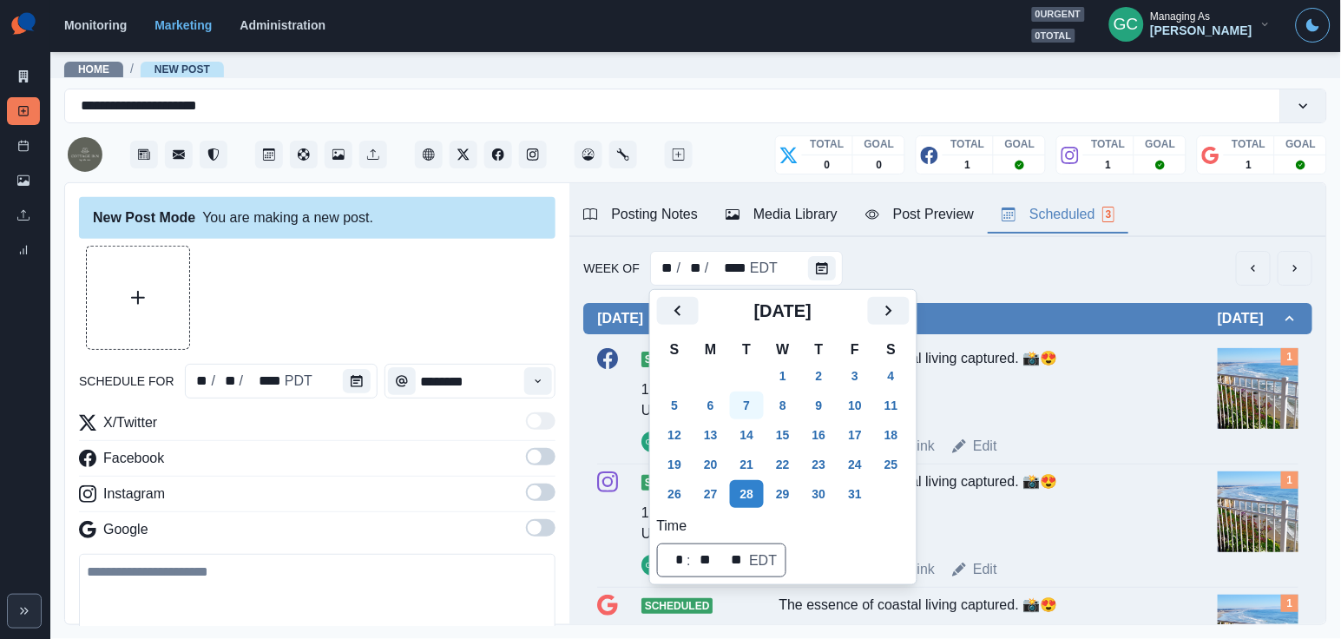
click at [755, 404] on button "7" at bounding box center [747, 405] width 35 height 28
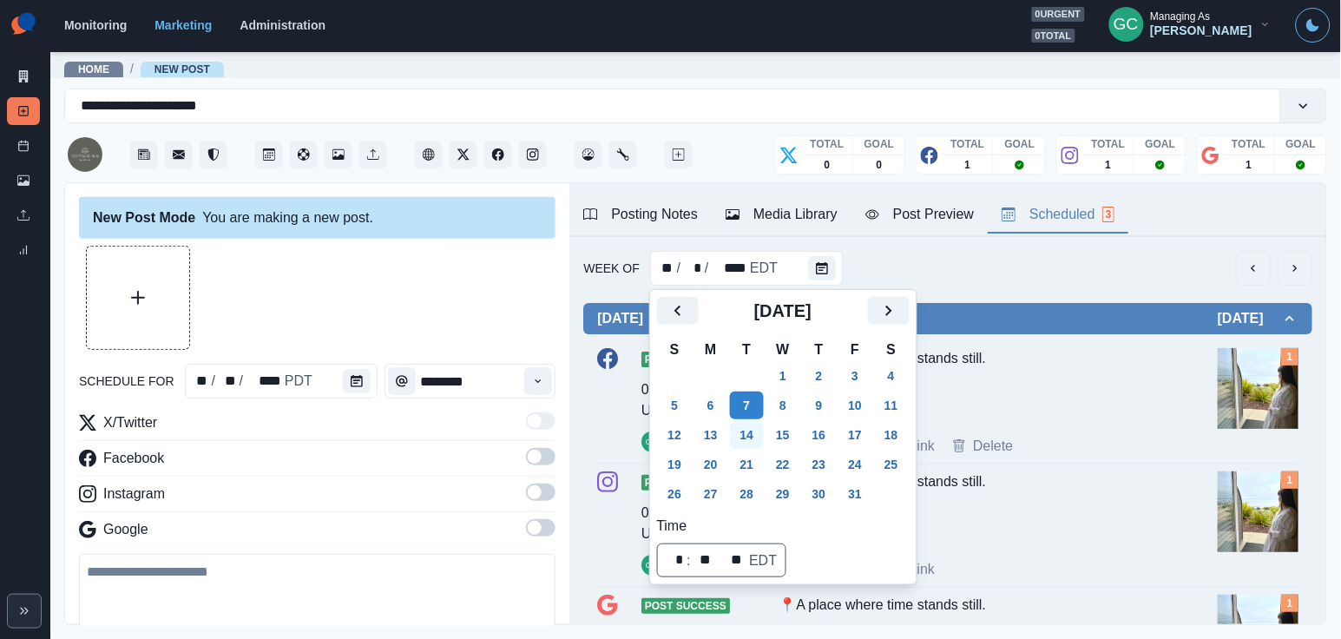
click at [765, 425] on button "14" at bounding box center [747, 435] width 35 height 28
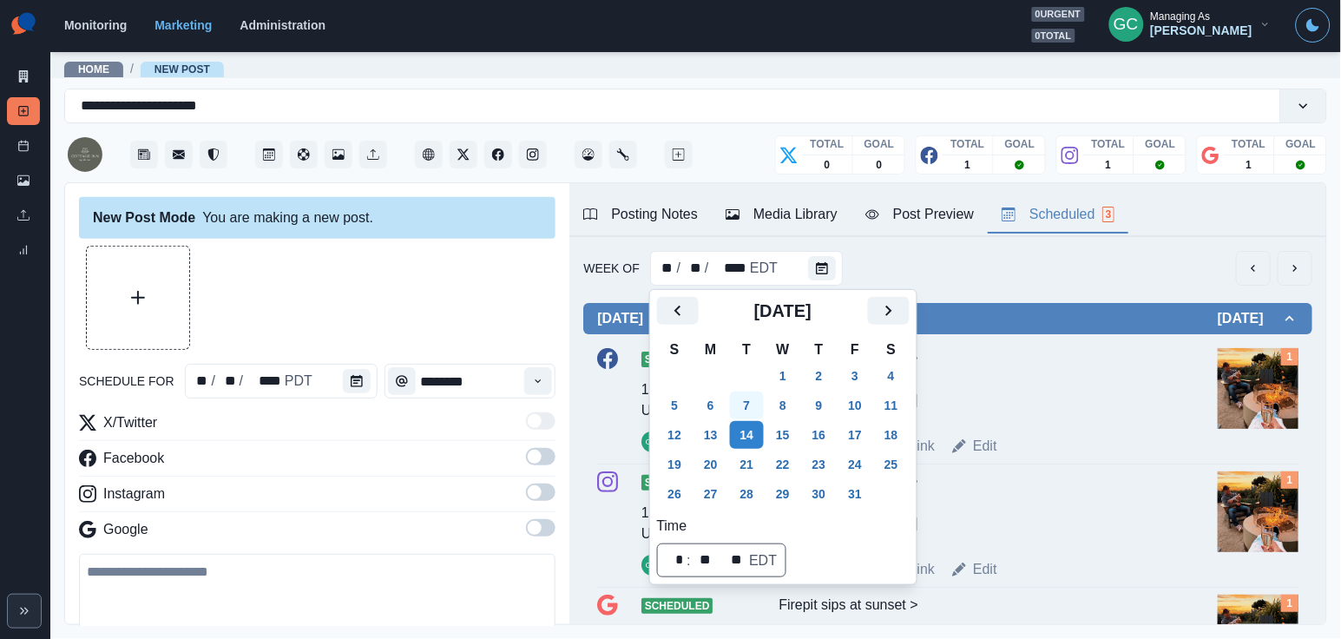
click at [742, 411] on button "7" at bounding box center [747, 405] width 35 height 28
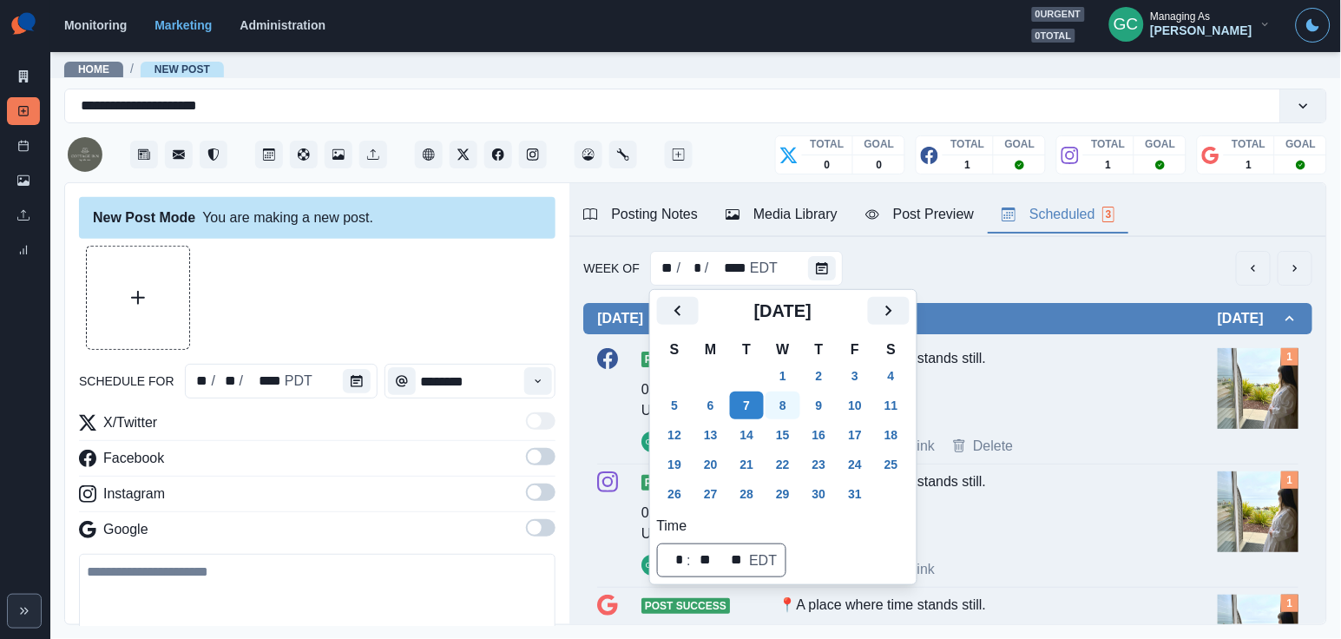
click at [784, 391] on button "8" at bounding box center [782, 405] width 35 height 28
click at [789, 374] on button "1" at bounding box center [782, 376] width 35 height 28
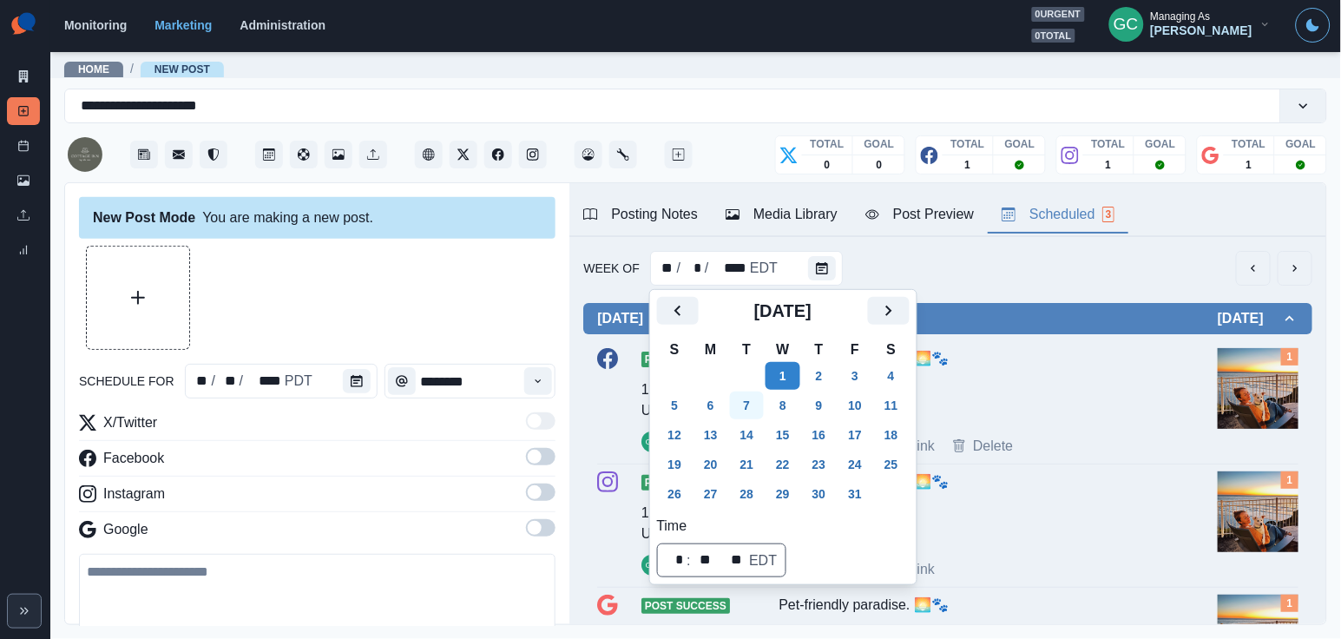
click at [745, 398] on button "7" at bounding box center [747, 405] width 35 height 28
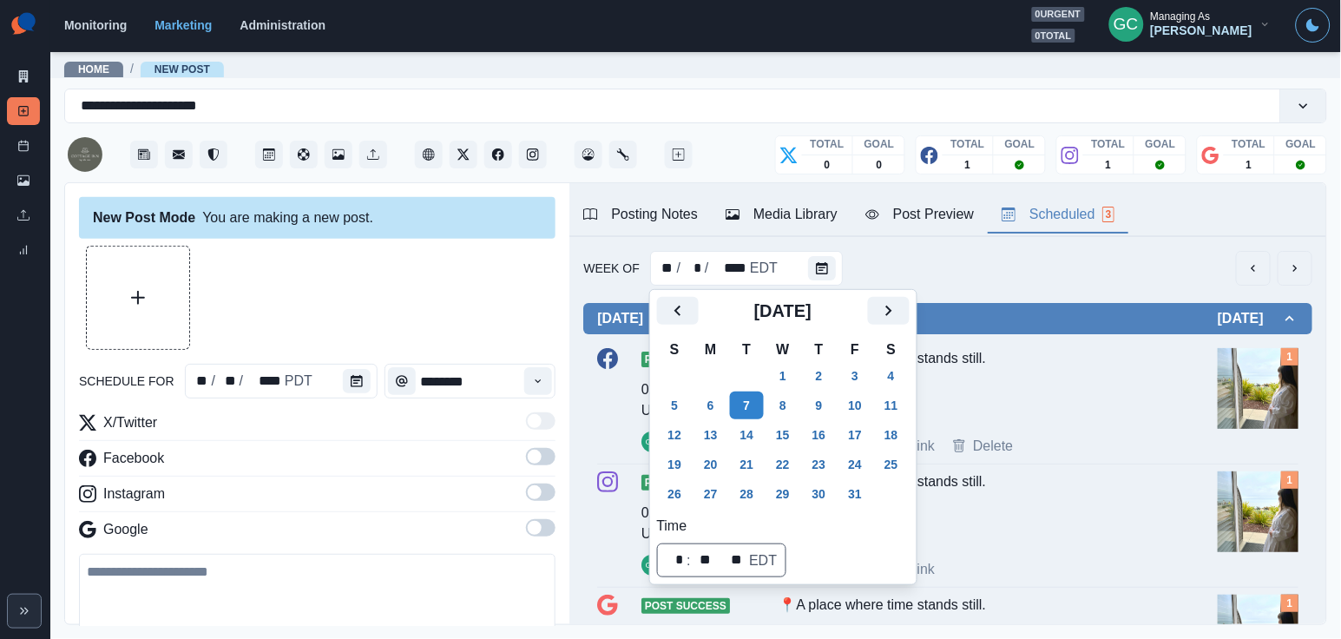
click at [1256, 402] on img at bounding box center [1257, 388] width 81 height 81
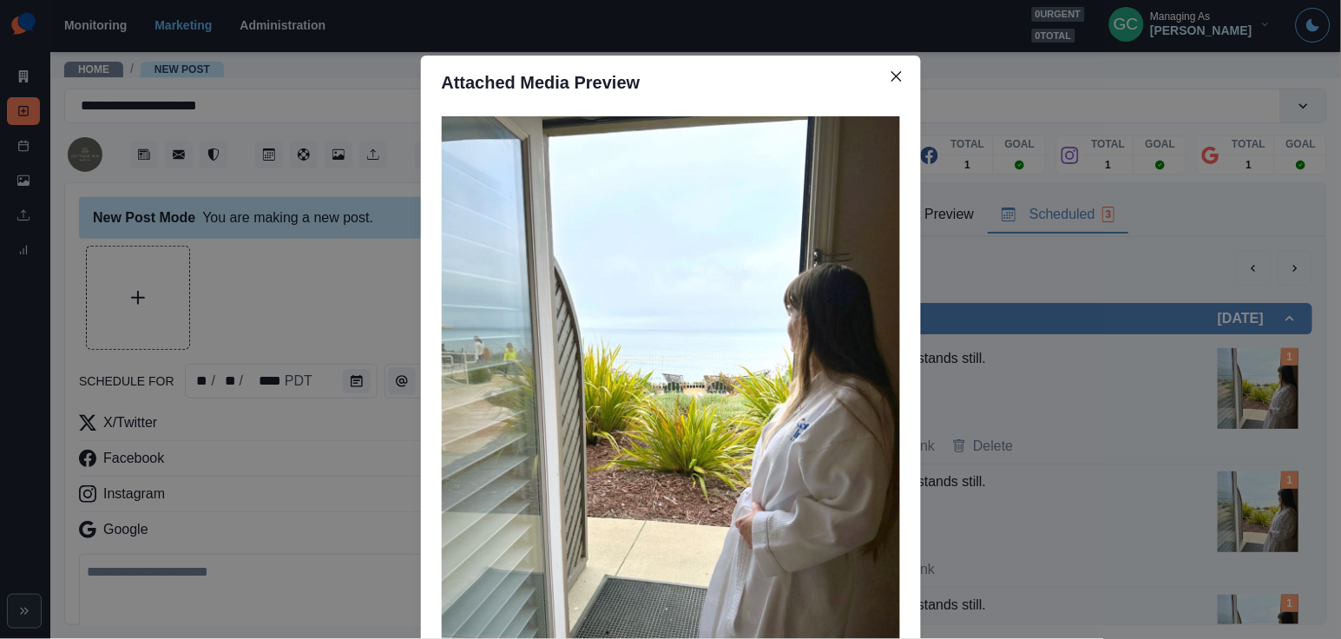
click at [317, 332] on div "Attached Media Preview" at bounding box center [670, 319] width 1341 height 639
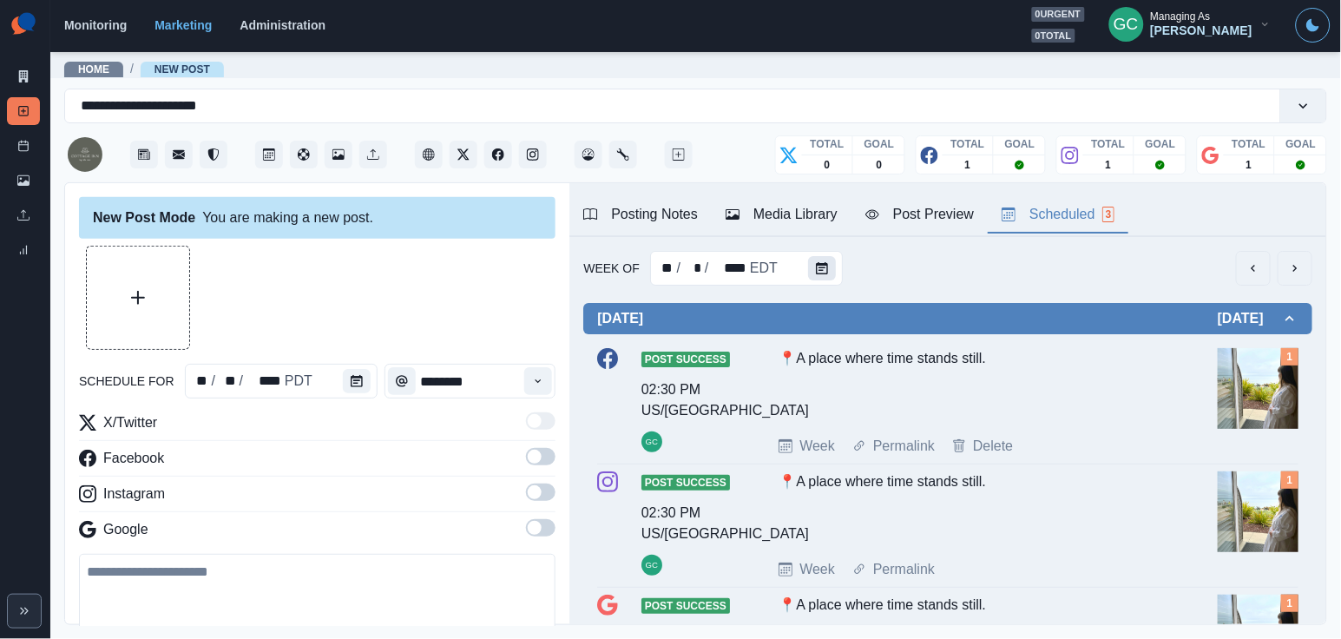
click at [829, 257] on button "Calendar" at bounding box center [822, 268] width 28 height 24
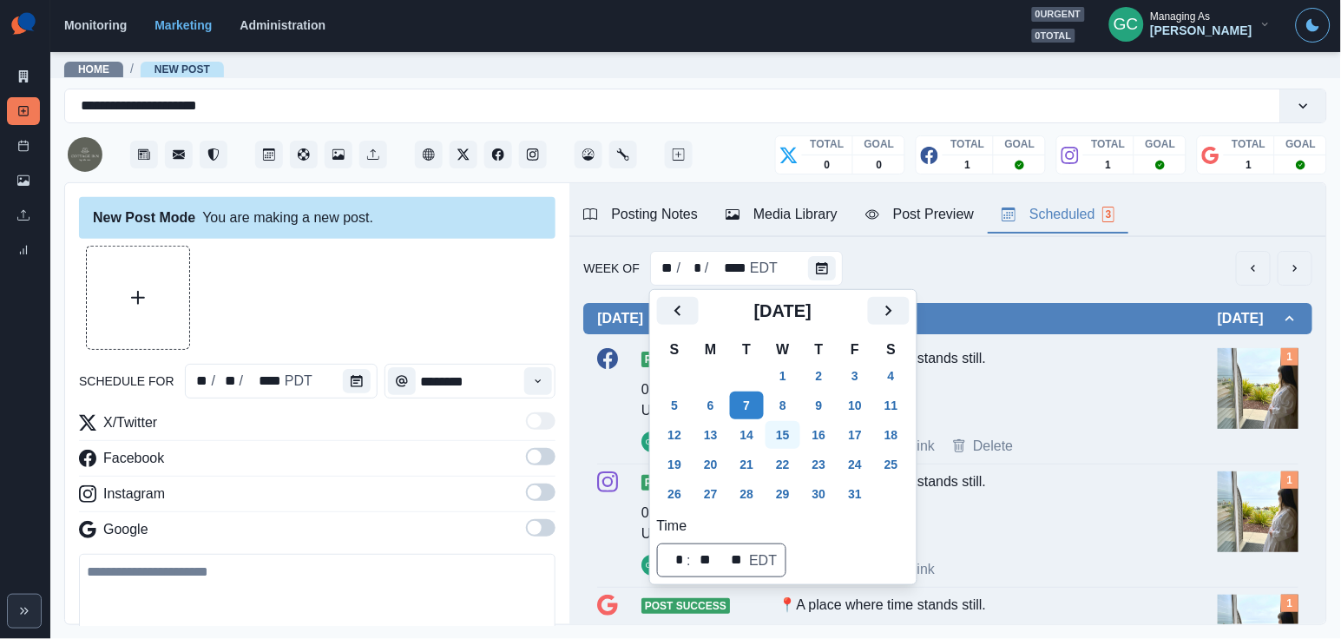
click at [797, 430] on button "15" at bounding box center [782, 435] width 35 height 28
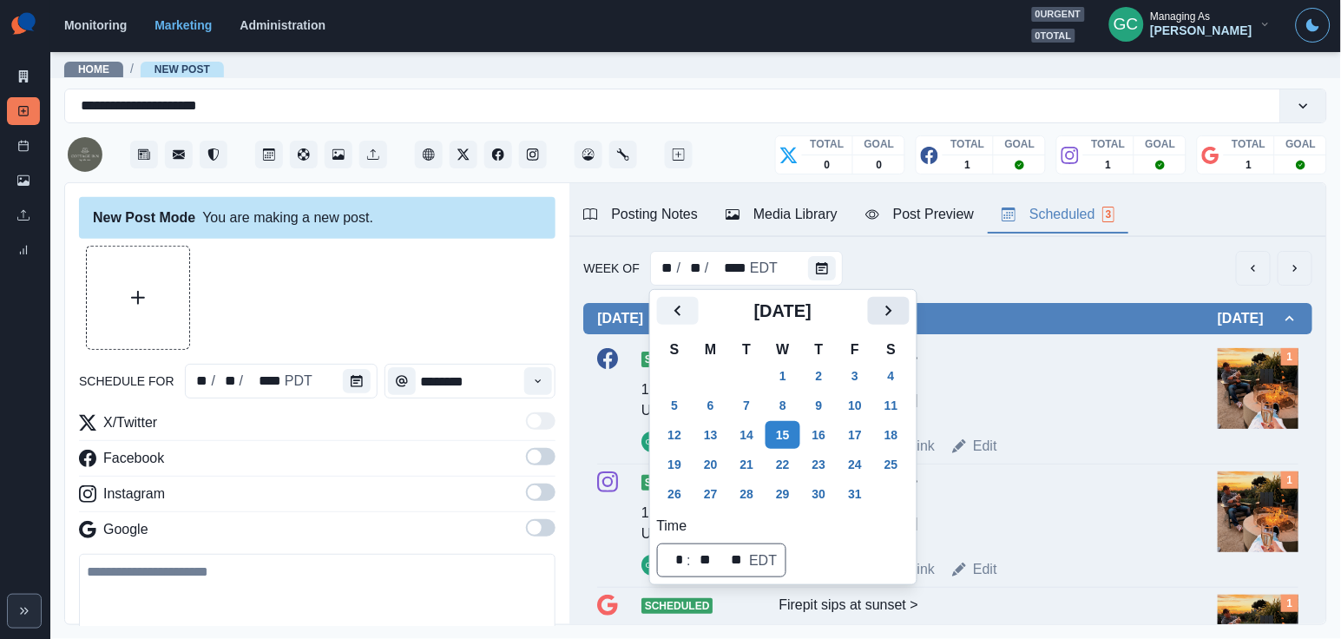
click at [899, 304] on icon "Next" at bounding box center [888, 310] width 21 height 21
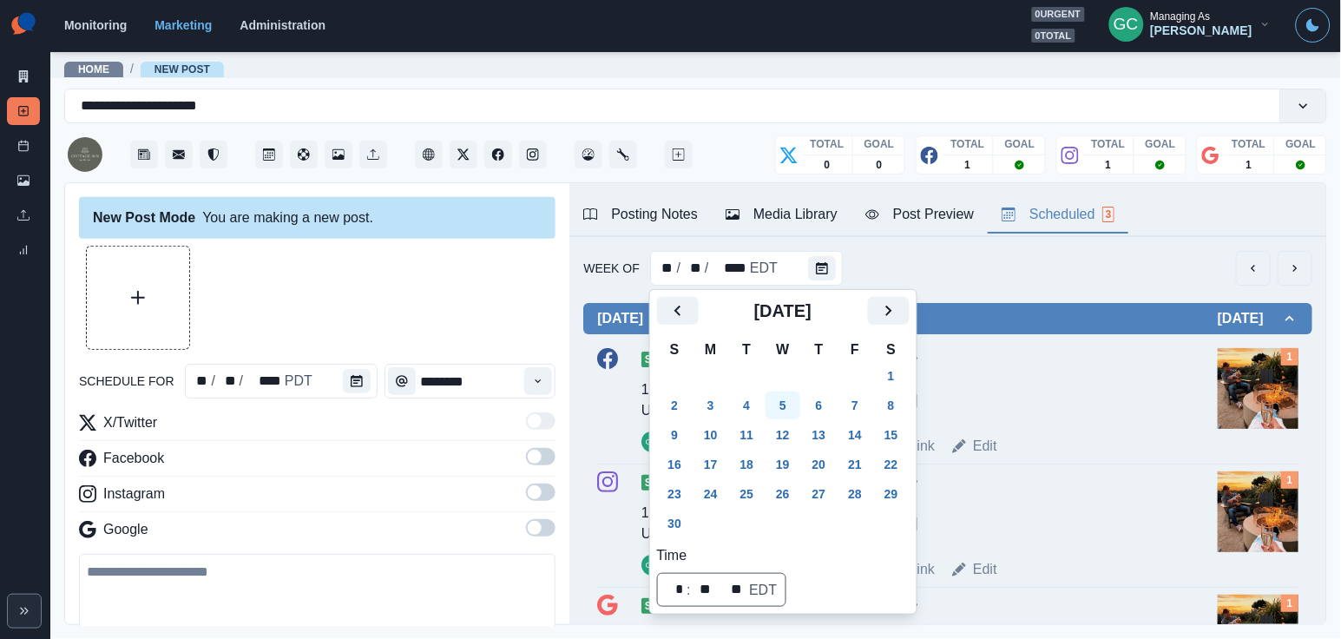
click at [772, 409] on button "5" at bounding box center [782, 405] width 35 height 28
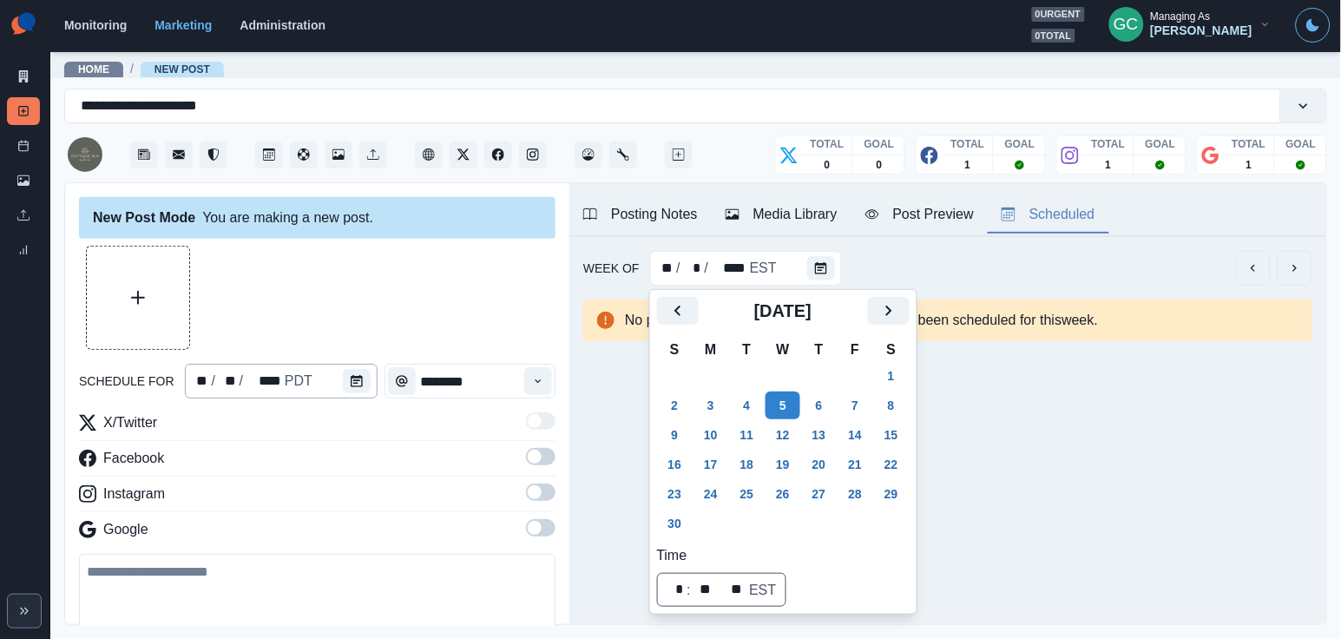
click at [338, 372] on div "** / ** / **** PDT" at bounding box center [281, 381] width 193 height 35
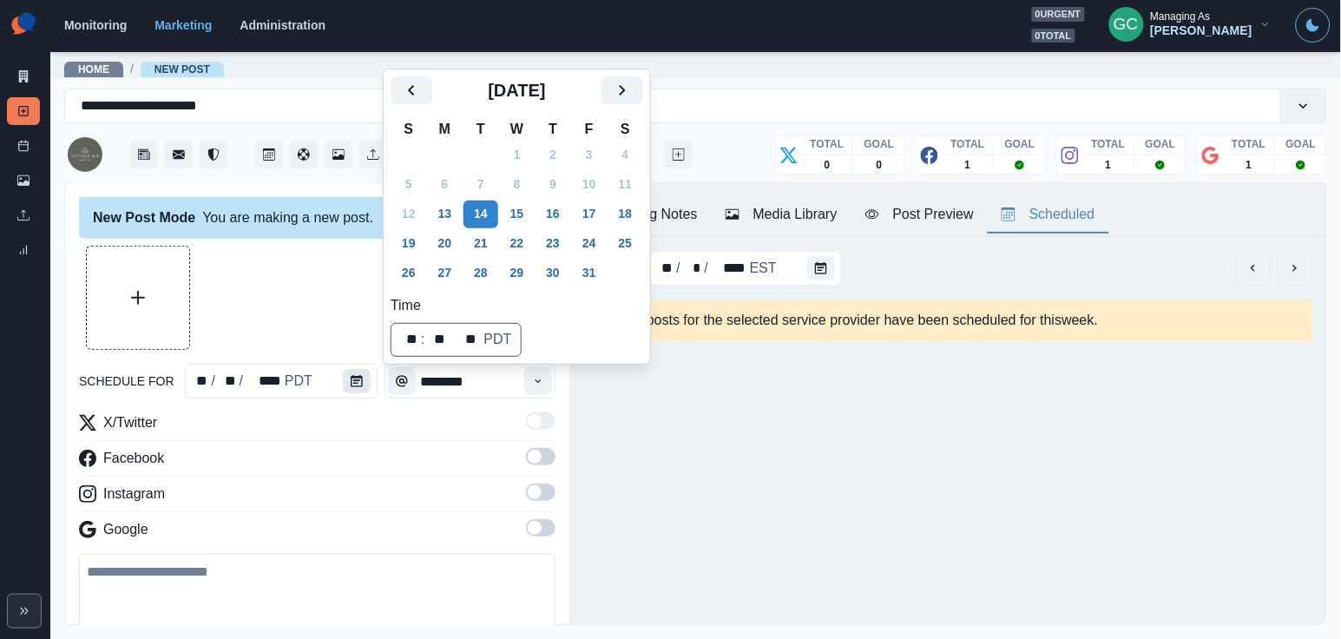
click at [360, 385] on icon "Calendar" at bounding box center [357, 381] width 12 height 12
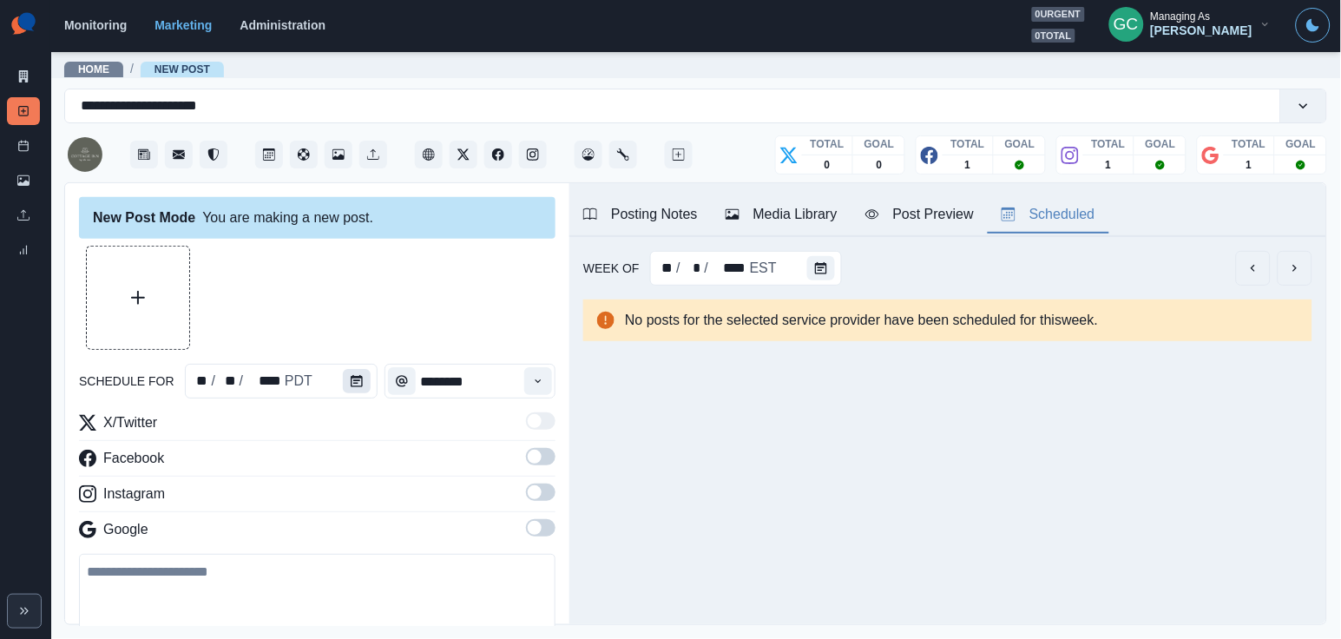
click at [360, 385] on icon "Calendar" at bounding box center [357, 381] width 12 height 12
click at [368, 384] on button "Calendar" at bounding box center [357, 381] width 28 height 24
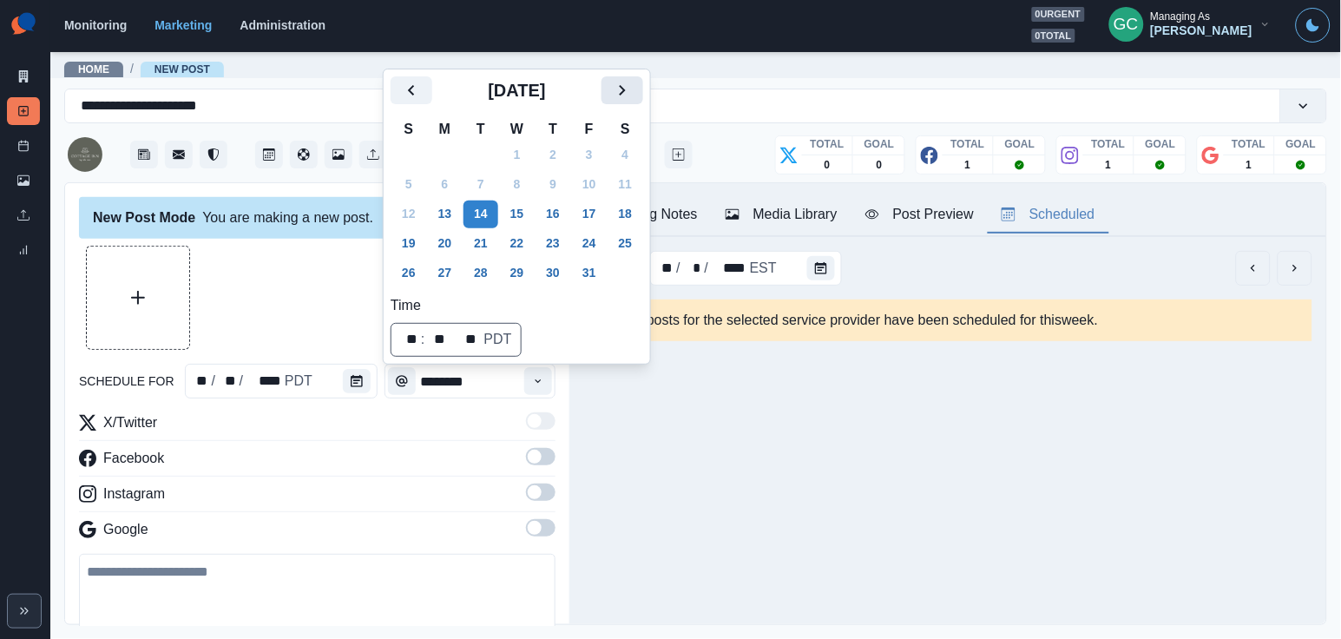
click at [633, 95] on icon "Next" at bounding box center [622, 90] width 21 height 21
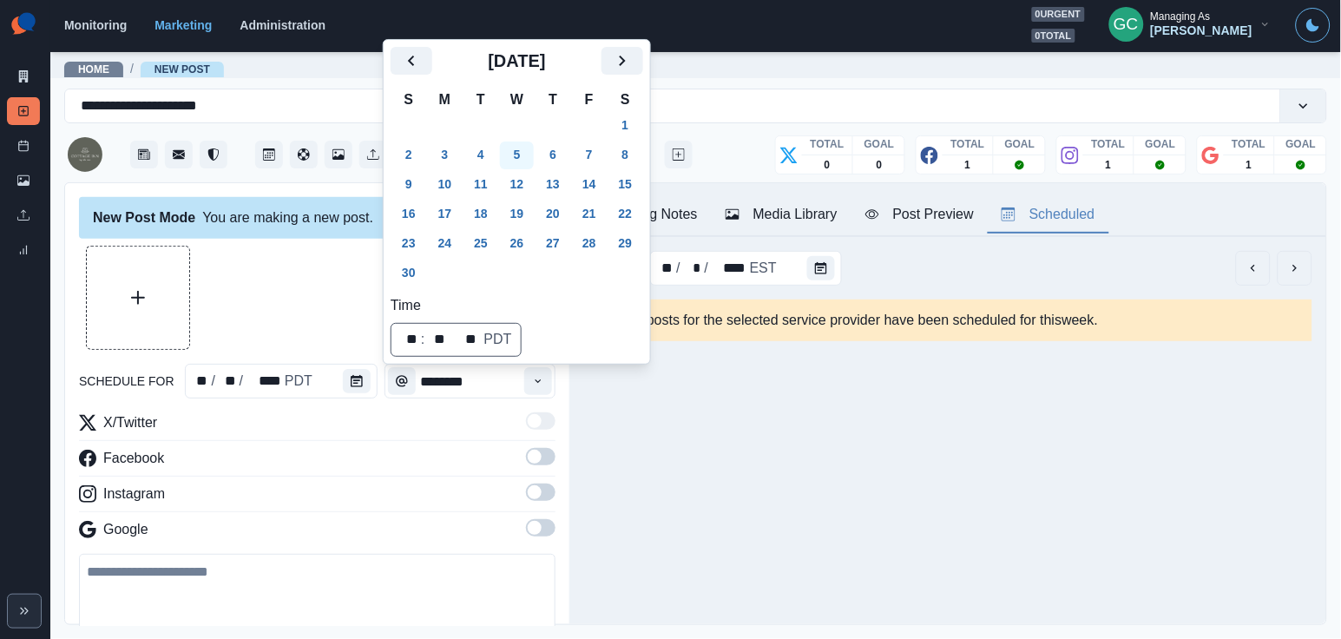
click at [531, 146] on button "5" at bounding box center [517, 155] width 35 height 28
click at [535, 385] on icon "Time" at bounding box center [538, 381] width 12 height 12
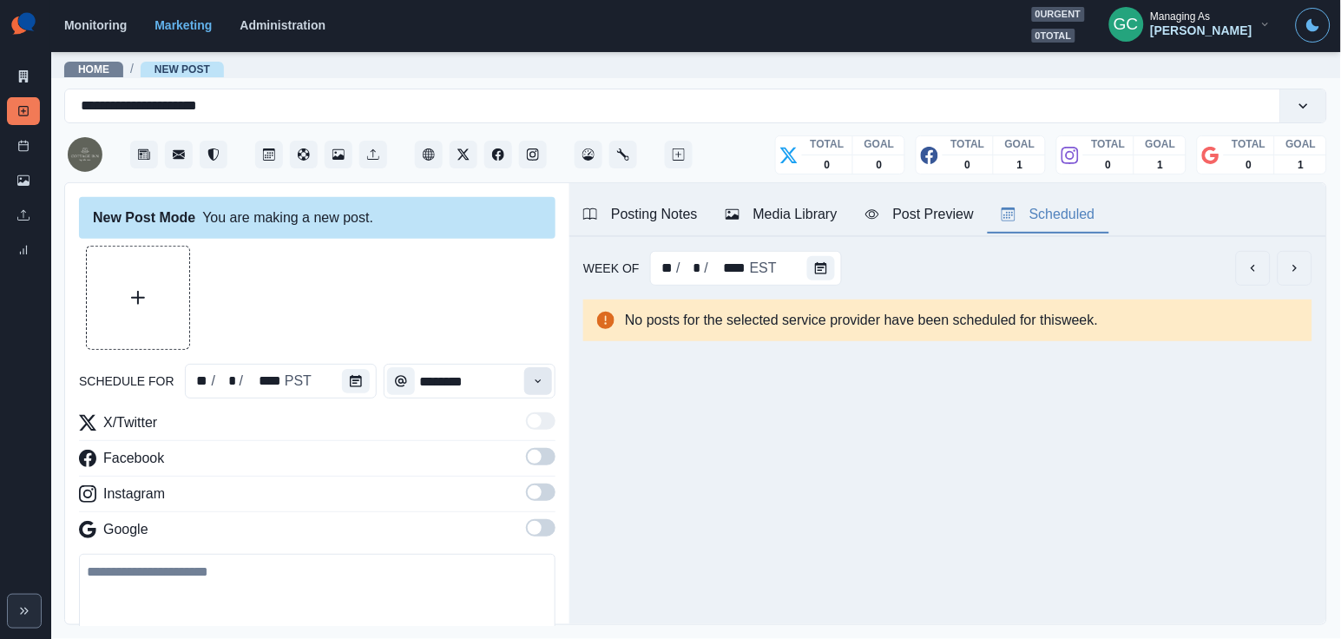
click at [535, 385] on icon "Time" at bounding box center [538, 381] width 12 height 12
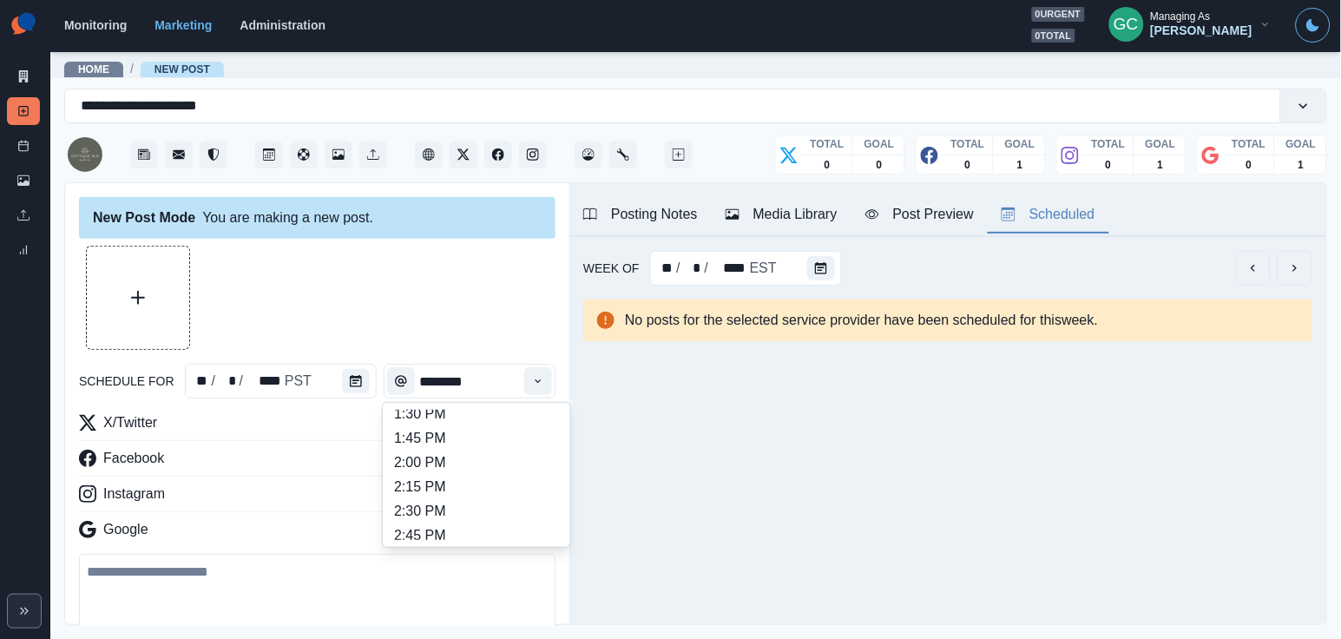
scroll to position [541, 0]
click at [517, 476] on li "2:00 PM" at bounding box center [477, 463] width 174 height 24
type input "*******"
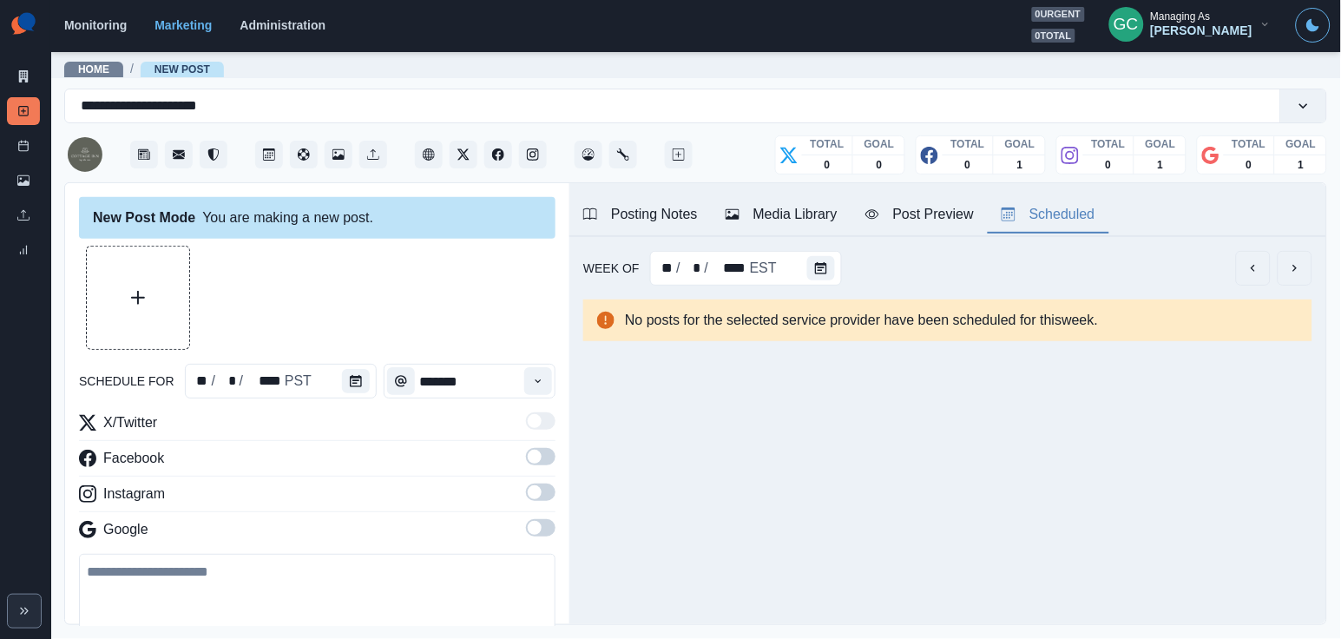
click at [544, 525] on span at bounding box center [541, 527] width 30 height 17
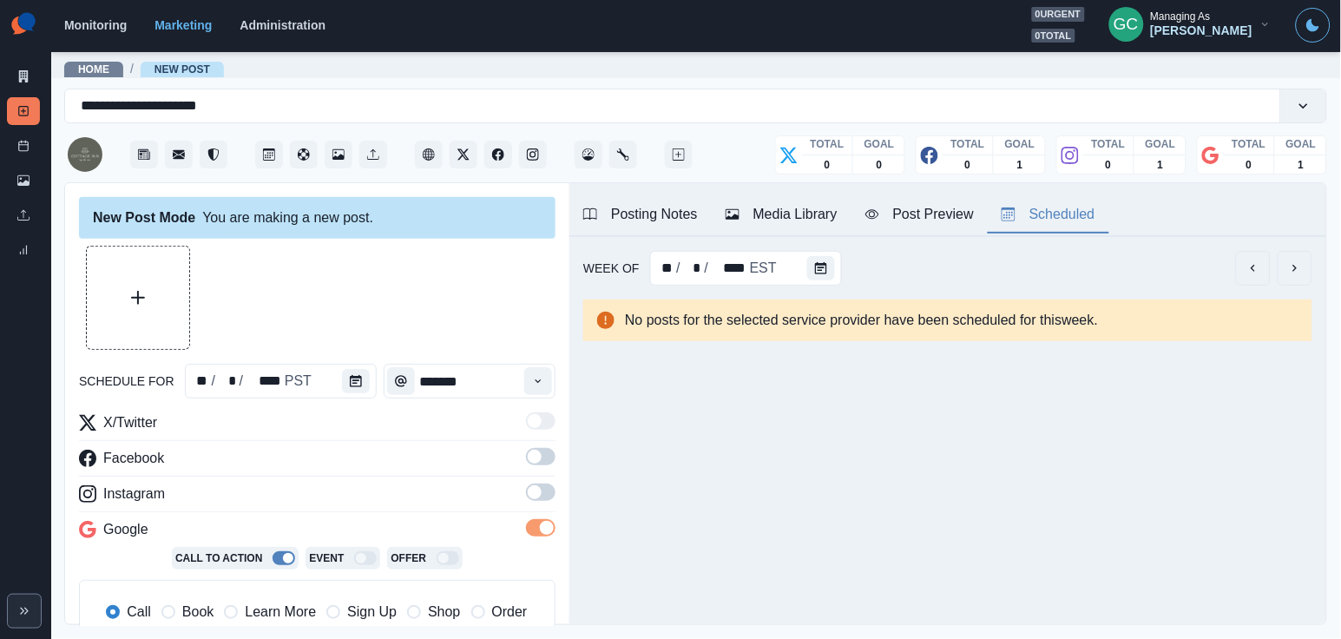
click at [548, 489] on span at bounding box center [541, 491] width 30 height 17
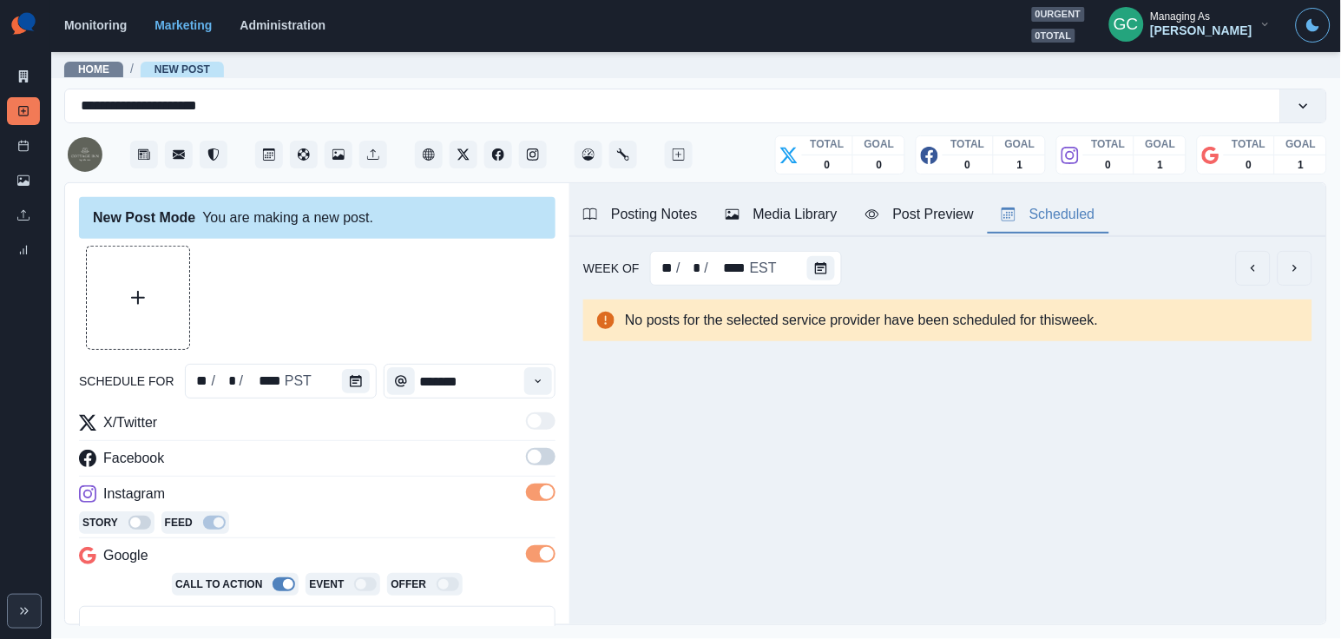
click at [548, 467] on label at bounding box center [541, 462] width 30 height 28
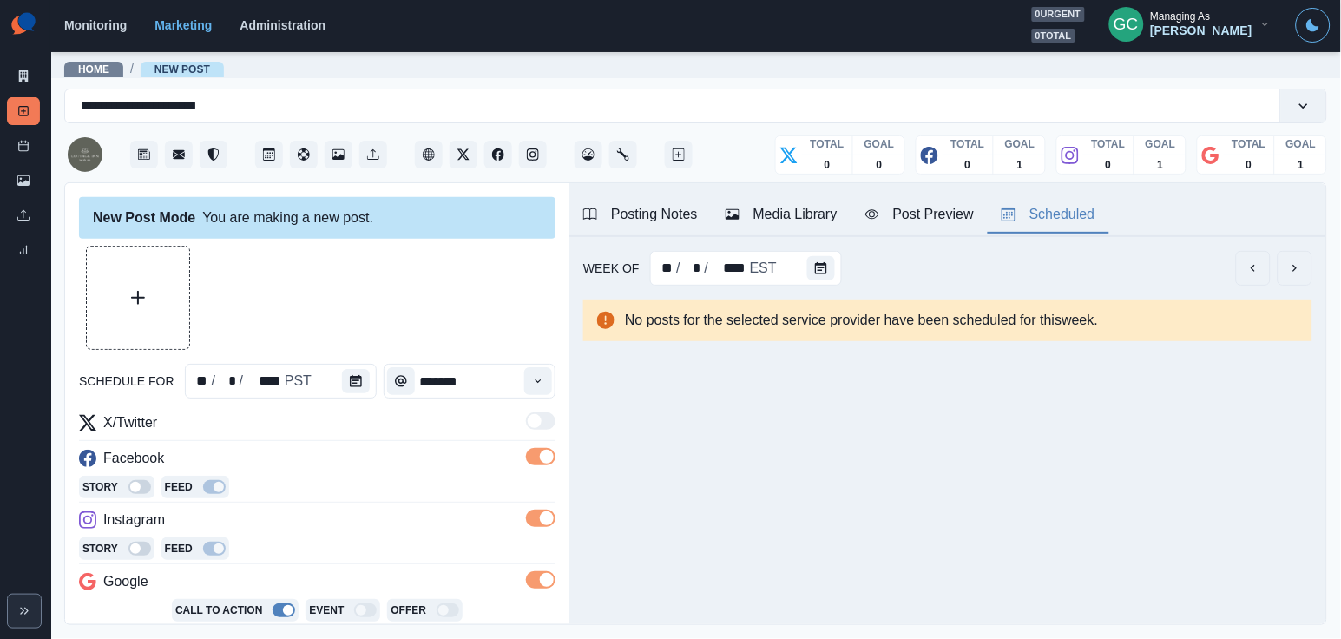
scroll to position [137, 0]
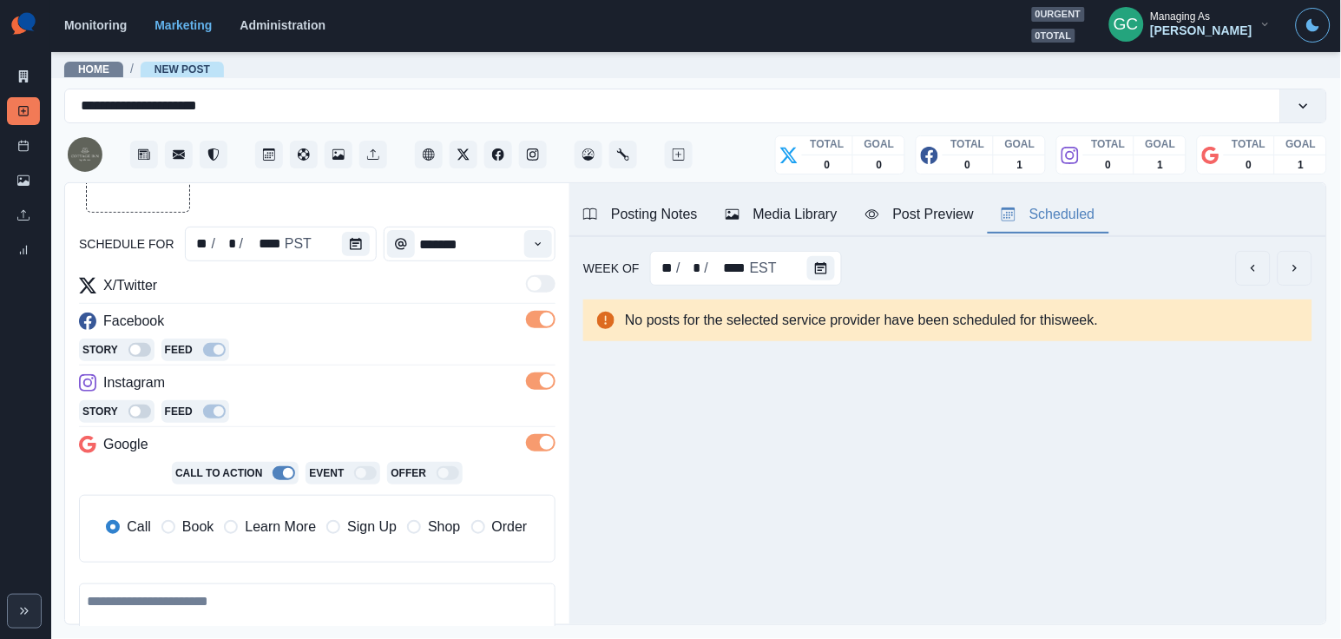
click at [267, 528] on span "Learn More" at bounding box center [280, 526] width 71 height 21
click at [349, 454] on div "Google" at bounding box center [317, 448] width 476 height 28
click at [787, 215] on div "Media Library" at bounding box center [781, 214] width 112 height 21
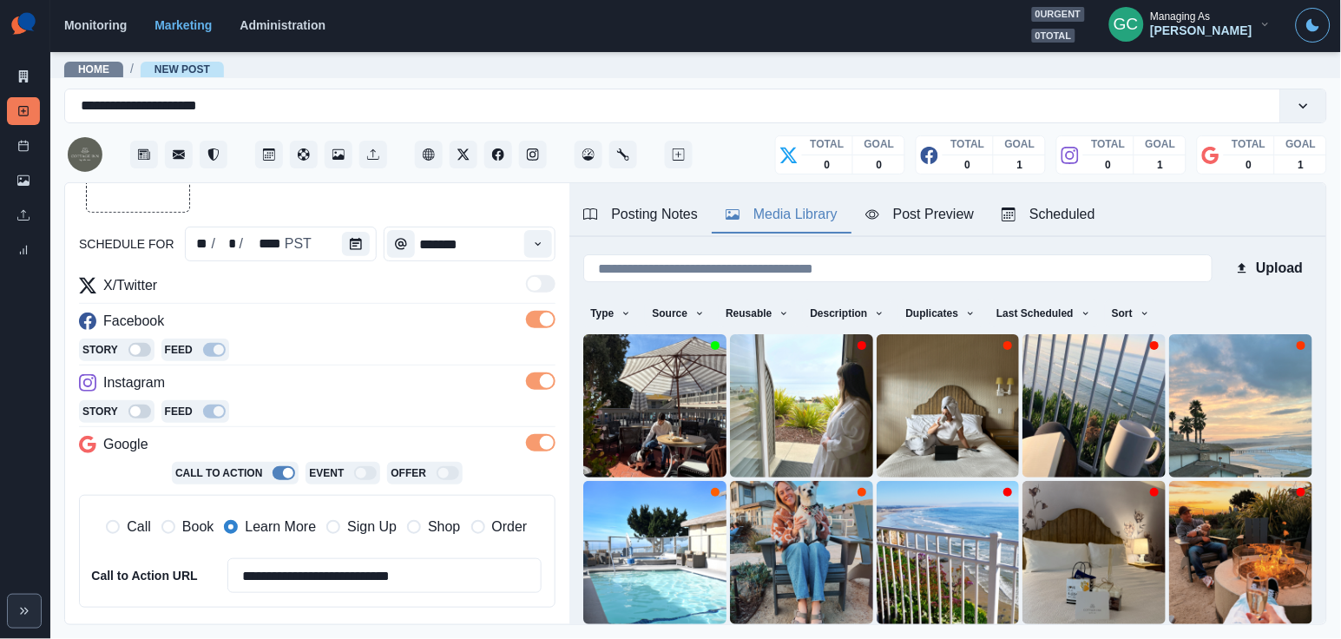
click at [670, 218] on div "Posting Notes" at bounding box center [640, 214] width 115 height 21
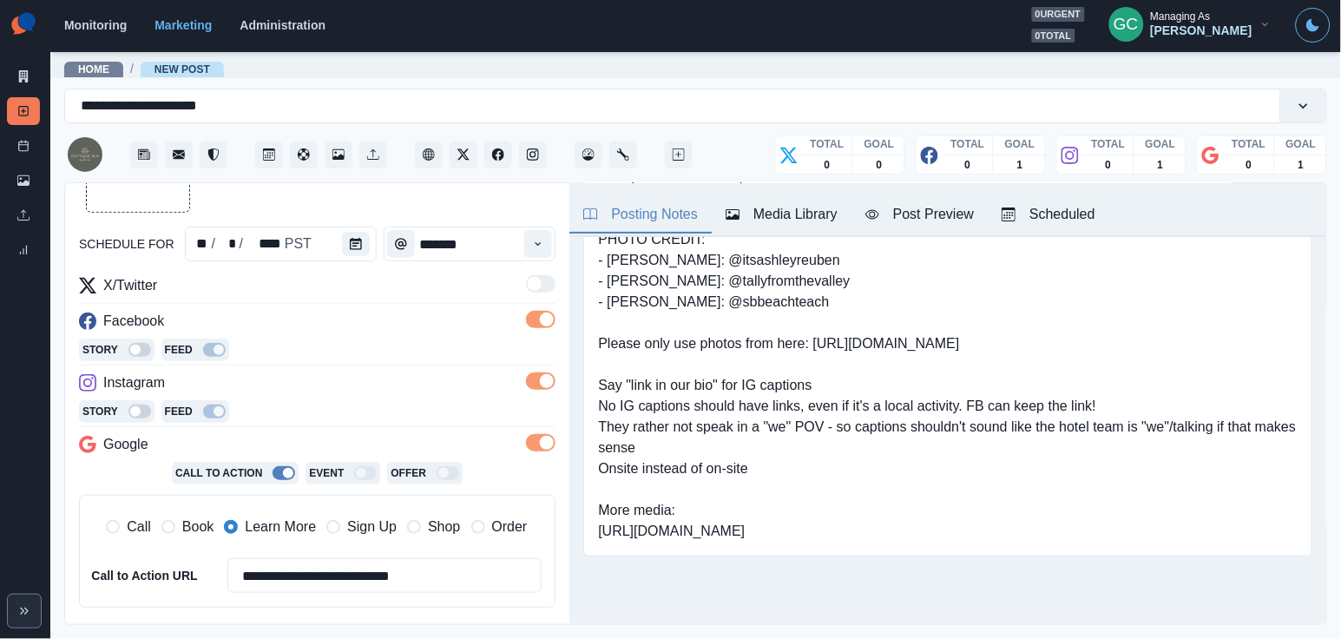
scroll to position [112, 0]
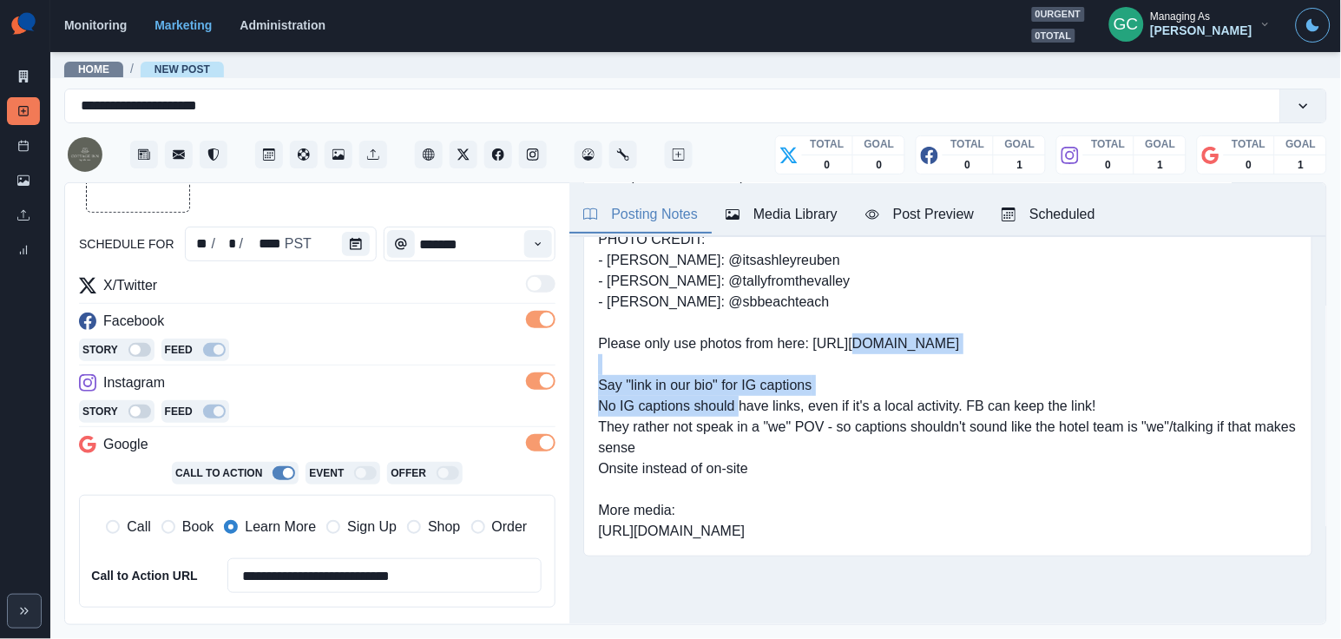
drag, startPoint x: 598, startPoint y: 354, endPoint x: 1152, endPoint y: 365, distance: 553.7
click at [1152, 366] on div "Link: www.cottage-inn.com "Cottage Inn" PHOTO CREDIT: - Ashley Rueben: @itsashl…" at bounding box center [947, 354] width 729 height 404
click at [1152, 365] on pre "Link: www.cottage-inn.com "Cottage Inn" PHOTO CREDIT: - Ashley Rueben: @itsashl…" at bounding box center [947, 354] width 699 height 375
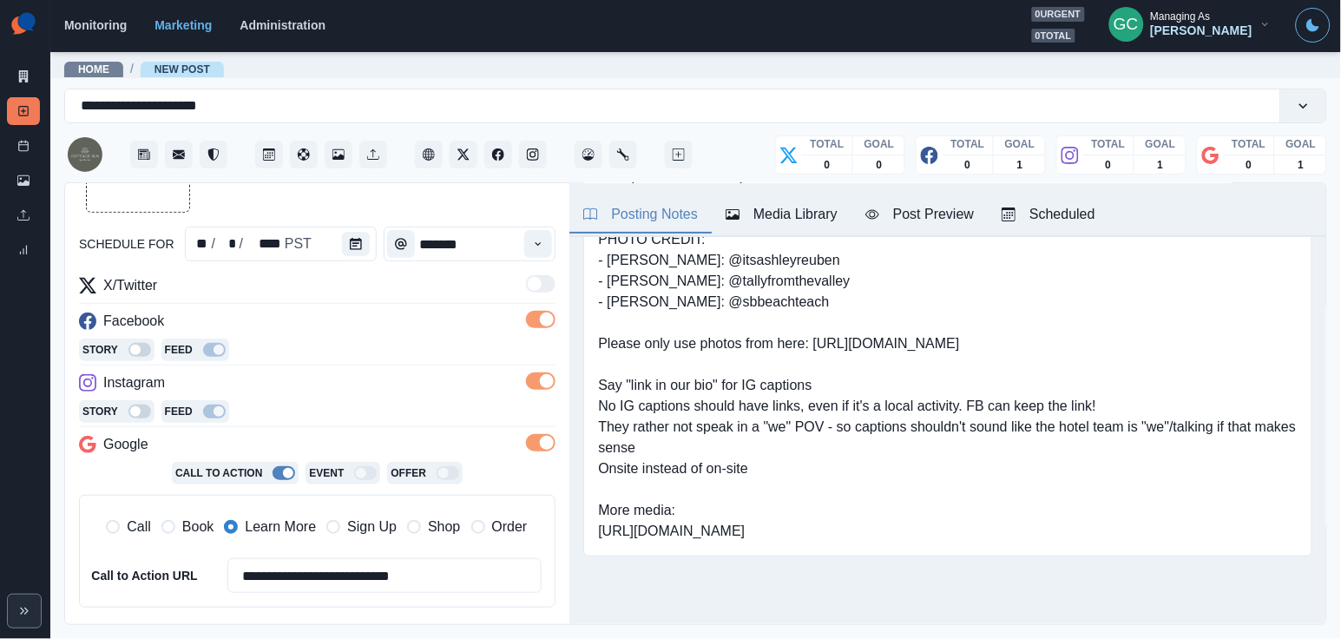
click at [1104, 361] on pre "Link: www.cottage-inn.com "Cottage Inn" PHOTO CREDIT: - Ashley Rueben: @itsashl…" at bounding box center [947, 354] width 699 height 375
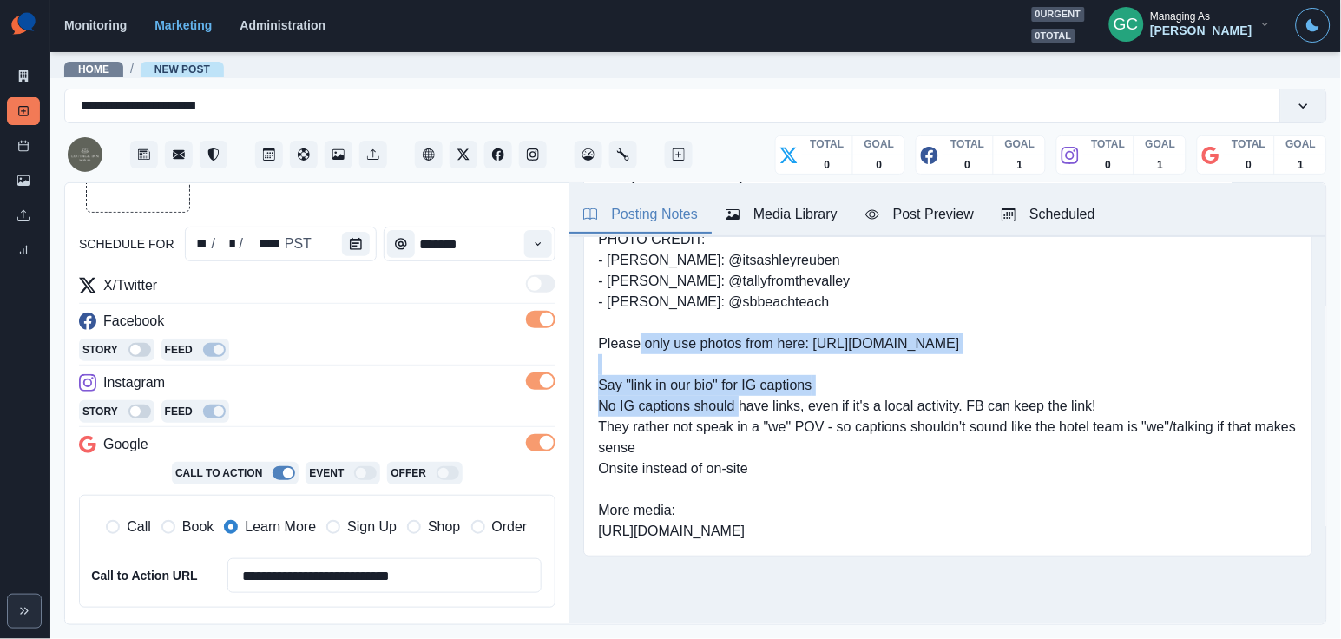
click at [1104, 361] on pre "Link: www.cottage-inn.com "Cottage Inn" PHOTO CREDIT: - Ashley Rueben: @itsashl…" at bounding box center [947, 354] width 699 height 375
drag, startPoint x: 594, startPoint y: 349, endPoint x: 1143, endPoint y: 346, distance: 549.3
click at [1143, 346] on div "Link: www.cottage-inn.com "Cottage Inn" PHOTO CREDIT: - Ashley Rueben: @itsashl…" at bounding box center [947, 354] width 729 height 404
copy pre "https://www.dropbox.com/sh/23b1q96ydygjru5/AAB10zm1kM74u64BirnFyio5a?dl=0"
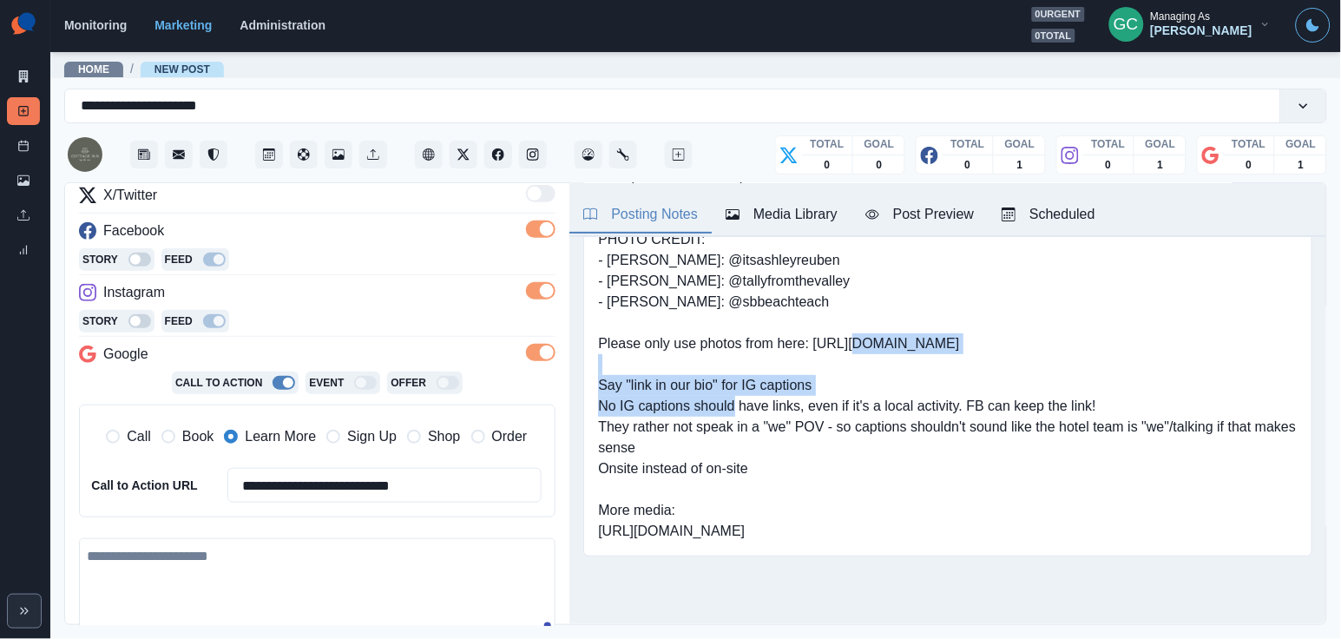
scroll to position [64, 0]
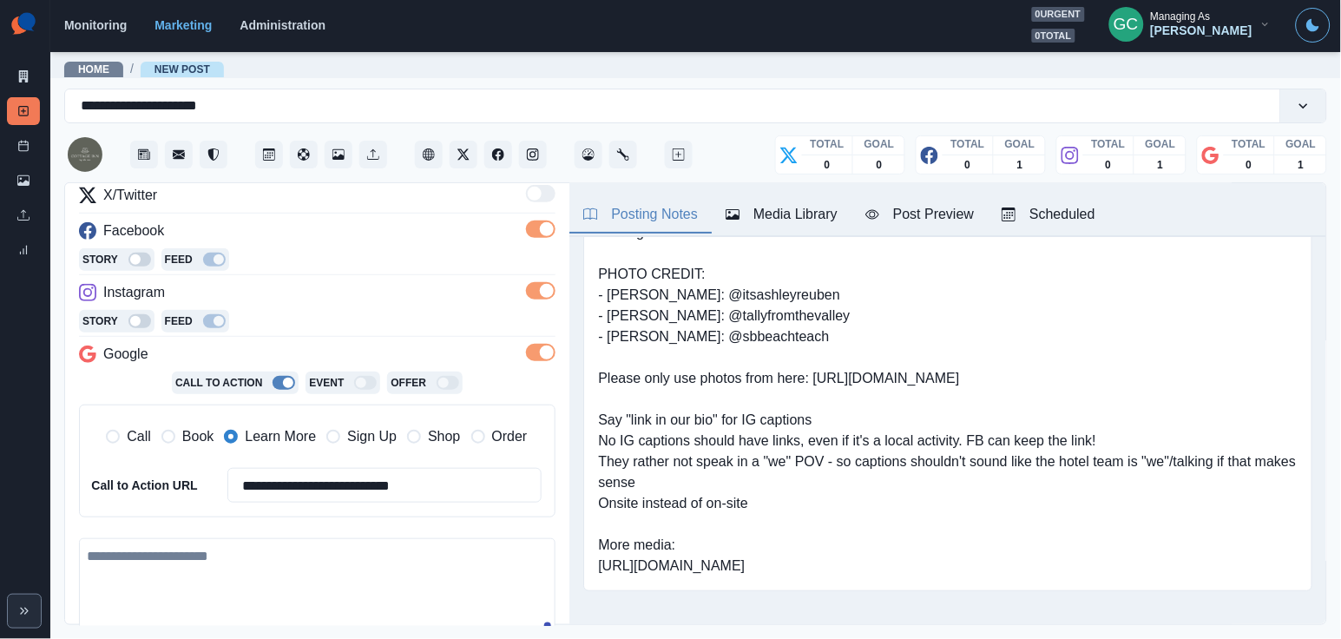
click at [345, 562] on textarea at bounding box center [317, 587] width 476 height 99
paste textarea "**********"
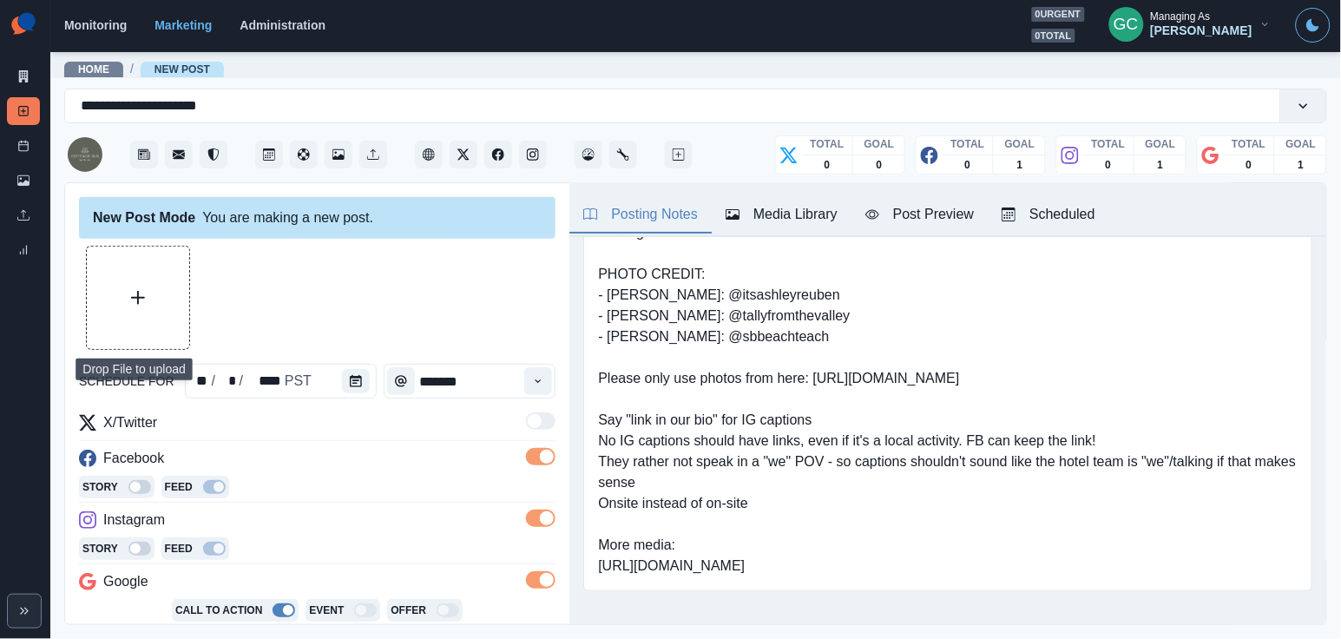
scroll to position [-1, 0]
click at [147, 282] on button "Upload Media" at bounding box center [138, 297] width 102 height 102
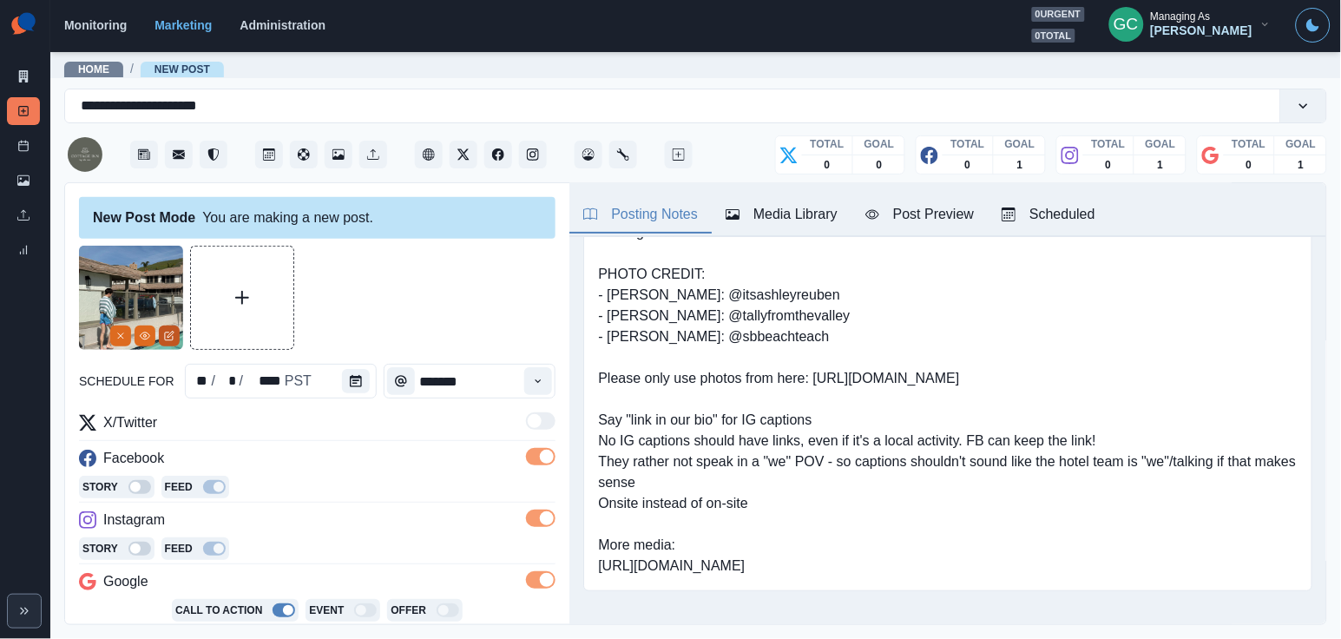
click at [167, 338] on icon "Edit Media" at bounding box center [170, 334] width 6 height 6
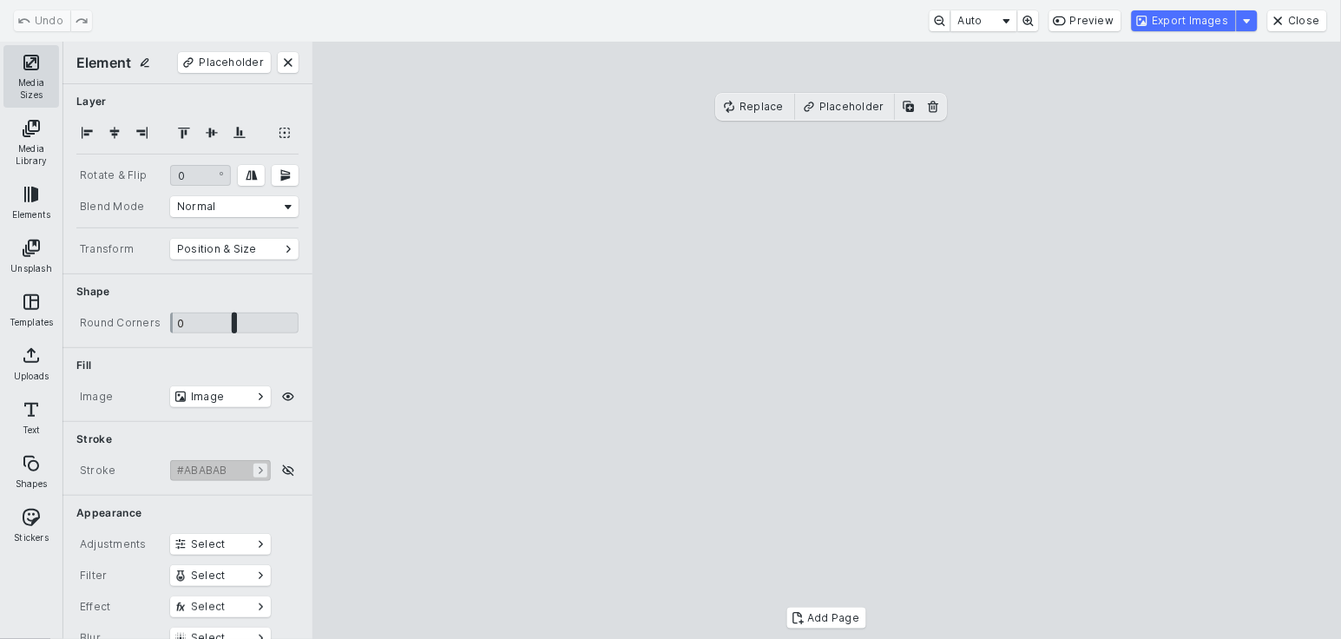
click at [24, 73] on button "Media Sizes" at bounding box center [31, 76] width 56 height 62
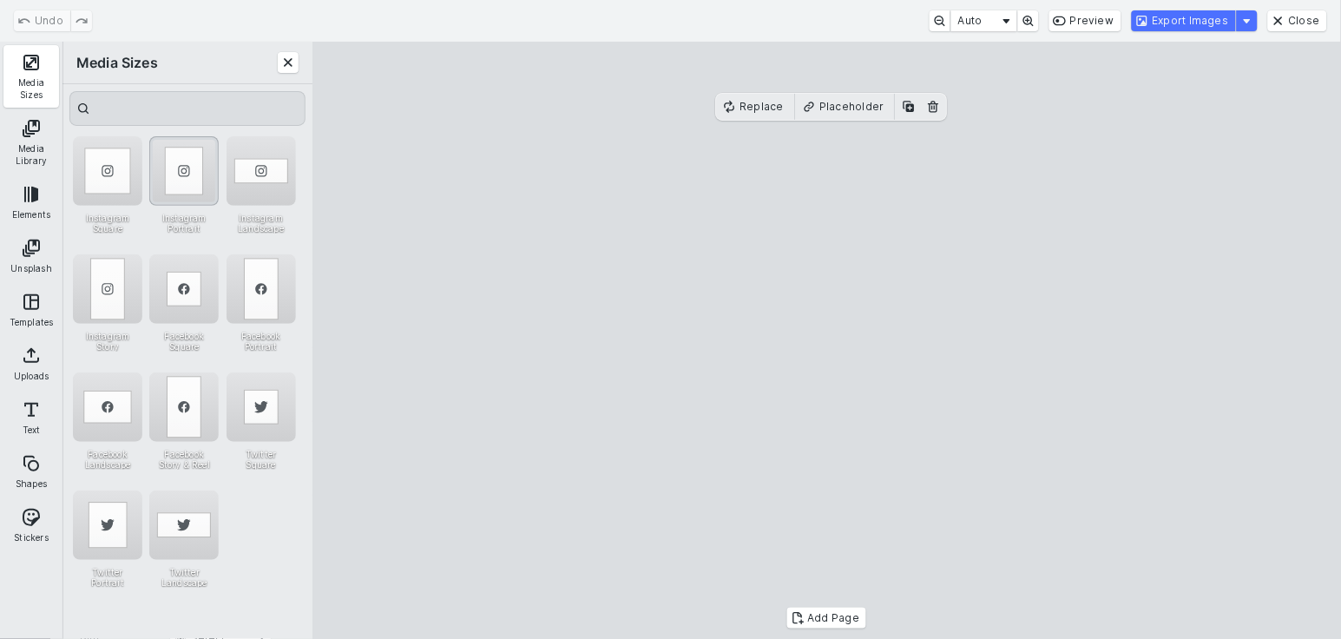
click at [176, 162] on div "Instagram Portrait" at bounding box center [183, 170] width 69 height 69
click at [1194, 16] on button "Export Images" at bounding box center [1184, 20] width 104 height 21
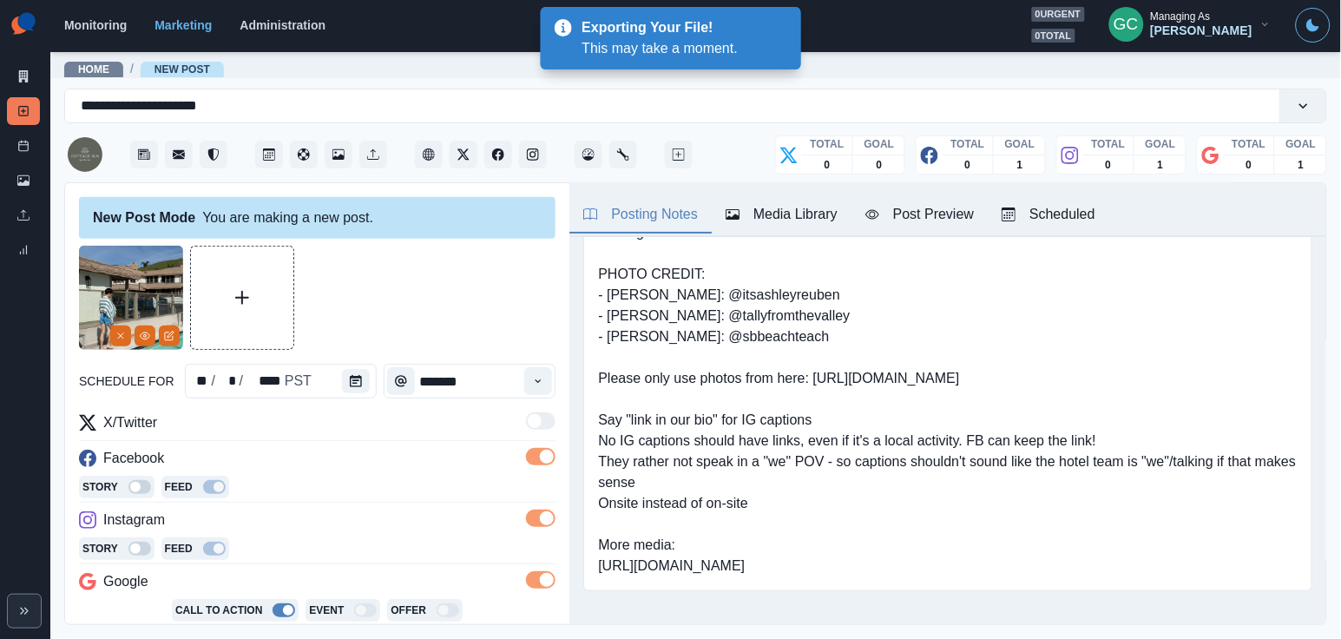
click at [803, 214] on div "Media Library" at bounding box center [781, 214] width 112 height 21
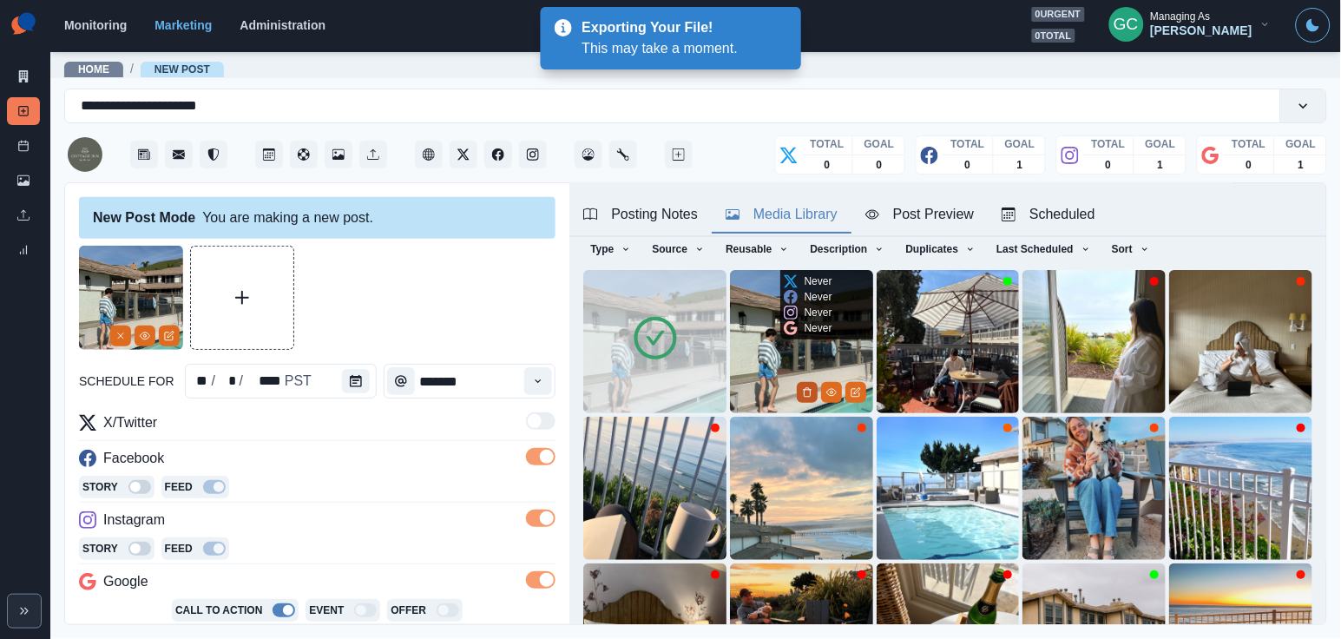
click at [808, 386] on button "Delete Media" at bounding box center [807, 392] width 21 height 21
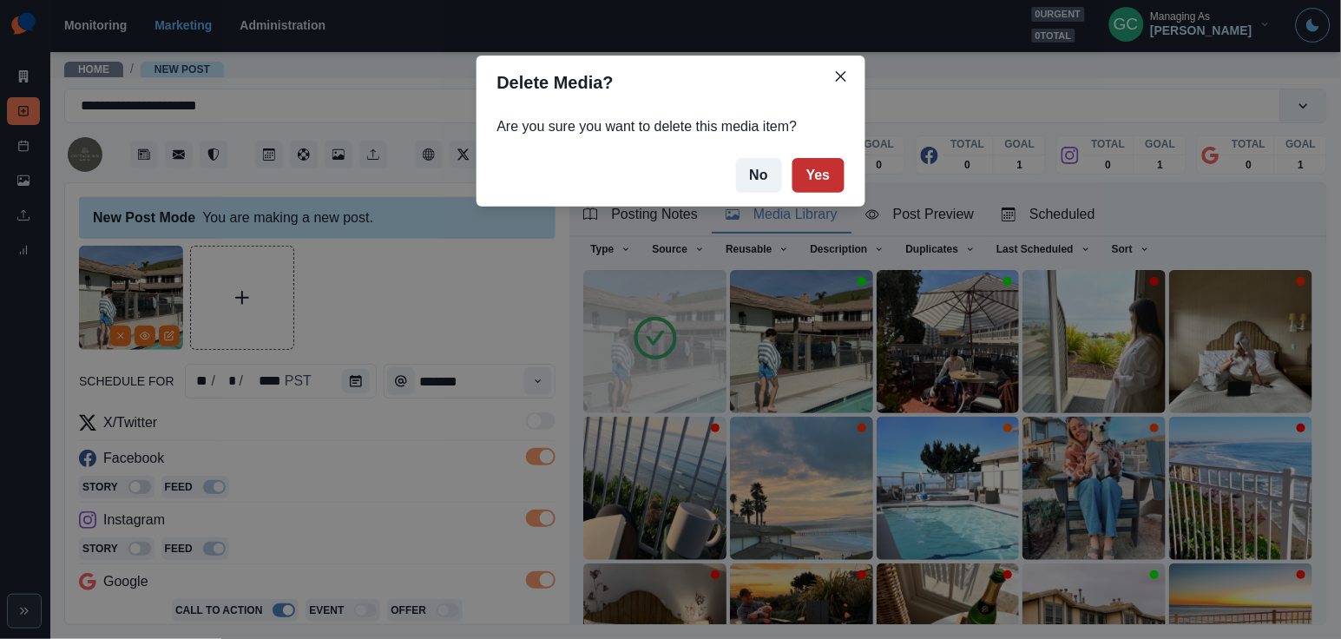
click at [812, 169] on button "Yes" at bounding box center [818, 175] width 52 height 35
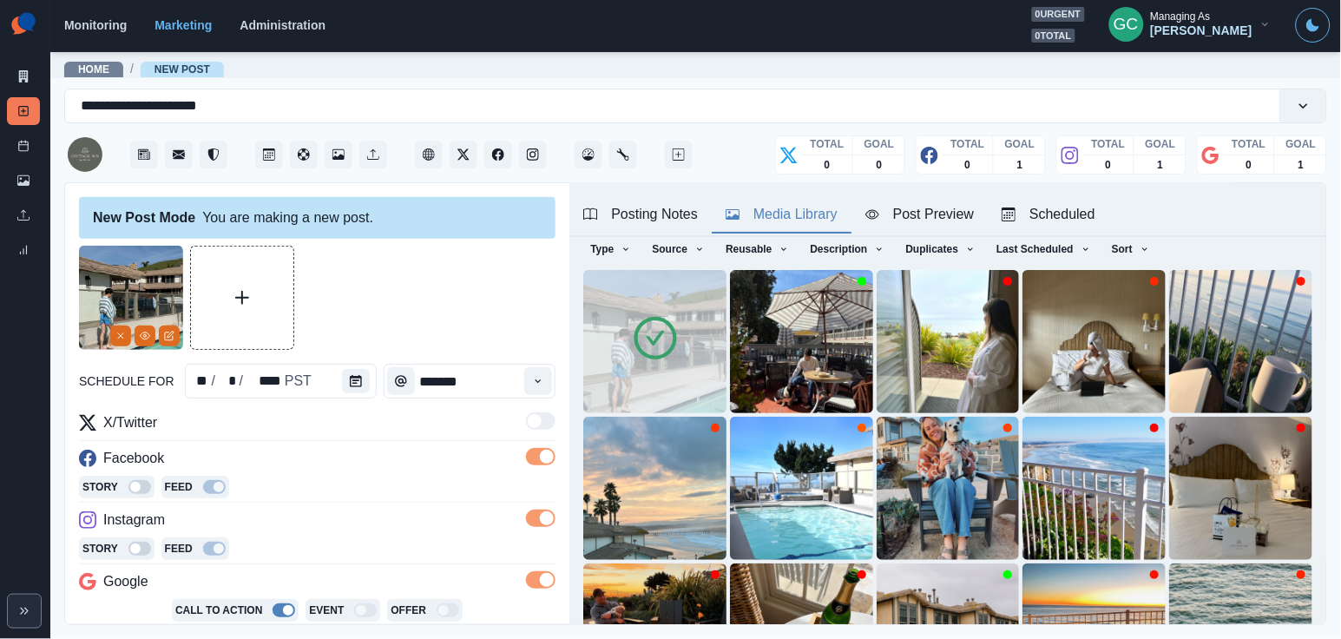
scroll to position [266, 0]
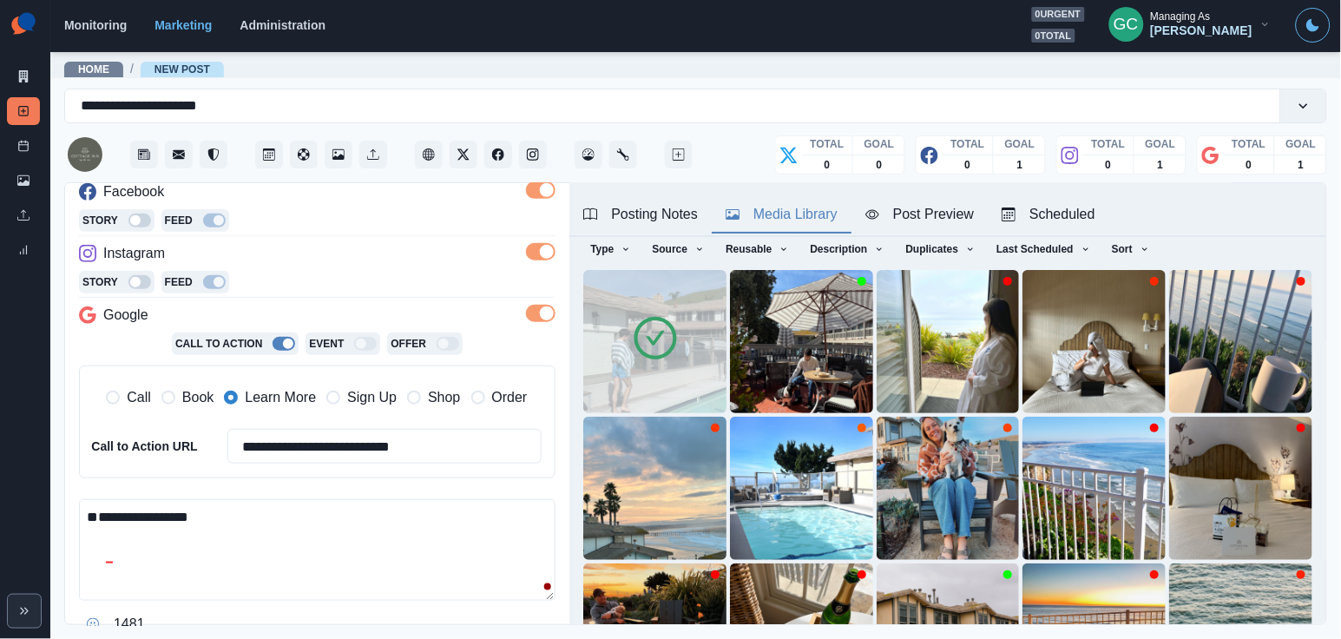
click at [223, 482] on div "**********" at bounding box center [317, 412] width 476 height 160
click at [199, 512] on textarea "**********" at bounding box center [317, 550] width 476 height 102
paste textarea "**********"
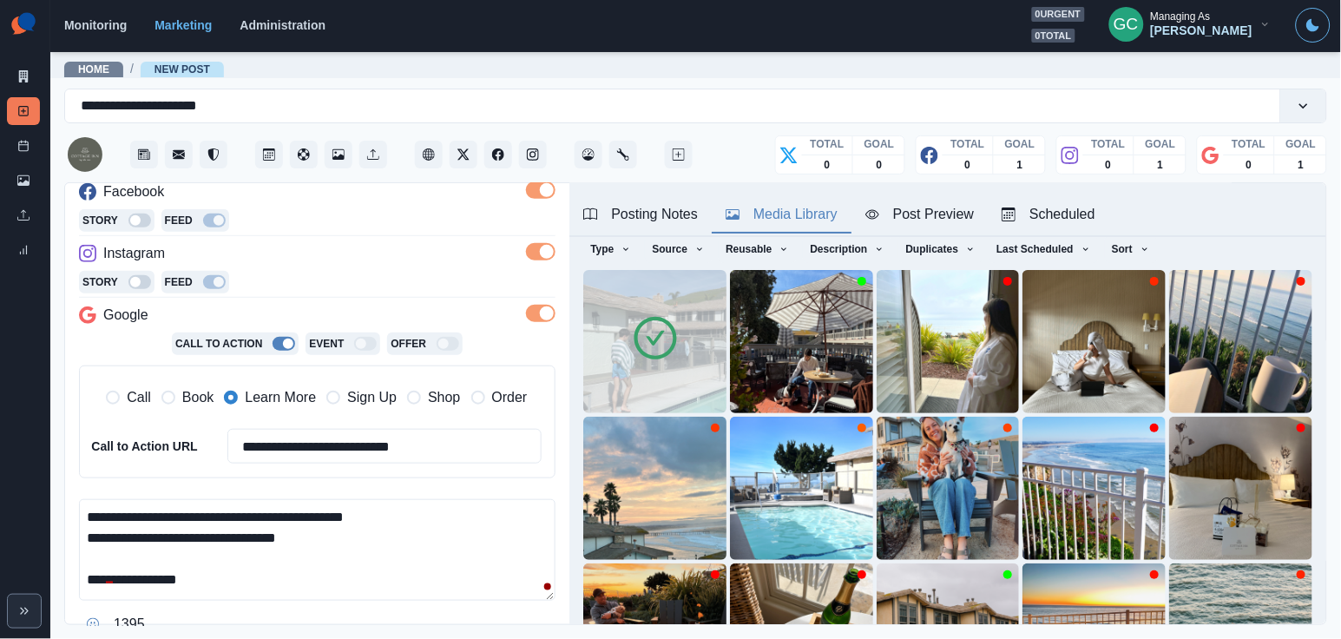
click at [419, 511] on textarea "**********" at bounding box center [317, 550] width 476 height 102
click at [401, 507] on textarea "**********" at bounding box center [317, 550] width 476 height 102
paste textarea "**"
click at [350, 528] on textarea "**********" at bounding box center [317, 550] width 476 height 102
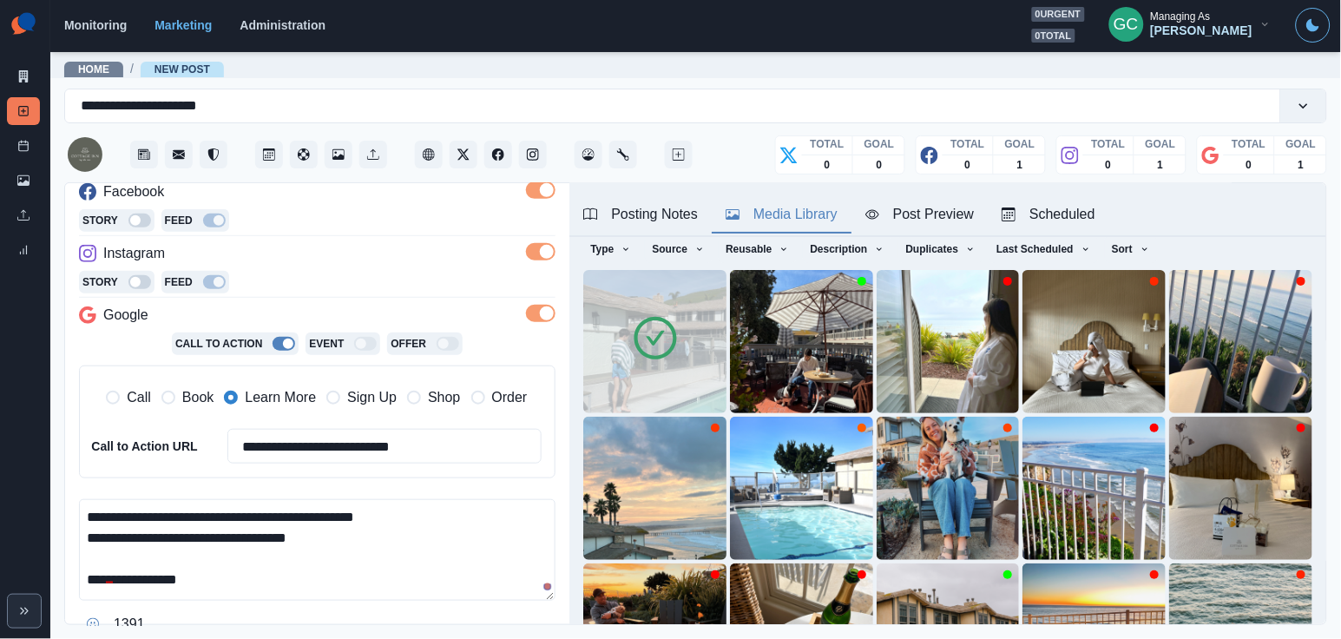
click at [646, 221] on div "Posting Notes" at bounding box center [640, 214] width 115 height 21
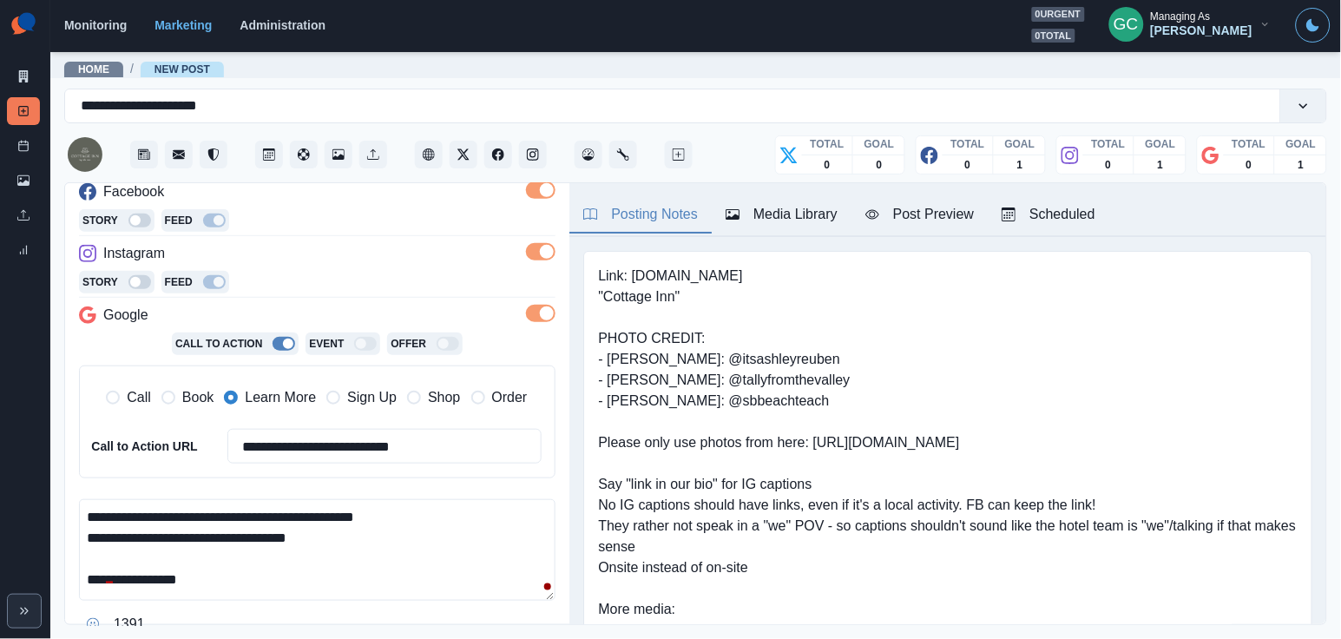
scroll to position [0, 0]
drag, startPoint x: 635, startPoint y: 275, endPoint x: 814, endPoint y: 277, distance: 178.8
click at [813, 277] on pre "Link: www.cottage-inn.com "Cottage Inn" PHOTO CREDIT: - Ashley Rueben: @itsashl…" at bounding box center [947, 453] width 699 height 375
copy pre "www.cottage-inn.com"
click at [275, 513] on textarea "**********" at bounding box center [317, 550] width 476 height 102
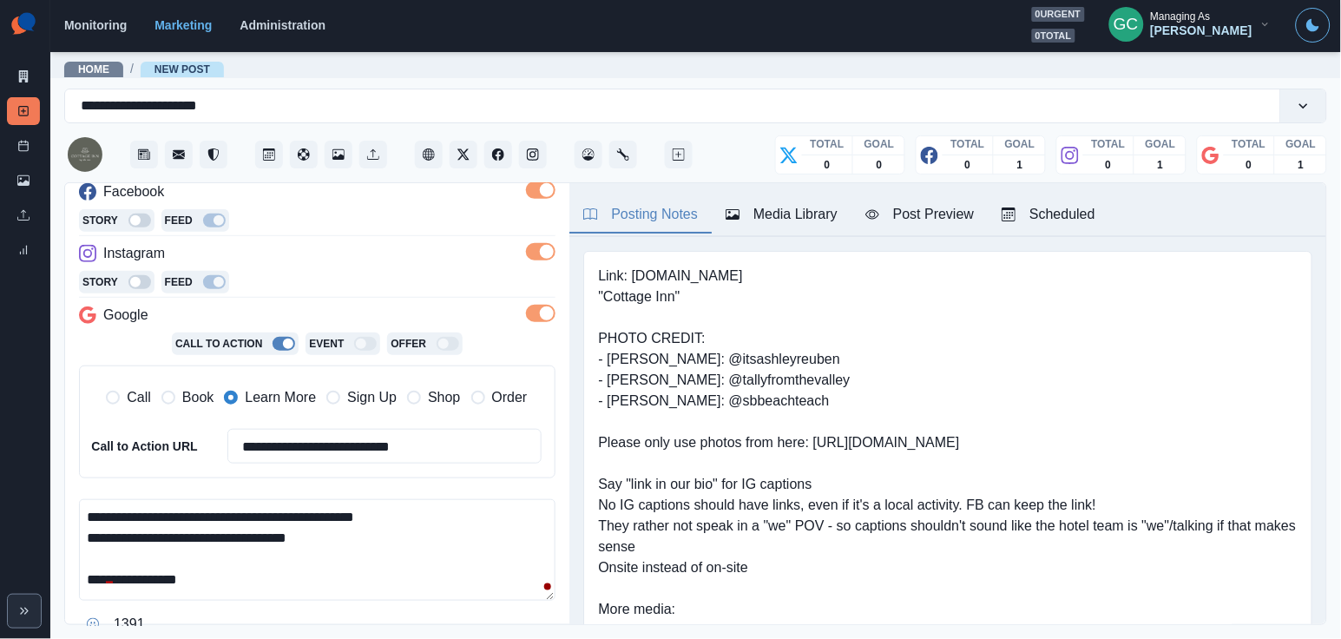
click at [377, 528] on textarea "**********" at bounding box center [317, 550] width 476 height 102
paste textarea "**********"
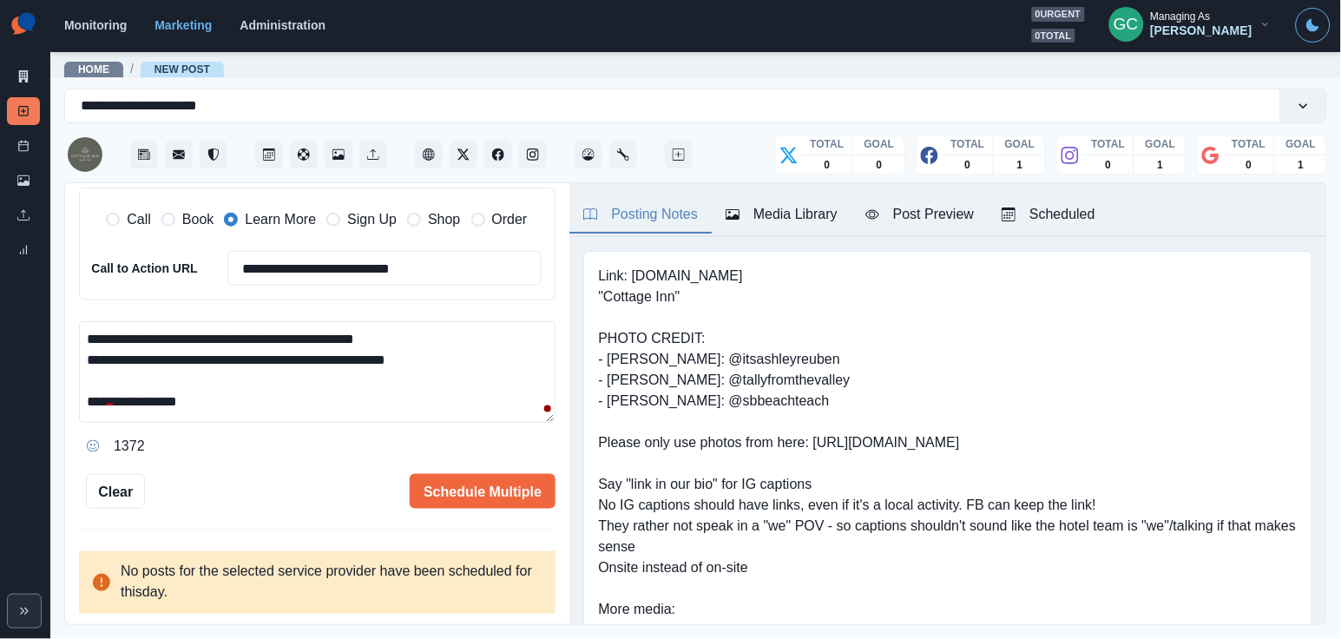
scroll to position [443, 0]
click at [499, 490] on button "Schedule Multiple" at bounding box center [483, 492] width 146 height 35
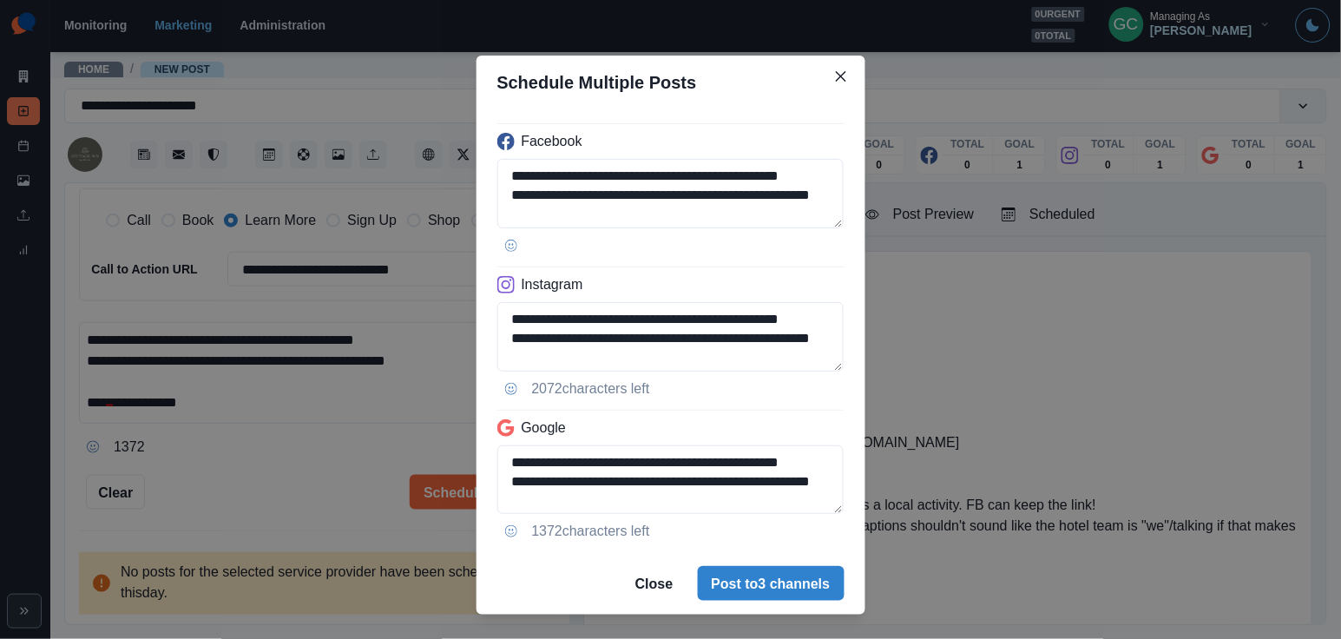
click at [227, 226] on div "**********" at bounding box center [670, 319] width 1341 height 639
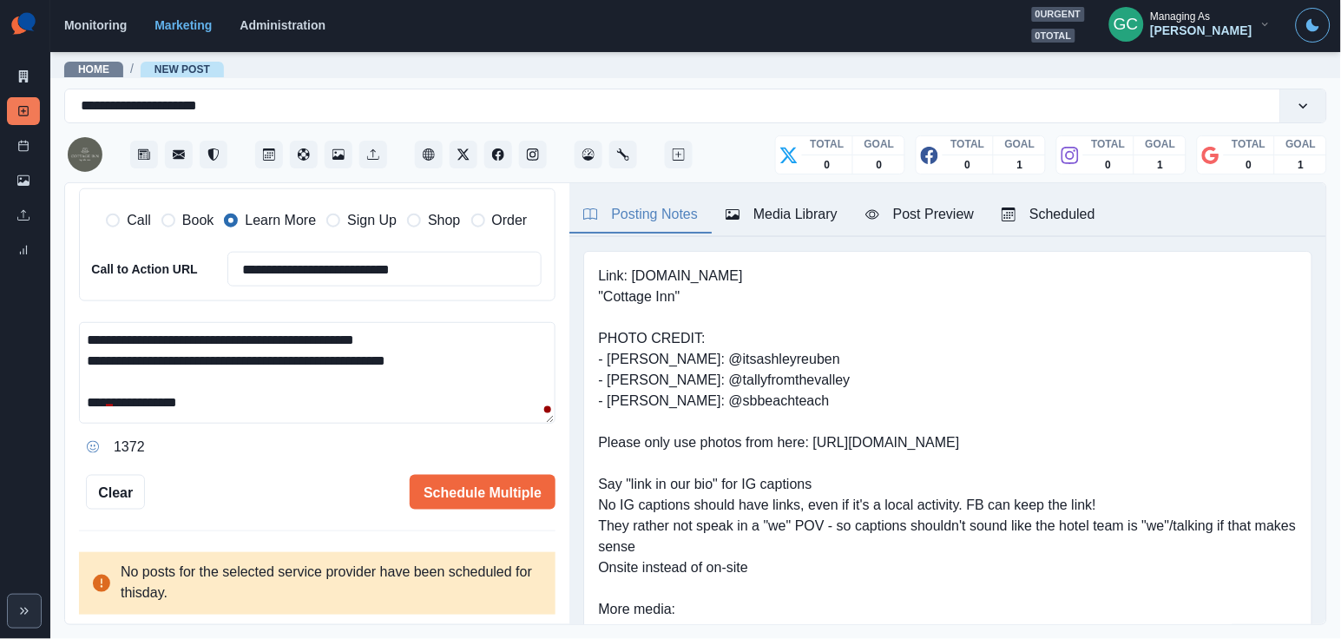
click at [195, 225] on span "Book" at bounding box center [197, 220] width 31 height 21
click at [498, 484] on button "Schedule Multiple" at bounding box center [483, 492] width 146 height 35
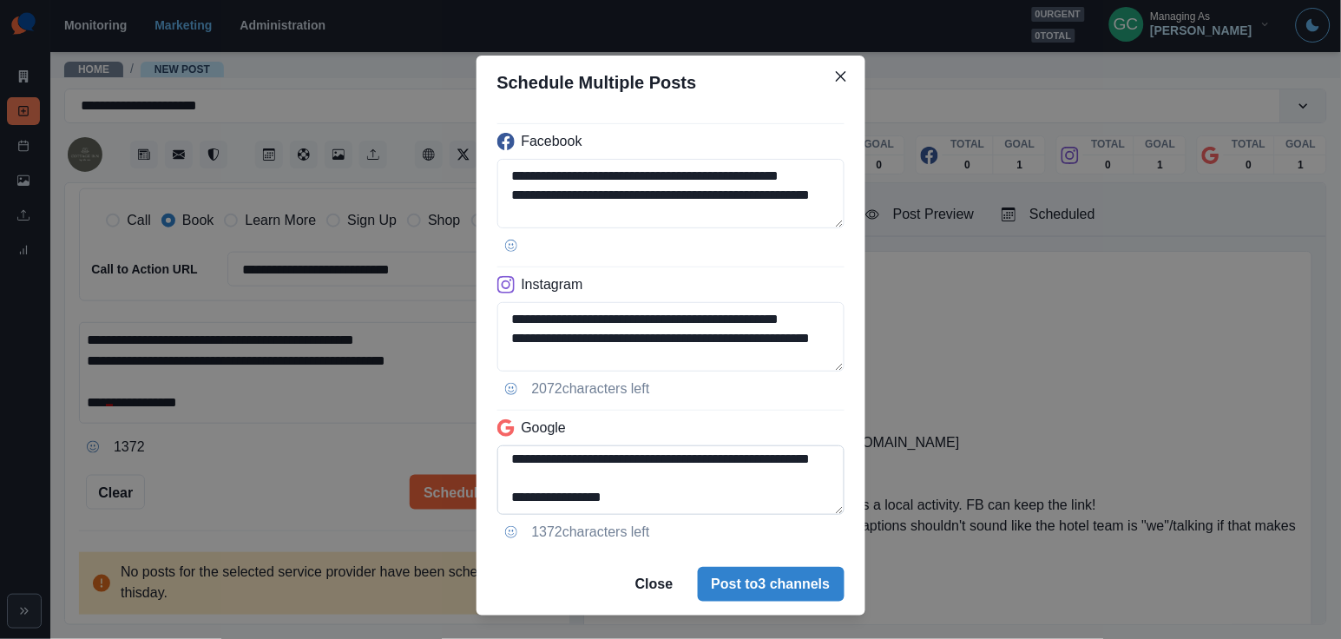
scroll to position [28, 0]
click at [394, 411] on div "**********" at bounding box center [670, 319] width 1341 height 639
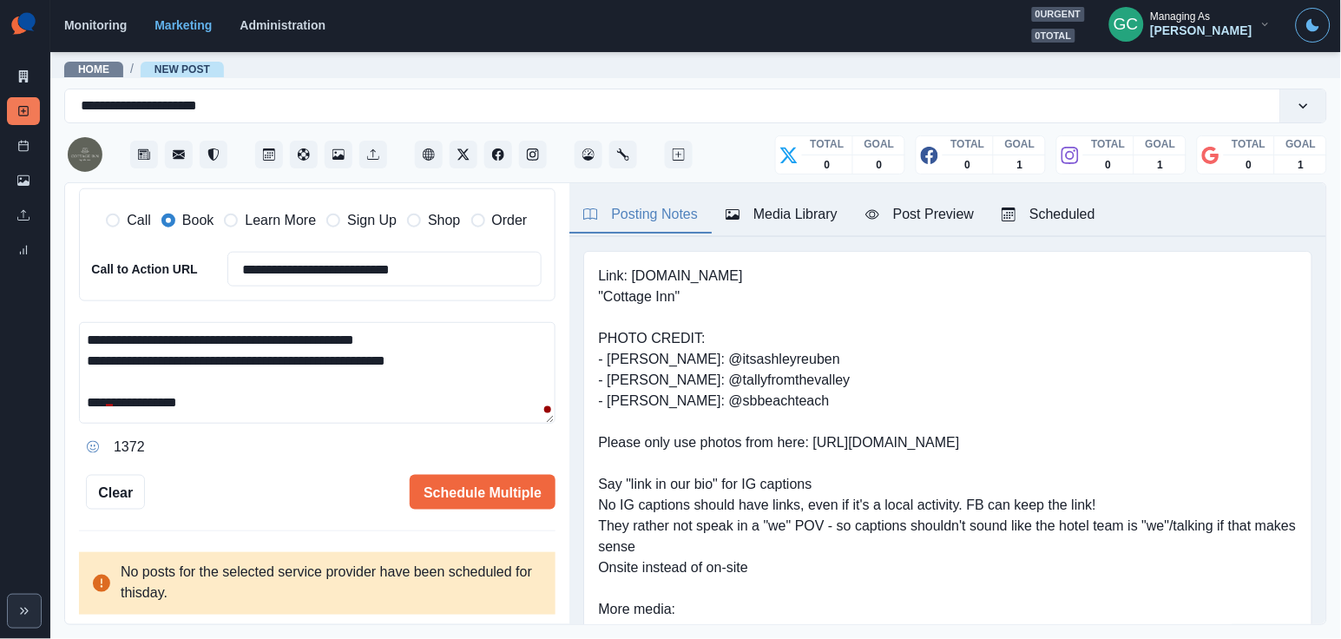
click at [461, 354] on textarea "**********" at bounding box center [317, 373] width 476 height 102
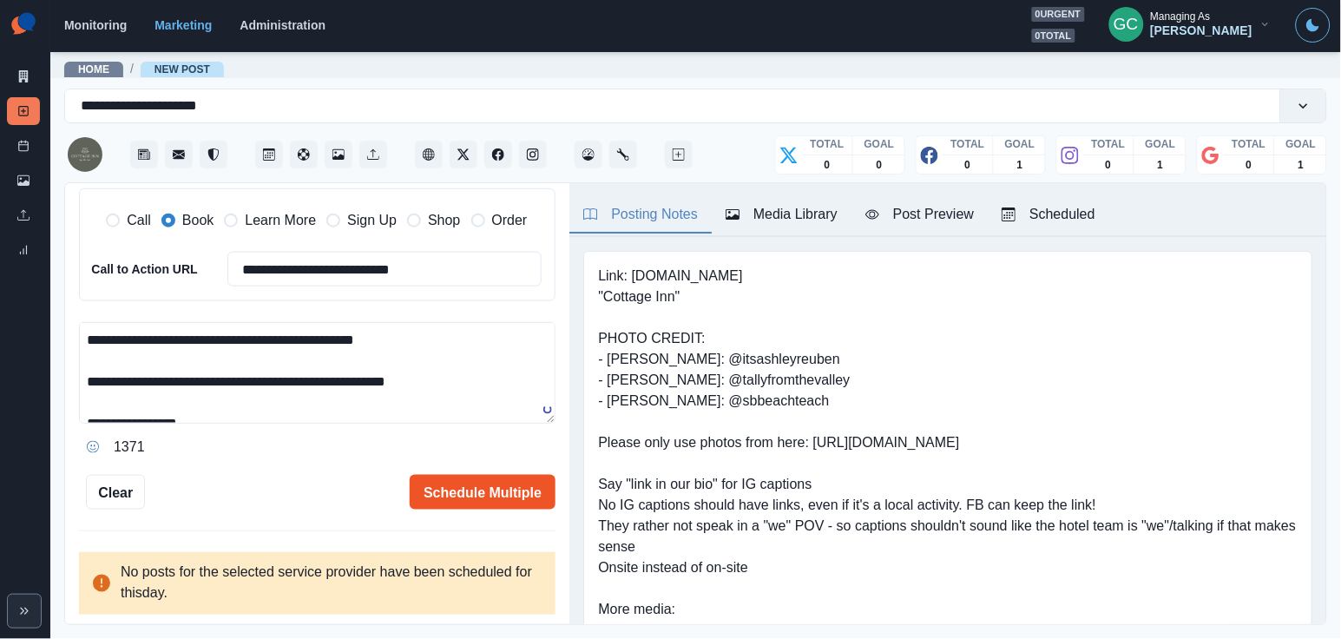
type textarea "**********"
click at [513, 477] on button "Schedule Multiple" at bounding box center [483, 492] width 146 height 35
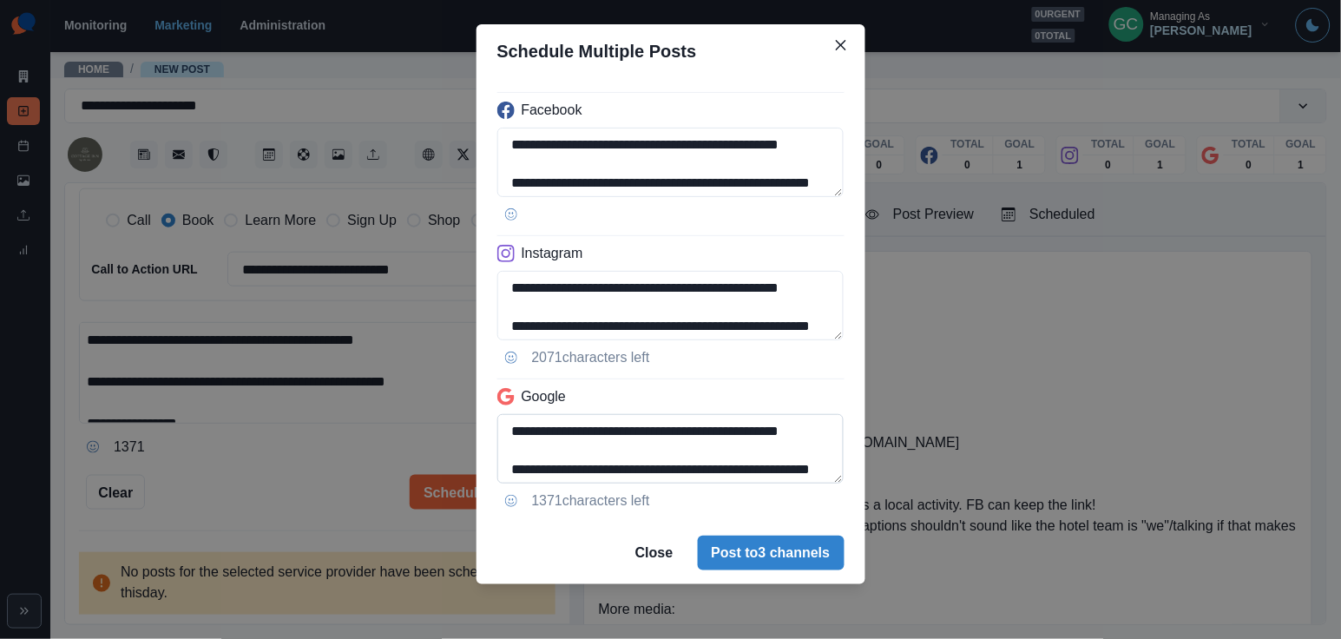
scroll to position [36, 0]
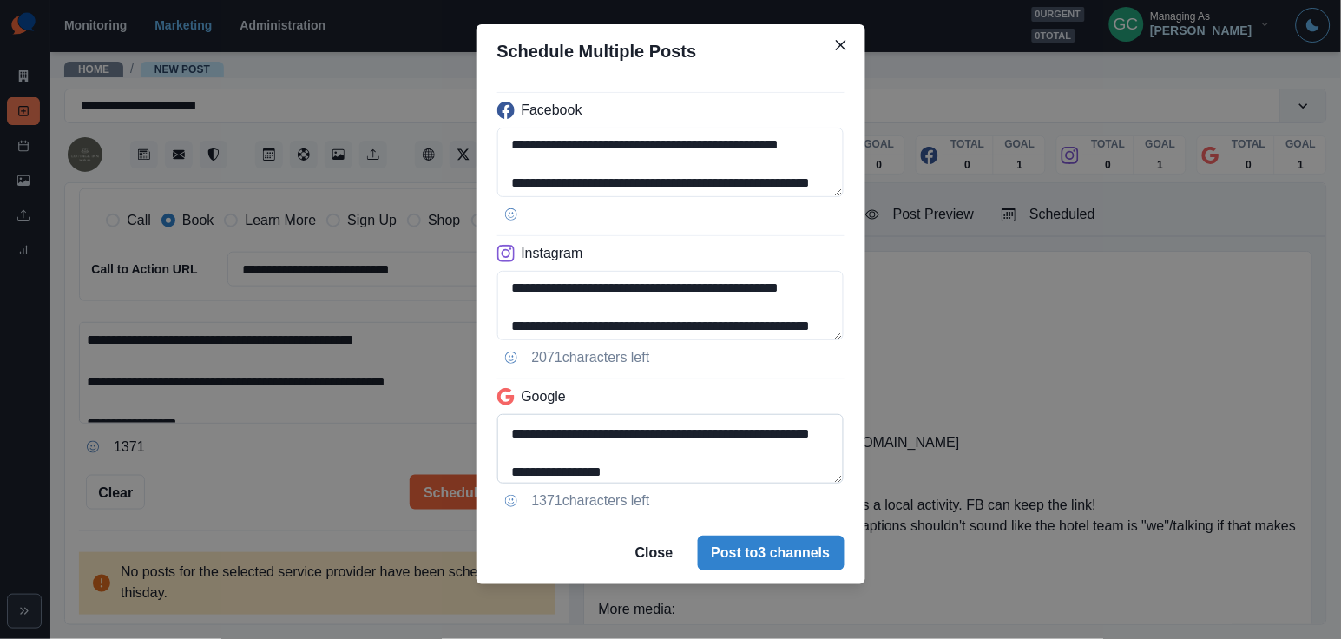
click at [672, 475] on textarea "**********" at bounding box center [670, 448] width 347 height 69
drag, startPoint x: 762, startPoint y: 448, endPoint x: 770, endPoint y: 466, distance: 19.8
click at [770, 466] on textarea "**********" at bounding box center [670, 448] width 347 height 69
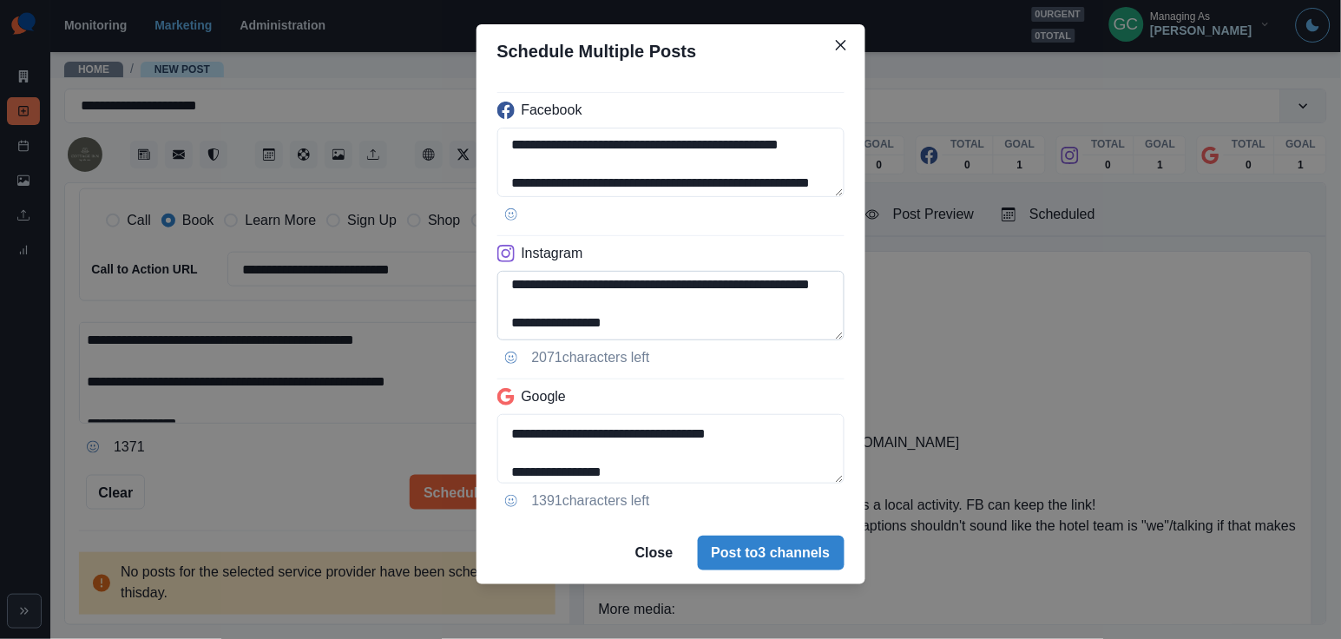
scroll to position [37, 0]
type textarea "**********"
drag, startPoint x: 762, startPoint y: 309, endPoint x: 770, endPoint y: 317, distance: 11.0
click at [770, 318] on textarea "**********" at bounding box center [670, 305] width 347 height 69
type textarea "**********"
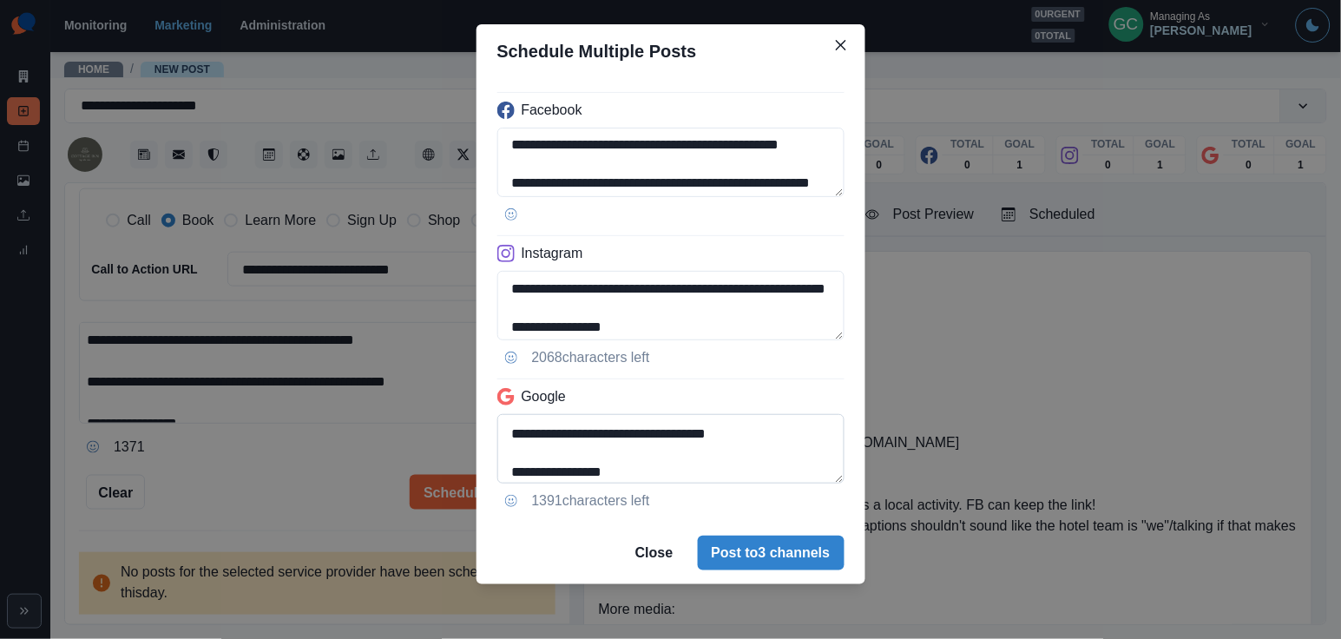
click at [791, 455] on textarea "**********" at bounding box center [670, 448] width 347 height 69
type textarea "**********"
click at [765, 544] on button "Post to 3 channels" at bounding box center [771, 552] width 147 height 35
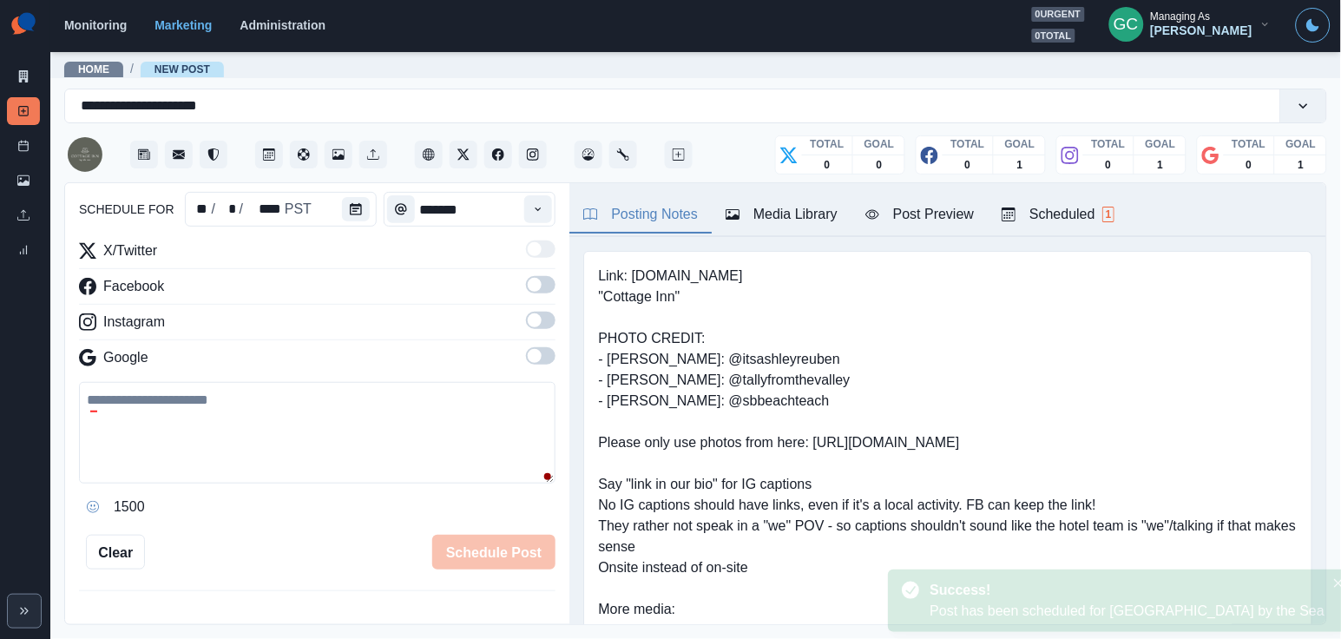
scroll to position [175, 0]
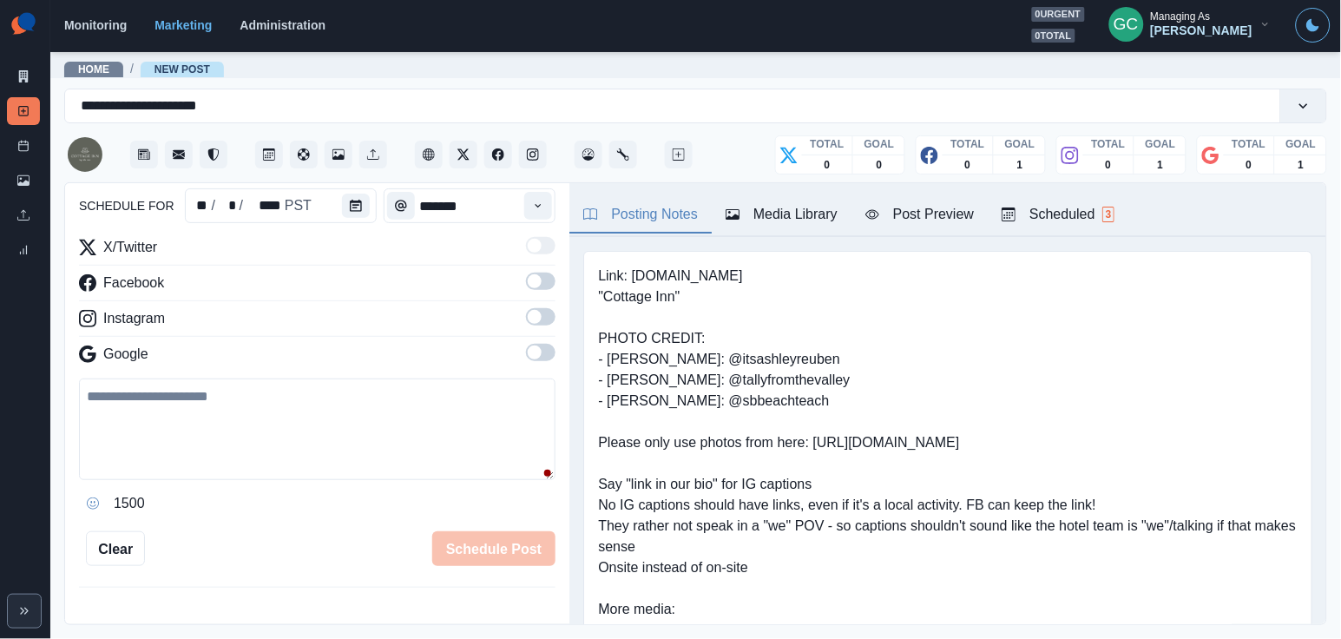
click at [1090, 204] on div "Scheduled 3" at bounding box center [1057, 214] width 113 height 21
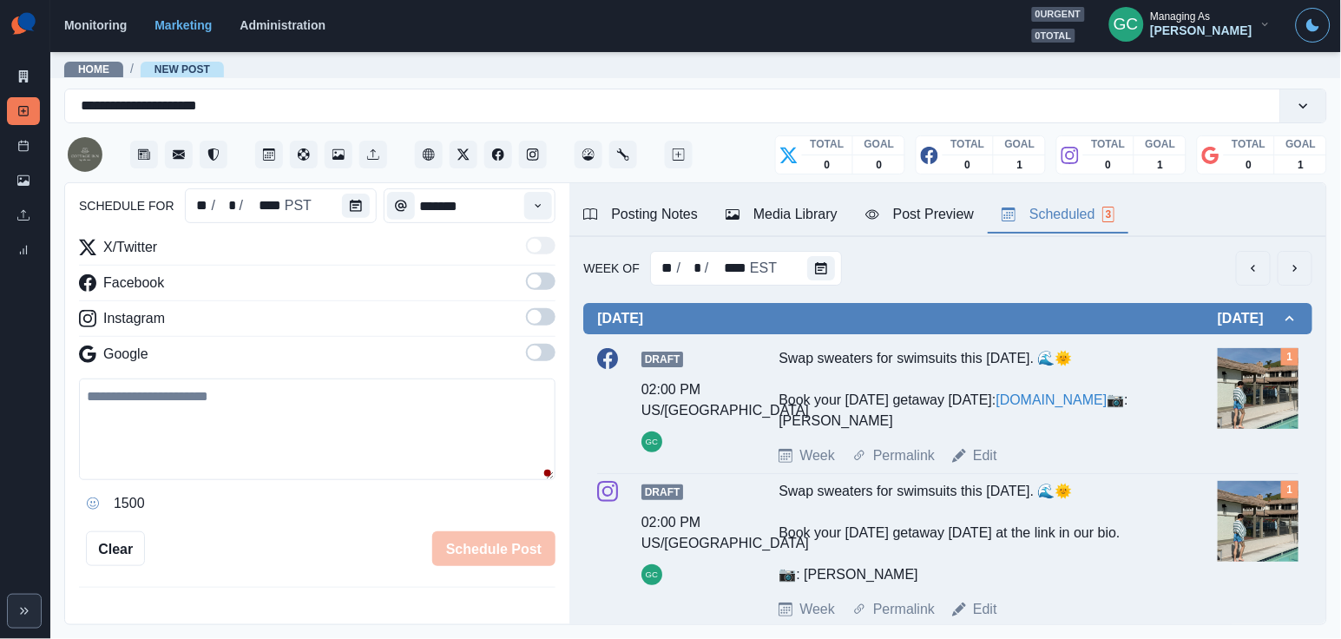
scroll to position [0, 0]
click at [1271, 404] on img at bounding box center [1257, 388] width 81 height 81
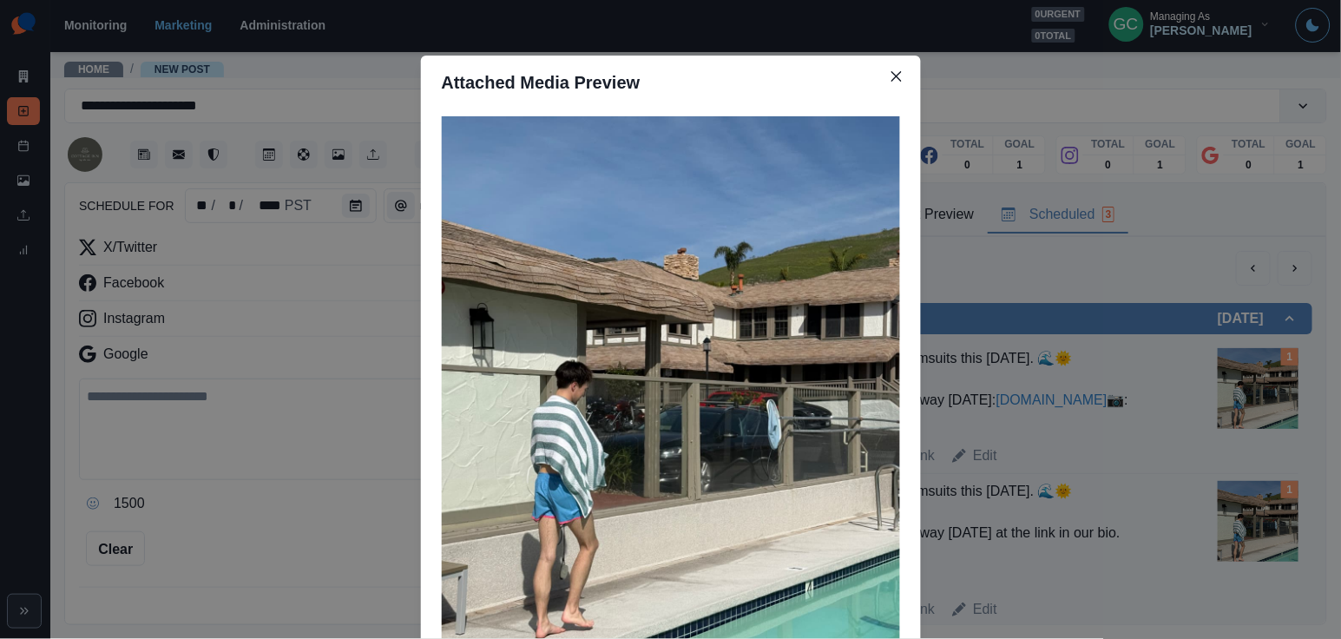
scroll to position [68, 0]
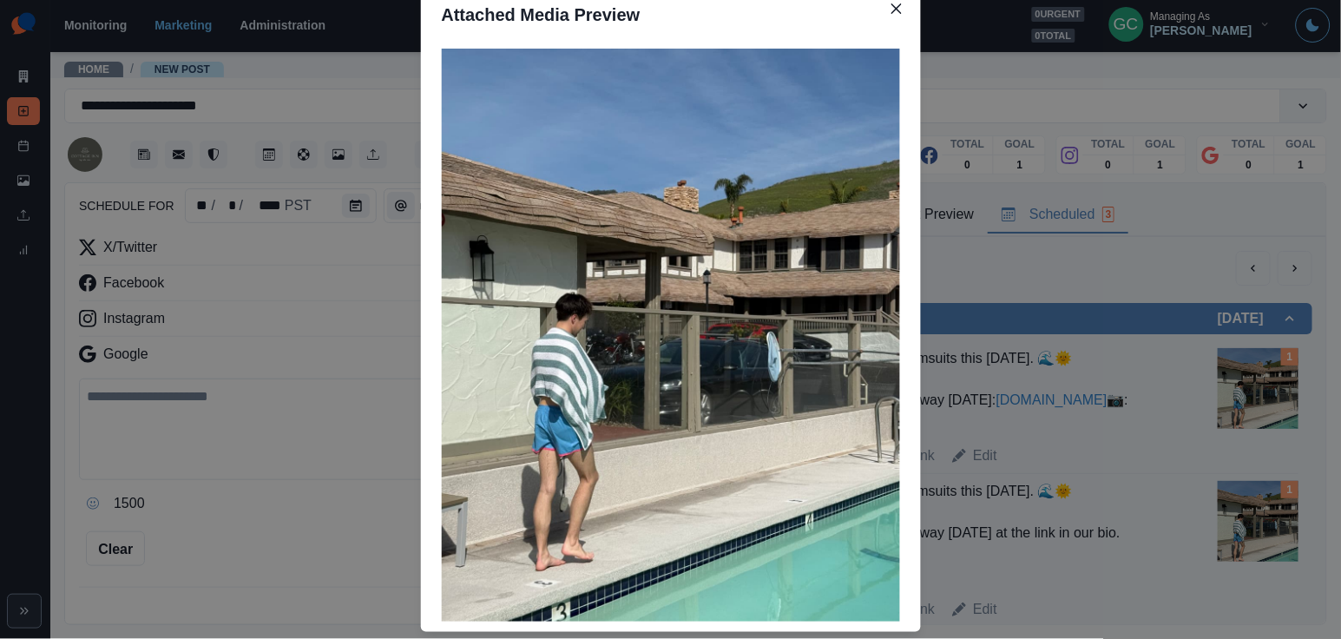
click at [253, 441] on div "Attached Media Preview" at bounding box center [670, 319] width 1341 height 639
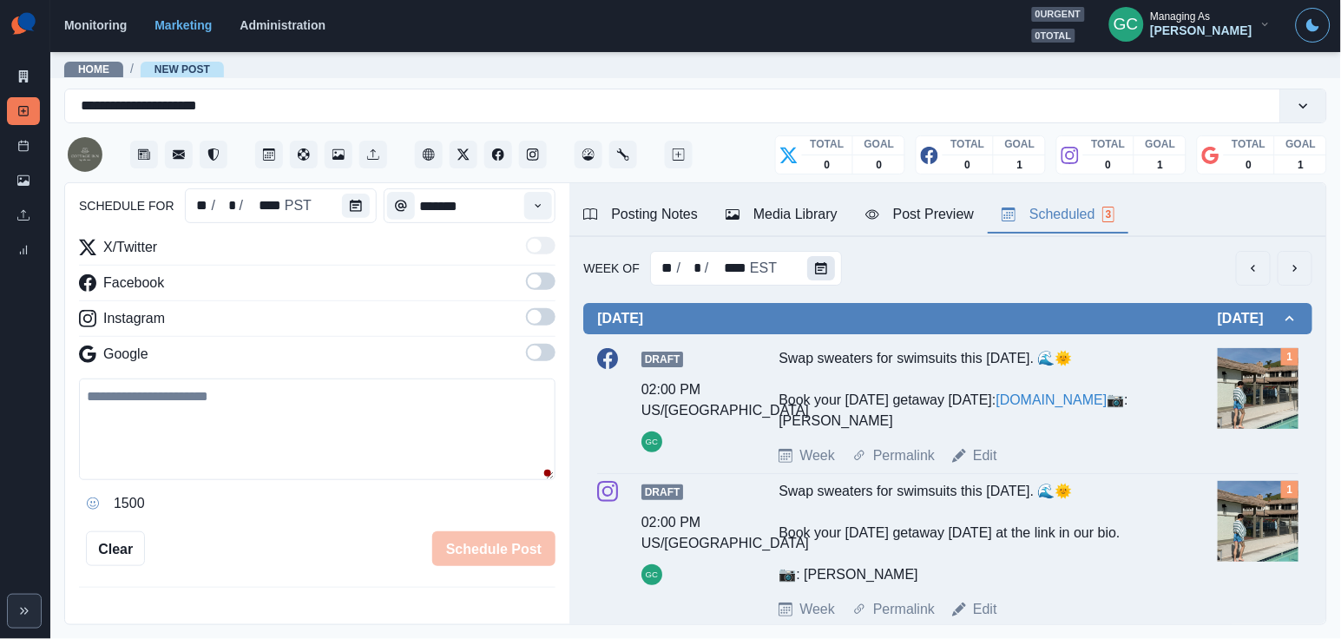
scroll to position [0, 0]
click at [810, 268] on button "Calendar" at bounding box center [821, 268] width 28 height 24
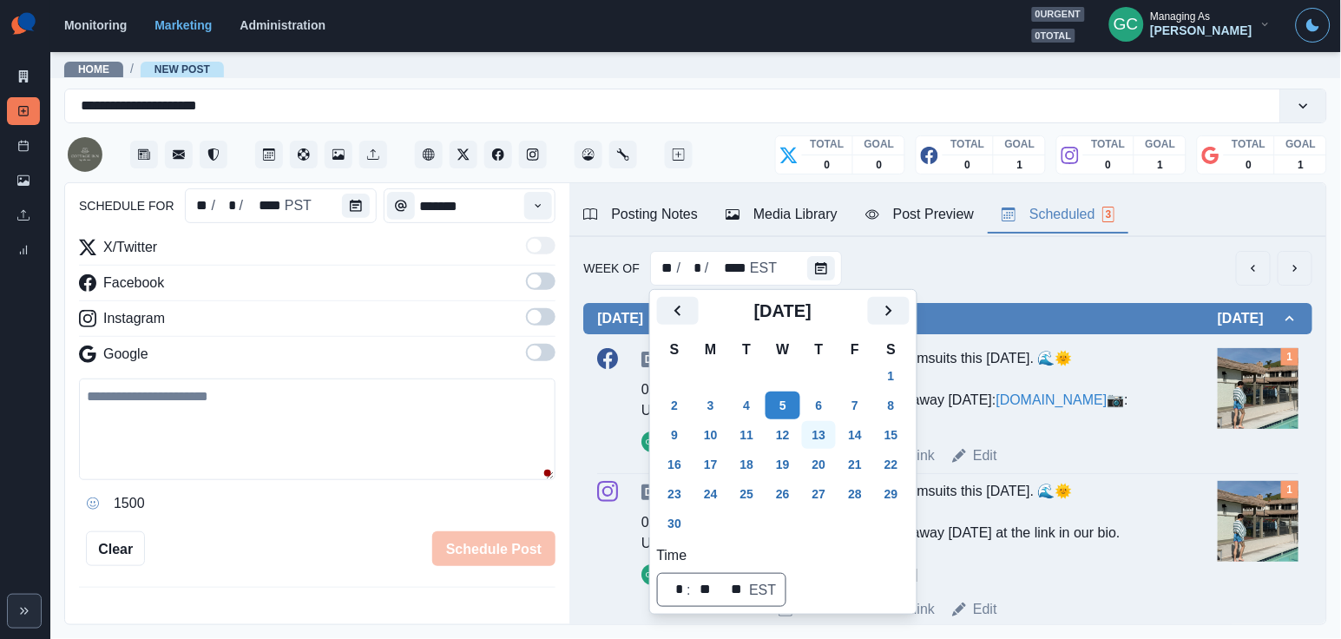
click at [837, 438] on button "13" at bounding box center [819, 435] width 35 height 28
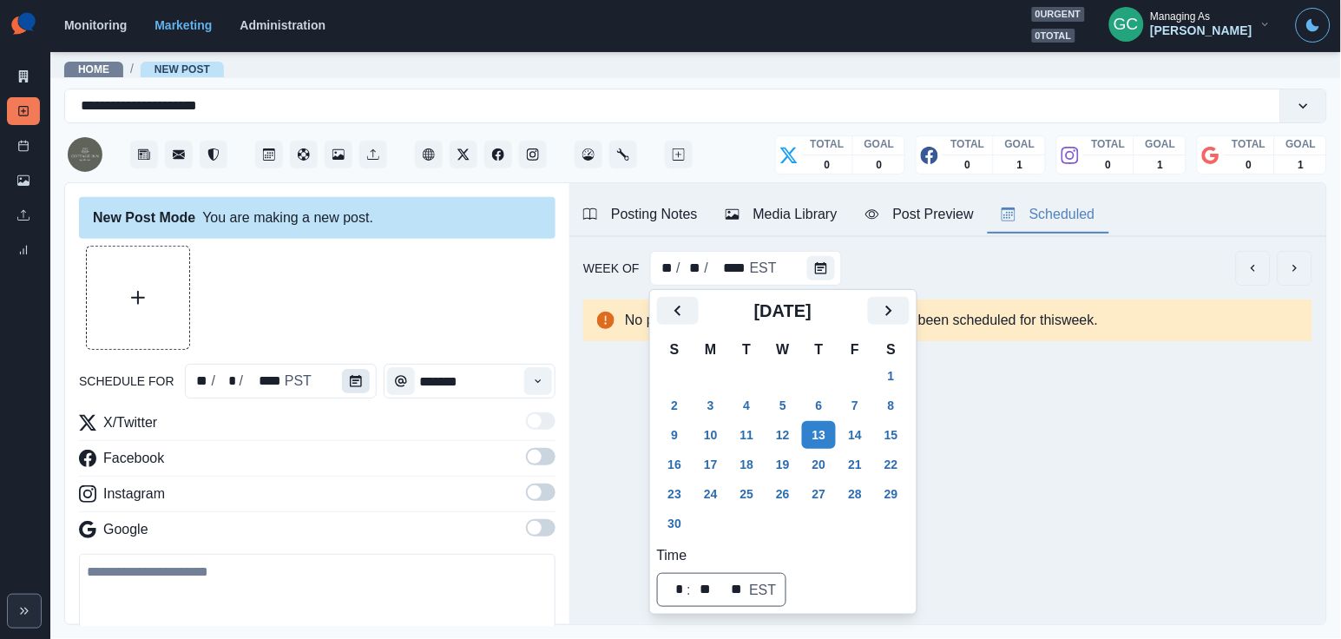
click at [366, 385] on button "Calendar" at bounding box center [356, 381] width 28 height 24
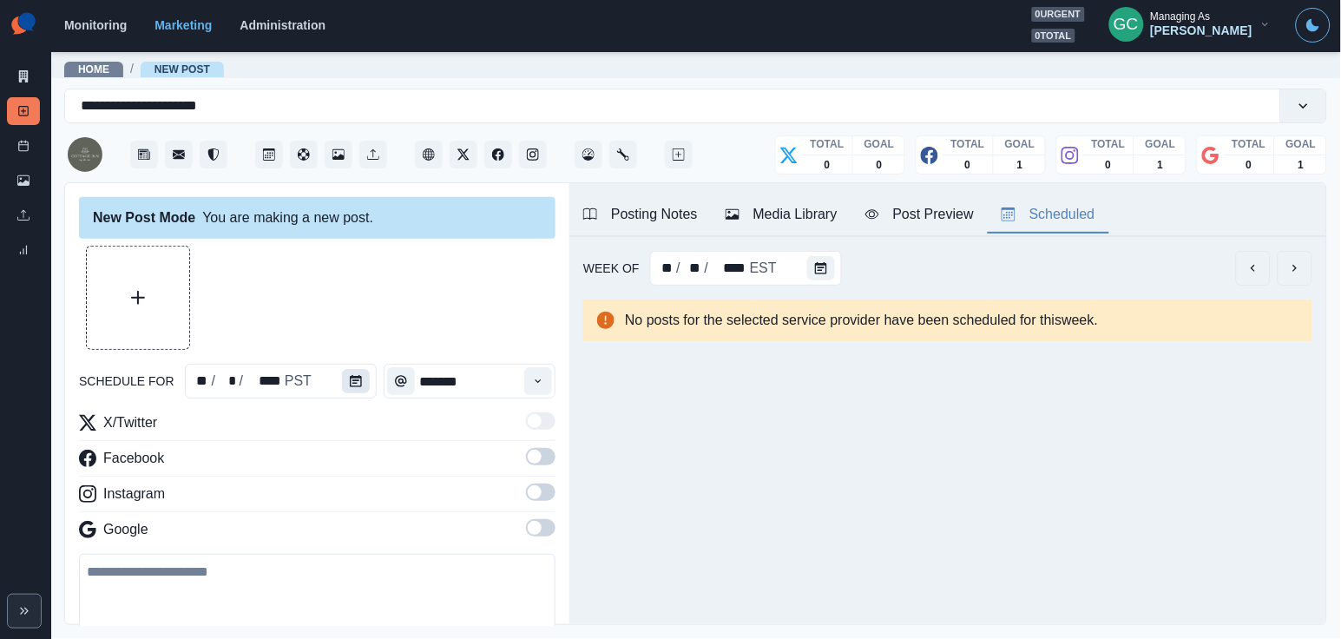
click at [366, 385] on button "Calendar" at bounding box center [356, 381] width 28 height 24
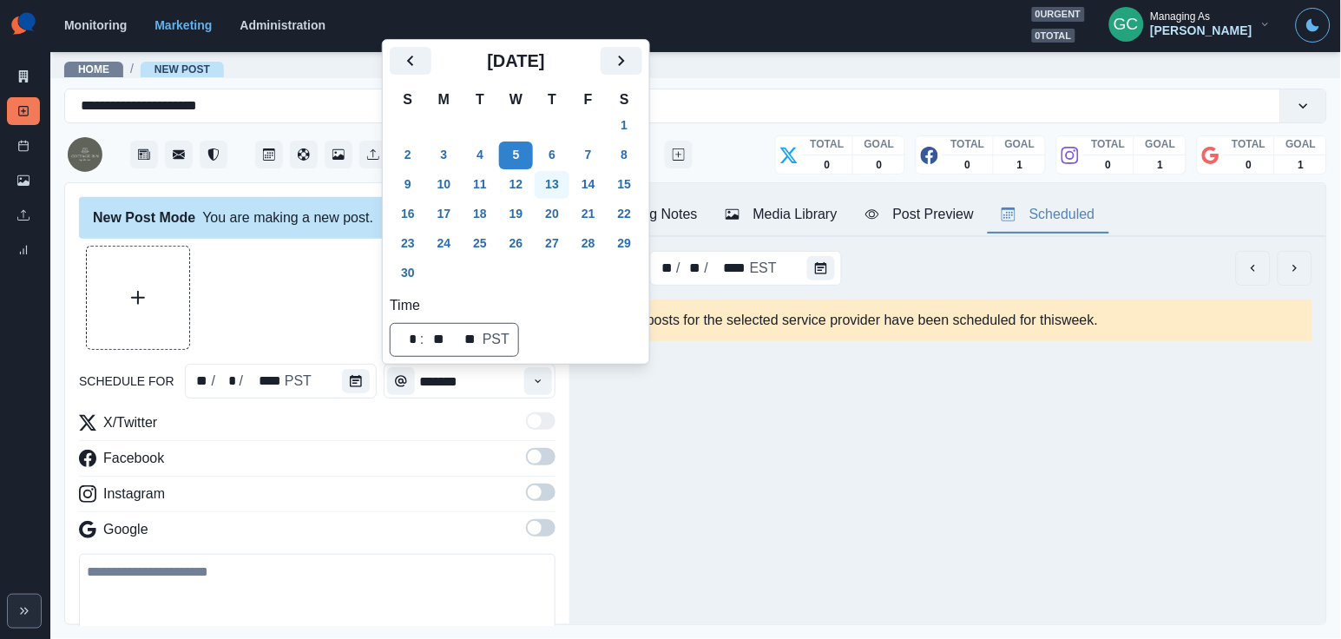
click at [558, 187] on button "13" at bounding box center [552, 185] width 35 height 28
click at [541, 390] on button "Time" at bounding box center [538, 381] width 28 height 28
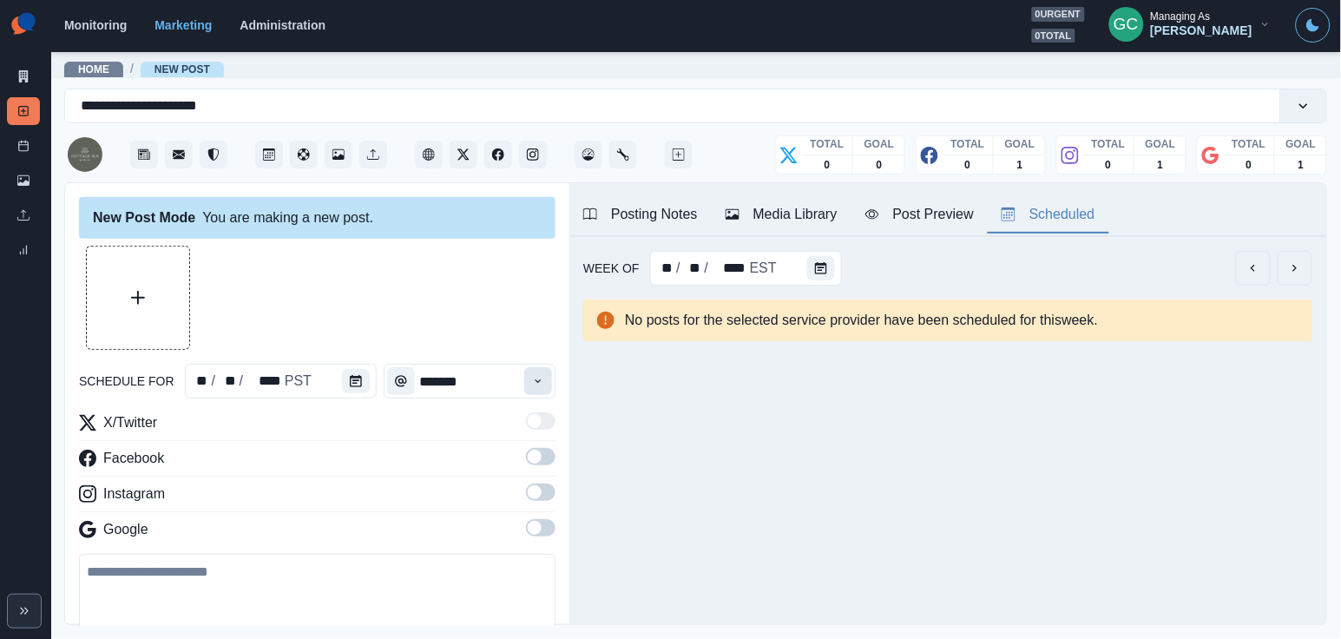
click at [541, 390] on button "Time" at bounding box center [538, 381] width 28 height 28
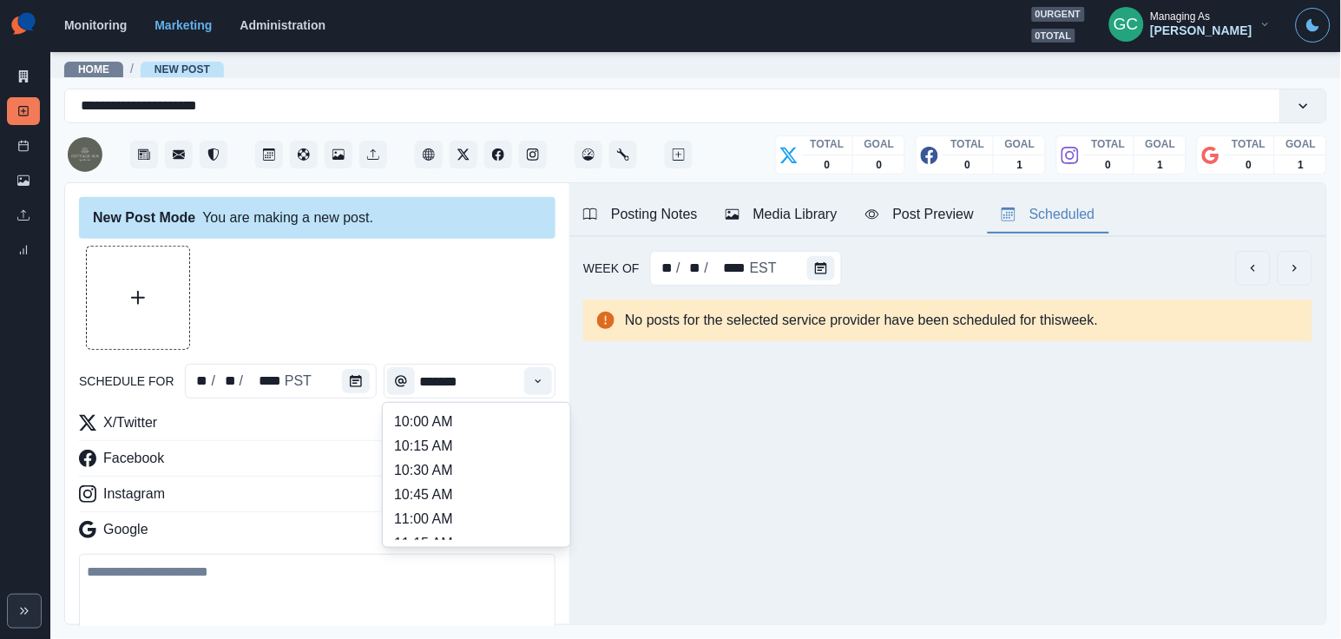
scroll to position [417, 0]
click at [460, 516] on li "1:15 PM" at bounding box center [477, 515] width 174 height 24
type input "*******"
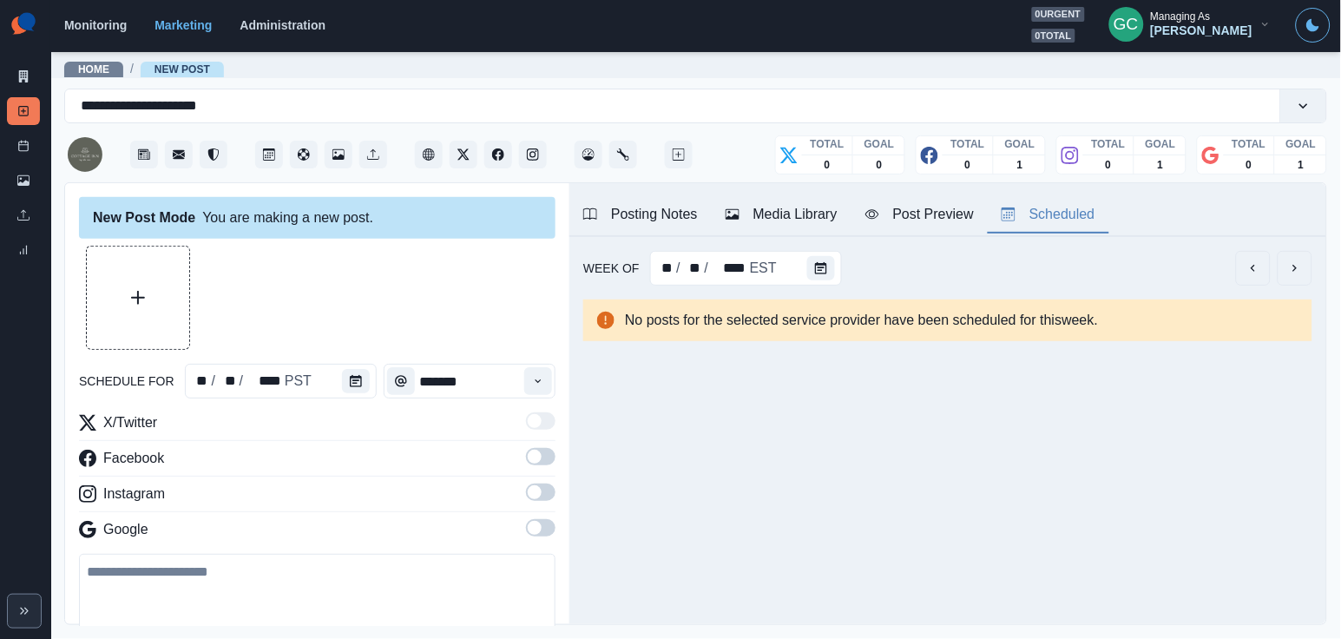
click at [528, 540] on label at bounding box center [541, 533] width 30 height 28
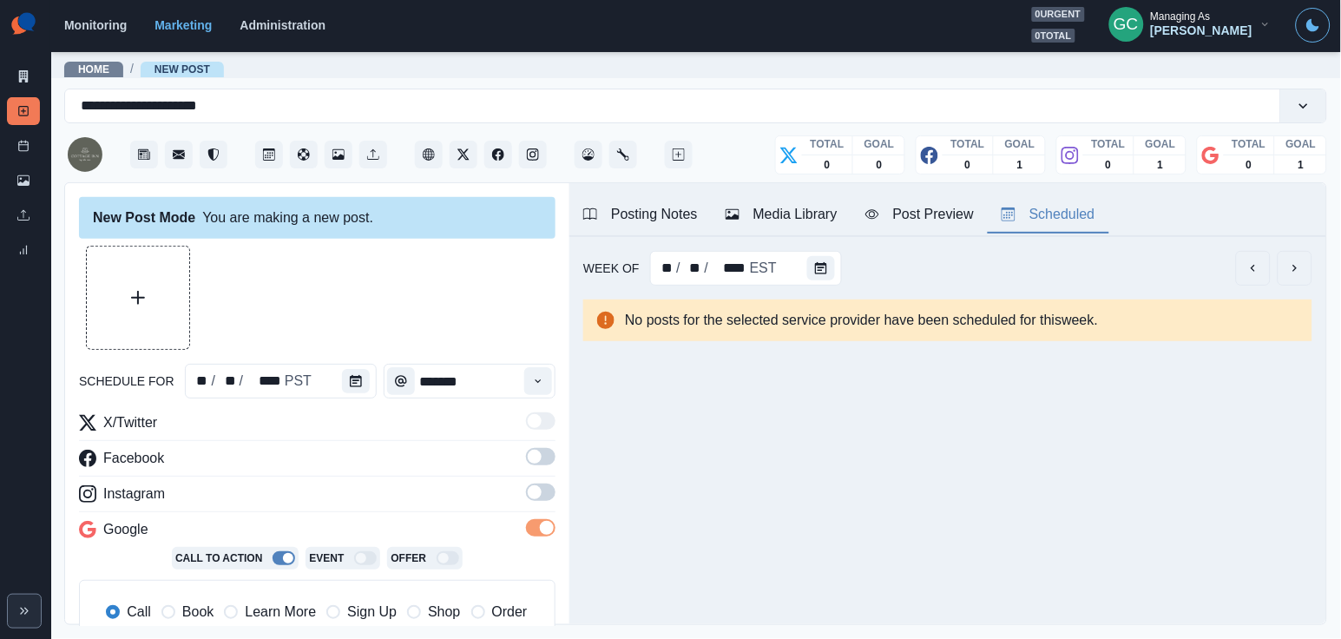
click at [536, 499] on span at bounding box center [535, 492] width 14 height 14
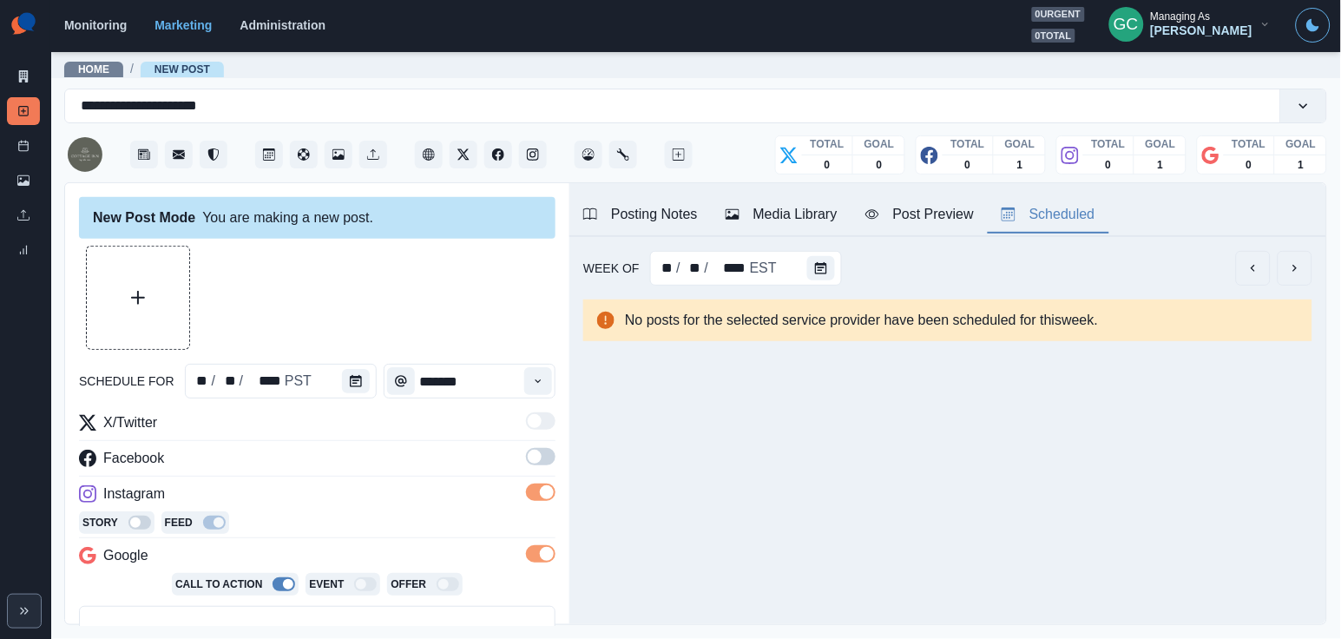
click at [542, 457] on span at bounding box center [541, 456] width 30 height 17
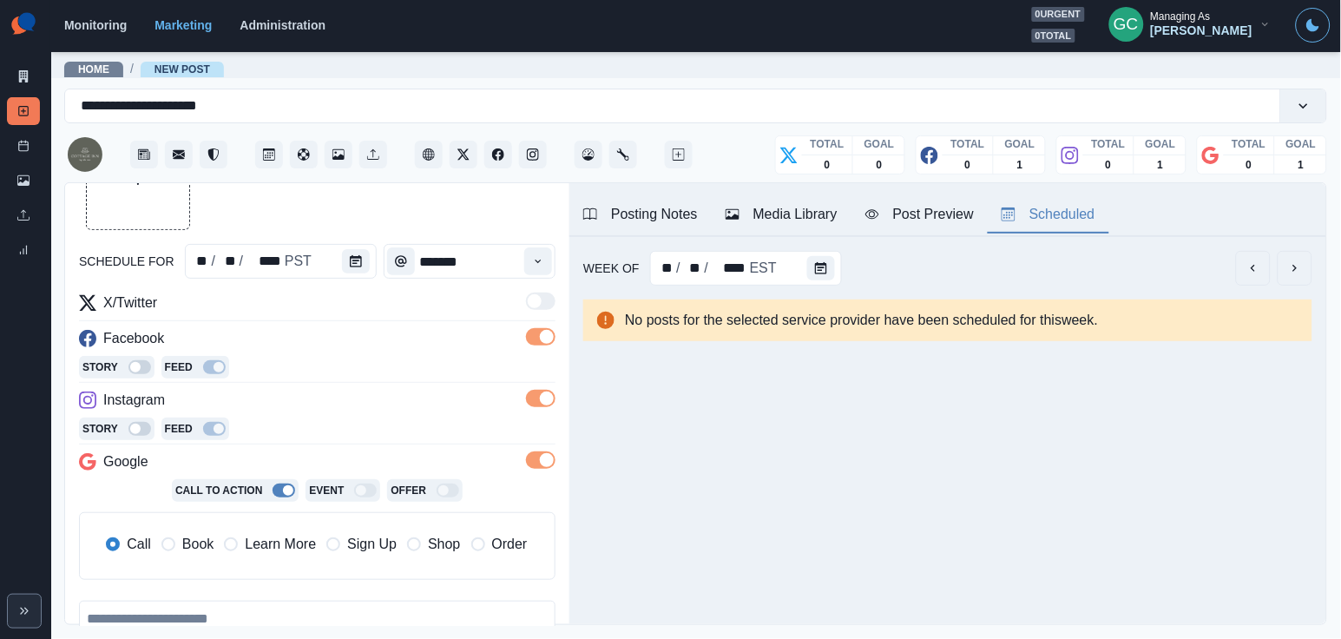
scroll to position [124, 0]
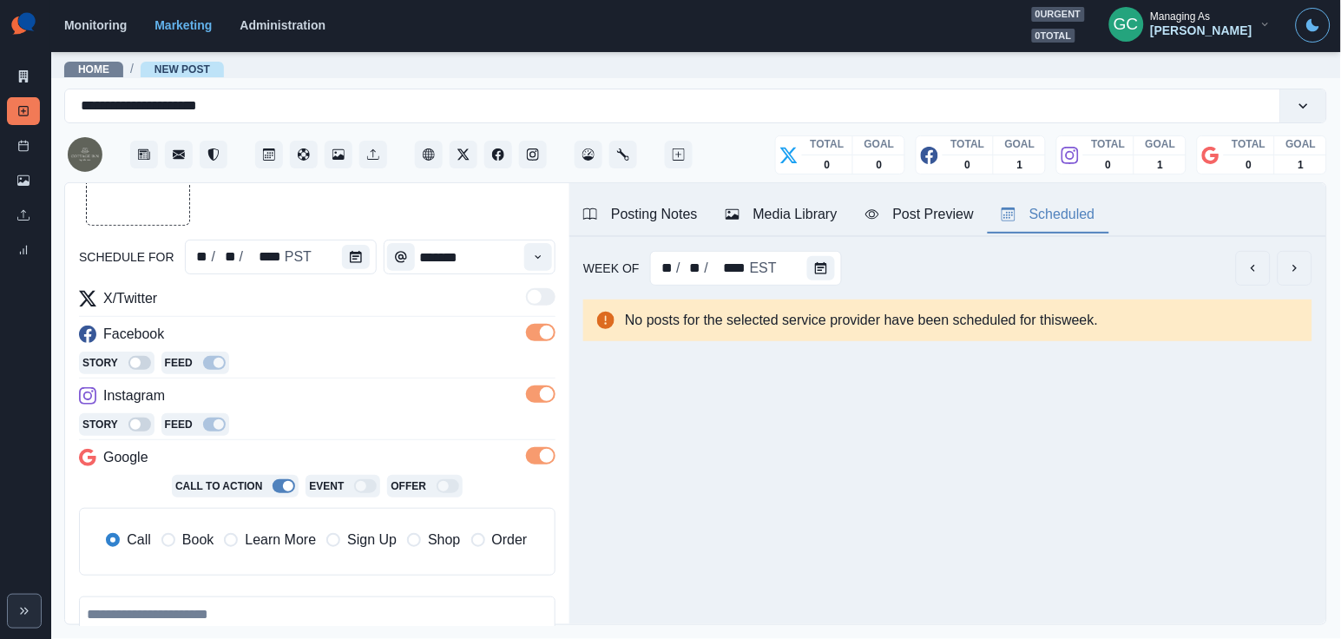
click at [290, 545] on span "Learn More" at bounding box center [280, 539] width 71 height 21
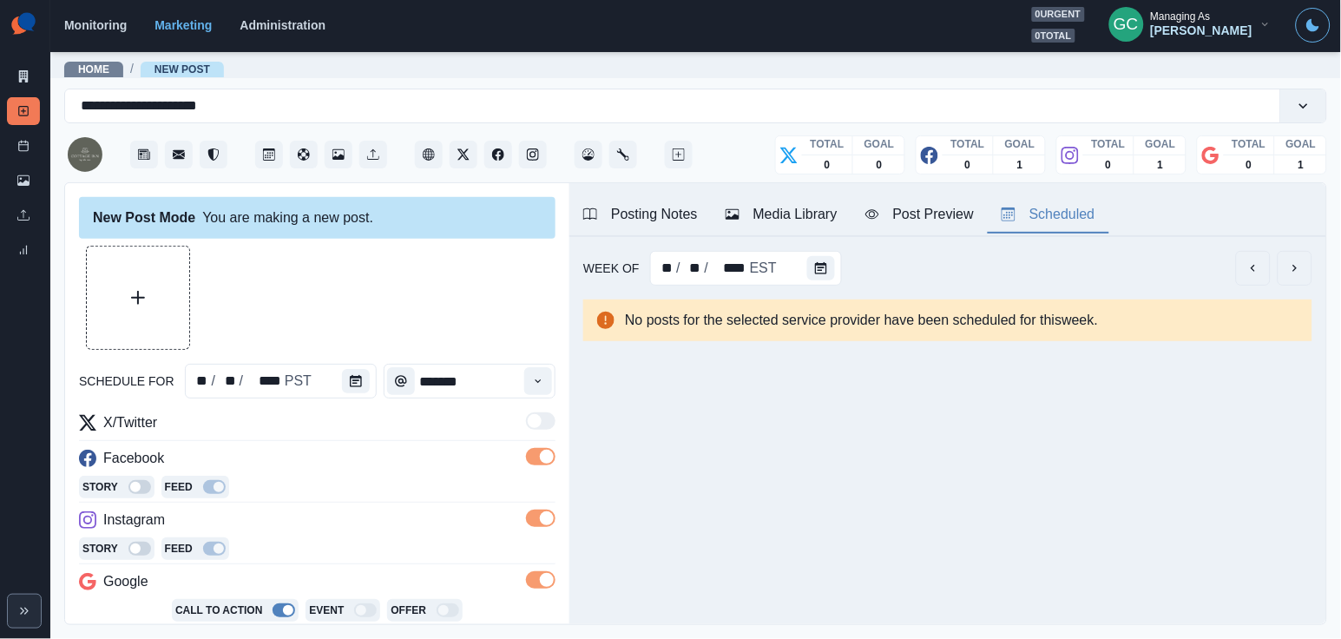
scroll to position [0, 0]
click at [805, 200] on button "Media Library" at bounding box center [782, 215] width 140 height 36
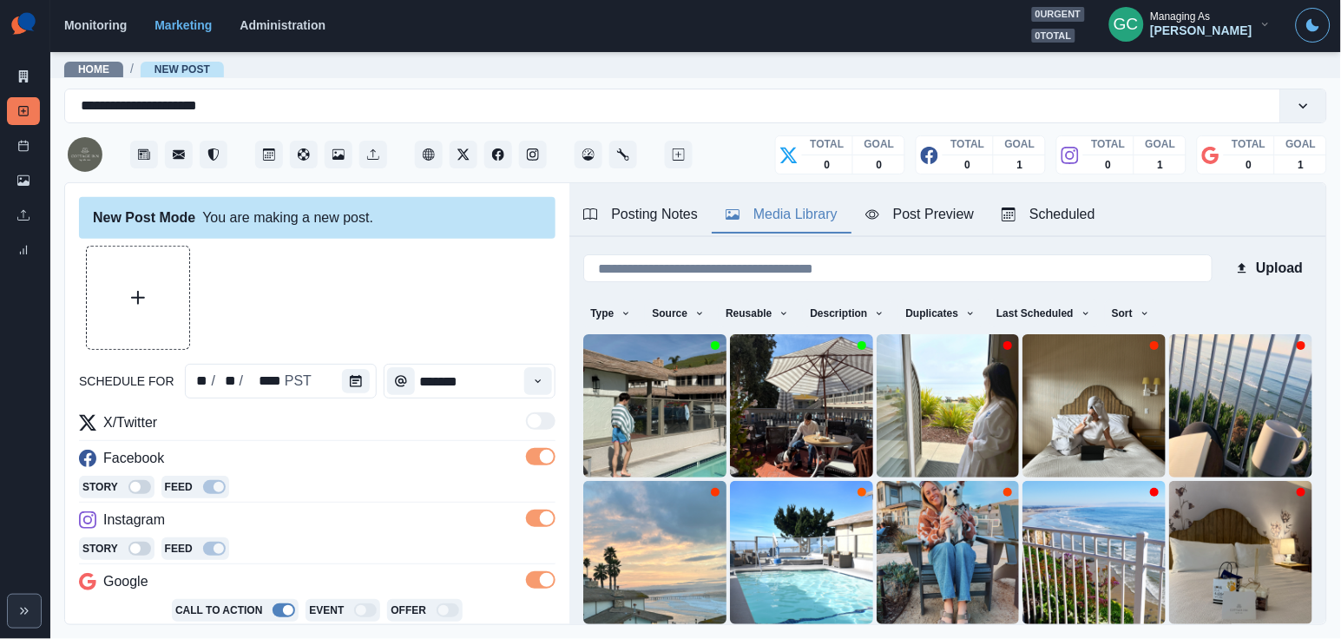
click at [655, 216] on div "Posting Notes" at bounding box center [640, 214] width 115 height 21
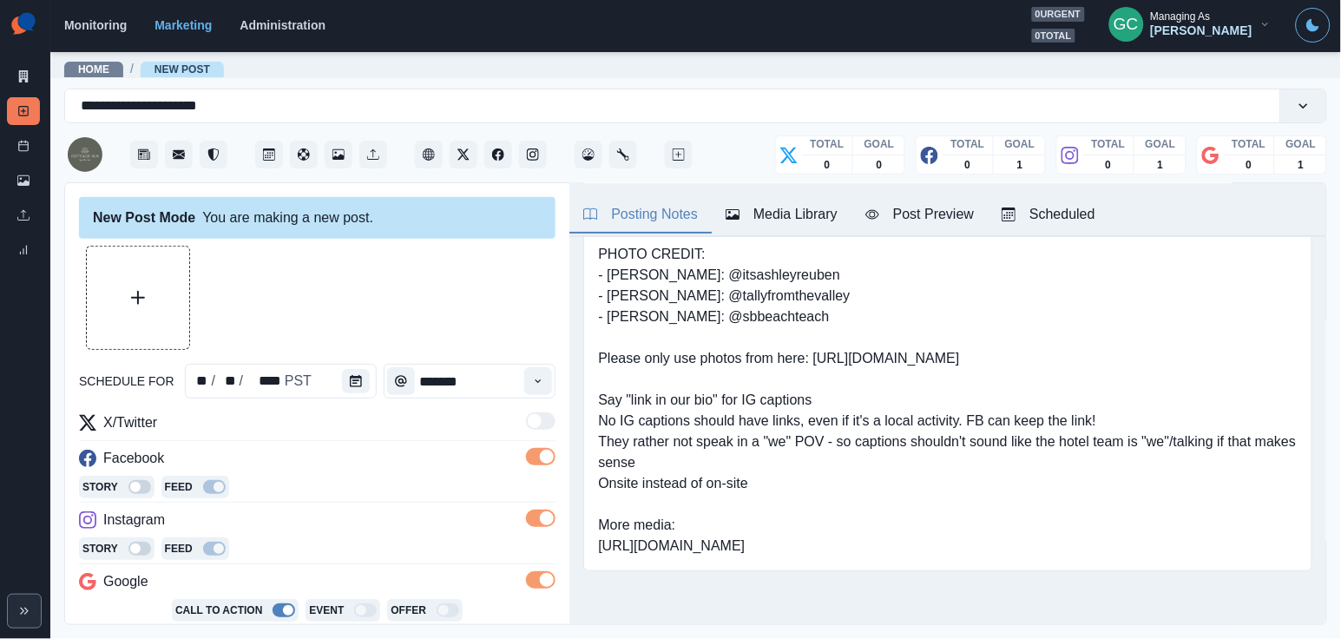
scroll to position [136, 0]
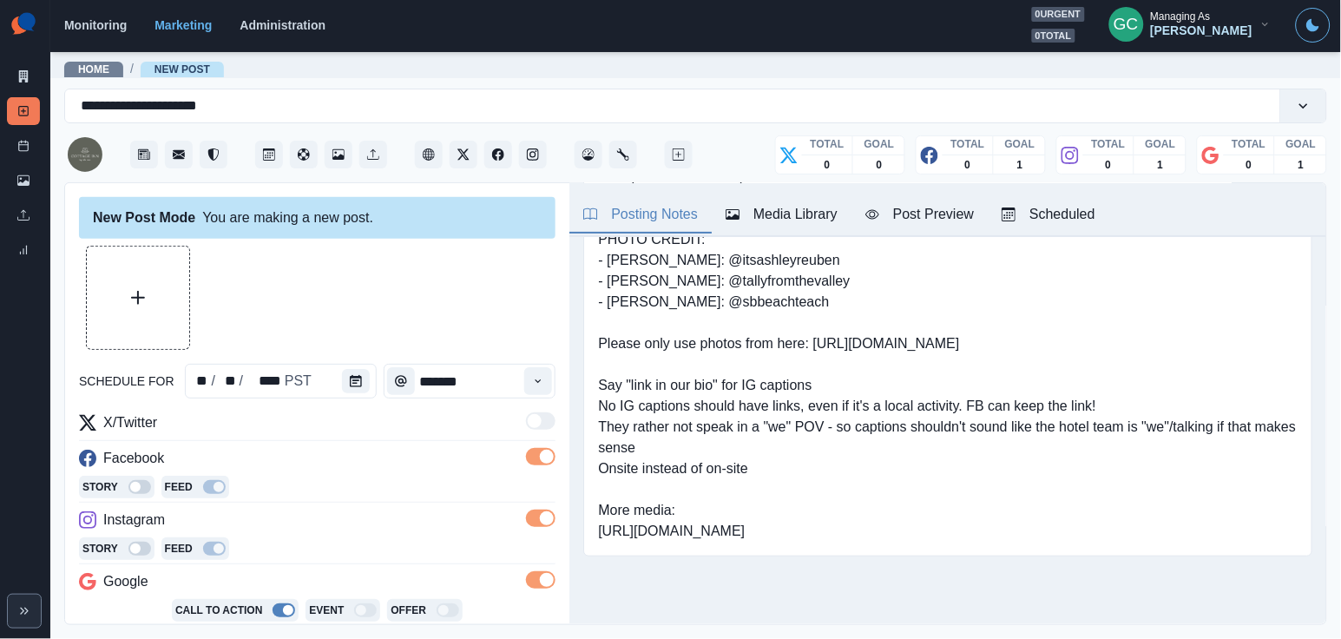
drag, startPoint x: 600, startPoint y: 525, endPoint x: 1015, endPoint y: 545, distance: 415.3
click at [1015, 541] on pre "Link: www.cottage-inn.com "Cottage Inn" PHOTO CREDIT: - Ashley Rueben: @itsashl…" at bounding box center [947, 354] width 699 height 375
copy pre "https://www.dropbox.com/scl/fo/i021ehgeggp5fy5txs2ve/AOmpQJ_AYYdTNy1ZuArYPqI?rl…"
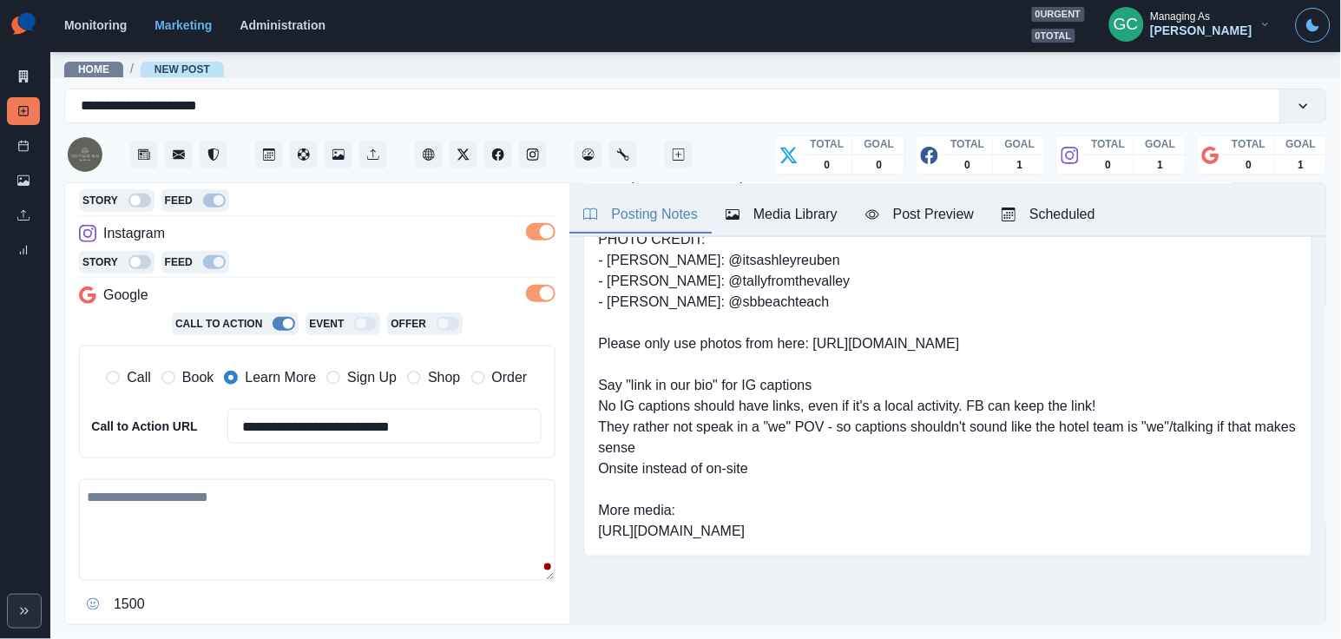
click at [195, 535] on textarea at bounding box center [317, 530] width 476 height 102
paste textarea "**********"
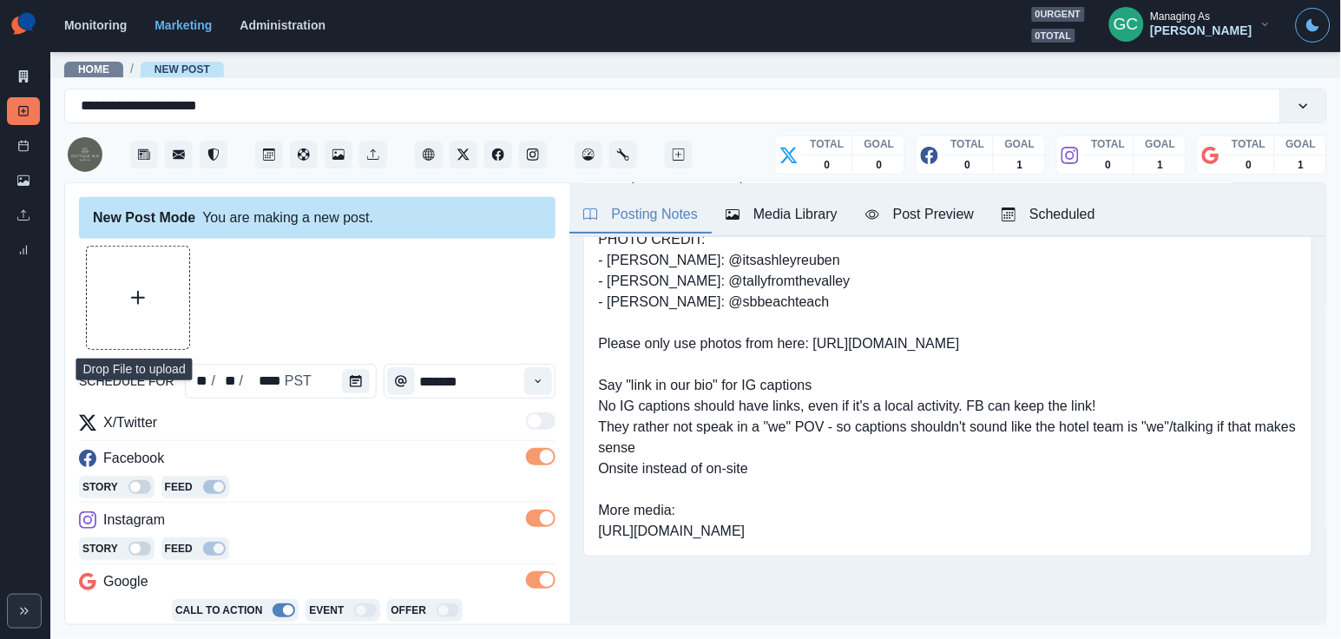
click at [164, 259] on button "Upload Media" at bounding box center [138, 297] width 102 height 102
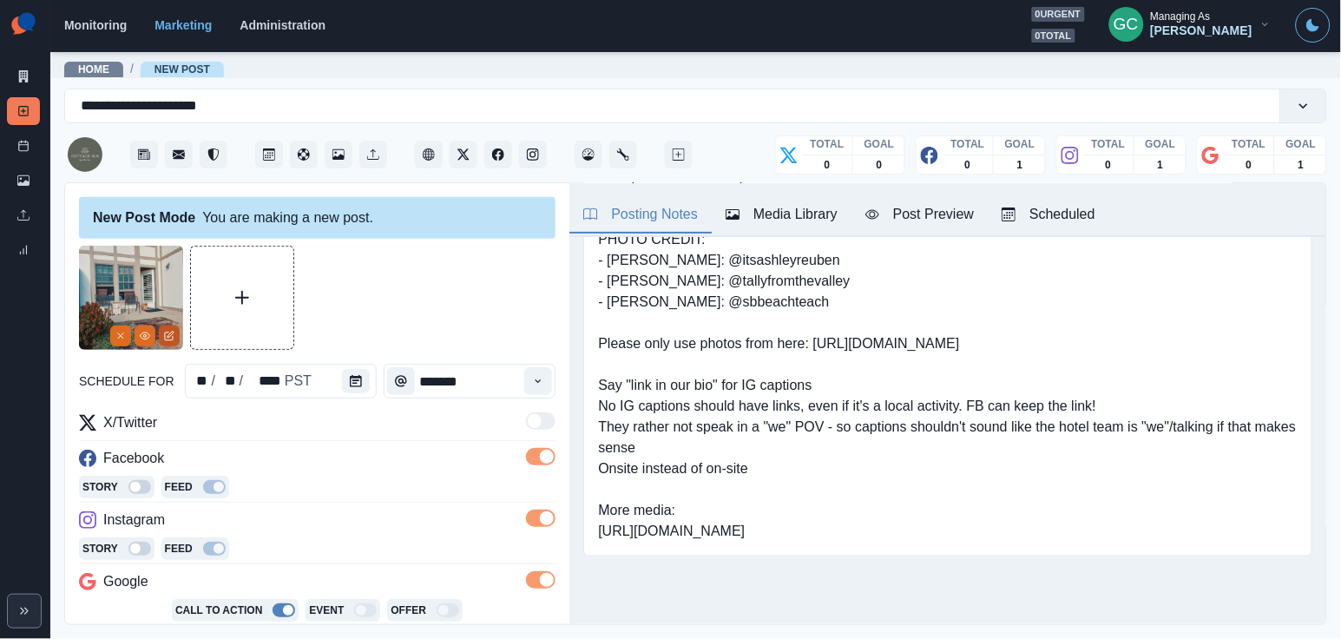
click at [165, 338] on icon "Edit Media" at bounding box center [169, 336] width 10 height 10
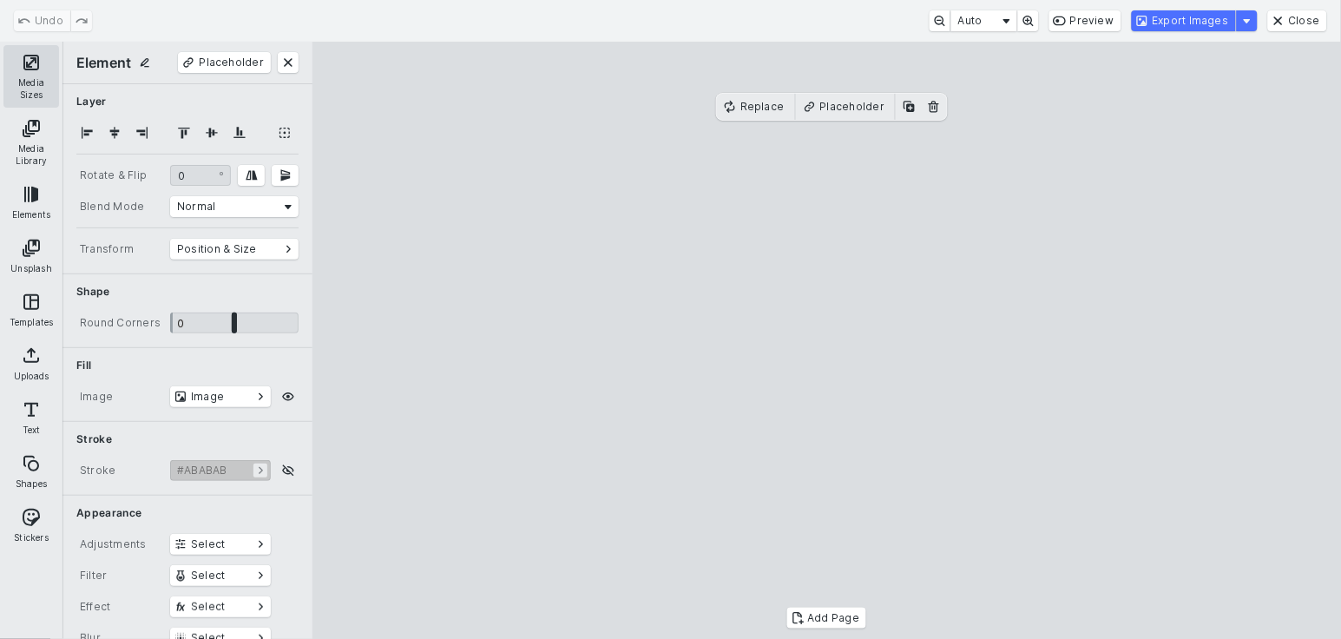
click at [25, 68] on button "Media Sizes" at bounding box center [31, 76] width 56 height 62
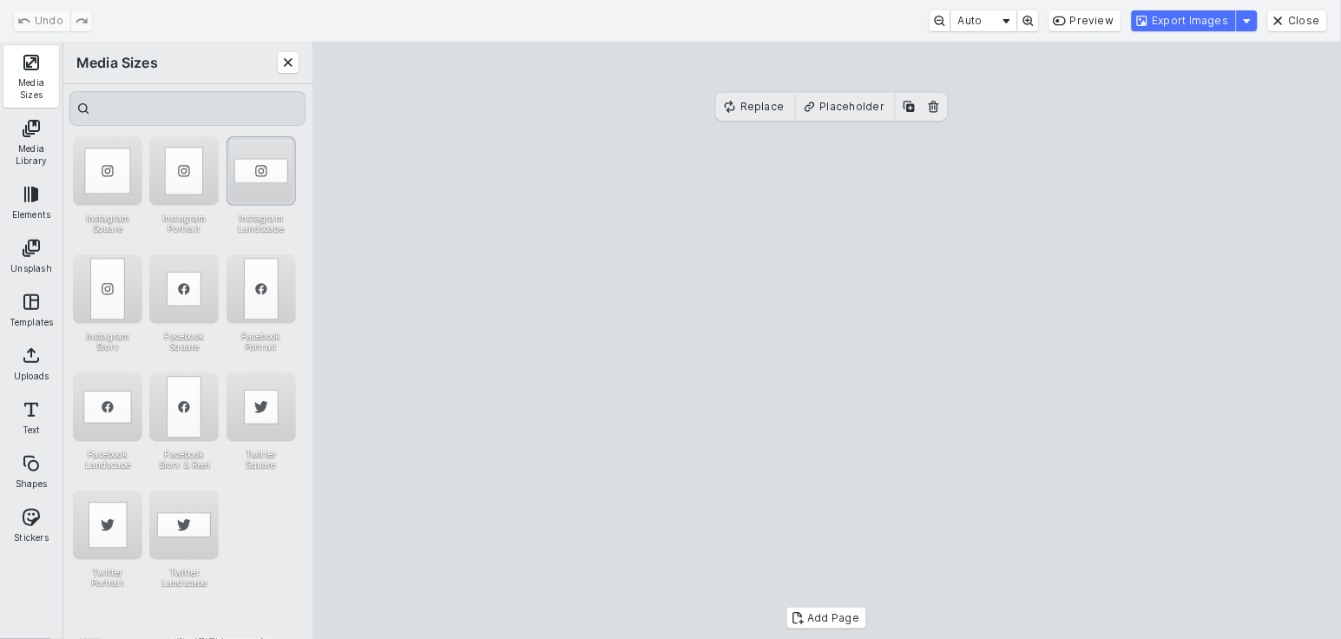
click at [277, 180] on div "Instagram Landscape" at bounding box center [260, 170] width 69 height 69
click at [1223, 20] on button "Export Images" at bounding box center [1184, 20] width 104 height 21
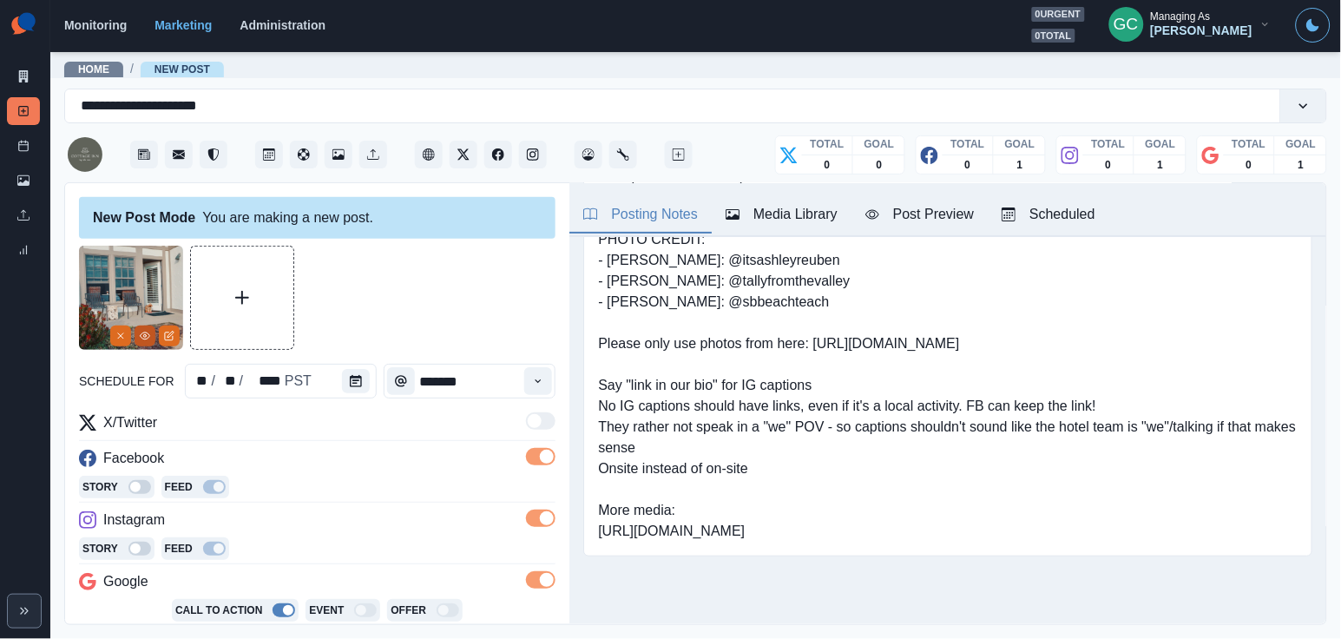
click at [143, 338] on icon "View Media" at bounding box center [145, 336] width 10 height 10
click at [148, 334] on icon "View Media" at bounding box center [145, 336] width 10 height 10
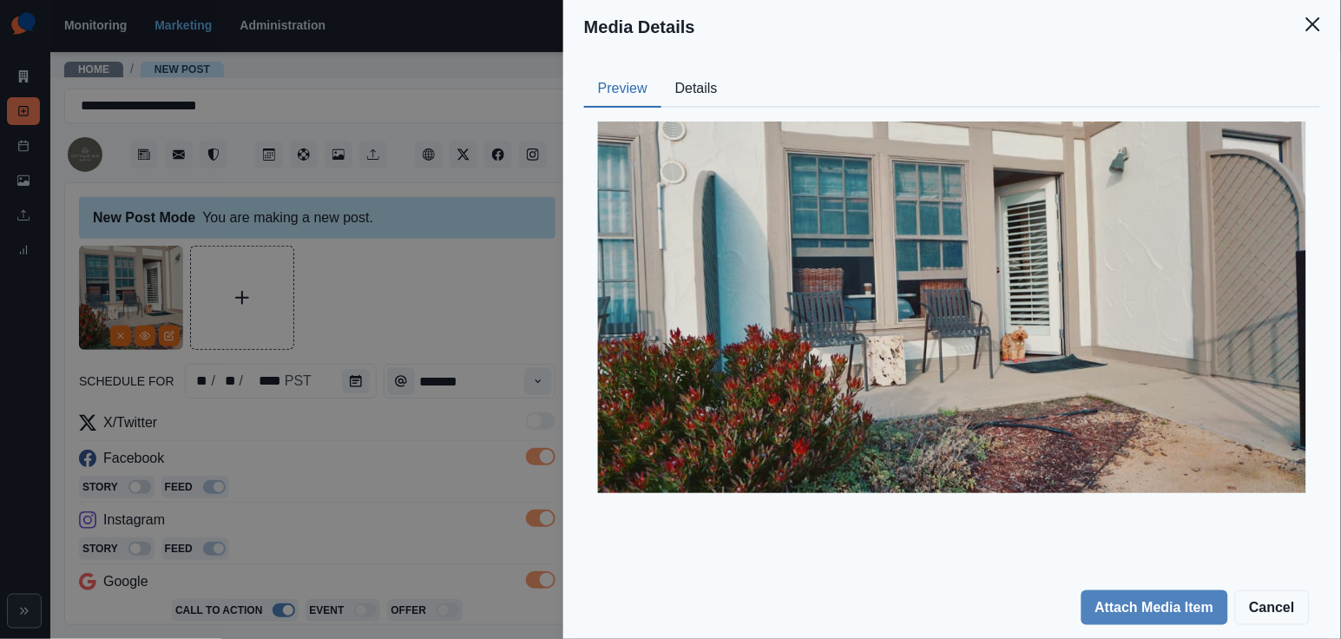
drag, startPoint x: 246, startPoint y: 631, endPoint x: 936, endPoint y: 221, distance: 803.0
click at [936, 221] on img at bounding box center [952, 306] width 708 height 371
click at [432, 463] on div "Media Details Preview Details Our Description 1381A069-FFD2-4A25-AF75-232FB5F4A…" at bounding box center [670, 319] width 1341 height 639
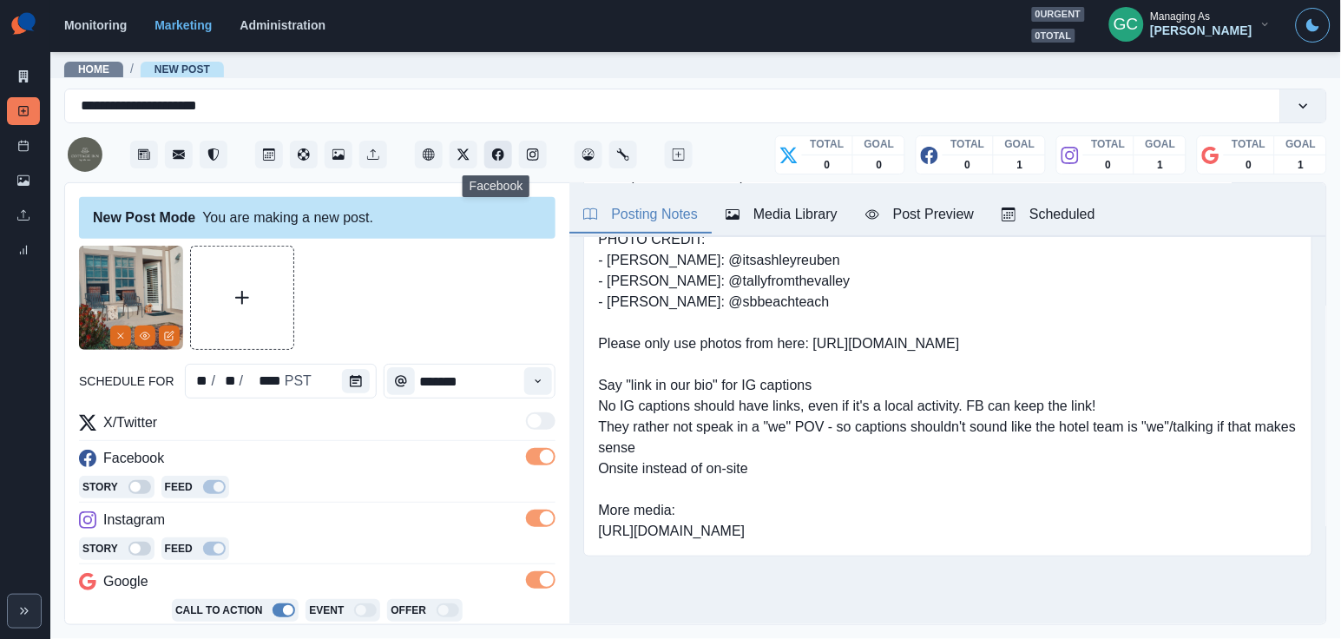
click at [505, 158] on button "Facebook" at bounding box center [498, 155] width 28 height 28
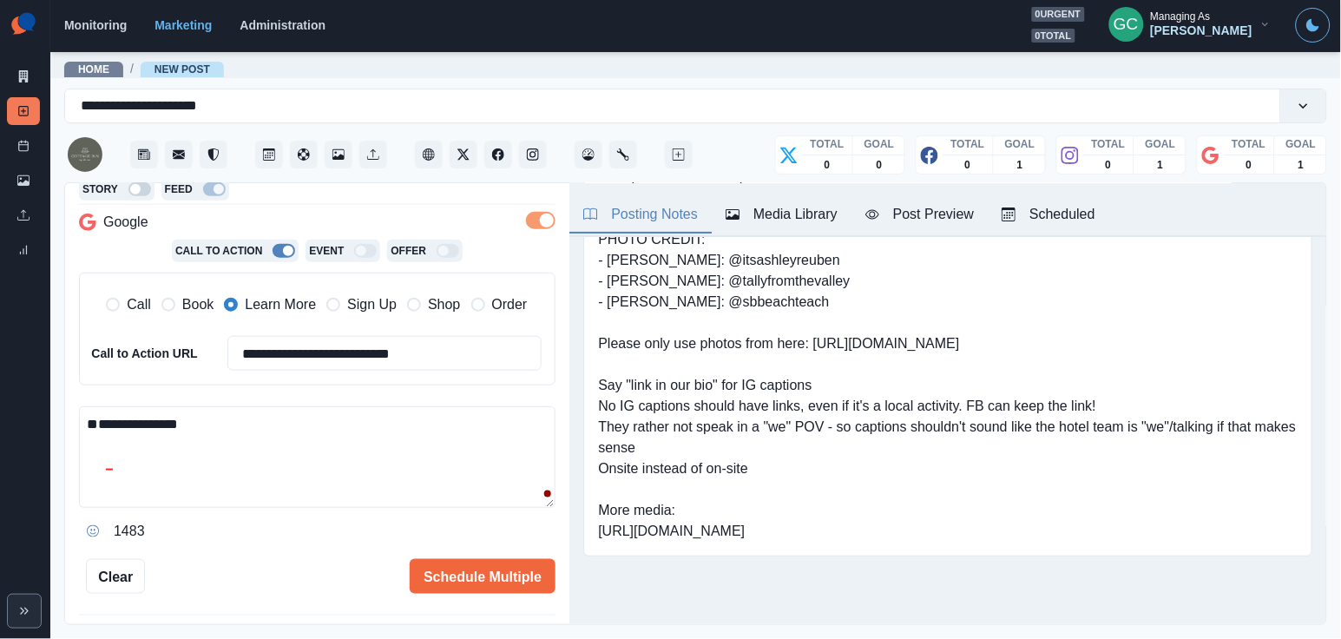
click at [240, 423] on textarea "**********" at bounding box center [317, 457] width 476 height 102
paste textarea "**********"
click at [215, 425] on textarea "**********" at bounding box center [317, 457] width 476 height 102
click at [223, 423] on textarea "**********" at bounding box center [317, 457] width 476 height 102
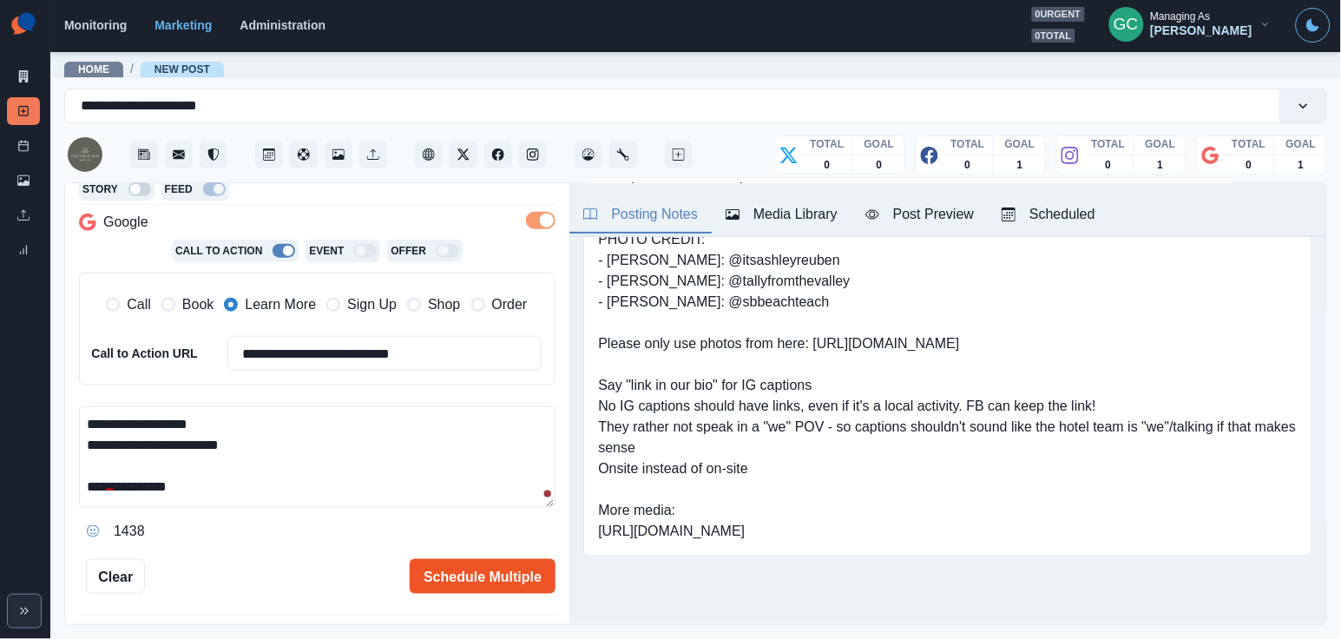
type textarea "**********"
click at [498, 576] on button "Schedule Multiple" at bounding box center [483, 576] width 146 height 35
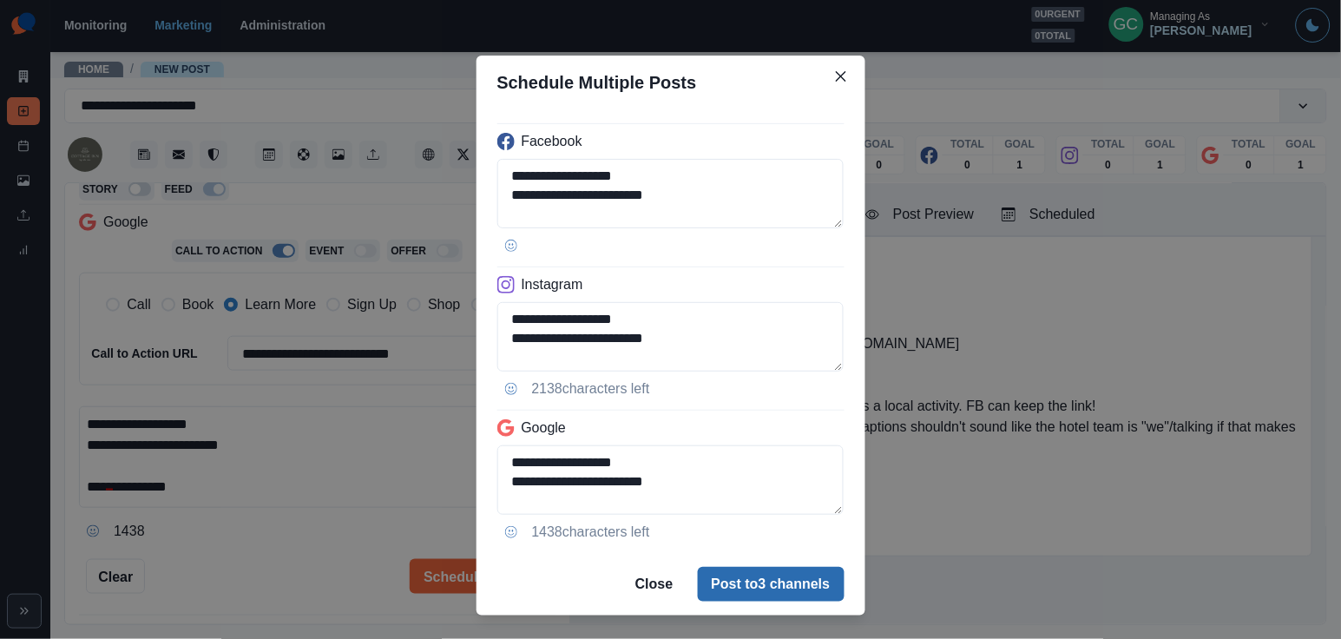
click at [770, 569] on button "Post to 3 channels" at bounding box center [771, 584] width 147 height 35
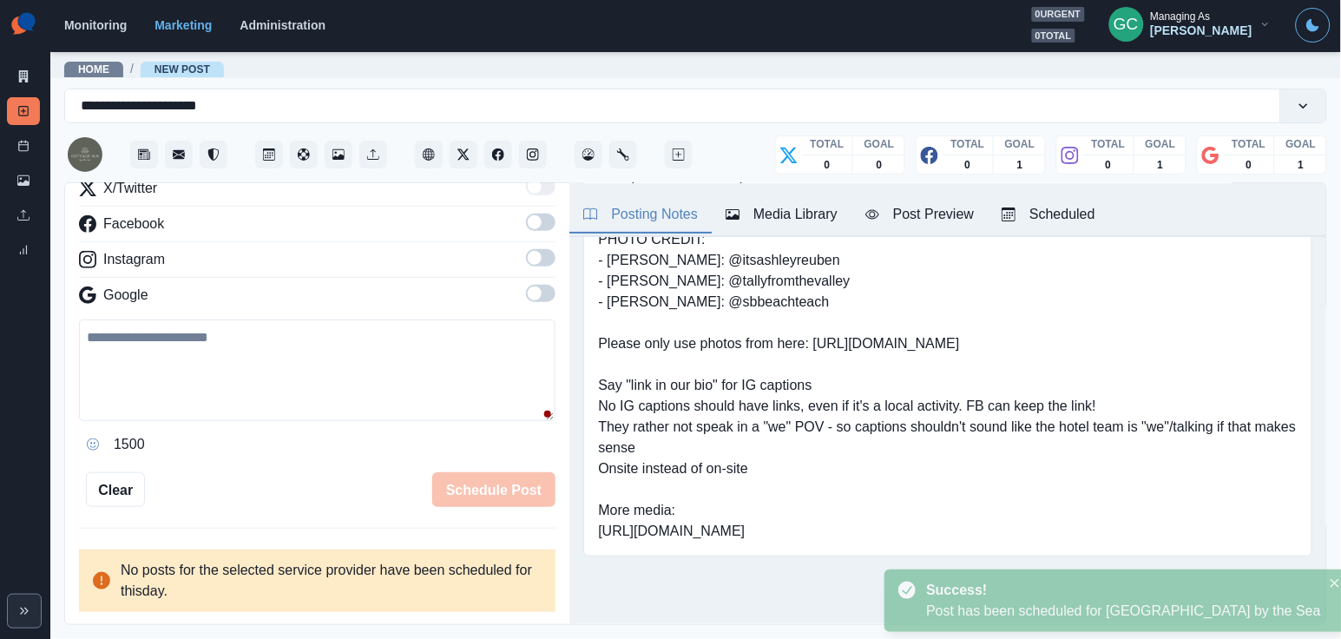
scroll to position [175, 0]
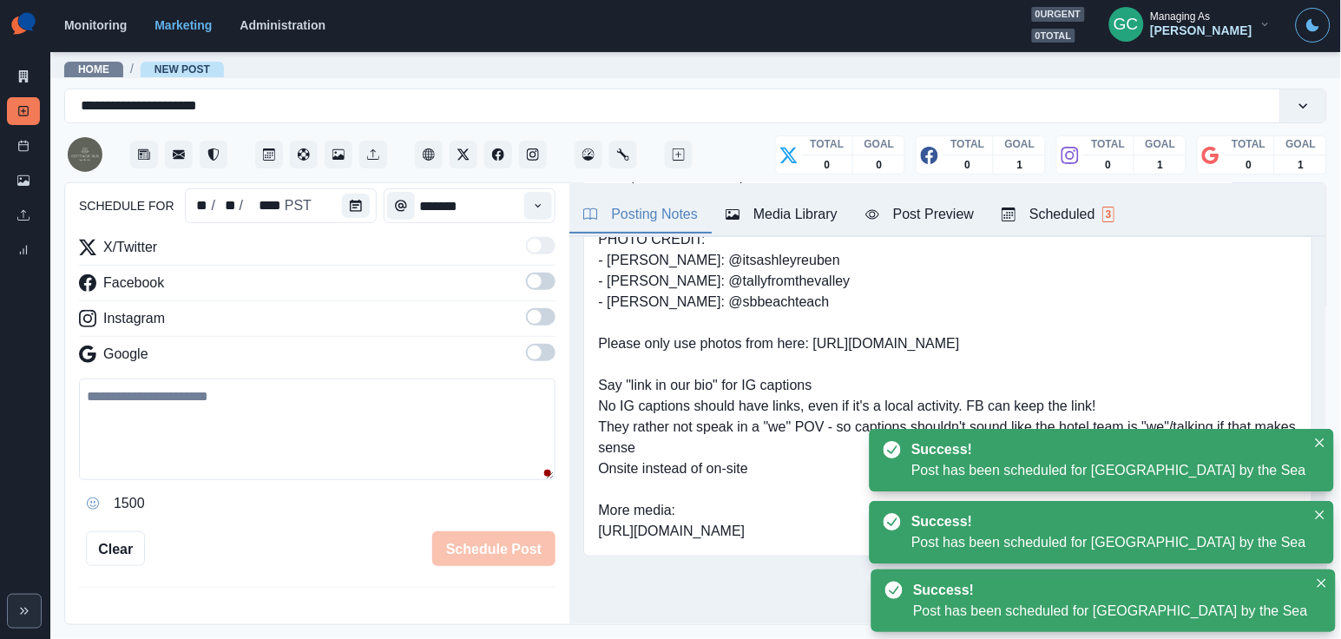
click at [1100, 212] on div "Scheduled 3" at bounding box center [1057, 214] width 113 height 21
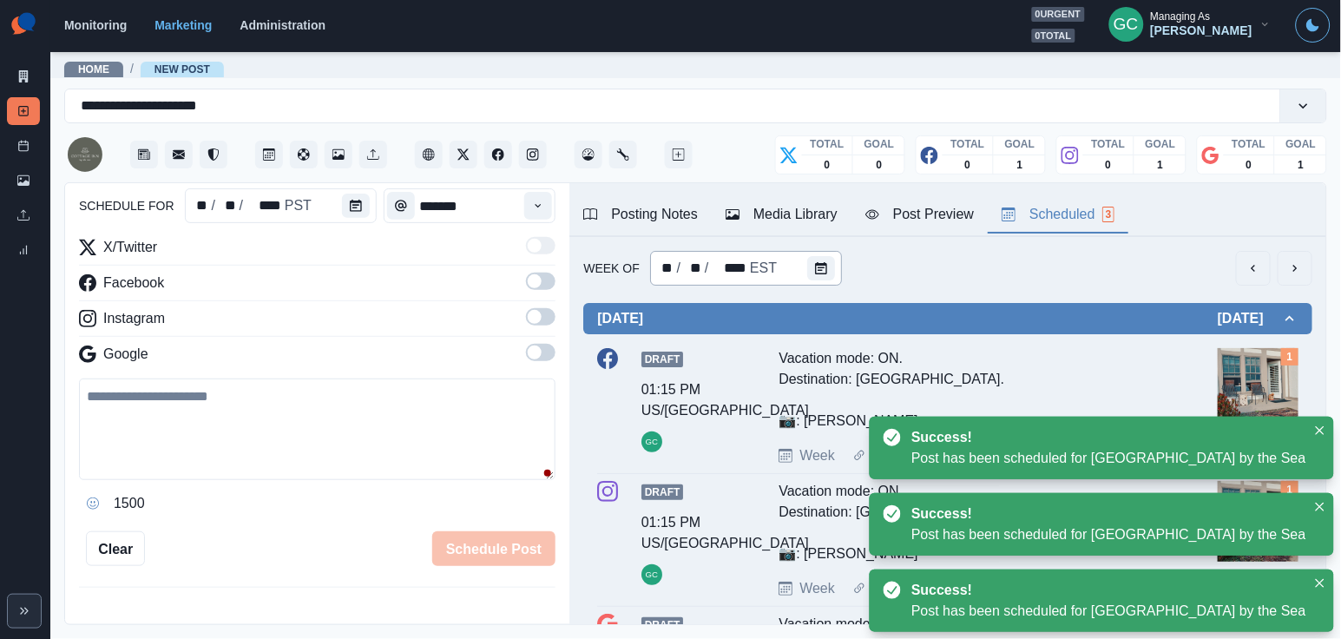
scroll to position [0, 0]
click at [823, 267] on icon "Calendar" at bounding box center [821, 268] width 12 height 12
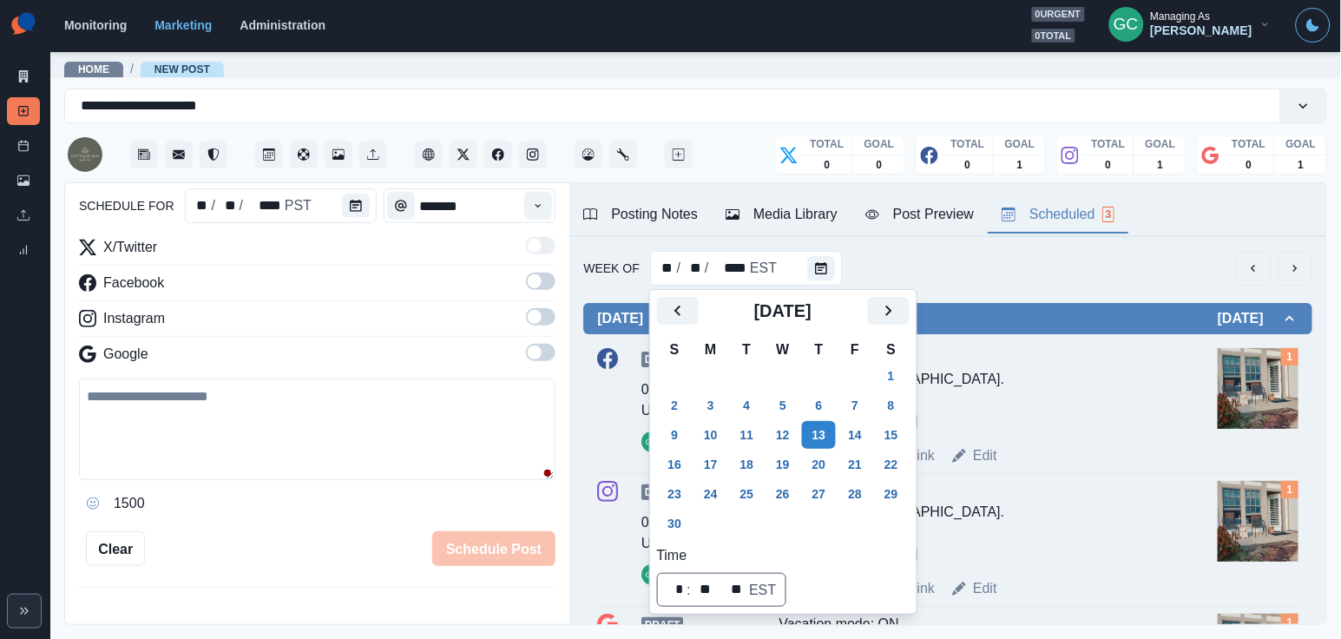
click at [997, 409] on div "Vacation mode: ON. Destination: Pismo Beach. 📷: Heidi Green" at bounding box center [972, 389] width 388 height 83
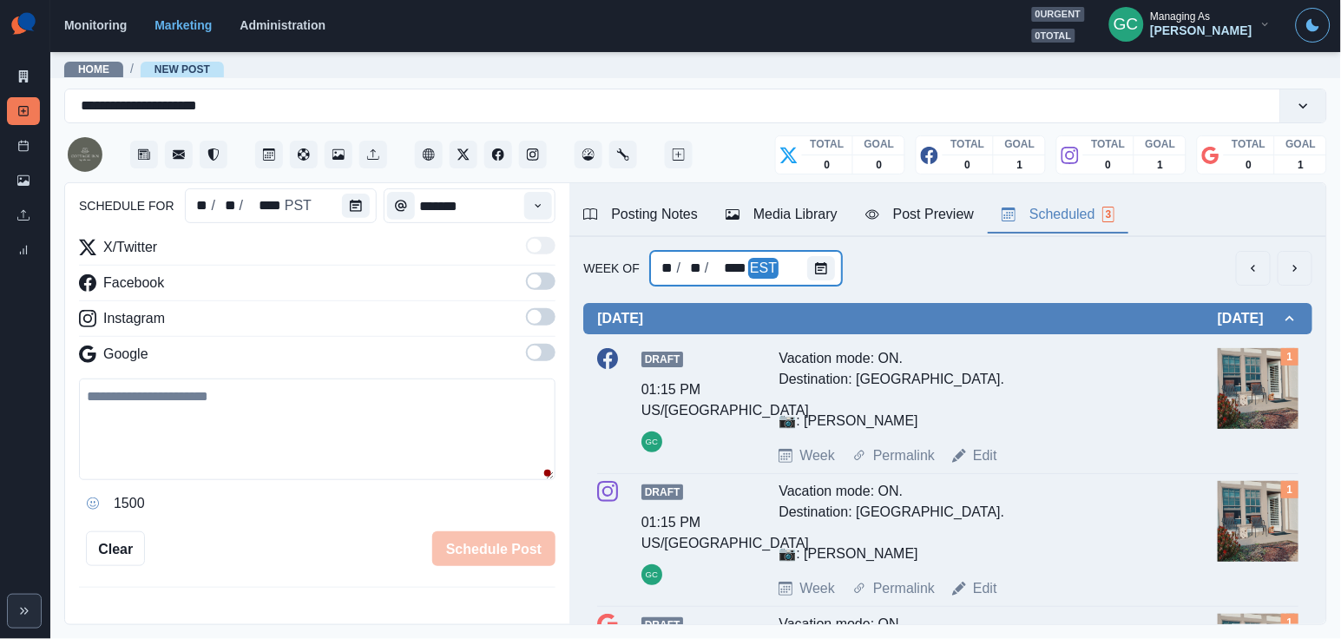
click at [753, 272] on div "EST" at bounding box center [763, 269] width 30 height 22
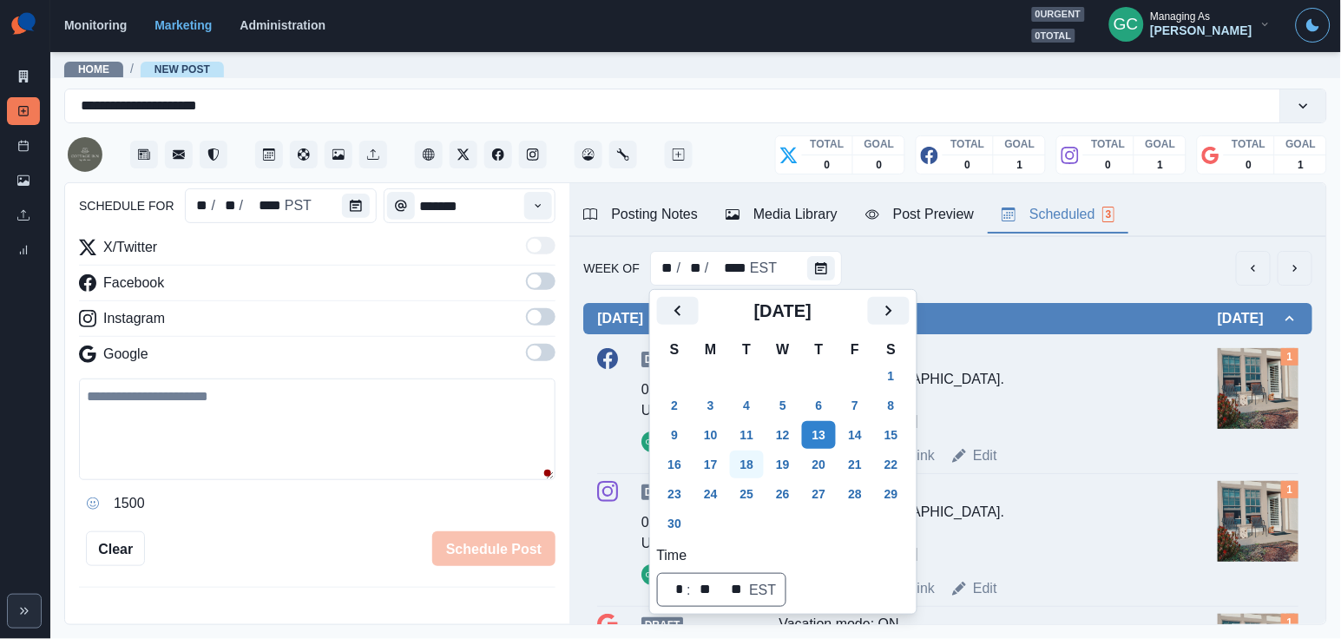
click at [733, 469] on button "18" at bounding box center [747, 464] width 35 height 28
click at [749, 461] on button "18" at bounding box center [747, 464] width 35 height 28
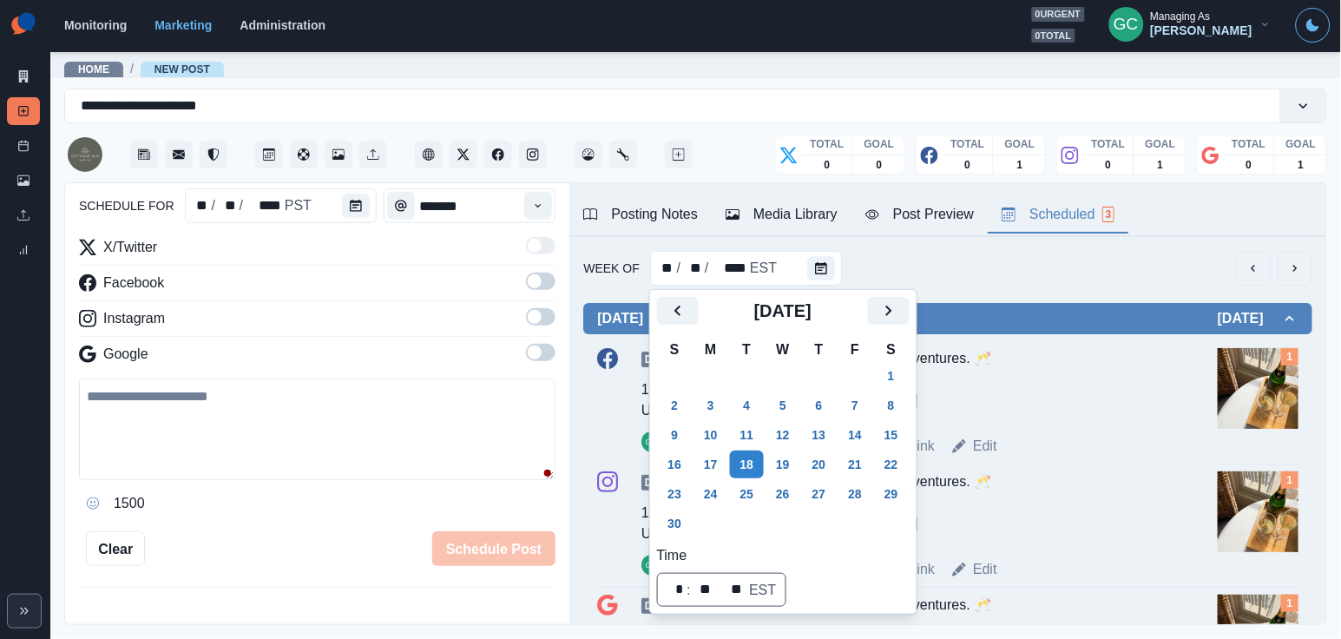
click at [1282, 390] on img at bounding box center [1257, 388] width 81 height 81
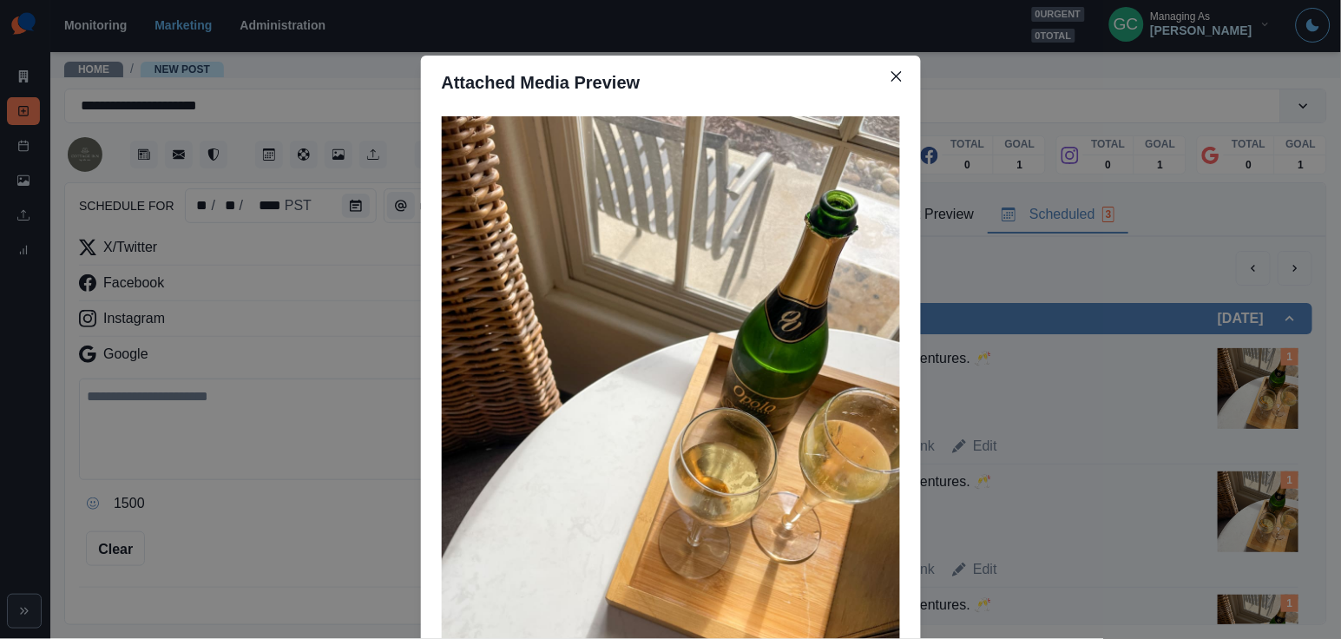
click at [315, 315] on div "Attached Media Preview" at bounding box center [670, 319] width 1341 height 639
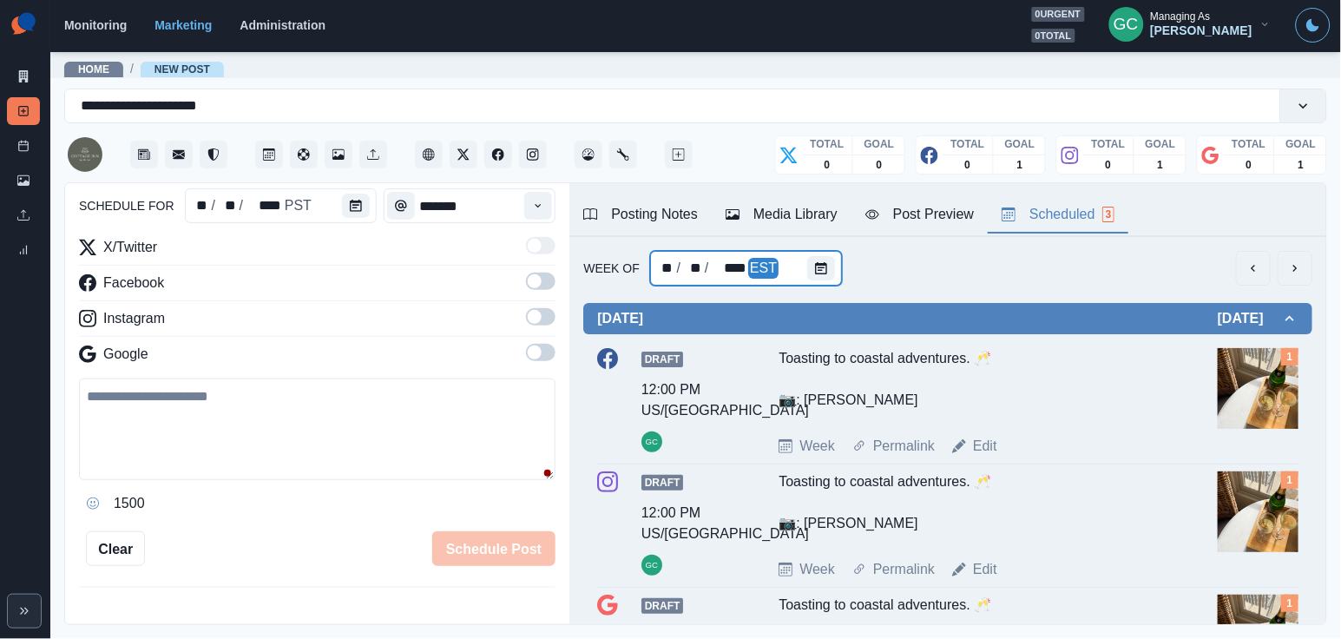
click at [799, 255] on div "** / ** / **** EST" at bounding box center [746, 268] width 192 height 35
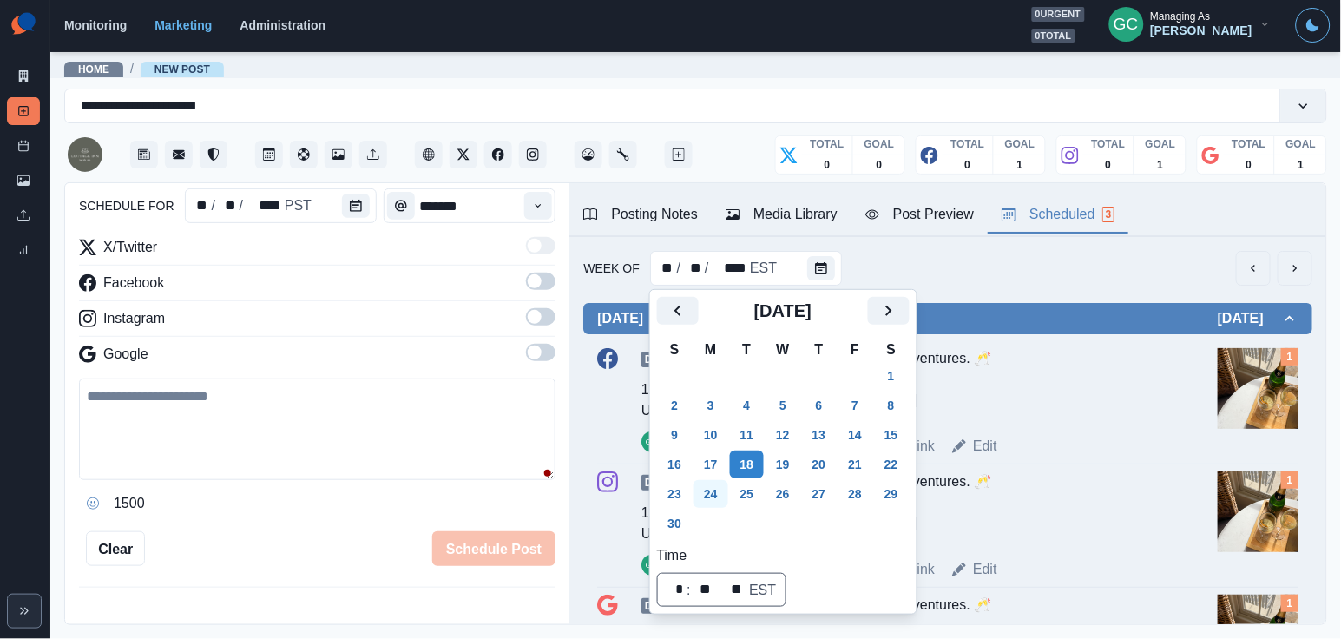
click at [716, 483] on button "24" at bounding box center [710, 494] width 35 height 28
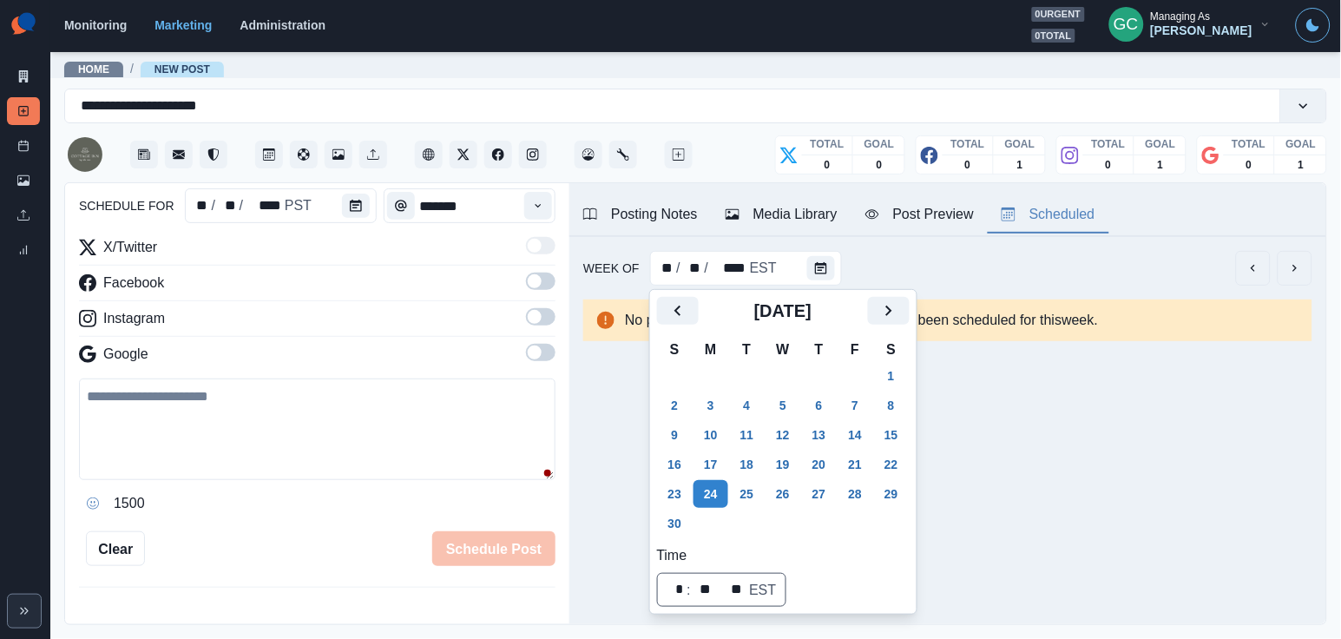
click at [771, 227] on button "Media Library" at bounding box center [782, 215] width 140 height 36
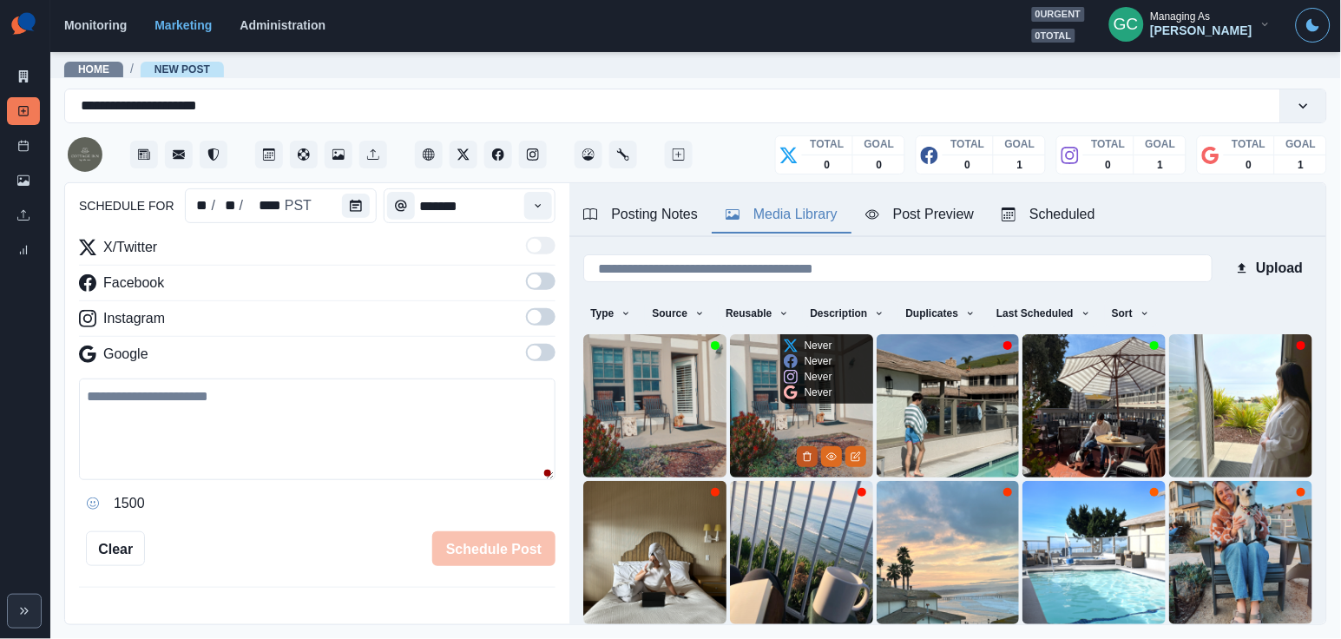
click at [808, 457] on icon "Delete Media" at bounding box center [807, 456] width 10 height 10
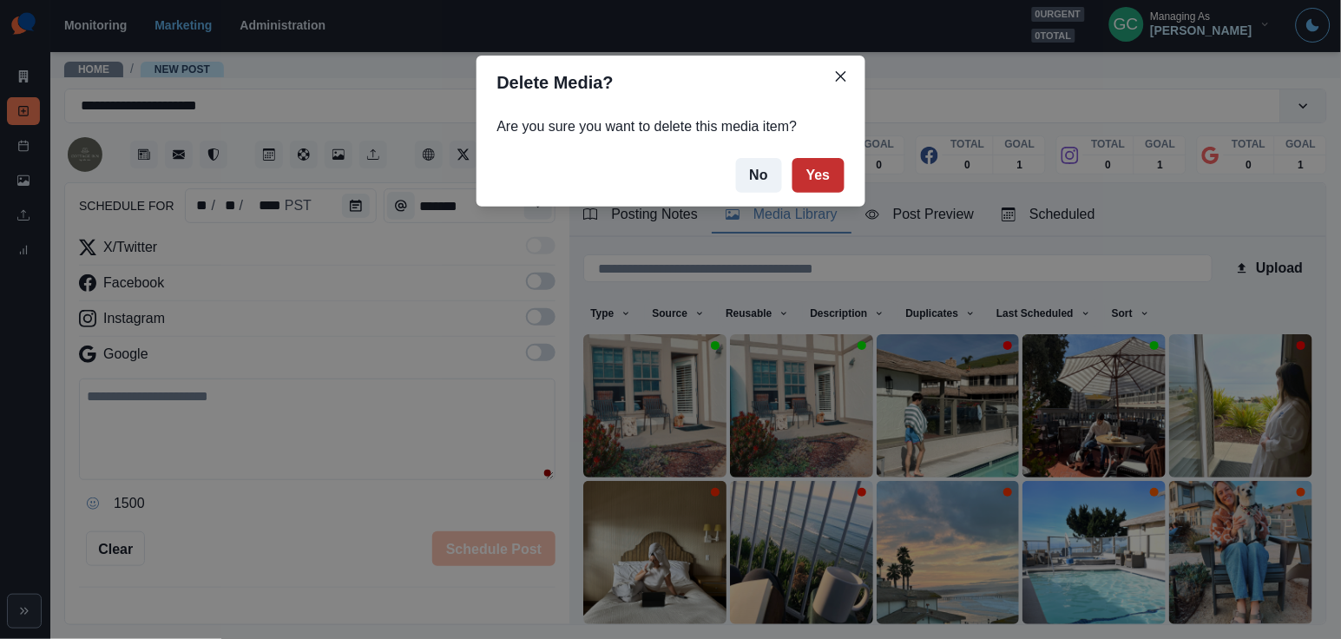
click at [829, 175] on button "Yes" at bounding box center [818, 175] width 52 height 35
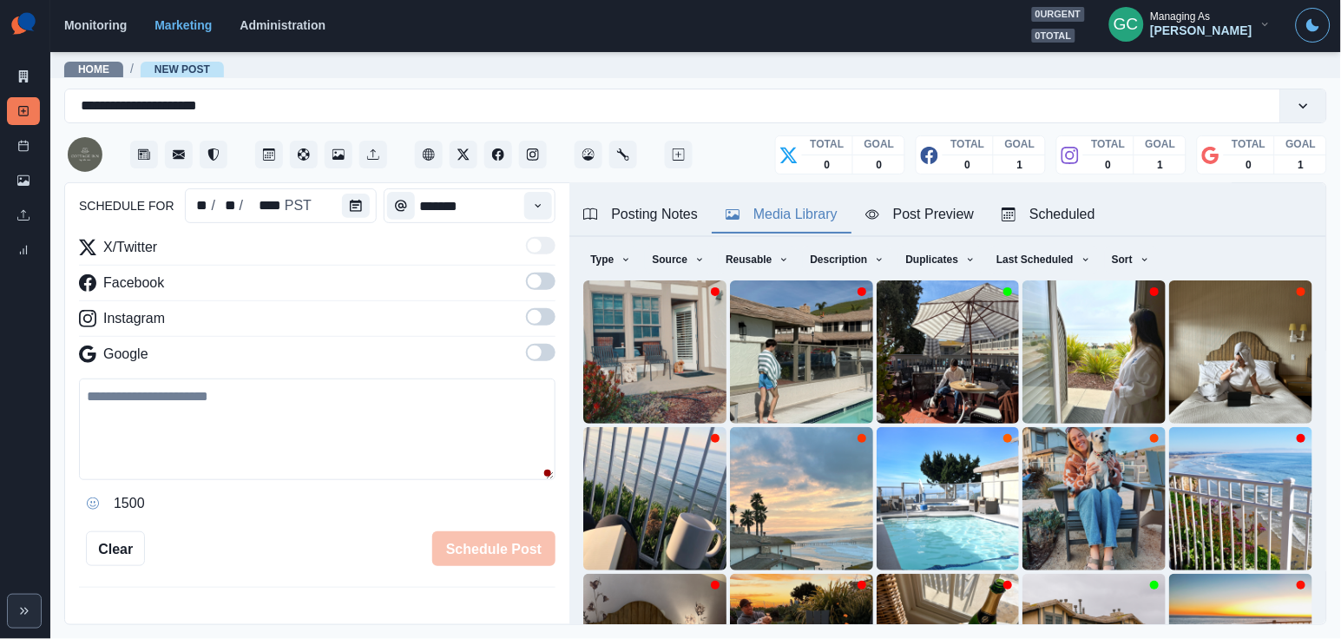
scroll to position [200, 0]
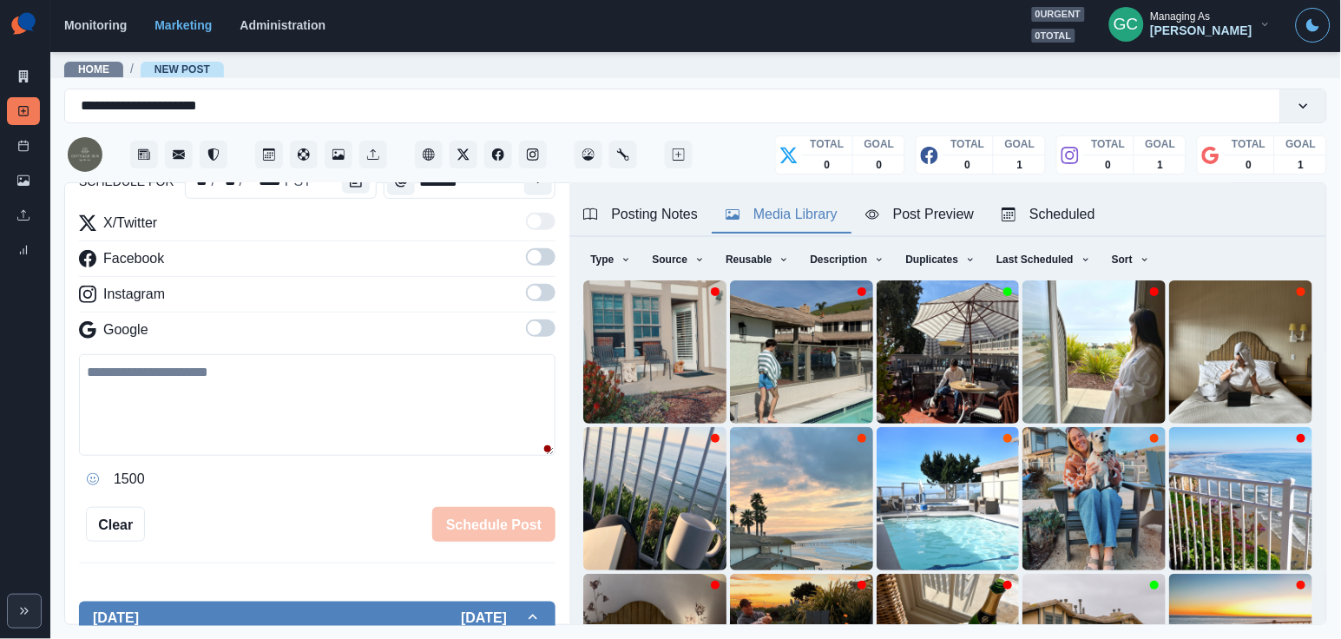
click at [311, 438] on textarea at bounding box center [317, 405] width 476 height 102
paste textarea "**********"
click at [544, 331] on span at bounding box center [541, 327] width 30 height 17
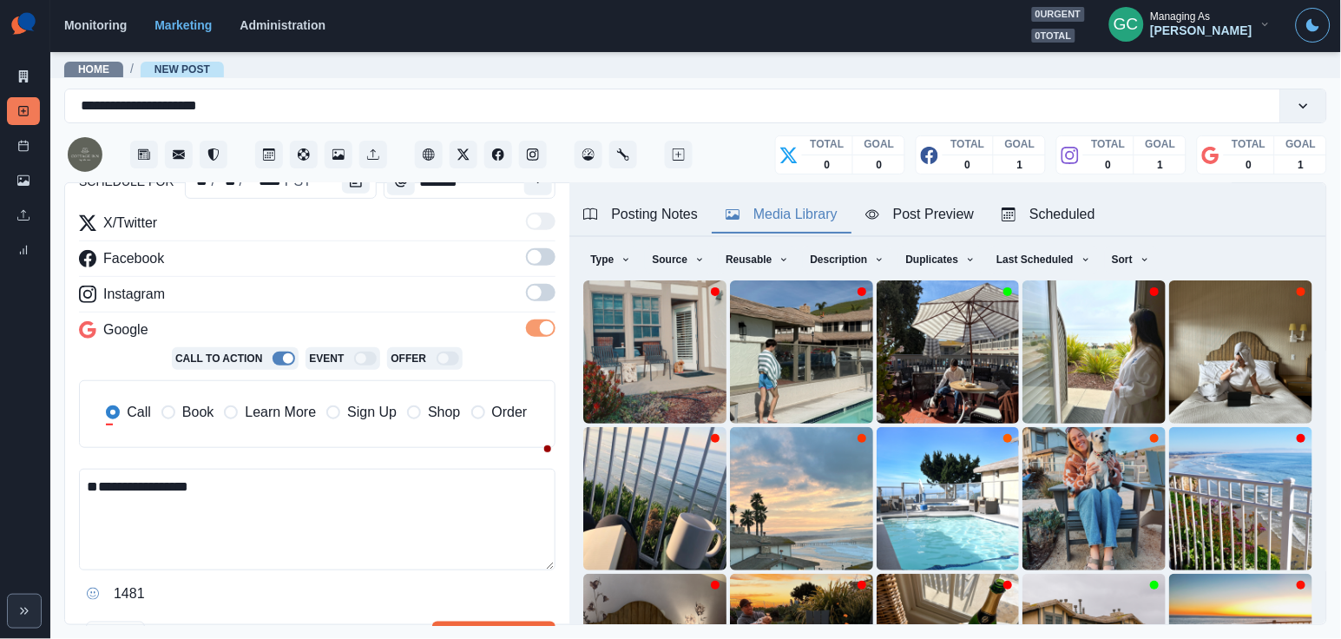
click at [536, 296] on span at bounding box center [535, 292] width 14 height 14
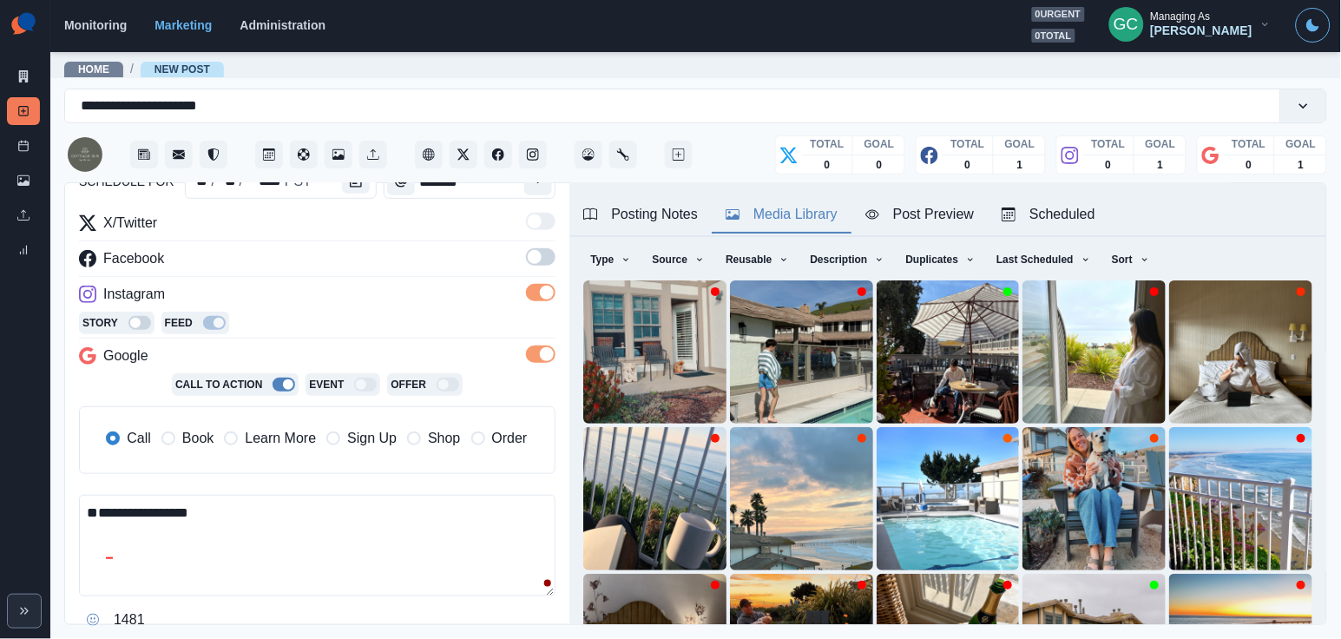
click at [541, 261] on span at bounding box center [541, 256] width 30 height 17
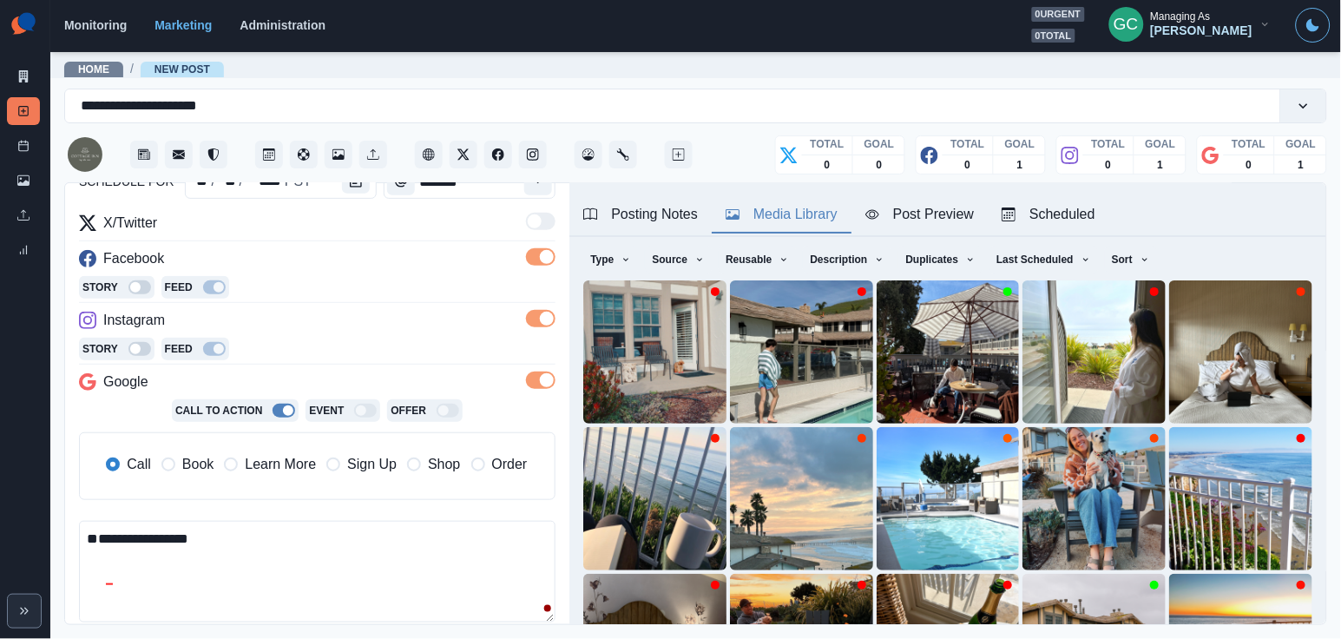
click at [253, 482] on div "Call Book Learn More Sign Up Shop Order" at bounding box center [316, 466] width 450 height 38
click at [273, 473] on span "Learn More" at bounding box center [280, 464] width 71 height 21
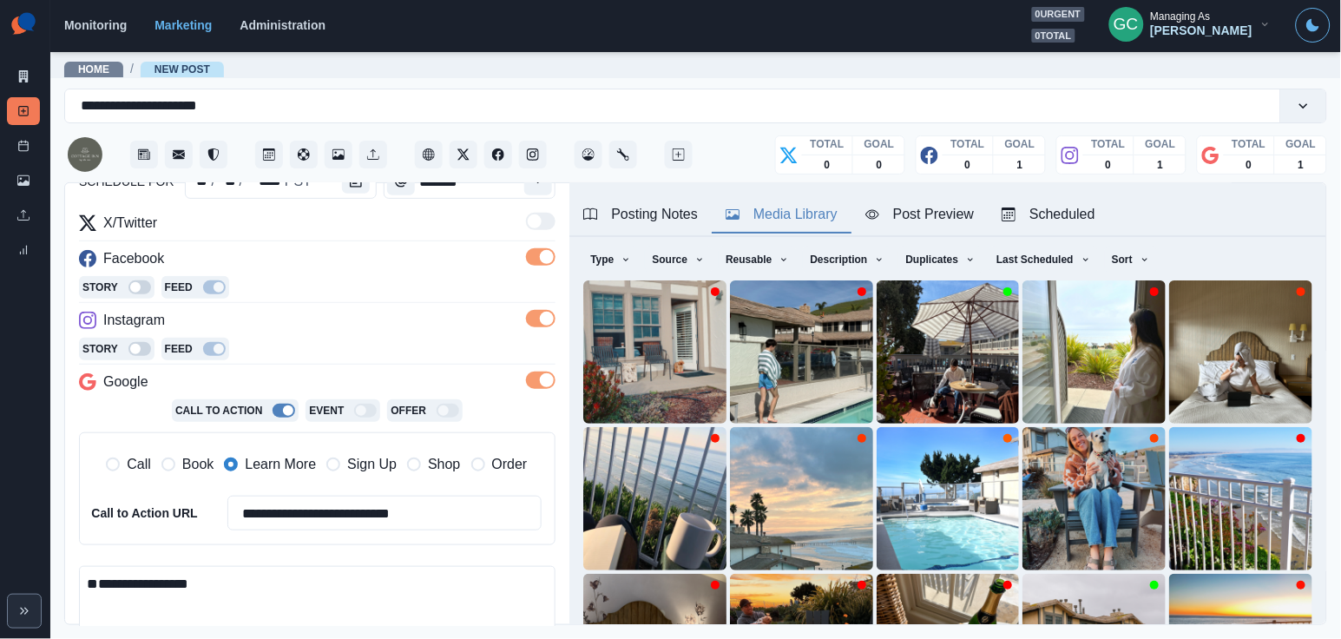
click at [198, 473] on span "Book" at bounding box center [197, 464] width 31 height 21
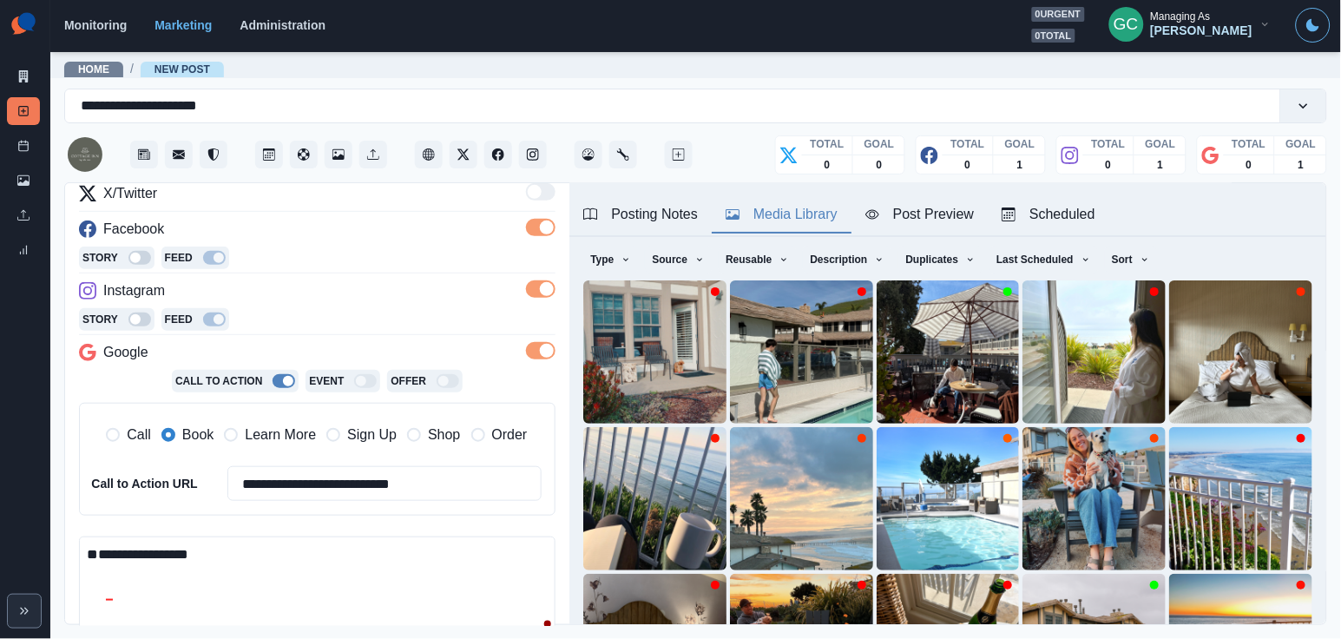
click at [209, 546] on textarea "**********" at bounding box center [317, 587] width 476 height 102
paste textarea "**********"
click at [242, 559] on textarea "**********" at bounding box center [317, 587] width 476 height 102
click at [242, 545] on textarea "**********" at bounding box center [317, 587] width 476 height 102
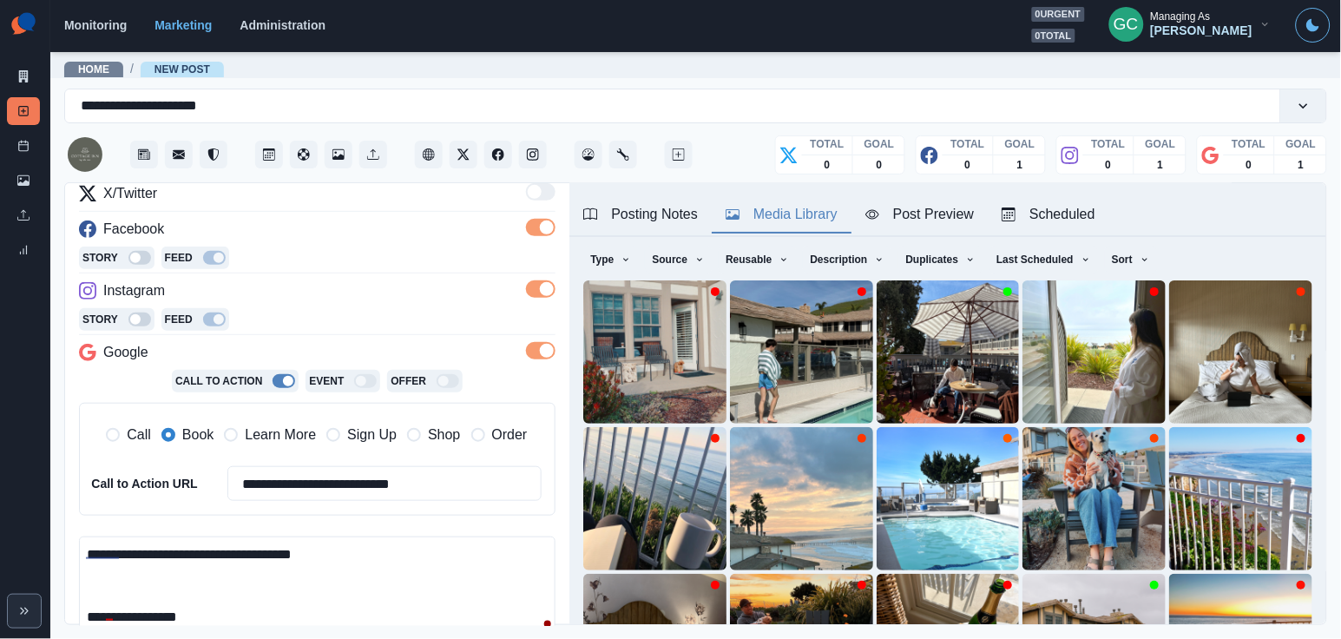
click at [242, 545] on textarea "**********" at bounding box center [317, 587] width 476 height 102
click at [344, 586] on textarea "**********" at bounding box center [317, 587] width 476 height 102
type textarea "**********"
click at [1047, 207] on div "Scheduled" at bounding box center [1048, 214] width 94 height 21
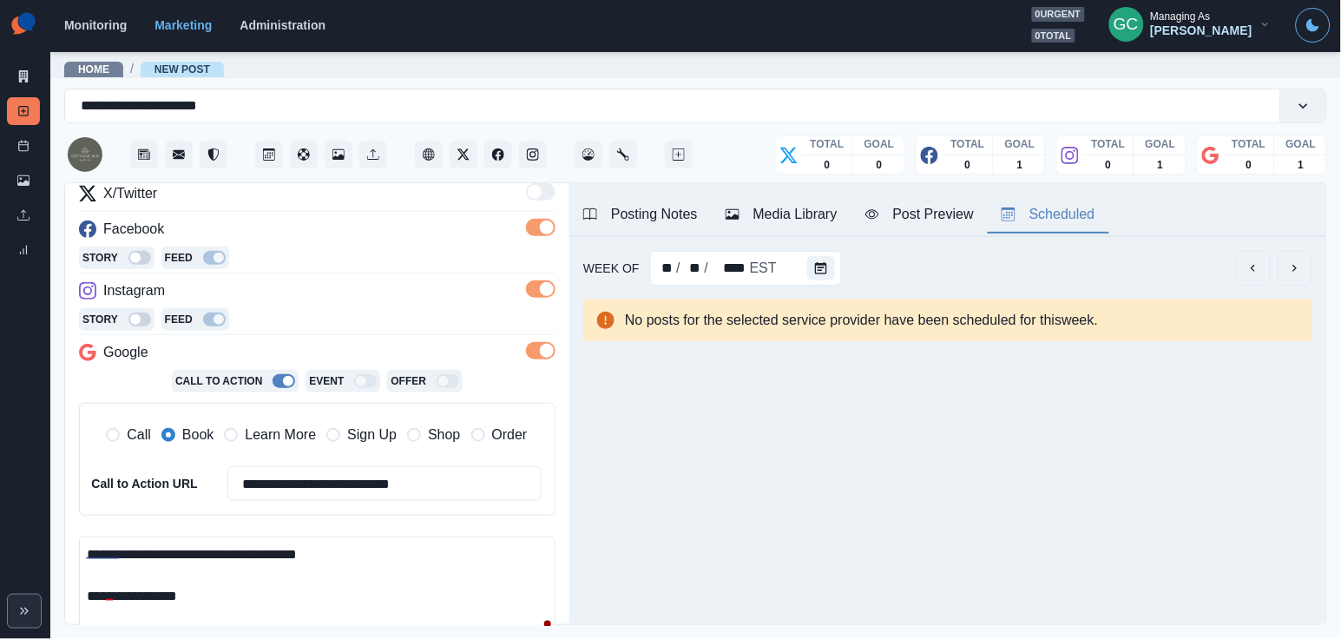
scroll to position [0, 0]
click at [828, 267] on button "Calendar" at bounding box center [821, 268] width 28 height 24
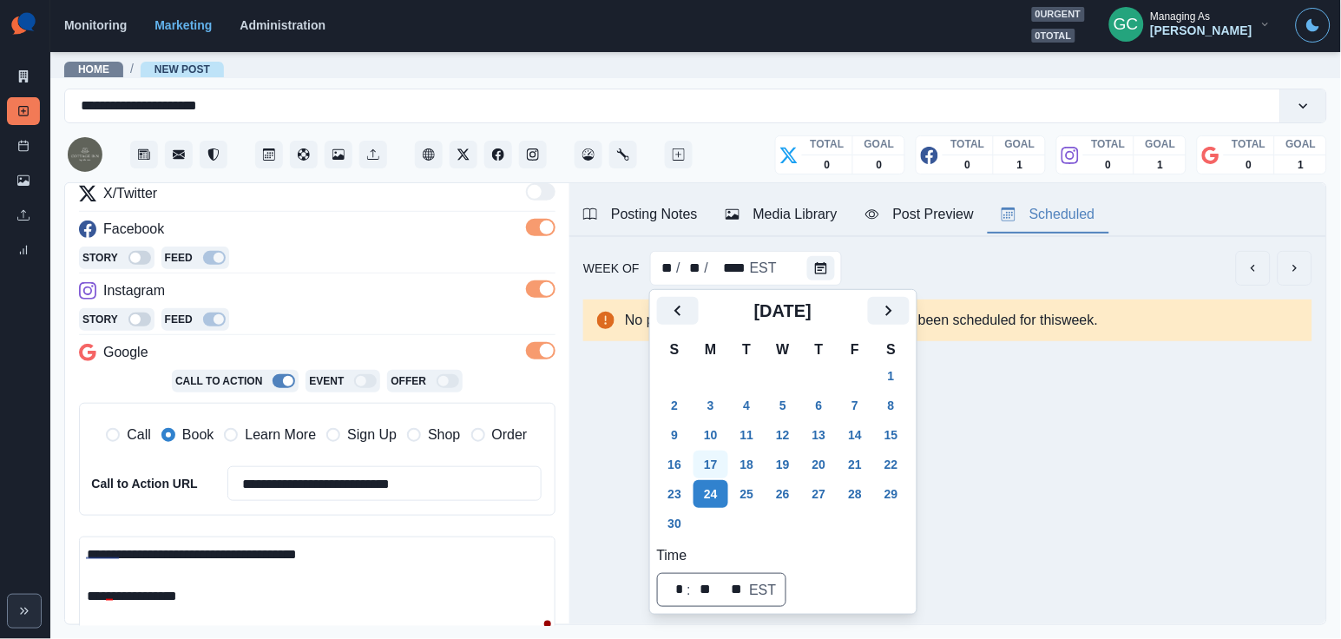
click at [727, 458] on button "17" at bounding box center [710, 464] width 35 height 28
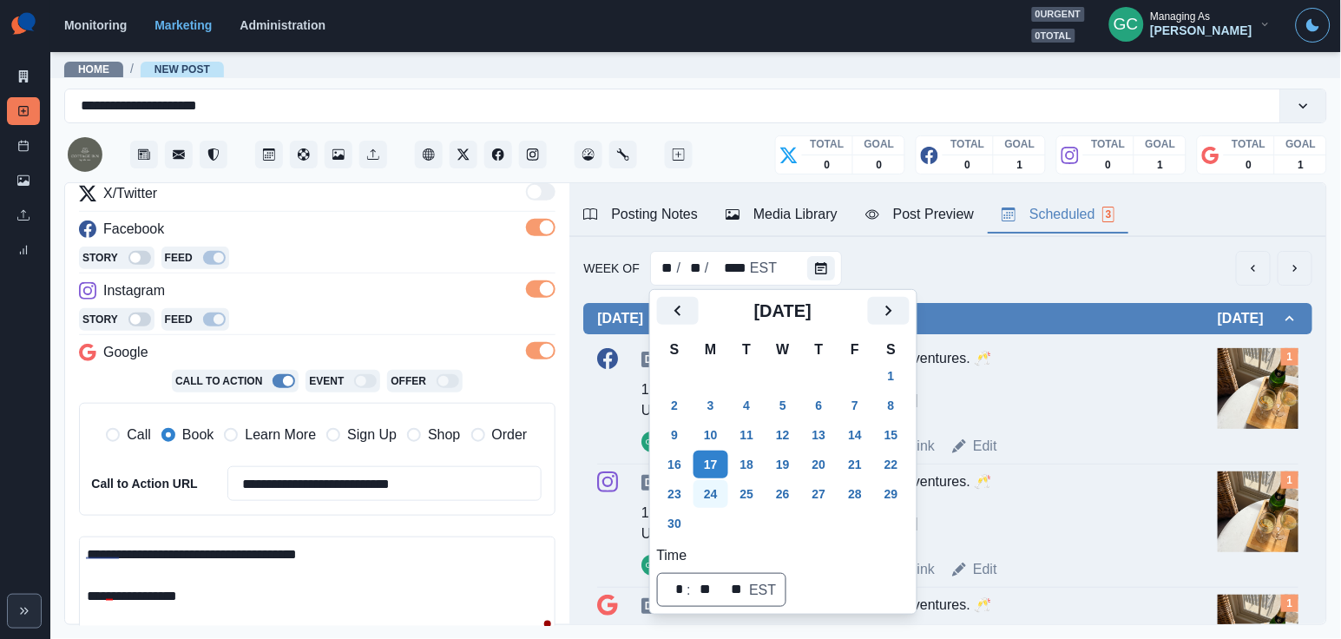
click at [719, 489] on button "24" at bounding box center [710, 494] width 35 height 28
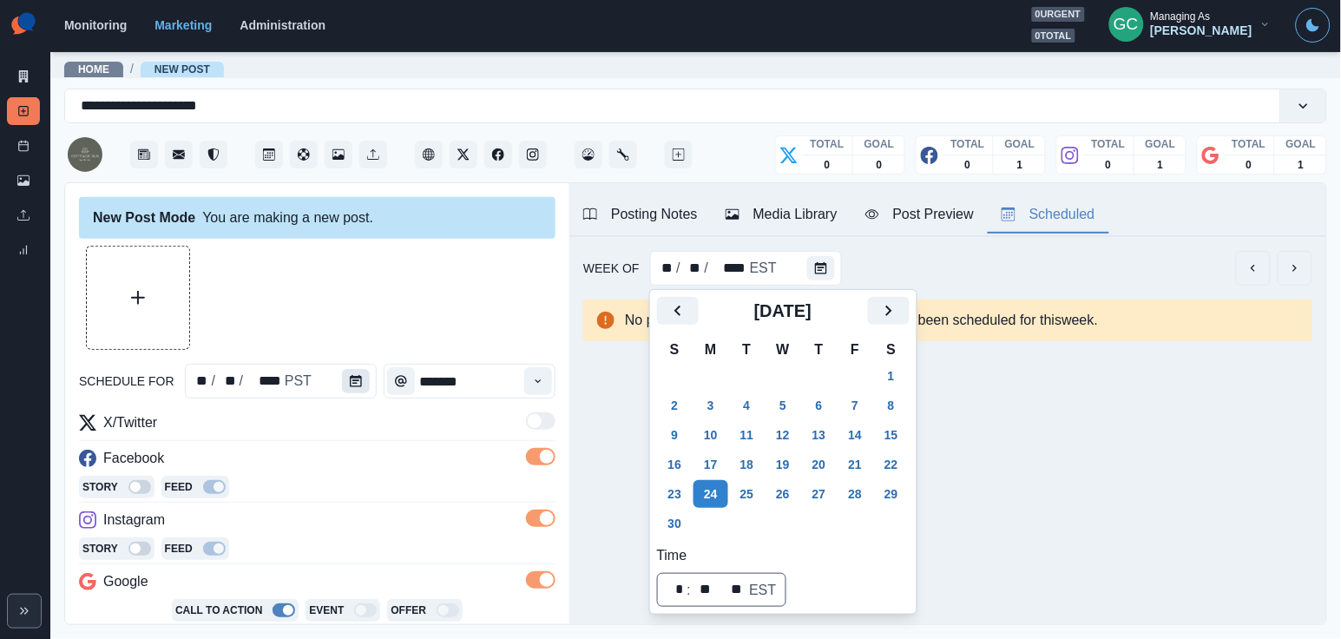
click at [362, 375] on button "Calendar" at bounding box center [356, 381] width 28 height 24
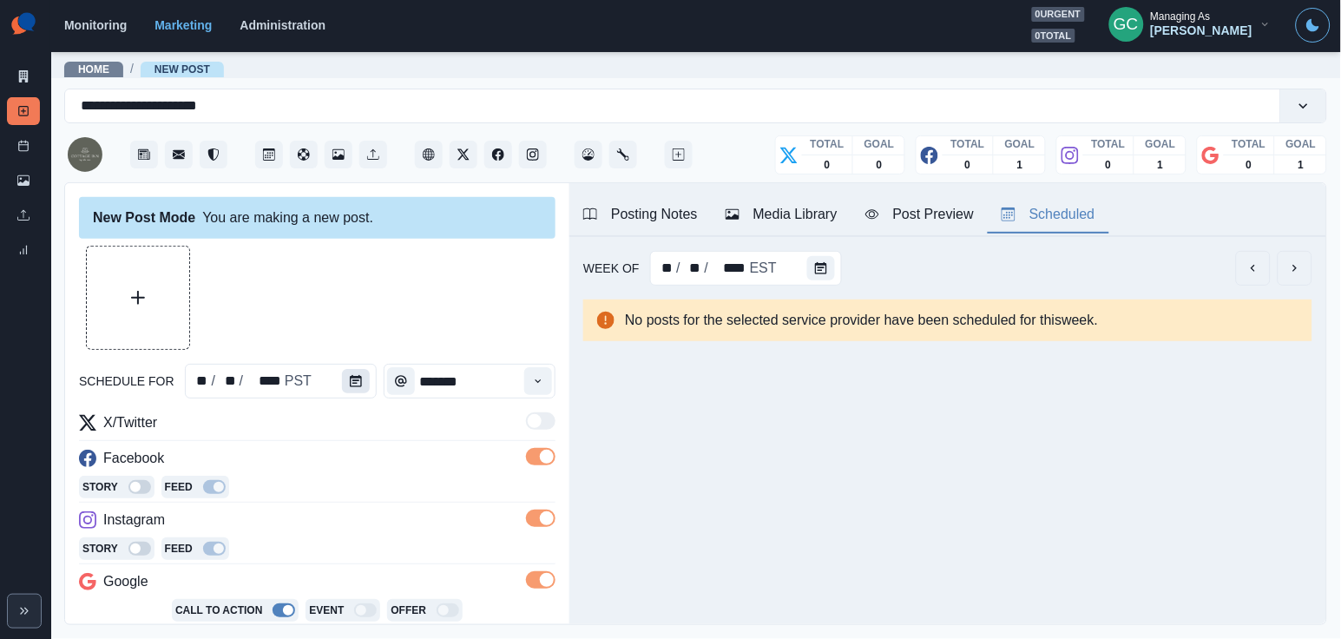
click at [351, 378] on icon "Calendar" at bounding box center [356, 381] width 12 height 12
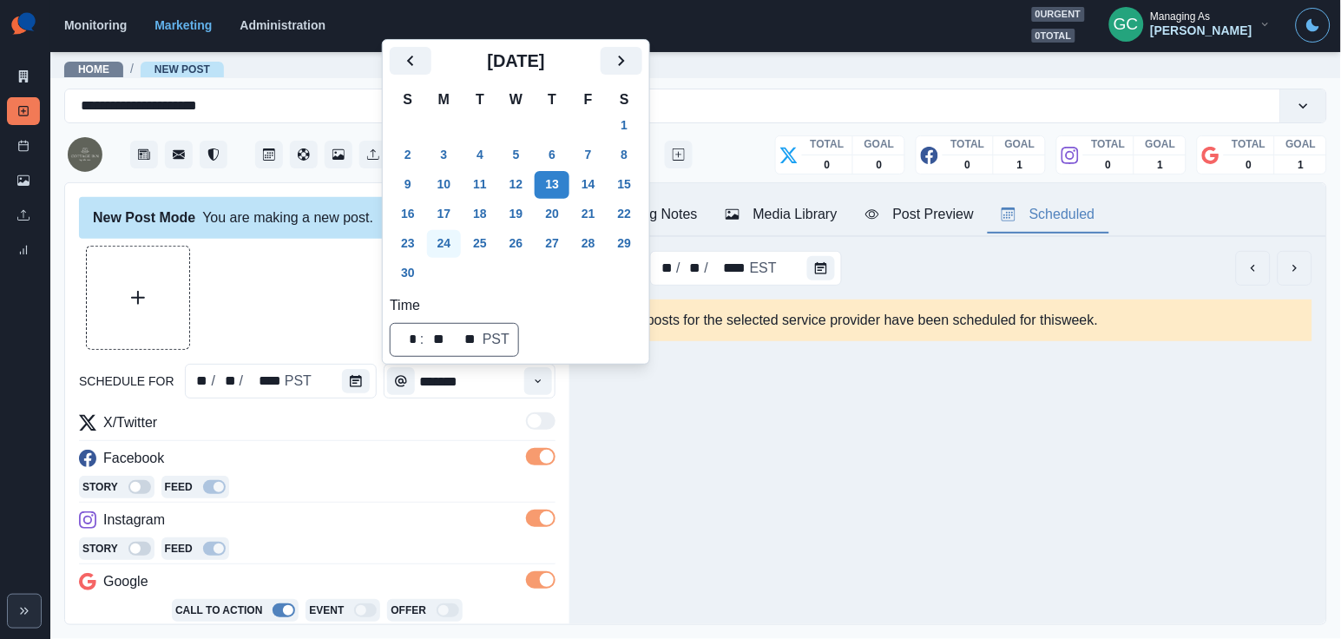
click at [447, 245] on button "24" at bounding box center [444, 244] width 35 height 28
click at [809, 201] on button "Media Library" at bounding box center [782, 215] width 140 height 36
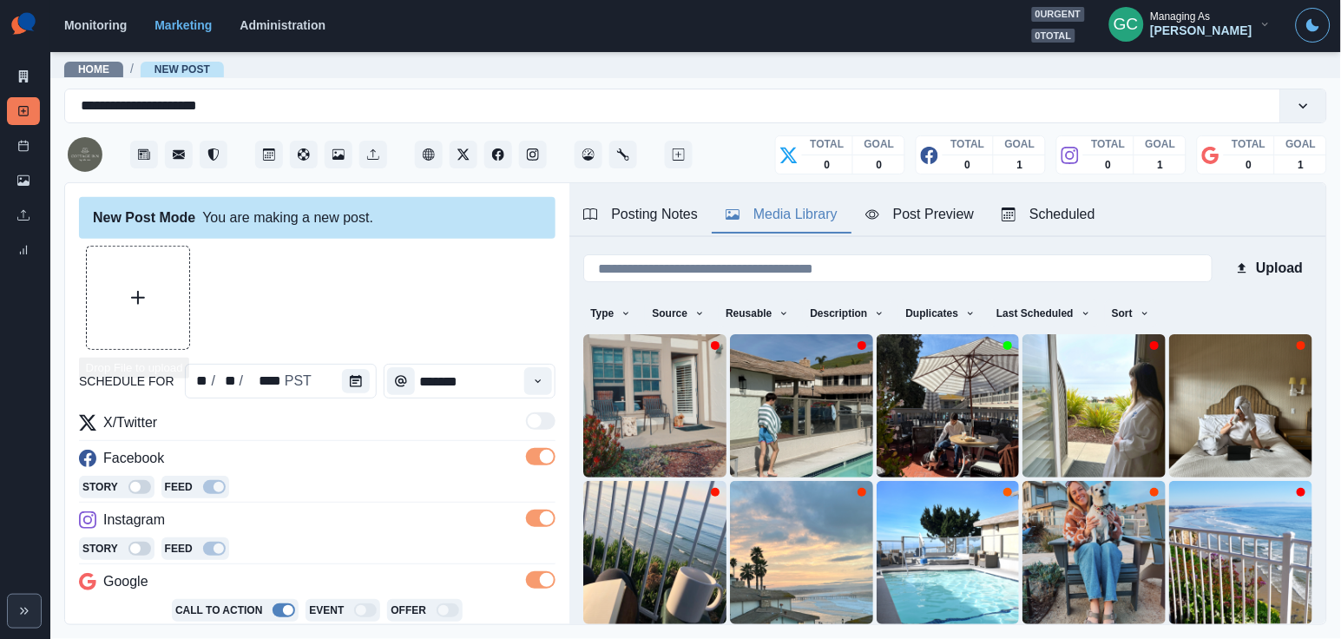
click at [129, 336] on button "Upload Media" at bounding box center [138, 297] width 102 height 102
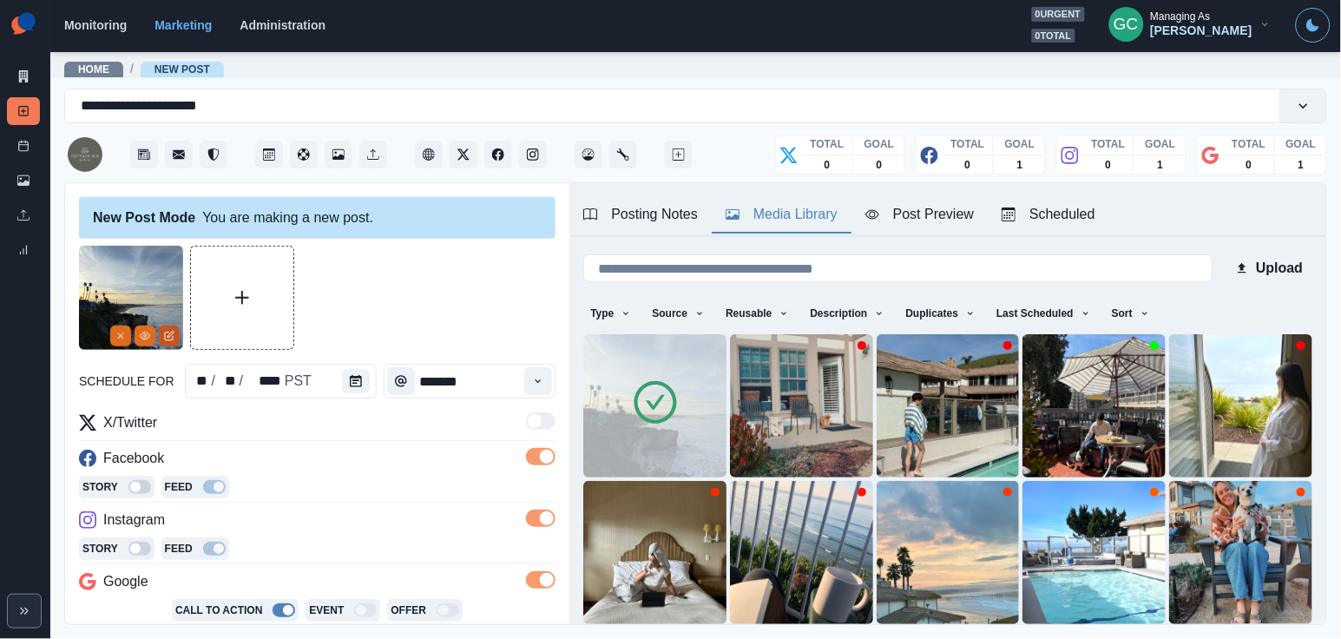
click at [174, 344] on button "Edit Media" at bounding box center [169, 335] width 21 height 21
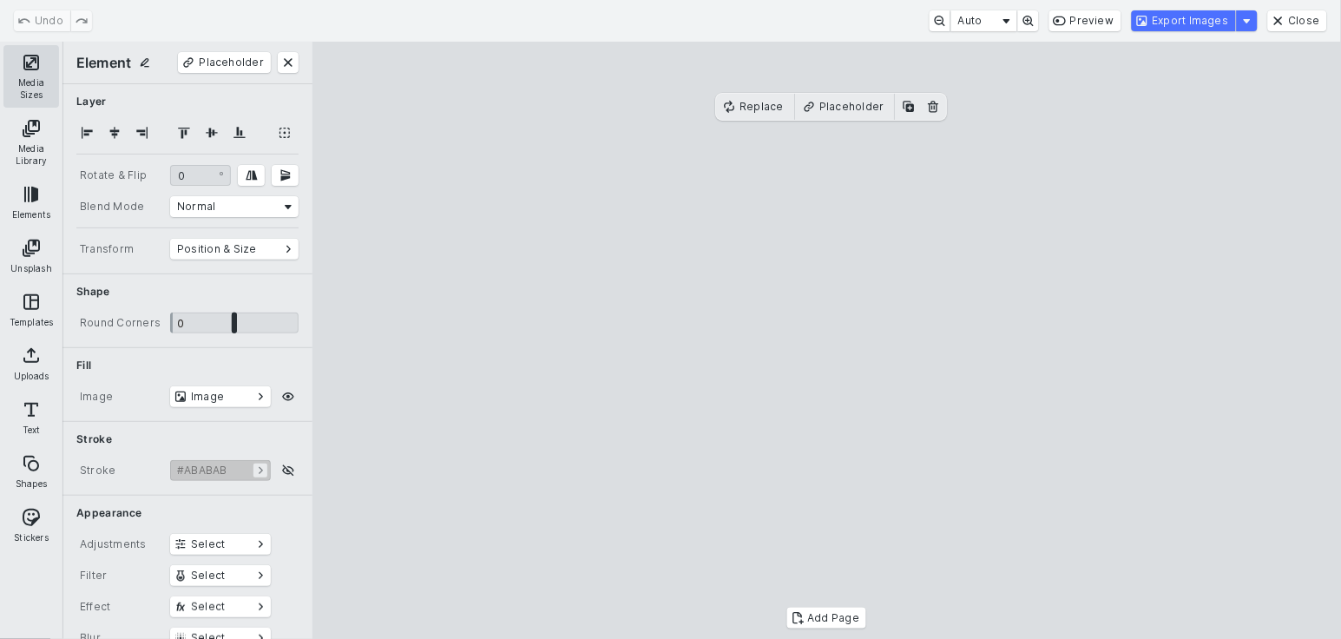
click at [38, 75] on button "Media Sizes" at bounding box center [31, 76] width 56 height 62
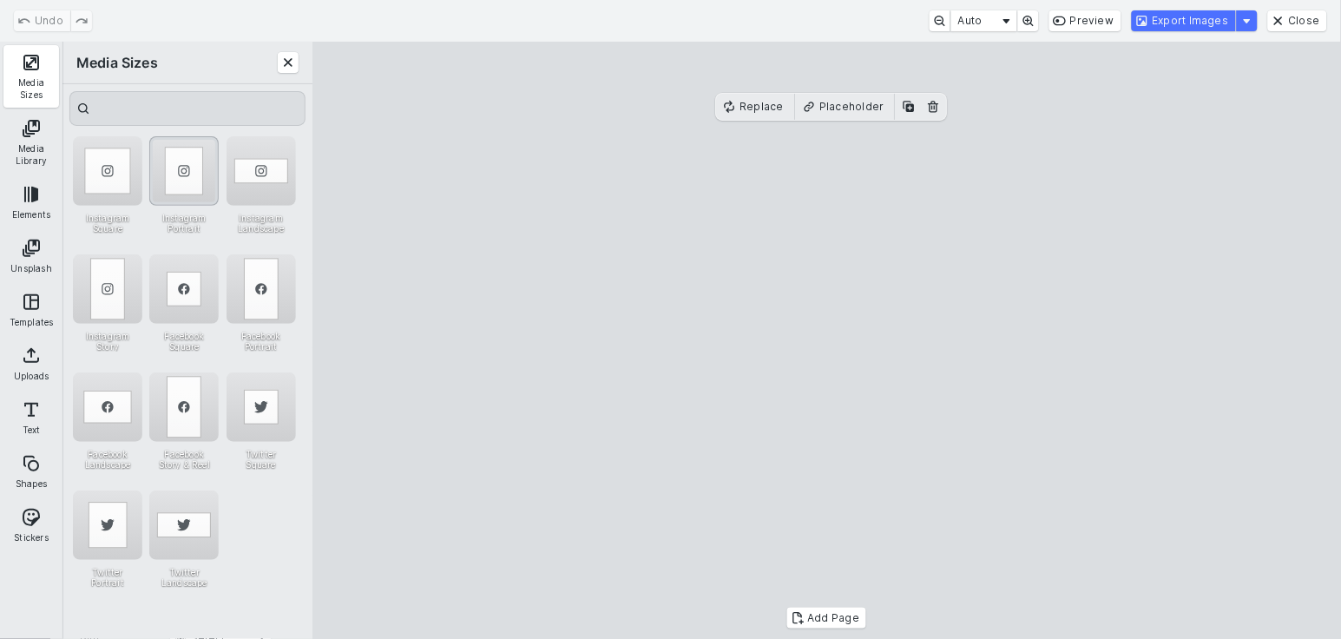
click at [164, 175] on div "Instagram Portrait" at bounding box center [183, 170] width 69 height 69
click at [1177, 16] on button "Export Images" at bounding box center [1184, 20] width 104 height 21
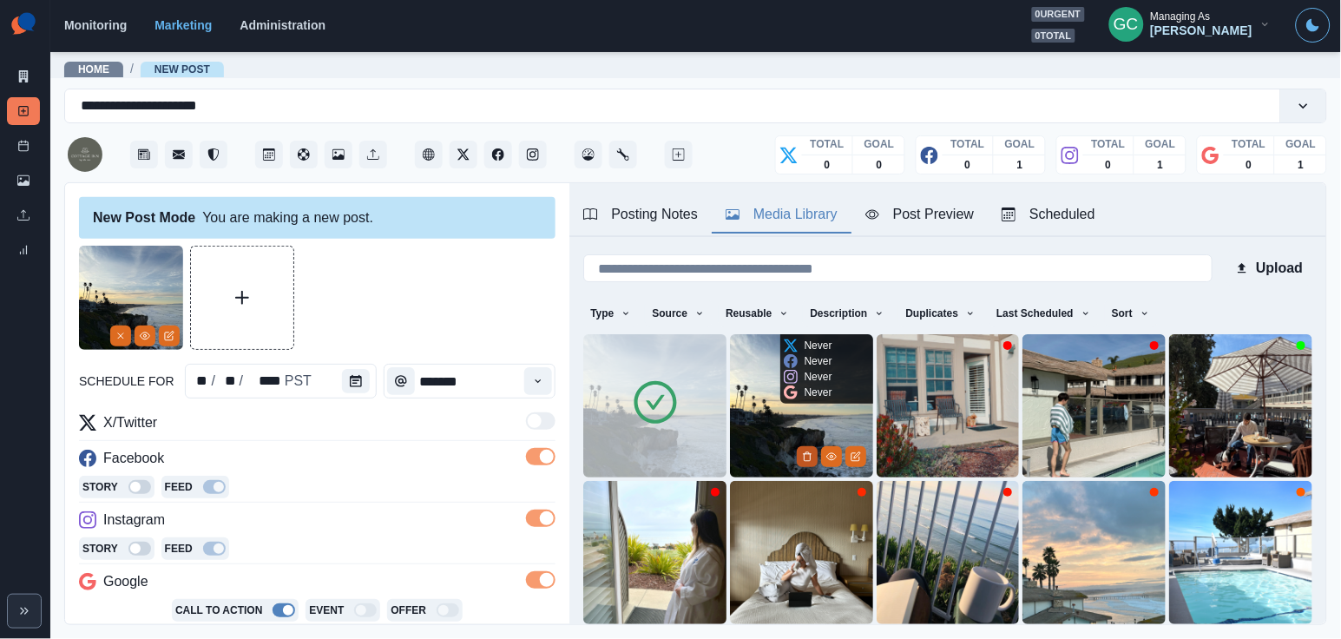
click at [797, 450] on button "Delete Media" at bounding box center [807, 456] width 21 height 21
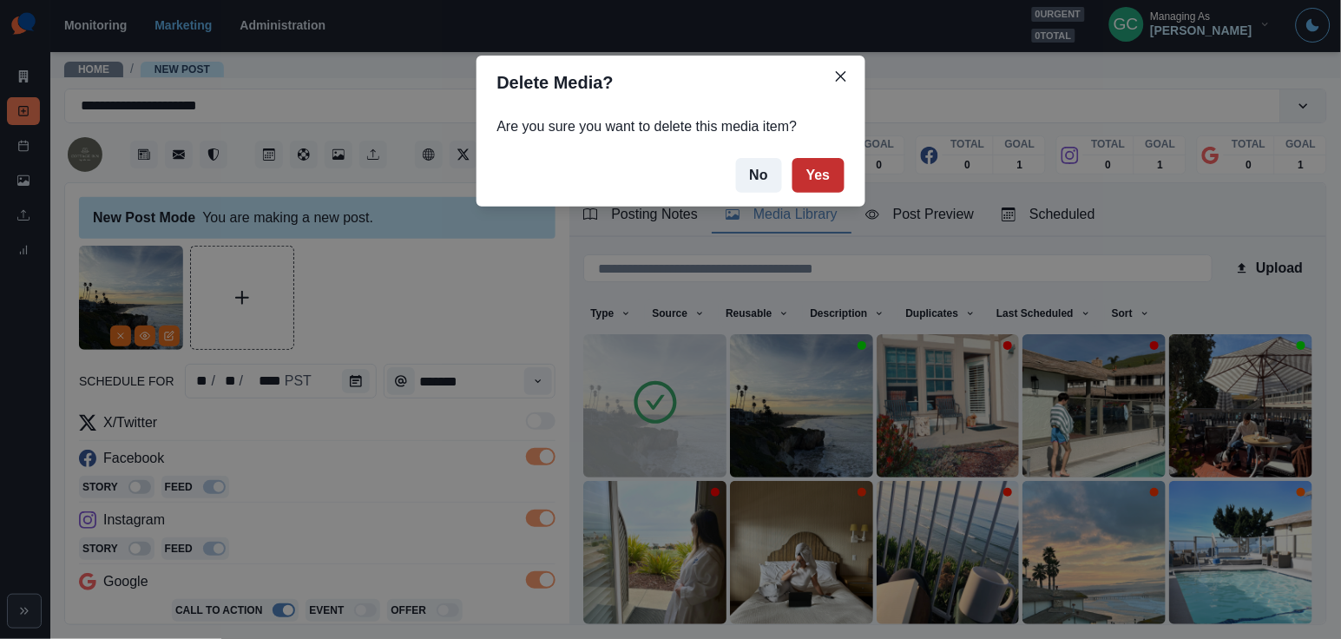
click at [826, 176] on button "Yes" at bounding box center [818, 175] width 52 height 35
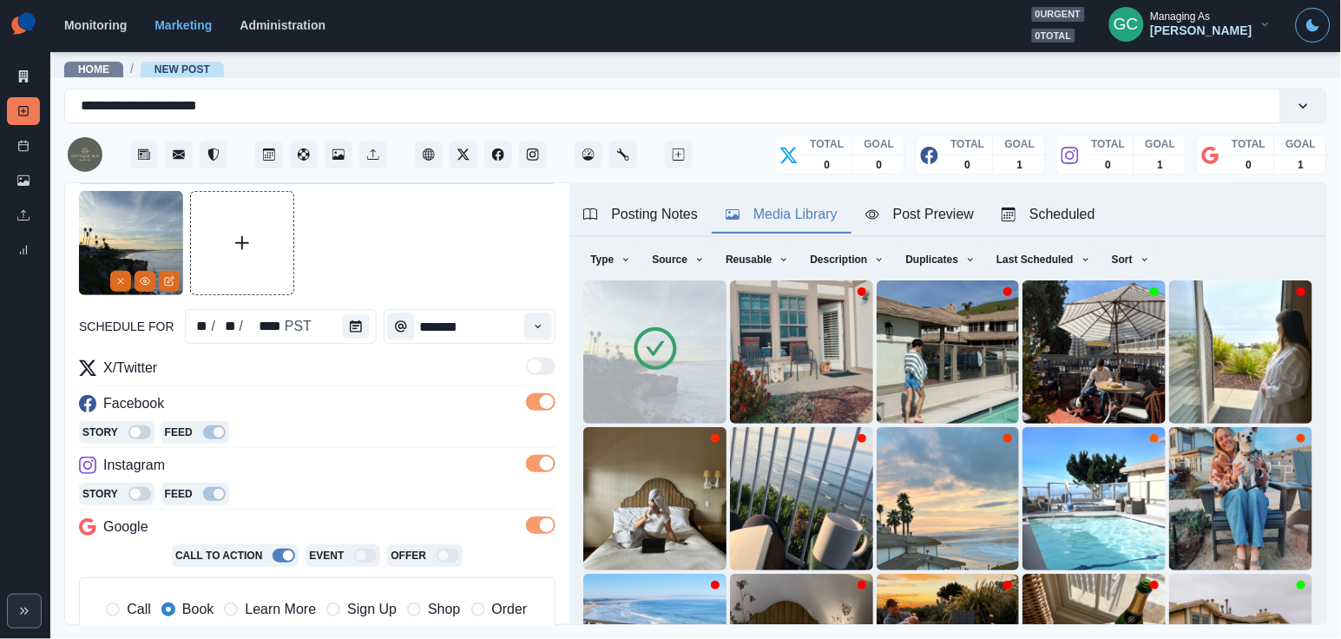
scroll to position [35, 0]
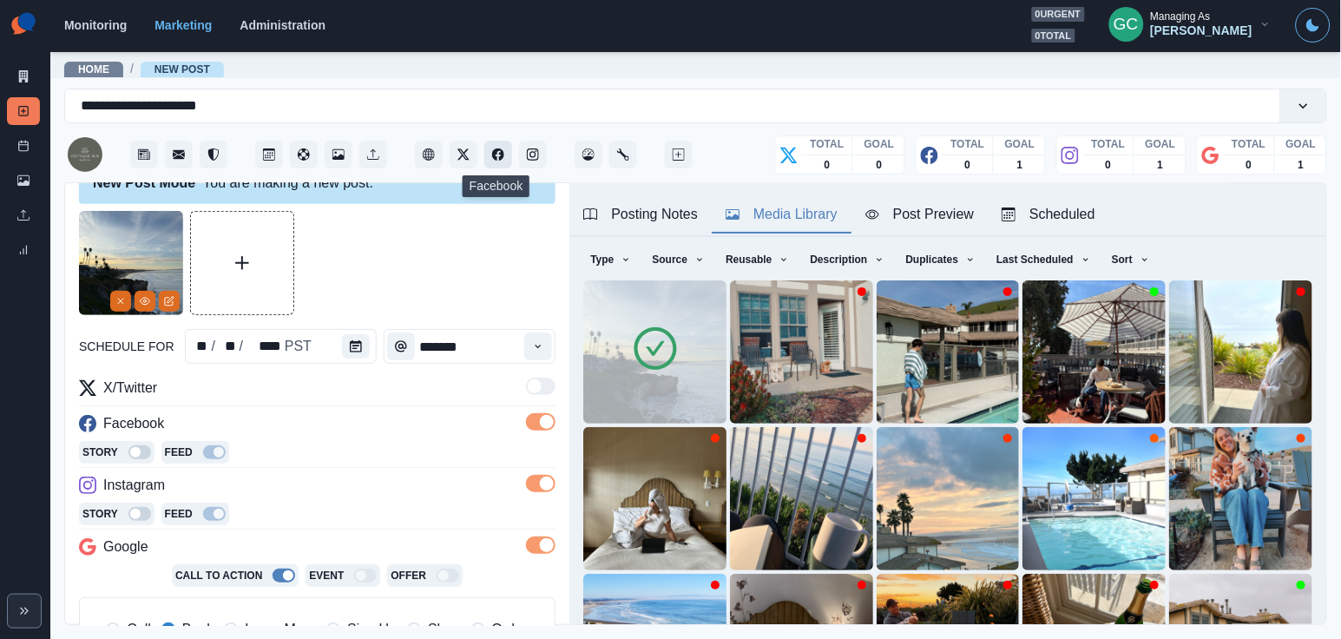
click at [495, 159] on icon "Facebook" at bounding box center [498, 154] width 12 height 12
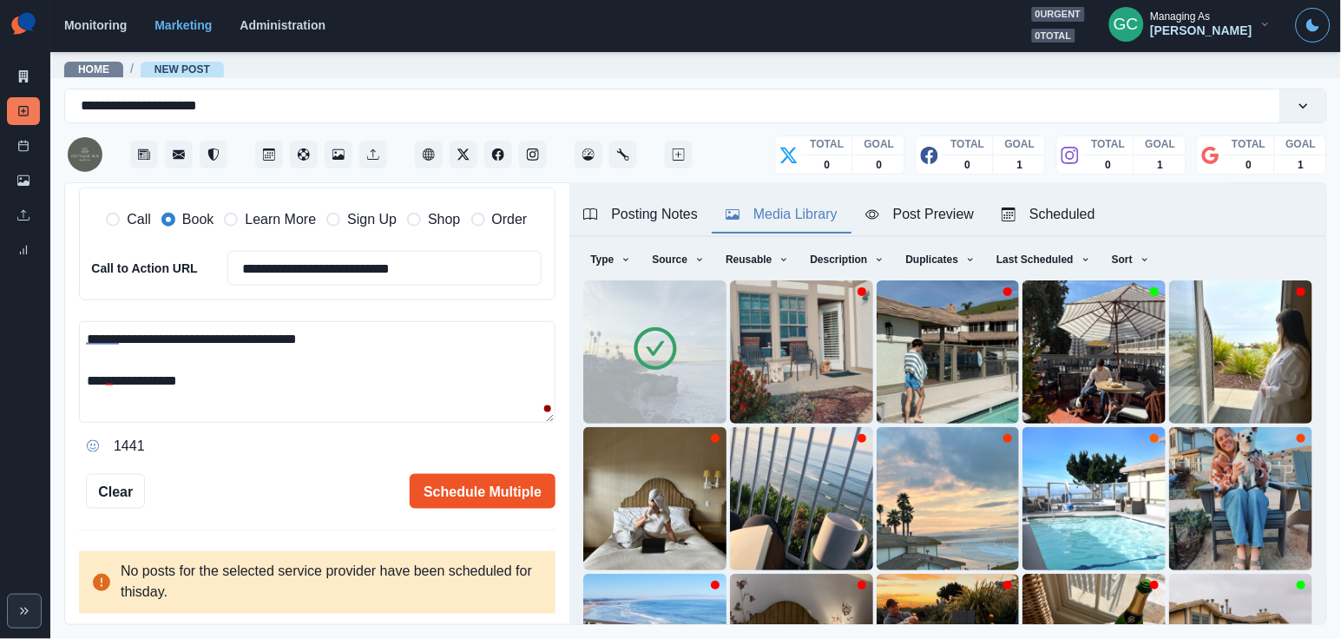
scroll to position [443, 0]
click at [510, 489] on button "Schedule Multiple" at bounding box center [483, 492] width 146 height 35
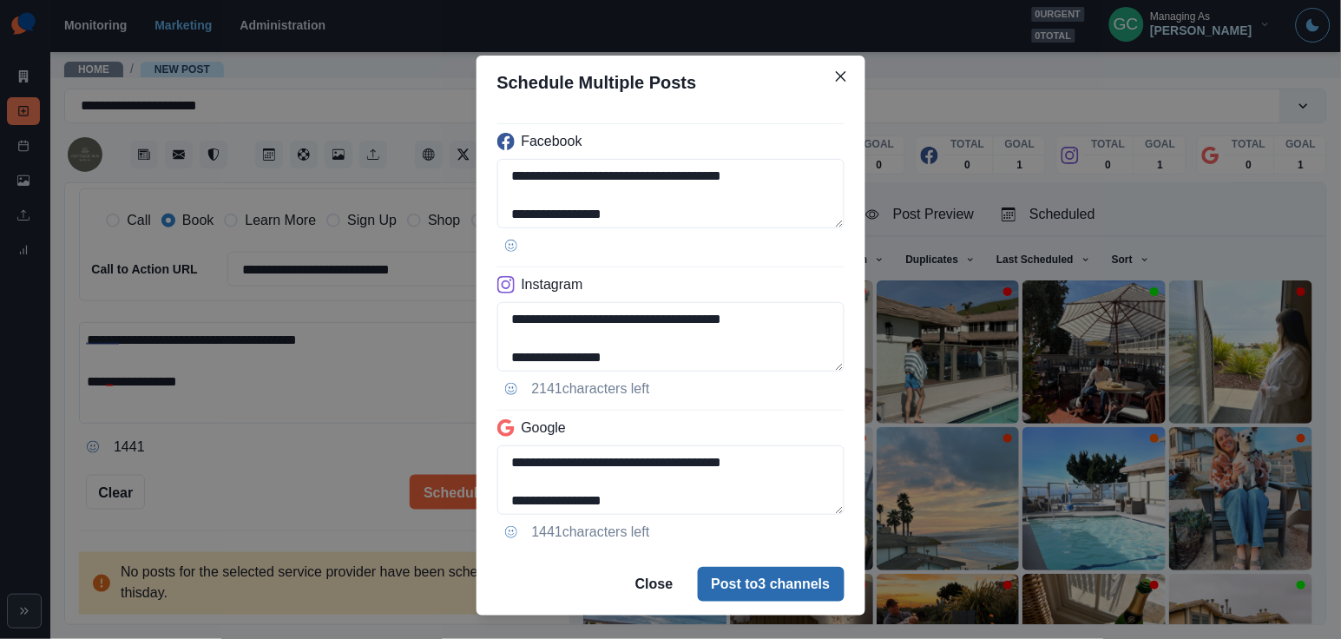
click at [771, 581] on button "Post to 3 channels" at bounding box center [771, 584] width 147 height 35
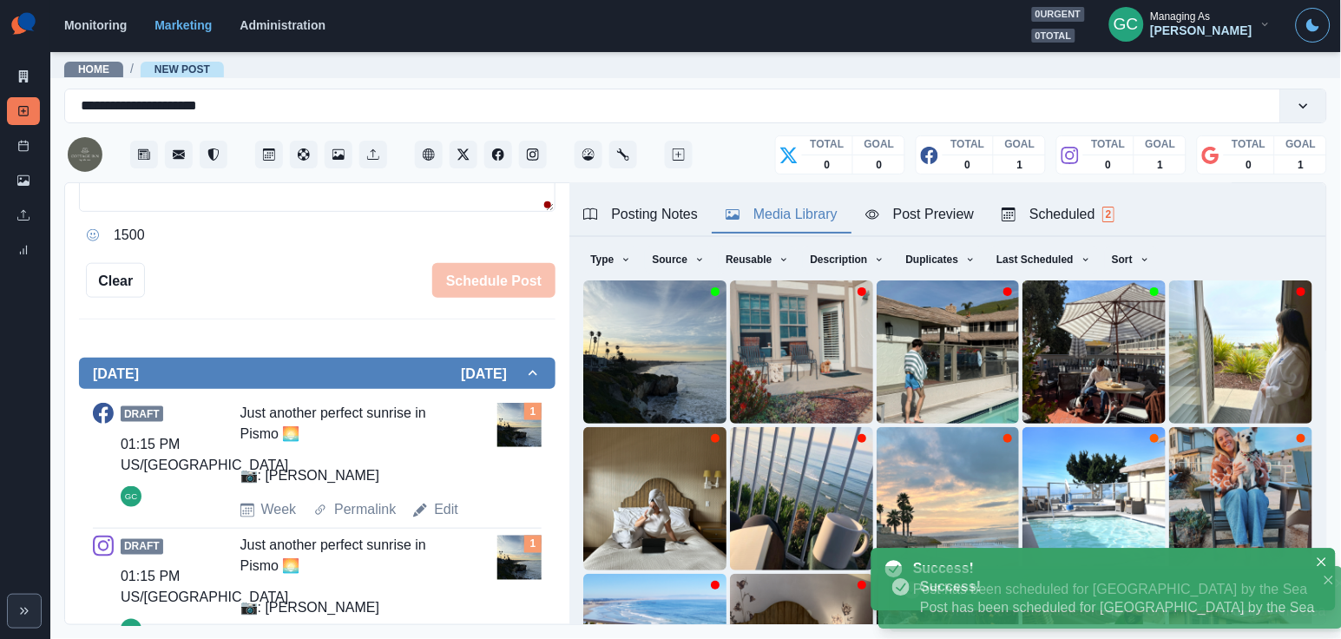
scroll to position [175, 0]
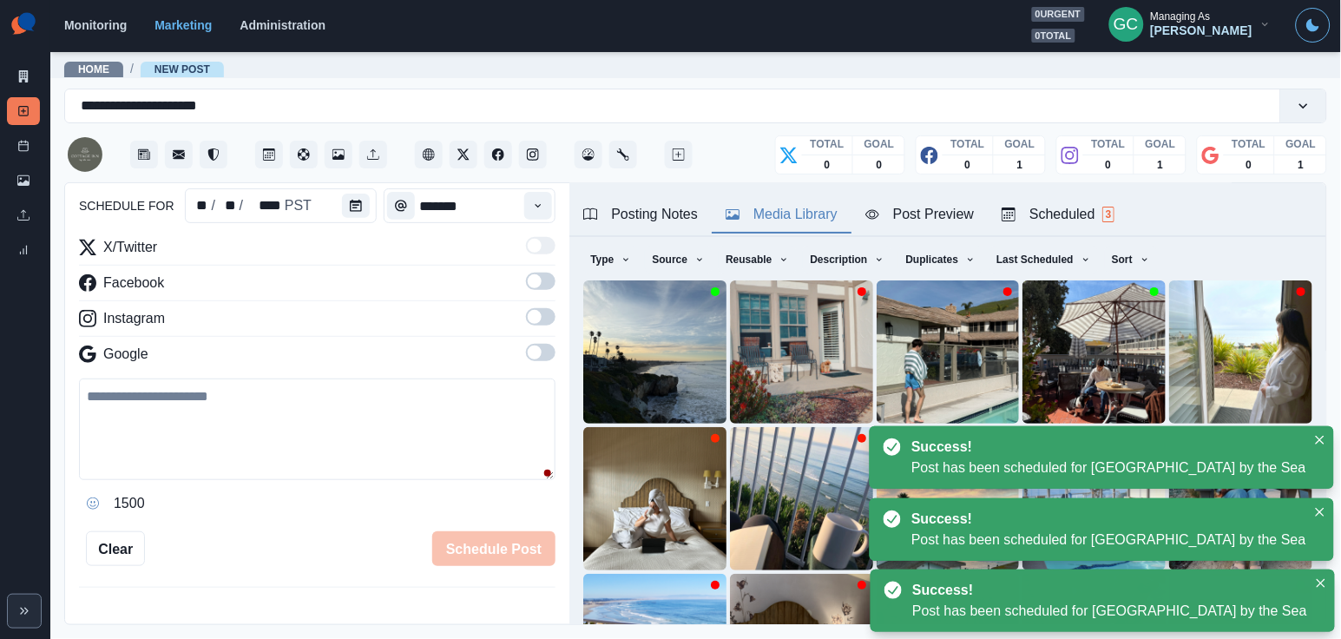
click at [1092, 204] on div "Scheduled 3" at bounding box center [1057, 214] width 113 height 21
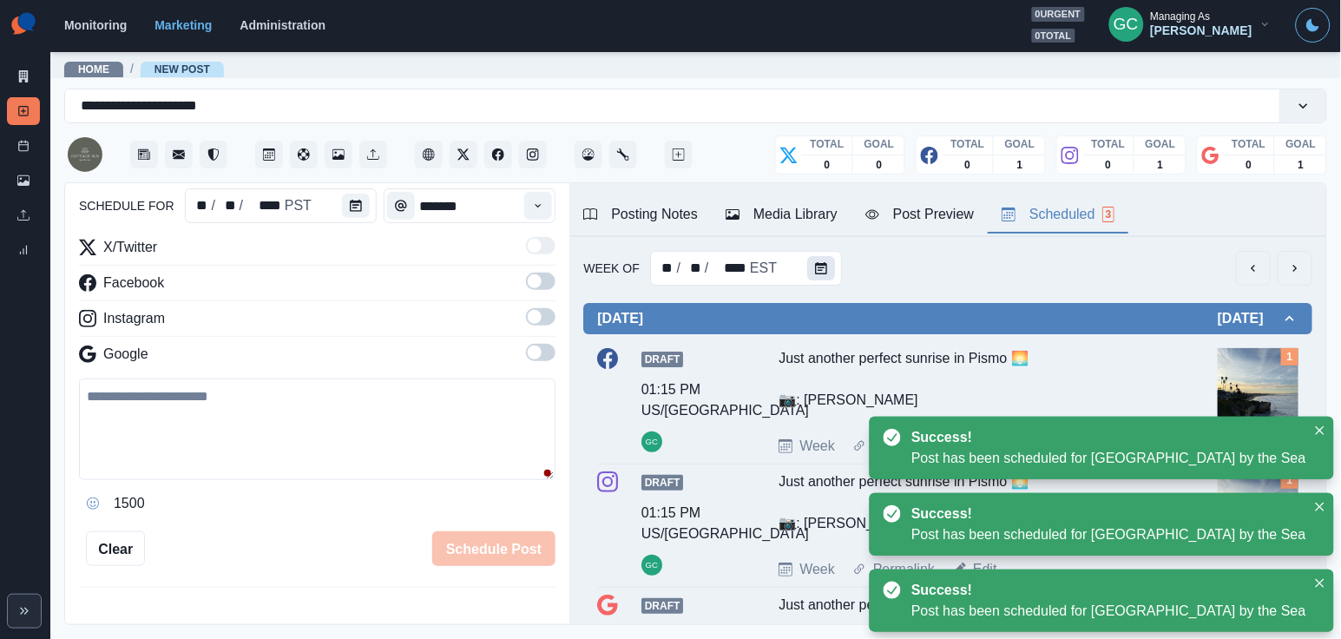
scroll to position [0, 0]
click at [830, 267] on button "Calendar" at bounding box center [821, 268] width 28 height 24
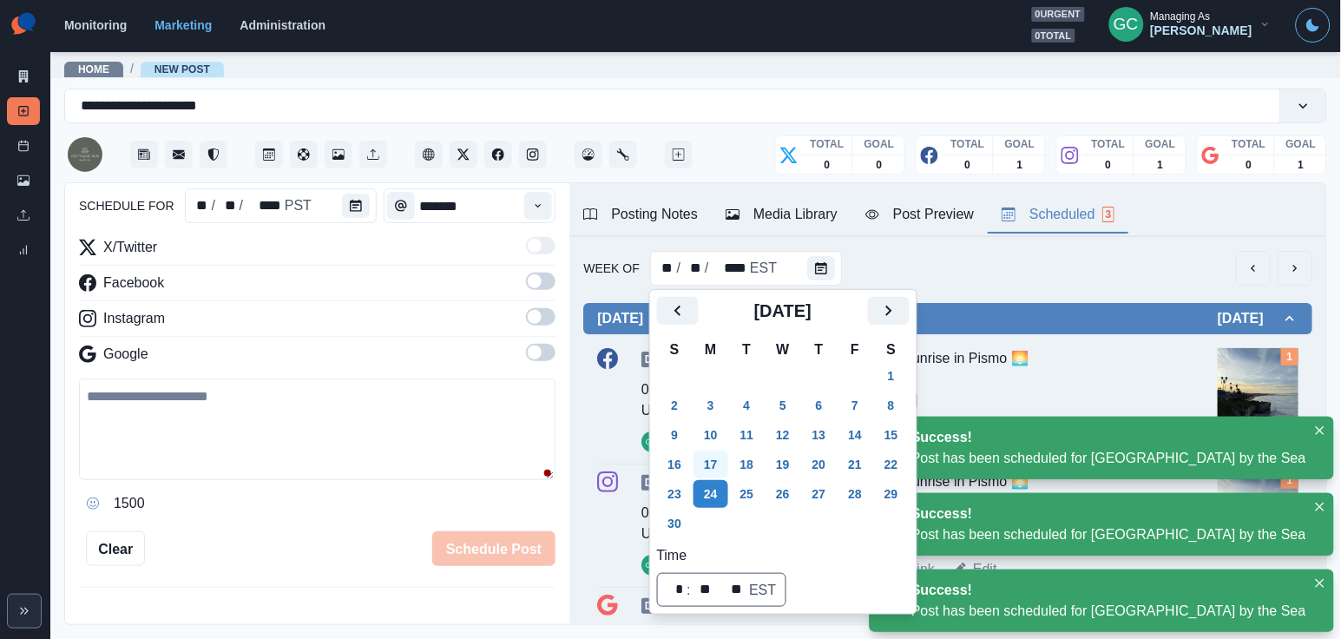
click at [719, 459] on button "17" at bounding box center [710, 464] width 35 height 28
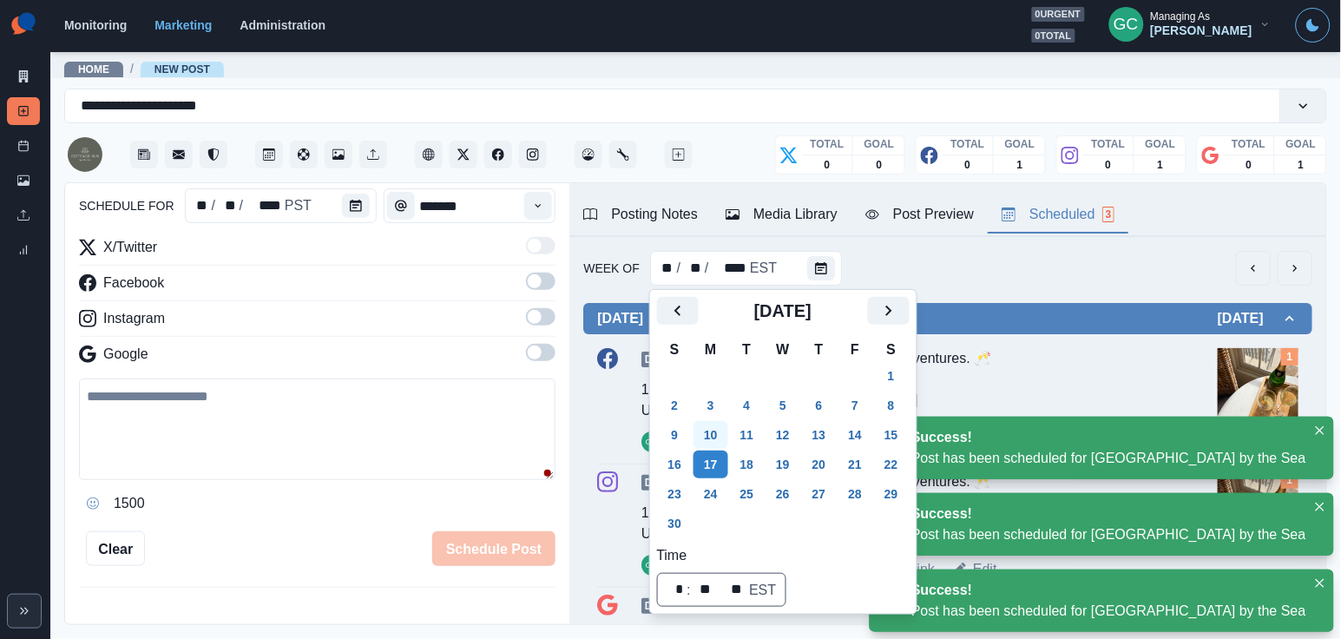
click at [715, 441] on button "10" at bounding box center [710, 435] width 35 height 28
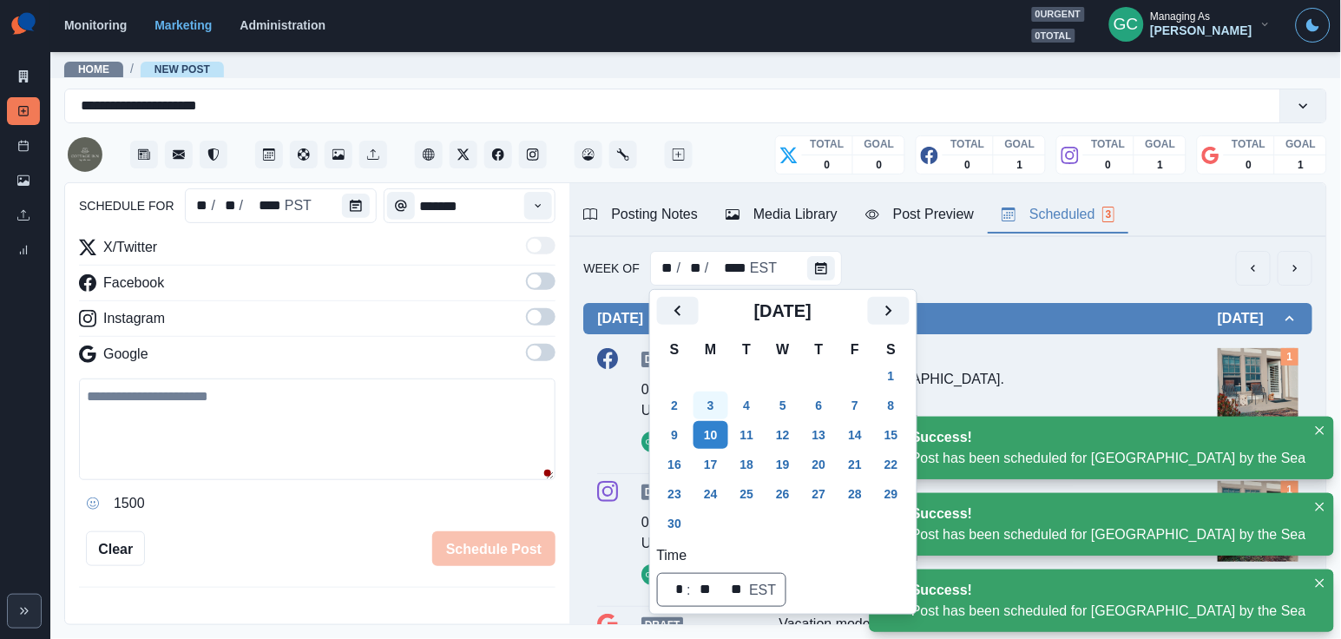
click at [715, 398] on button "3" at bounding box center [710, 405] width 35 height 28
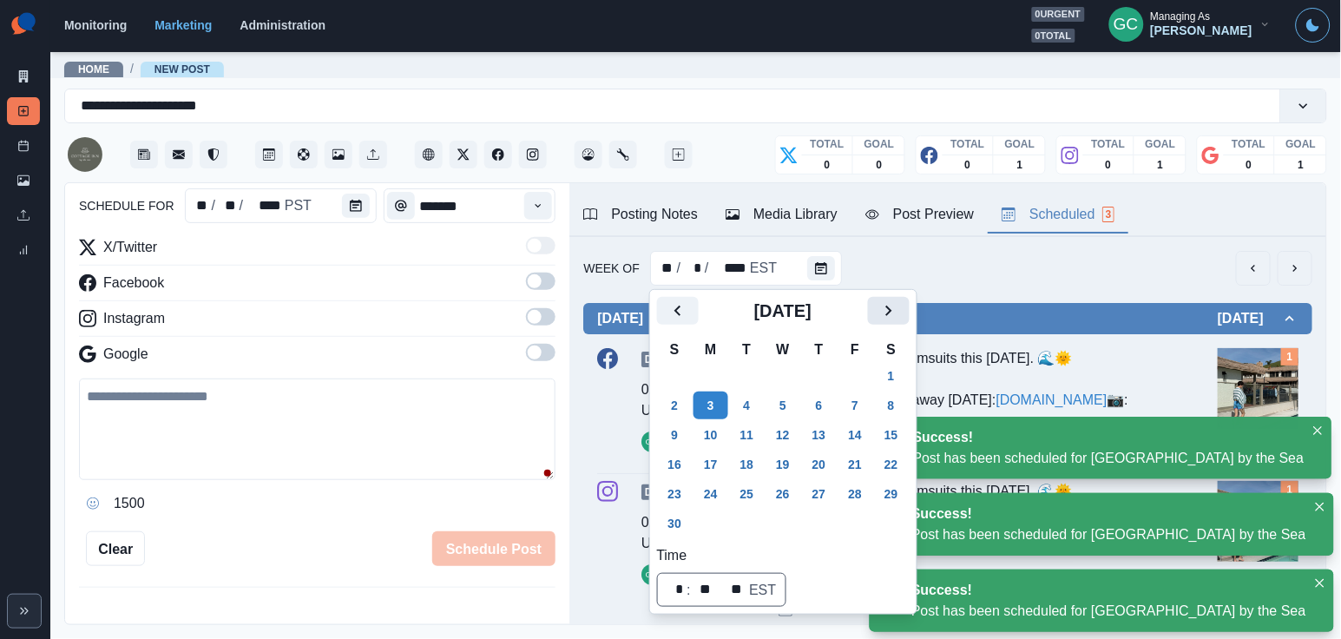
click at [899, 312] on icon "Next" at bounding box center [888, 310] width 21 height 21
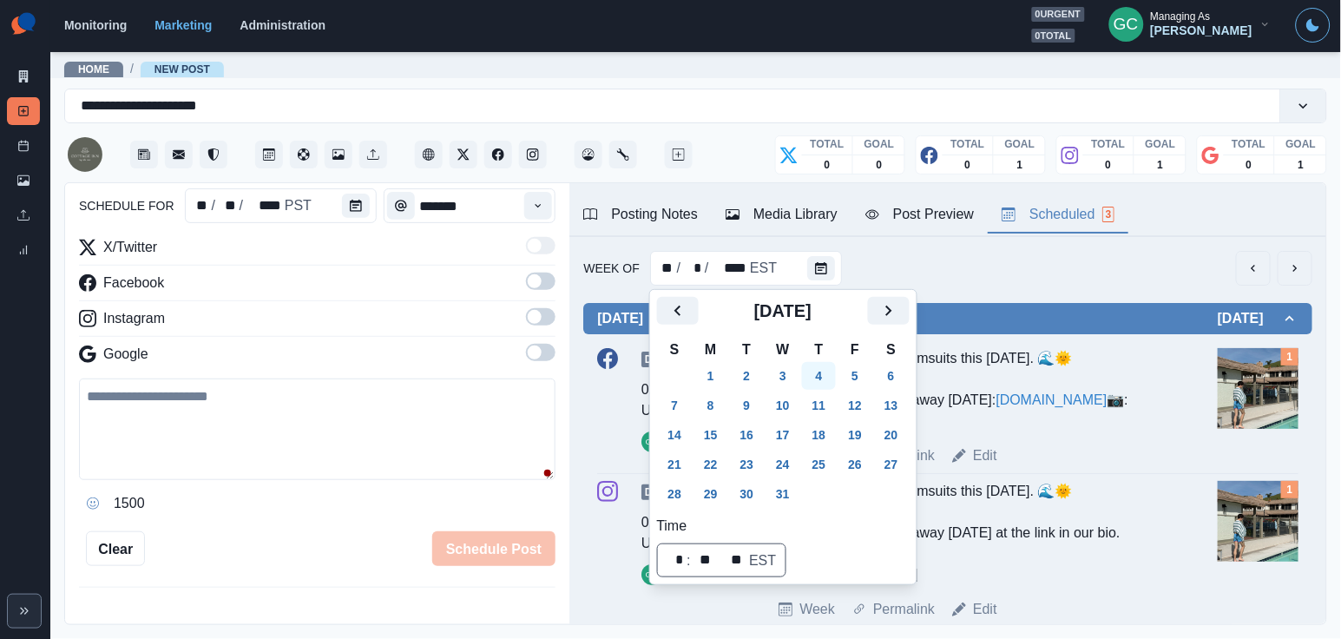
click at [830, 388] on button "4" at bounding box center [819, 376] width 35 height 28
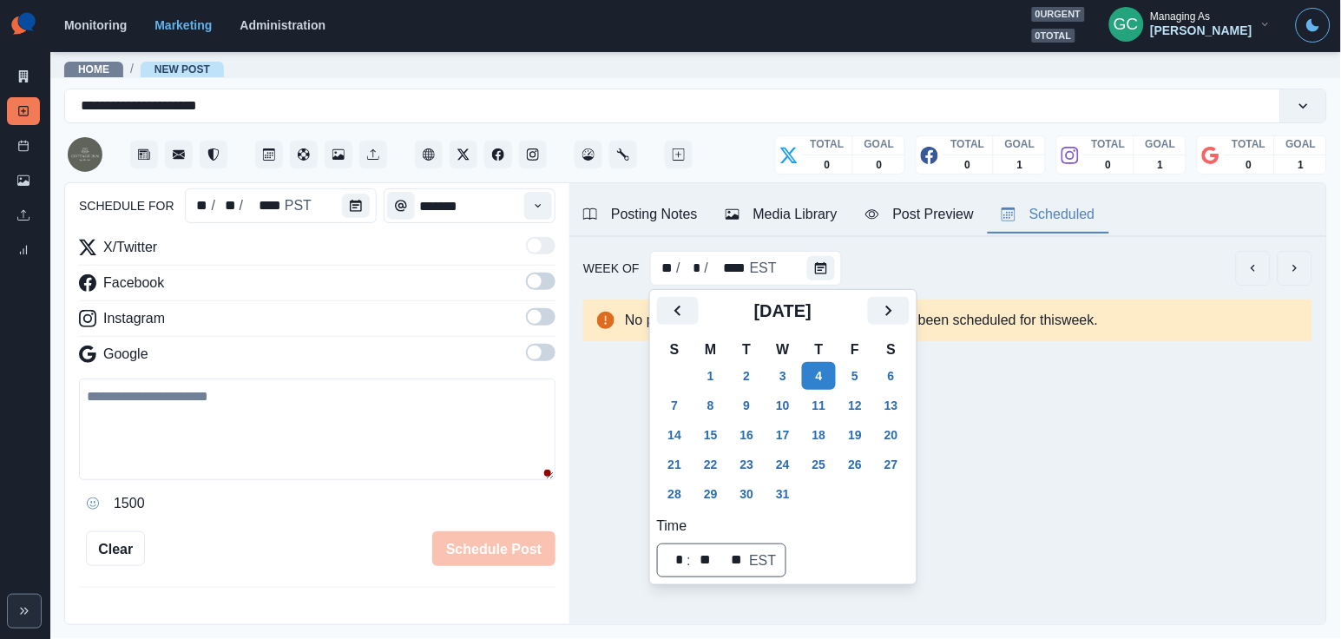
click at [355, 228] on div "schedule for ** / ** / **** PST ******* X/Twitter Facebook Instagram Google 150…" at bounding box center [317, 317] width 476 height 495
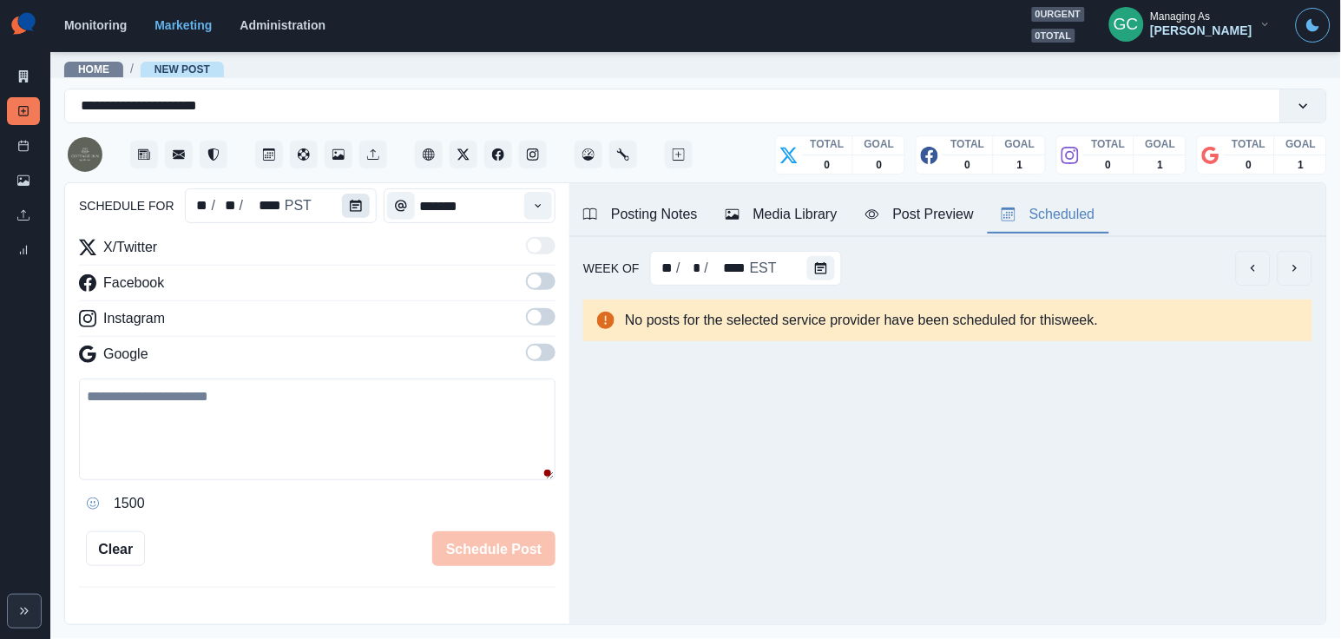
click at [355, 212] on button "Calendar" at bounding box center [356, 206] width 28 height 24
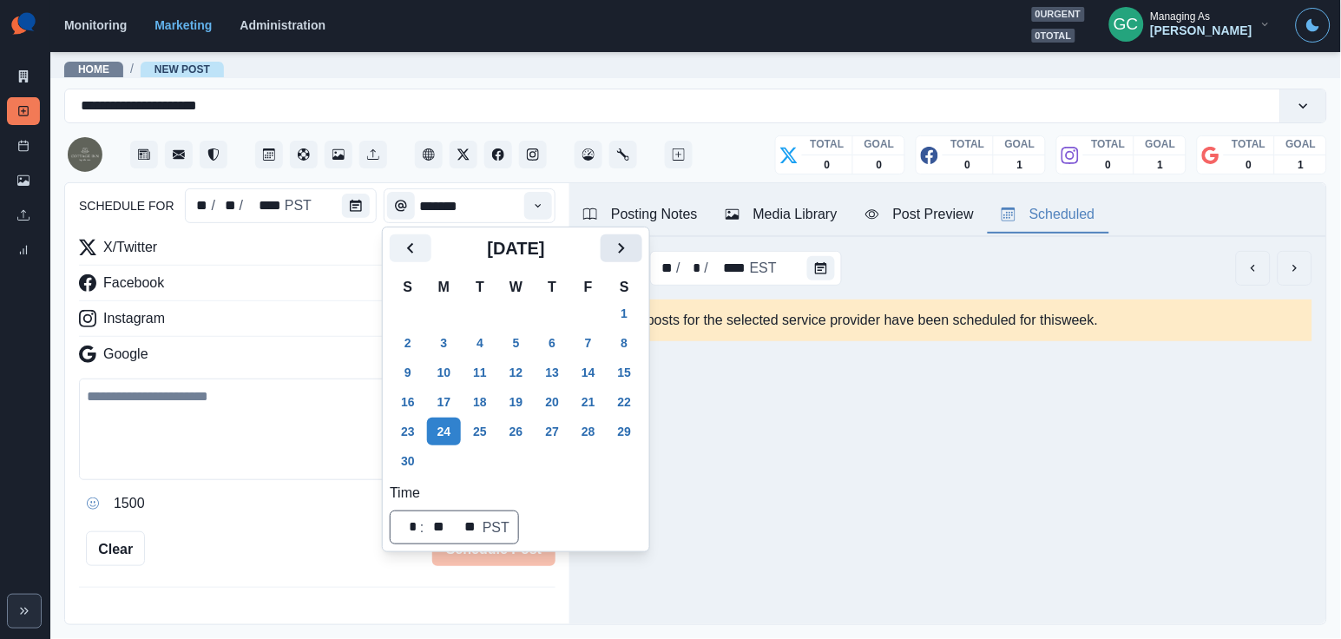
click at [632, 258] on icon "Next" at bounding box center [621, 248] width 21 height 21
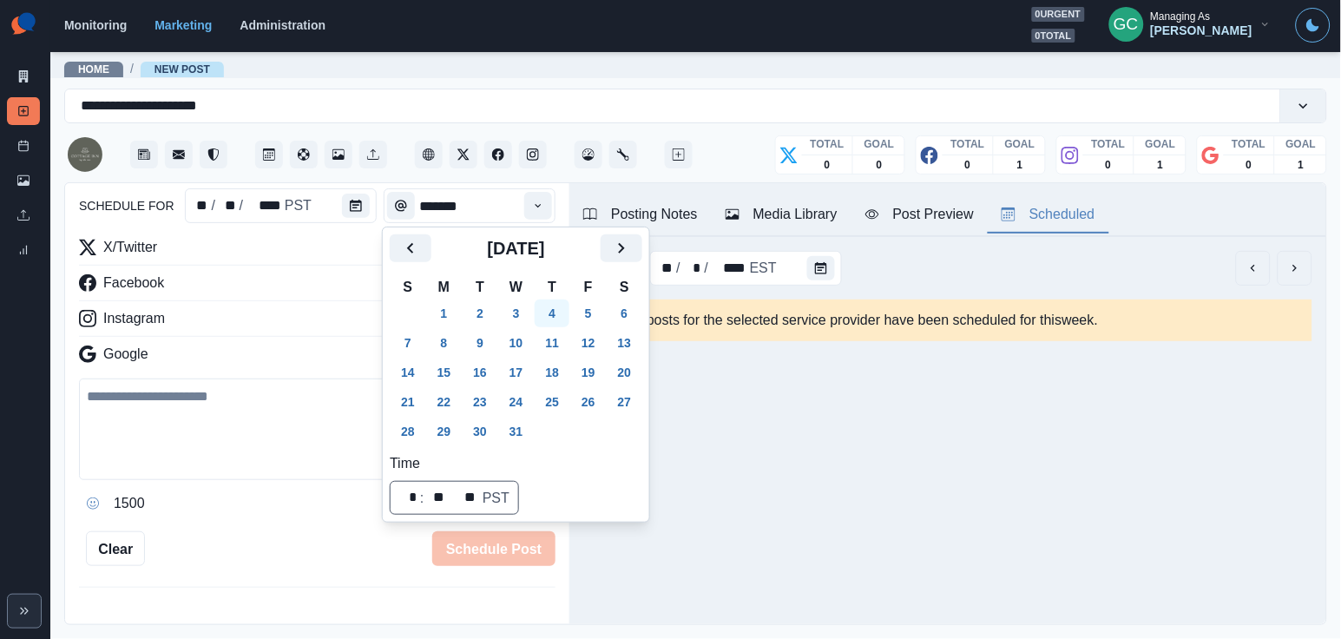
click at [565, 310] on button "4" at bounding box center [552, 313] width 35 height 28
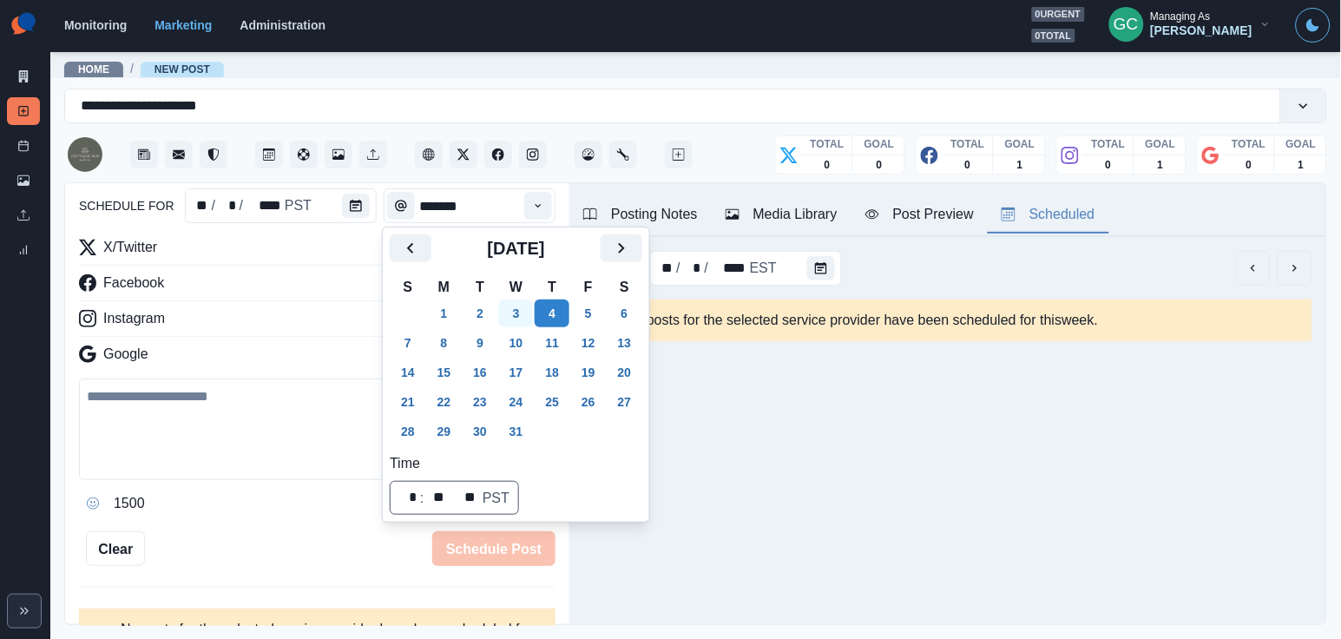
click at [530, 319] on button "3" at bounding box center [516, 313] width 35 height 28
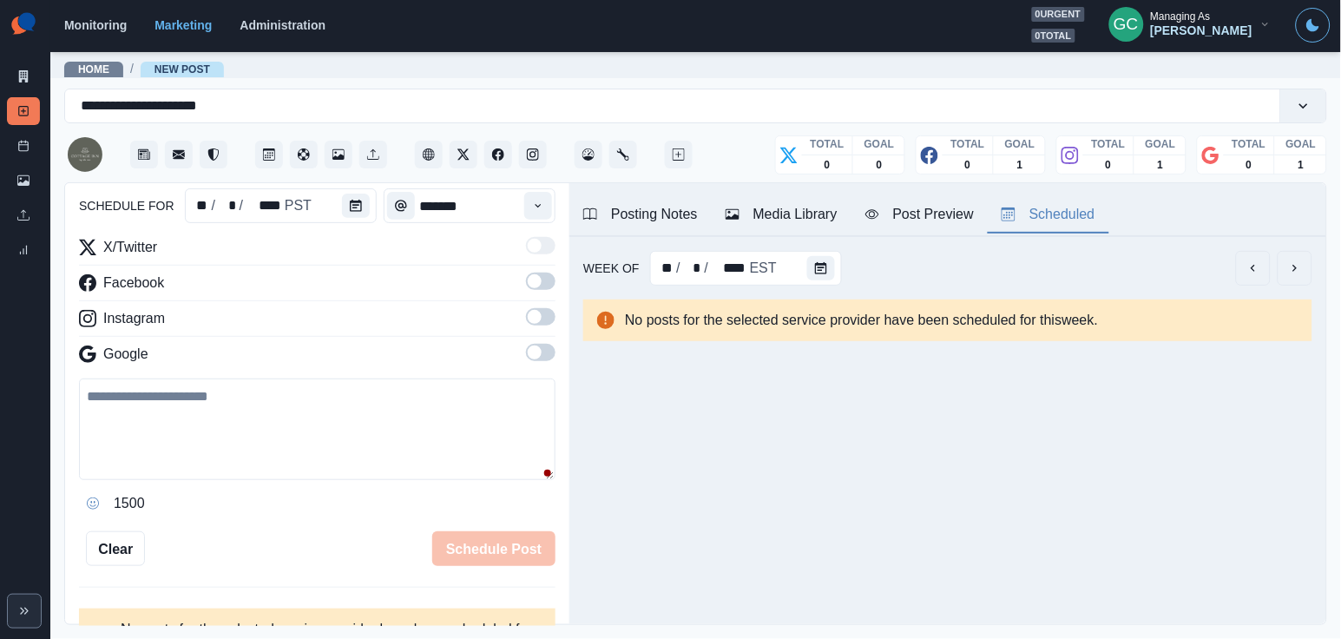
click at [540, 225] on div "schedule for ** / * / **** PST ******* X/Twitter Facebook Instagram Google 1500…" at bounding box center [317, 317] width 476 height 495
click at [539, 207] on icon "Time" at bounding box center [538, 206] width 12 height 12
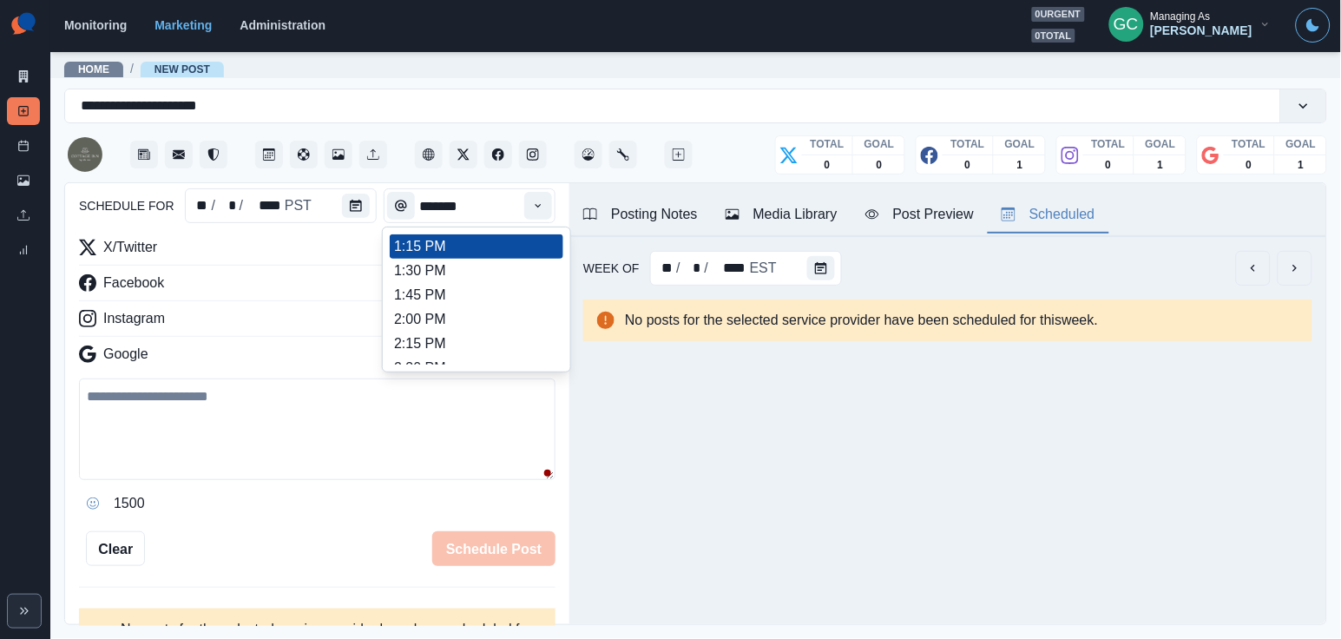
scroll to position [521, 0]
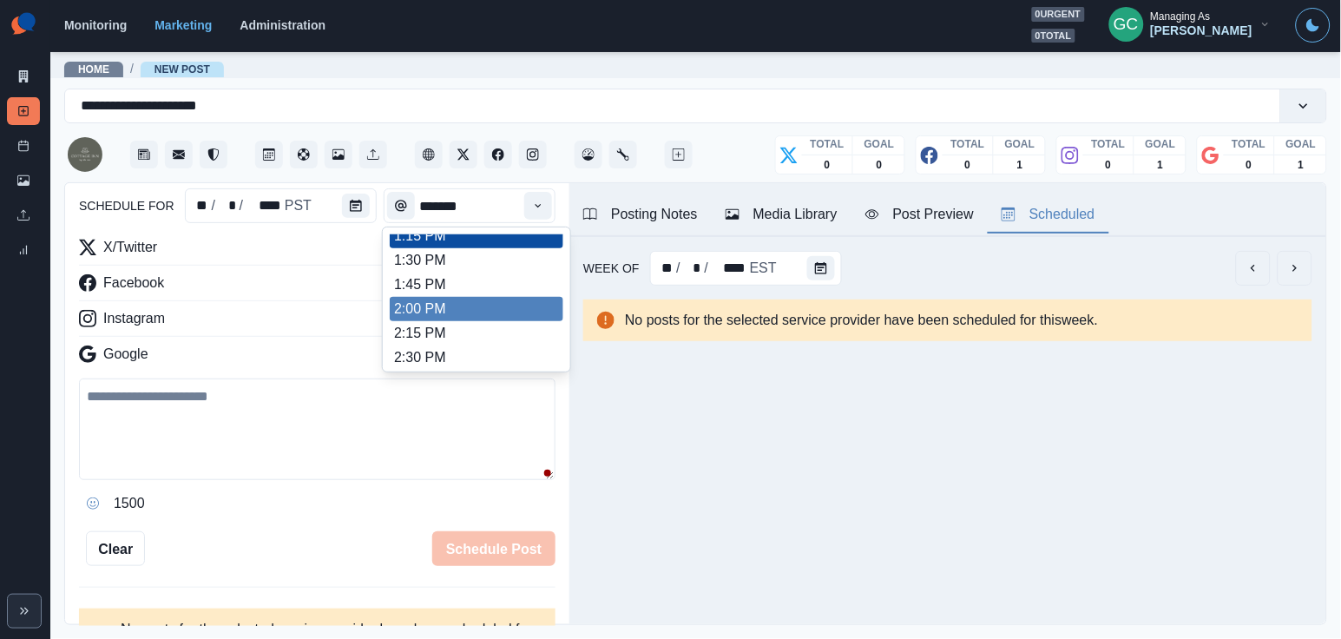
click at [483, 321] on li "2:00 PM" at bounding box center [477, 309] width 174 height 24
type input "*******"
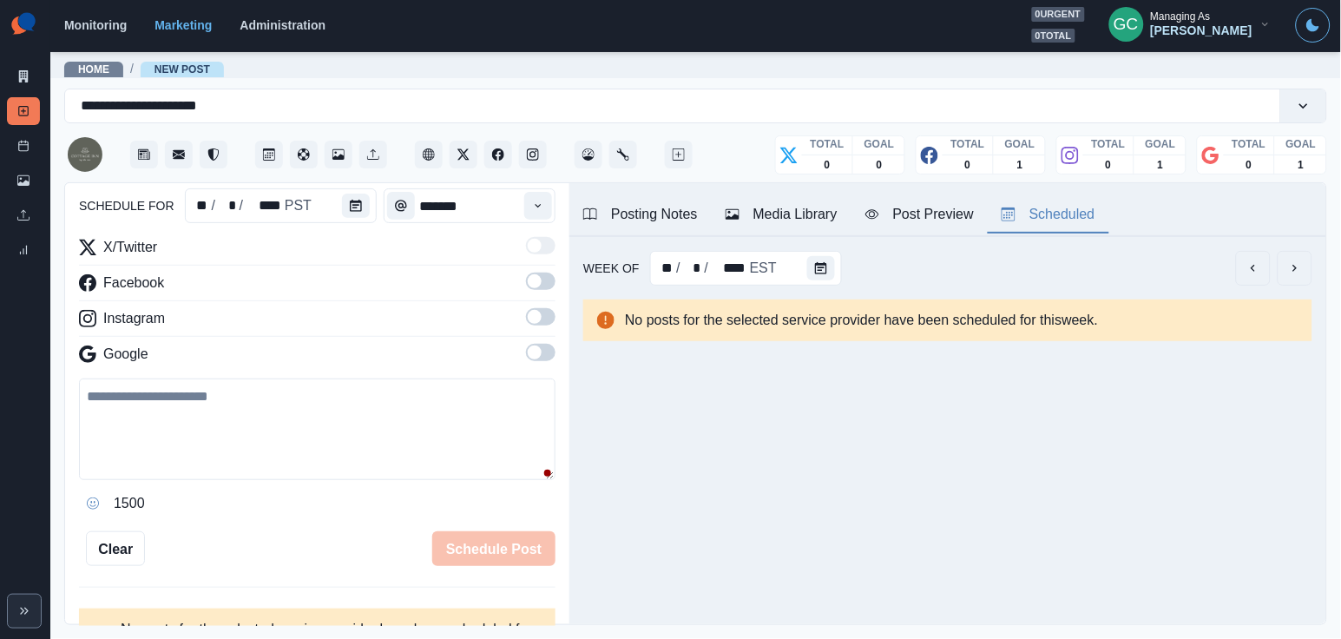
click at [541, 364] on label at bounding box center [541, 358] width 30 height 28
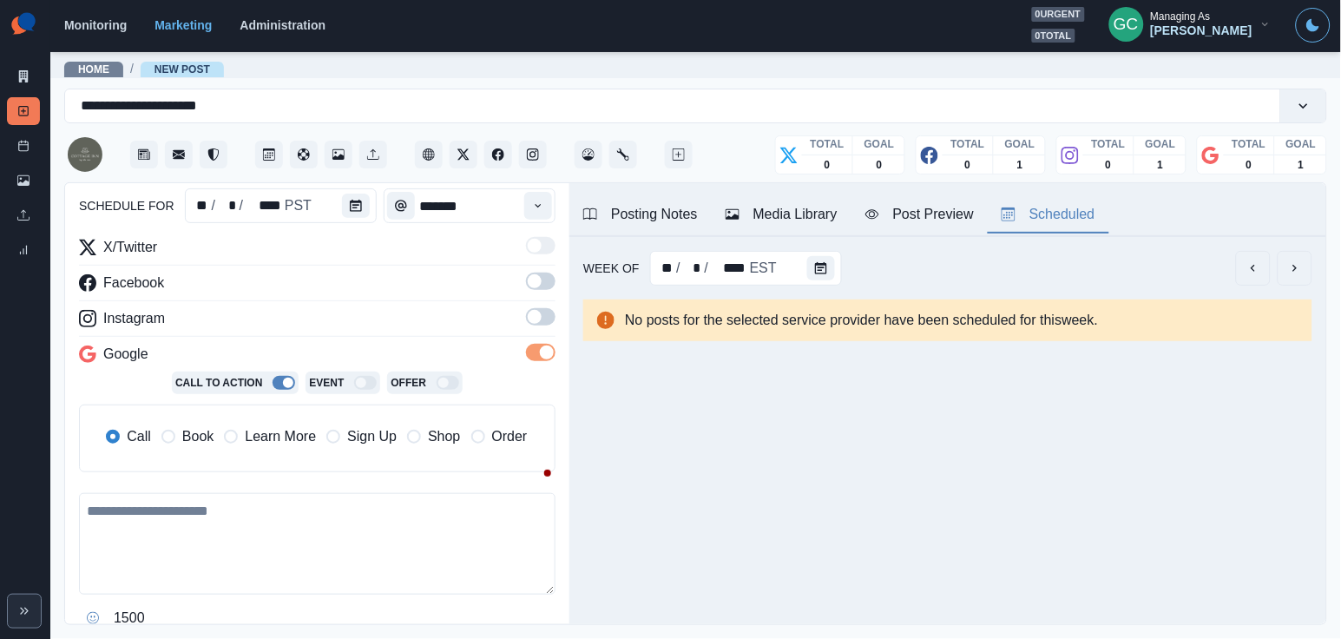
click at [540, 325] on span at bounding box center [541, 316] width 30 height 17
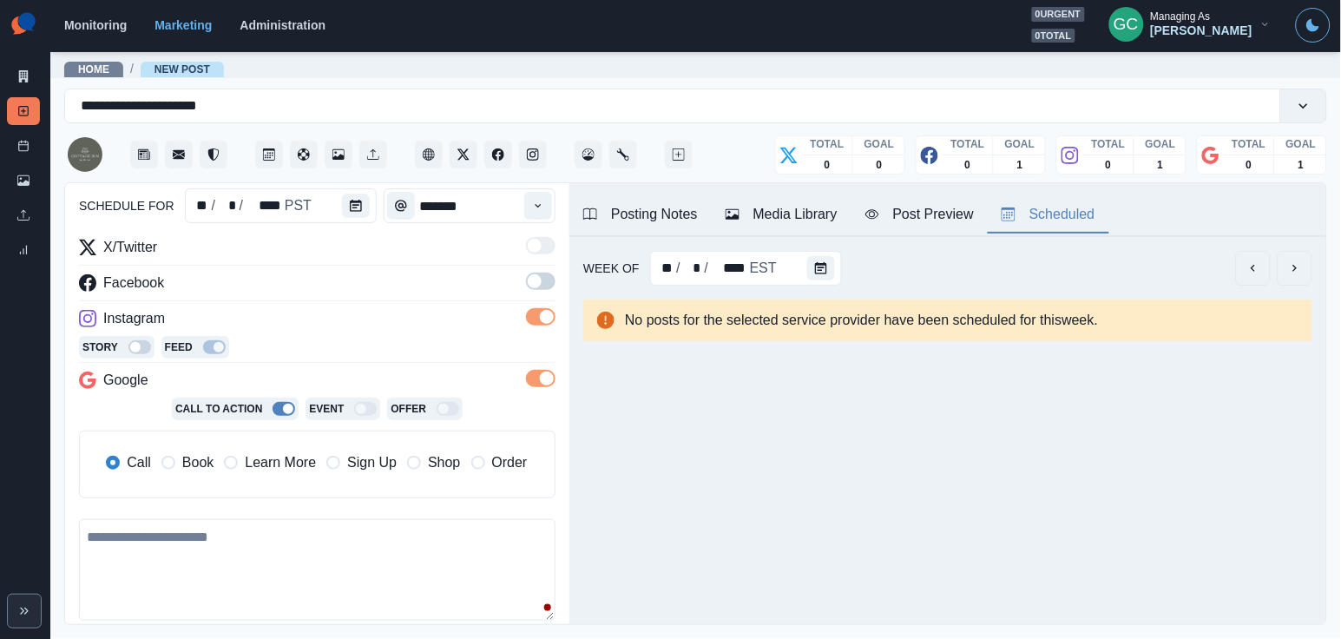
click at [540, 286] on span at bounding box center [535, 281] width 14 height 14
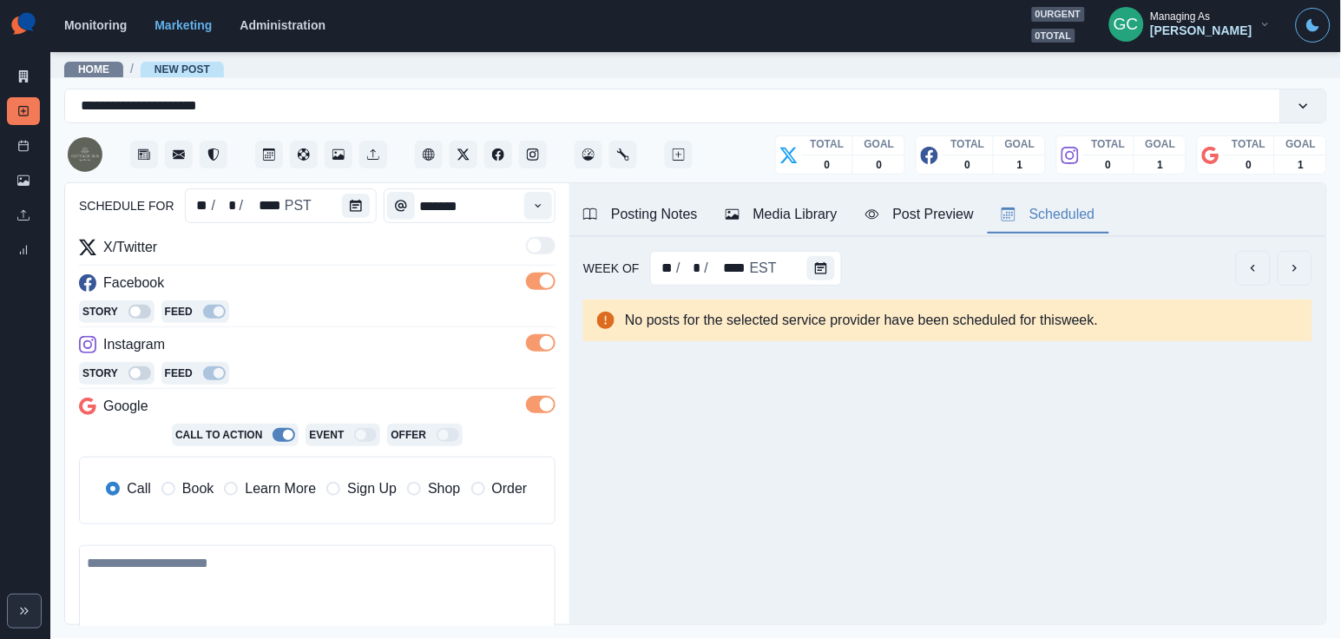
click at [274, 476] on div "Call Book Learn More Sign Up Shop Order" at bounding box center [316, 490] width 450 height 38
click at [261, 506] on div "Call Book Learn More Sign Up Shop Order" at bounding box center [316, 490] width 450 height 38
click at [266, 495] on span "Learn More" at bounding box center [280, 488] width 71 height 21
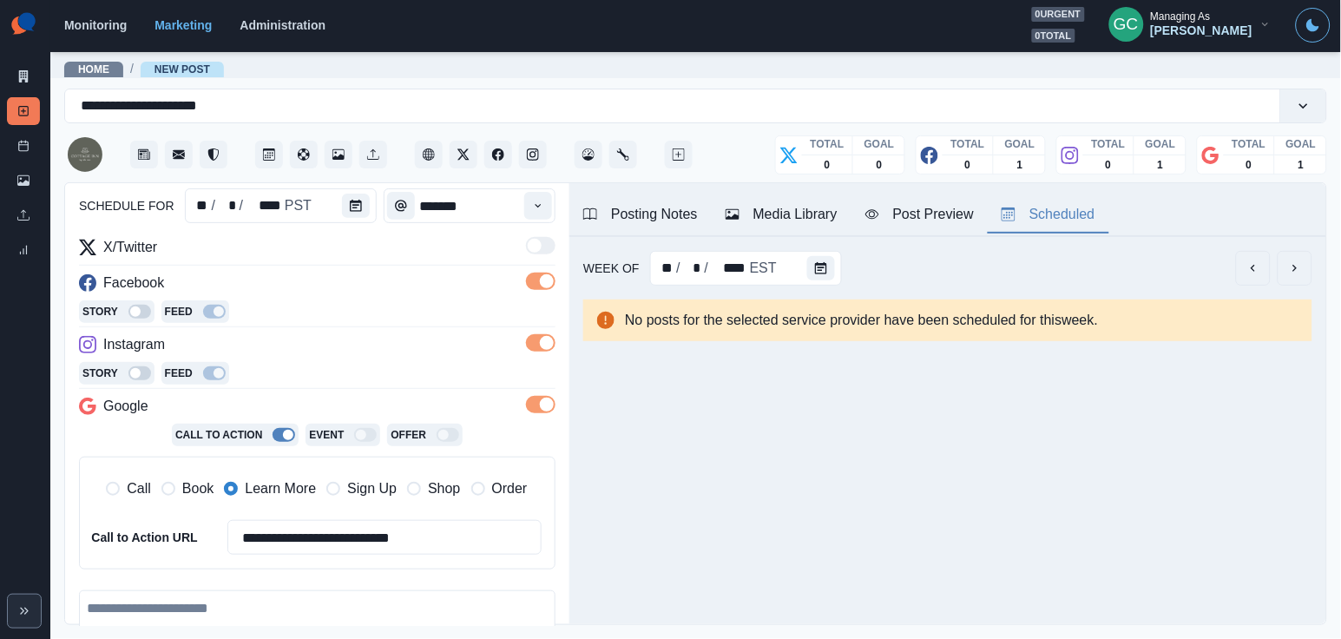
click at [797, 216] on div "Media Library" at bounding box center [781, 214] width 112 height 21
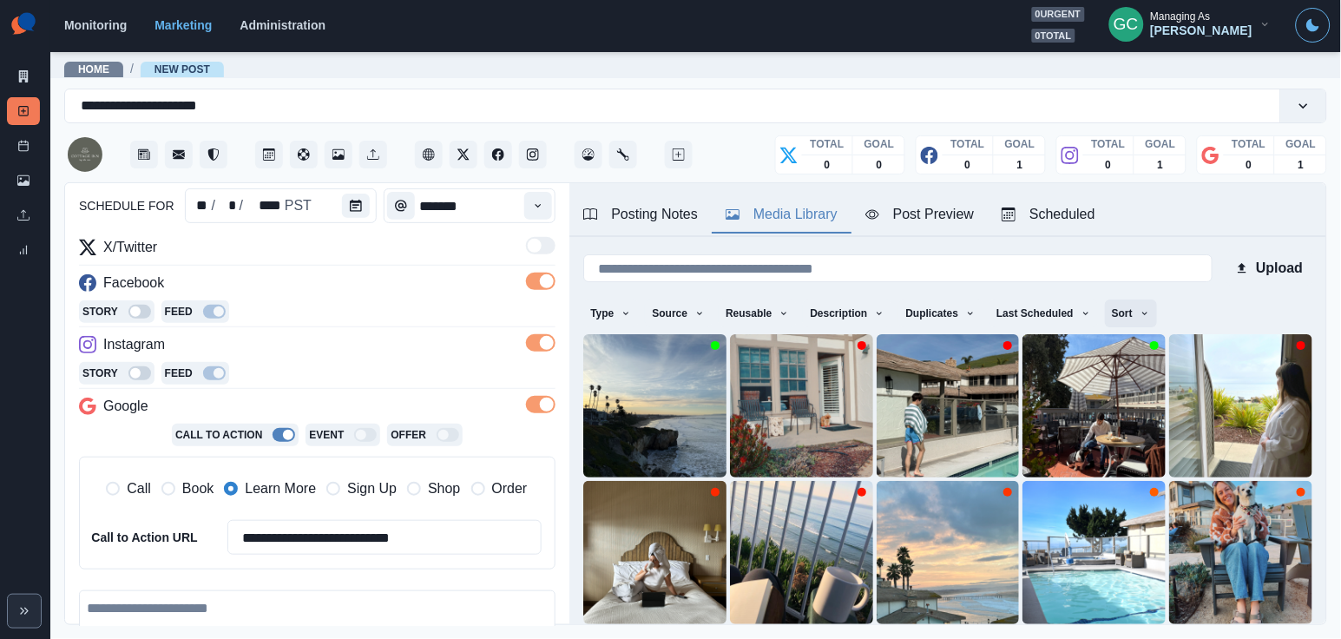
click at [1143, 311] on button "Sort" at bounding box center [1131, 313] width 52 height 28
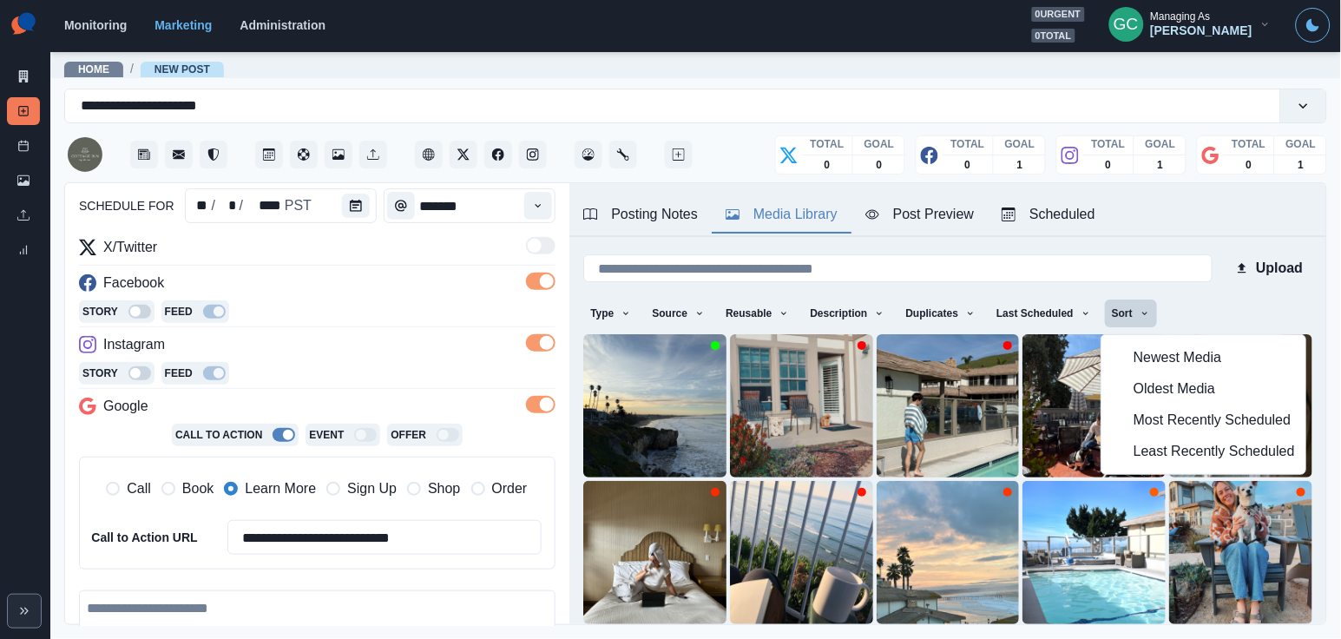
click at [1181, 360] on span "Newest Media" at bounding box center [1213, 357] width 161 height 21
click at [1246, 286] on div "Upload Type Any Image Video Source Any Upload Social Manager Found: Instagram F…" at bounding box center [947, 533] width 729 height 564
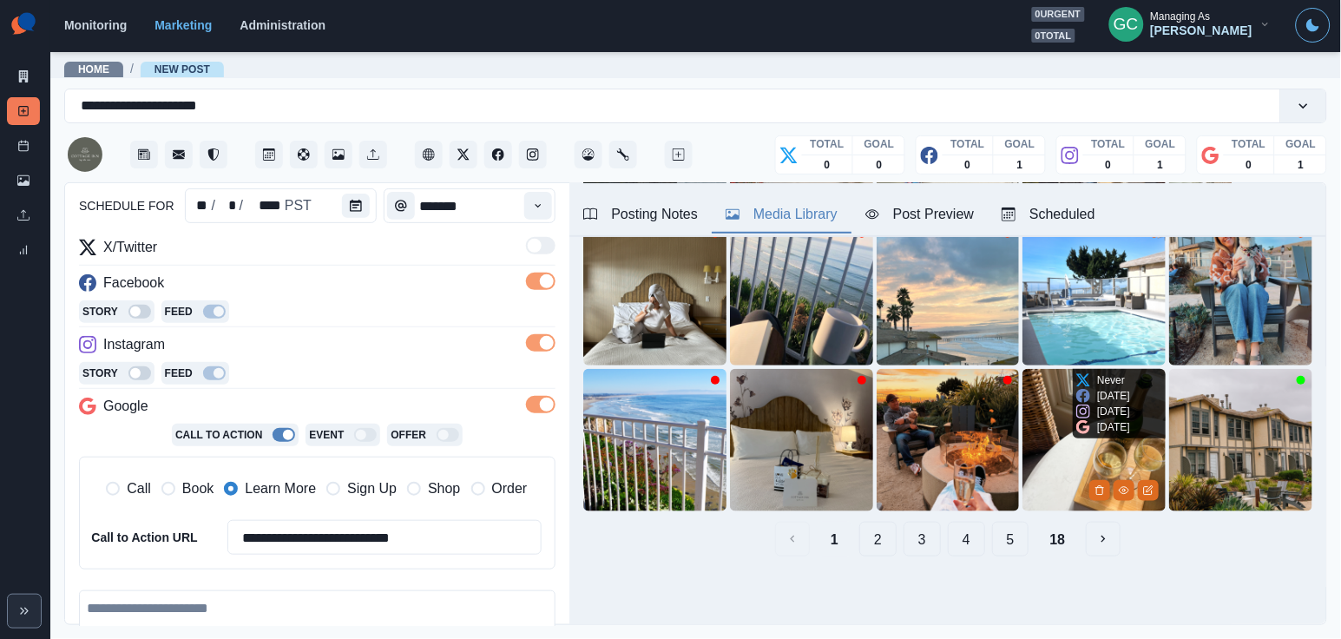
scroll to position [259, 0]
click at [876, 528] on button "2" at bounding box center [877, 539] width 37 height 35
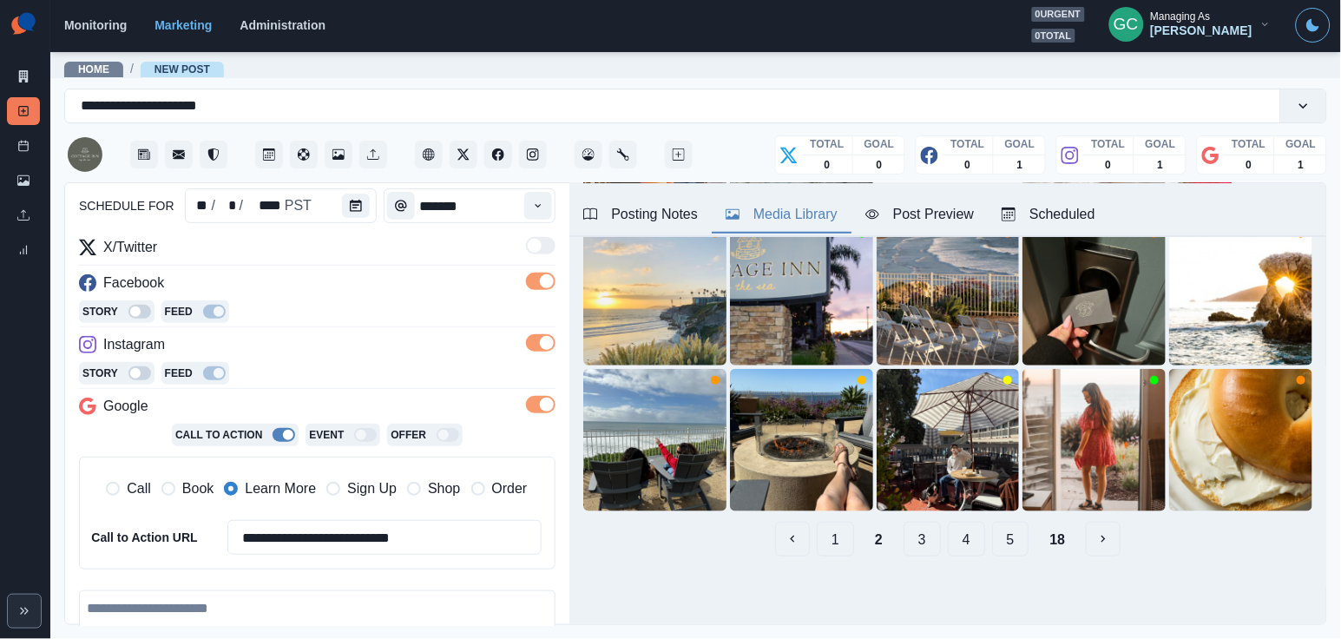
click at [912, 539] on button "3" at bounding box center [921, 539] width 37 height 35
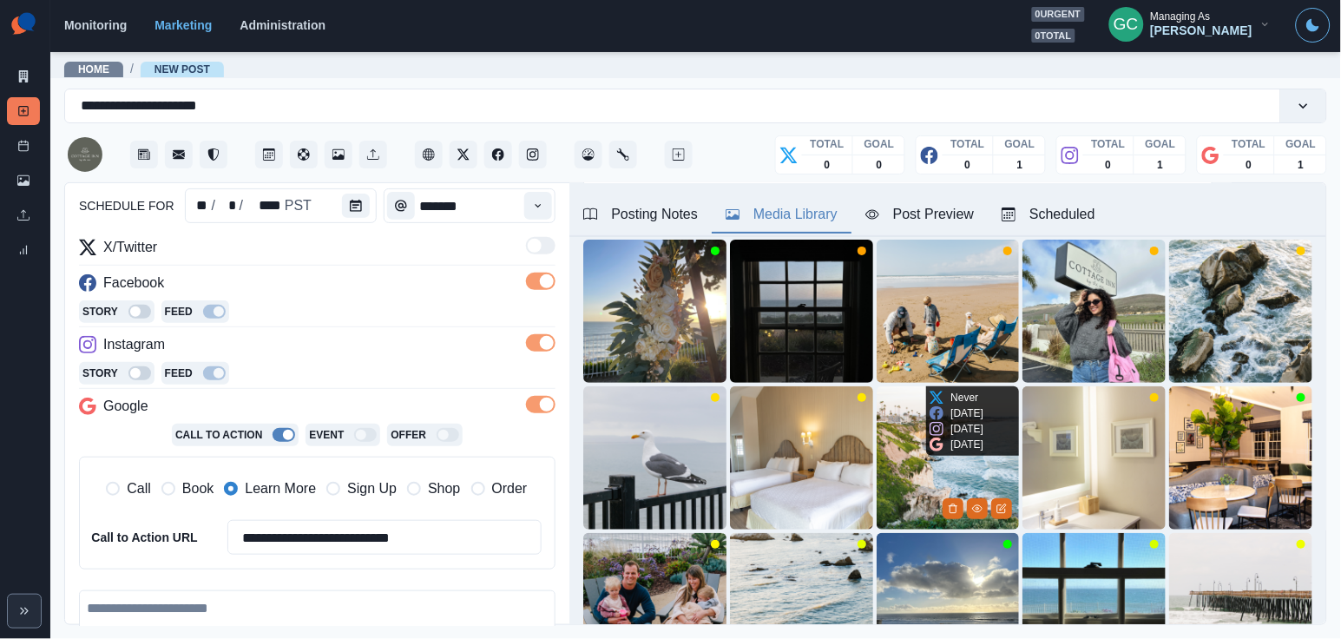
scroll to position [97, 0]
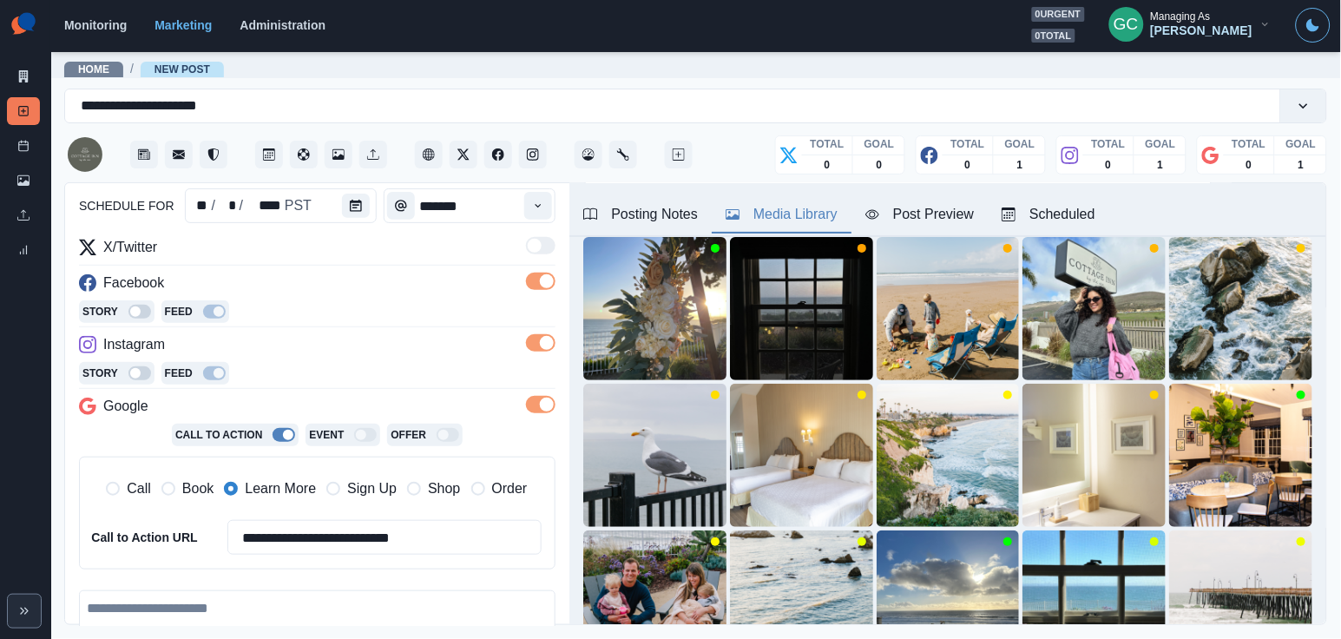
click at [620, 221] on div "Posting Notes" at bounding box center [640, 214] width 115 height 21
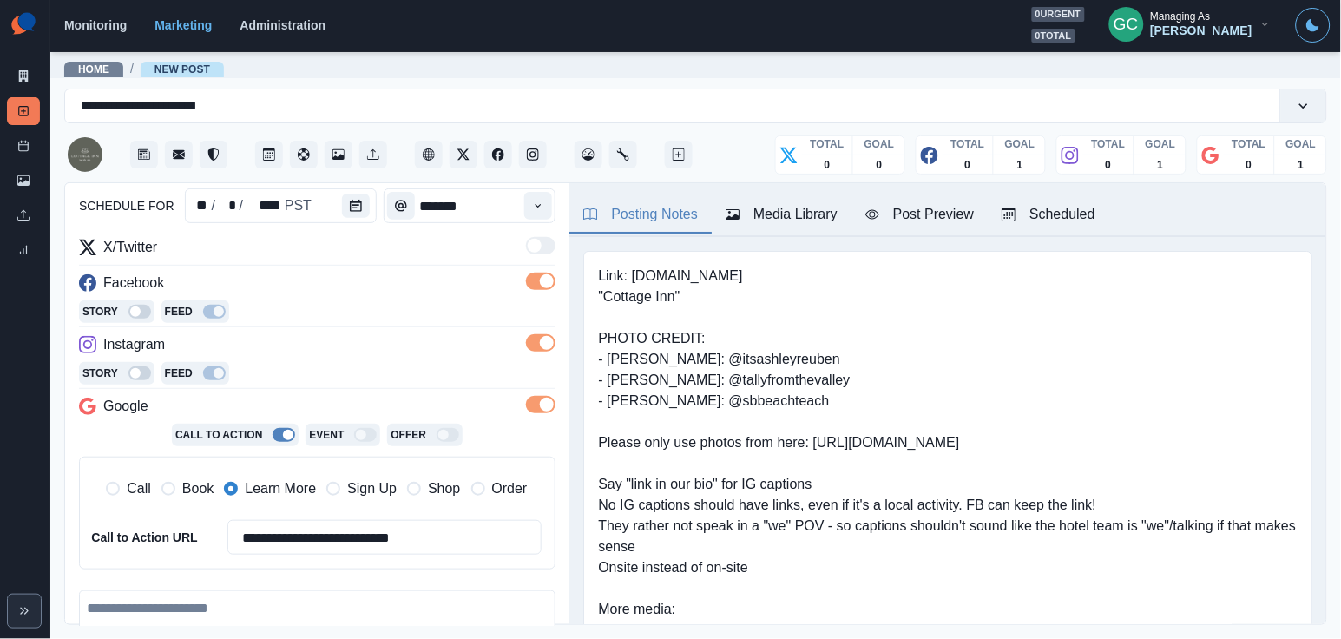
scroll to position [0, 0]
click at [1109, 205] on button "Scheduled" at bounding box center [1048, 215] width 121 height 36
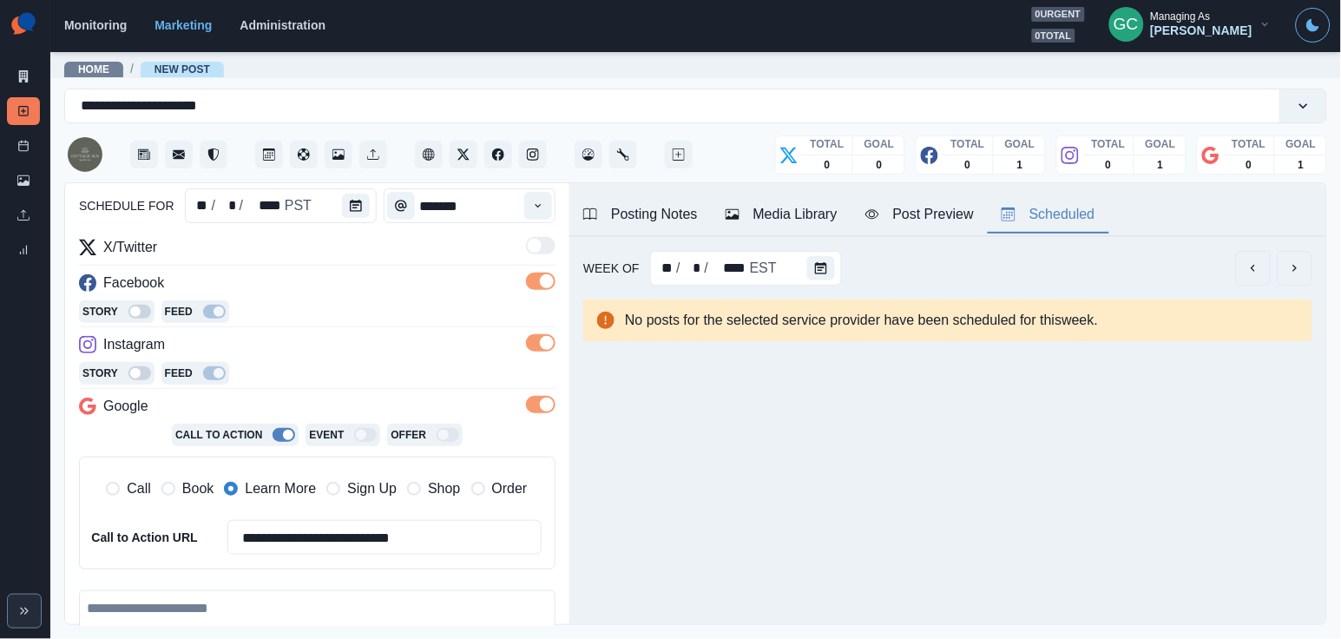
click at [818, 226] on button "Media Library" at bounding box center [782, 215] width 140 height 36
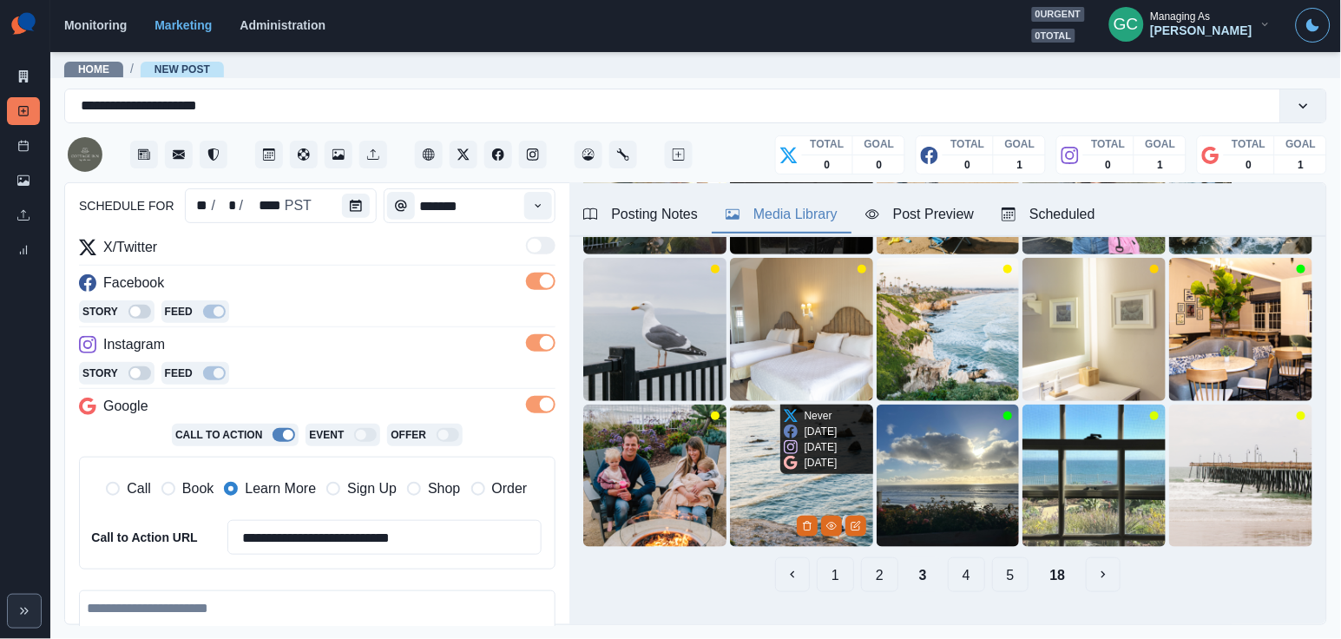
scroll to position [229, 0]
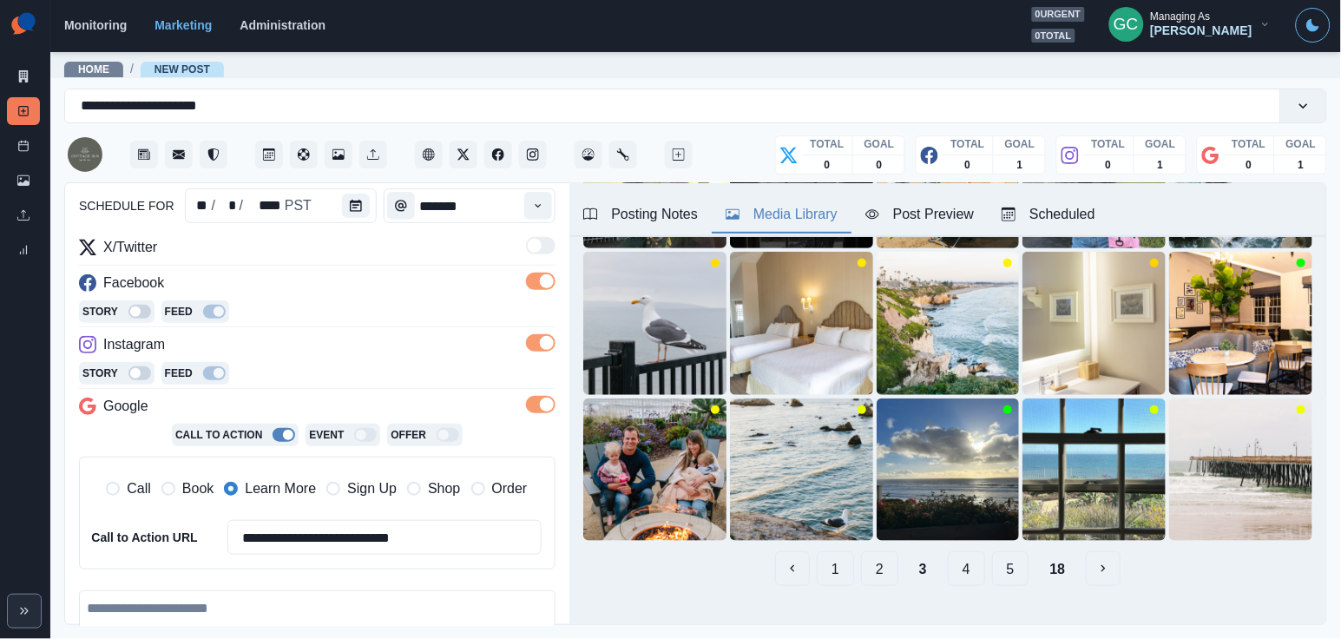
click at [957, 575] on button "4" at bounding box center [966, 568] width 37 height 35
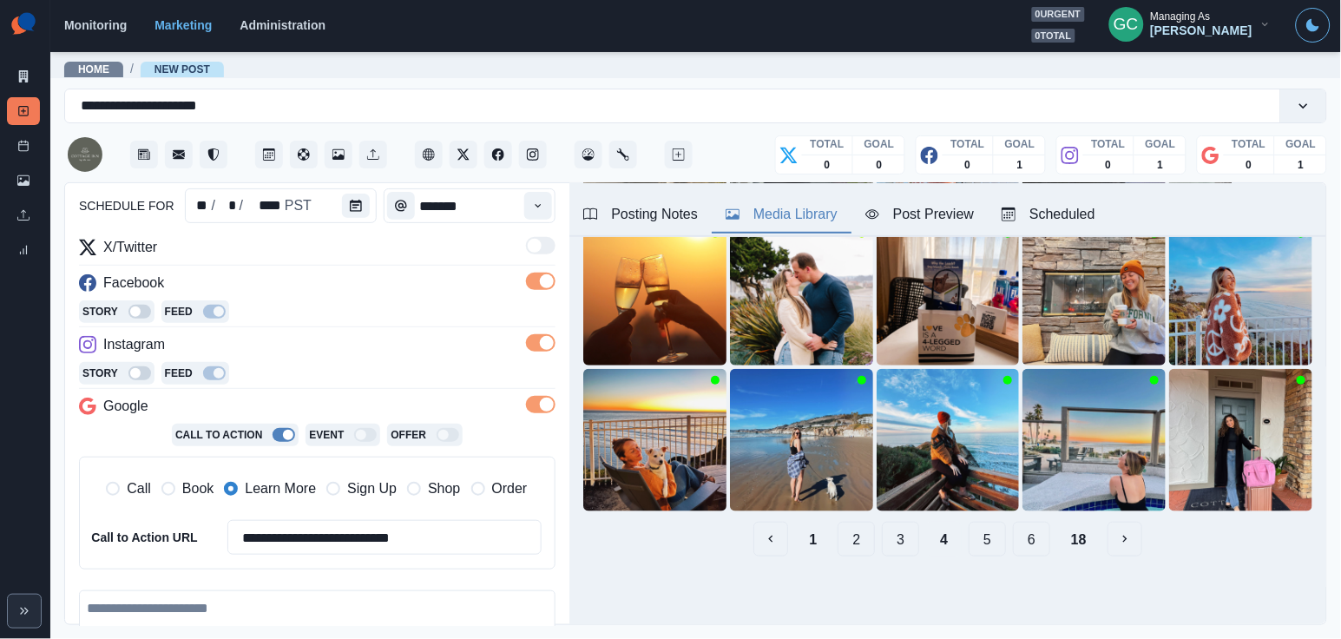
scroll to position [259, 0]
click at [1121, 494] on icon "View Media" at bounding box center [1124, 490] width 10 height 10
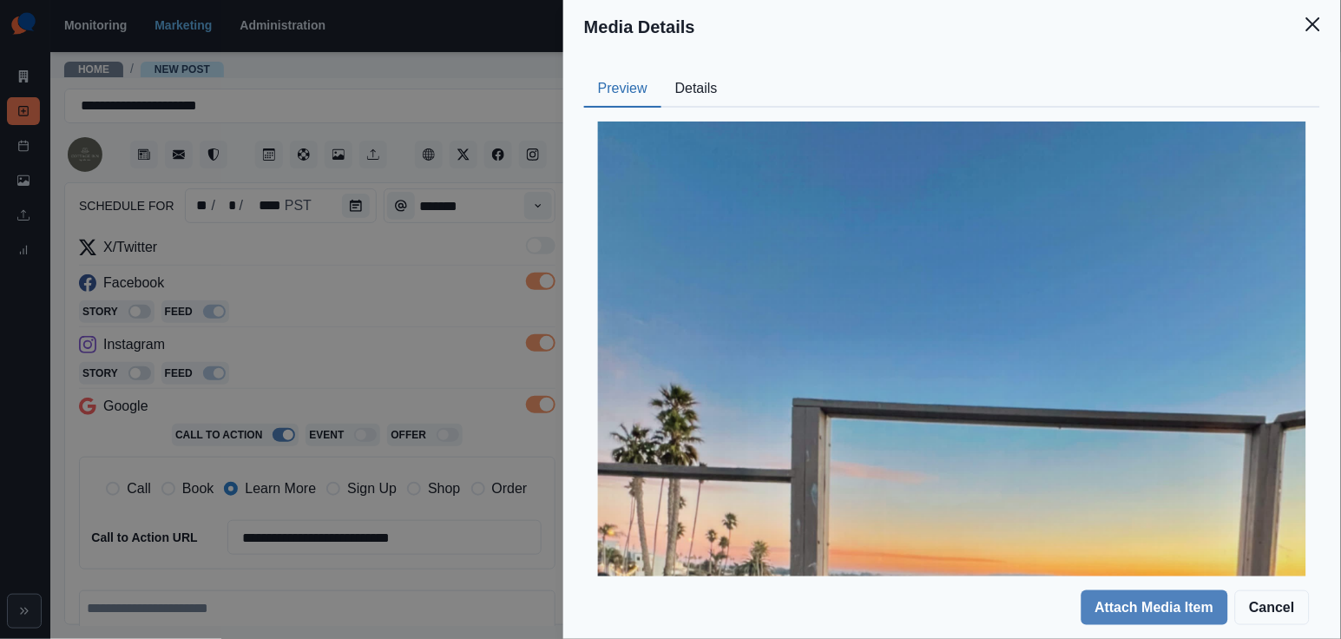
click at [675, 79] on button "Details" at bounding box center [696, 89] width 70 height 36
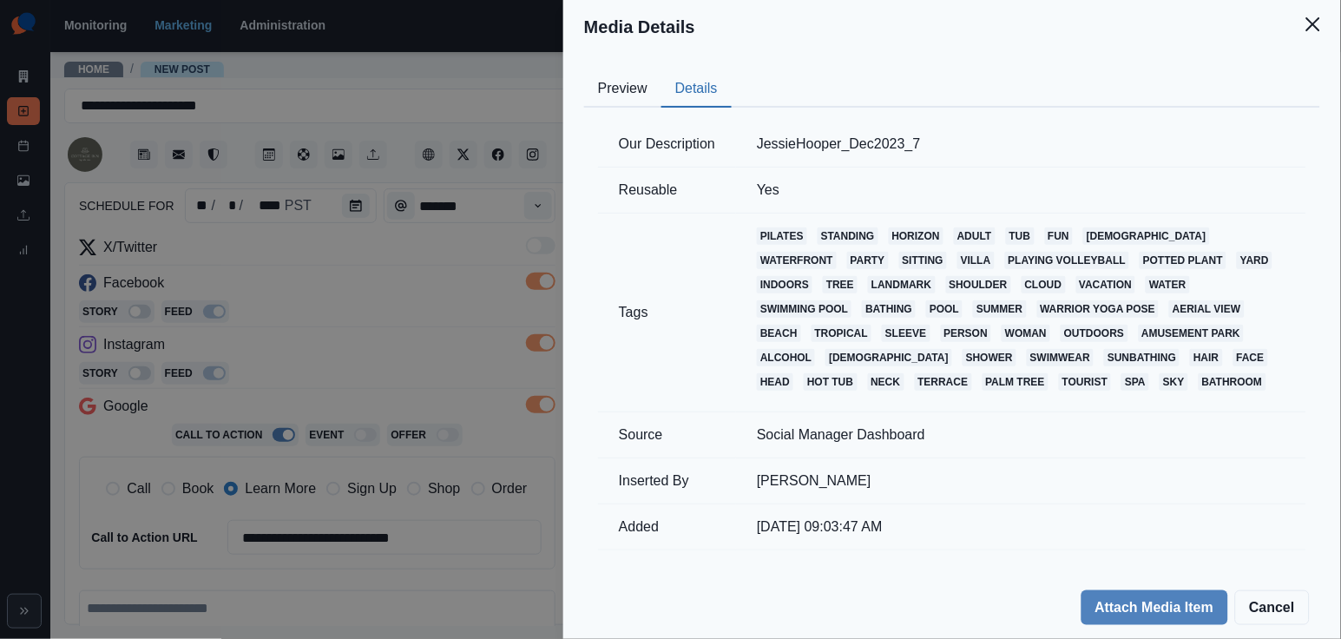
click at [639, 89] on button "Preview" at bounding box center [622, 89] width 77 height 36
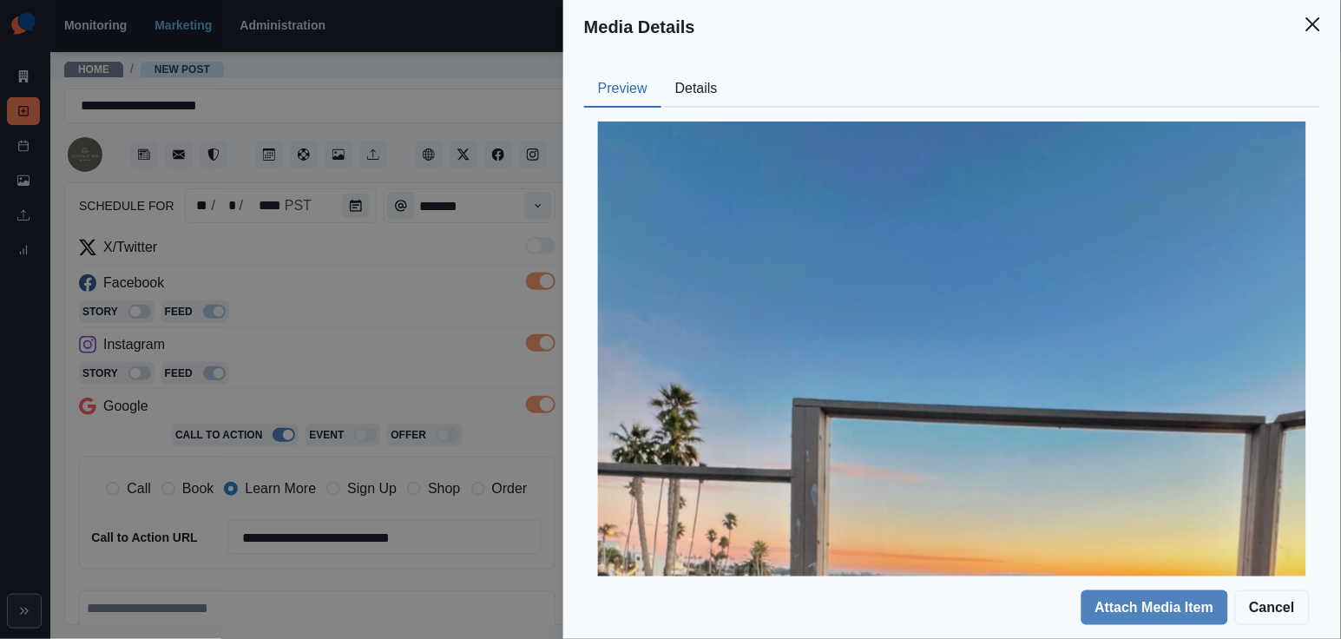
click at [390, 276] on div "Media Details Preview Details Our Description JessieHooper_Dec2023_7 Reusable Y…" at bounding box center [670, 319] width 1341 height 639
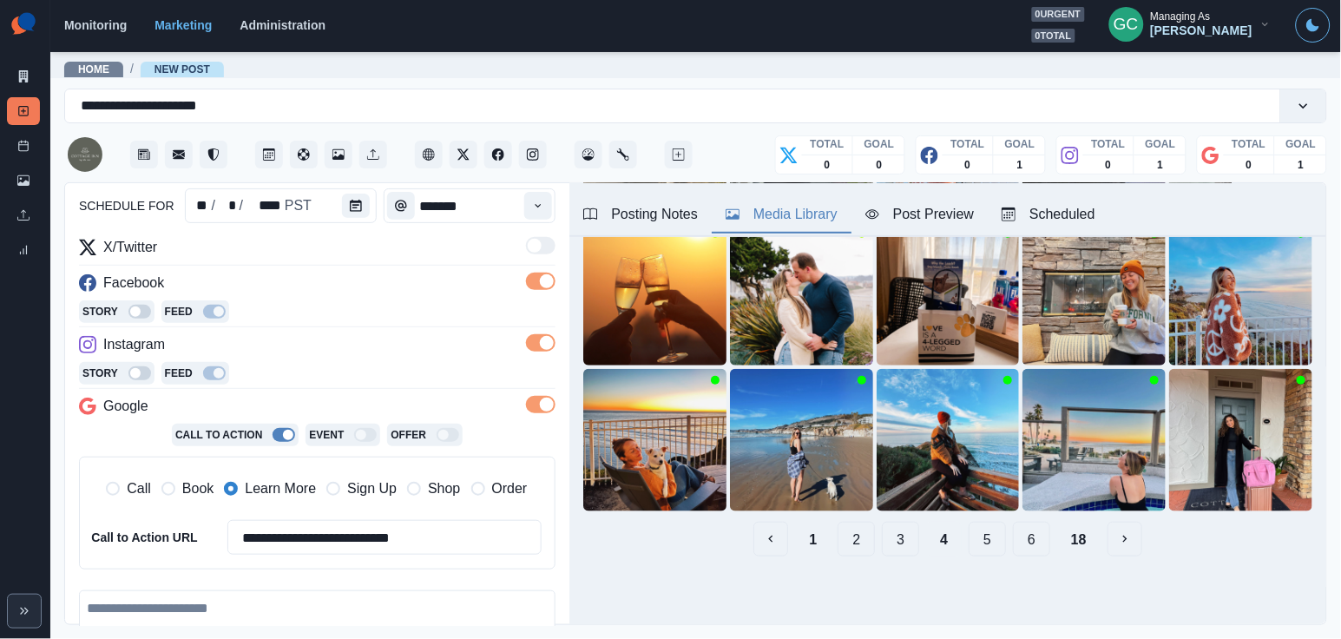
scroll to position [54, 0]
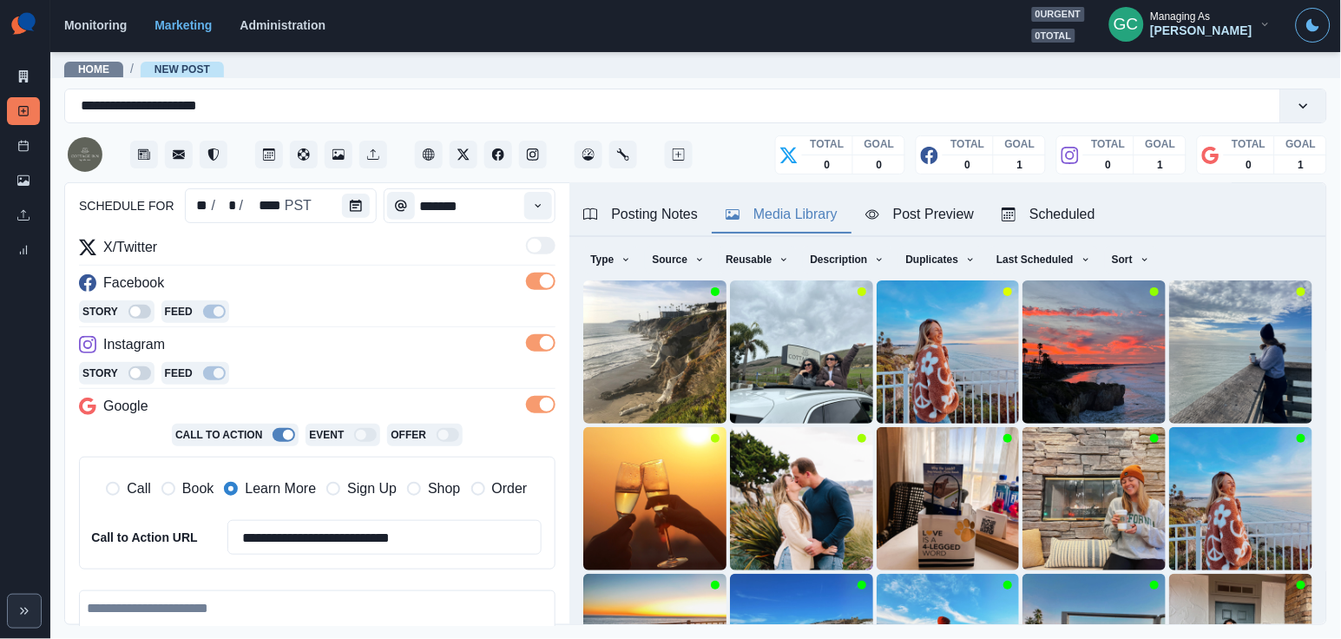
click at [686, 204] on div "Posting Notes" at bounding box center [640, 214] width 115 height 21
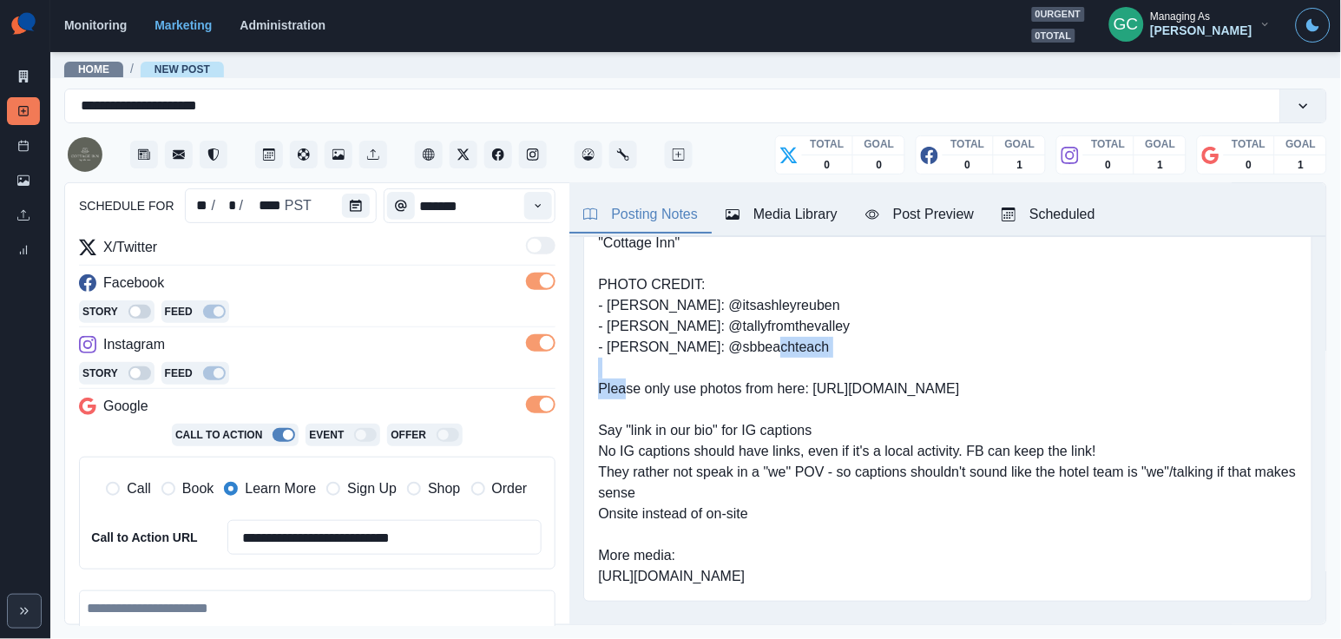
drag, startPoint x: 710, startPoint y: 351, endPoint x: 858, endPoint y: 351, distance: 148.4
click at [858, 351] on pre "Link: www.cottage-inn.com "Cottage Inn" PHOTO CREDIT: - Ashley Rueben: @itsashl…" at bounding box center [947, 399] width 699 height 375
copy pre "@sbbeachteach"
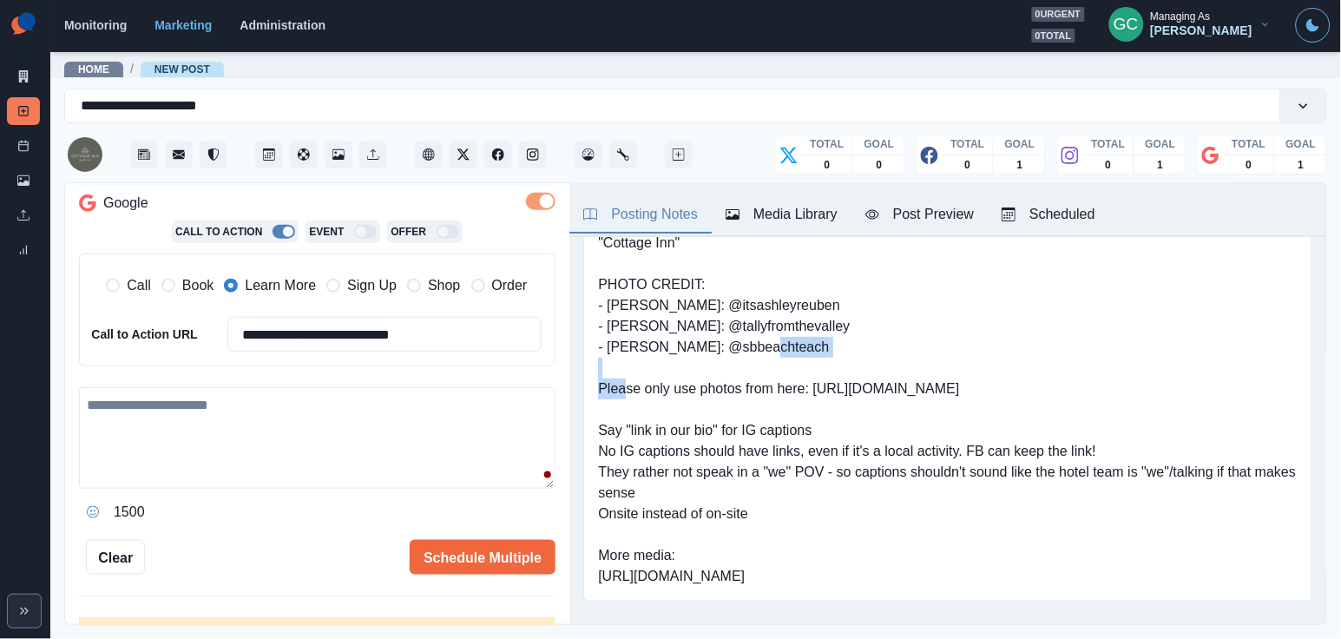
scroll to position [401, 0]
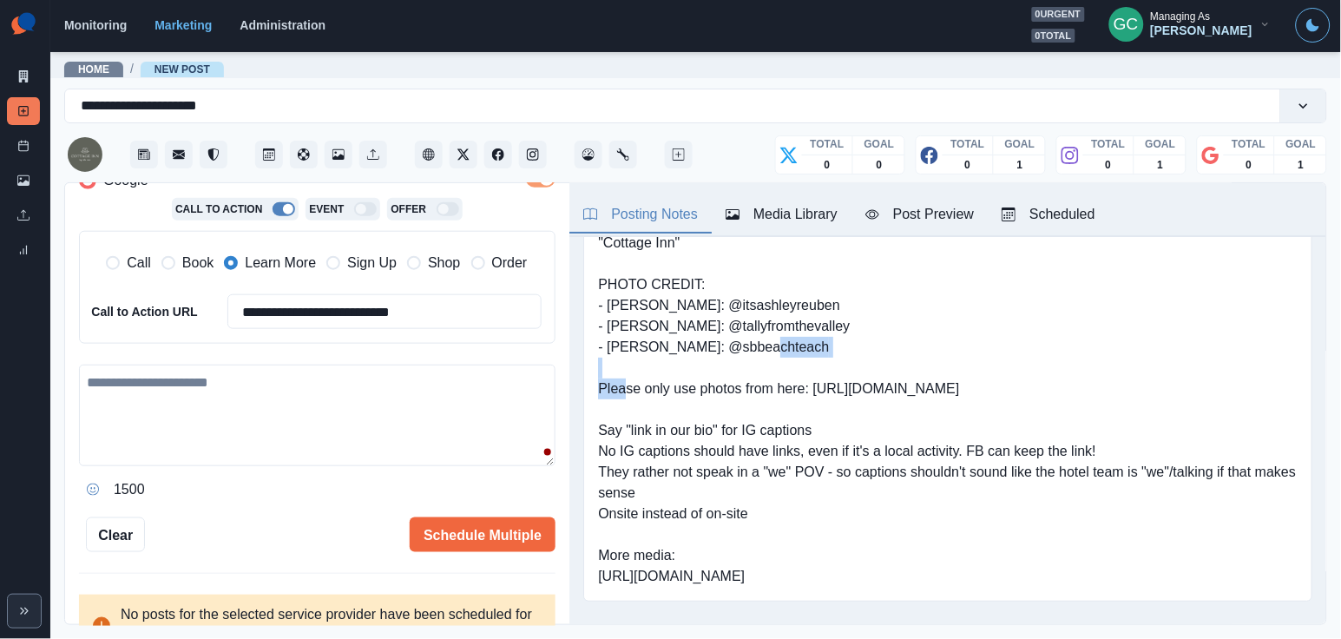
click at [268, 427] on textarea at bounding box center [317, 415] width 476 height 102
paste textarea "**********"
click at [839, 233] on button "Media Library" at bounding box center [782, 215] width 140 height 36
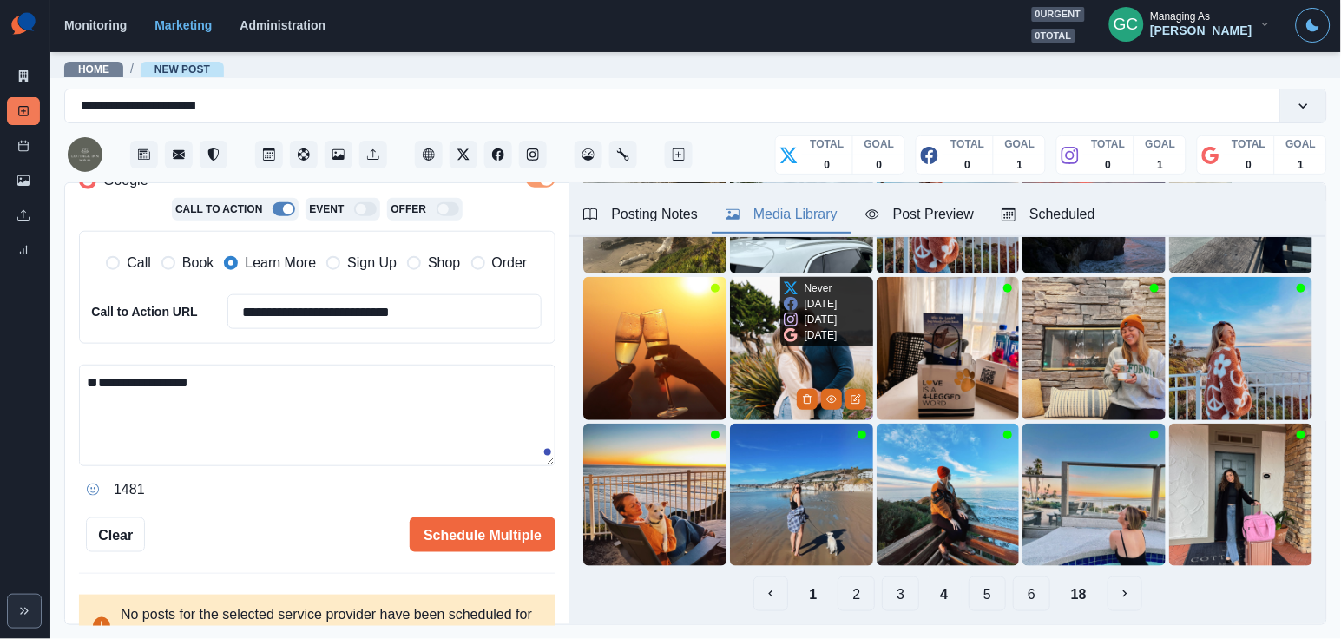
scroll to position [207, 0]
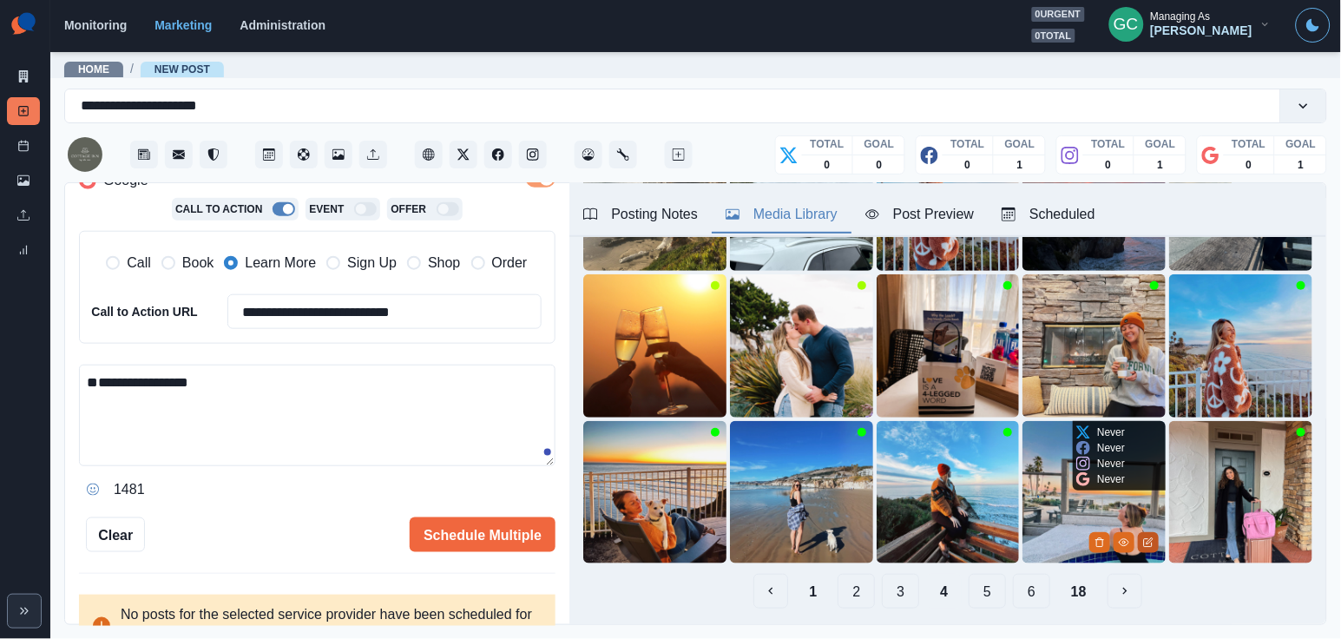
click at [1154, 548] on button "Edit Media" at bounding box center [1148, 542] width 21 height 21
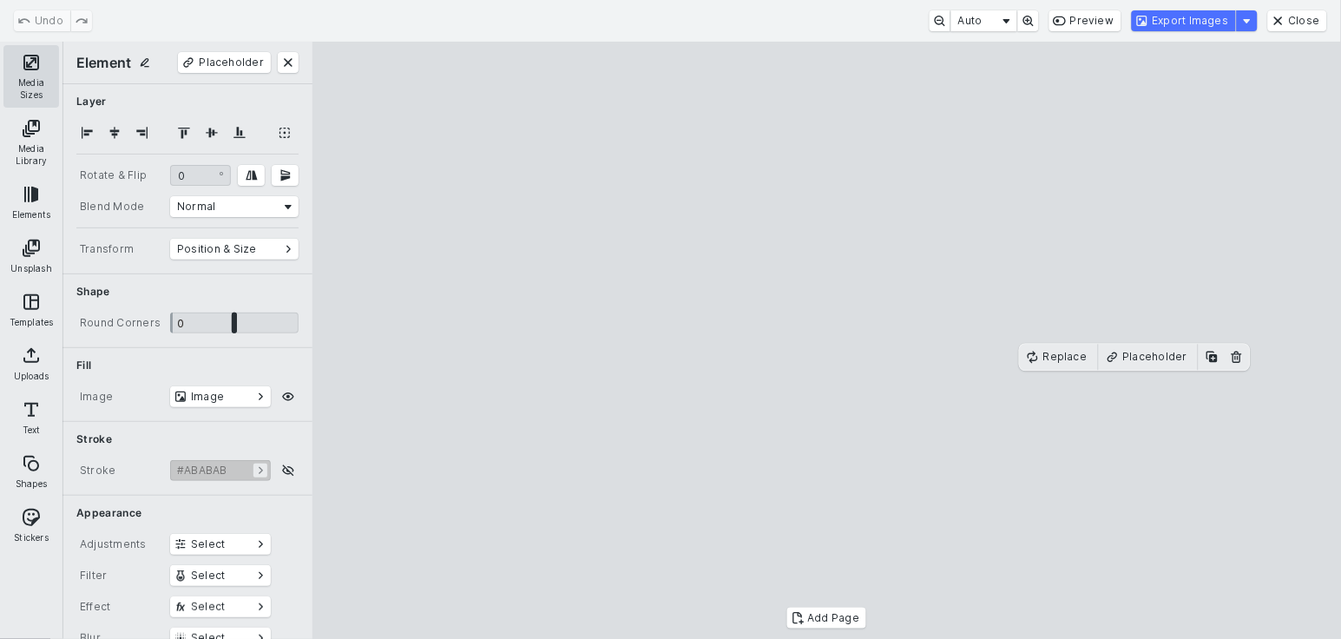
click at [23, 84] on button "Media Sizes" at bounding box center [31, 76] width 56 height 62
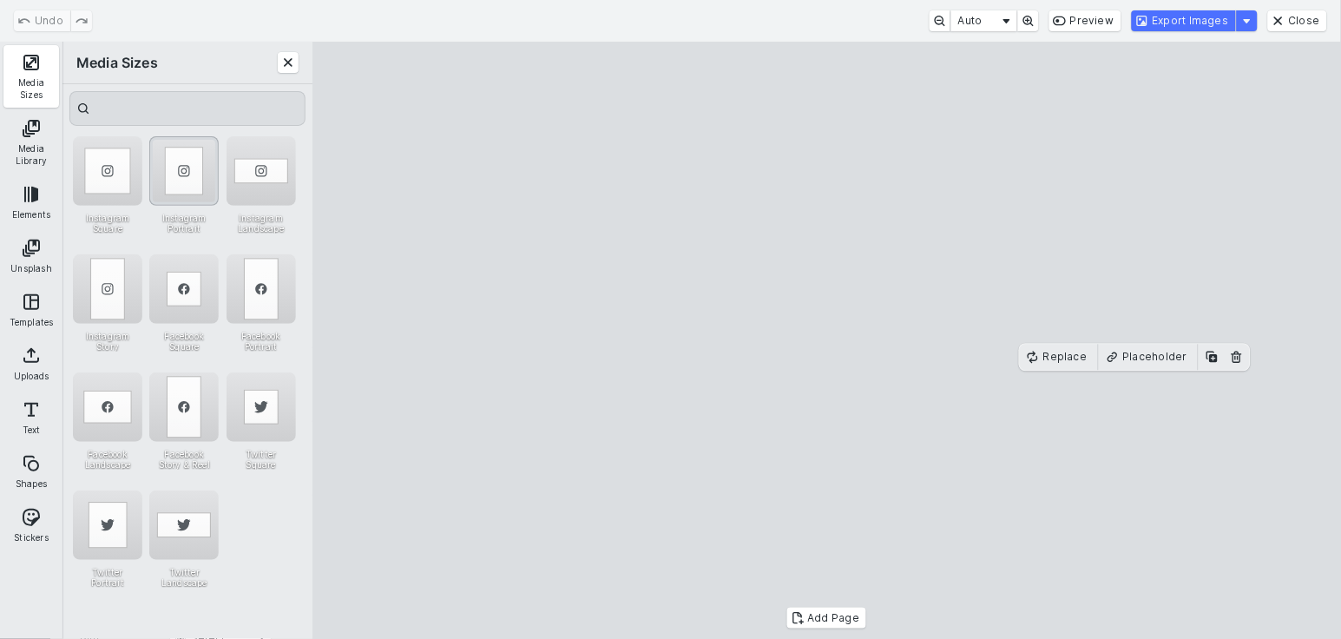
click at [206, 164] on div "Instagram Portrait" at bounding box center [183, 170] width 69 height 69
click at [175, 165] on div "Instagram Portrait" at bounding box center [183, 170] width 69 height 69
click at [1187, 22] on button "Export Images" at bounding box center [1184, 20] width 104 height 21
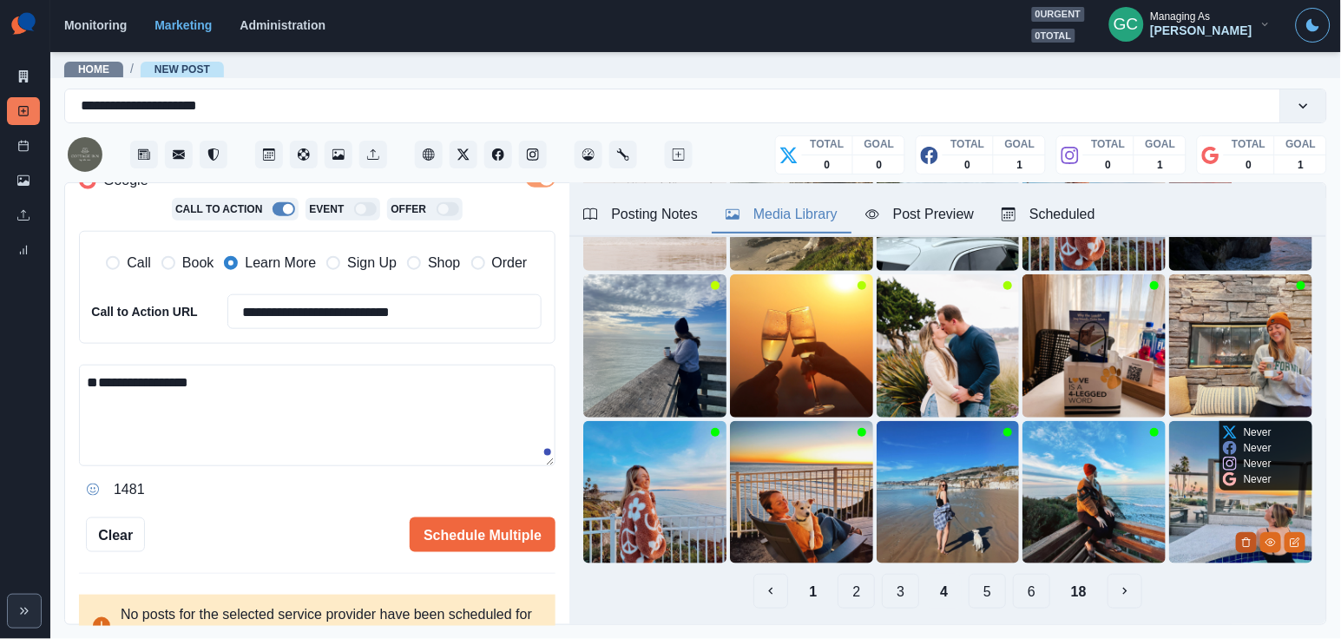
click at [1245, 544] on icon "Delete Media" at bounding box center [1246, 542] width 10 height 10
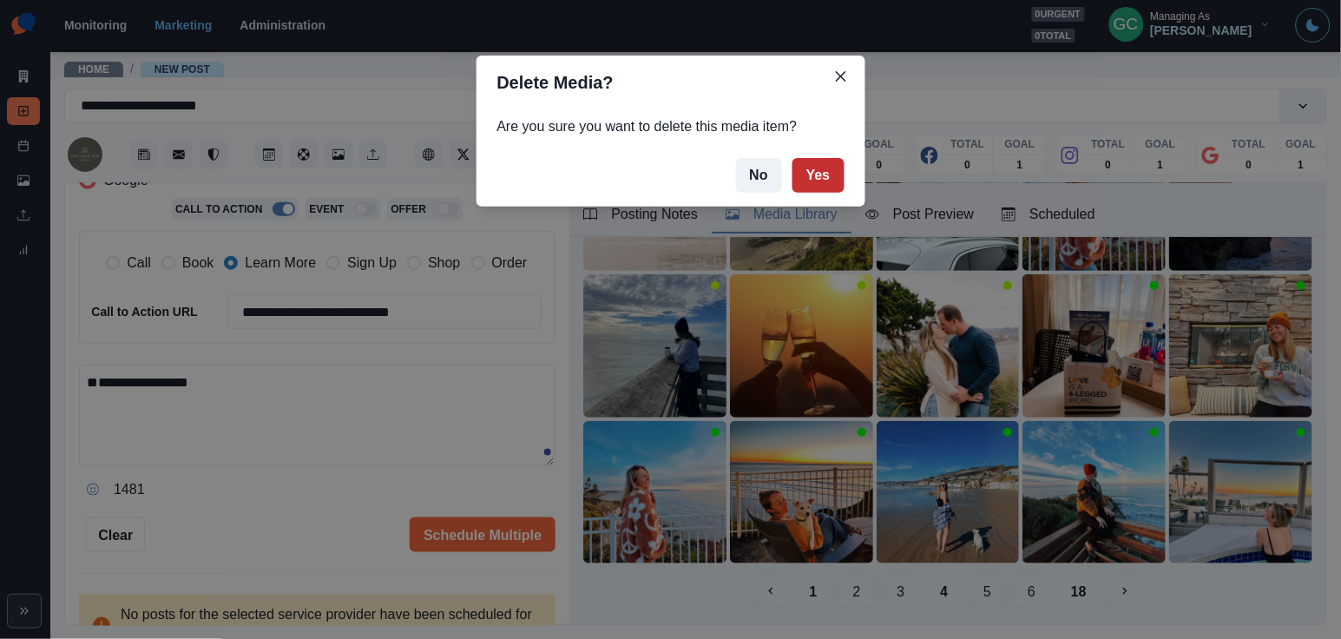
click at [825, 175] on button "Yes" at bounding box center [818, 175] width 52 height 35
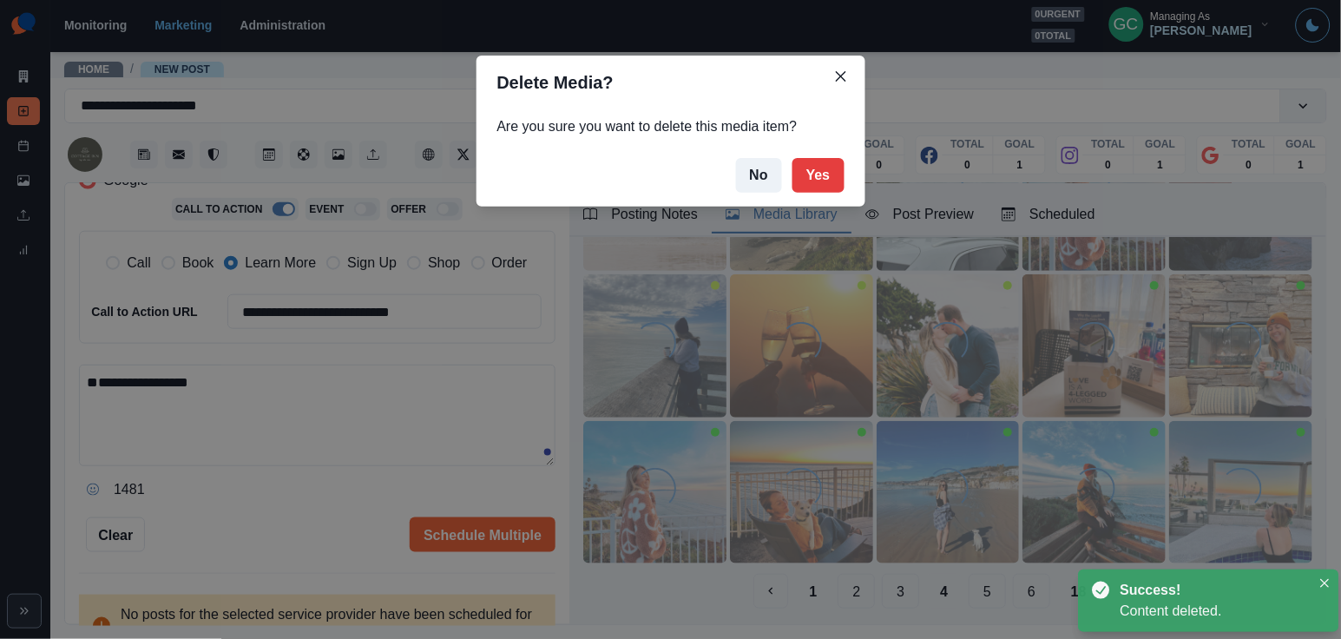
scroll to position [54, 0]
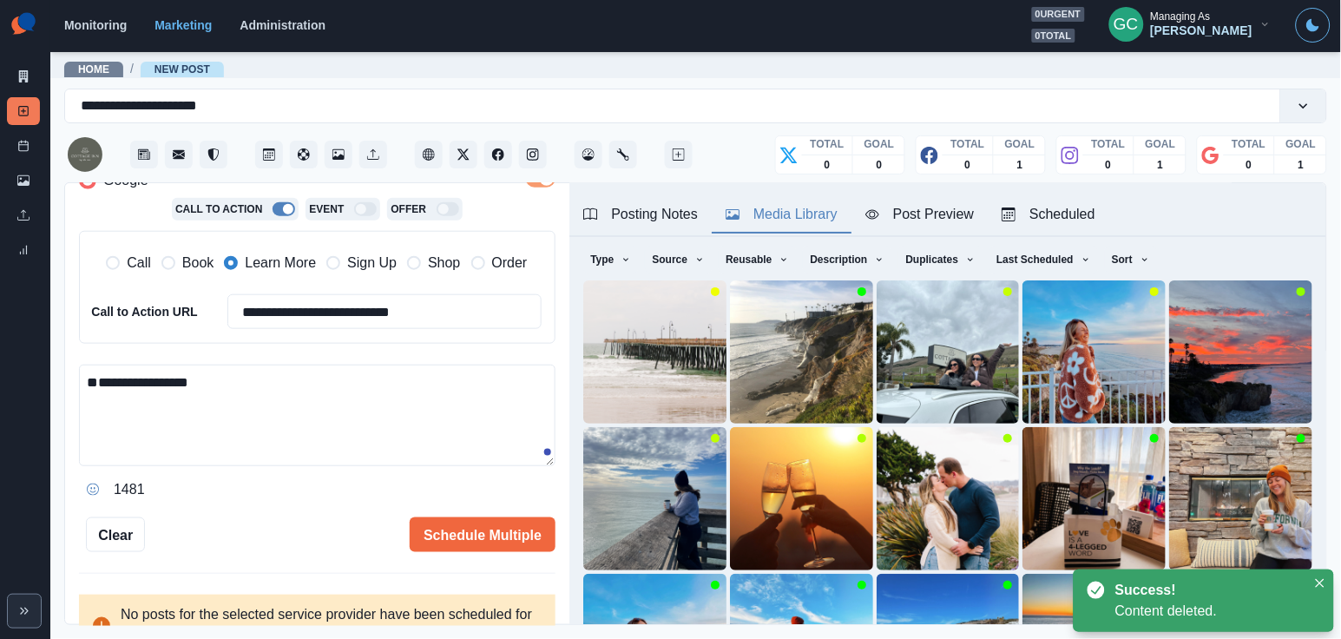
click at [223, 390] on textarea "**********" at bounding box center [317, 415] width 476 height 102
click at [223, 372] on textarea "**********" at bounding box center [317, 415] width 476 height 102
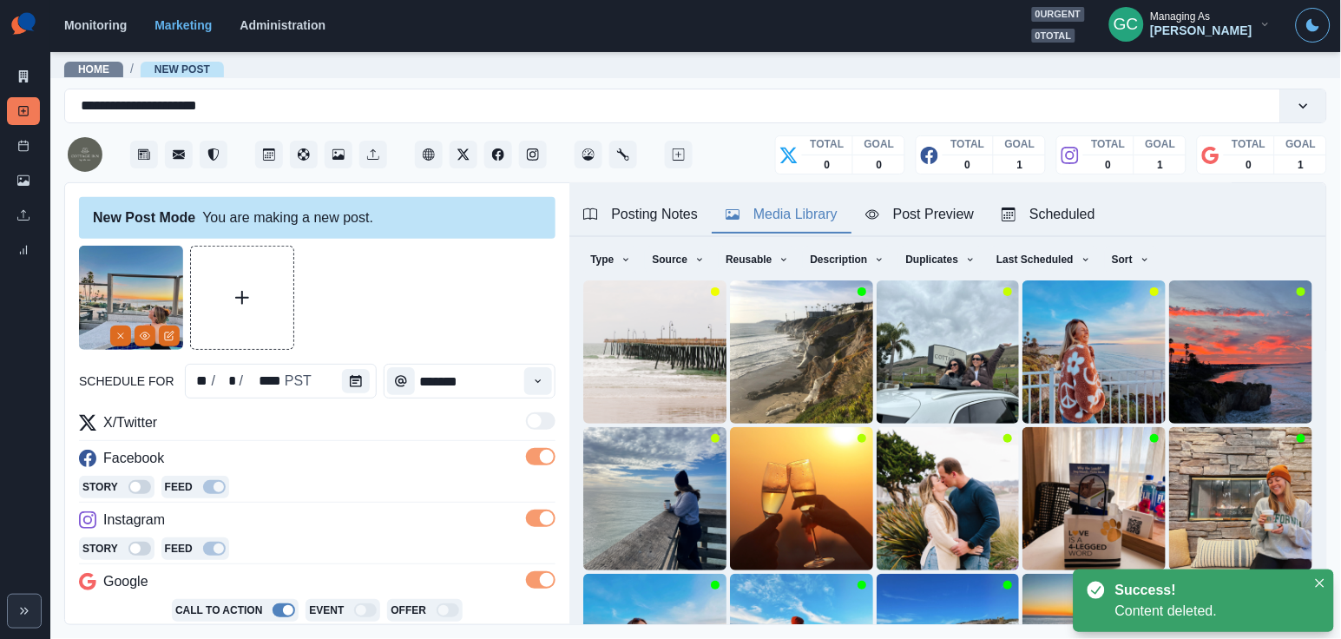
scroll to position [0, 0]
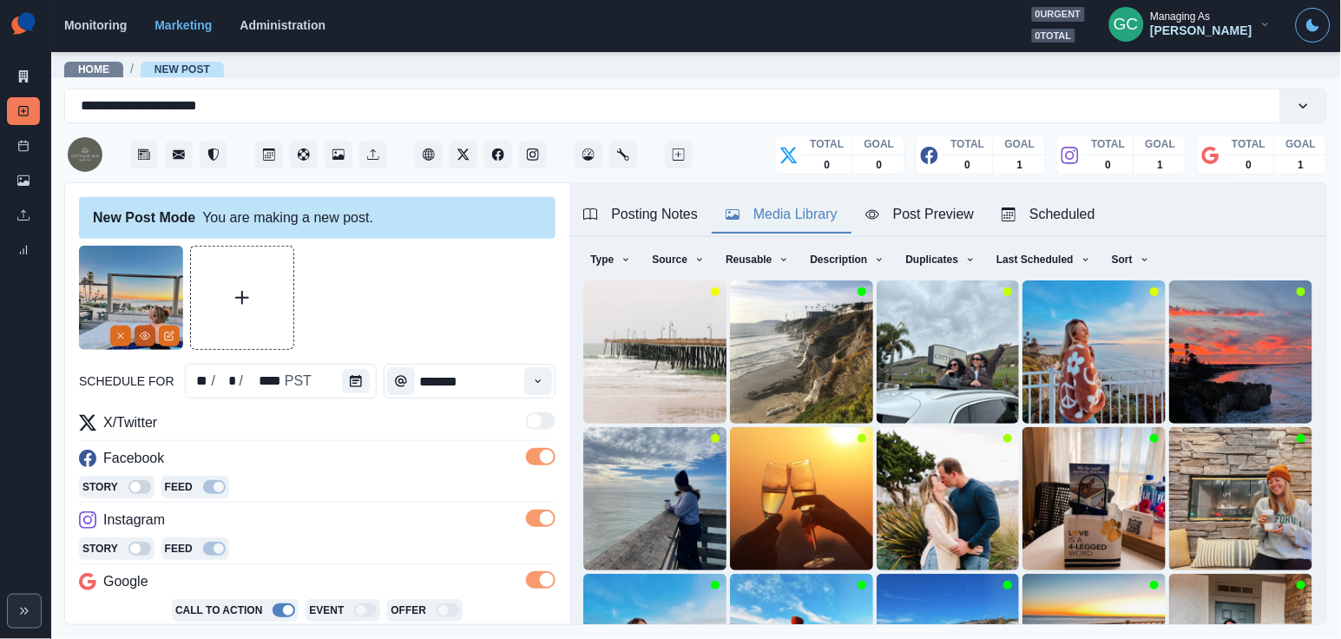
click at [142, 338] on icon "View Media" at bounding box center [145, 336] width 10 height 10
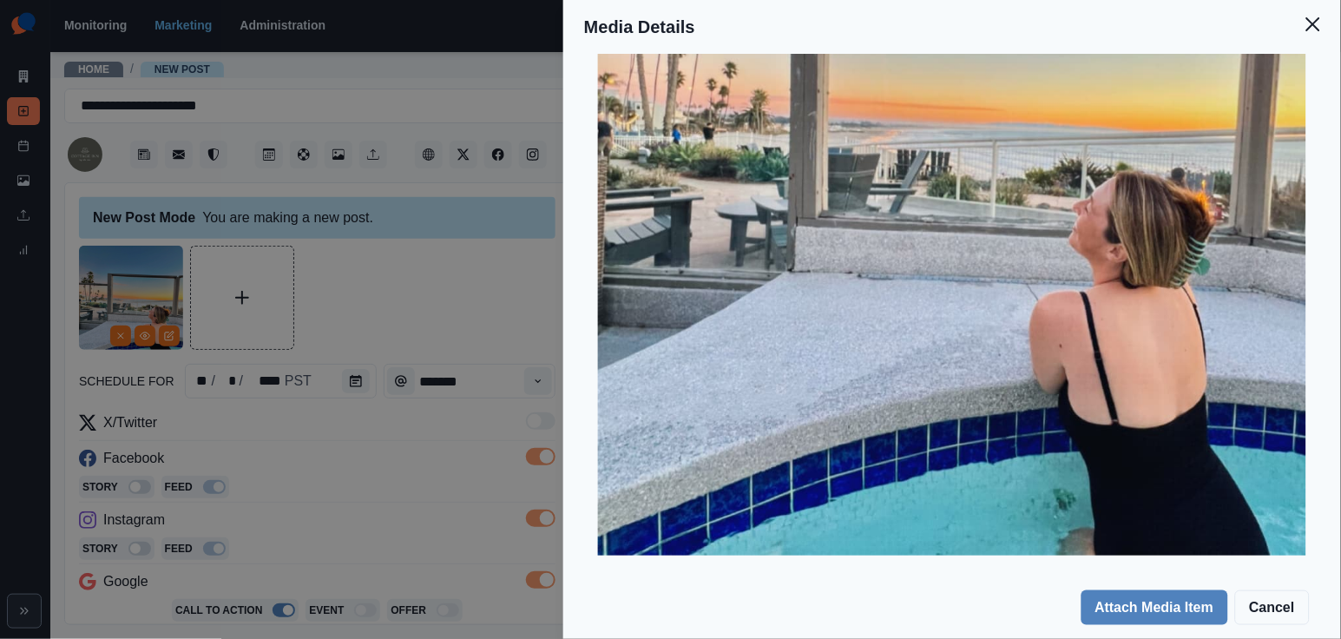
scroll to position [450, 0]
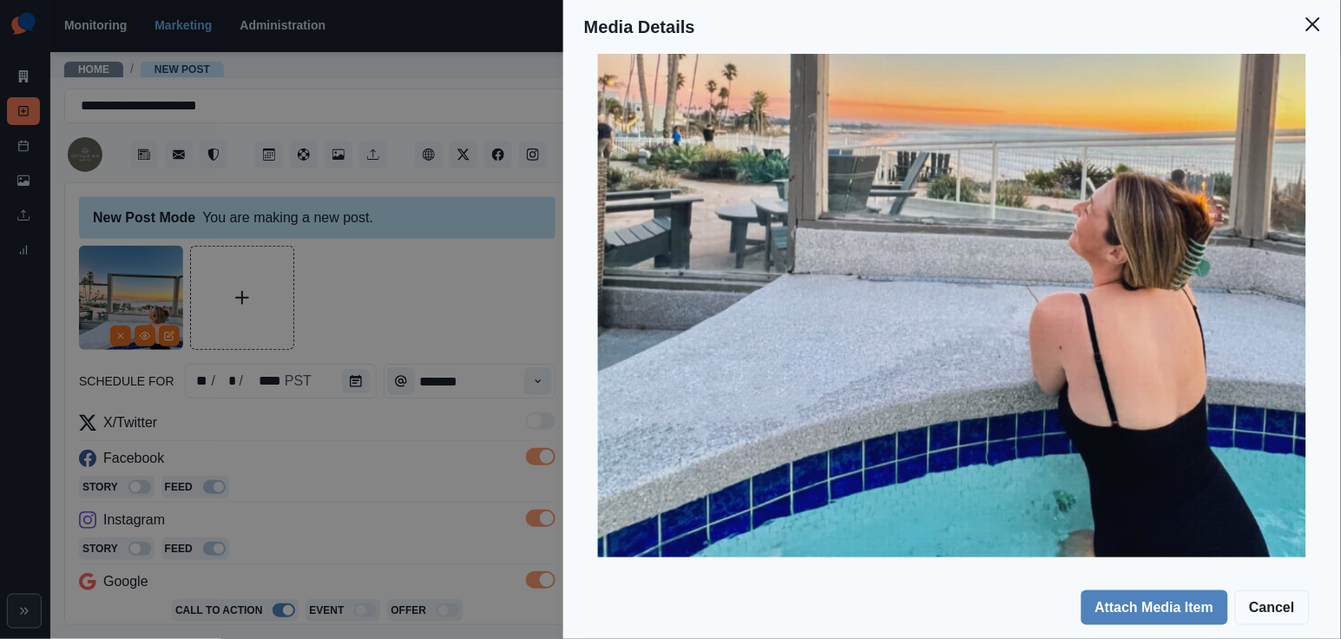
click at [298, 488] on div "Media Details Preview Details Our Description JessieHooper_Dec2023_7-edited Reu…" at bounding box center [670, 319] width 1341 height 639
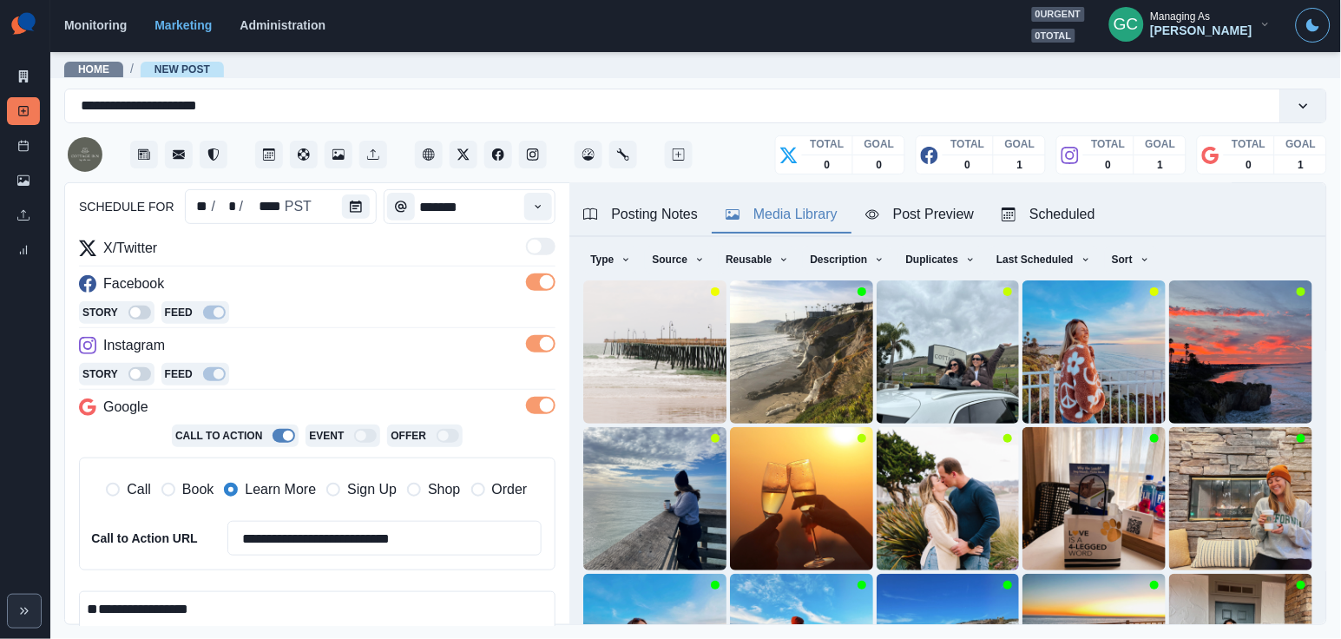
scroll to position [214, 0]
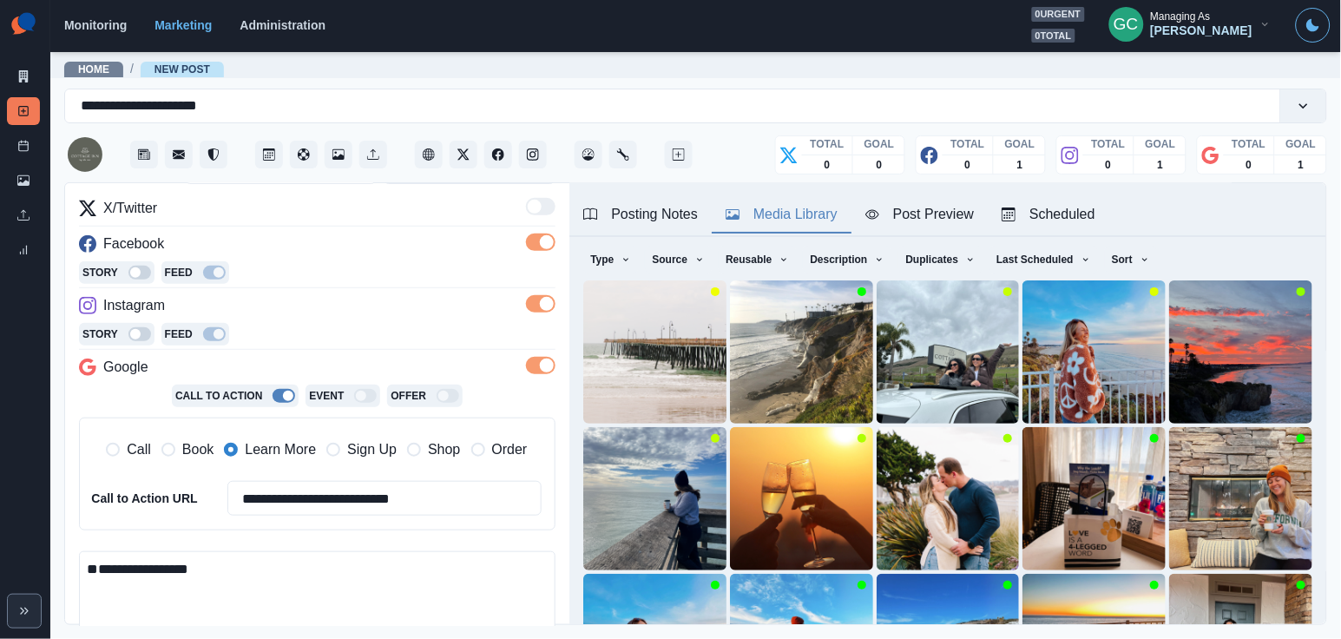
click at [240, 574] on textarea "**********" at bounding box center [317, 602] width 476 height 102
paste textarea "**********"
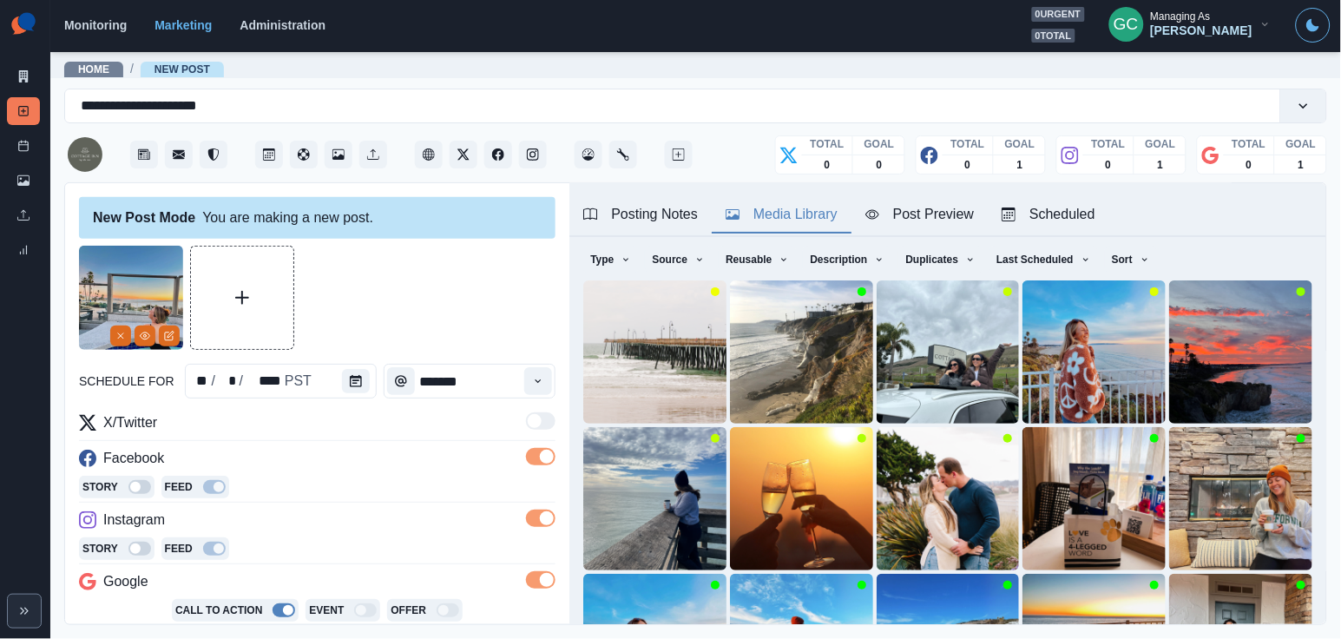
scroll to position [0, 0]
type textarea "**********"
click at [1066, 200] on button "Scheduled" at bounding box center [1048, 215] width 121 height 36
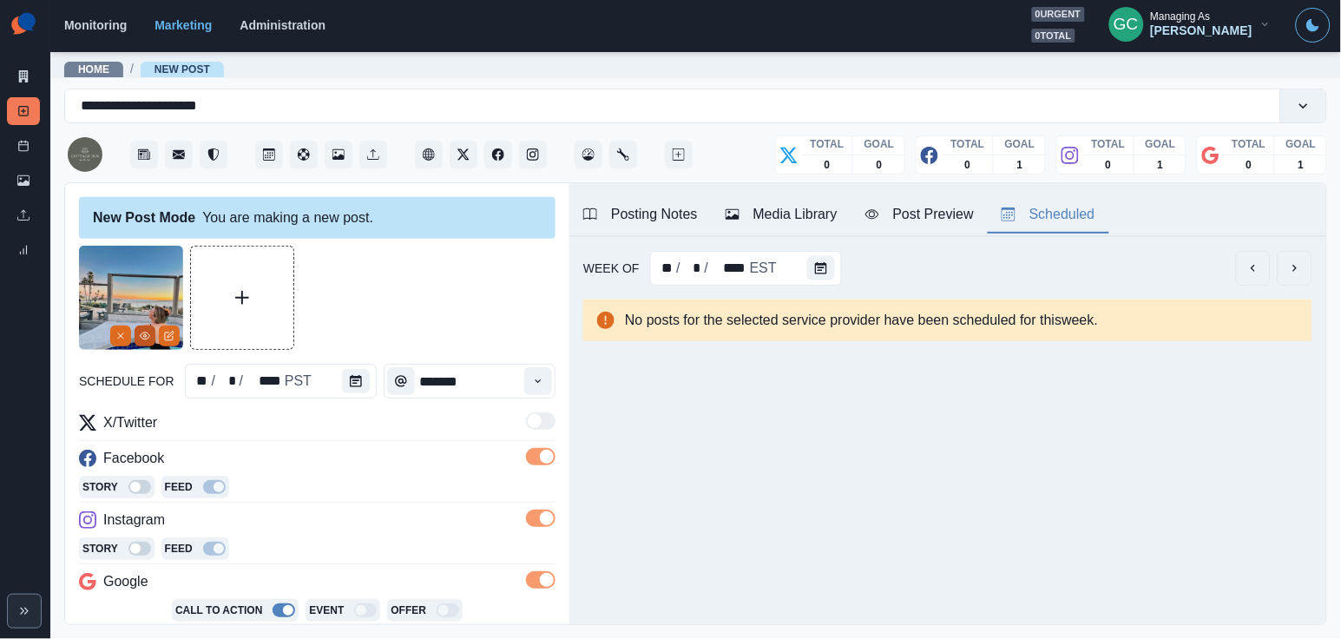
click at [142, 339] on icon "View Media" at bounding box center [145, 336] width 10 height 10
click at [141, 336] on icon "View Media" at bounding box center [145, 336] width 10 height 10
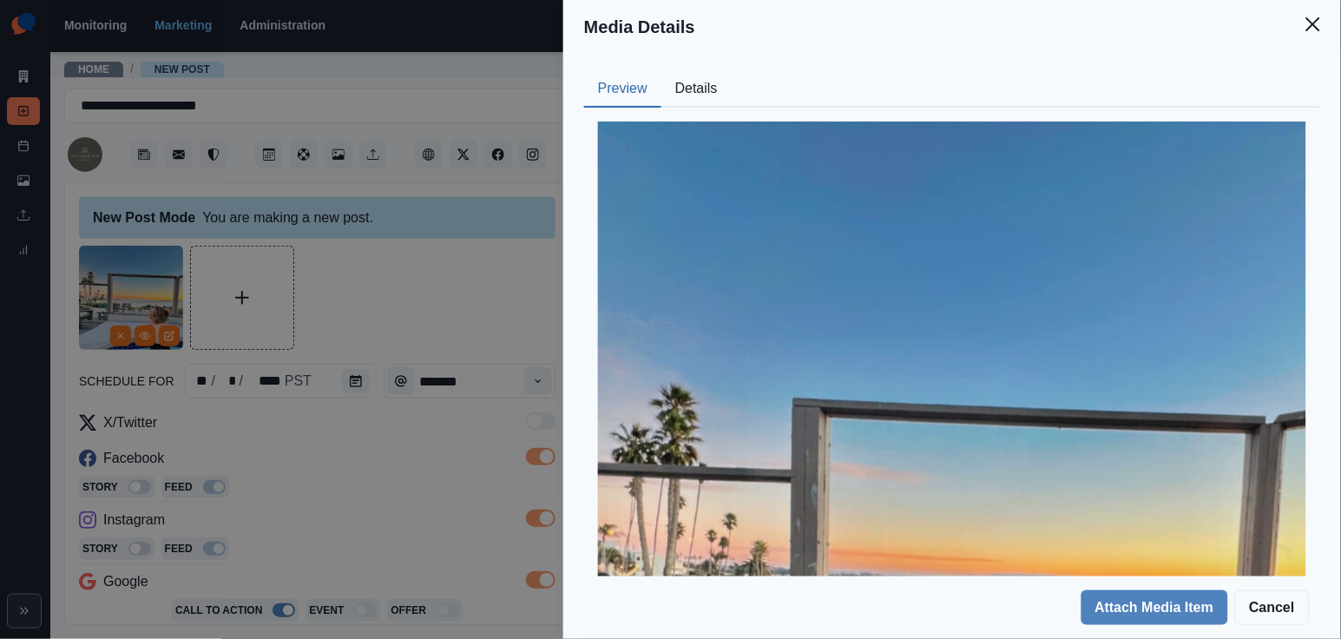
click at [384, 253] on div "Media Details Preview Details Our Description JessieHooper_Dec2023_7-edited Reu…" at bounding box center [670, 319] width 1341 height 639
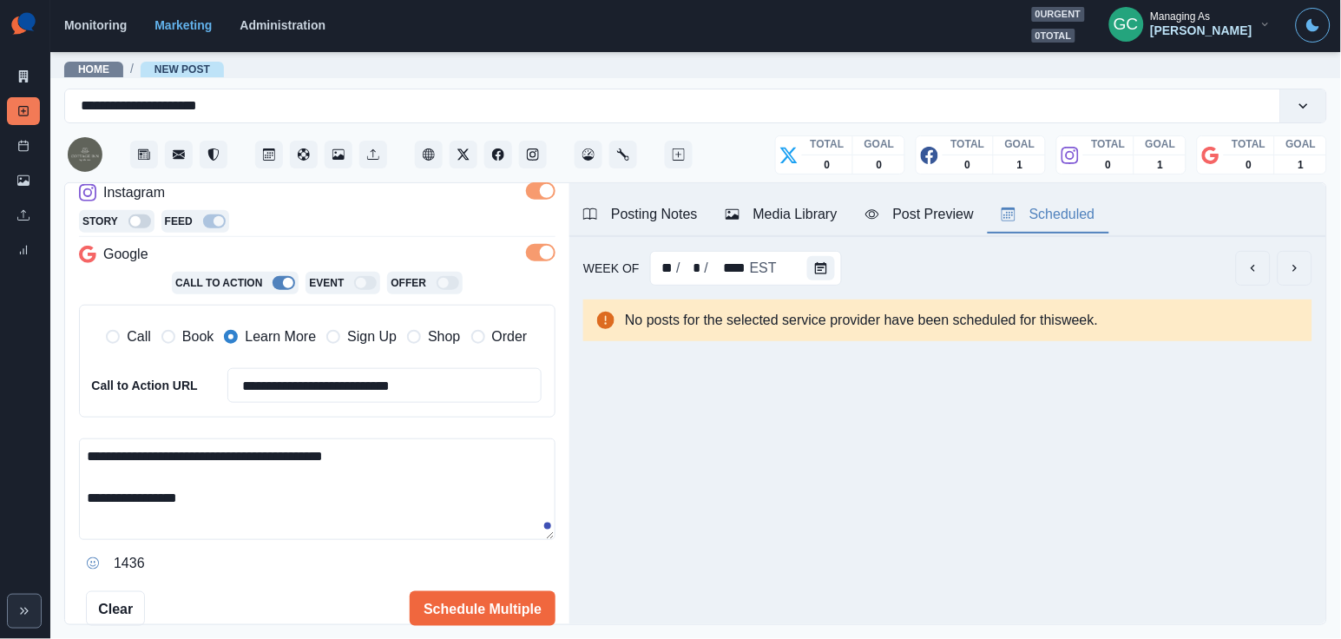
scroll to position [338, 0]
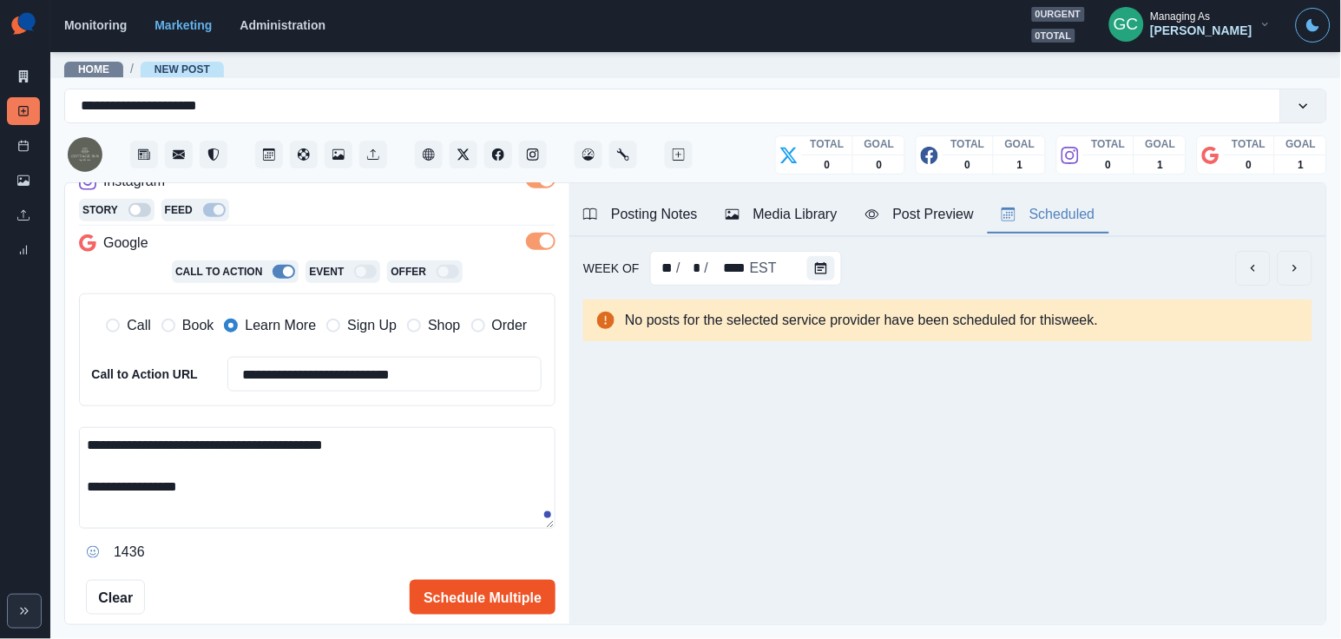
click at [455, 588] on button "Schedule Multiple" at bounding box center [483, 597] width 146 height 35
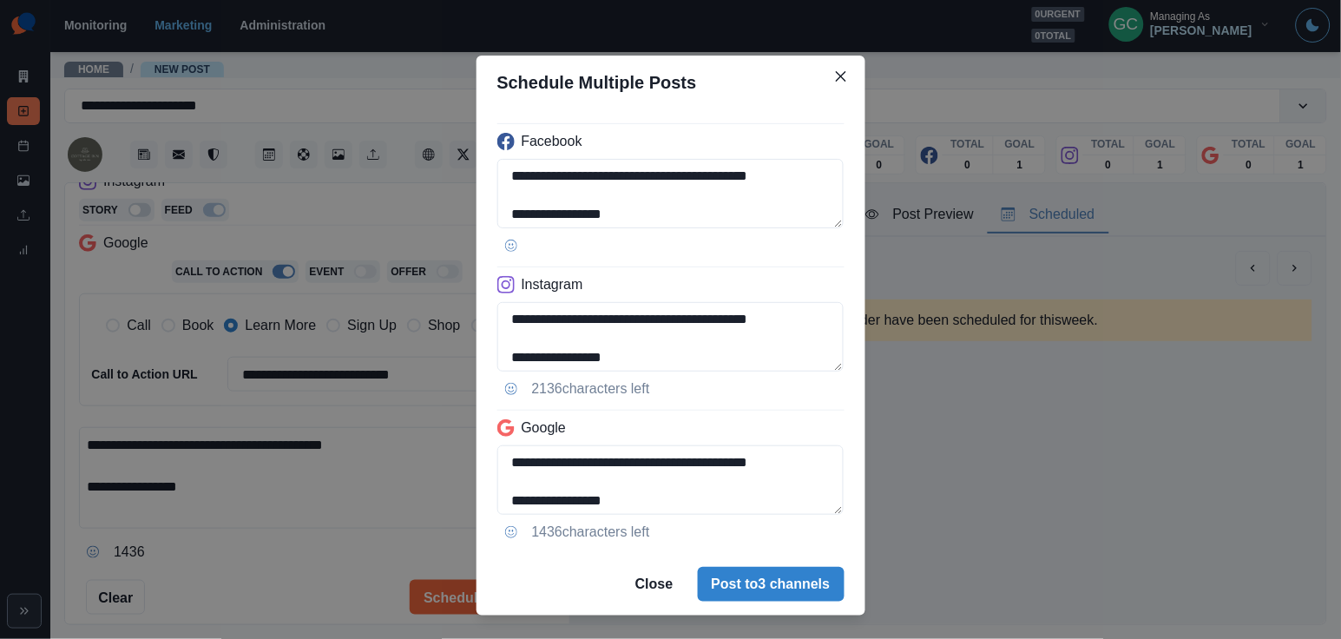
click at [718, 565] on footer "Close Post to 3 channels" at bounding box center [670, 584] width 389 height 62
click at [732, 576] on button "Post to 3 channels" at bounding box center [771, 584] width 147 height 35
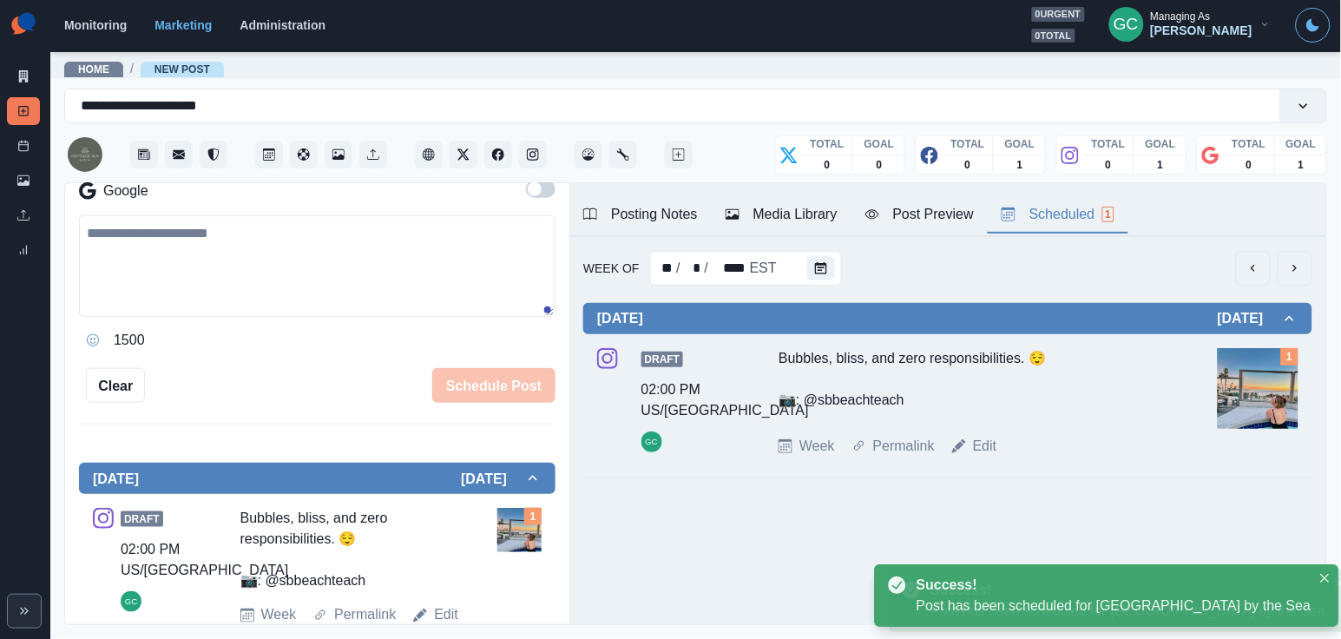
scroll to position [236, 0]
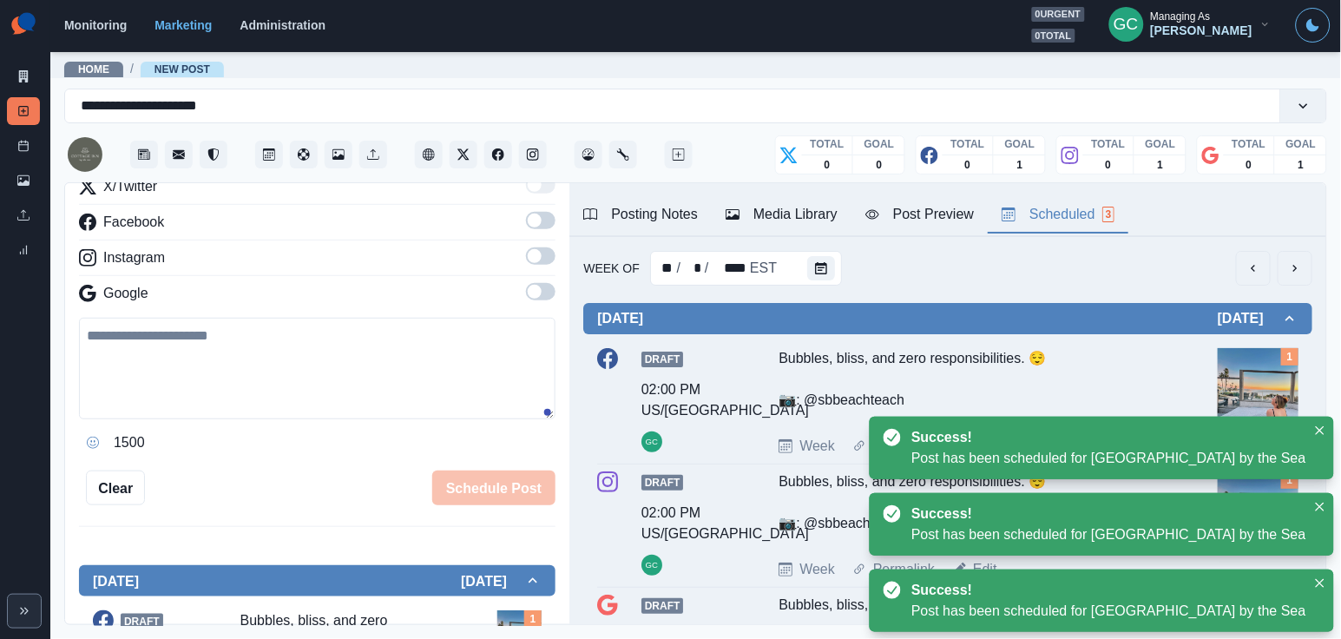
click at [1230, 384] on img at bounding box center [1257, 388] width 81 height 81
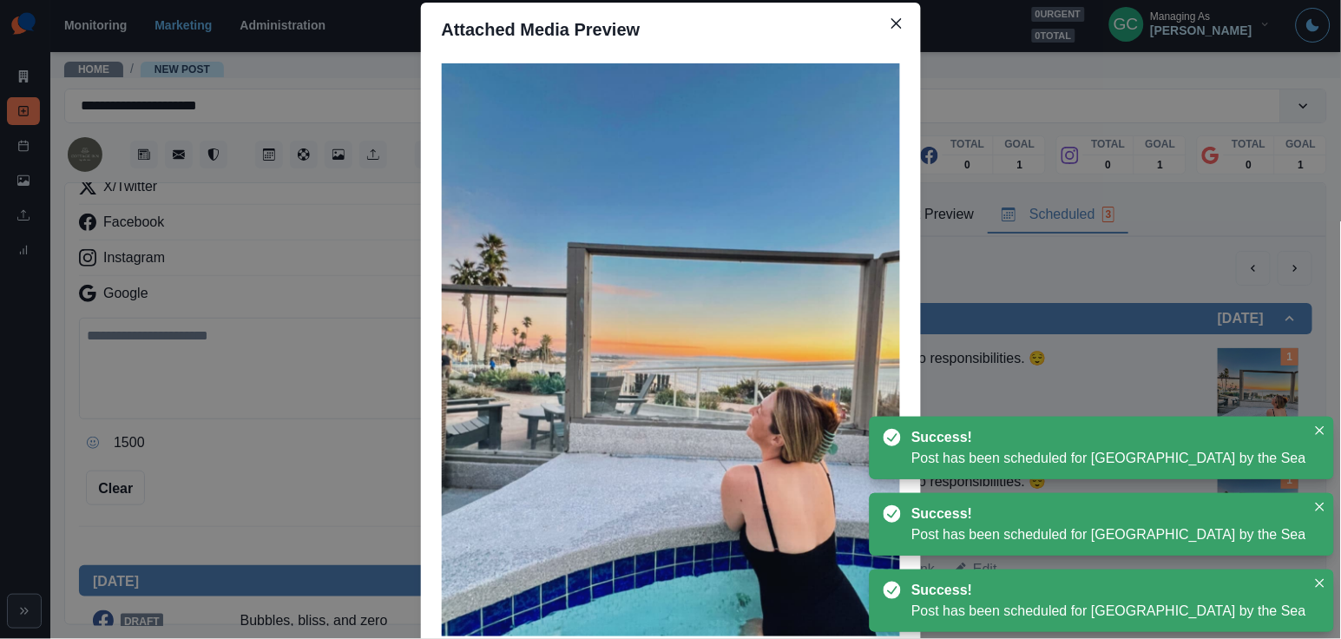
scroll to position [66, 0]
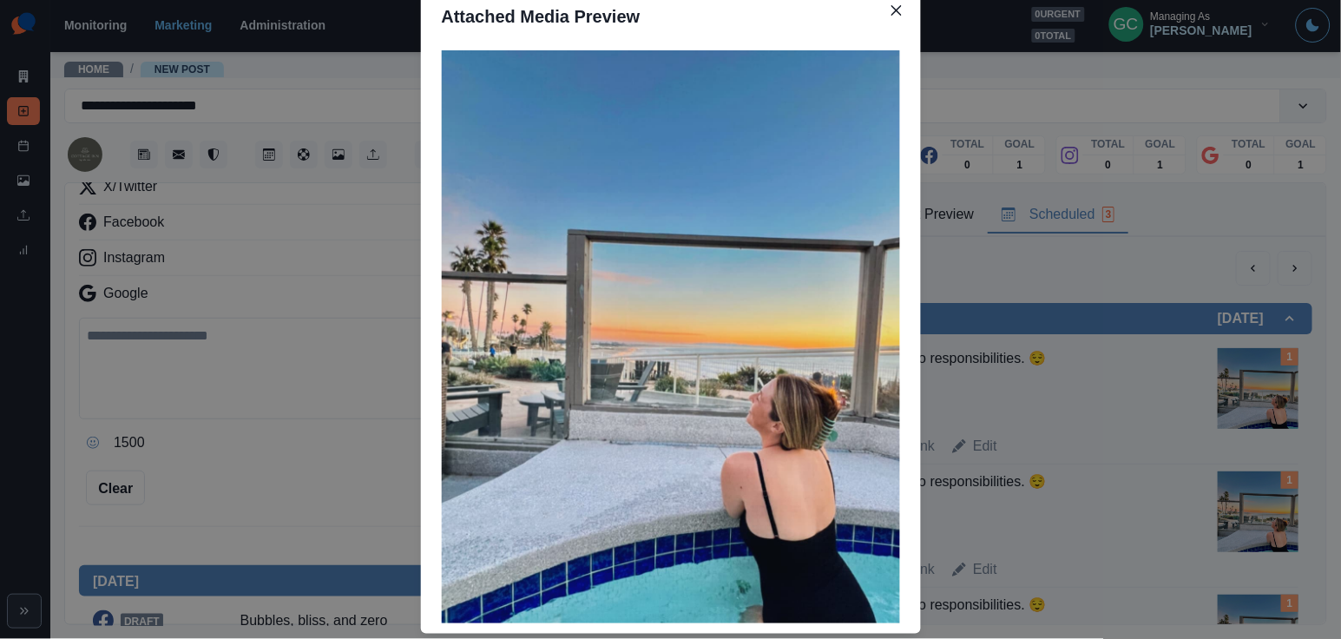
click at [331, 348] on div "Attached Media Preview" at bounding box center [670, 319] width 1341 height 639
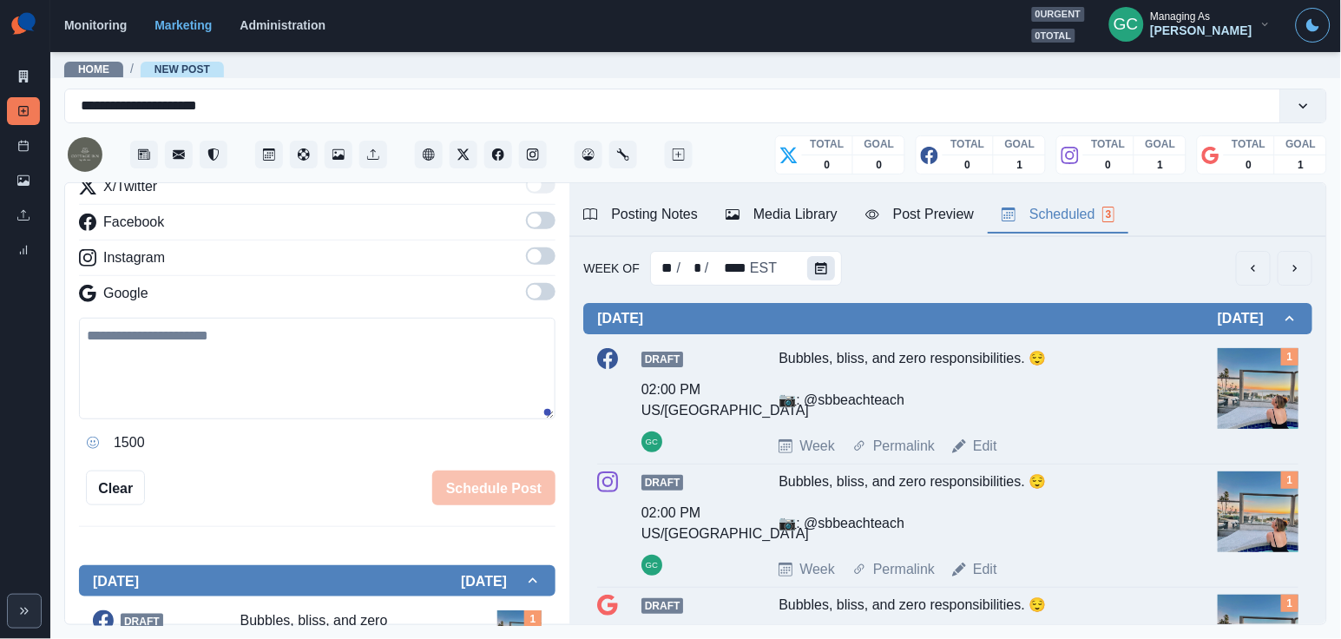
scroll to position [0, 0]
click at [817, 271] on icon "Calendar" at bounding box center [821, 268] width 12 height 12
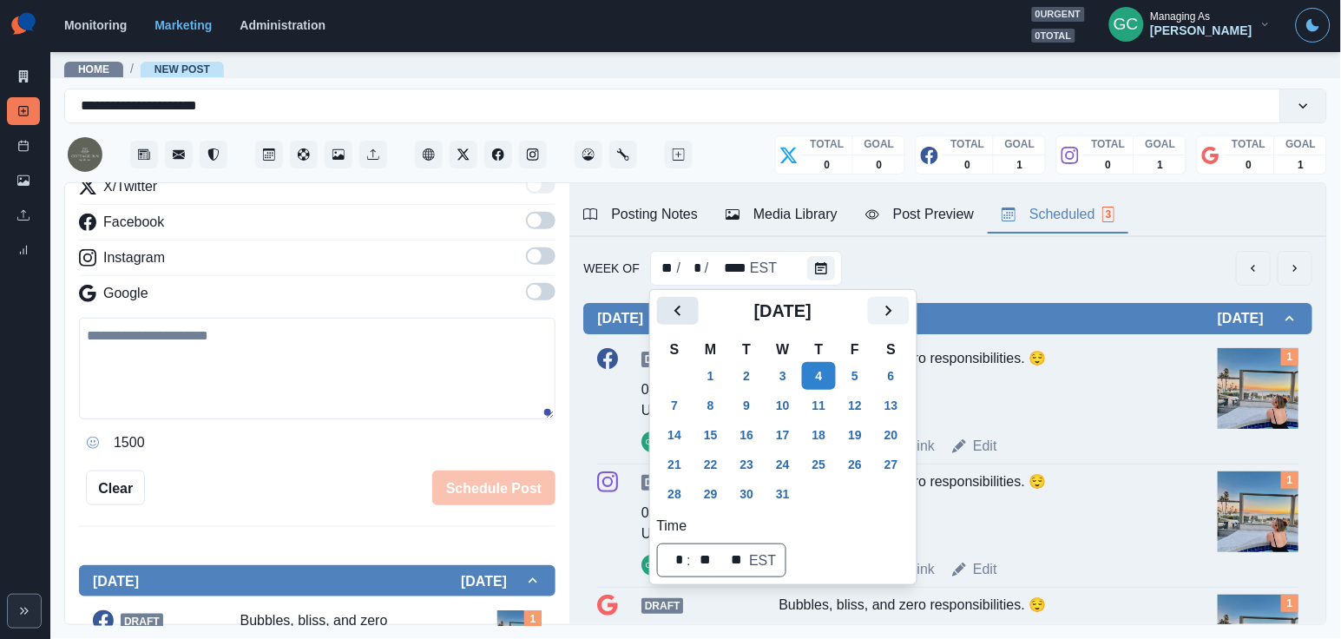
click at [674, 314] on icon "Previous" at bounding box center [677, 310] width 21 height 21
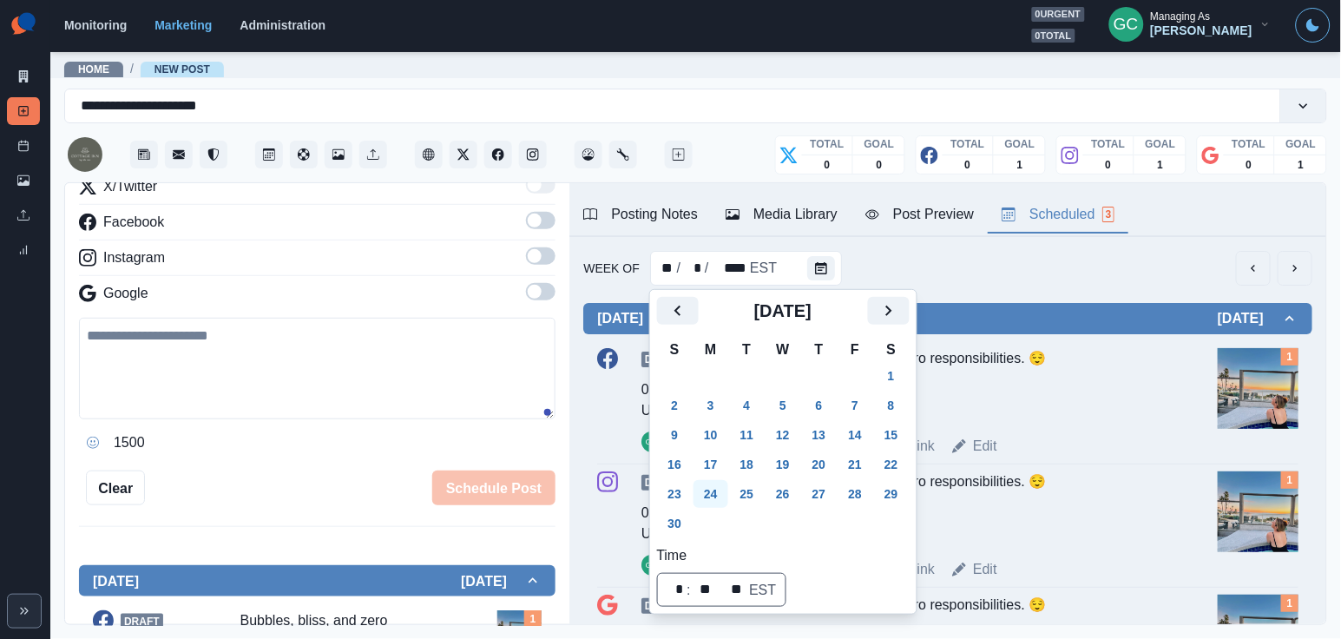
click at [721, 496] on button "24" at bounding box center [710, 494] width 35 height 28
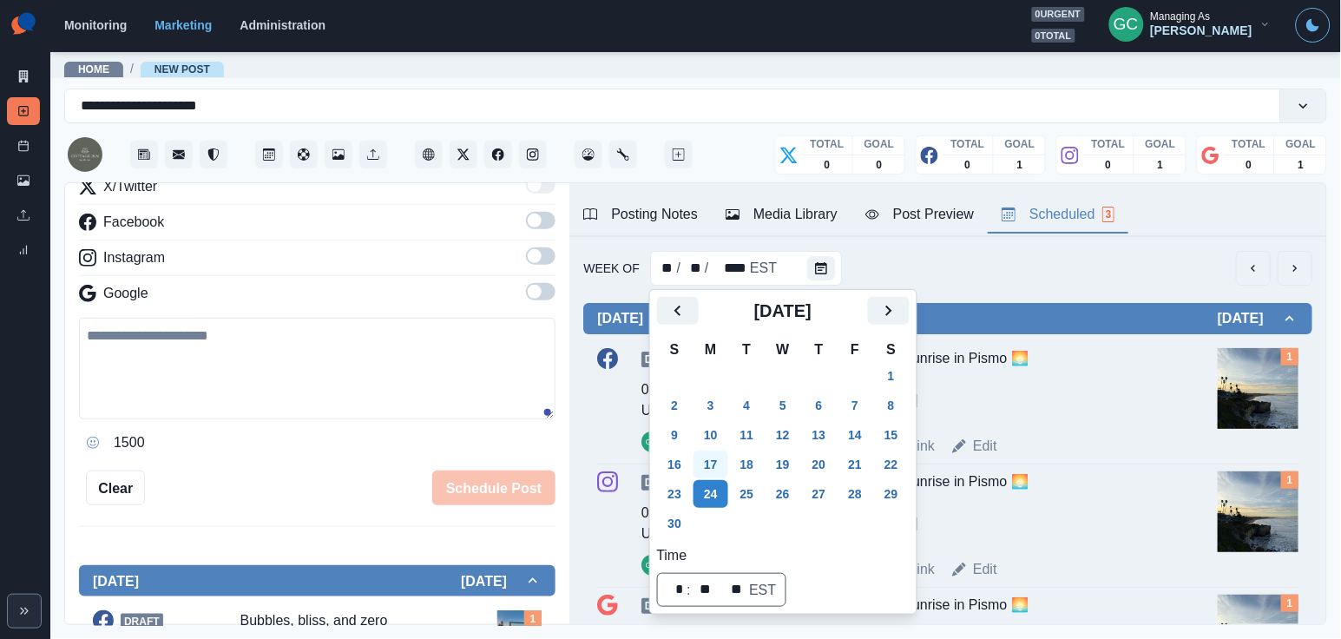
click at [715, 468] on button "17" at bounding box center [710, 464] width 35 height 28
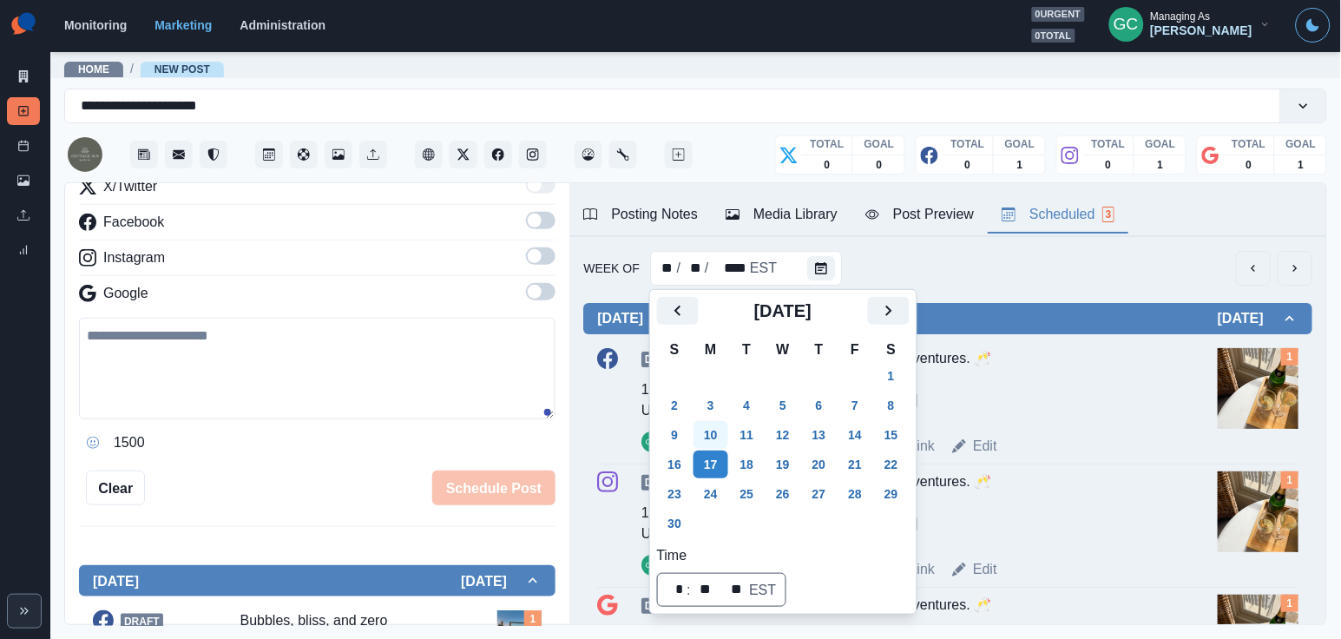
click at [714, 421] on button "10" at bounding box center [710, 435] width 35 height 28
click at [714, 413] on button "3" at bounding box center [710, 405] width 35 height 28
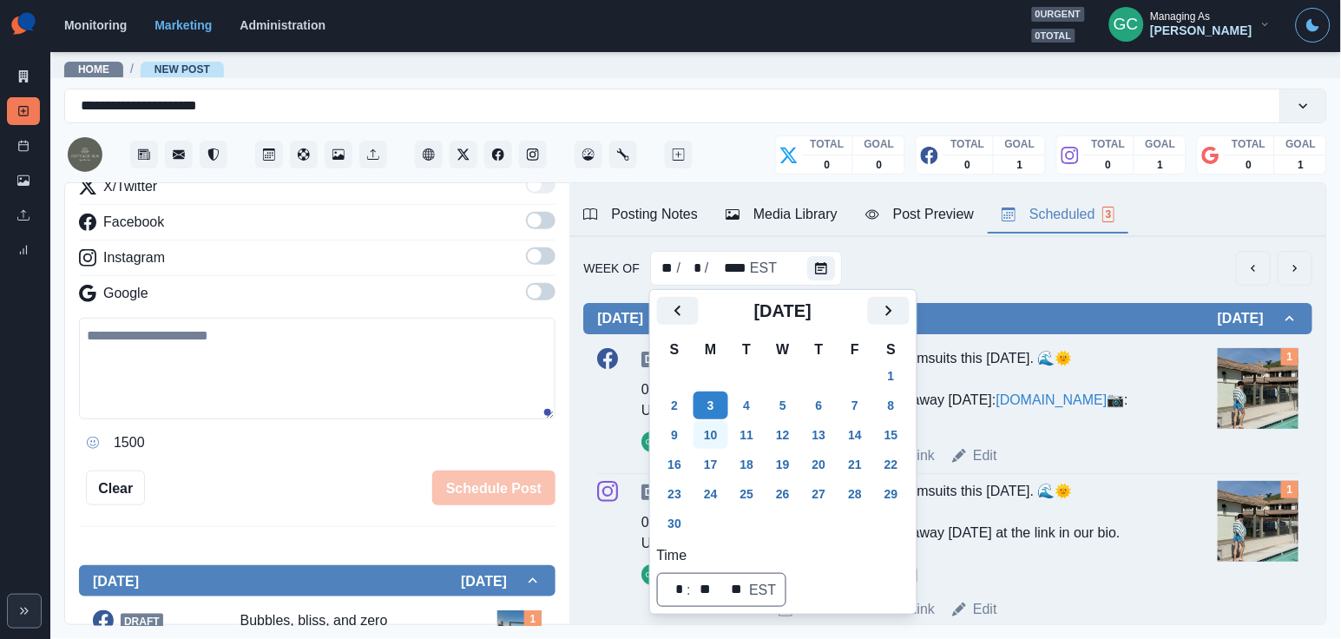
click at [712, 444] on button "10" at bounding box center [710, 435] width 35 height 28
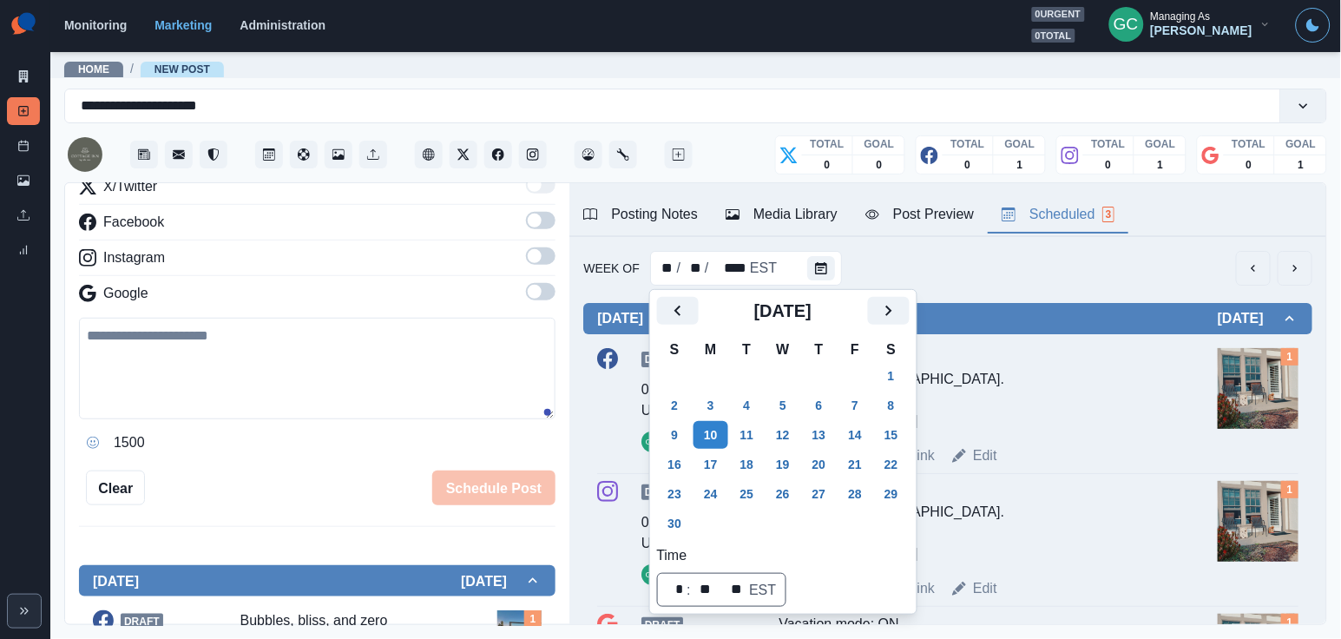
click at [258, 348] on textarea at bounding box center [317, 369] width 476 height 102
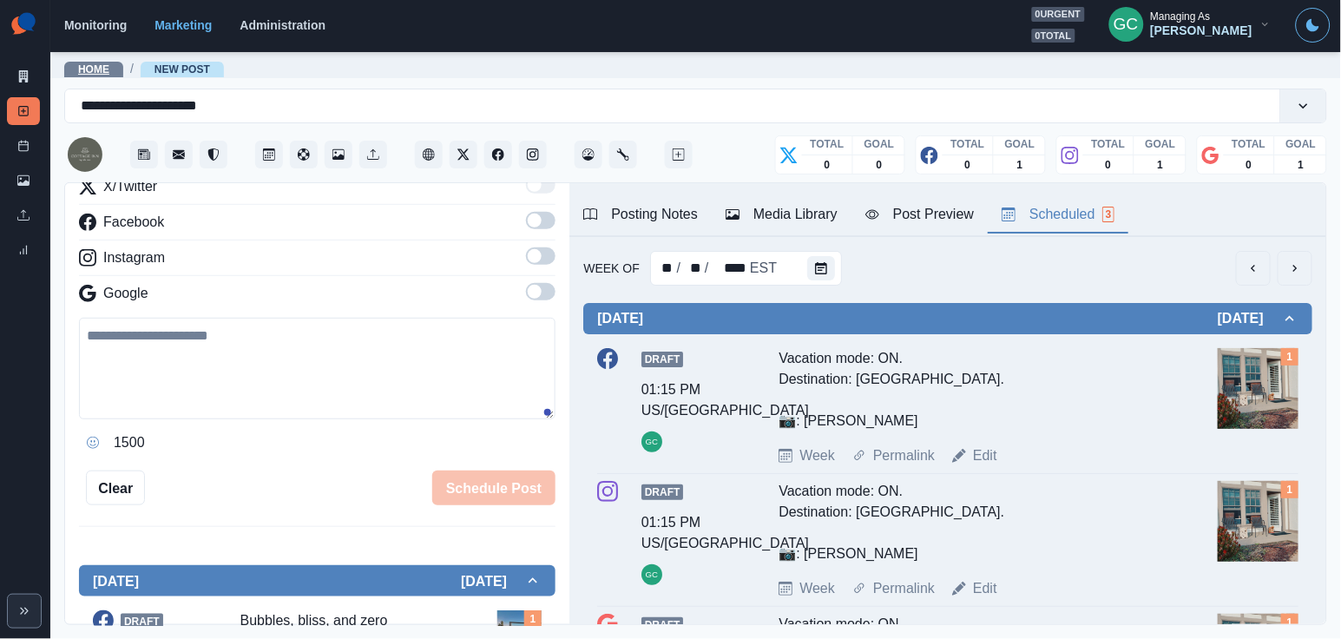
click at [102, 66] on link "Home" at bounding box center [93, 69] width 31 height 12
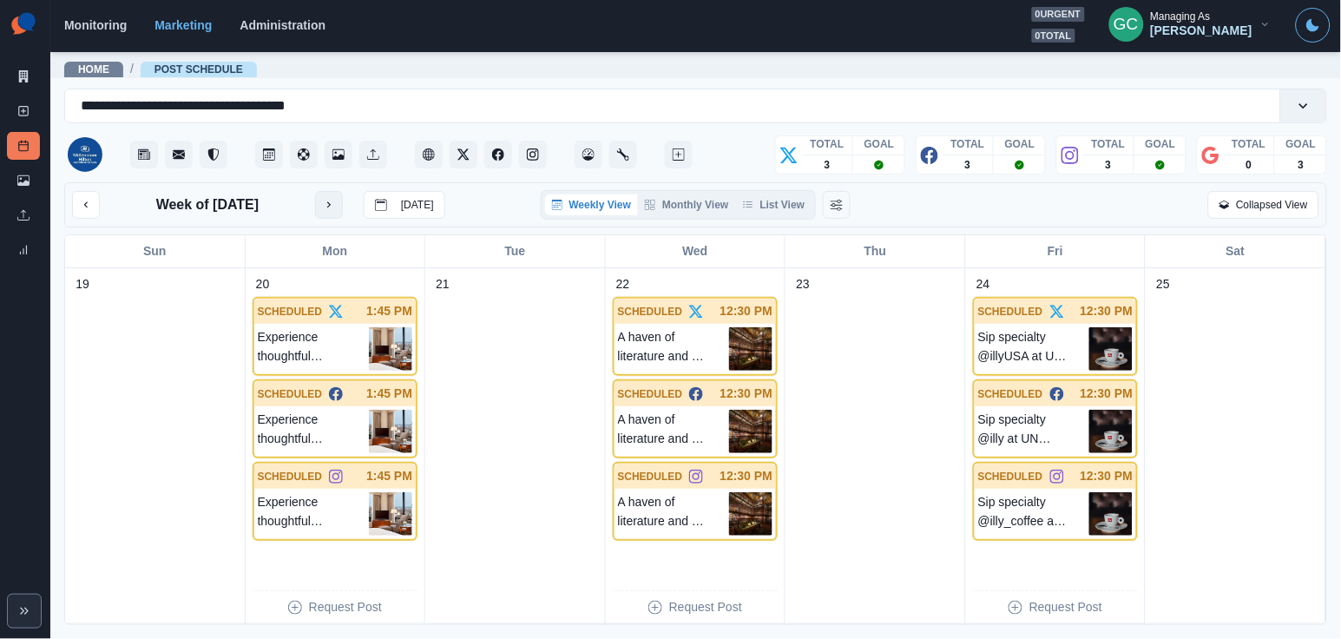
click at [333, 209] on icon "next month" at bounding box center [329, 205] width 12 height 12
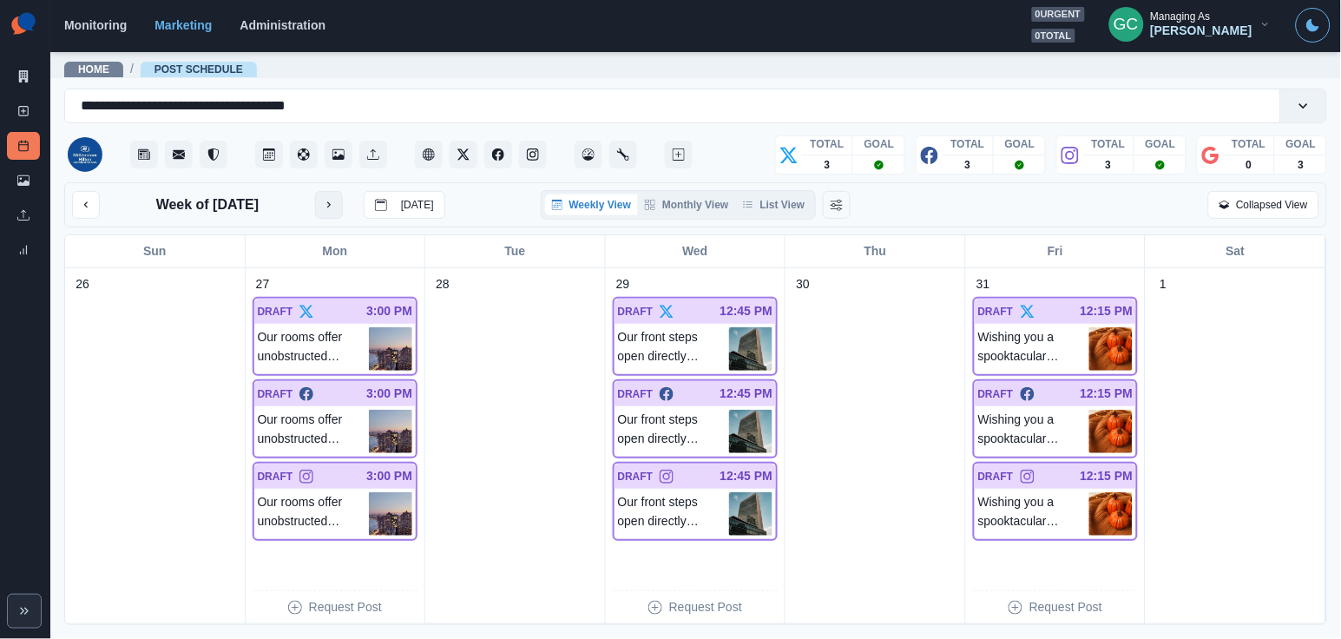
click at [334, 209] on icon "next month" at bounding box center [329, 205] width 12 height 12
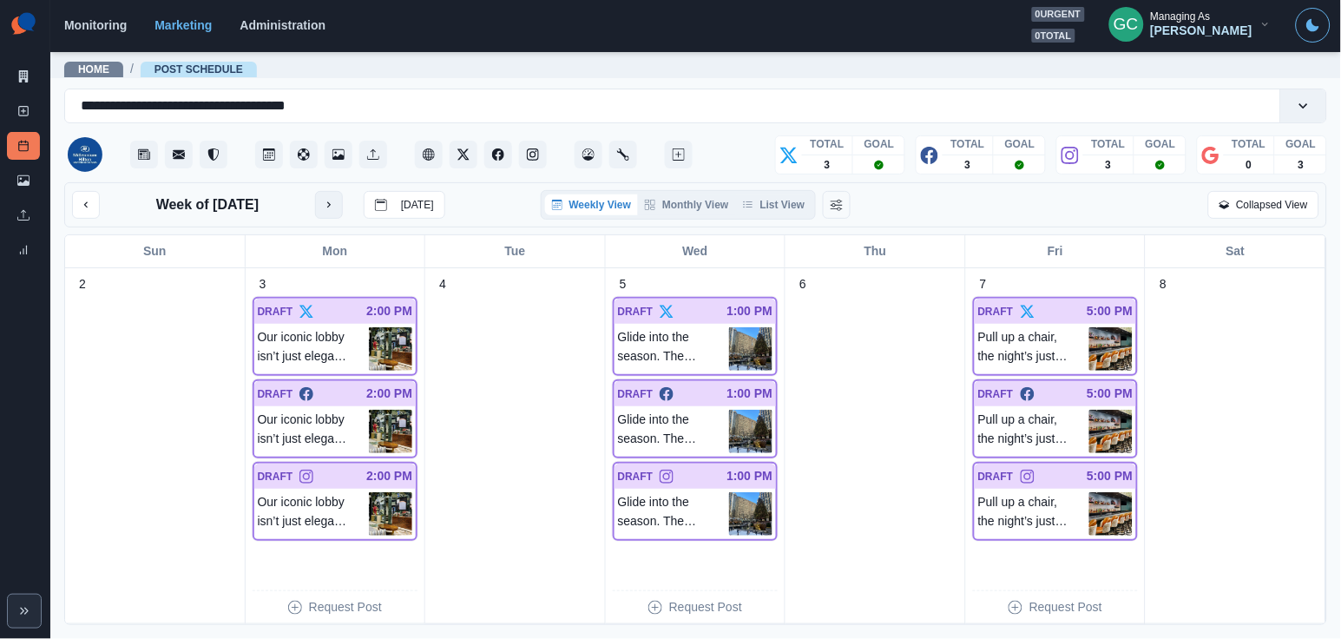
click at [334, 209] on icon "next month" at bounding box center [329, 205] width 12 height 12
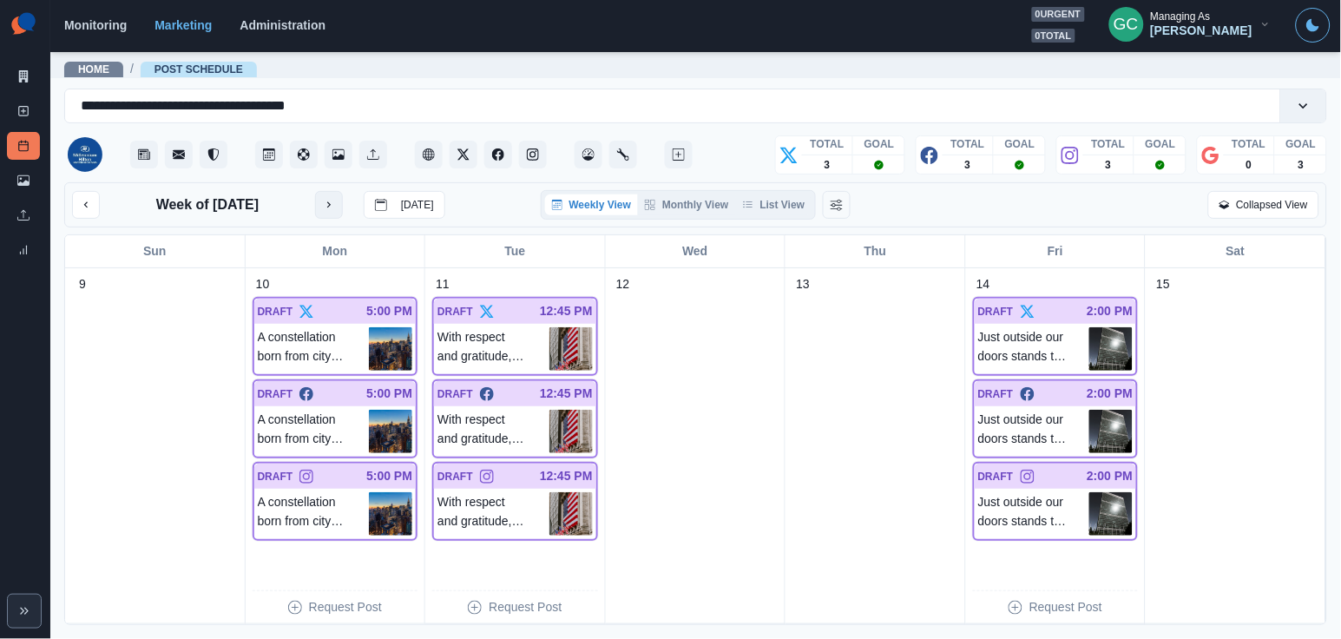
click at [334, 209] on button "next month" at bounding box center [329, 205] width 28 height 28
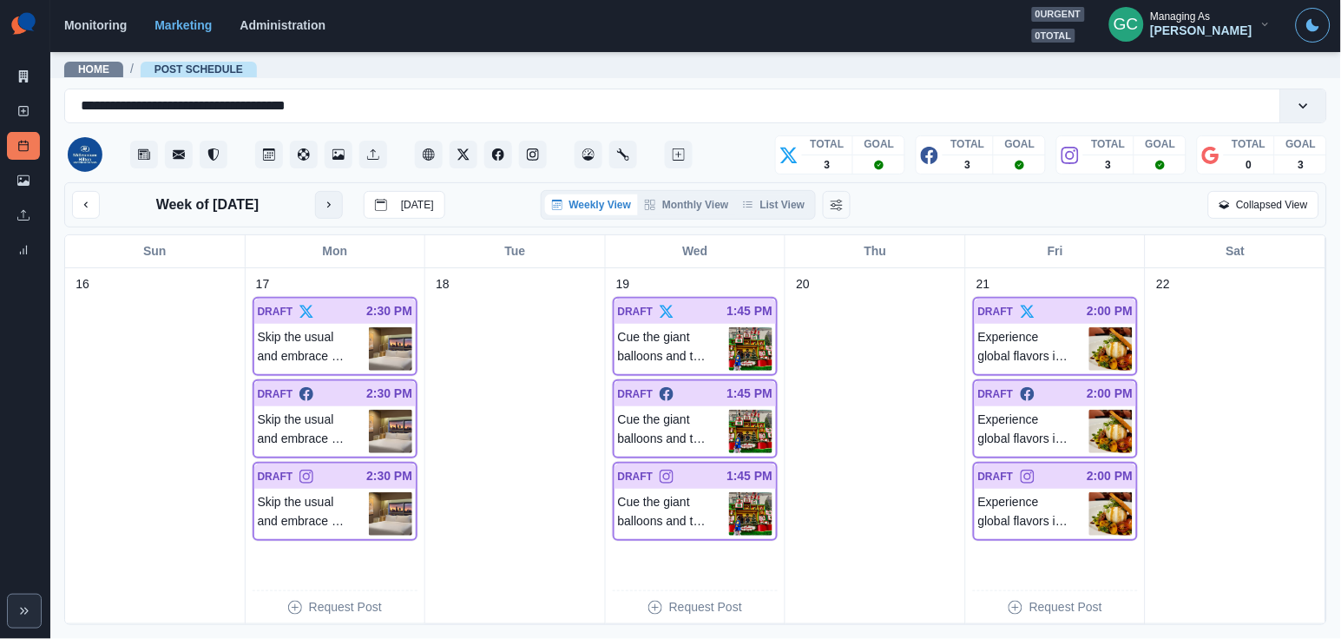
click at [334, 209] on button "next month" at bounding box center [329, 205] width 28 height 28
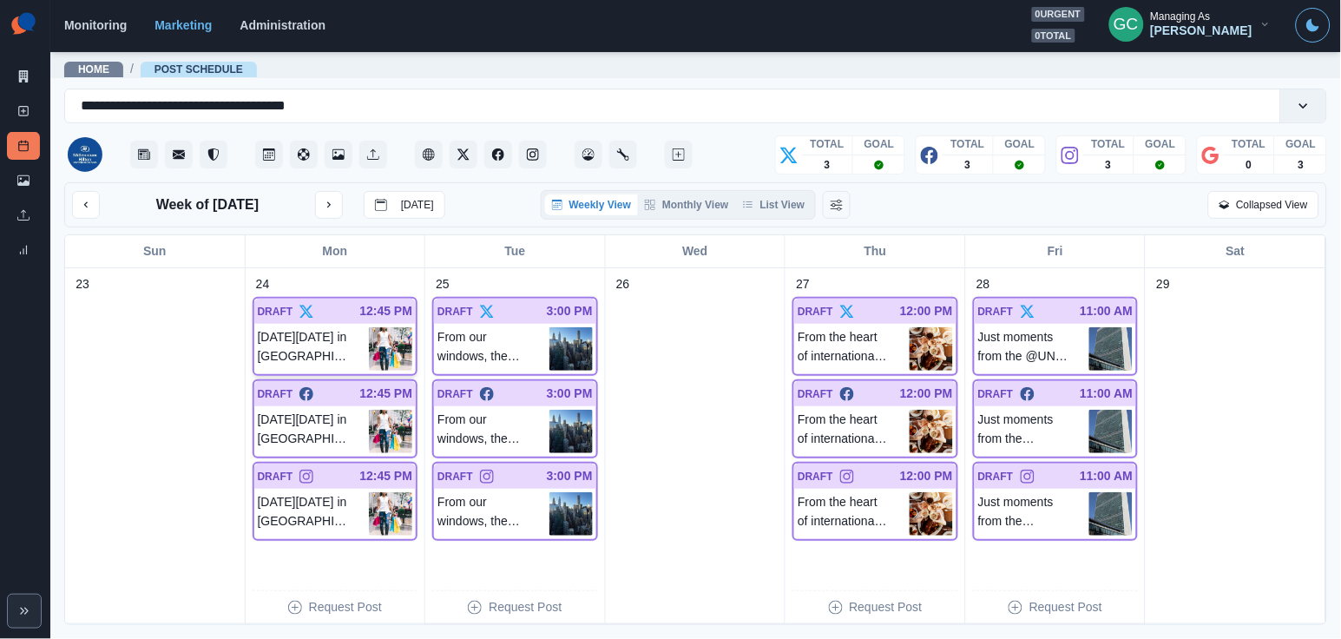
click at [299, 337] on p "Black Friday in NYC means endless finds and festive streets. Stay close to the …" at bounding box center [314, 348] width 112 height 43
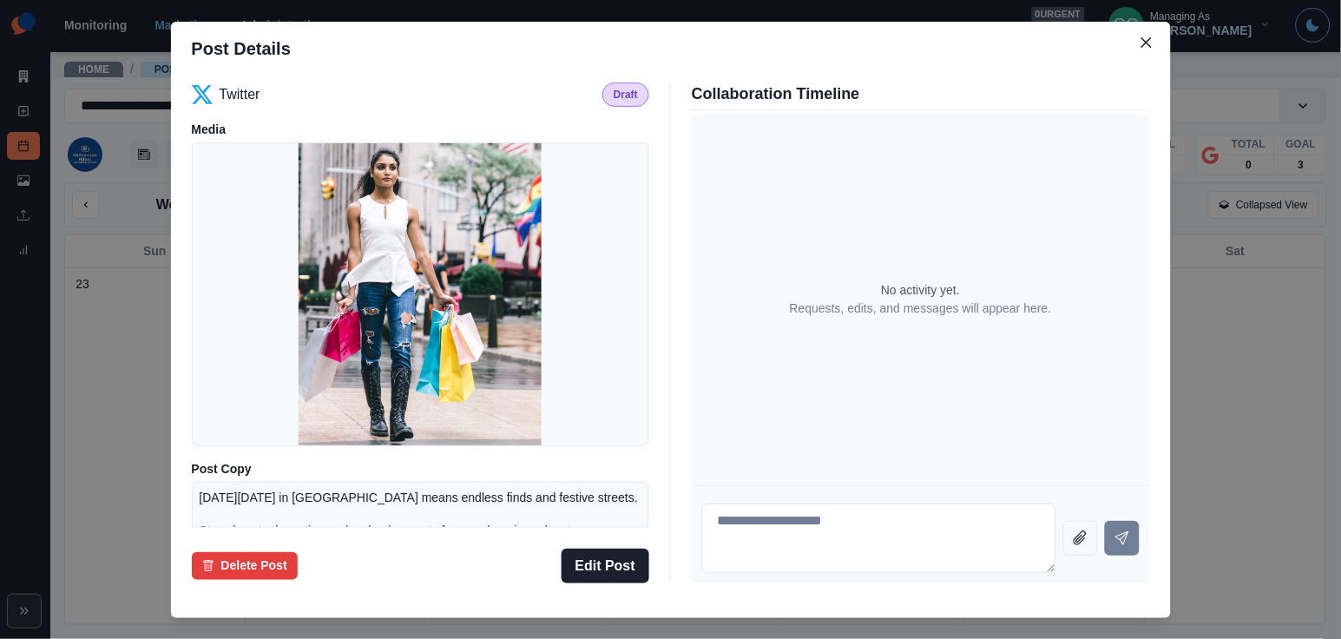
click at [89, 285] on div "Post Details Twitter Draft Media Post Copy Black Friday in NYC means endless fi…" at bounding box center [670, 319] width 1341 height 639
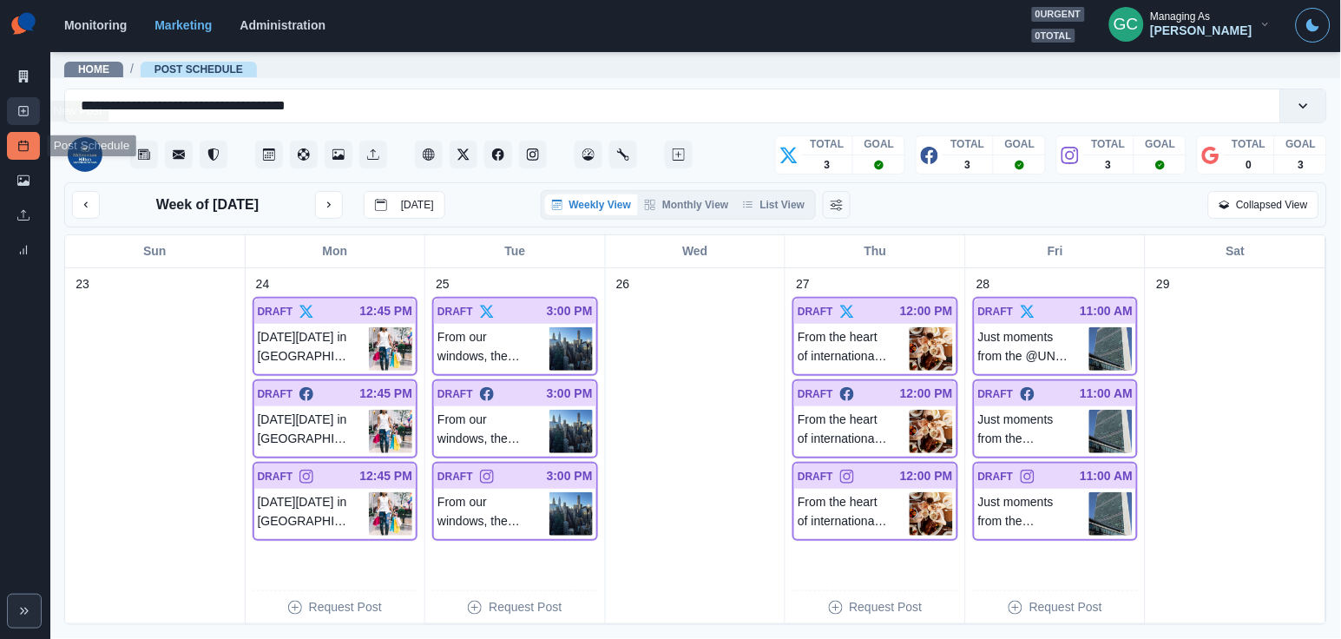
click at [24, 107] on icon at bounding box center [23, 111] width 12 height 12
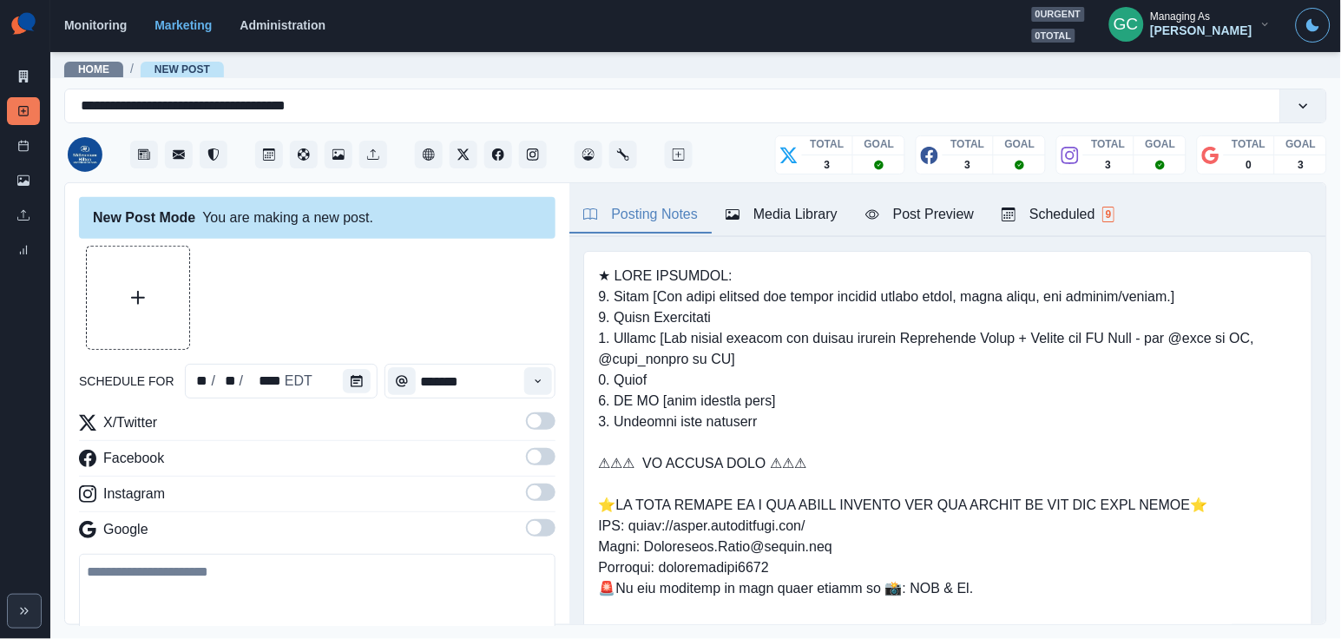
click at [1127, 221] on button "Scheduled 9" at bounding box center [1058, 215] width 141 height 36
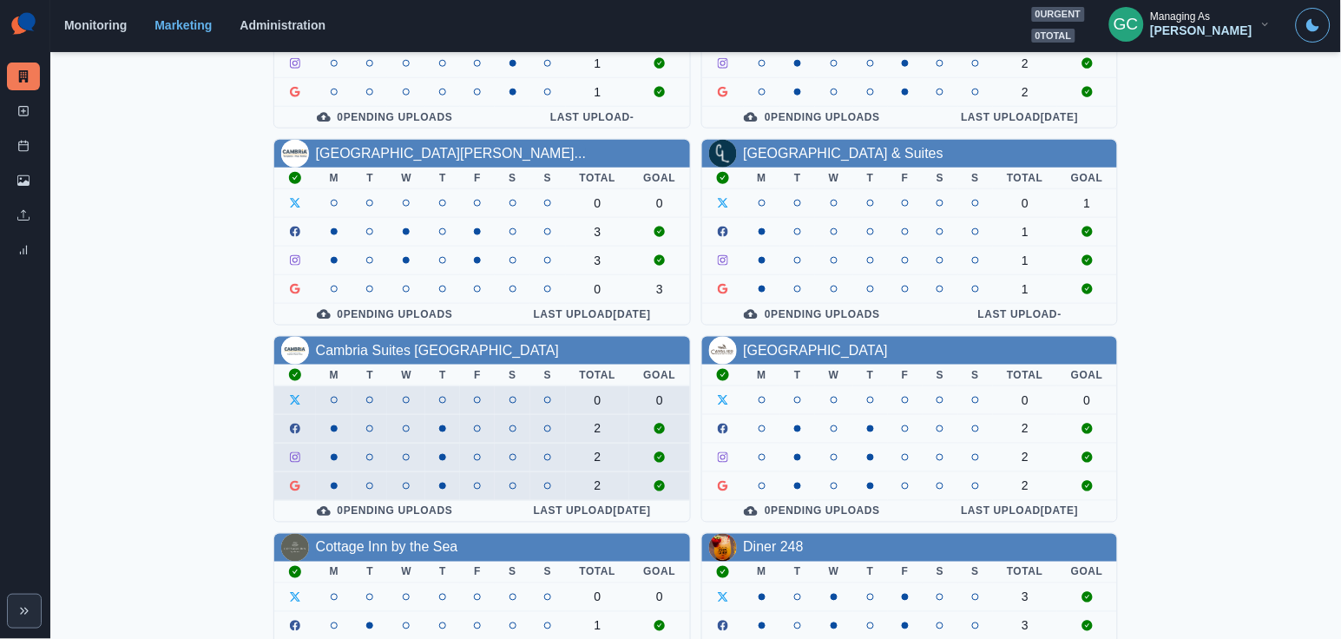
scroll to position [400, 0]
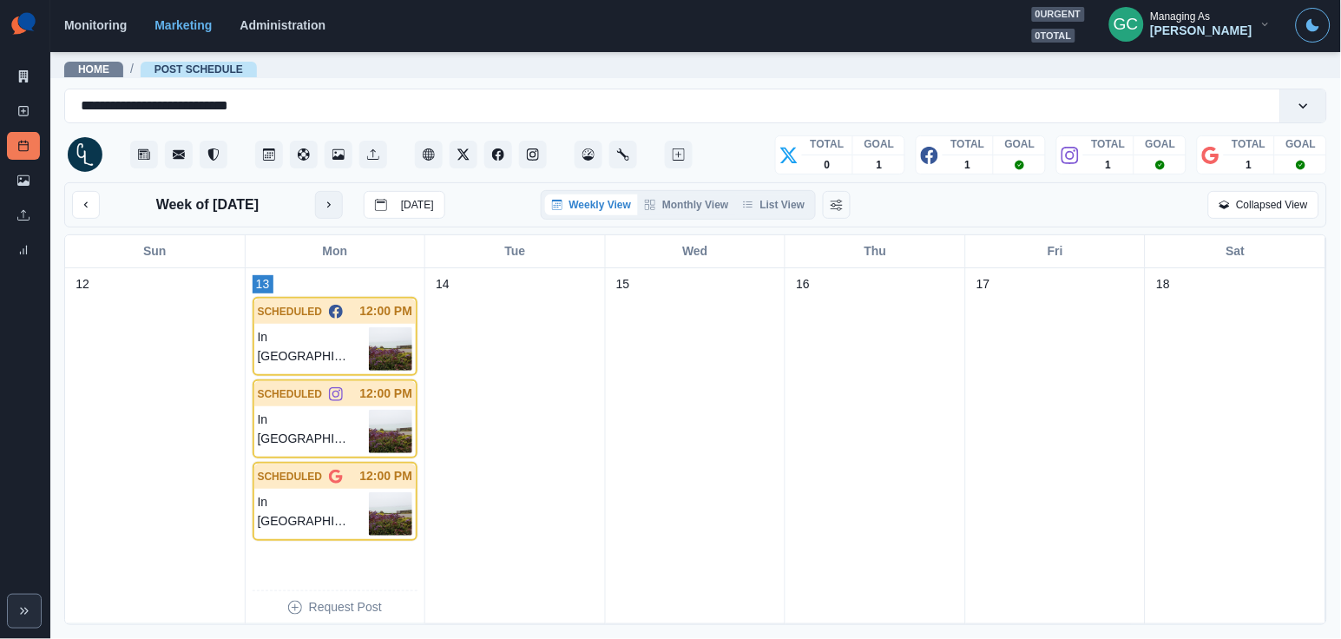
click at [325, 212] on button "next month" at bounding box center [329, 205] width 28 height 28
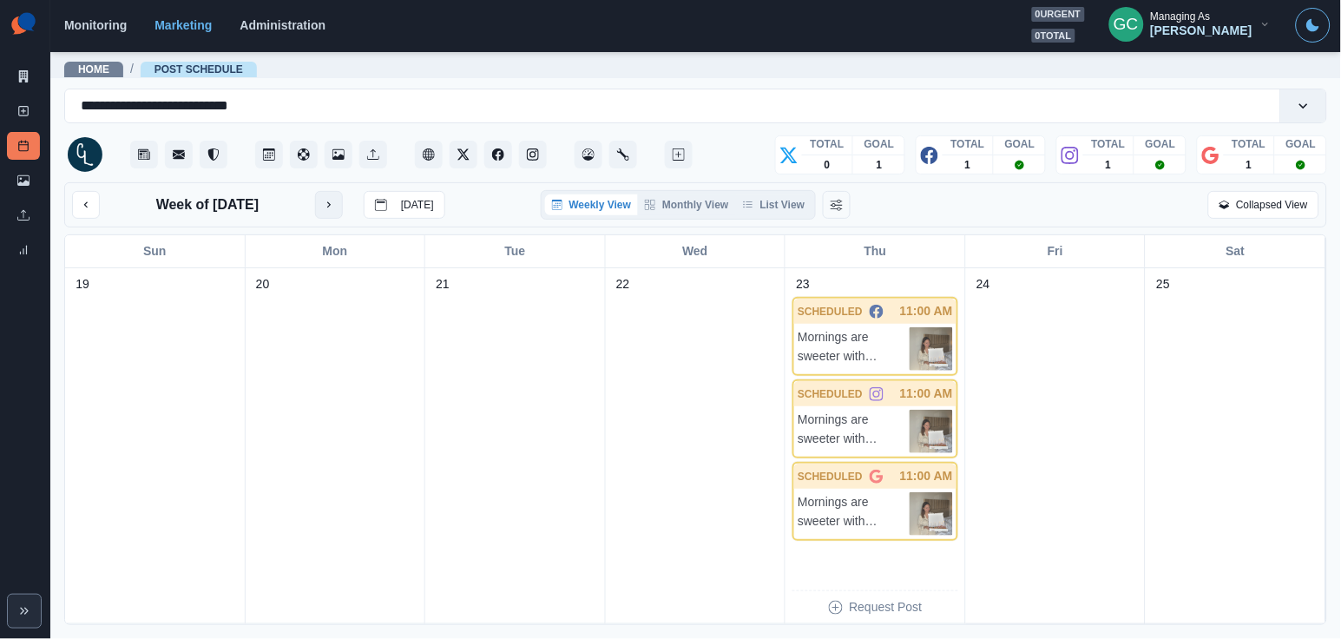
click at [325, 212] on button "next month" at bounding box center [329, 205] width 28 height 28
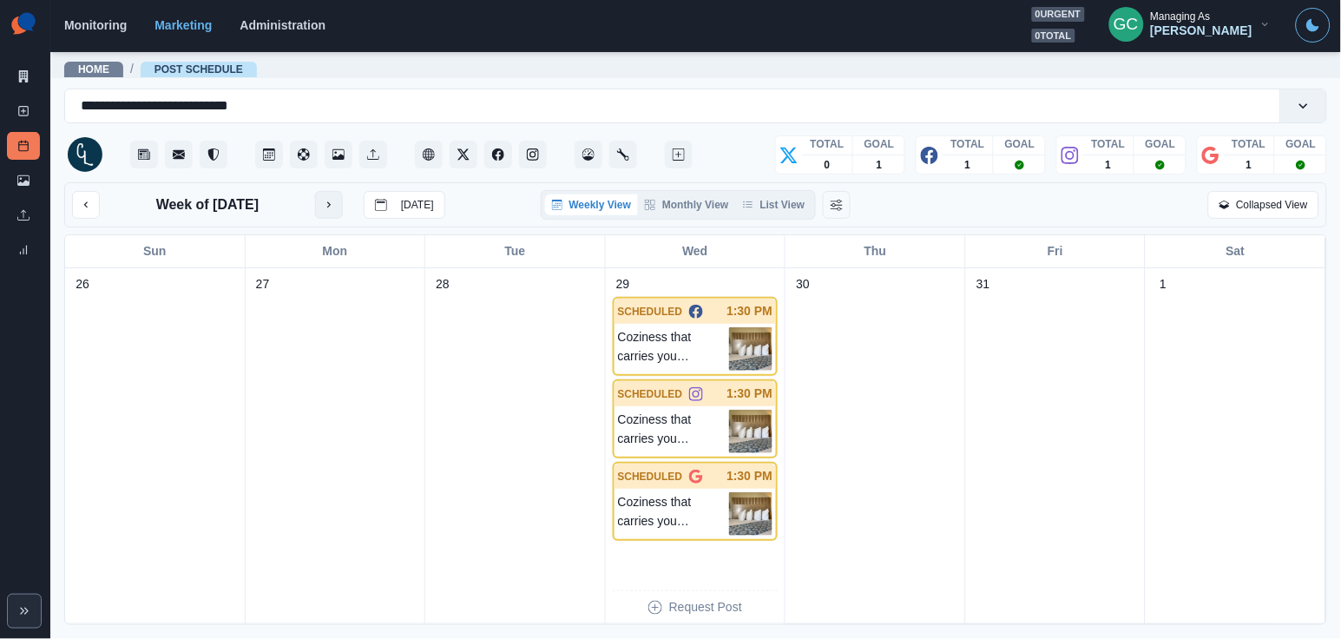
click at [325, 212] on button "next month" at bounding box center [329, 205] width 28 height 28
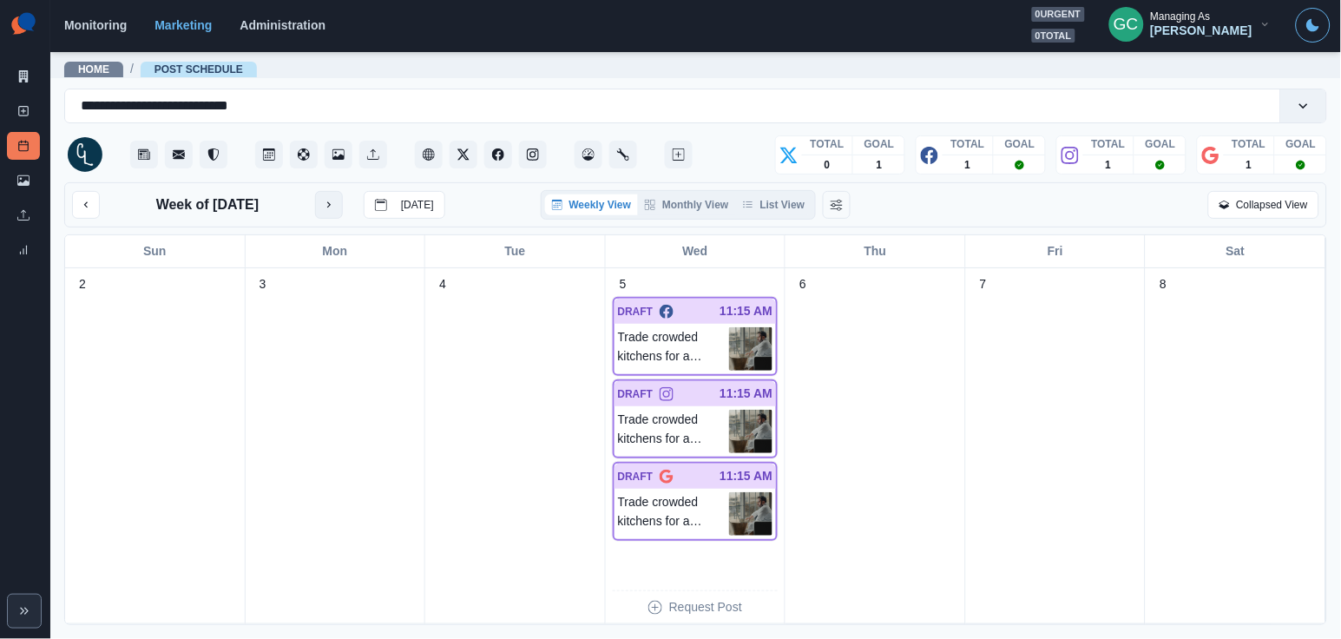
click at [325, 212] on div "Week of [DATE] [DATE]" at bounding box center [258, 205] width 373 height 28
click at [335, 210] on icon "next month" at bounding box center [329, 205] width 12 height 12
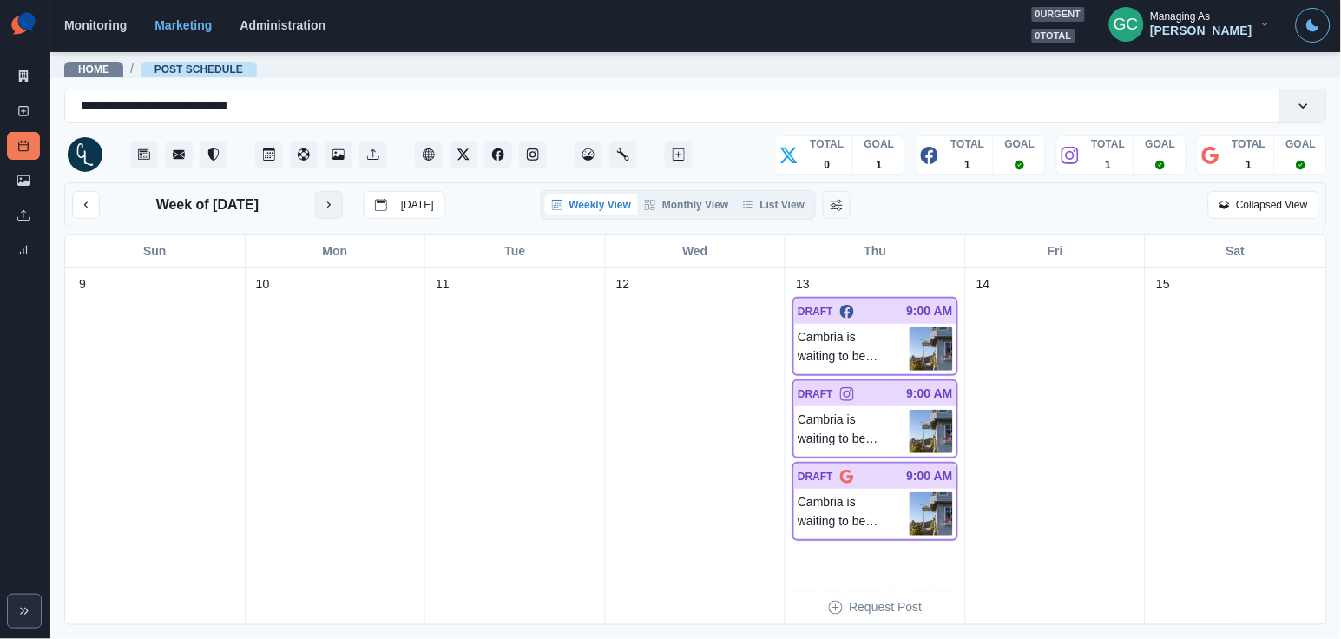
click at [335, 210] on icon "next month" at bounding box center [329, 205] width 12 height 12
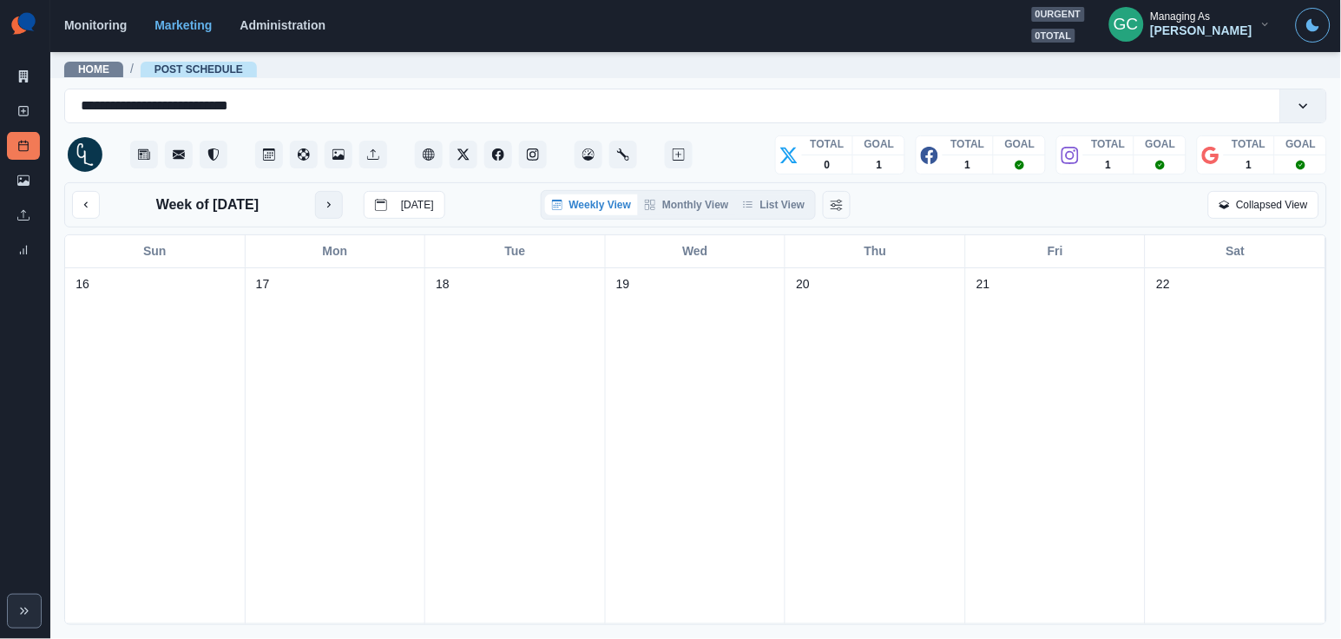
click at [335, 210] on icon "next month" at bounding box center [329, 205] width 12 height 12
click at [20, 119] on link "New Post" at bounding box center [23, 111] width 33 height 28
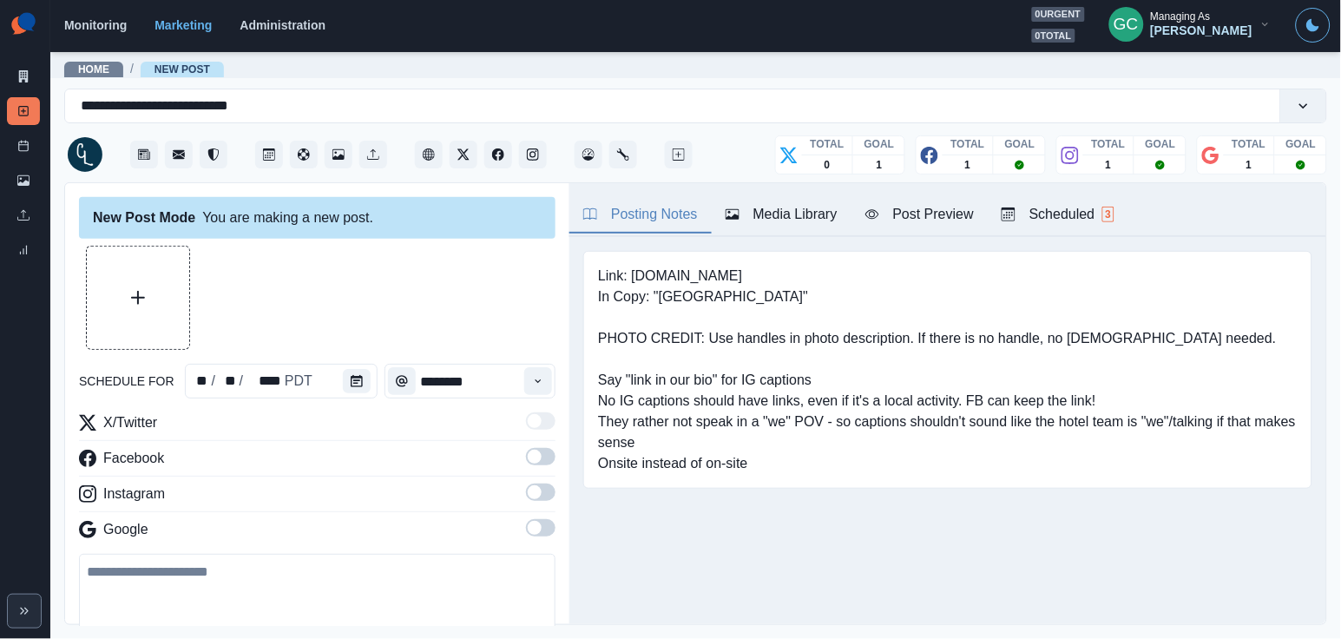
click at [1084, 216] on div "Scheduled 3" at bounding box center [1057, 214] width 113 height 21
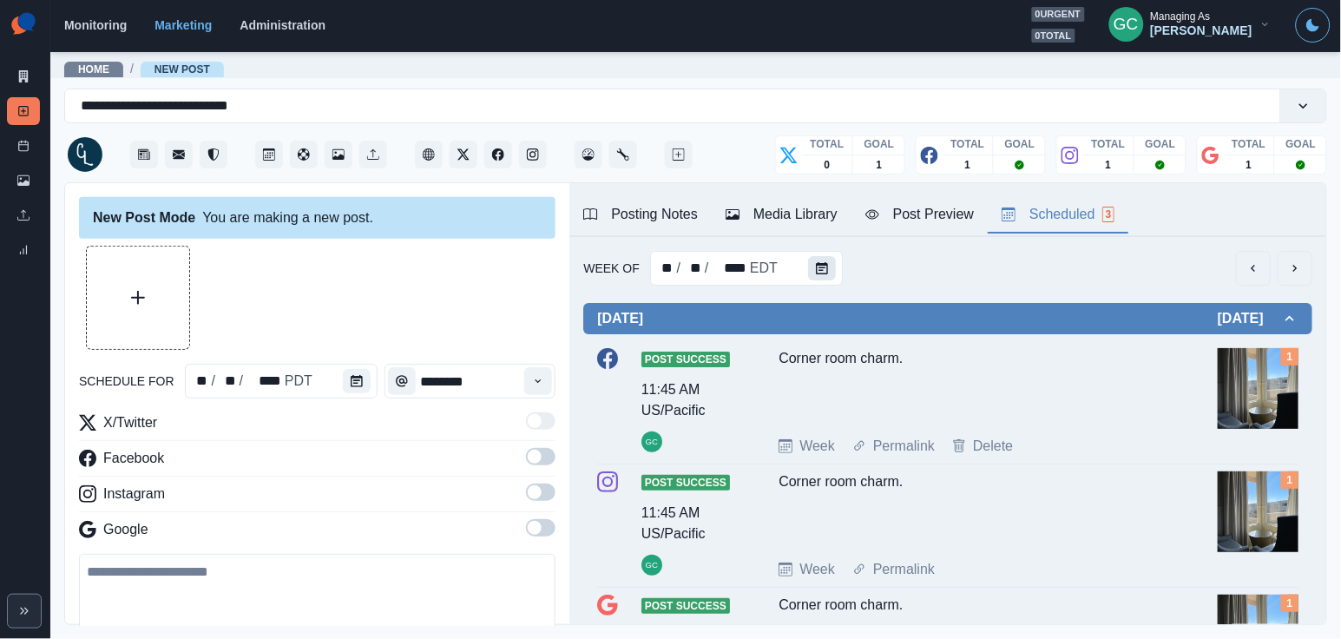
click at [816, 270] on icon "Calendar" at bounding box center [822, 268] width 12 height 12
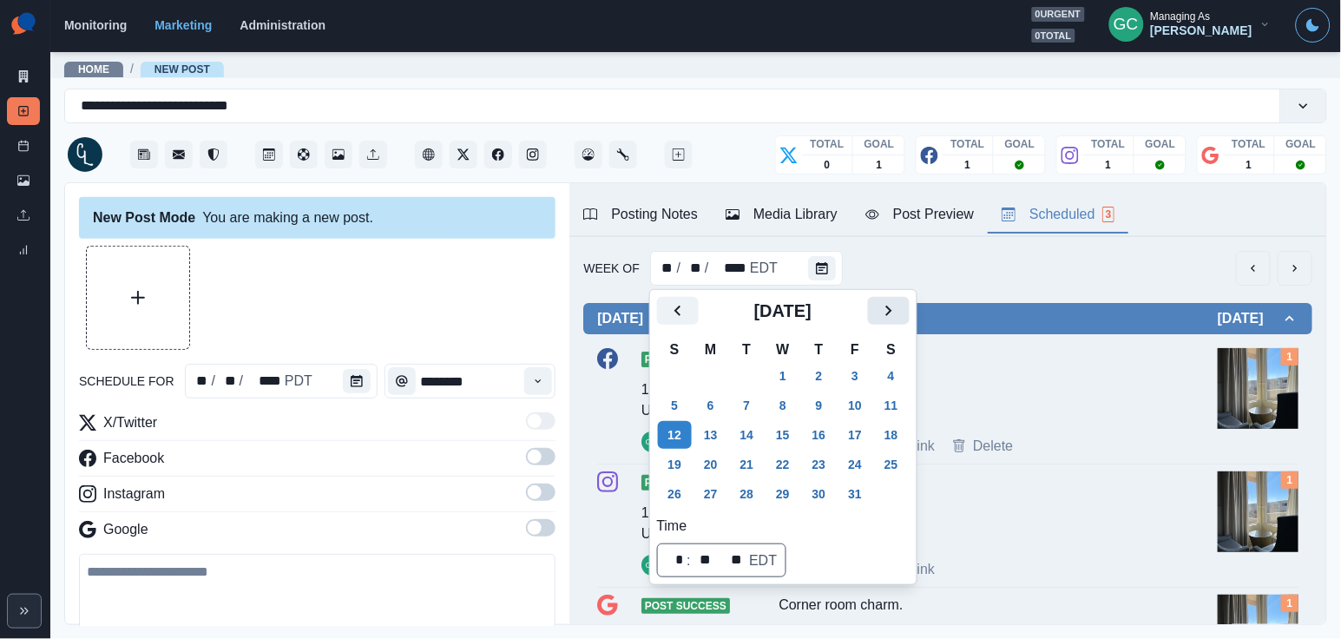
click at [899, 316] on icon "Next" at bounding box center [888, 310] width 21 height 21
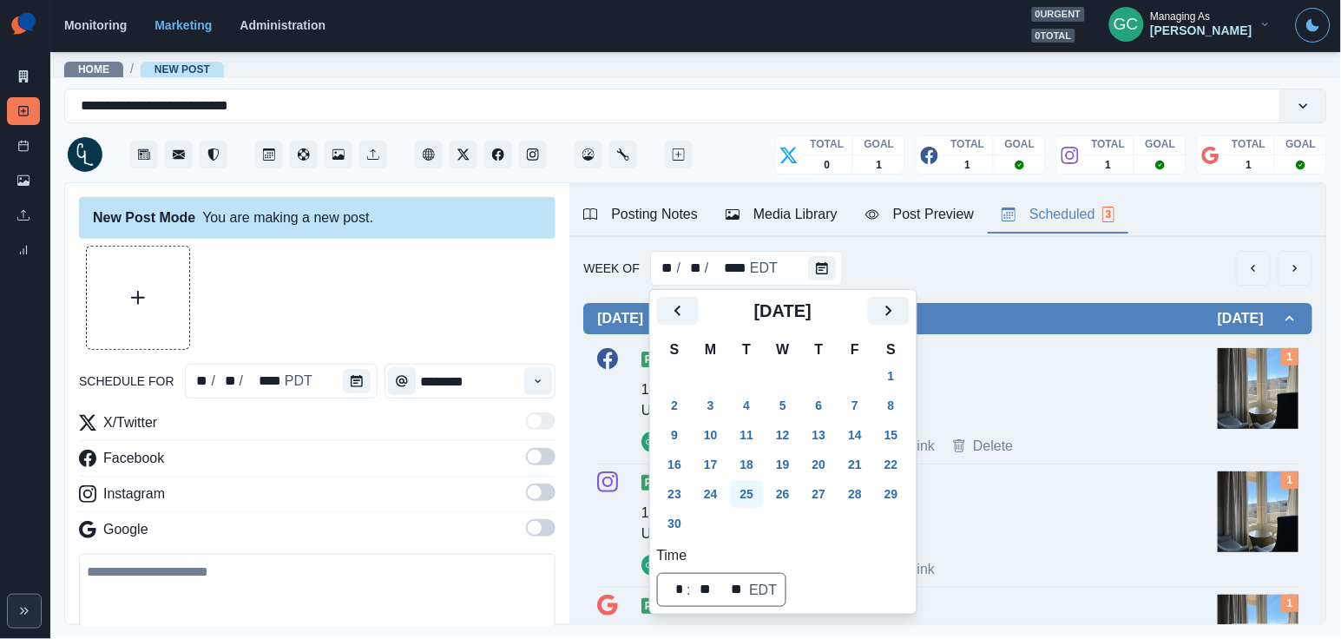
click at [751, 488] on button "25" at bounding box center [747, 494] width 35 height 28
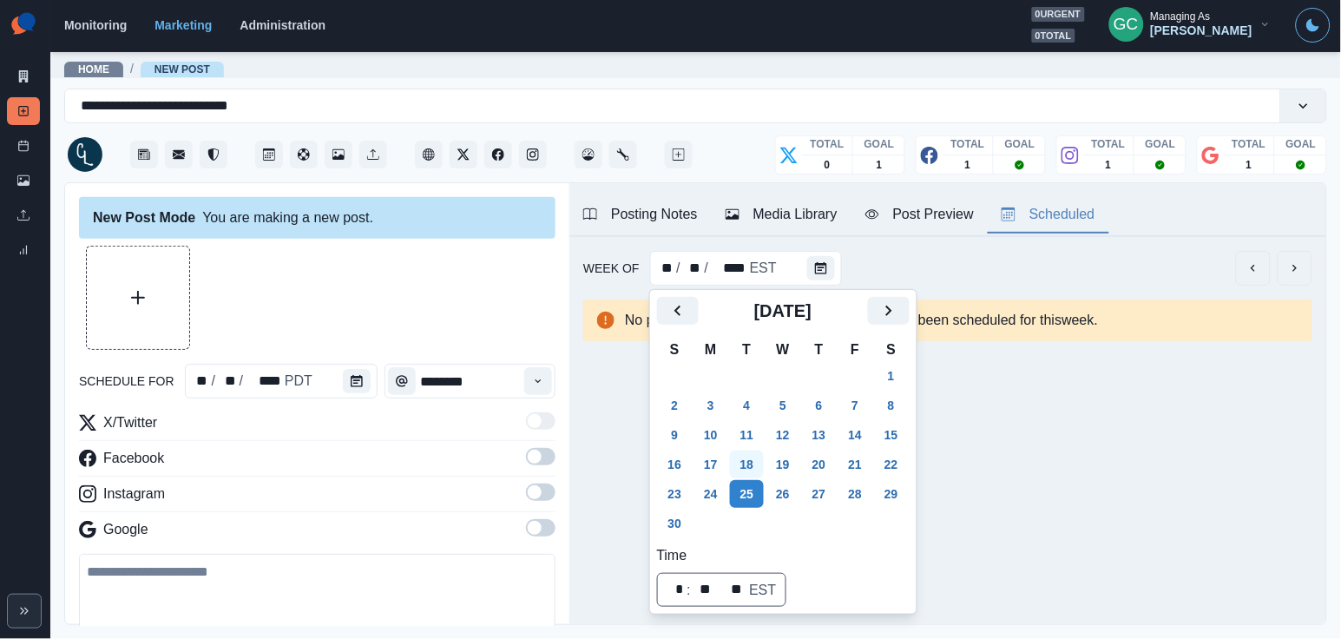
click at [751, 468] on button "18" at bounding box center [747, 464] width 35 height 28
click at [751, 436] on button "11" at bounding box center [747, 435] width 35 height 28
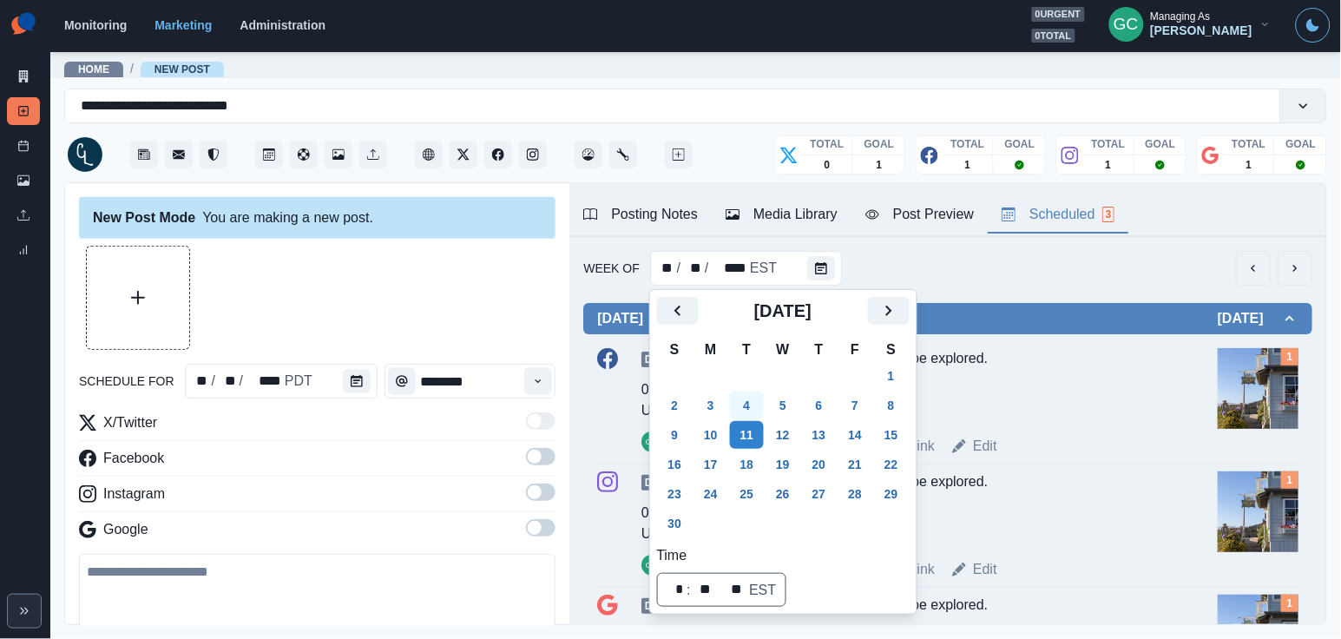
click at [751, 404] on button "4" at bounding box center [747, 405] width 35 height 28
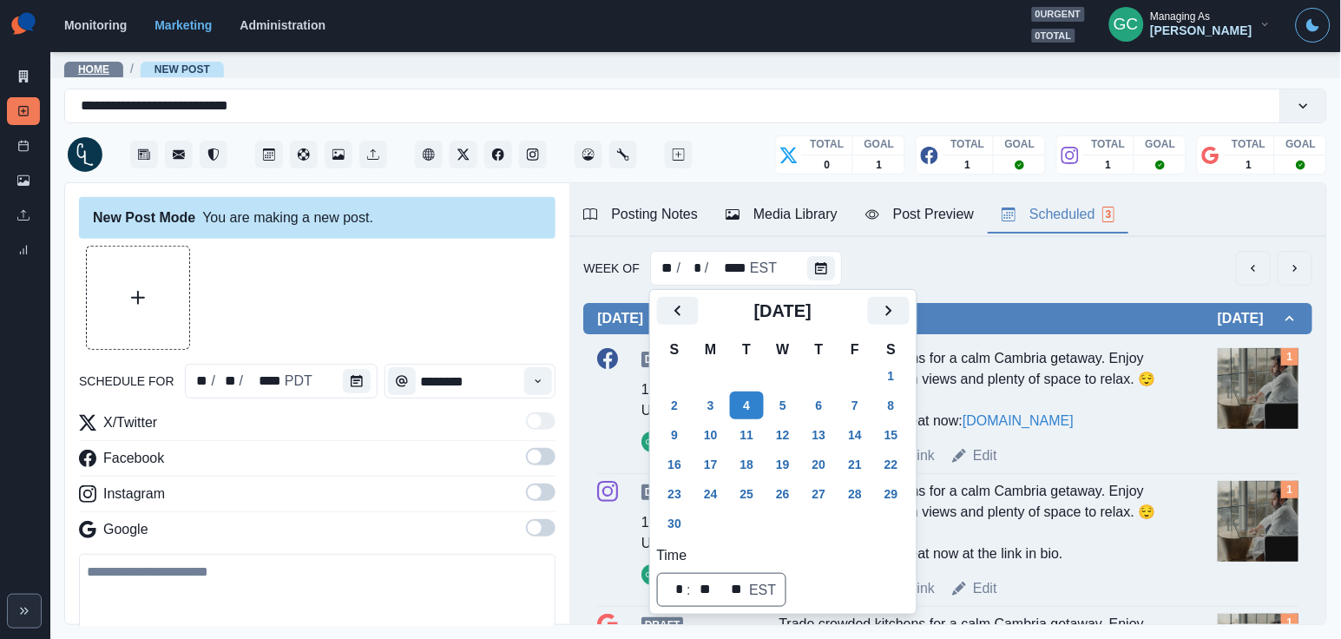
click at [107, 69] on link "Home" at bounding box center [93, 69] width 31 height 12
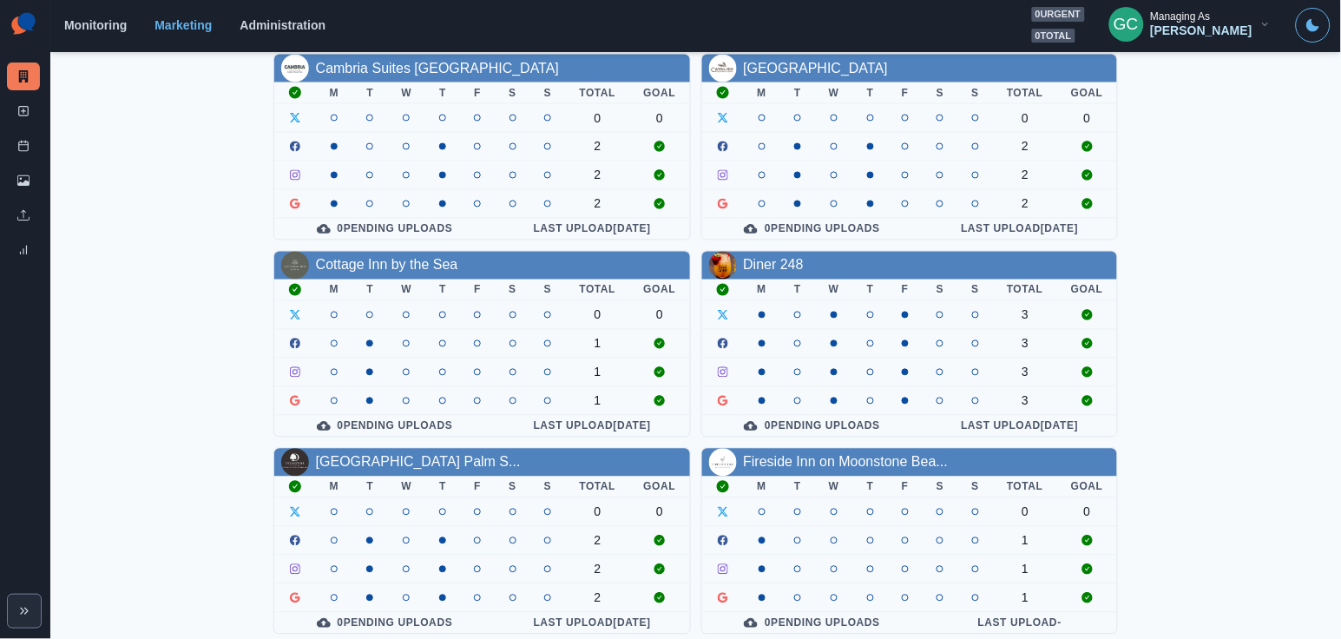
click at [839, 464] on div "Fireside Inn on Moonstone Bea..." at bounding box center [846, 462] width 205 height 21
click at [857, 455] on link "Fireside Inn on Moonstone Bea..." at bounding box center [846, 462] width 205 height 15
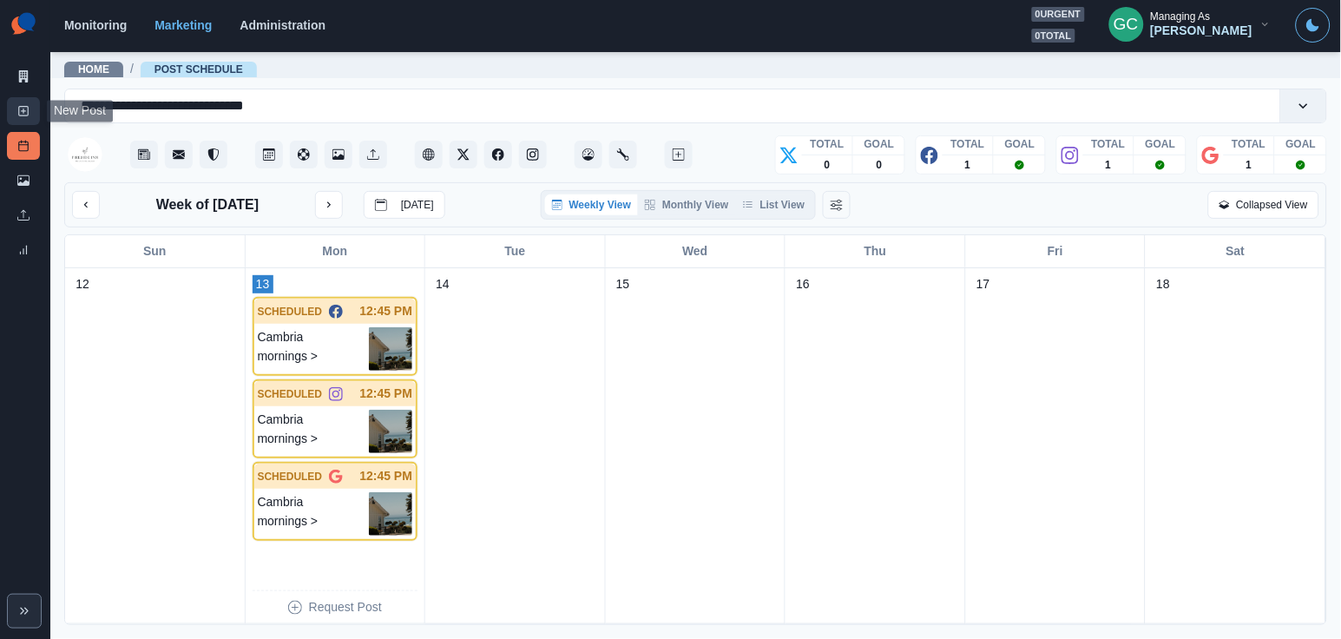
click at [25, 111] on line at bounding box center [24, 111] width 4 height 0
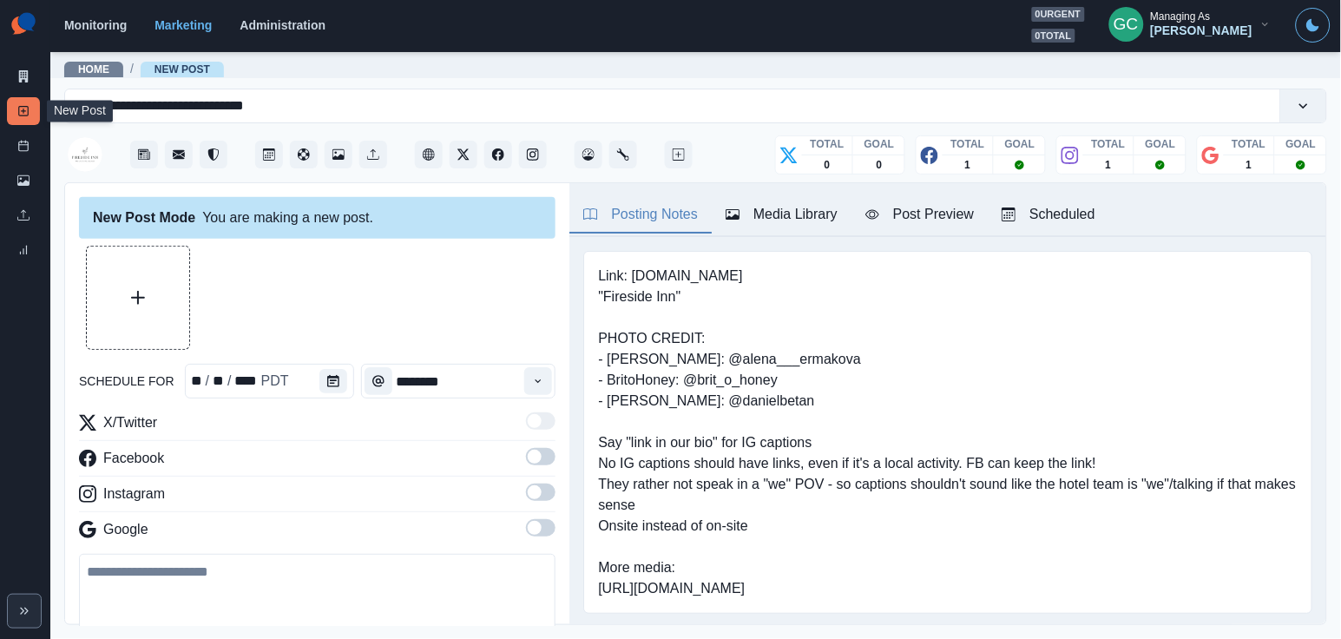
click at [25, 111] on line at bounding box center [24, 111] width 4 height 0
click at [1100, 216] on div "Scheduled 3" at bounding box center [1057, 214] width 113 height 21
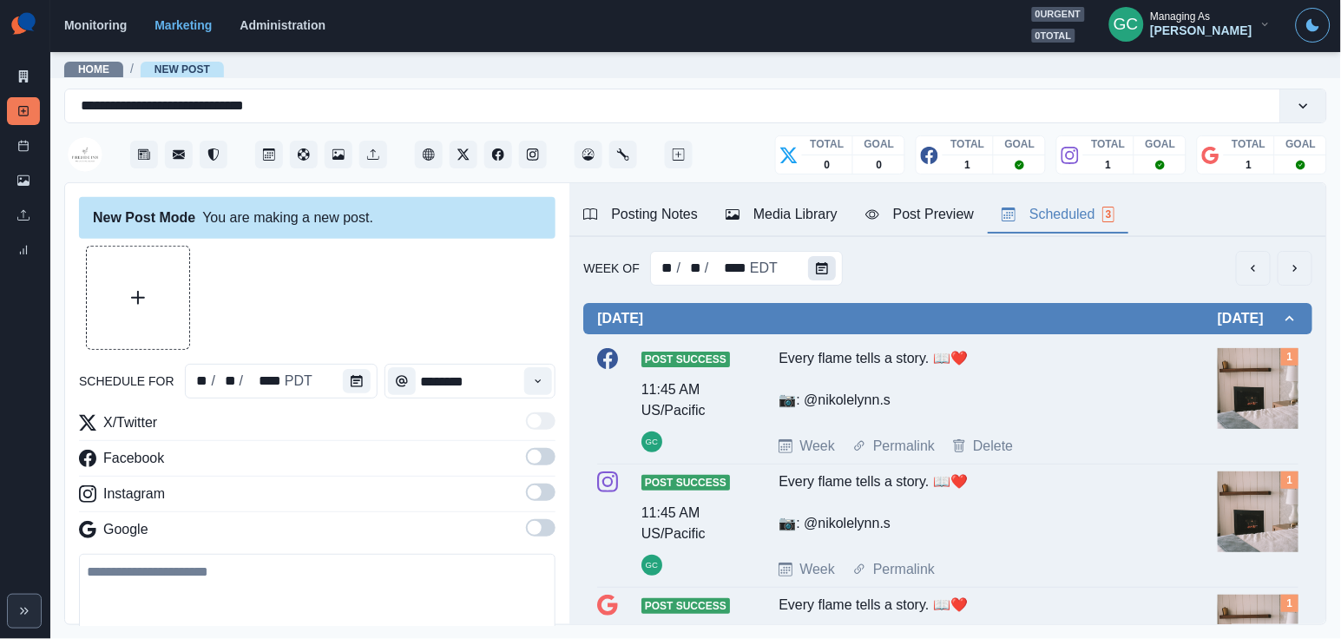
click at [816, 271] on icon "Calendar" at bounding box center [822, 268] width 12 height 12
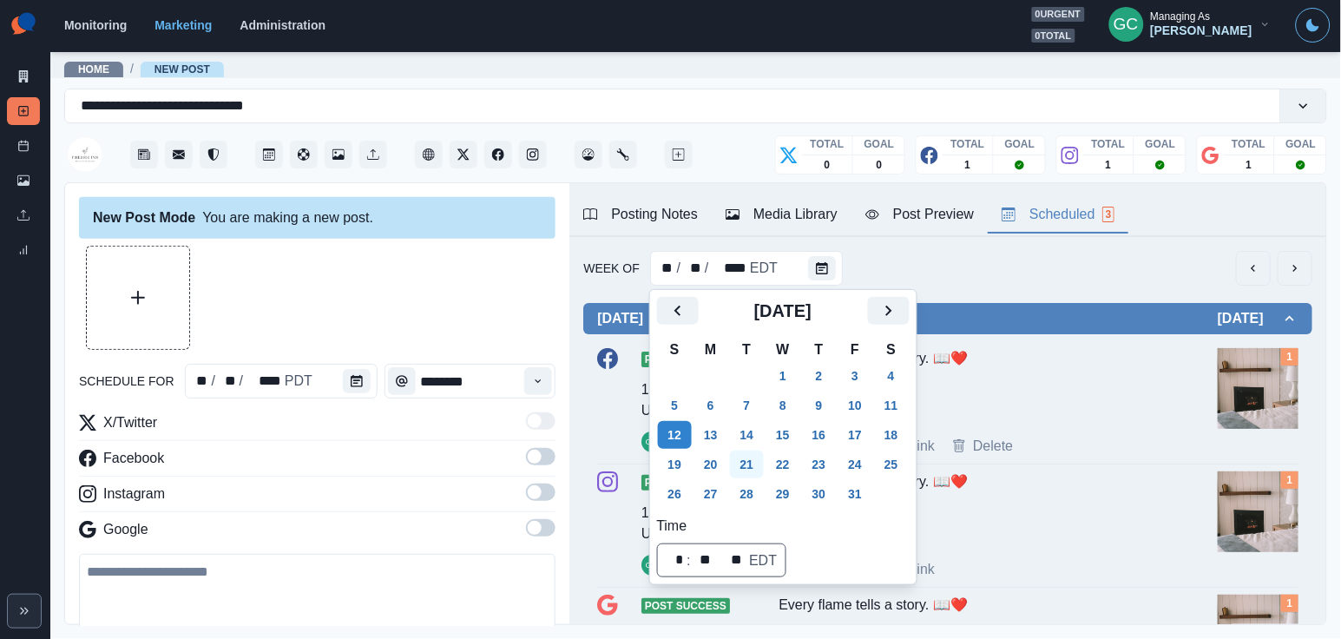
click at [754, 452] on button "21" at bounding box center [747, 464] width 35 height 28
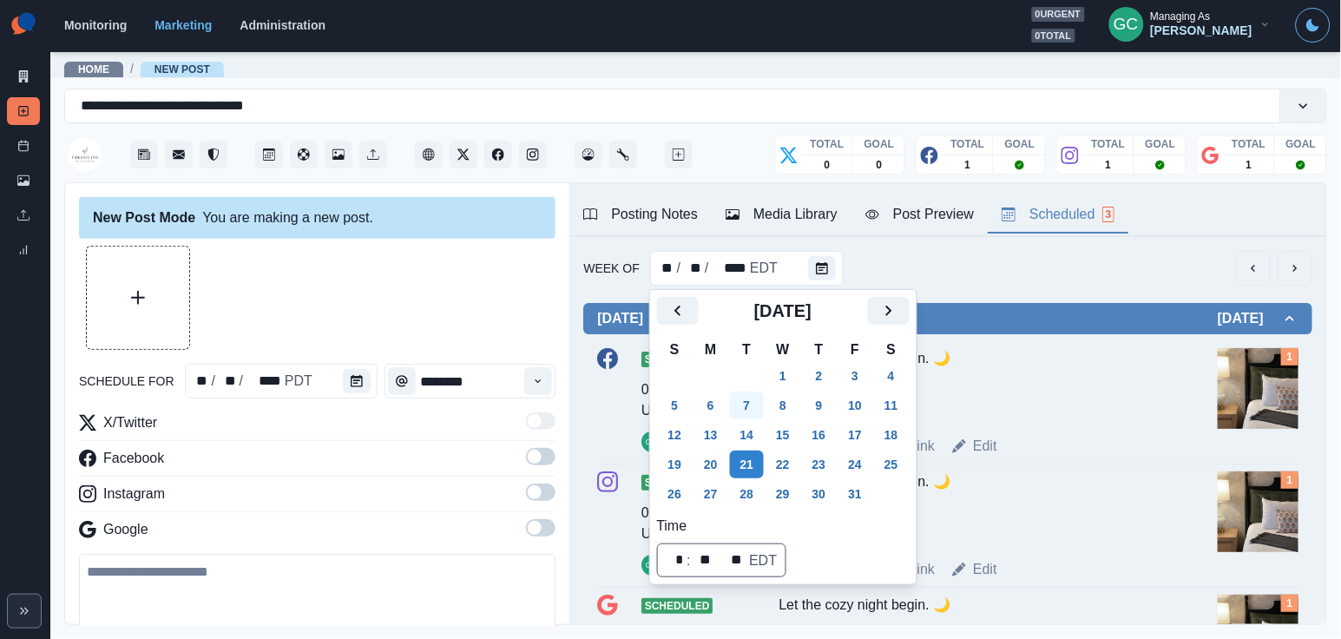
click at [760, 405] on button "7" at bounding box center [747, 405] width 35 height 28
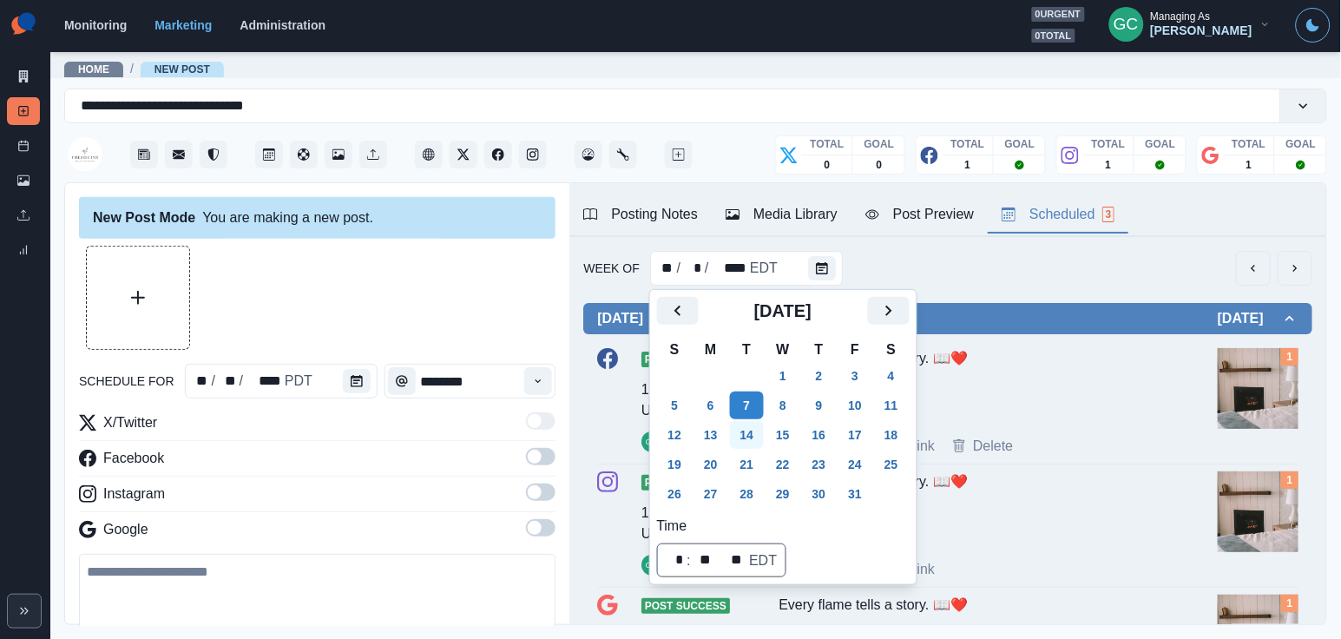
click at [752, 447] on button "14" at bounding box center [747, 435] width 35 height 28
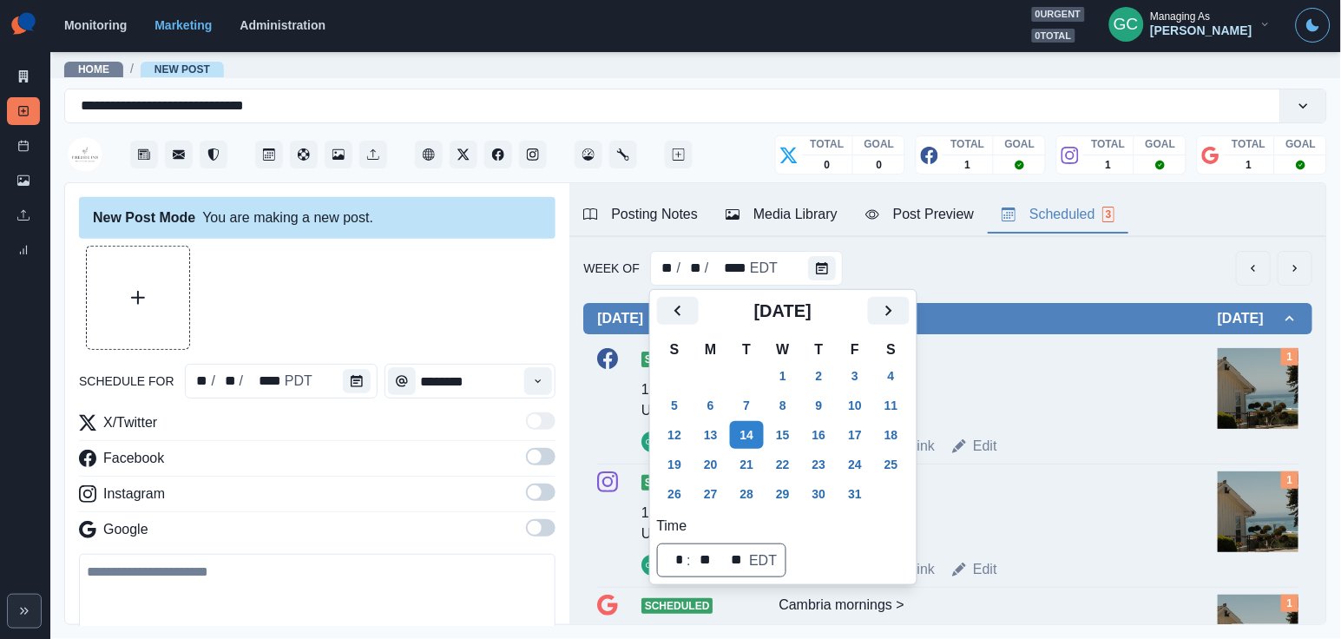
click at [1221, 385] on img at bounding box center [1257, 388] width 81 height 81
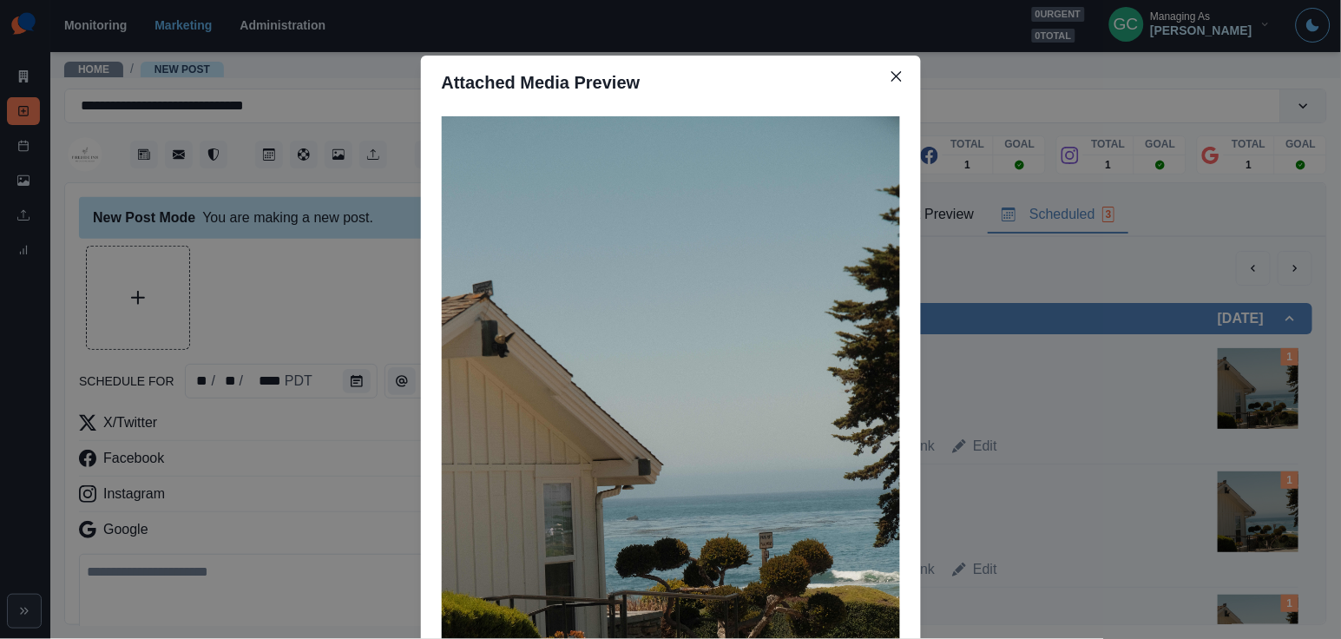
click at [291, 323] on div "Attached Media Preview" at bounding box center [670, 319] width 1341 height 639
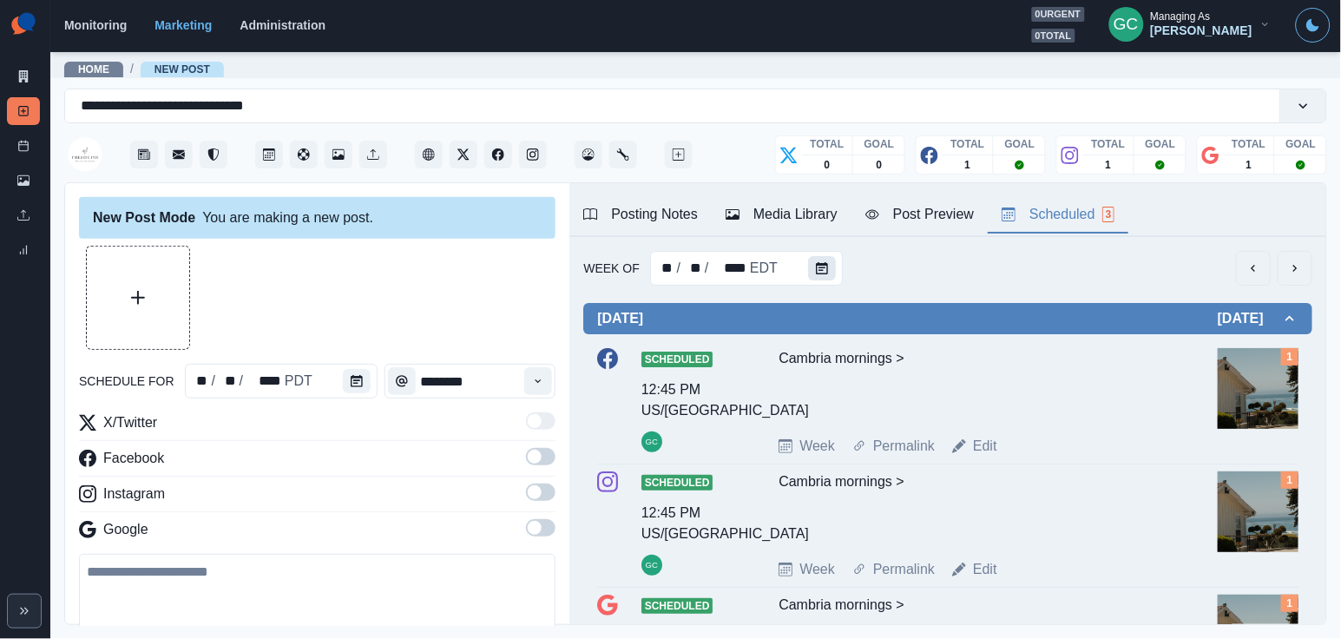
click at [820, 259] on button "Calendar" at bounding box center [822, 268] width 28 height 24
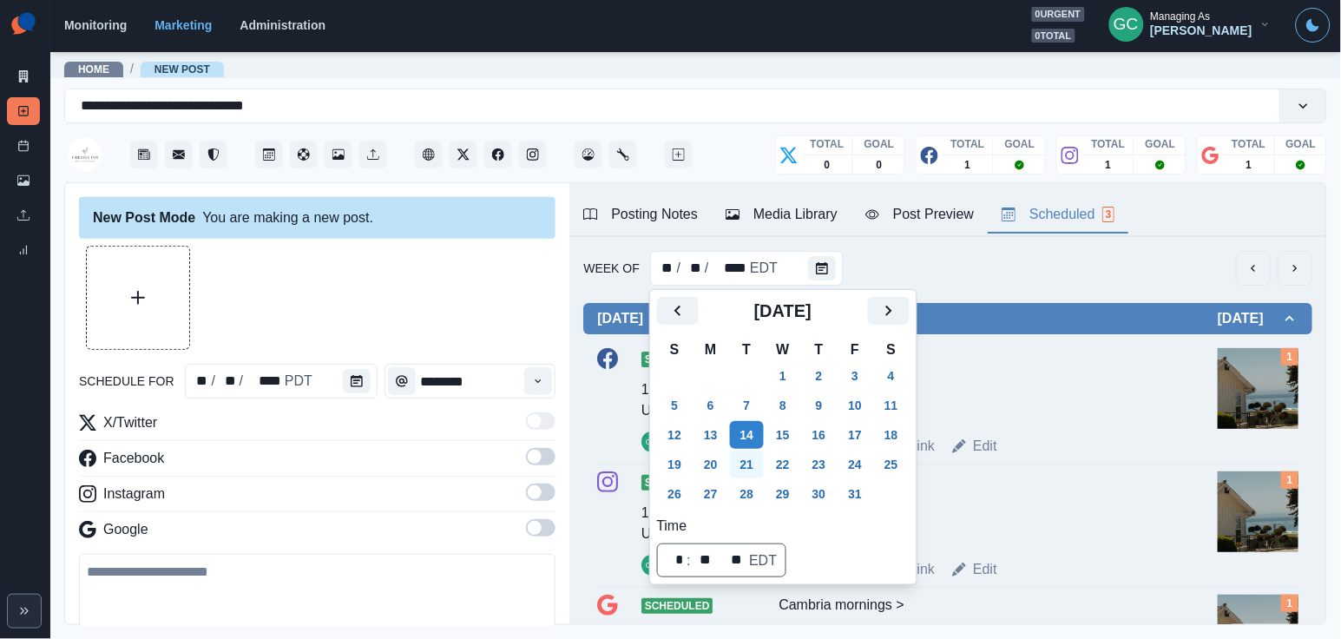
click at [750, 459] on button "21" at bounding box center [747, 464] width 35 height 28
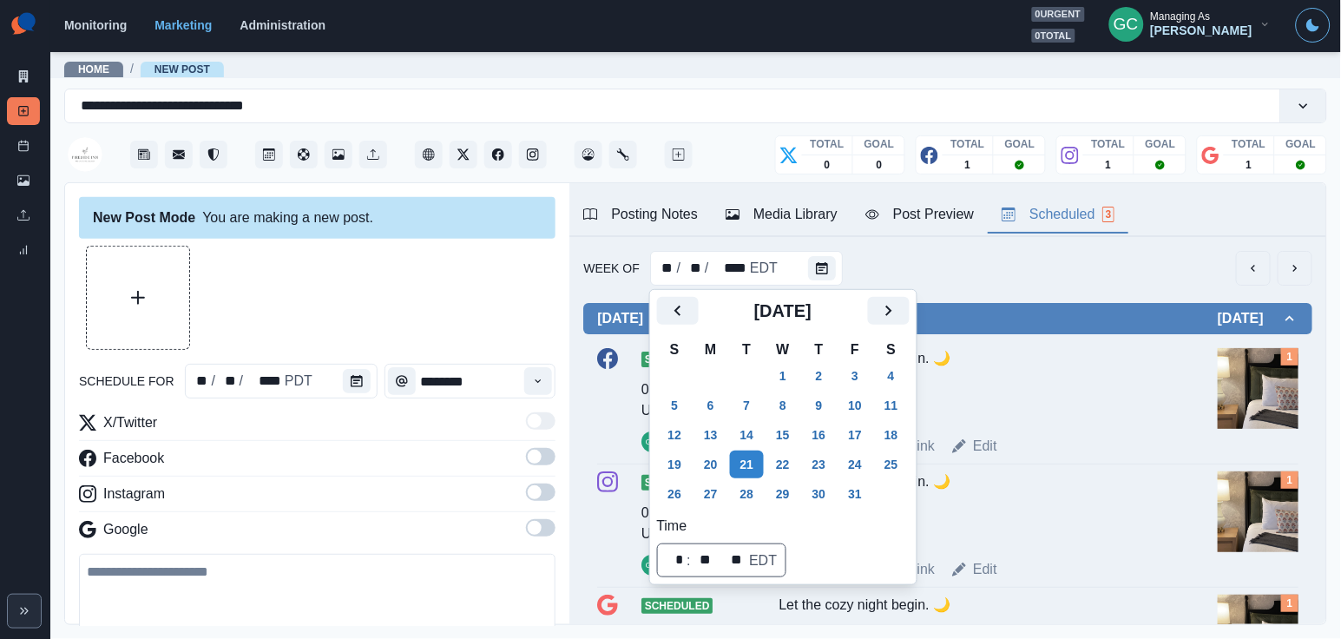
click at [1230, 405] on img at bounding box center [1257, 388] width 81 height 81
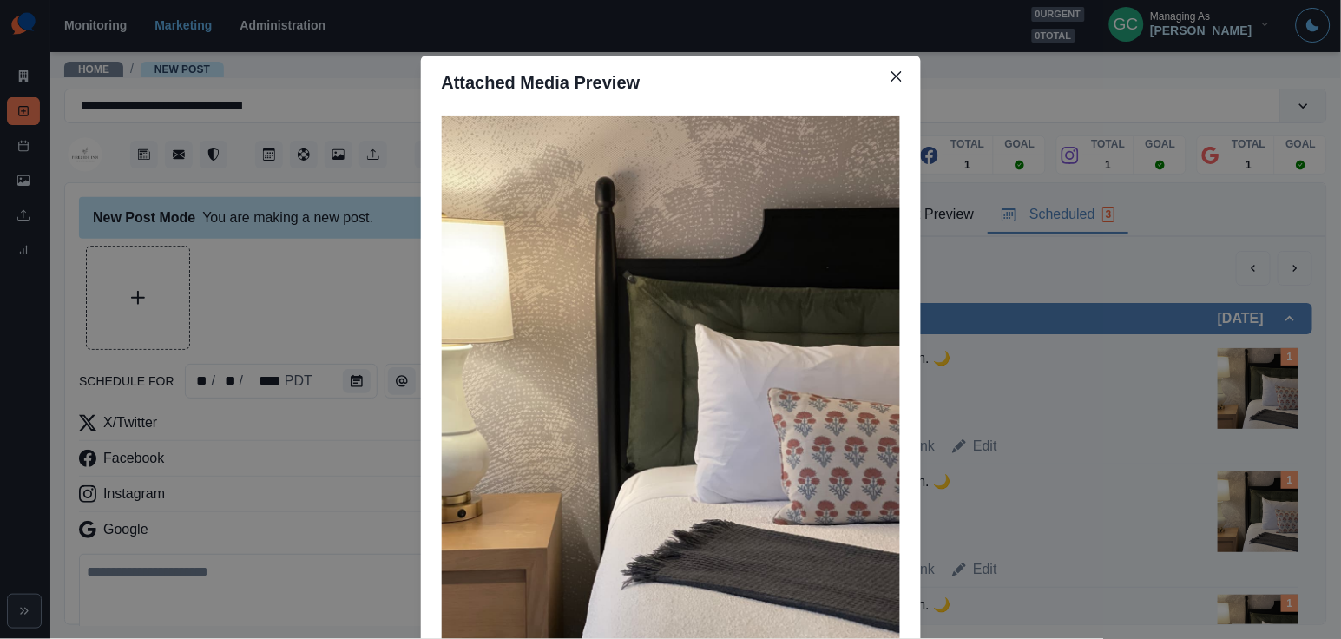
drag, startPoint x: 1306, startPoint y: 331, endPoint x: 299, endPoint y: 314, distance: 1007.6
click at [299, 314] on div "Attached Media Preview" at bounding box center [670, 319] width 1341 height 639
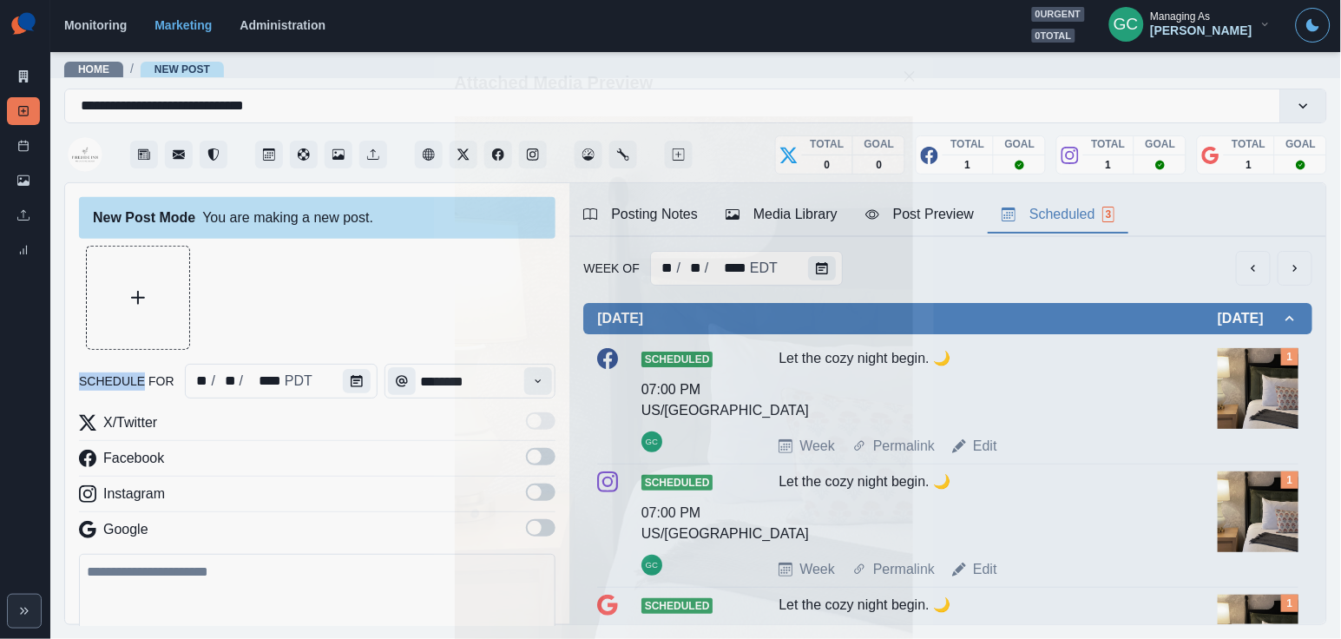
click at [299, 314] on div at bounding box center [317, 298] width 476 height 104
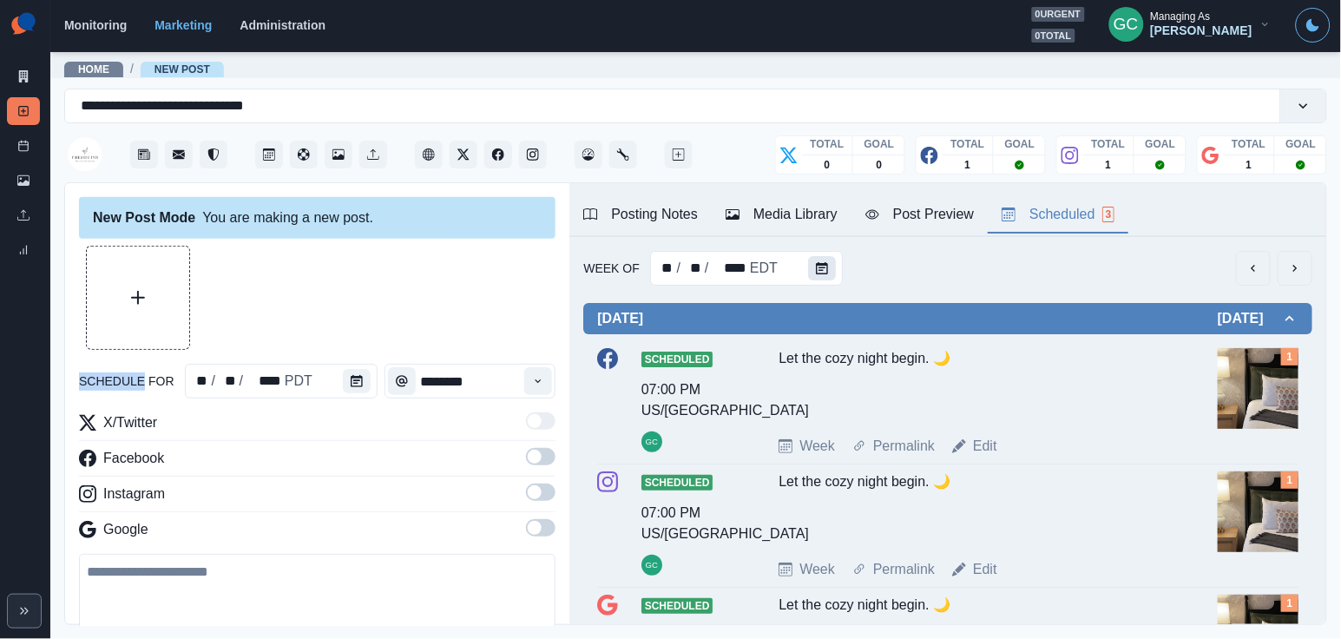
click at [826, 269] on button "Calendar" at bounding box center [822, 268] width 28 height 24
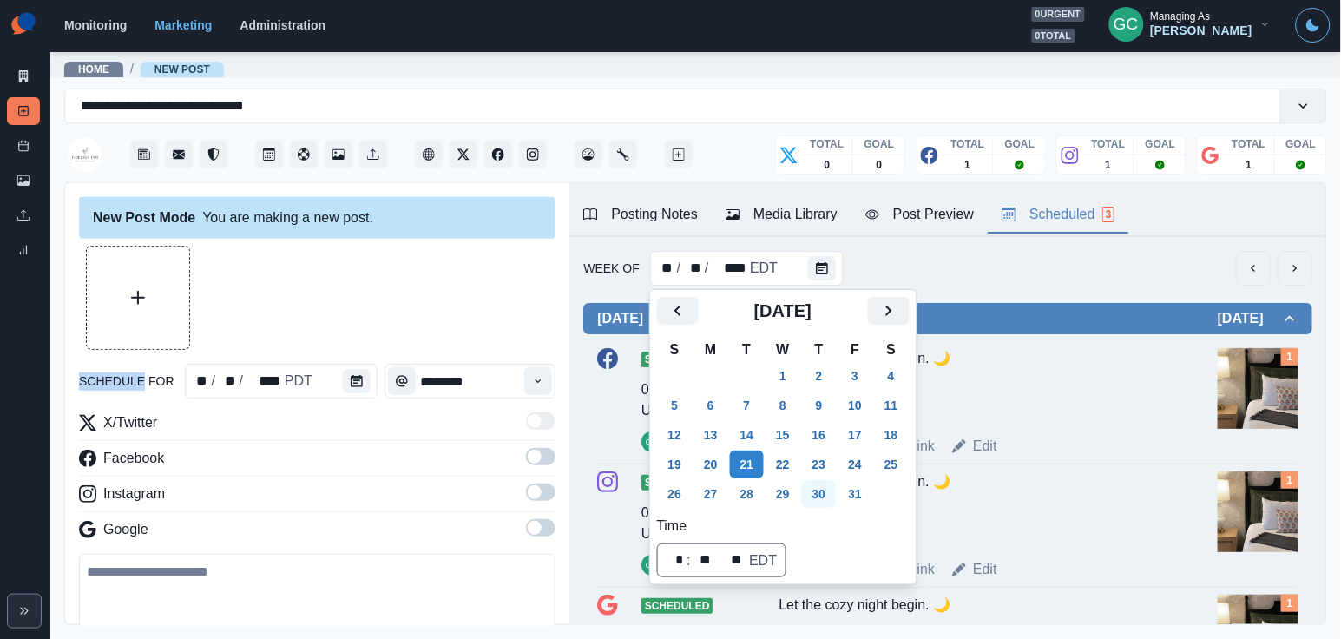
click at [826, 485] on button "30" at bounding box center [819, 494] width 35 height 28
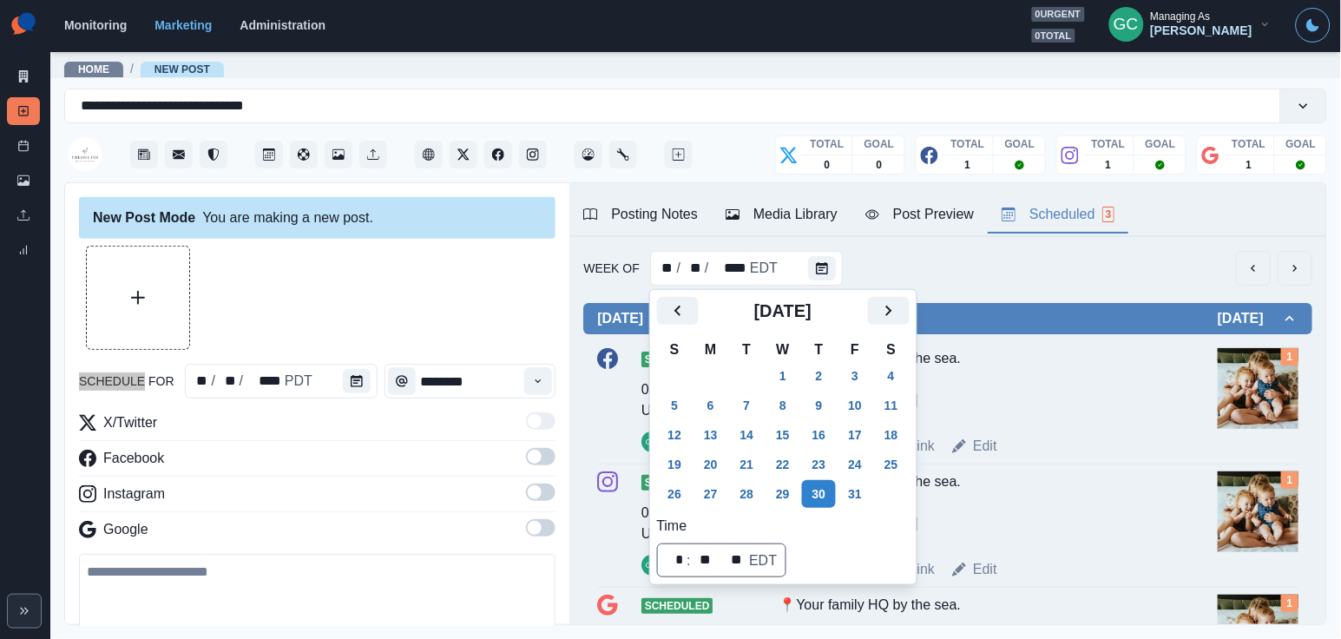
click at [513, 305] on div at bounding box center [317, 298] width 476 height 104
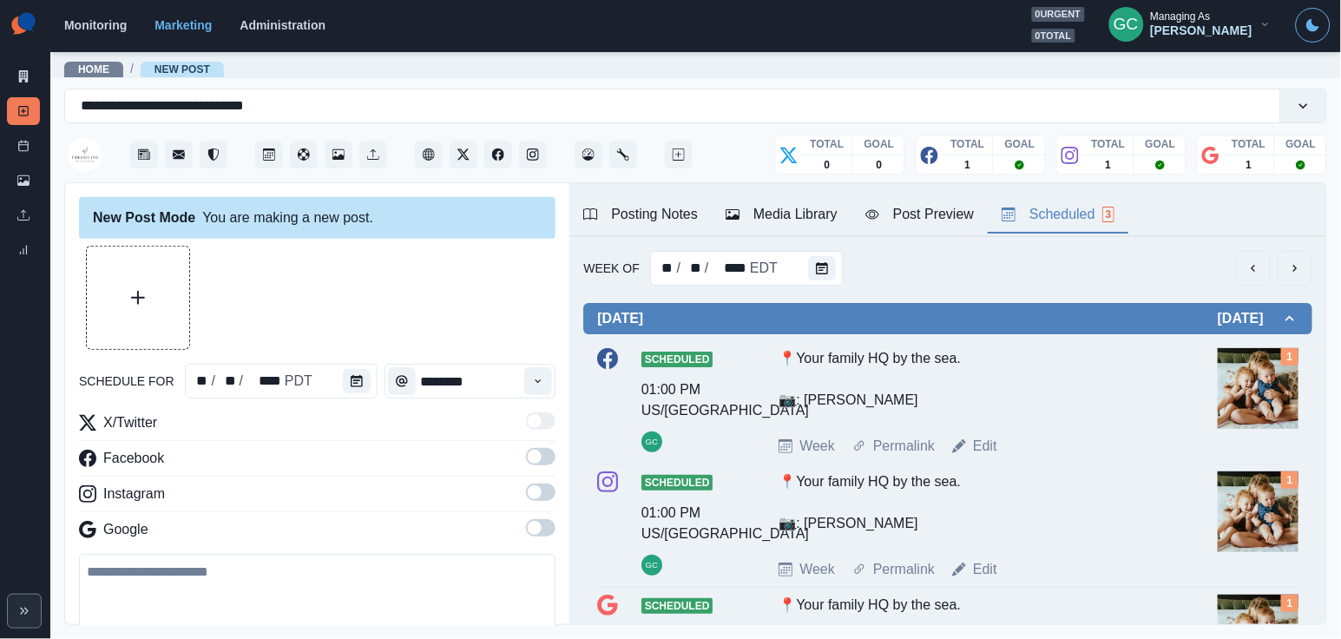
click at [1236, 386] on img at bounding box center [1257, 388] width 81 height 81
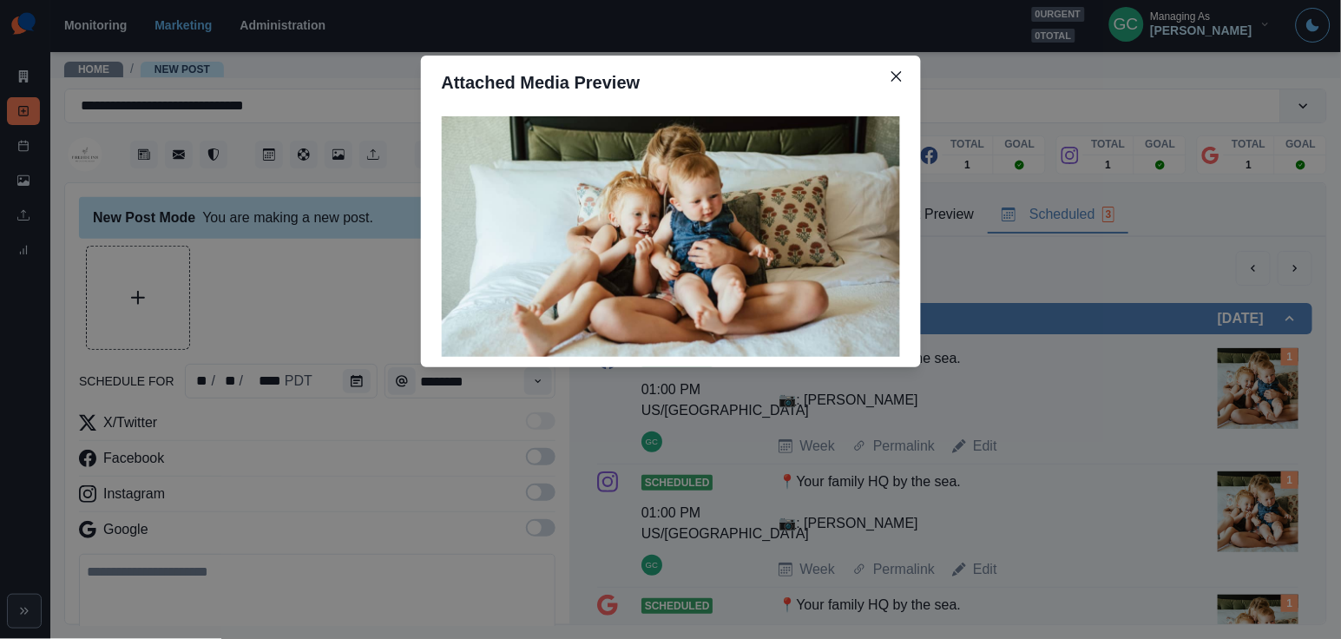
click at [383, 263] on div "Attached Media Preview" at bounding box center [670, 319] width 1341 height 639
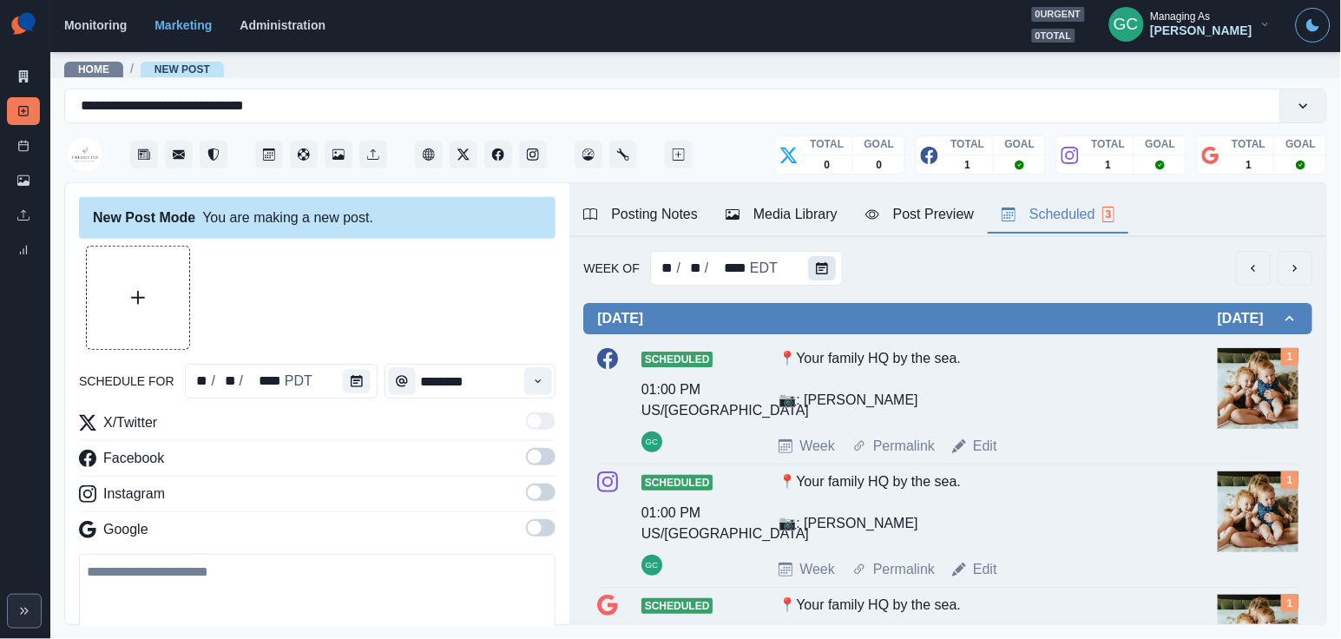
scroll to position [-1, 0]
click at [817, 272] on icon "Calendar" at bounding box center [822, 268] width 12 height 12
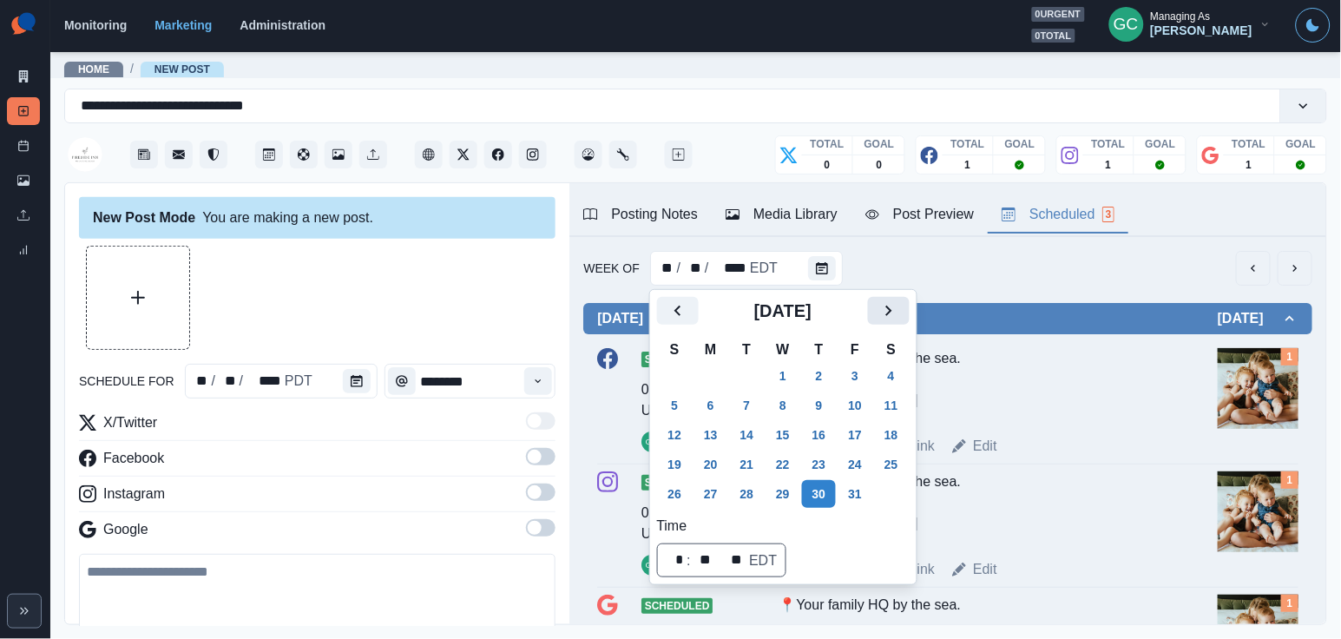
click at [899, 302] on icon "Next" at bounding box center [888, 310] width 21 height 21
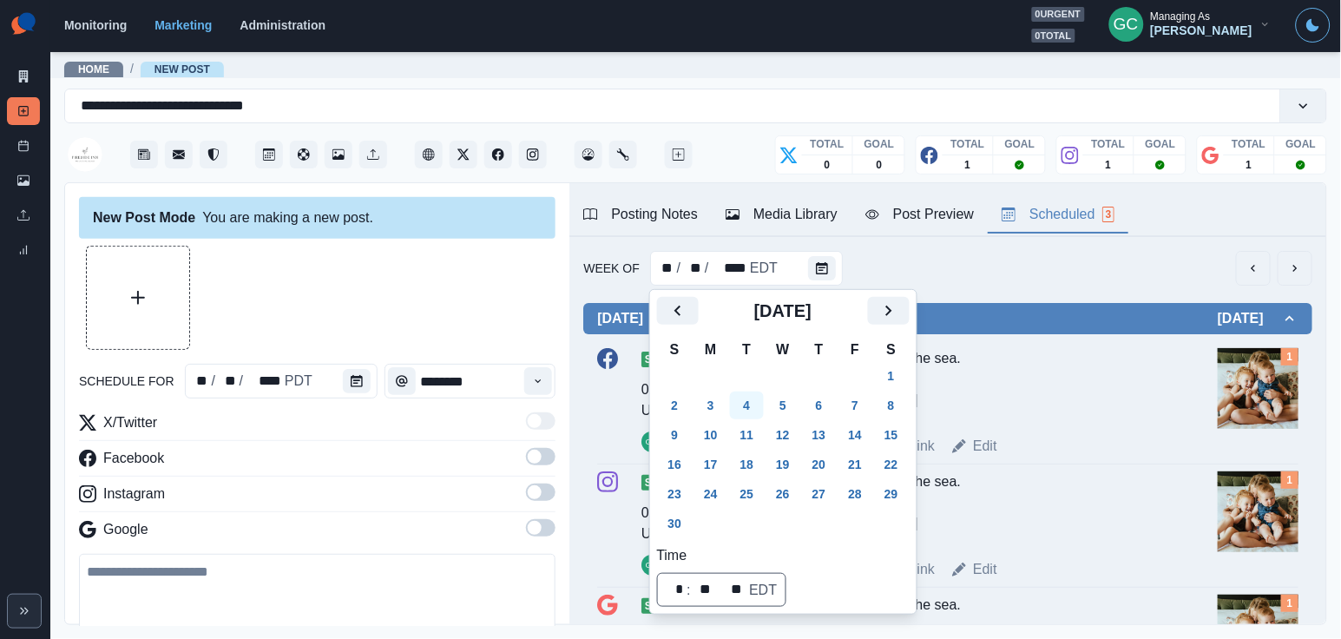
click at [747, 411] on button "4" at bounding box center [747, 405] width 35 height 28
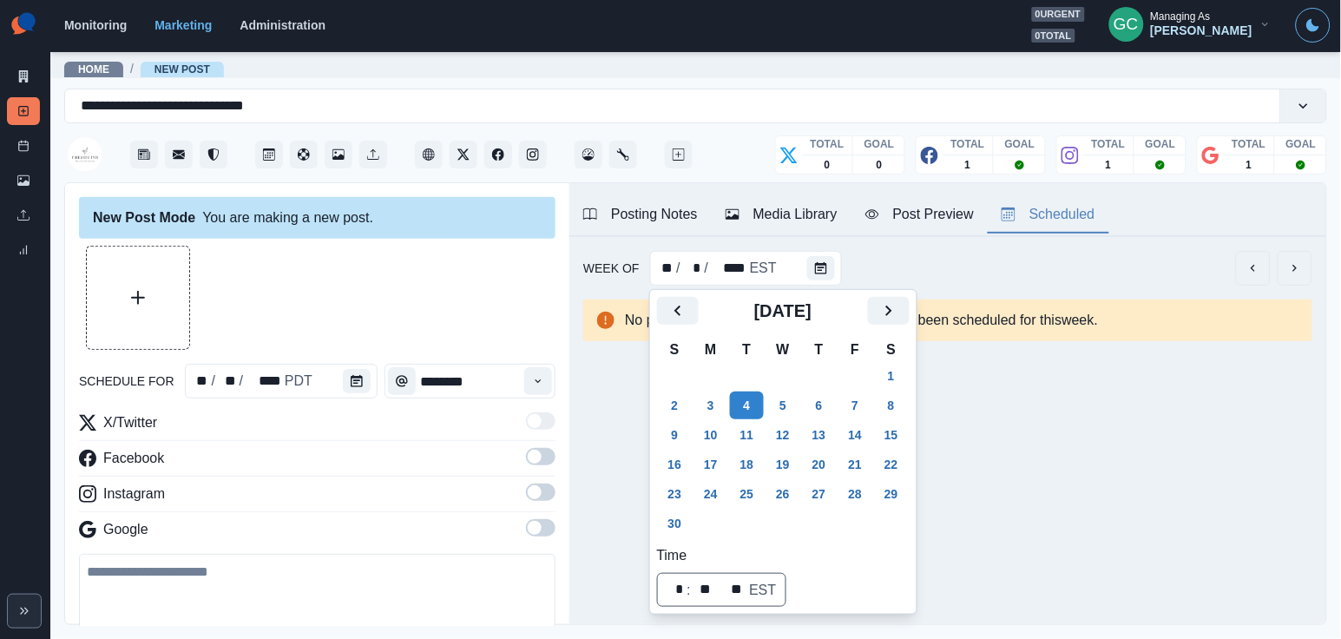
click at [379, 371] on div "schedule for ** / ** / **** PDT ********" at bounding box center [317, 381] width 476 height 35
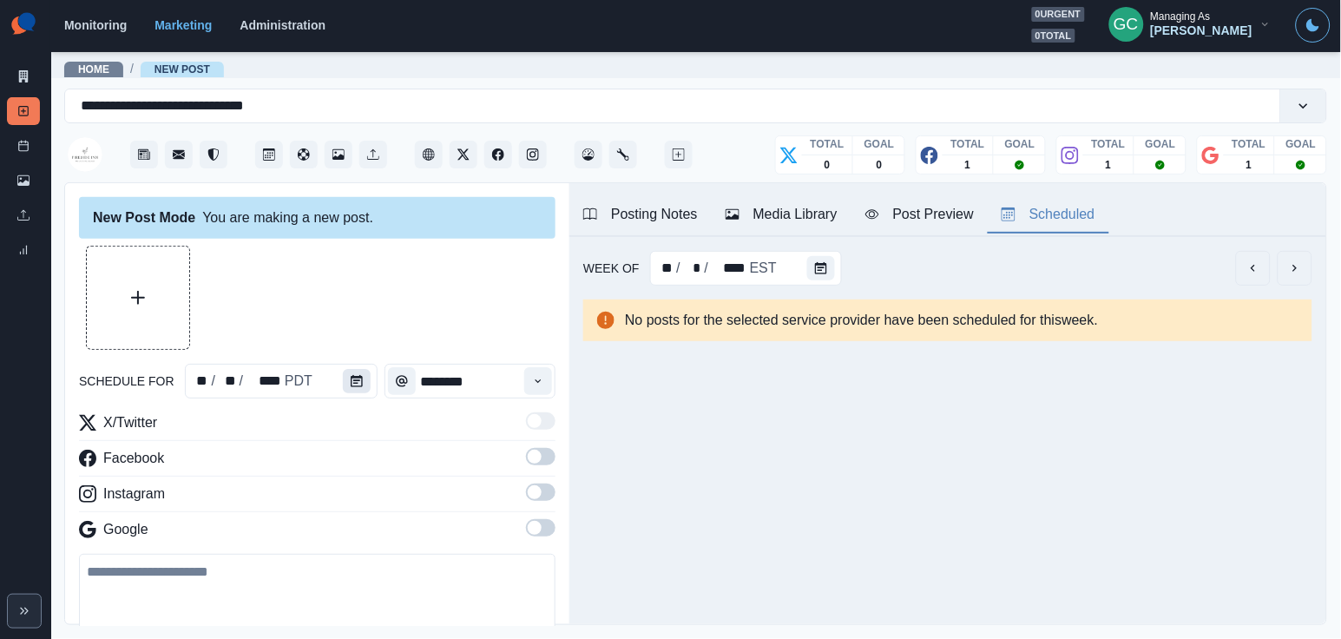
click at [358, 384] on icon "Calendar" at bounding box center [357, 381] width 12 height 12
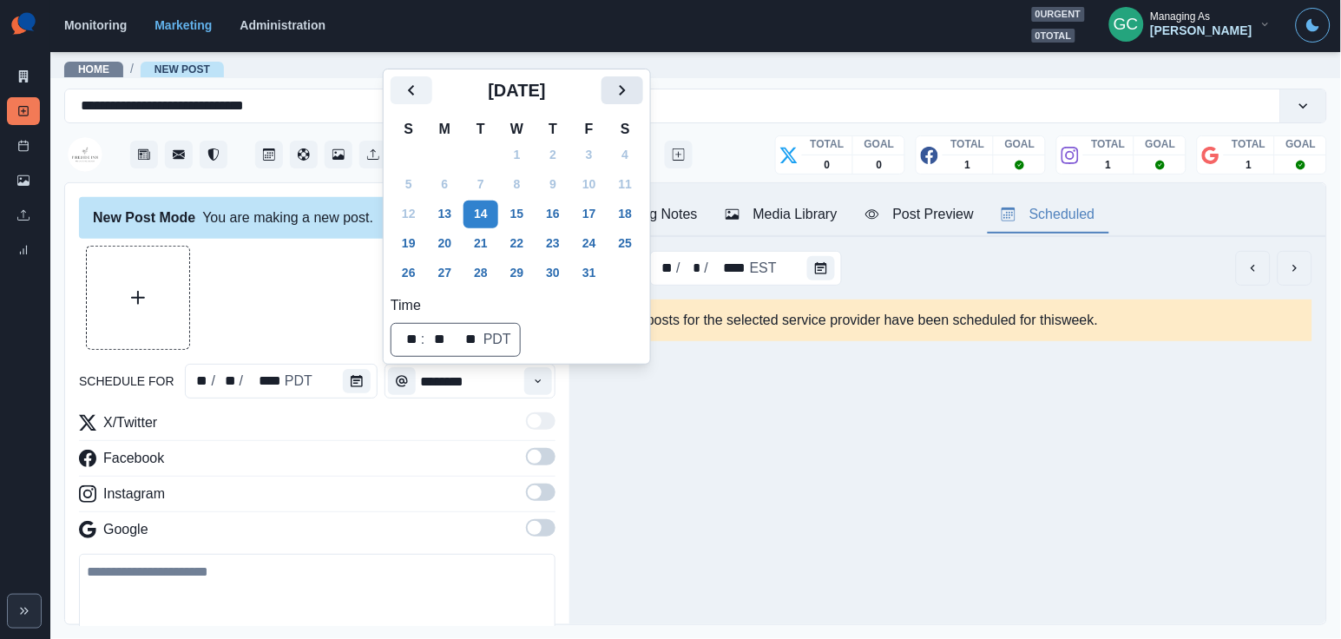
click at [633, 89] on icon "Next" at bounding box center [622, 90] width 21 height 21
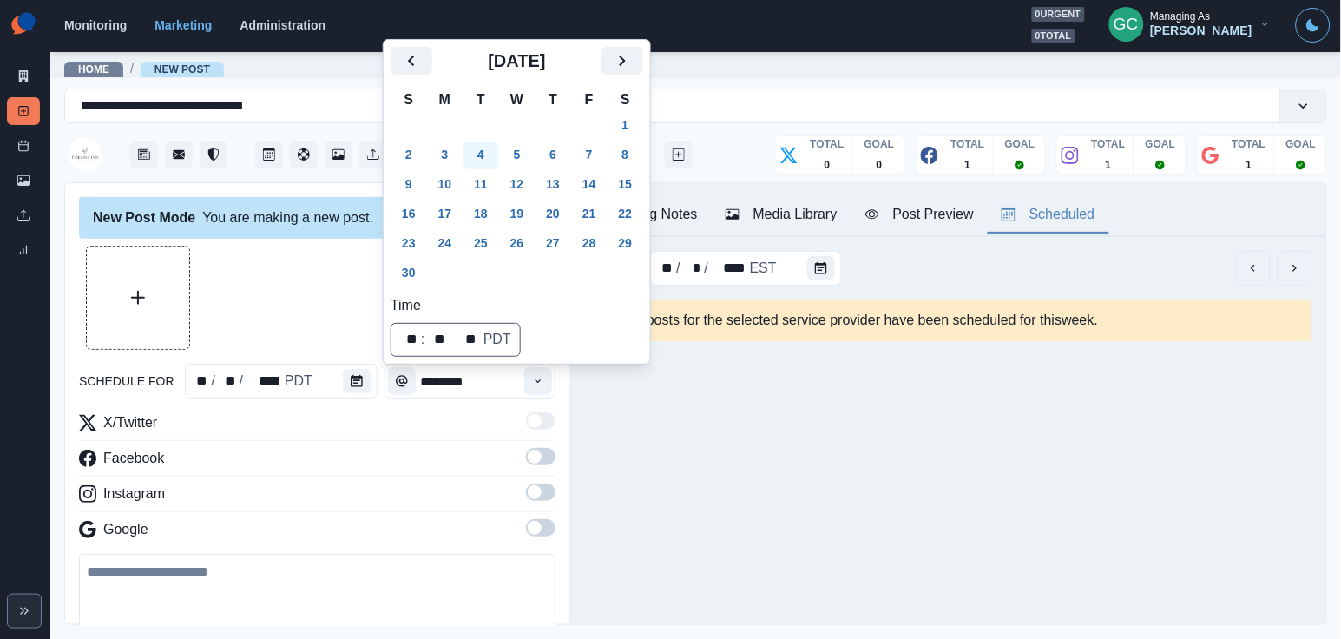
click at [494, 151] on button "4" at bounding box center [480, 155] width 35 height 28
click at [511, 391] on input "********" at bounding box center [470, 381] width 172 height 35
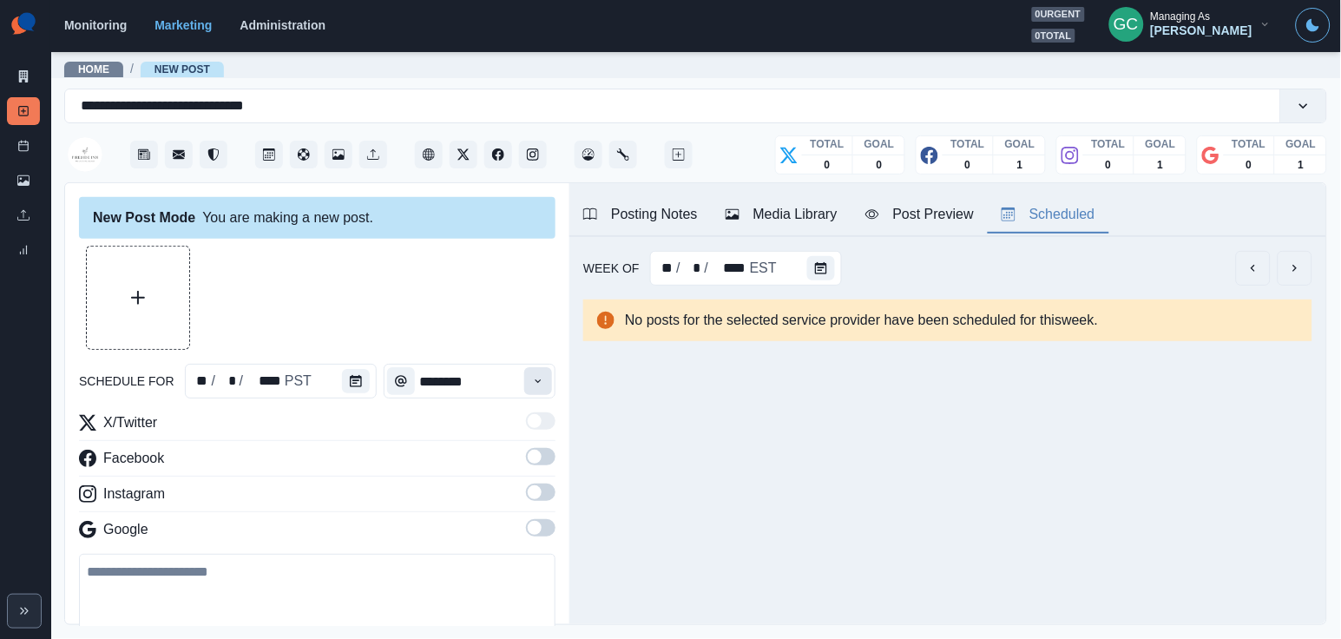
click at [530, 389] on button "Time" at bounding box center [538, 381] width 28 height 28
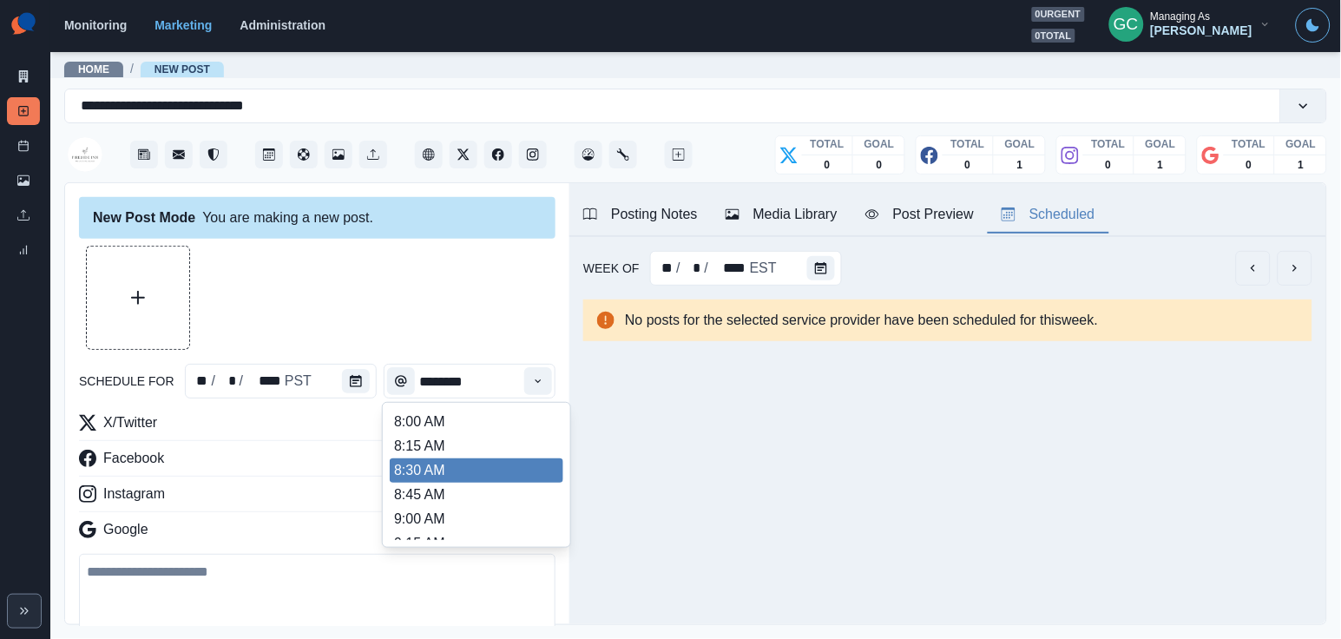
scroll to position [284, 0]
click at [494, 466] on li "11:15 AM" at bounding box center [477, 454] width 174 height 24
type input "********"
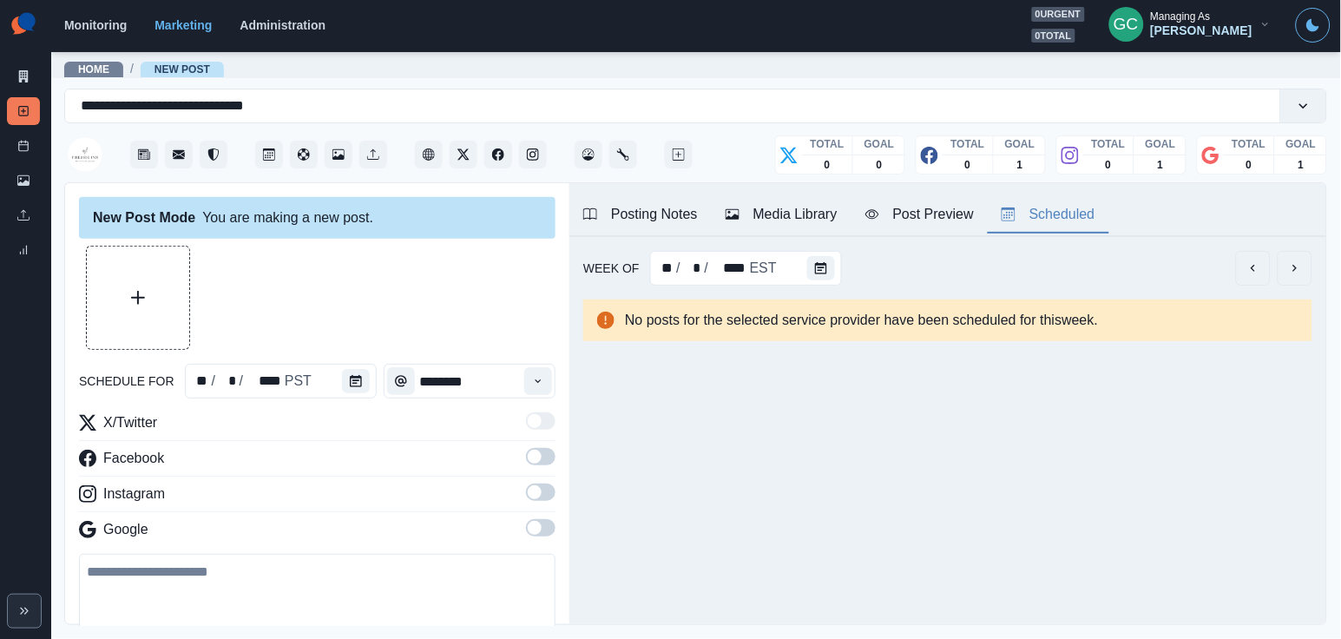
click at [534, 519] on div "X/Twitter Facebook Instagram Google" at bounding box center [317, 479] width 476 height 135
click at [534, 501] on span at bounding box center [541, 491] width 30 height 17
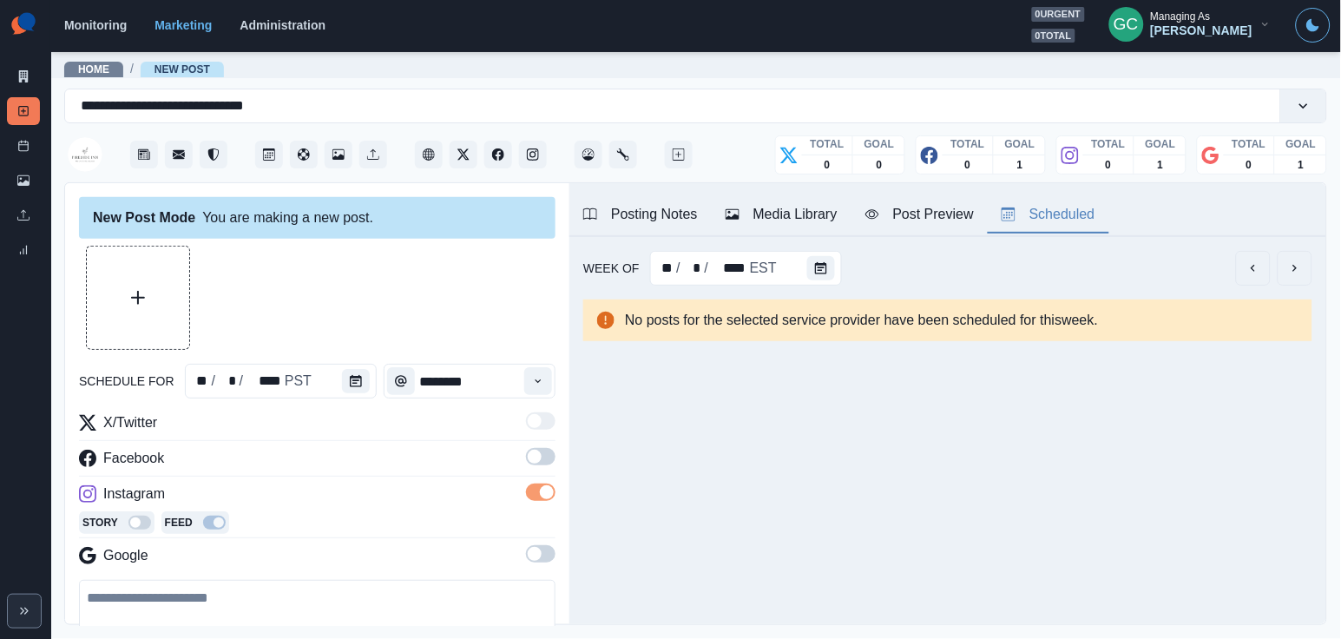
click at [534, 466] on label at bounding box center [541, 462] width 30 height 28
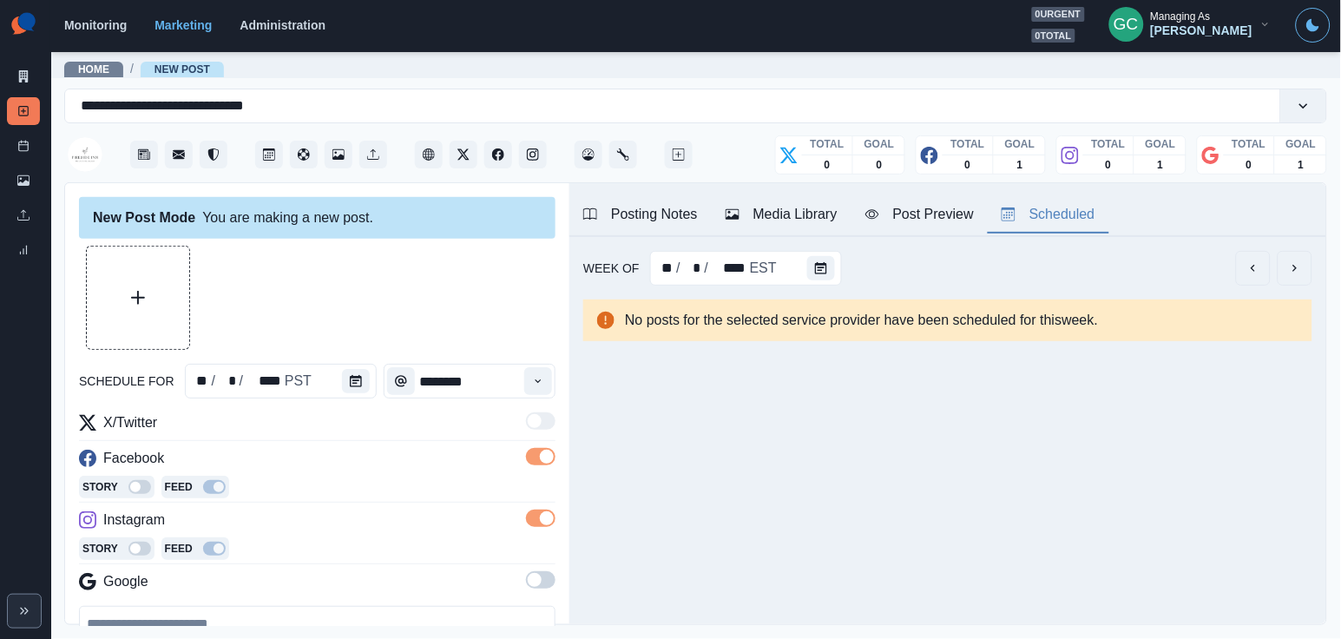
click at [533, 585] on span at bounding box center [535, 580] width 14 height 14
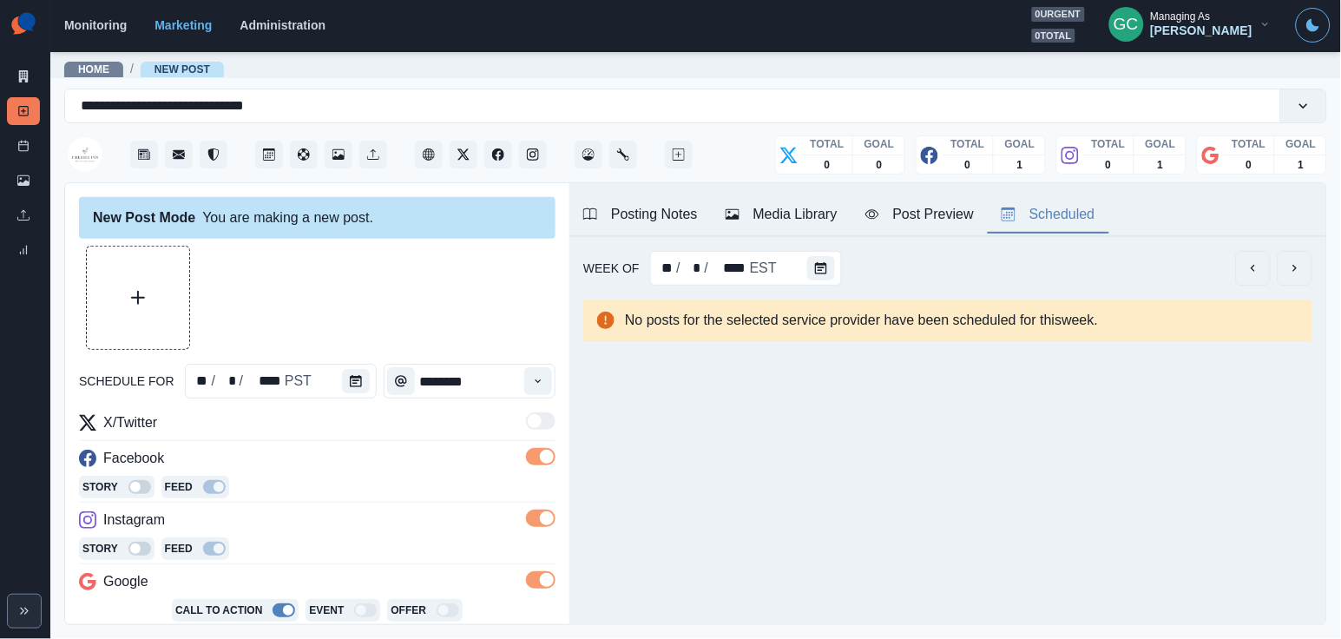
click at [808, 222] on div "Media Library" at bounding box center [781, 214] width 112 height 21
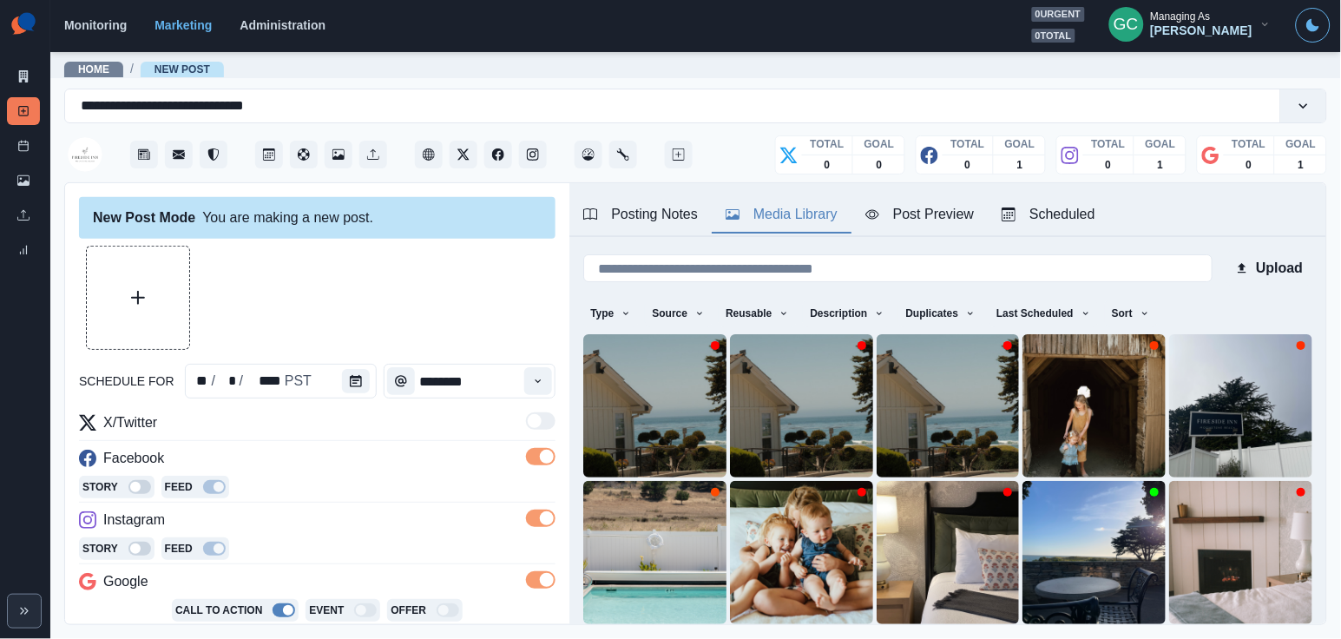
click at [648, 210] on div "Posting Notes" at bounding box center [640, 214] width 115 height 21
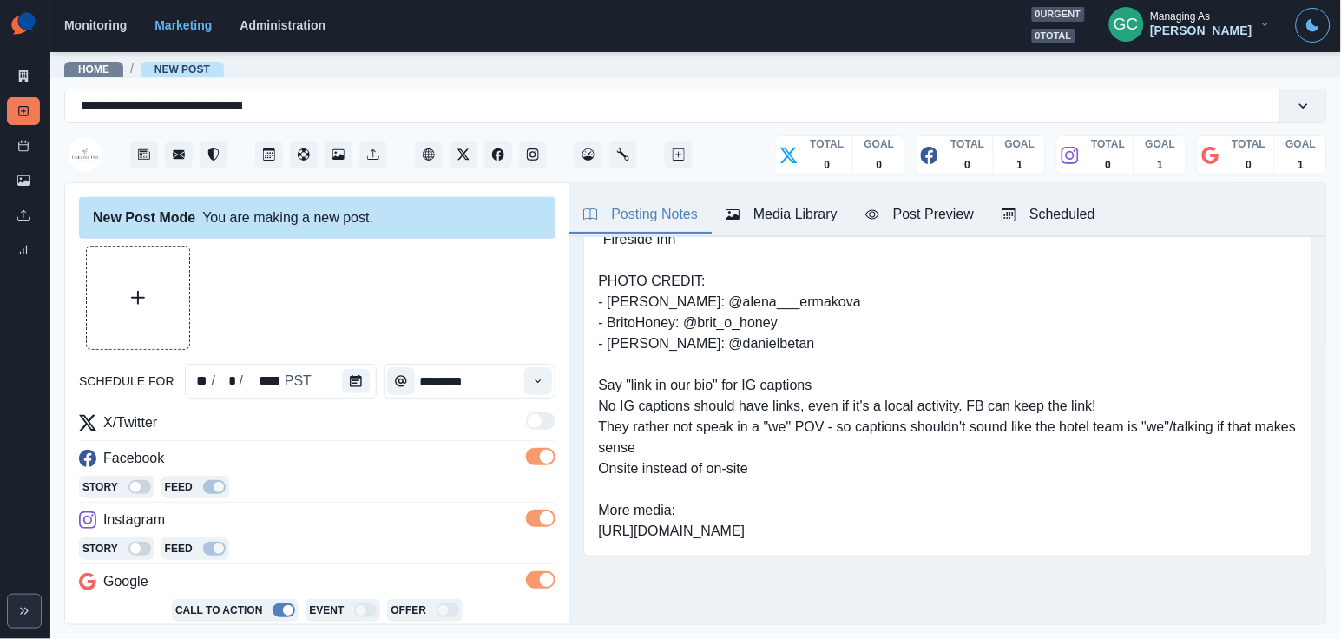
scroll to position [89, 0]
drag, startPoint x: 596, startPoint y: 501, endPoint x: 1047, endPoint y: 557, distance: 454.7
click at [1047, 557] on div "Link: [DOMAIN_NAME] "Fireside Inn" PHOTO CREDIT: - [PERSON_NAME]: @alena___erma…" at bounding box center [947, 375] width 757 height 390
copy pre "[URL][DOMAIN_NAME]"
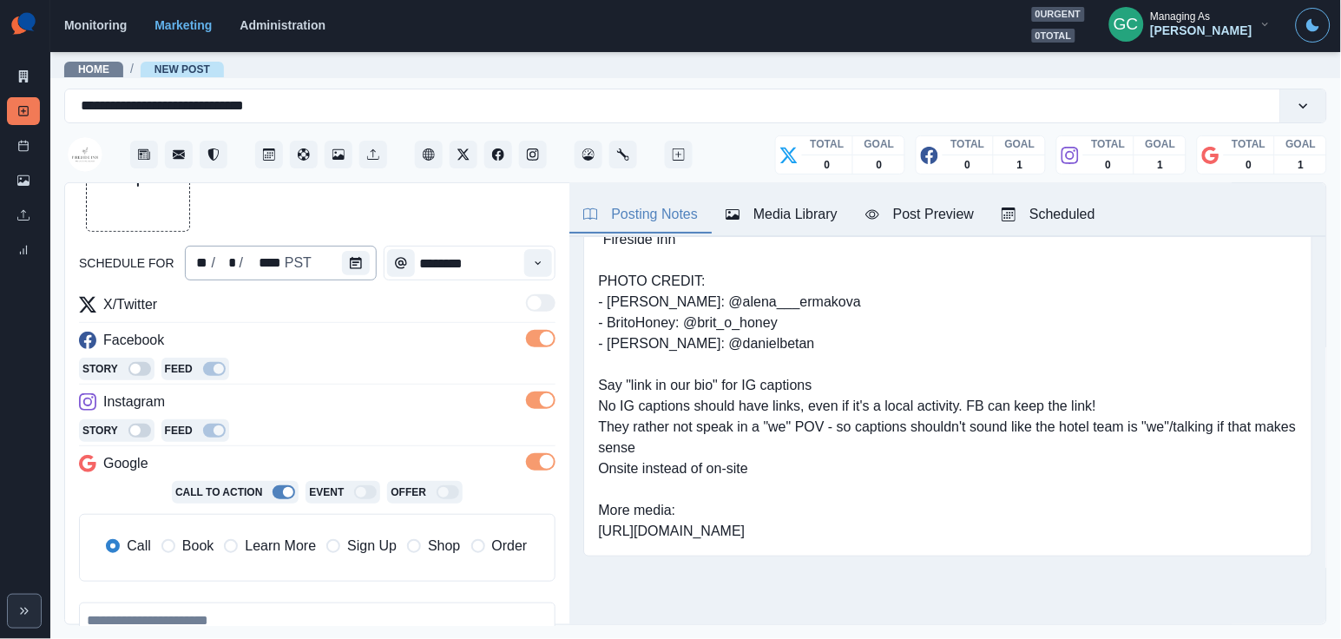
scroll to position [258, 0]
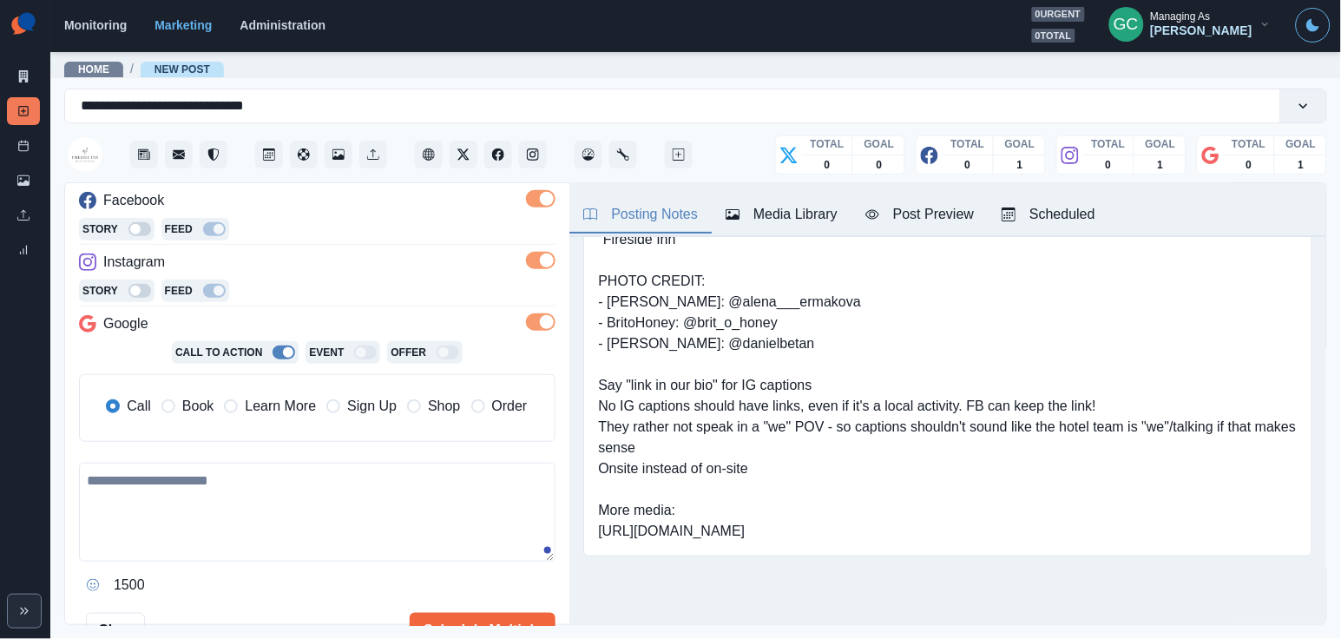
click at [224, 501] on textarea at bounding box center [317, 512] width 476 height 99
type textarea "*"
paste textarea "**********"
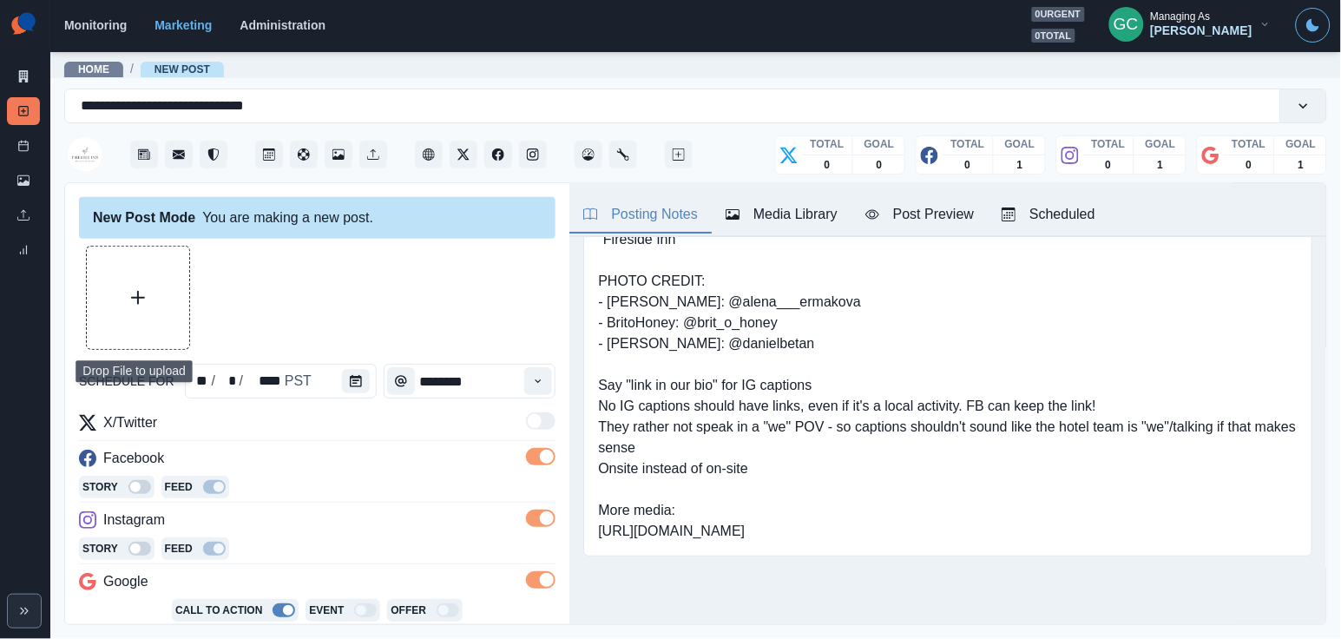
scroll to position [-1, 0]
click at [163, 286] on button "Upload Media" at bounding box center [138, 297] width 102 height 102
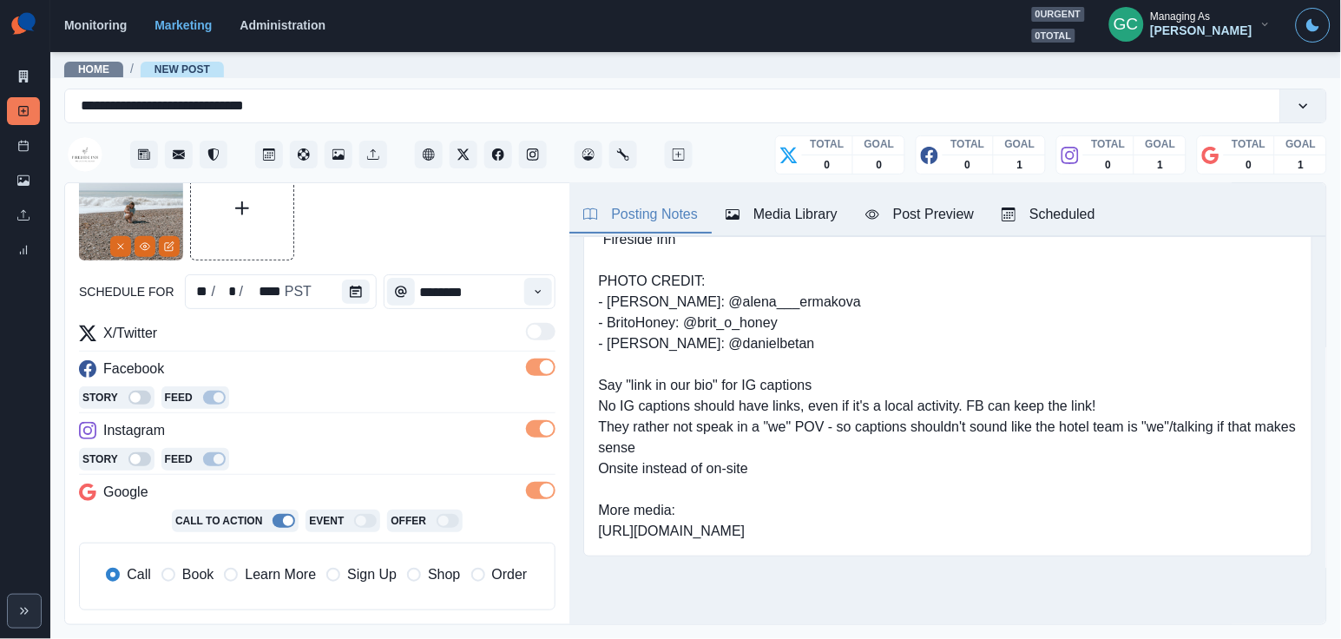
scroll to position [187, 0]
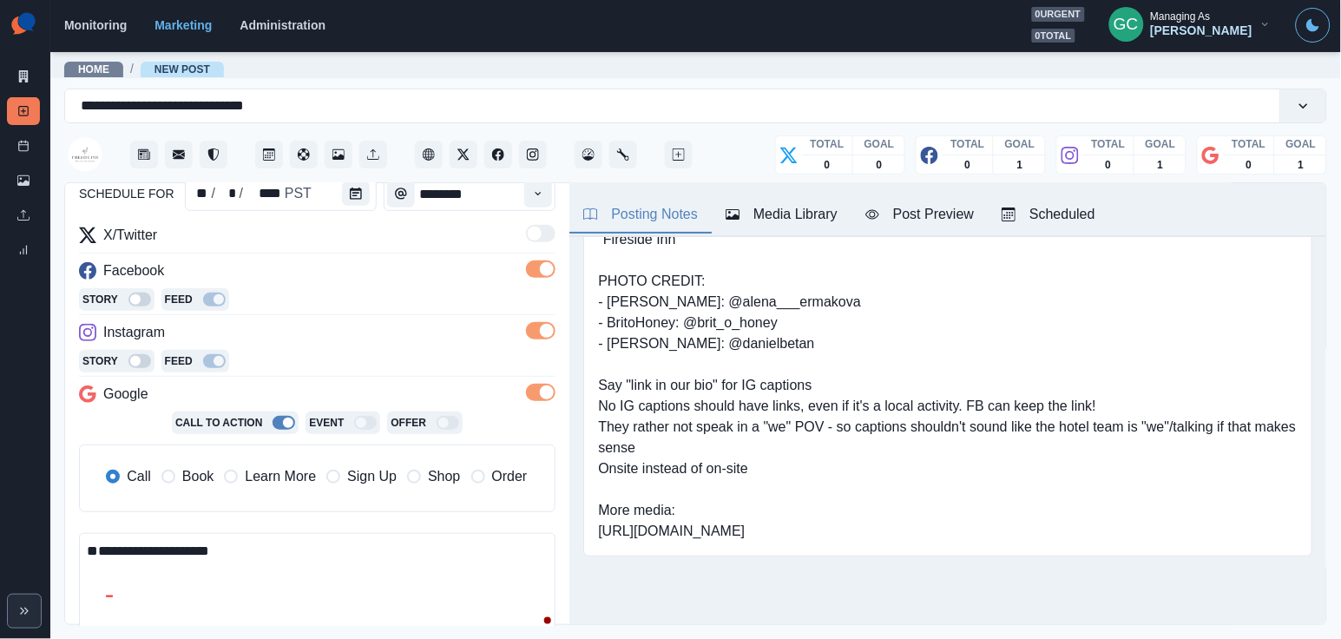
click at [293, 542] on textarea "**********" at bounding box center [317, 584] width 476 height 102
paste textarea "**********"
click at [131, 550] on textarea "**********" at bounding box center [317, 584] width 476 height 102
click at [412, 541] on textarea "**********" at bounding box center [317, 584] width 476 height 102
click at [294, 475] on span "Learn More" at bounding box center [280, 476] width 71 height 21
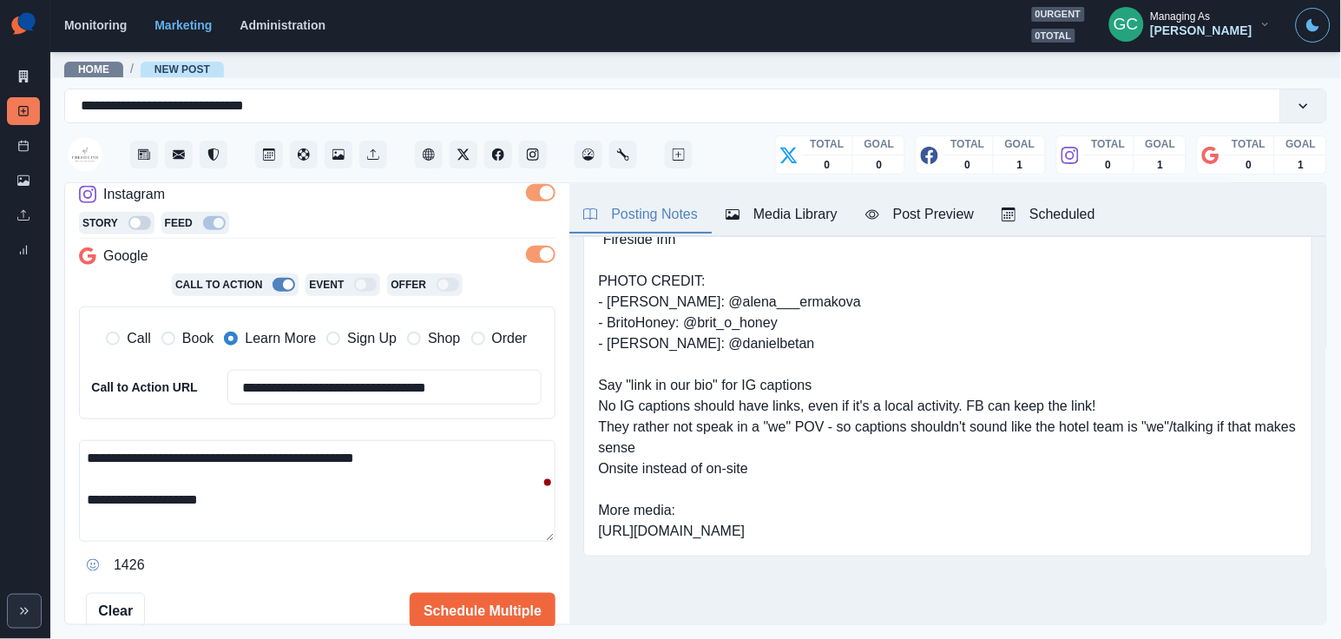
scroll to position [339, 0]
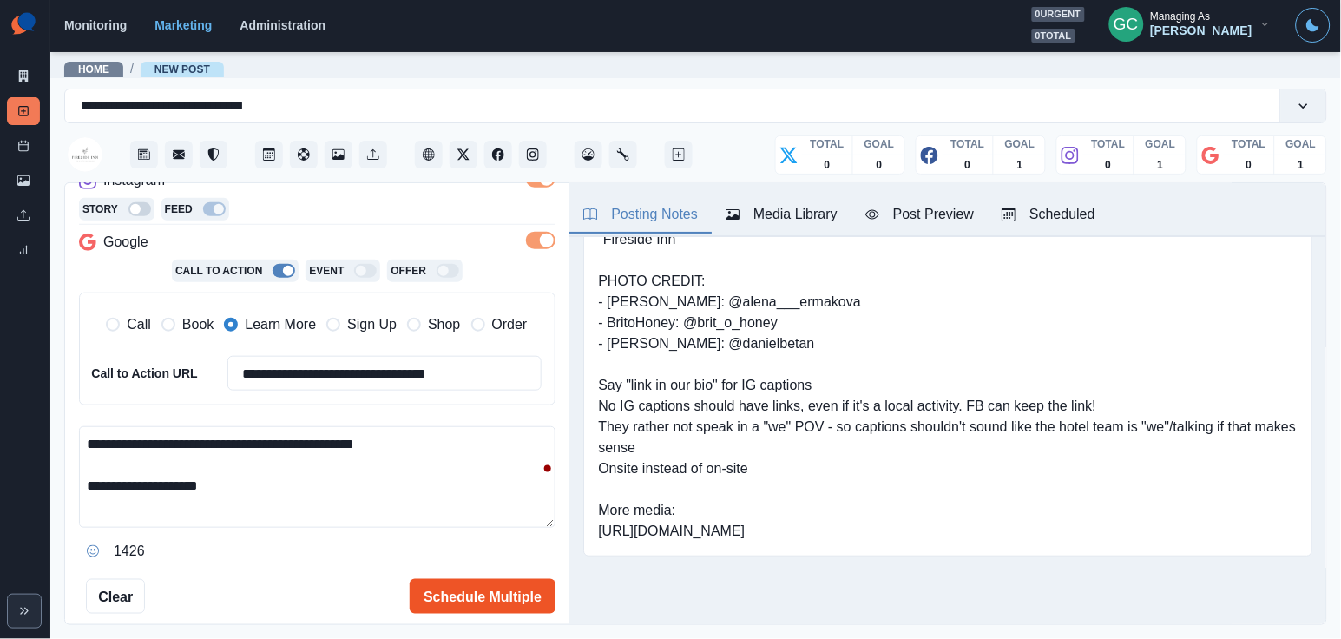
type textarea "**********"
click at [482, 587] on button "Schedule Multiple" at bounding box center [483, 596] width 146 height 35
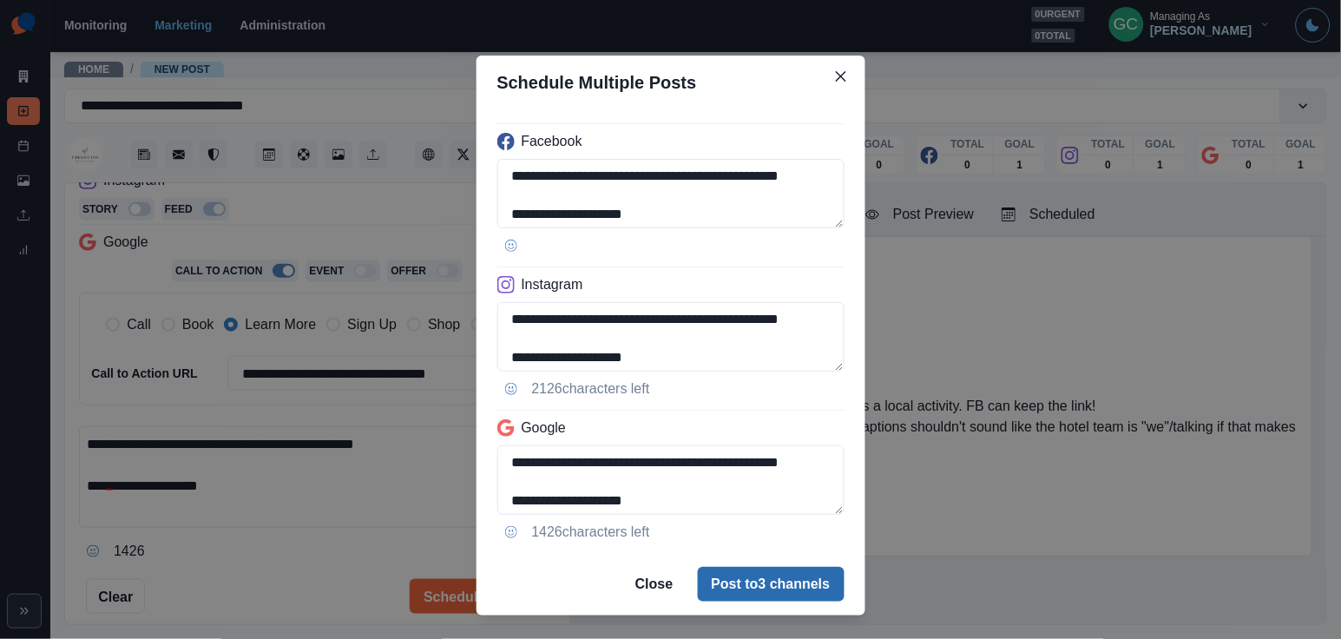
click at [778, 593] on button "Post to 3 channels" at bounding box center [771, 584] width 147 height 35
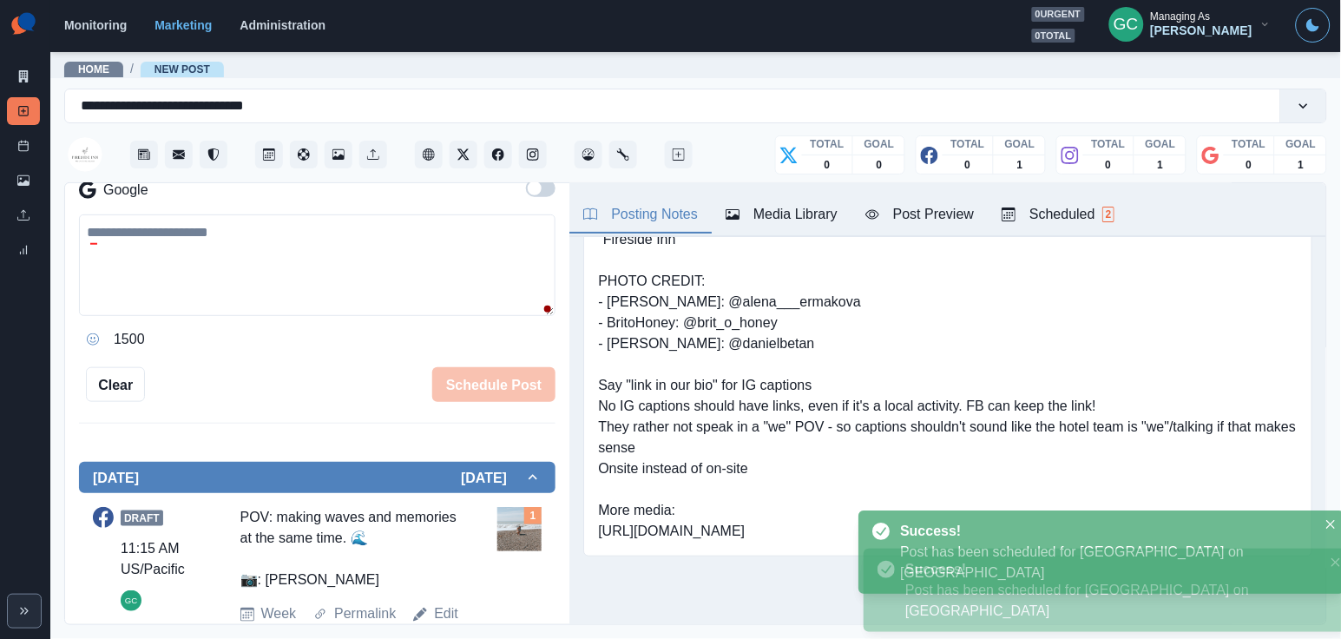
scroll to position [175, 0]
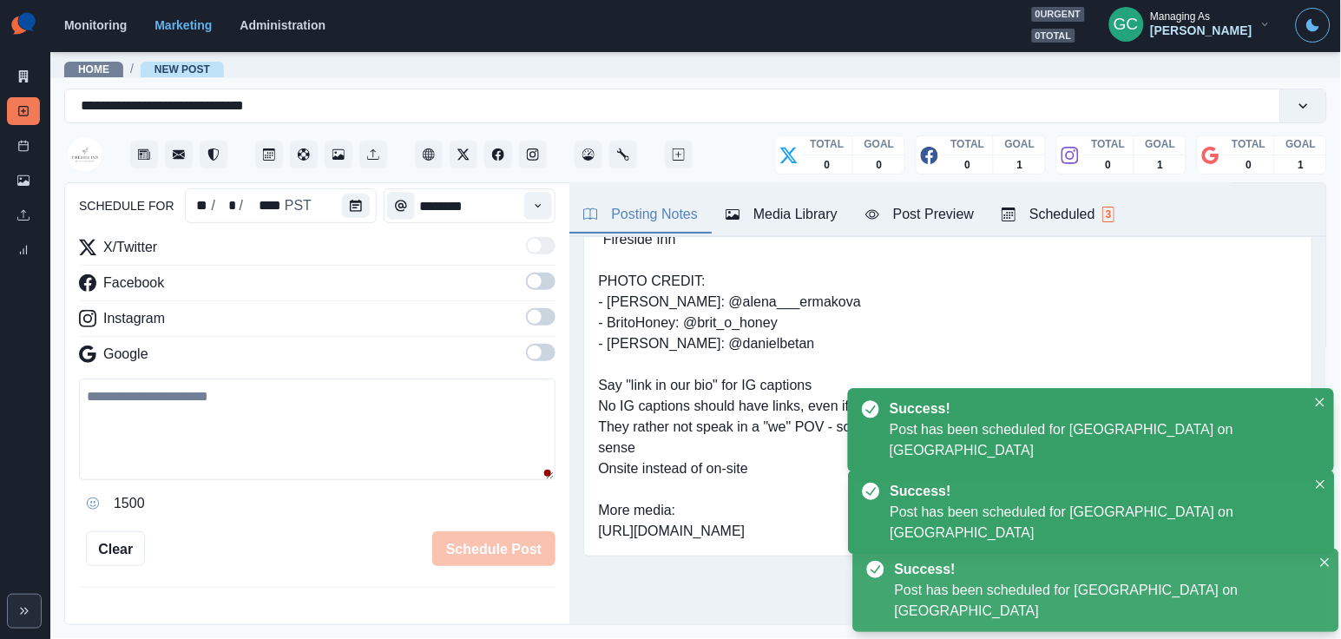
click at [1086, 222] on div "Scheduled 3" at bounding box center [1057, 214] width 113 height 21
